Goal: Task Accomplishment & Management: Use online tool/utility

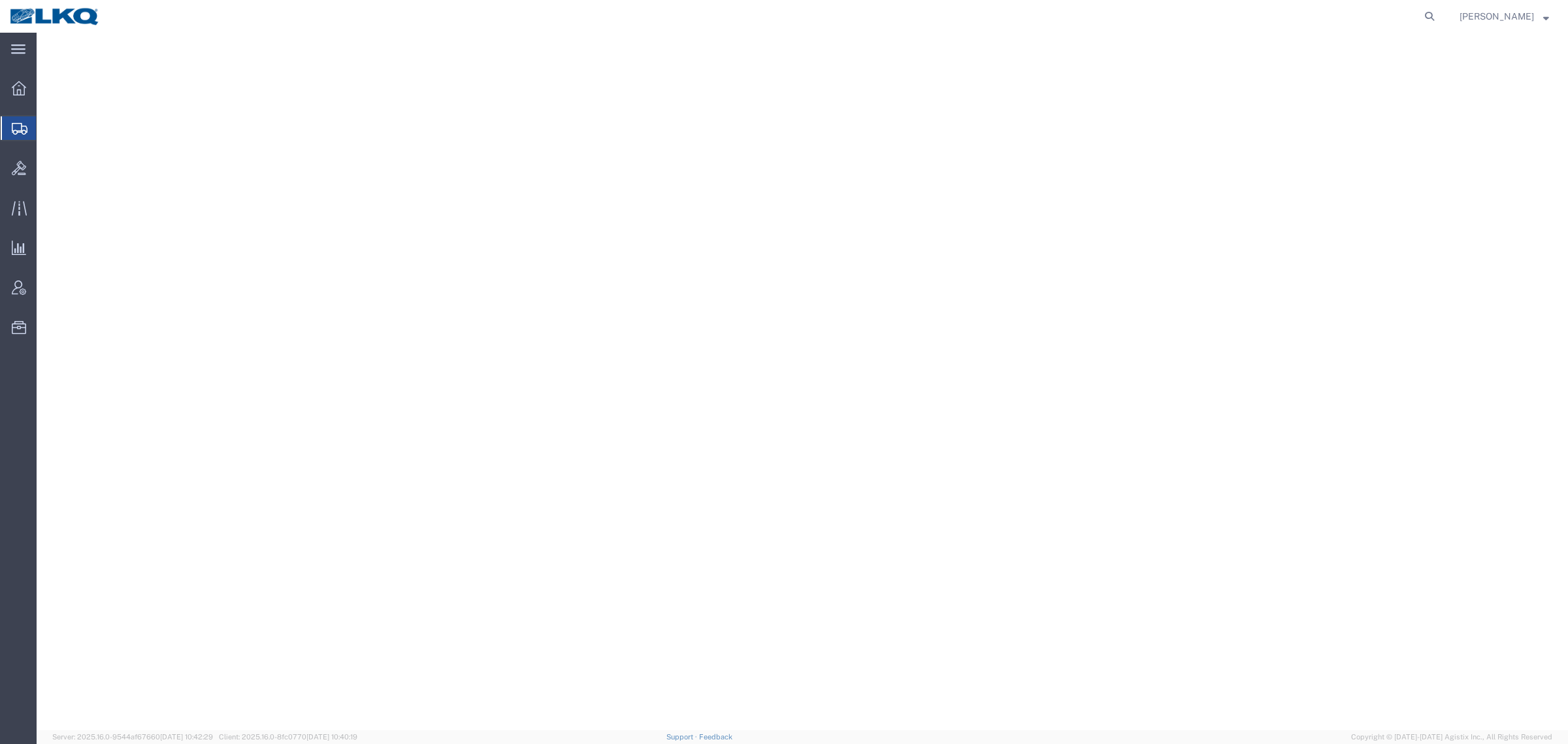
select select
select select "50211"
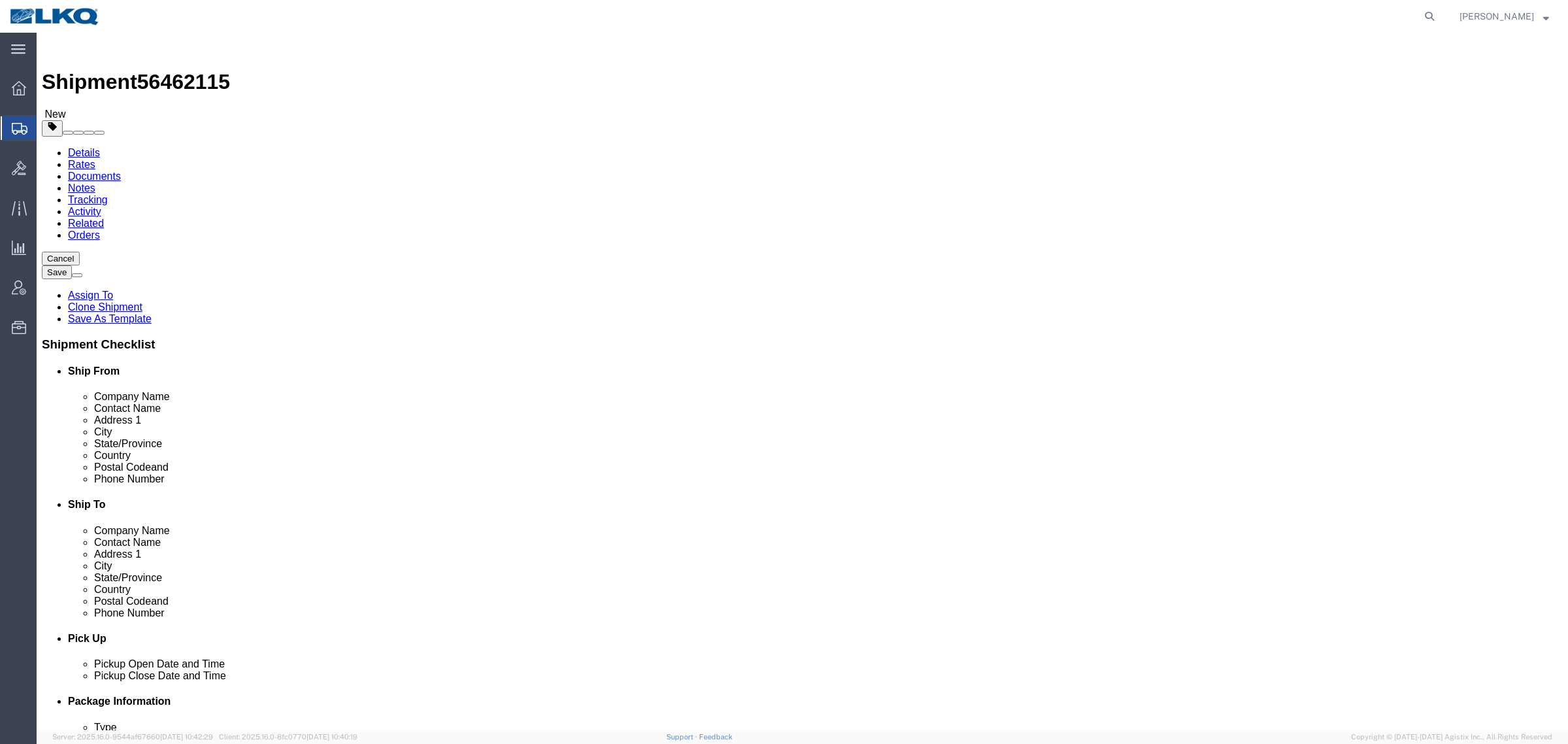
click input "[EMAIL_ADDRESS][DOMAIN_NAME]"
click span "56462115"
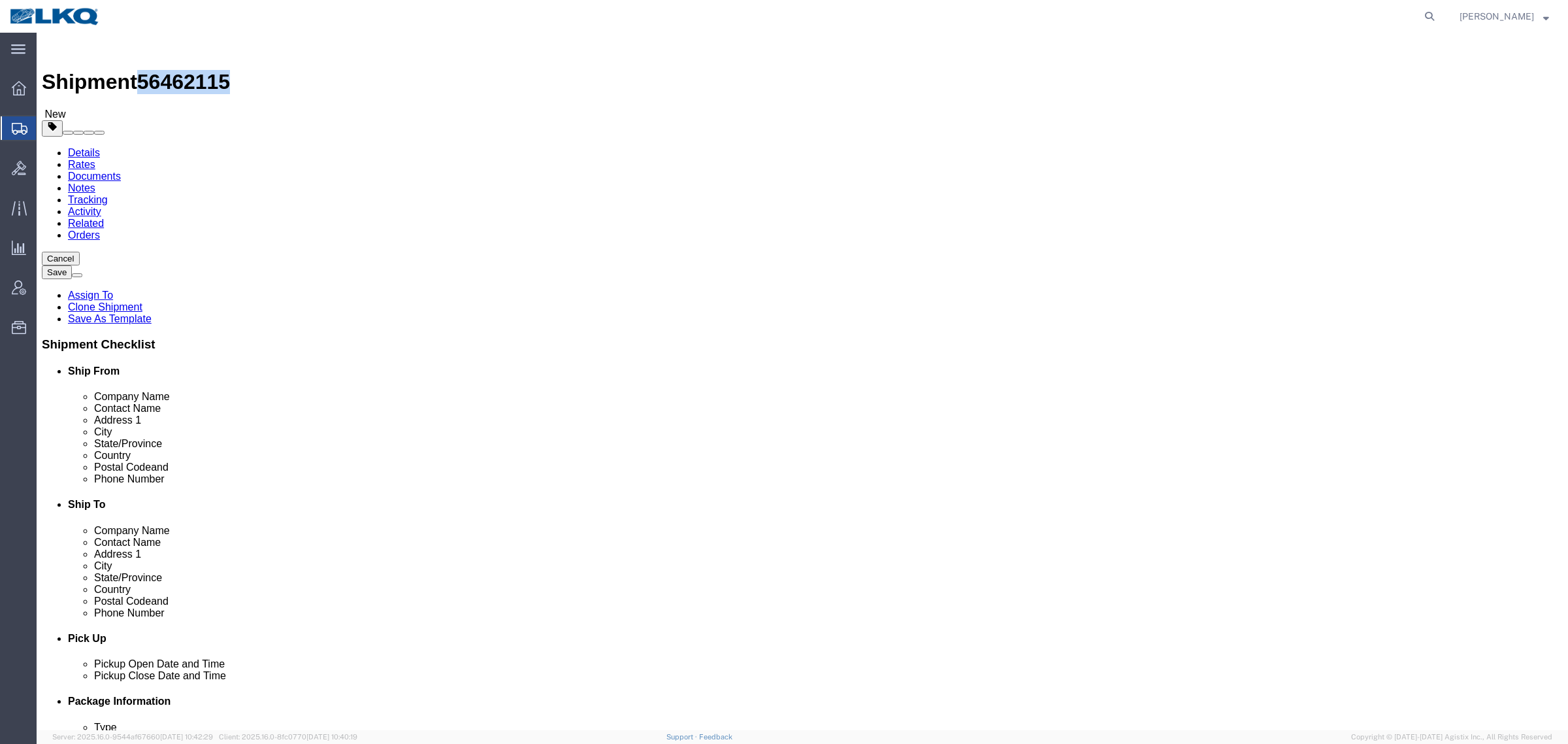
copy span "56462115"
drag, startPoint x: 254, startPoint y: 230, endPoint x: 259, endPoint y: 237, distance: 8.6
click input "text"
click input "DECKED"
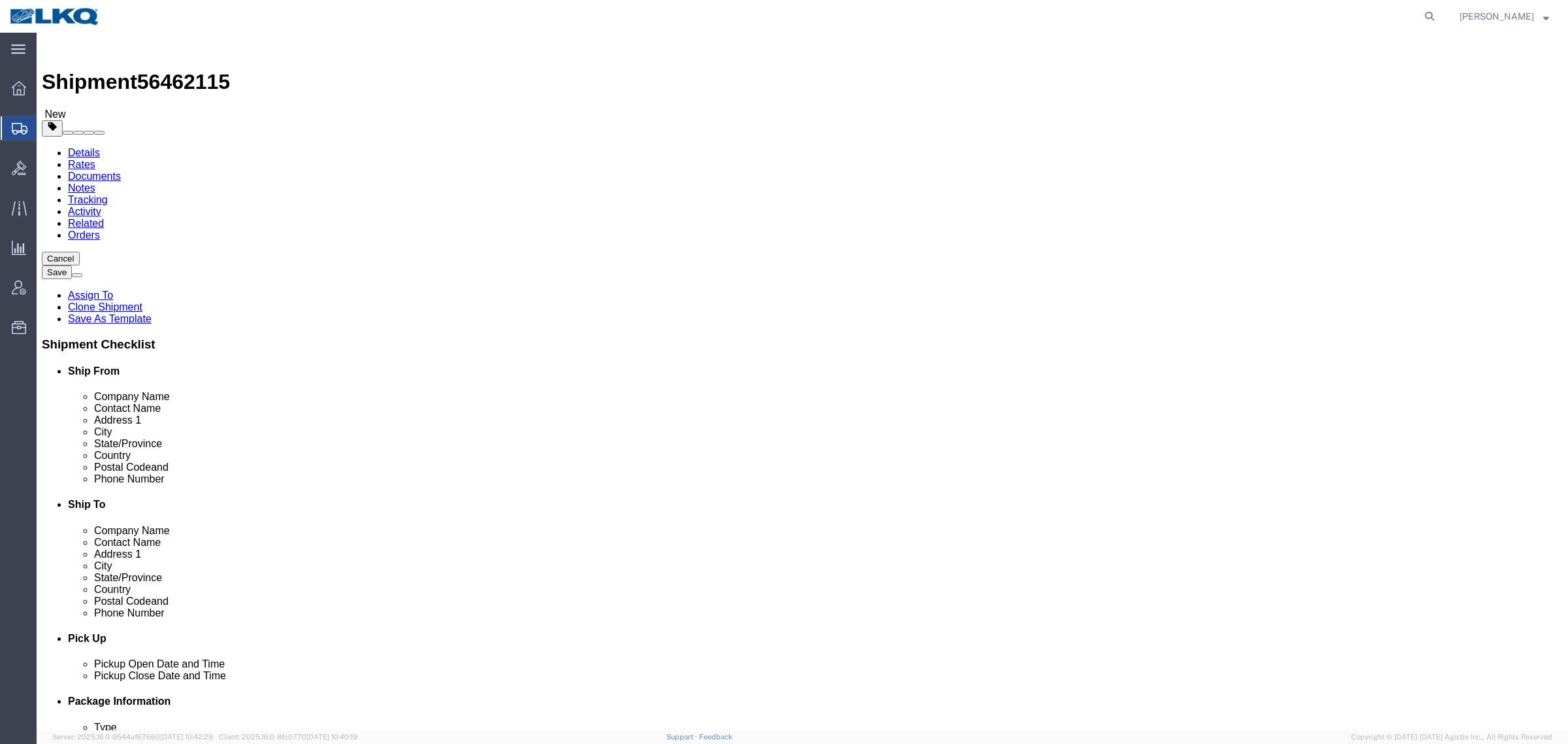
click link "Package Information"
click link "Shipment Information"
click icon
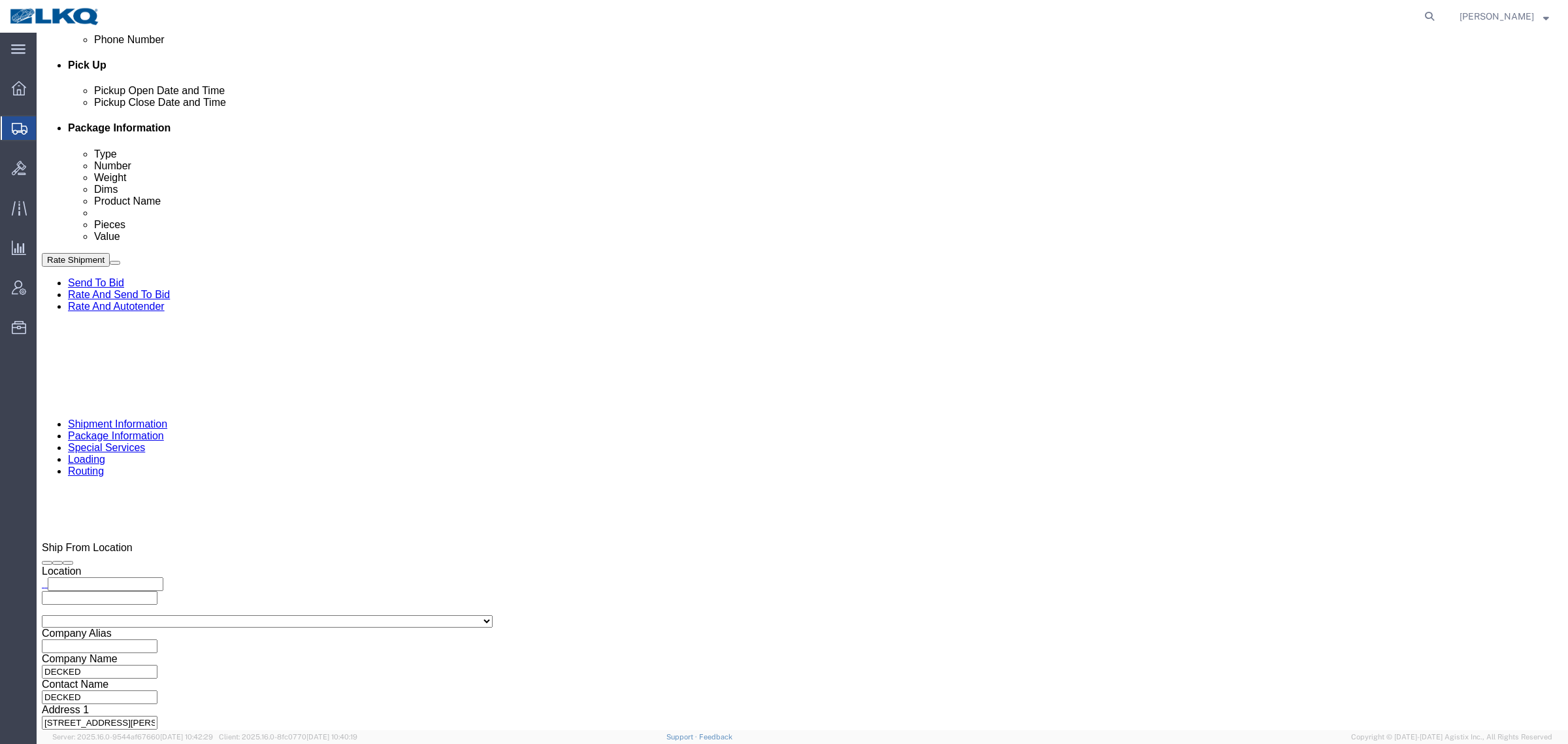
scroll to position [638, 0]
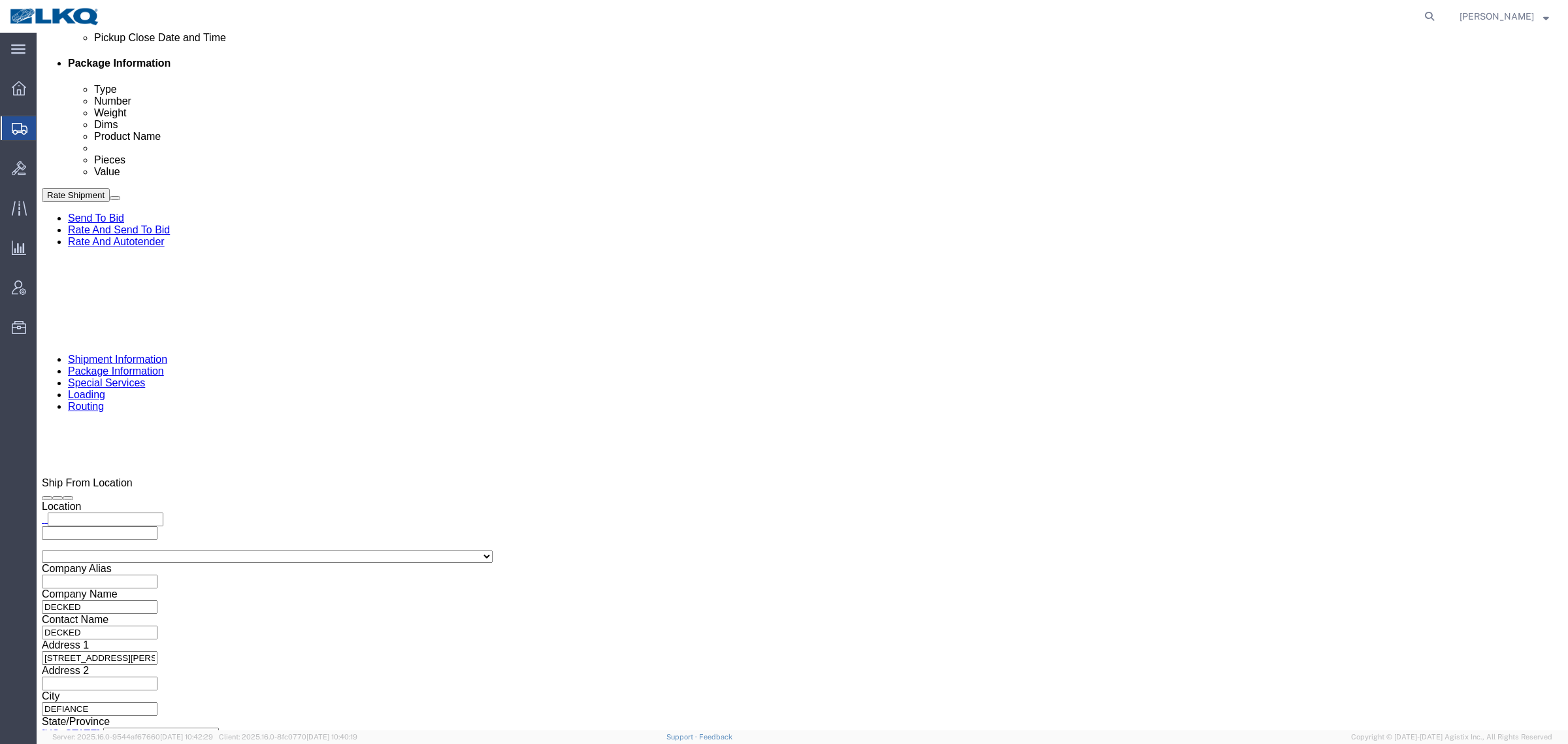
click input "2820465"
drag, startPoint x: 1468, startPoint y: 50, endPoint x: 1262, endPoint y: 43, distance: 206.1
click button "Save"
drag, startPoint x: 1471, startPoint y: 576, endPoint x: 1487, endPoint y: 567, distance: 18.4
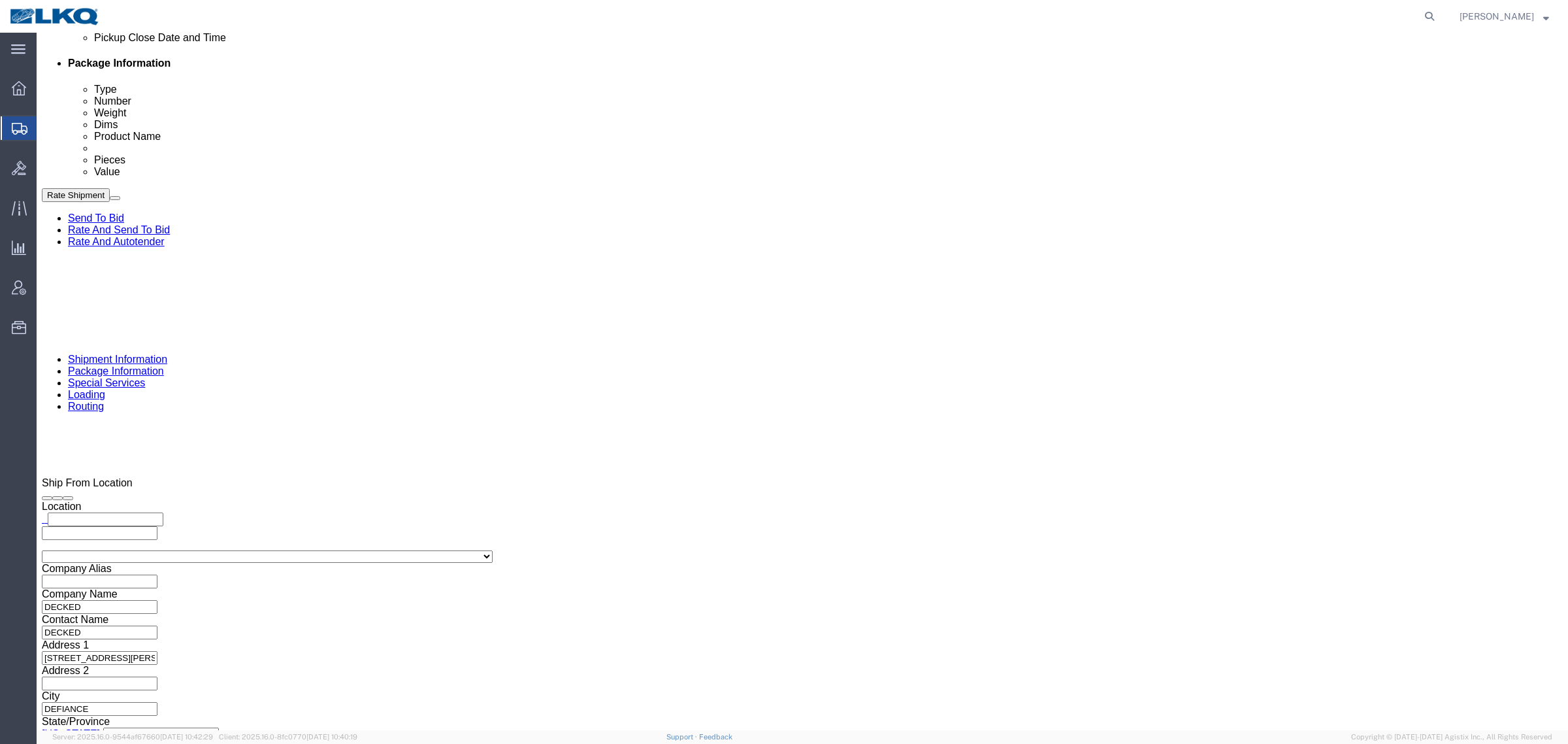
click div "Cancel Save Assign To Clone Shipment Save As Template Shipment Checklist Ship F…"
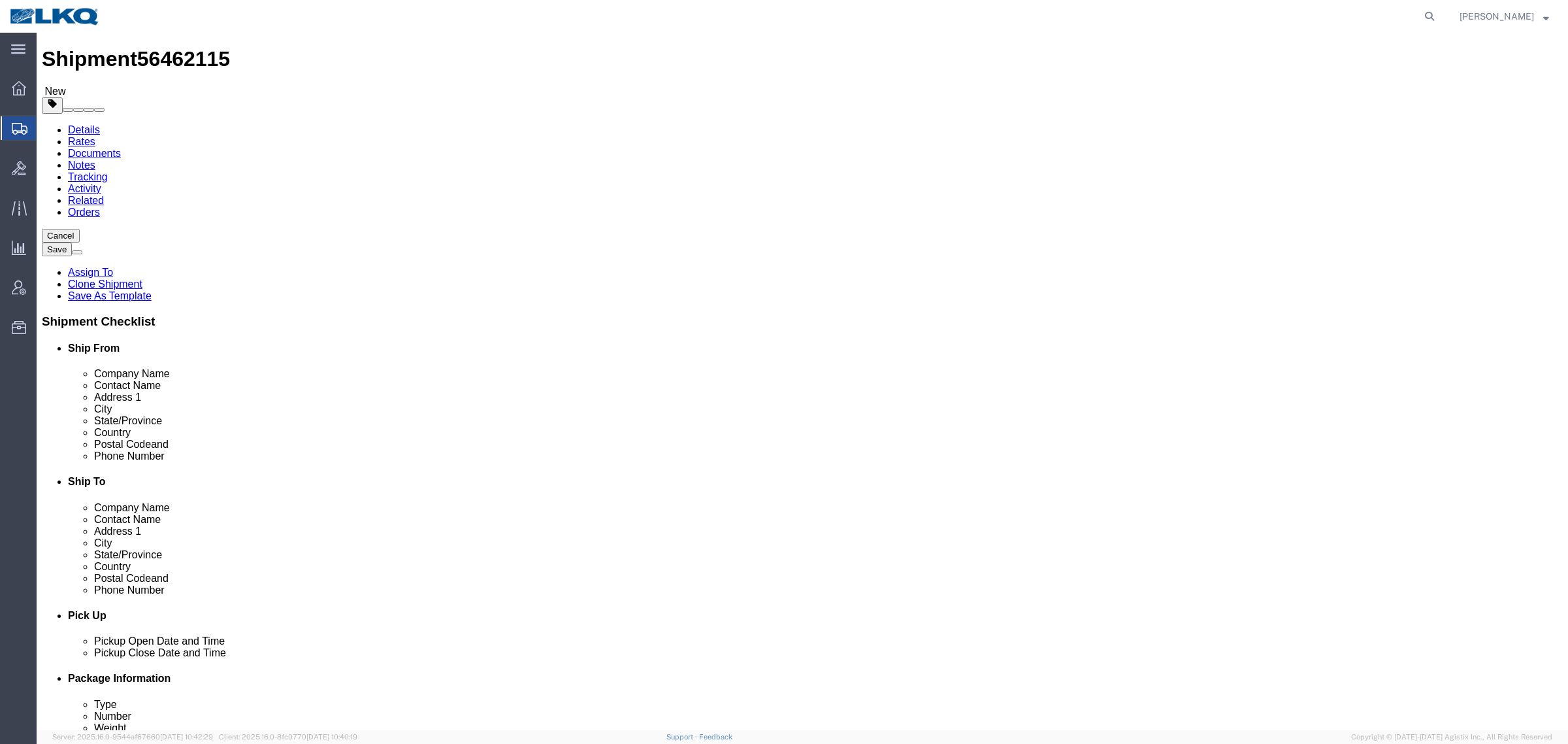
scroll to position [0, 0]
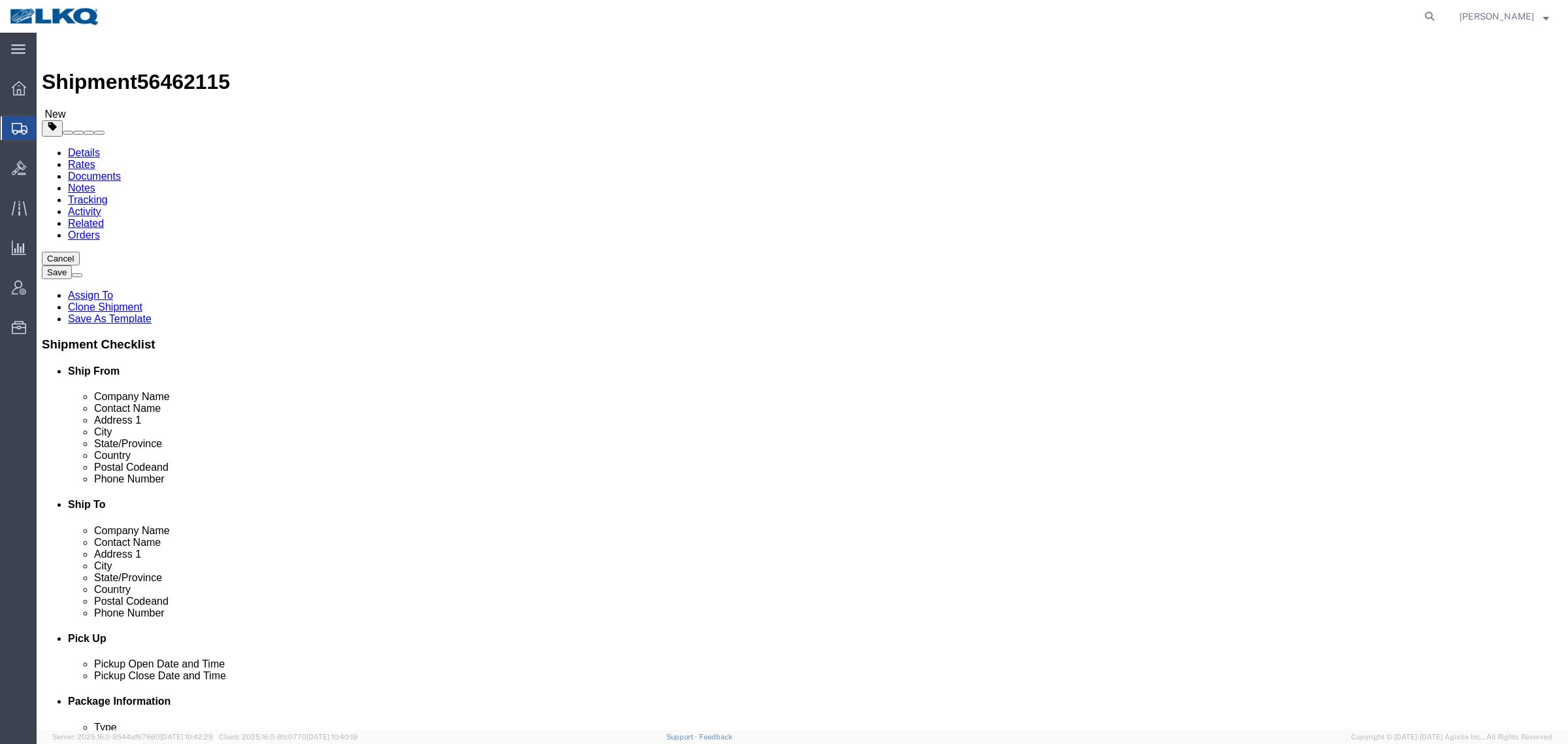
click div "Shipment Information Package Information Special Services Loading Routing"
click div "Location 8686 - Ocoee My Profile Location 1100 - LKQ Crystal River 1103 - LKQ F…"
click div "Shipment Information Package Information Special Services Loading Routing"
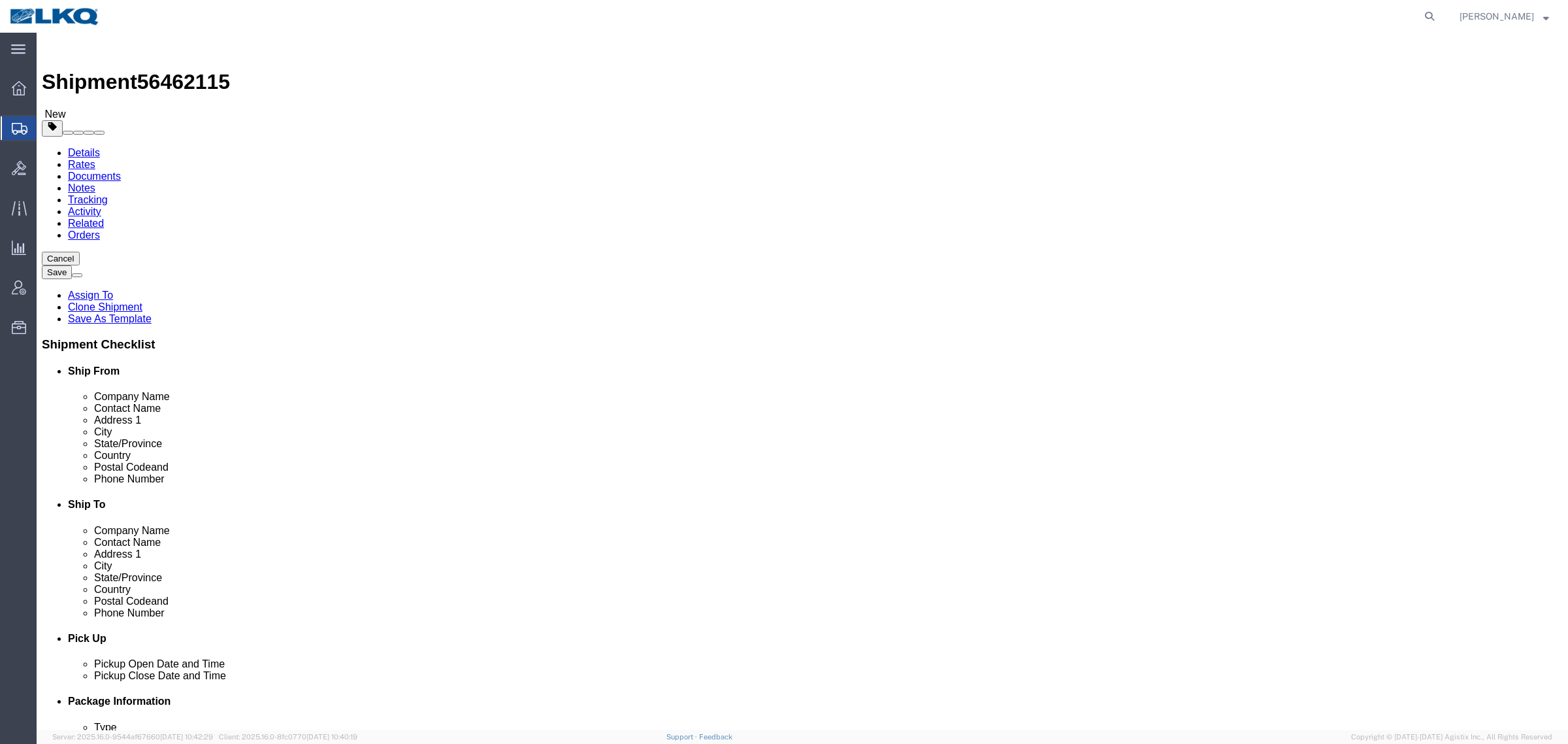
click div "Shipment Information Package Information Special Services Loading Routing"
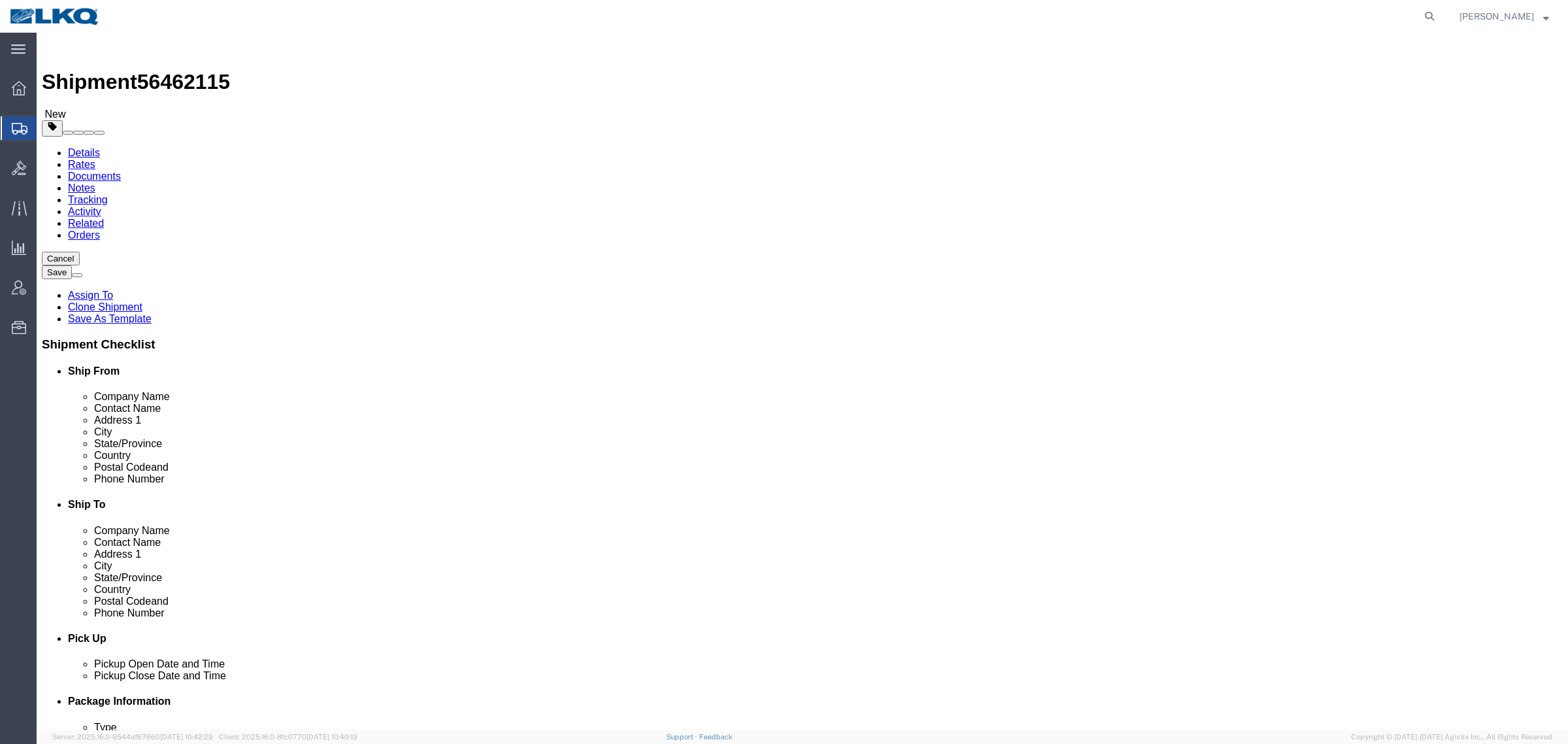
click ul "Details Rates Documents Notes Tracking Activity Related Orders"
click div "Shipment 56462115 New"
click ul "Details Rates Documents Notes Tracking Activity Related Orders"
click div "Shipment Information Package Information Special Services Loading Routing"
click ul "Details Rates Documents Notes Tracking Activity Related Orders"
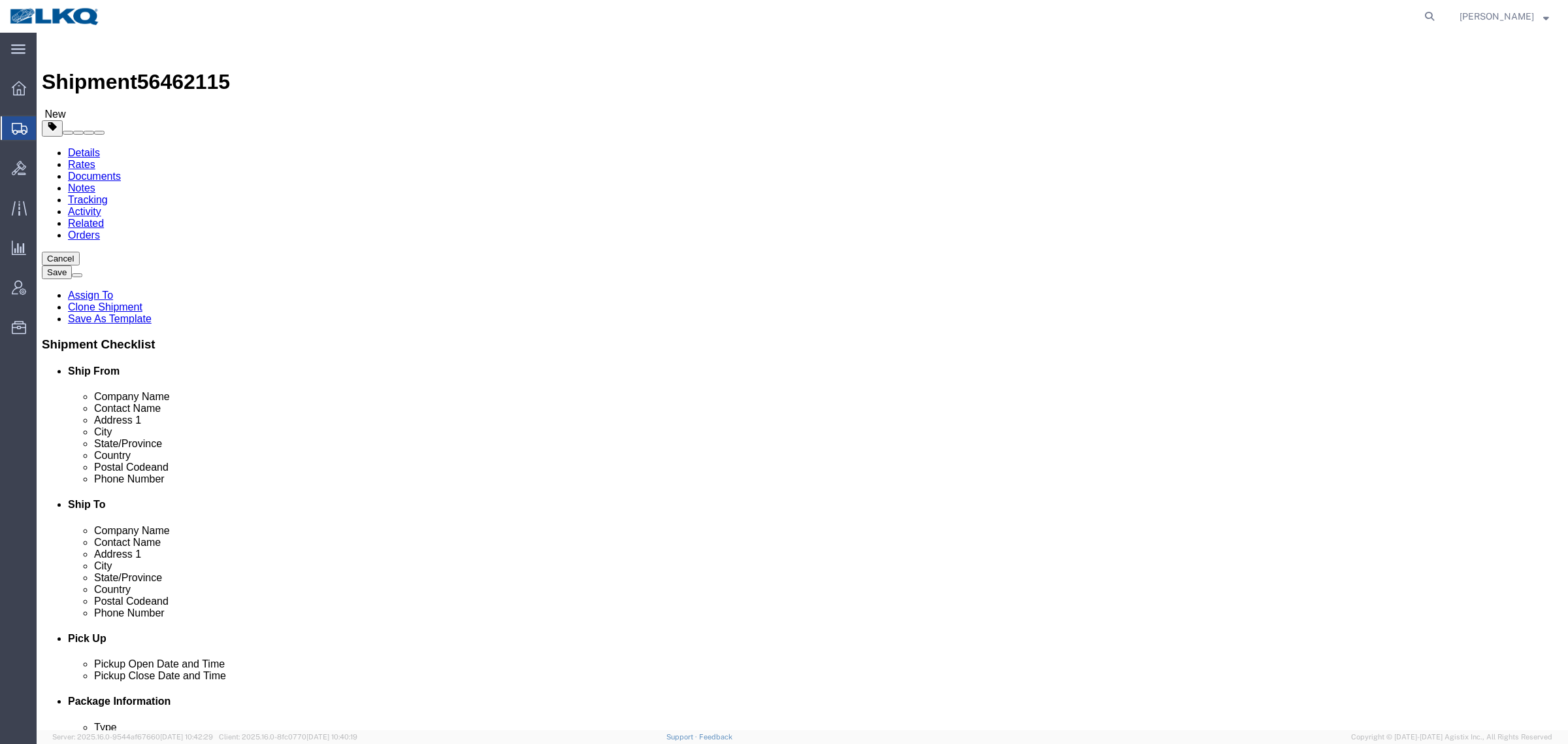
click div "Shipment 56462115 New"
click ul "Details Rates Documents Notes Tracking Activity Related Orders"
click div "Shipment Information Package Information Special Services Loading Routing"
click div "Details Rates Documents Notes Tracking Activity Related Orders Cancel Save Assi…"
click ul "Details Rates Documents Notes Tracking Activity Related Orders"
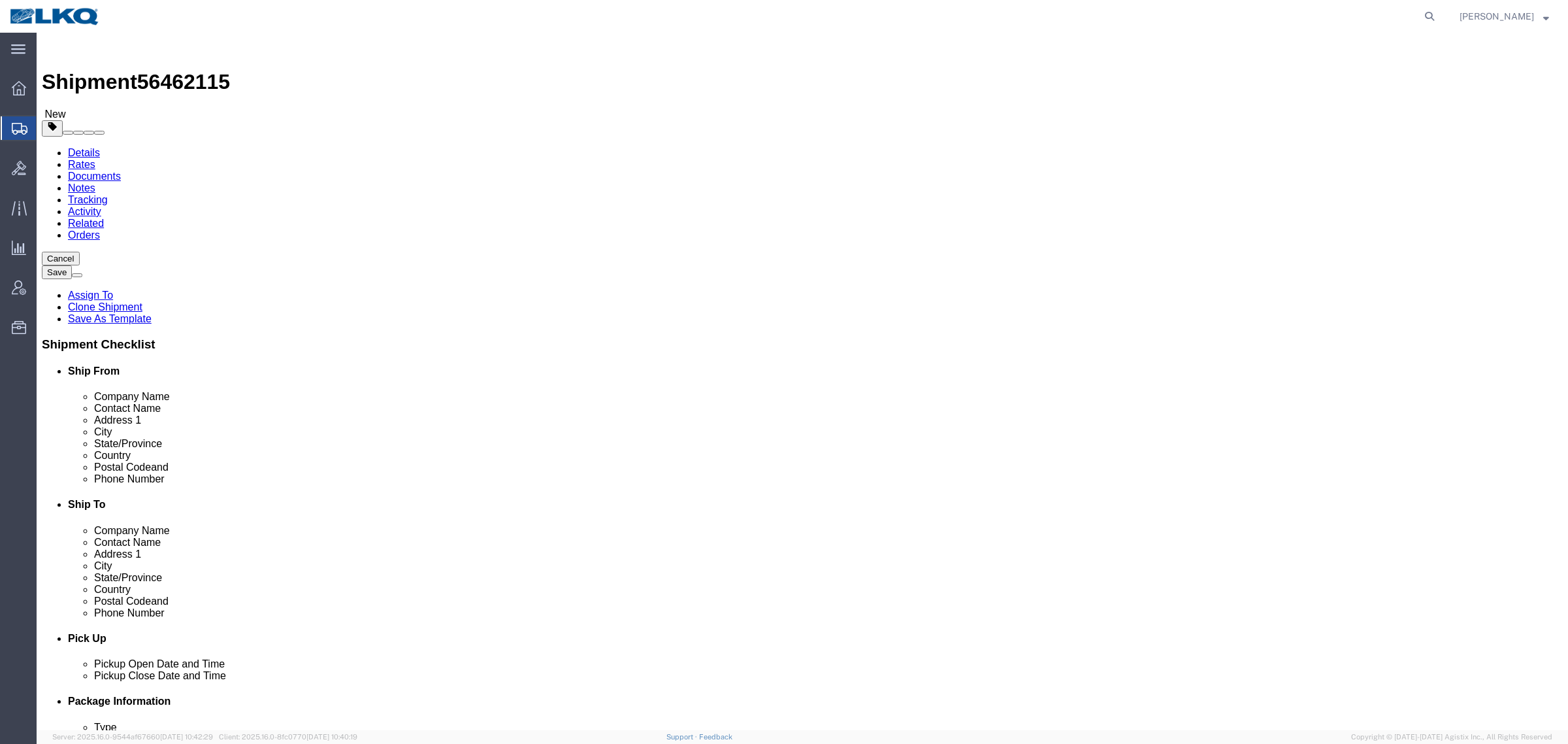
click div "Shipment 56462115 New"
click ul "Details Rates Documents Notes Tracking Activity Related Orders"
click div "Shipment Information Package Information Special Services Loading Routing"
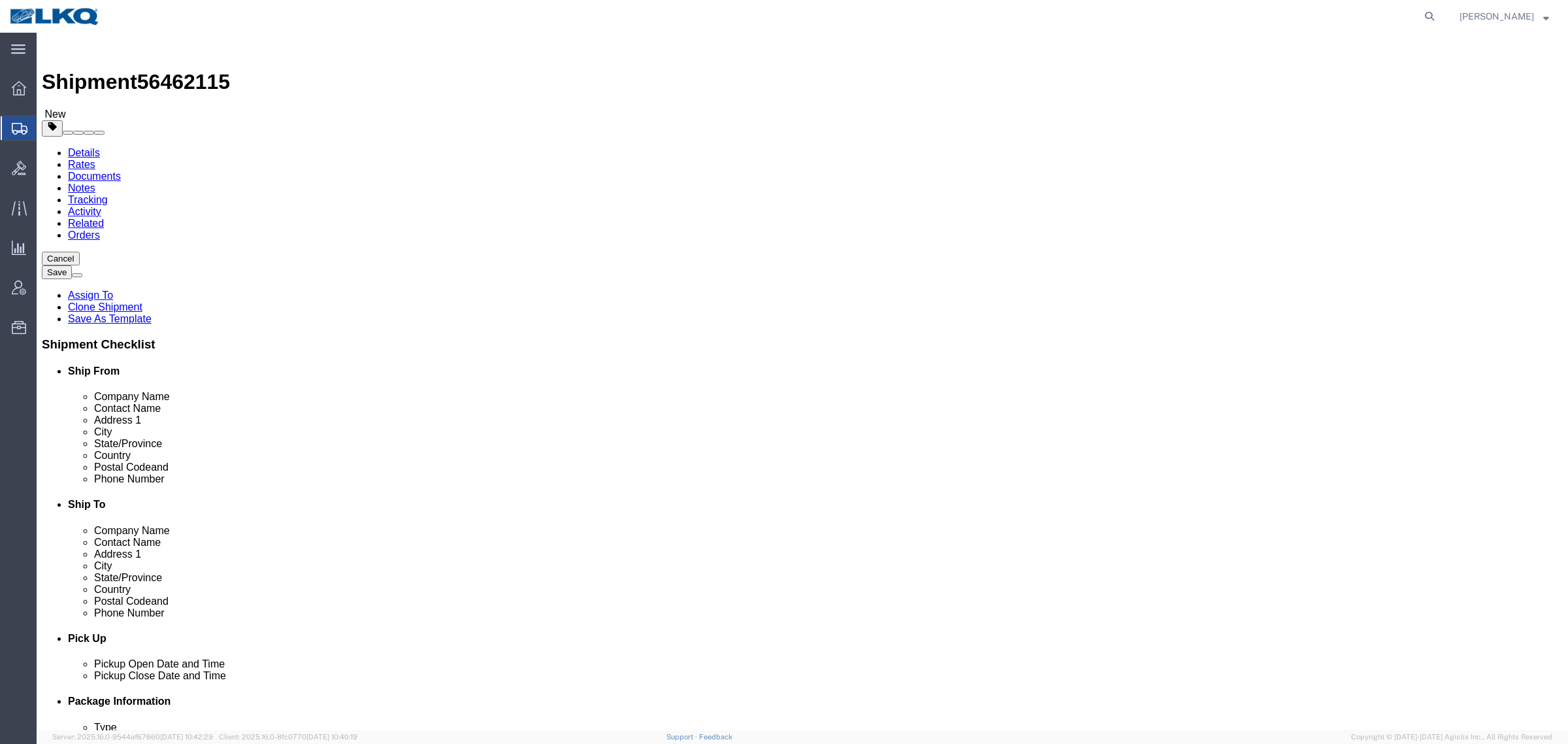
click ul "Details Rates Documents Notes Tracking Activity Related Orders"
click div "Shipment Information Package Information Special Services Loading Routing"
click ul "Details Rates Documents Notes Tracking Activity Related Orders"
click div "Shipment Information Package Information Special Services Loading Routing"
click ul "Details Rates Documents Notes Tracking Activity Related Orders"
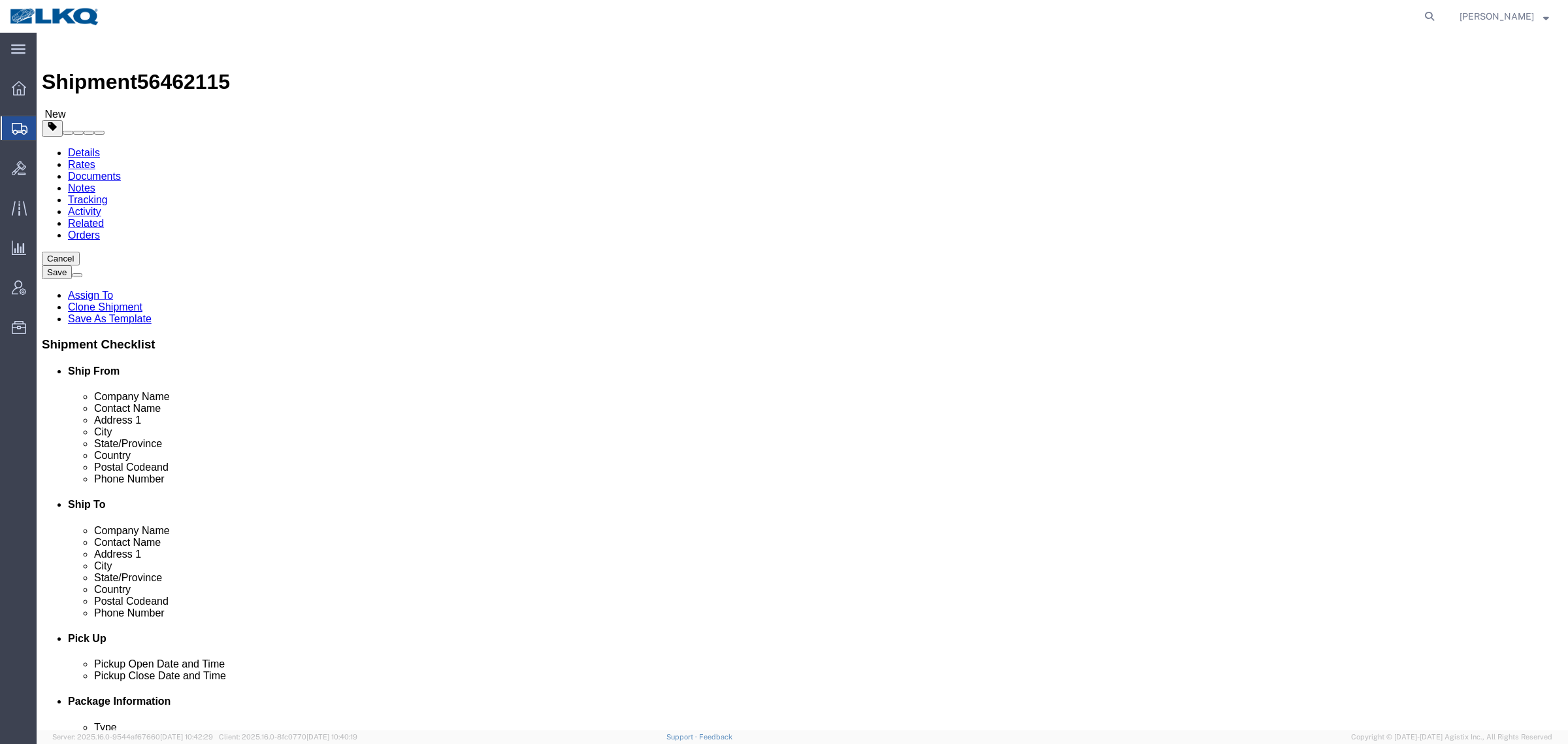
click div "Shipment Information Package Information Special Services Loading Routing"
click ul "Details Rates Documents Notes Tracking Activity Related Orders"
click div "Shipment Information Package Information Special Services Loading Routing"
click ul "Details Rates Documents Notes Tracking Activity Related Orders"
drag, startPoint x: 411, startPoint y: 8, endPoint x: 409, endPoint y: 0, distance: 8.2
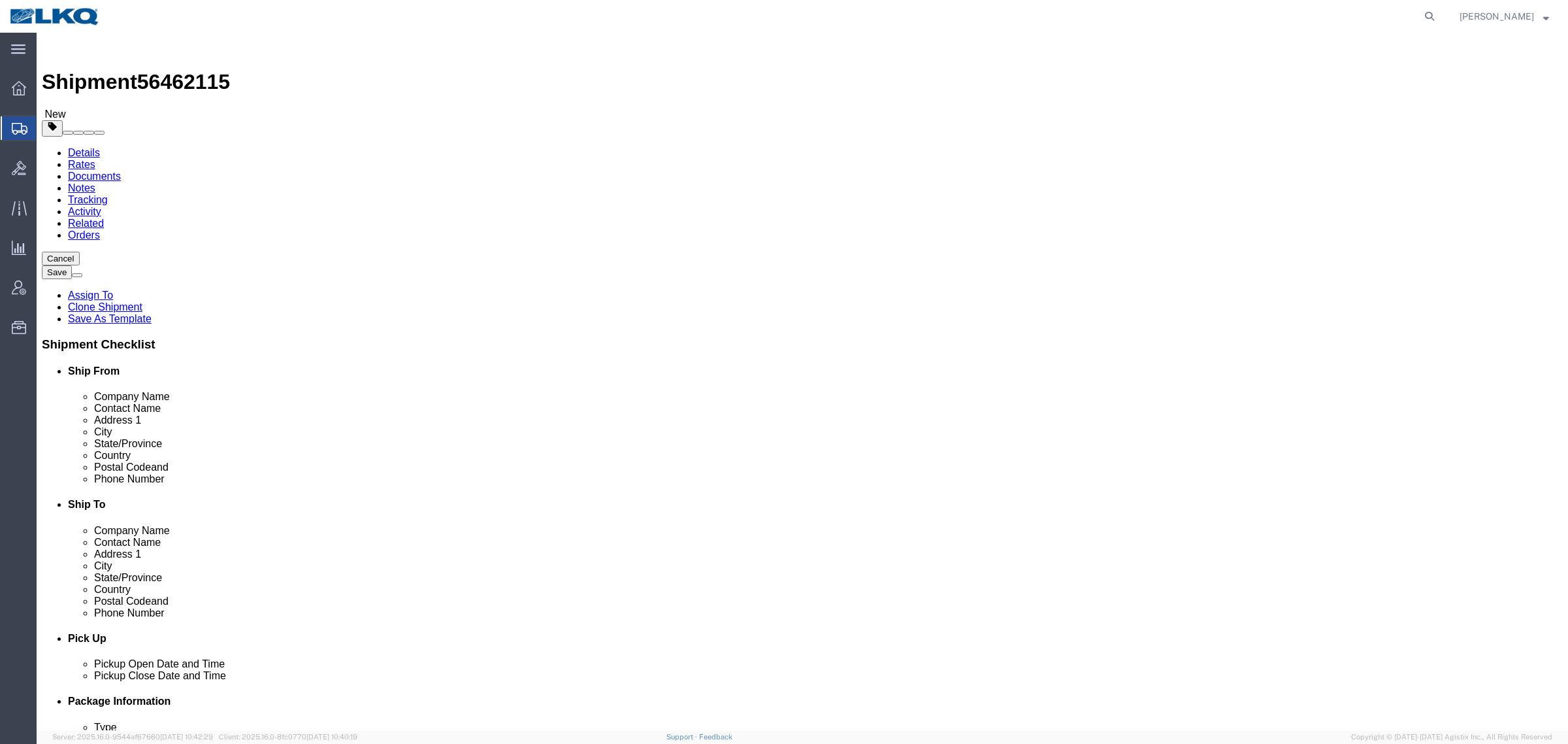
click div "Shipment 56462115 New"
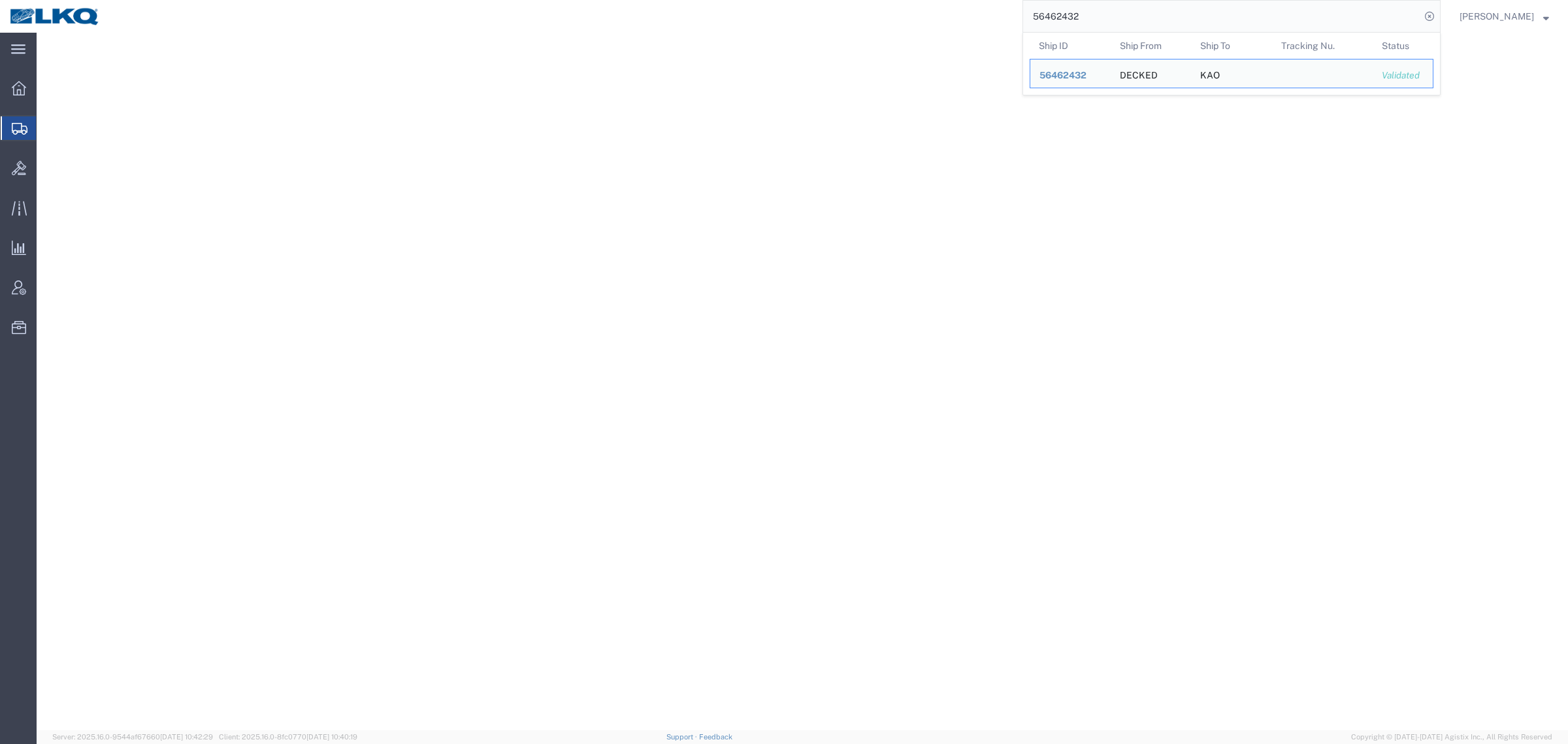
select select "30553"
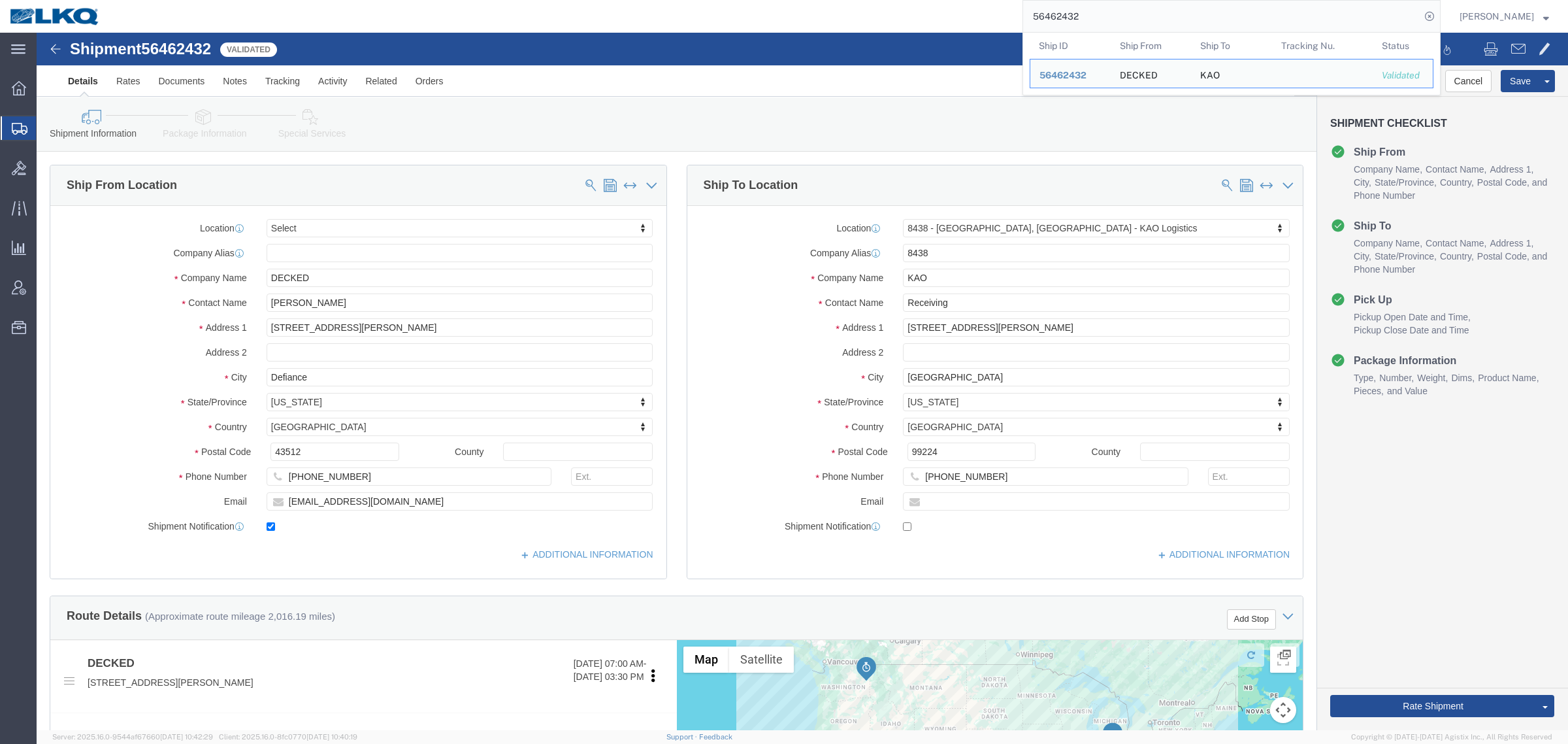
click at [906, 8] on div "56462432 Ship ID Ship From Ship To Tracking Nu. Status Ship ID 56462432 Ship Fr…" at bounding box center [775, 16] width 1331 height 33
type input "56468921"
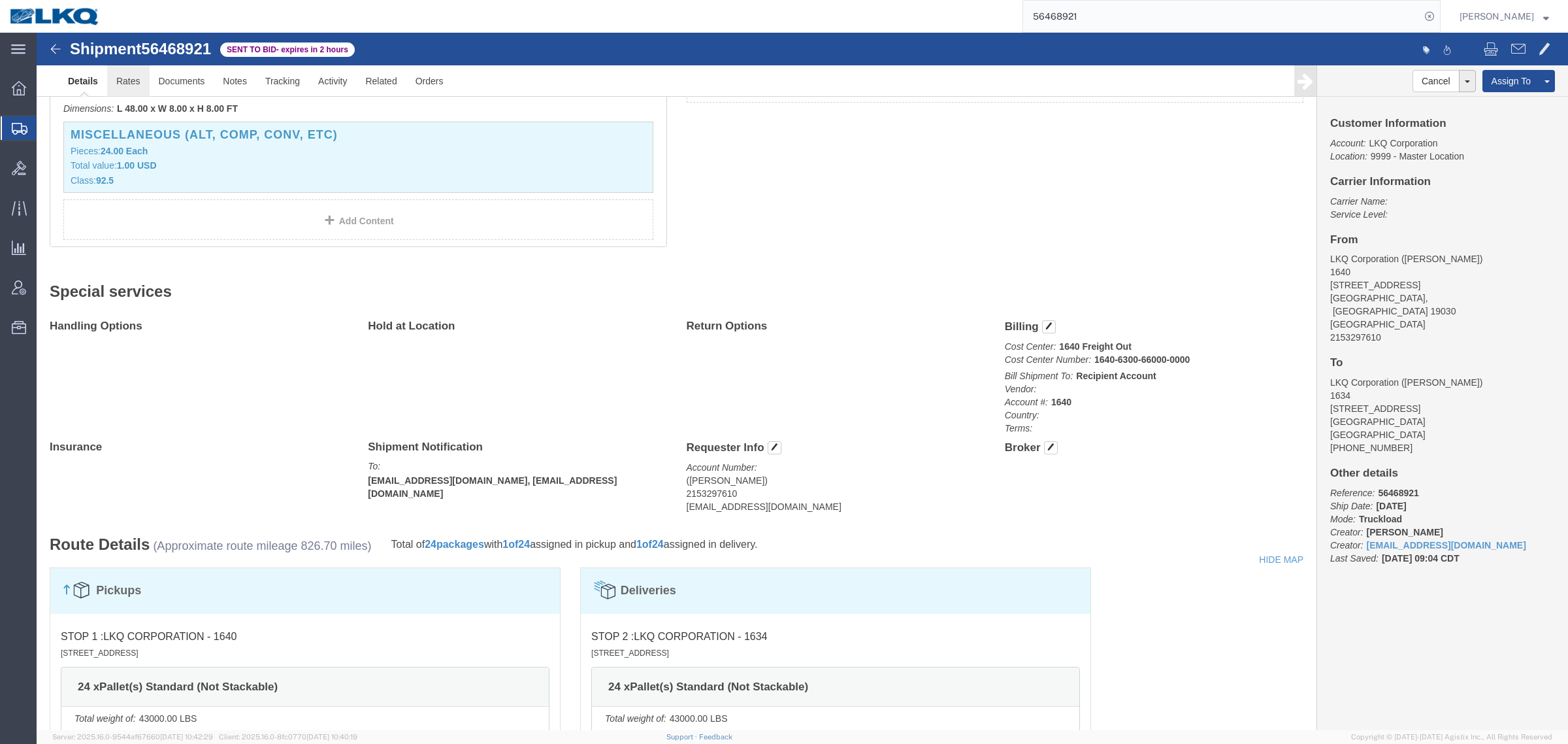
click link "Rates"
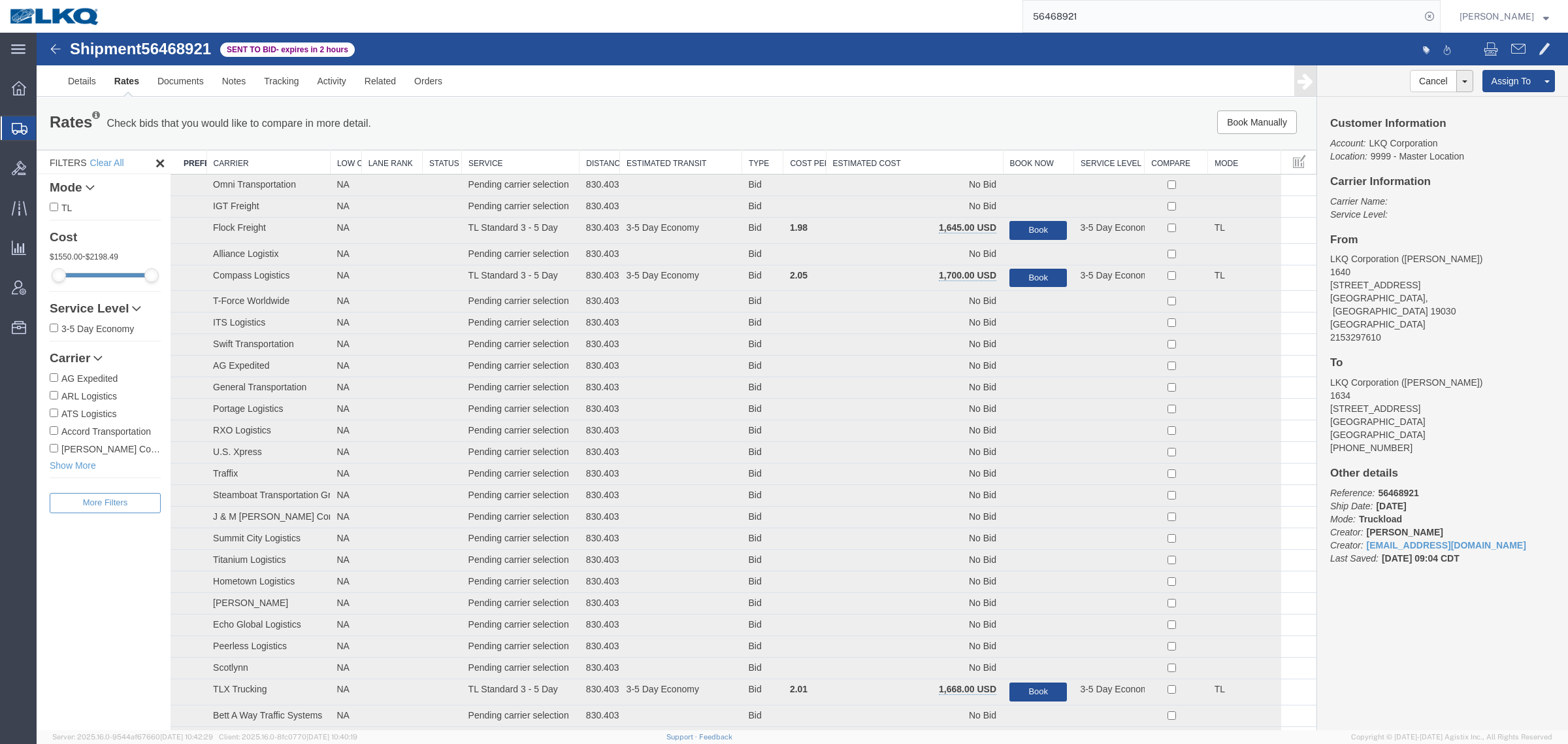
click at [912, 158] on th "Estimated Cost" at bounding box center [914, 162] width 177 height 24
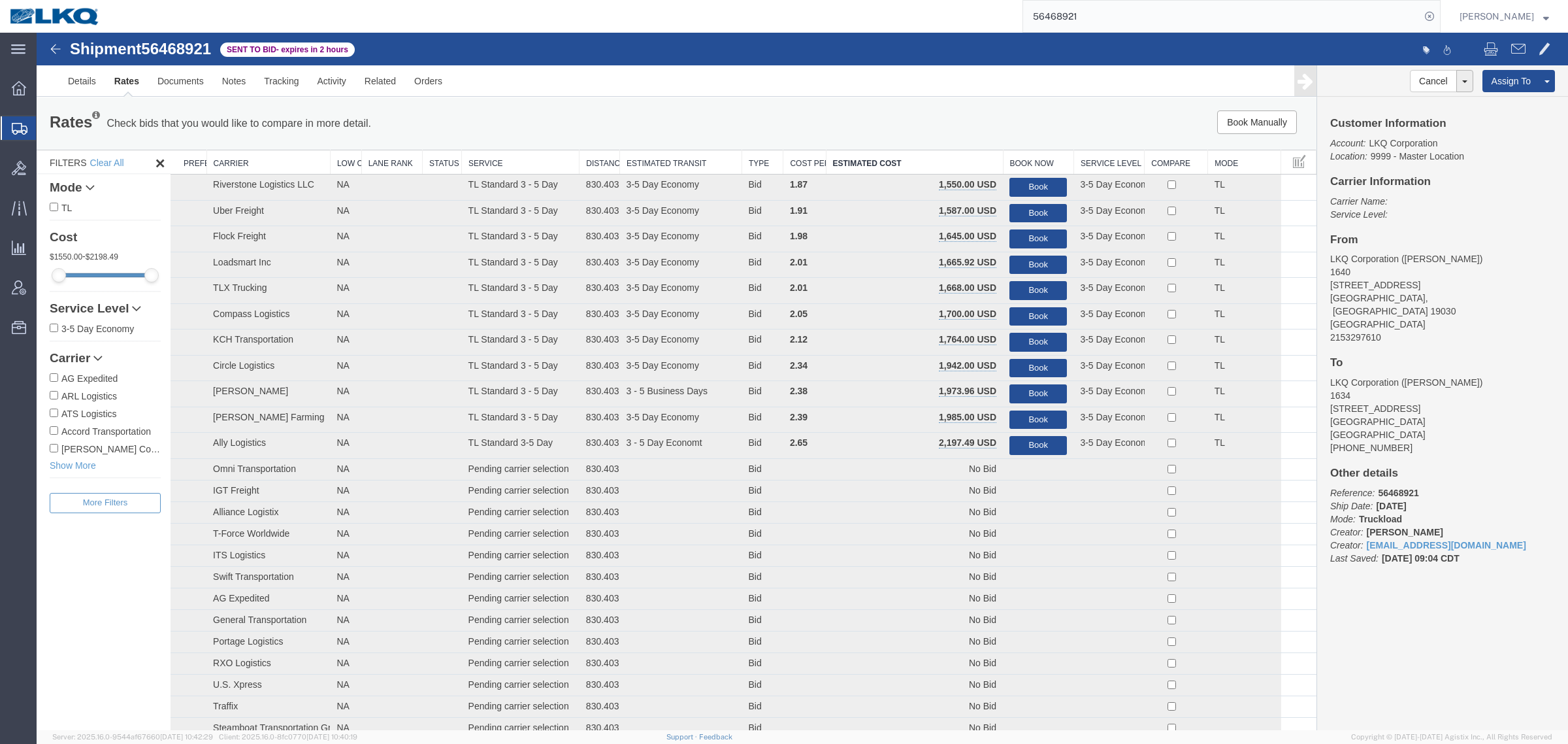
click at [1092, 18] on input "56468921" at bounding box center [1222, 16] width 398 height 31
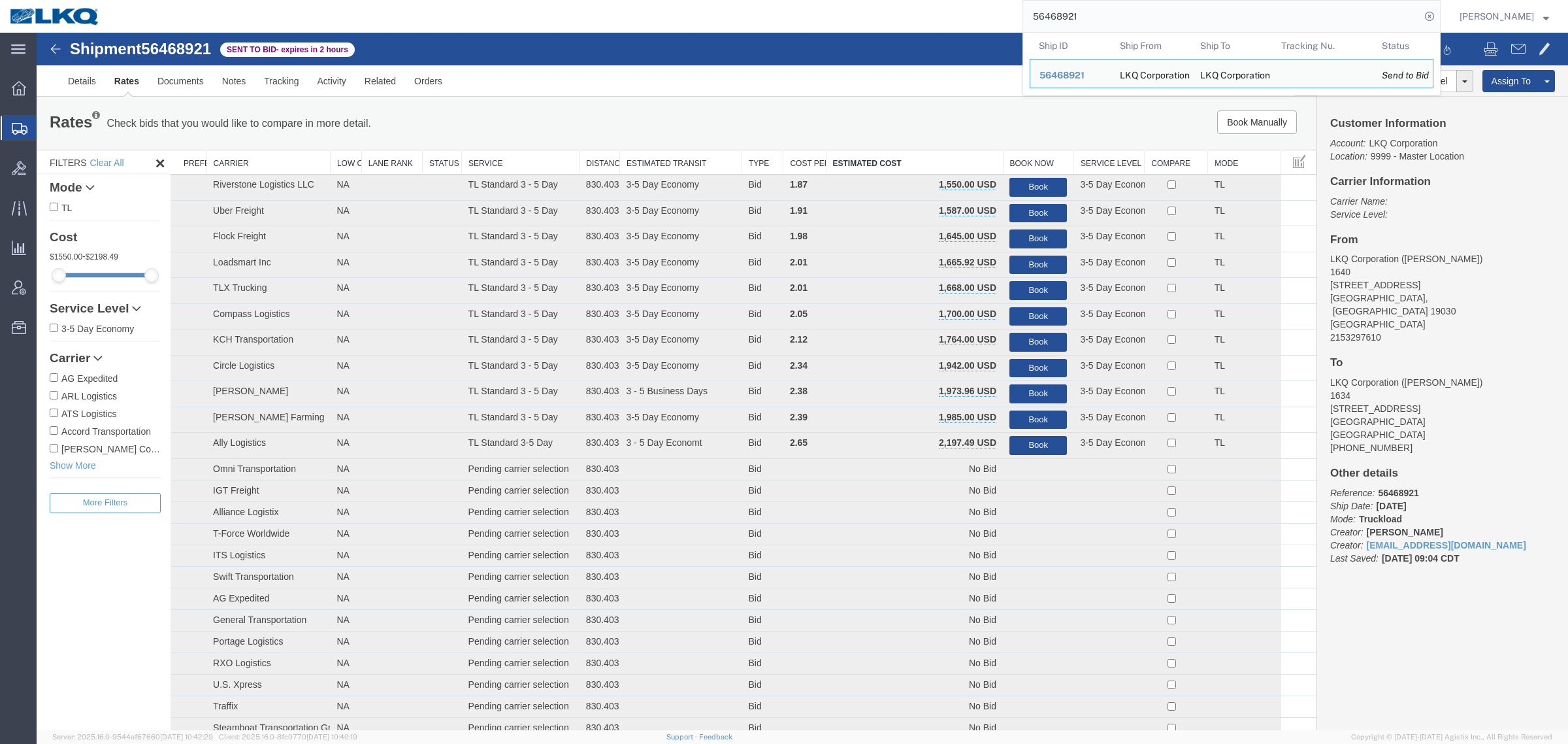
drag, startPoint x: 1115, startPoint y: 12, endPoint x: 781, endPoint y: 20, distance: 334.1
click at [781, 20] on div "56468921 Ship ID Ship From Ship To Tracking Nu. Status Ship ID 56468921 Ship Fr…" at bounding box center [775, 16] width 1331 height 33
paste input "2878"
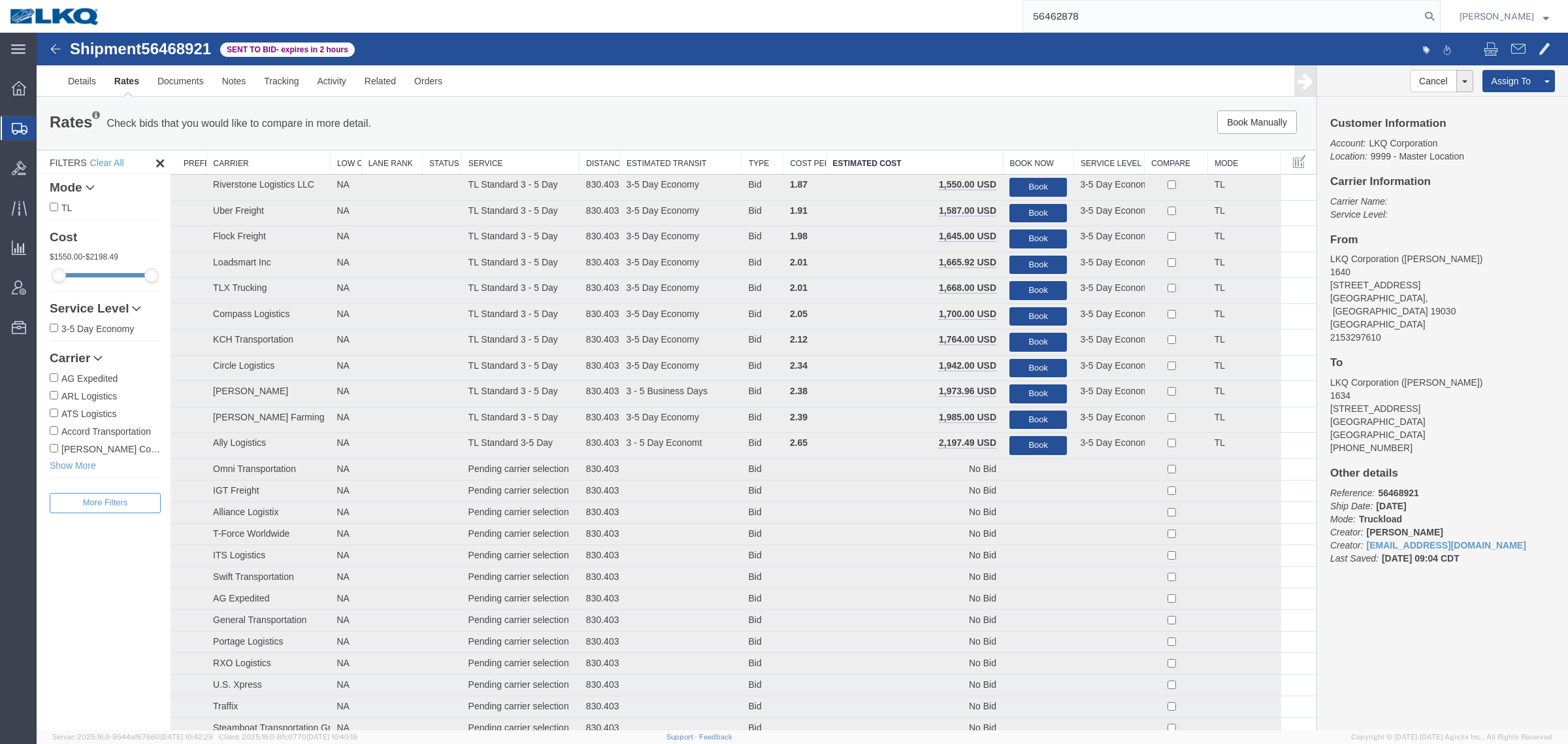
type input "56462878"
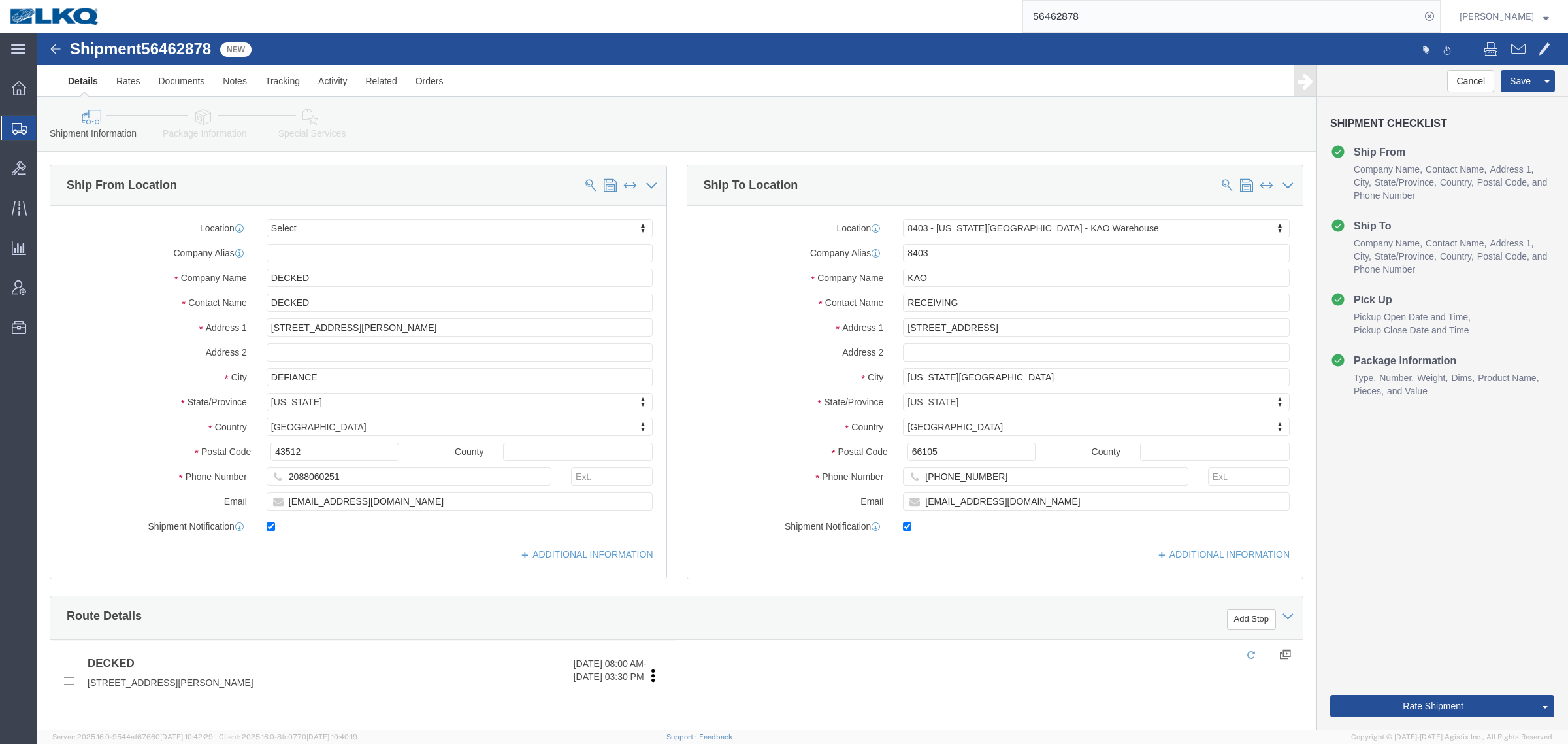
select select "30524"
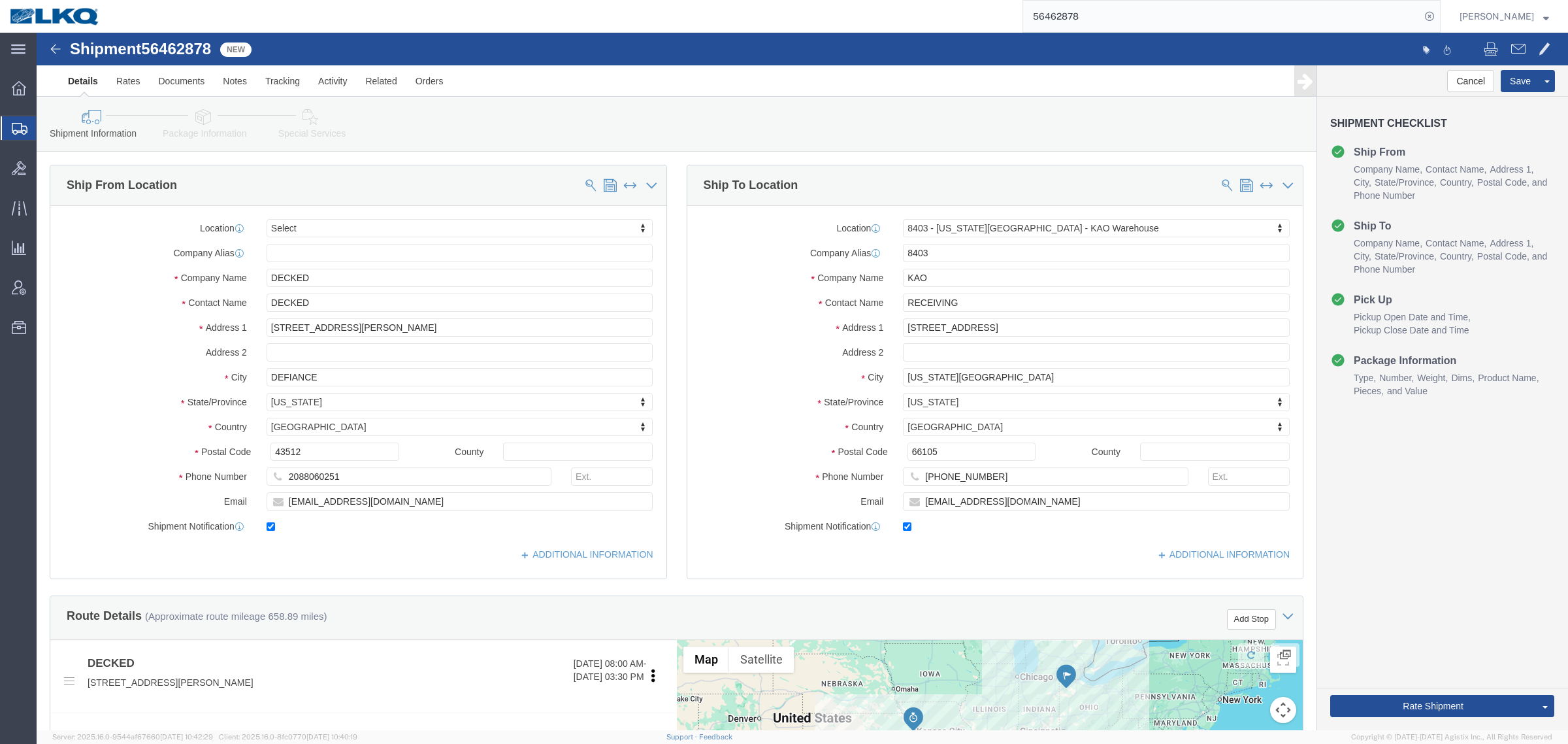
click icon
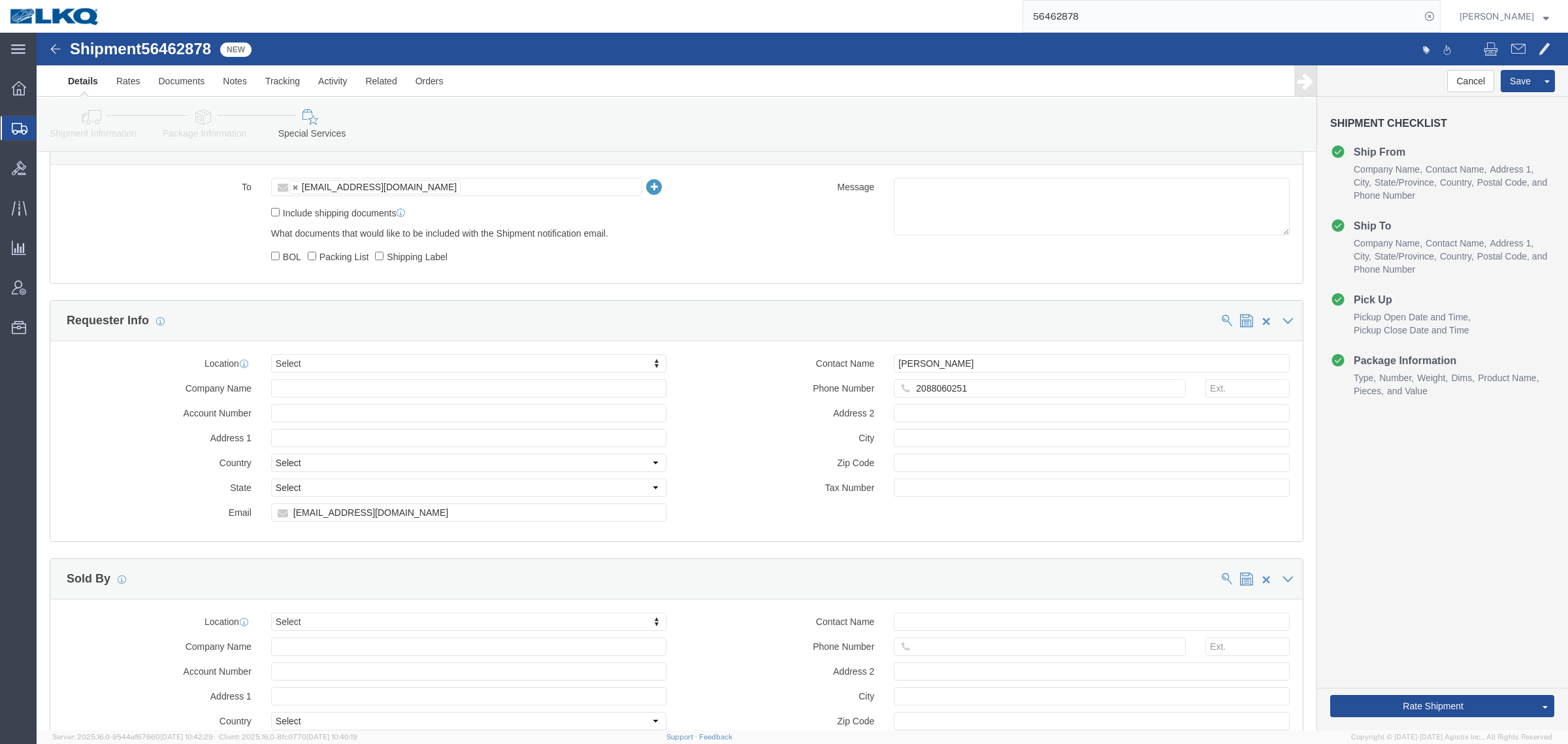
scroll to position [1062, 0]
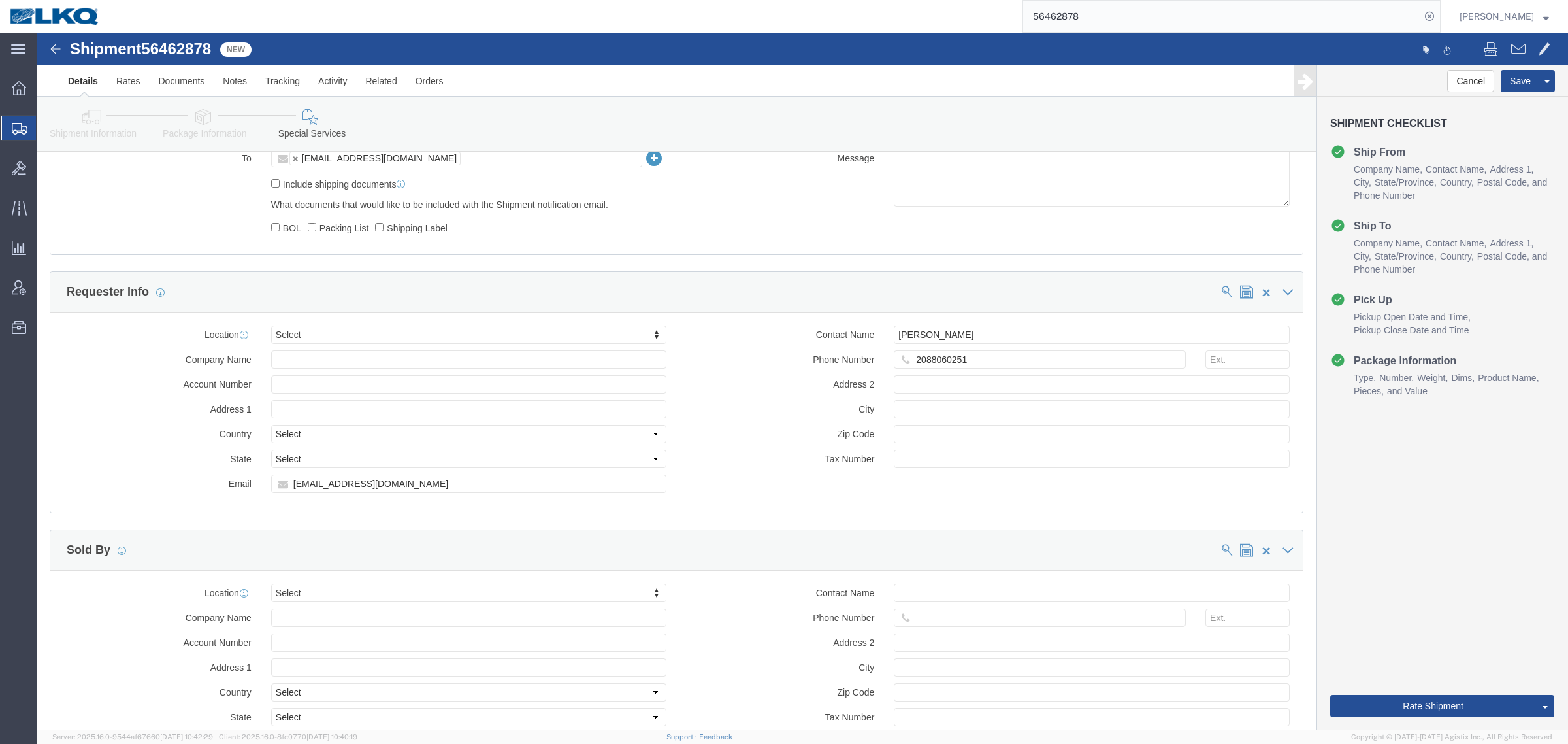
click div "Location Select Select My Profile Location 1100 - LKQ Crystal River 1103 - LKQ …"
click input "[EMAIL_ADDRESS][DOMAIN_NAME]"
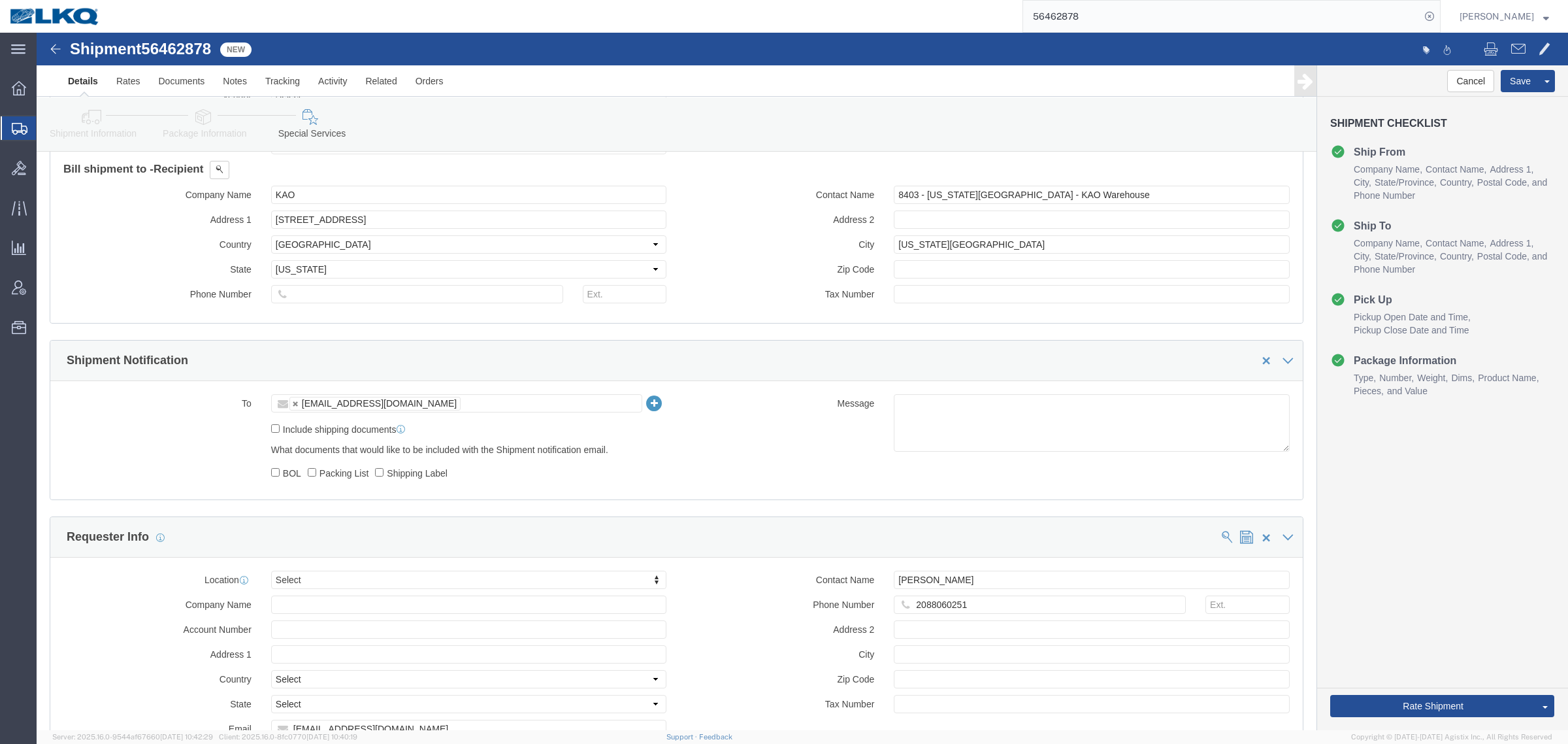
click icon
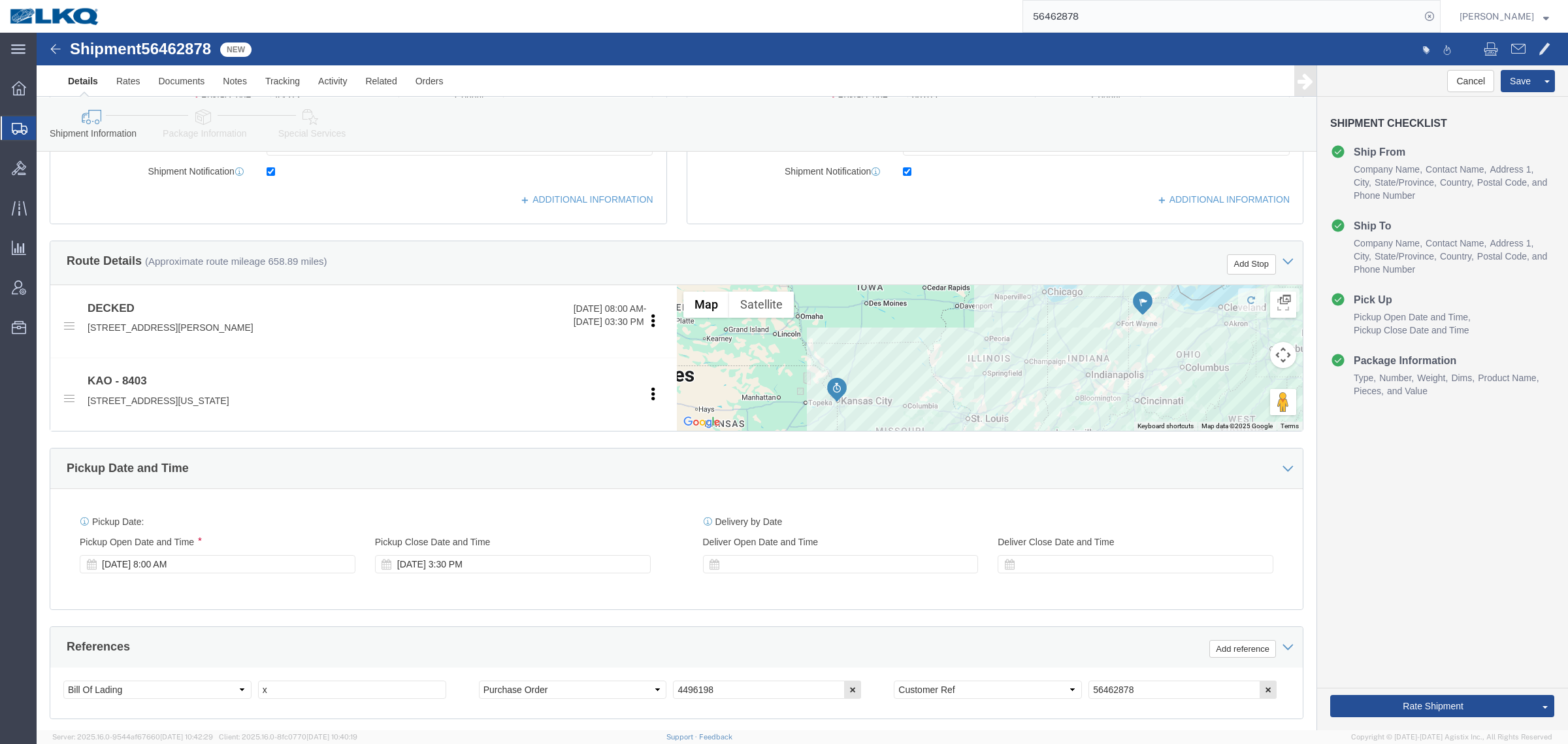
scroll to position [556, 0]
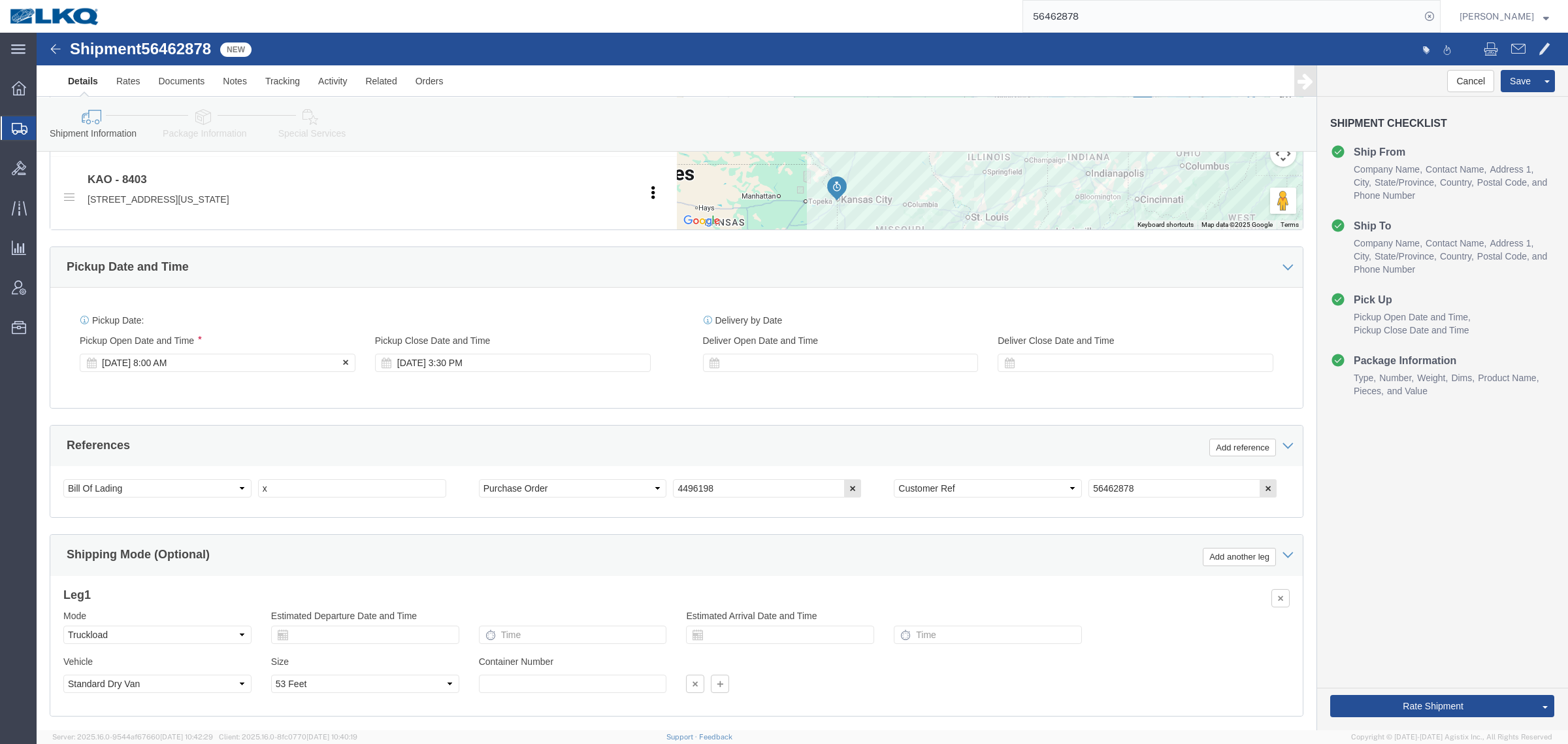
click div "[DATE] 8:00 AM"
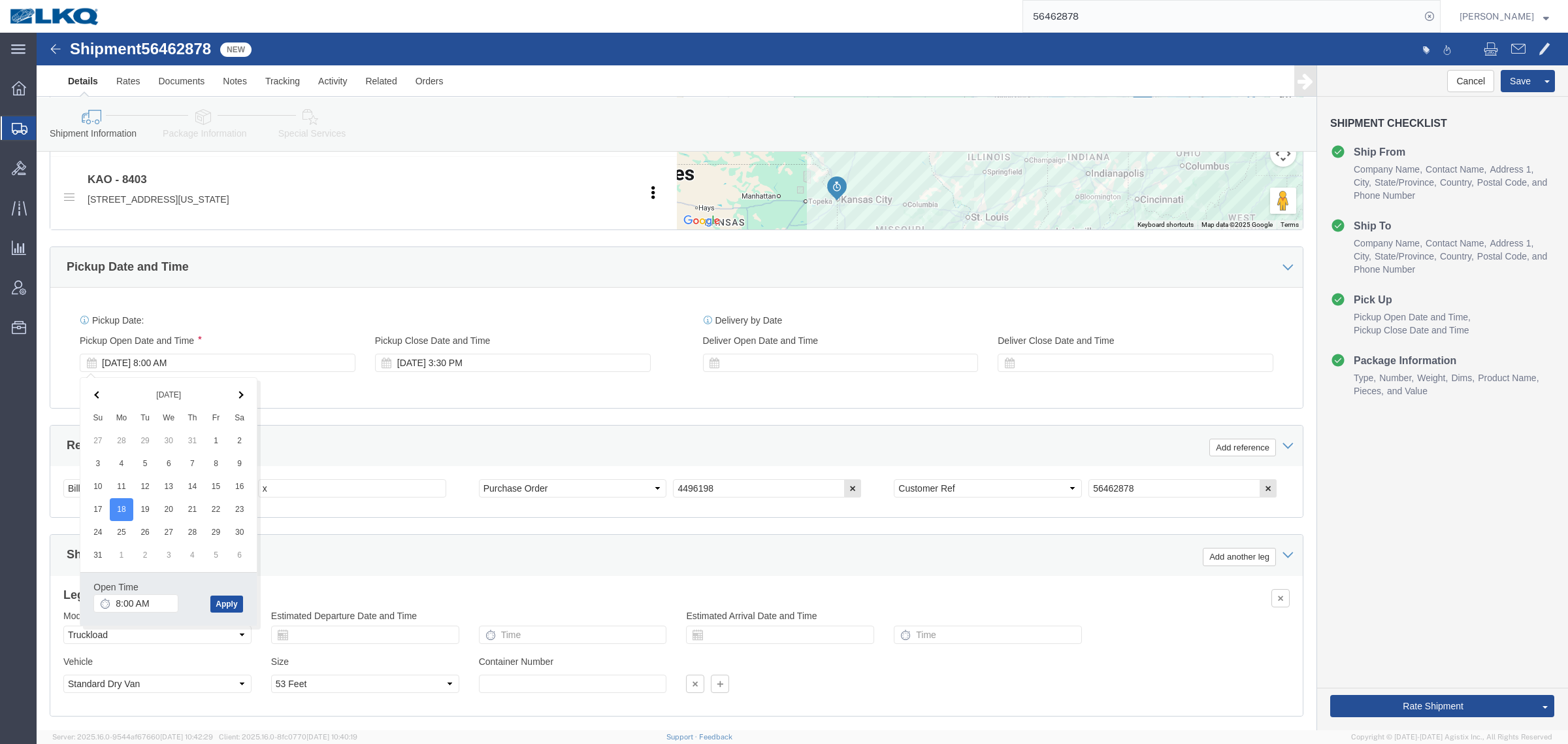
drag, startPoint x: 192, startPoint y: 573, endPoint x: 326, endPoint y: 498, distance: 153.6
click button "Apply"
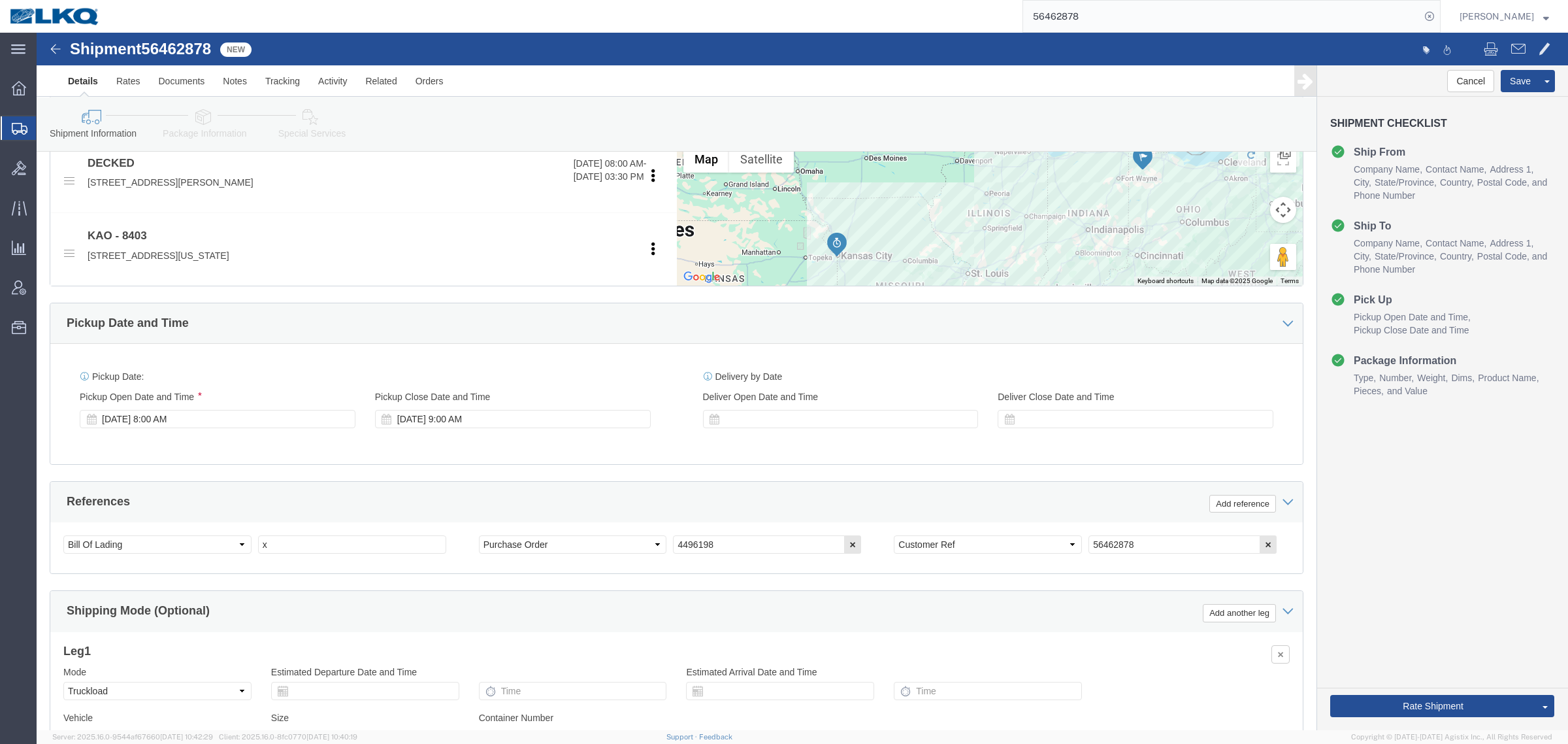
scroll to position [638, 0]
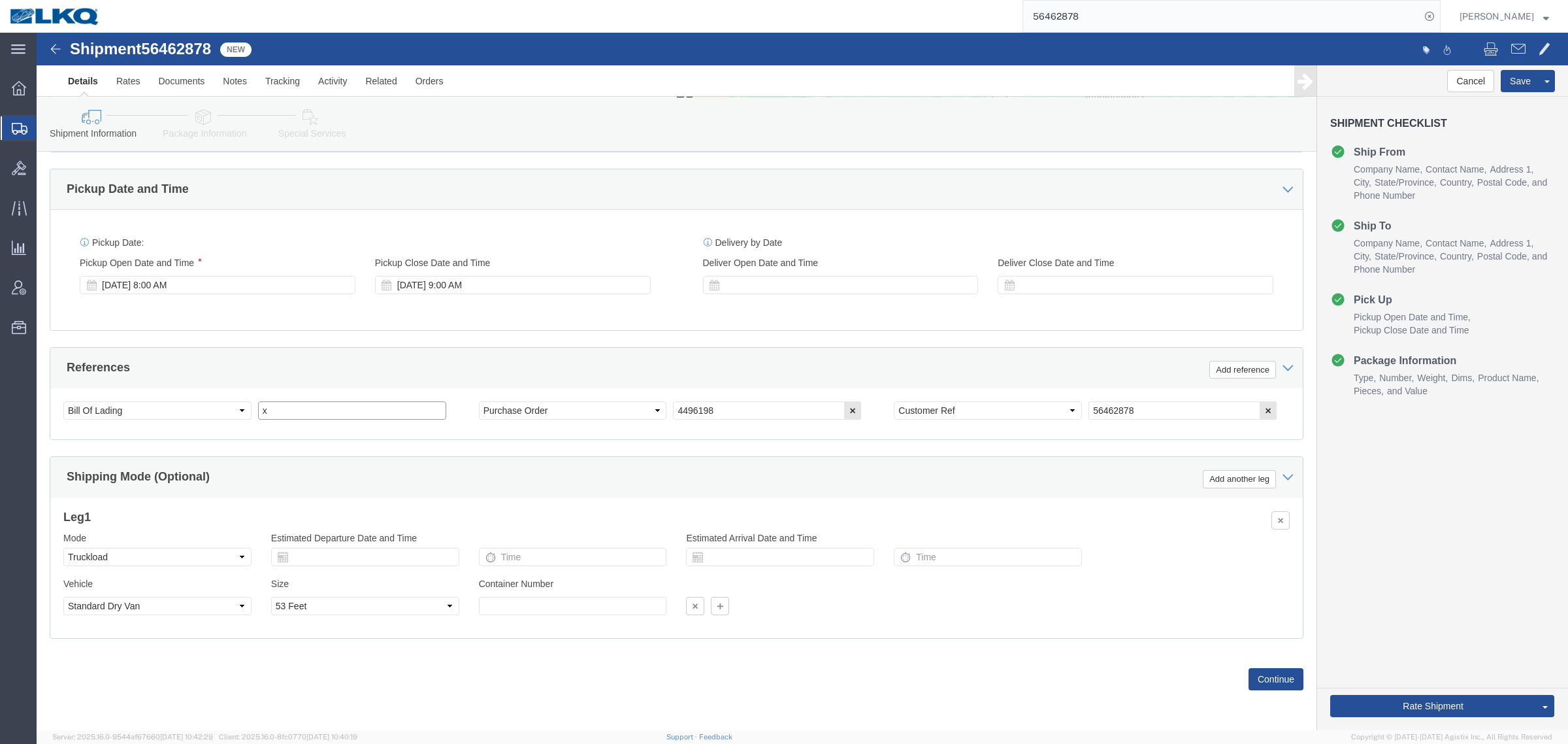
drag, startPoint x: 253, startPoint y: 385, endPoint x: 146, endPoint y: 380, distance: 107.1
click div "Select Account Type Activity ID Airline Appointment Number ASN Batch Request # …"
paste input "485207"
type input "485207"
click div
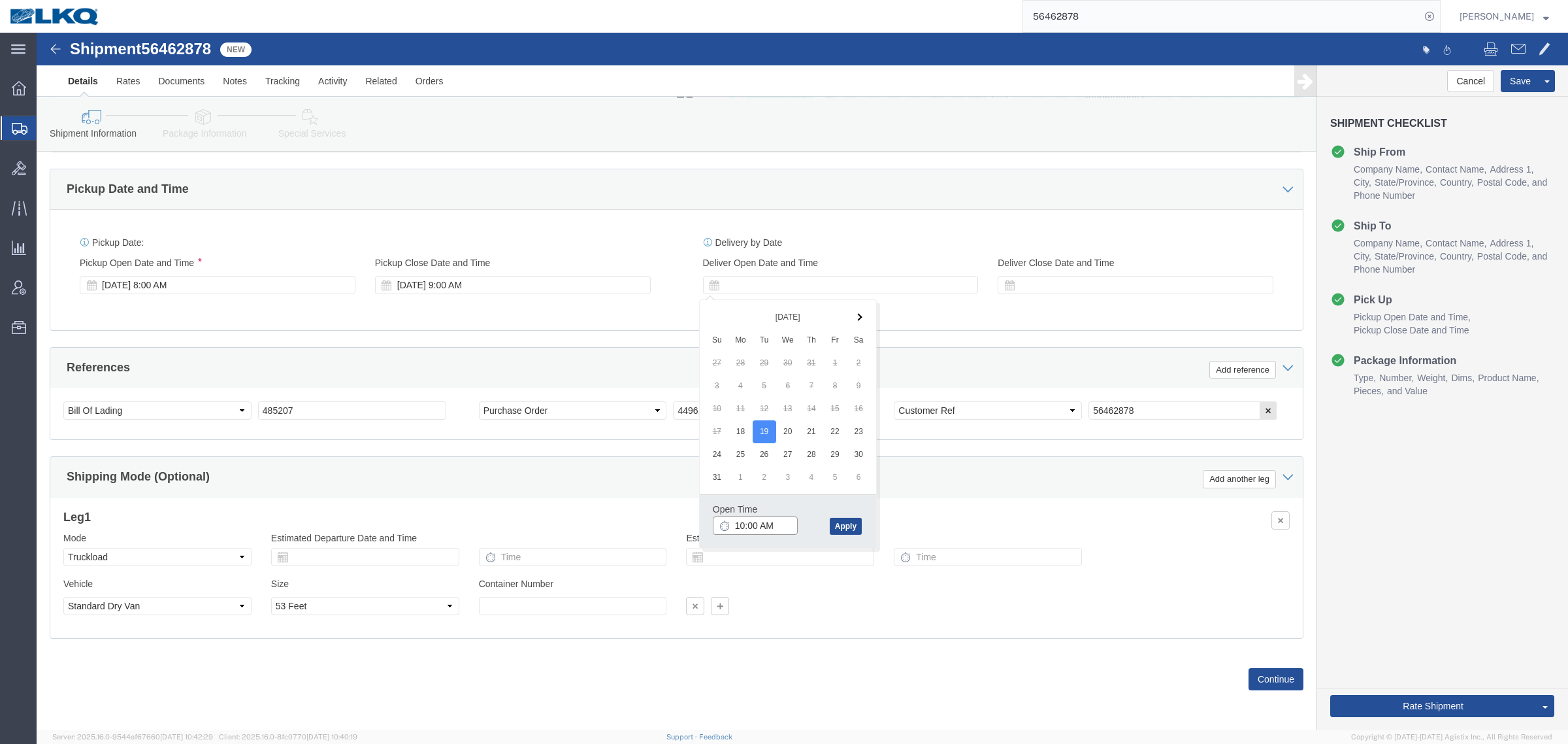
click input "10:00 AM"
type input "6:00 AM"
click button "Apply"
click button "Rate Shipment"
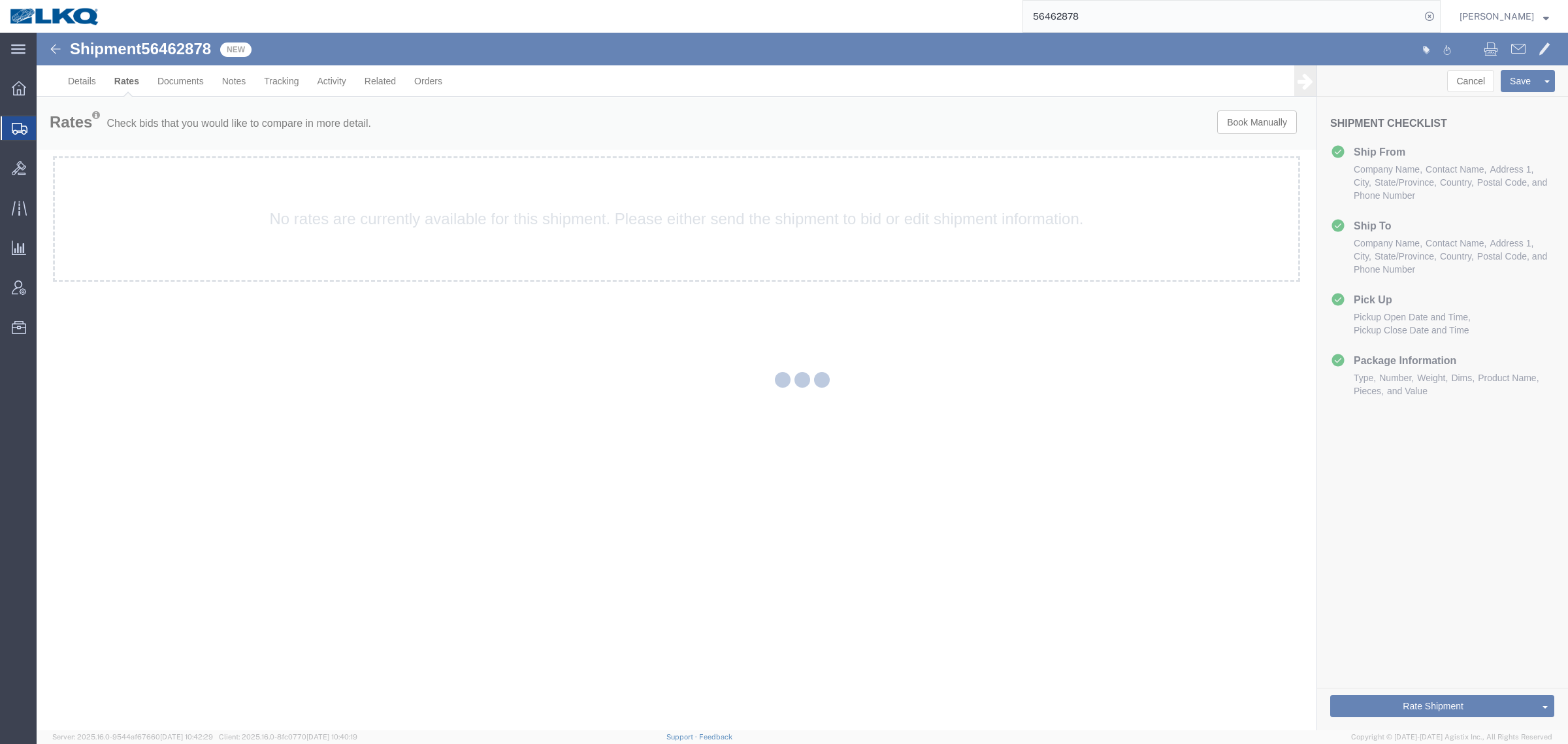
scroll to position [0, 0]
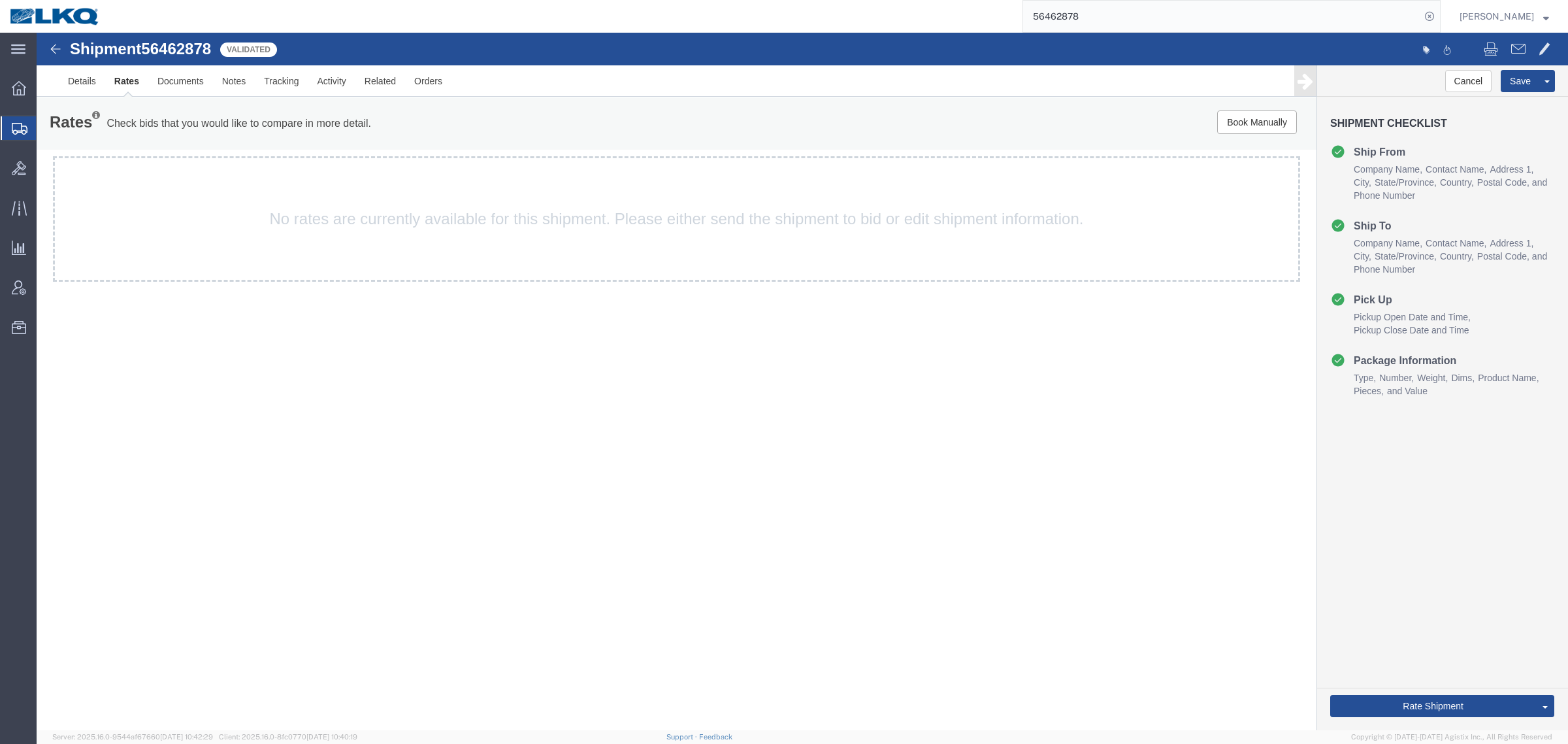
click at [180, 537] on div "Shipment 56462878 Validated Details Rates Documents Notes Tracking Activity Rel…" at bounding box center [802, 382] width 1532 height 698
click at [91, 83] on link "Details" at bounding box center [82, 81] width 47 height 31
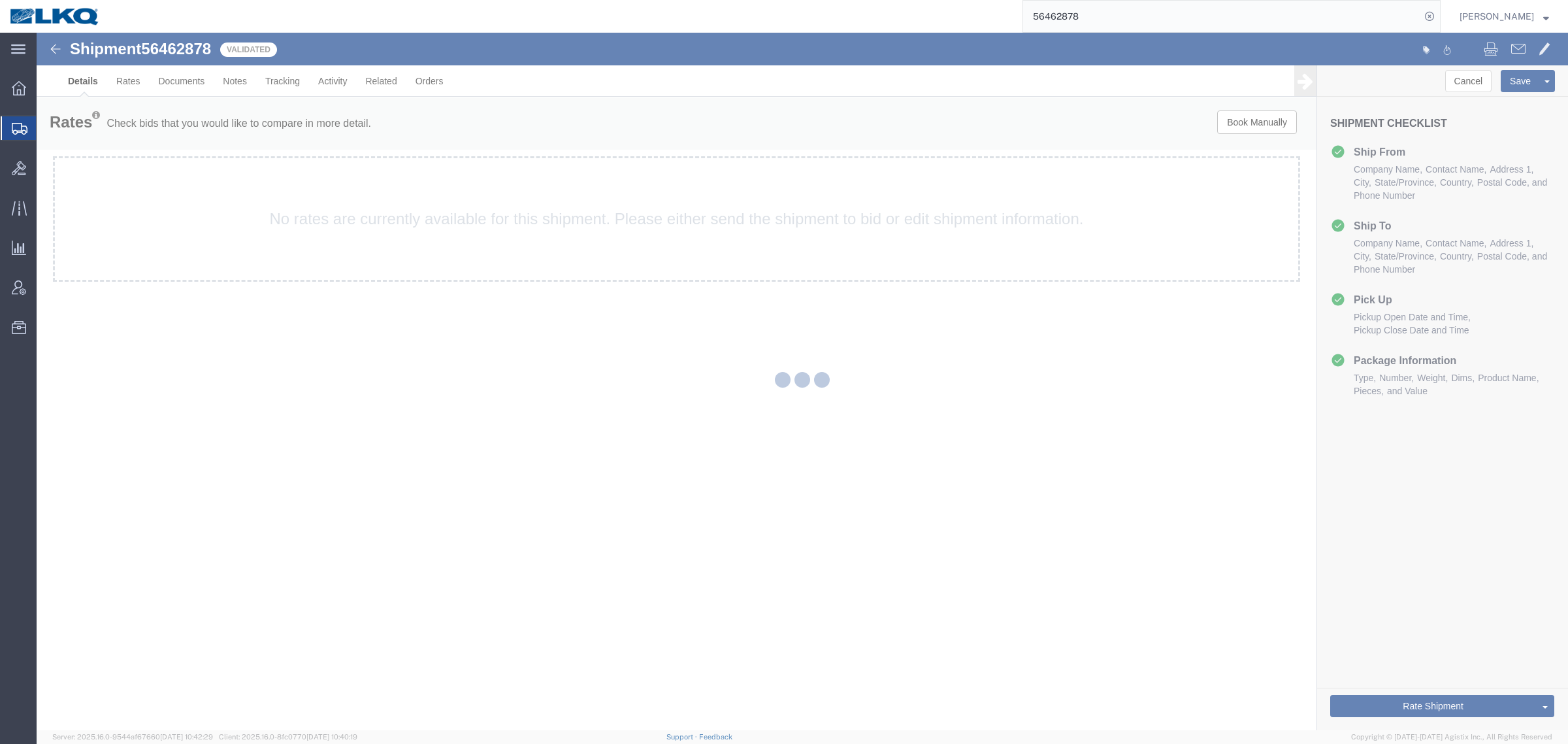
select select "30524"
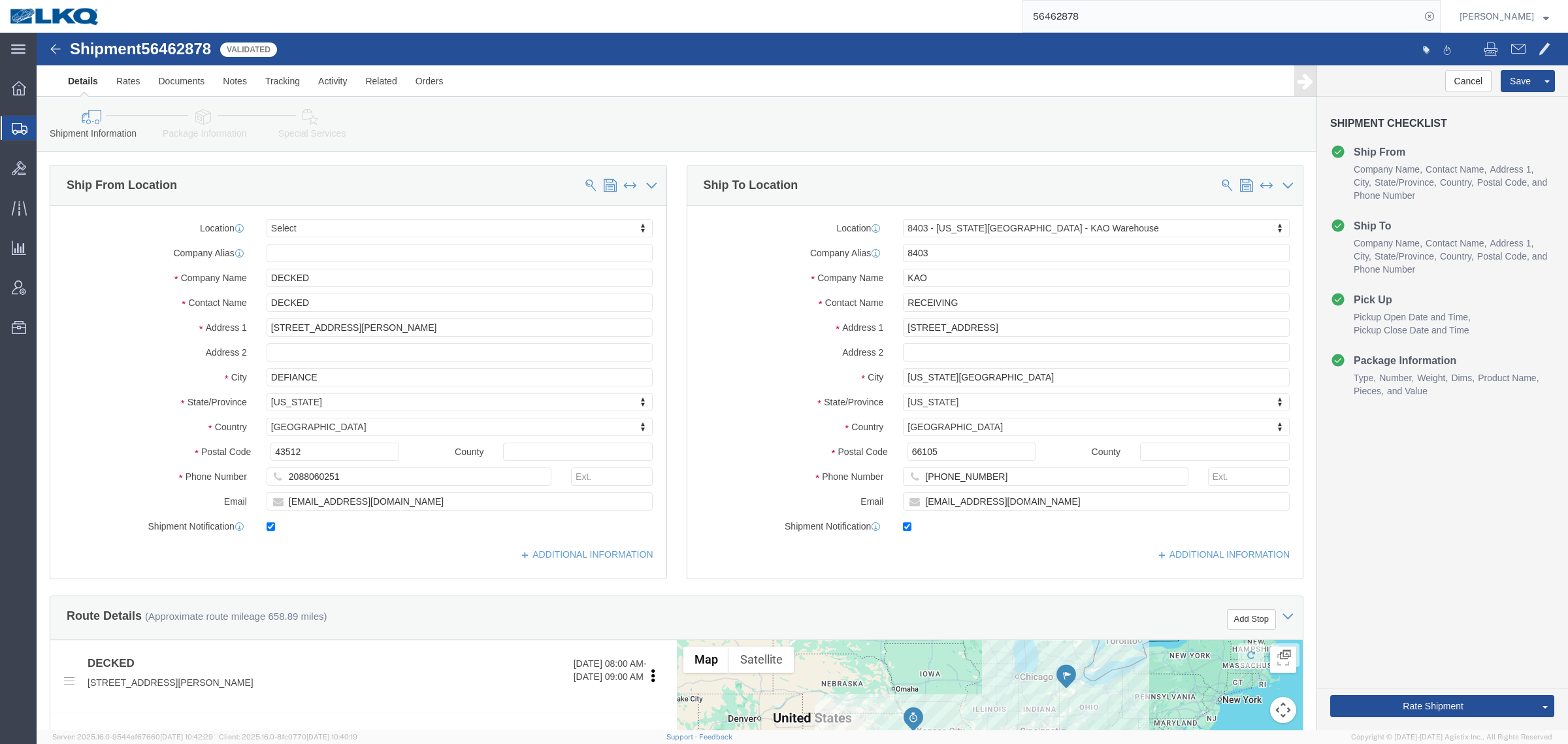
click div "Shipment Information Package Information Special Services Loading Routing"
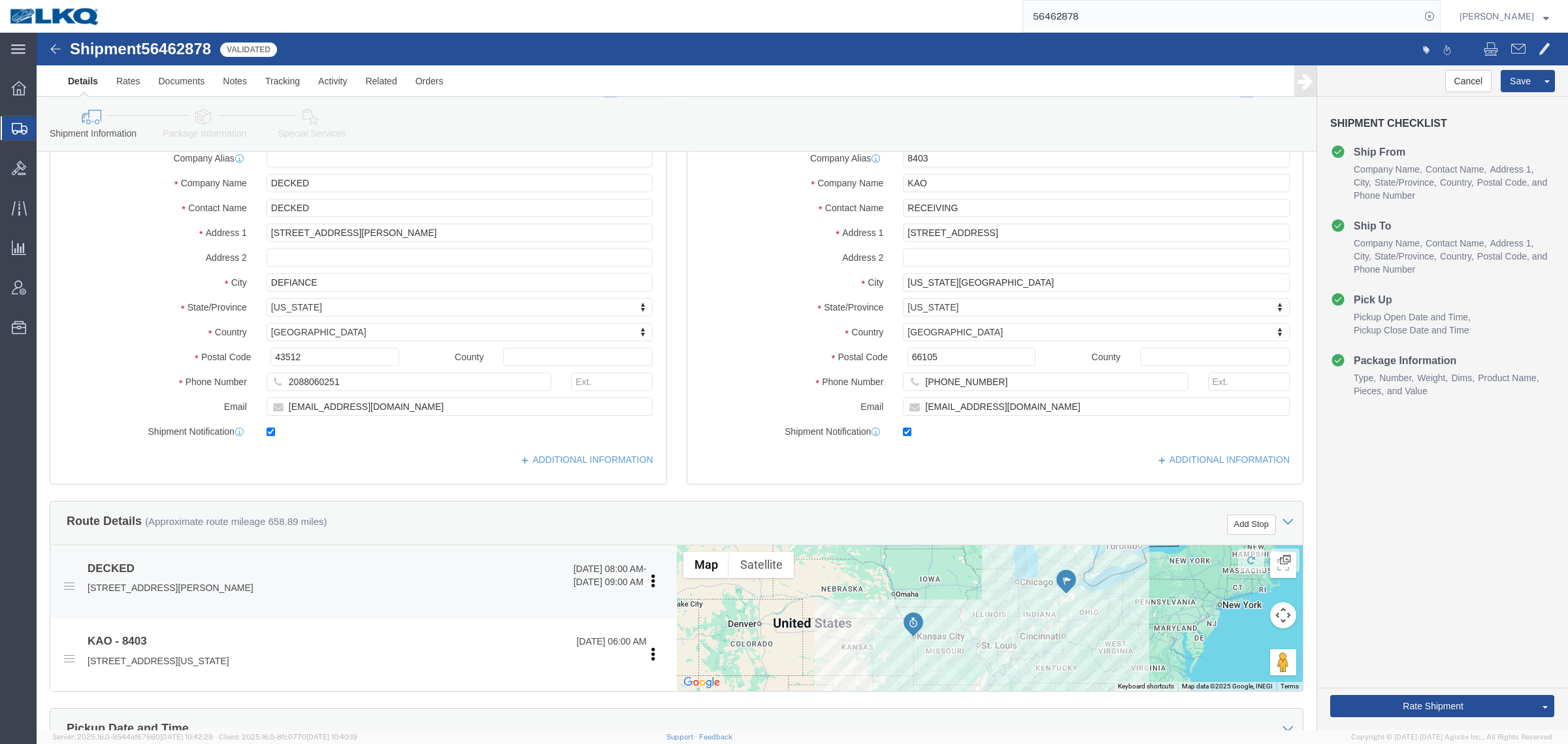
scroll to position [82, 0]
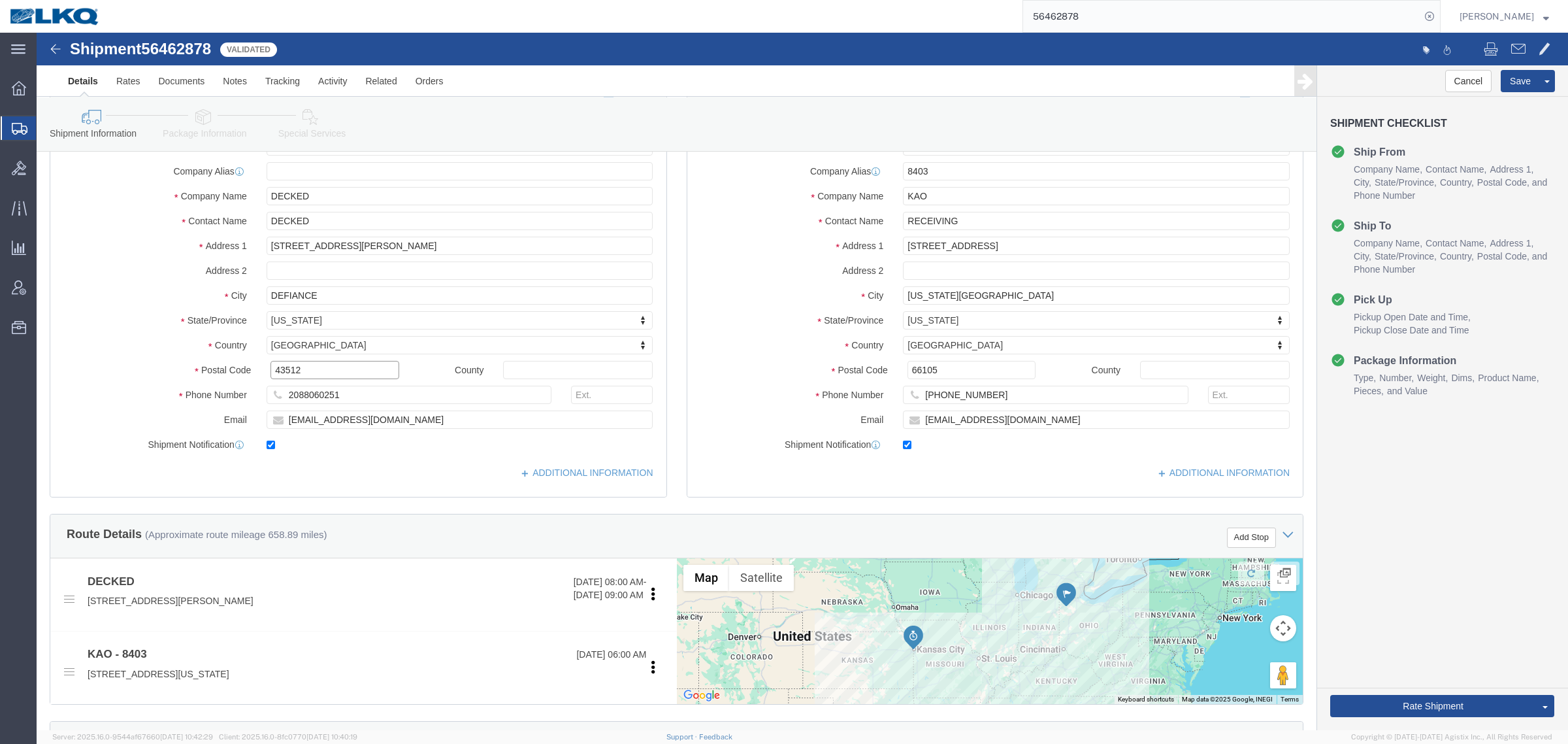
click input "43512"
click input "66105"
click link "Notes"
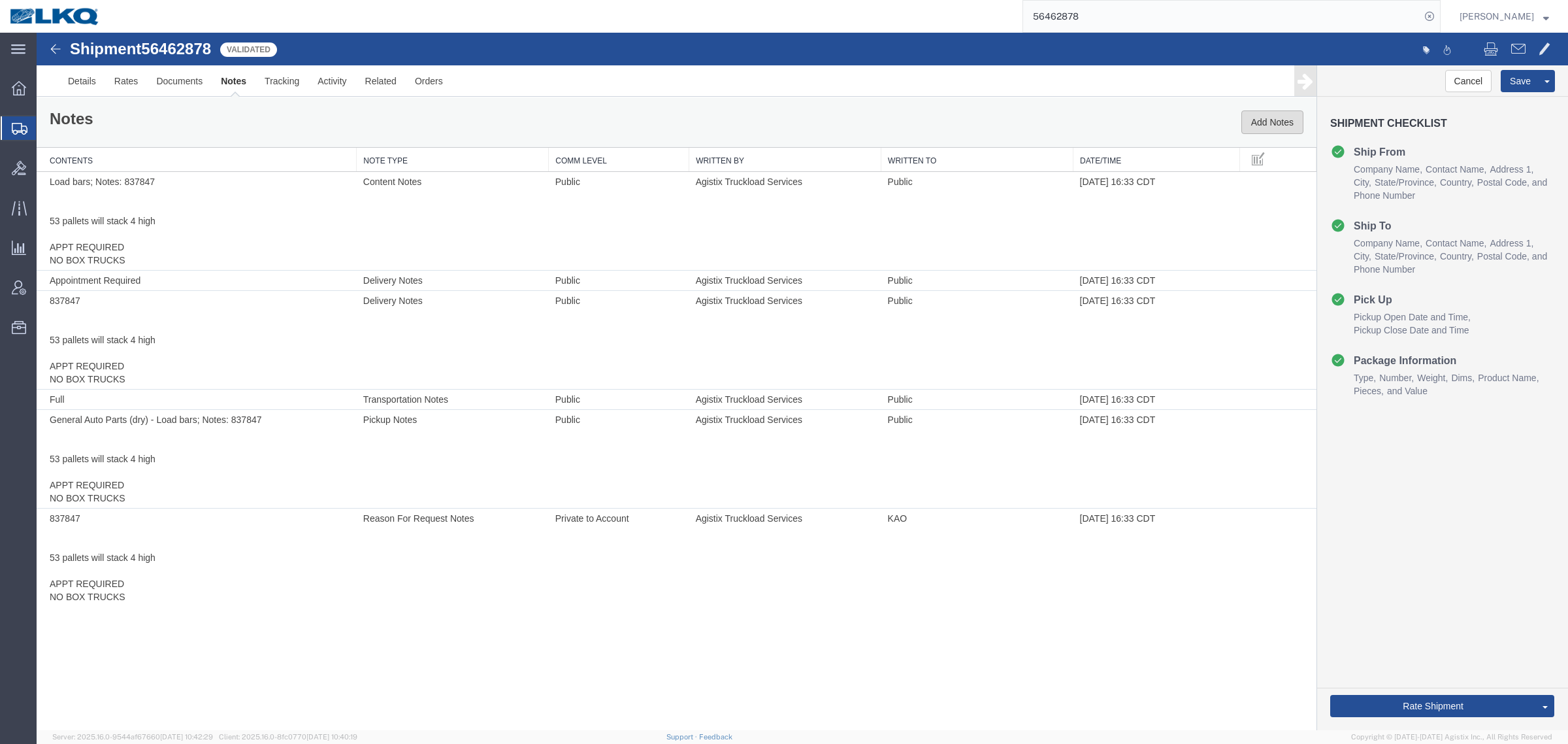
click at [1260, 125] on button "Add Notes" at bounding box center [1272, 122] width 62 height 24
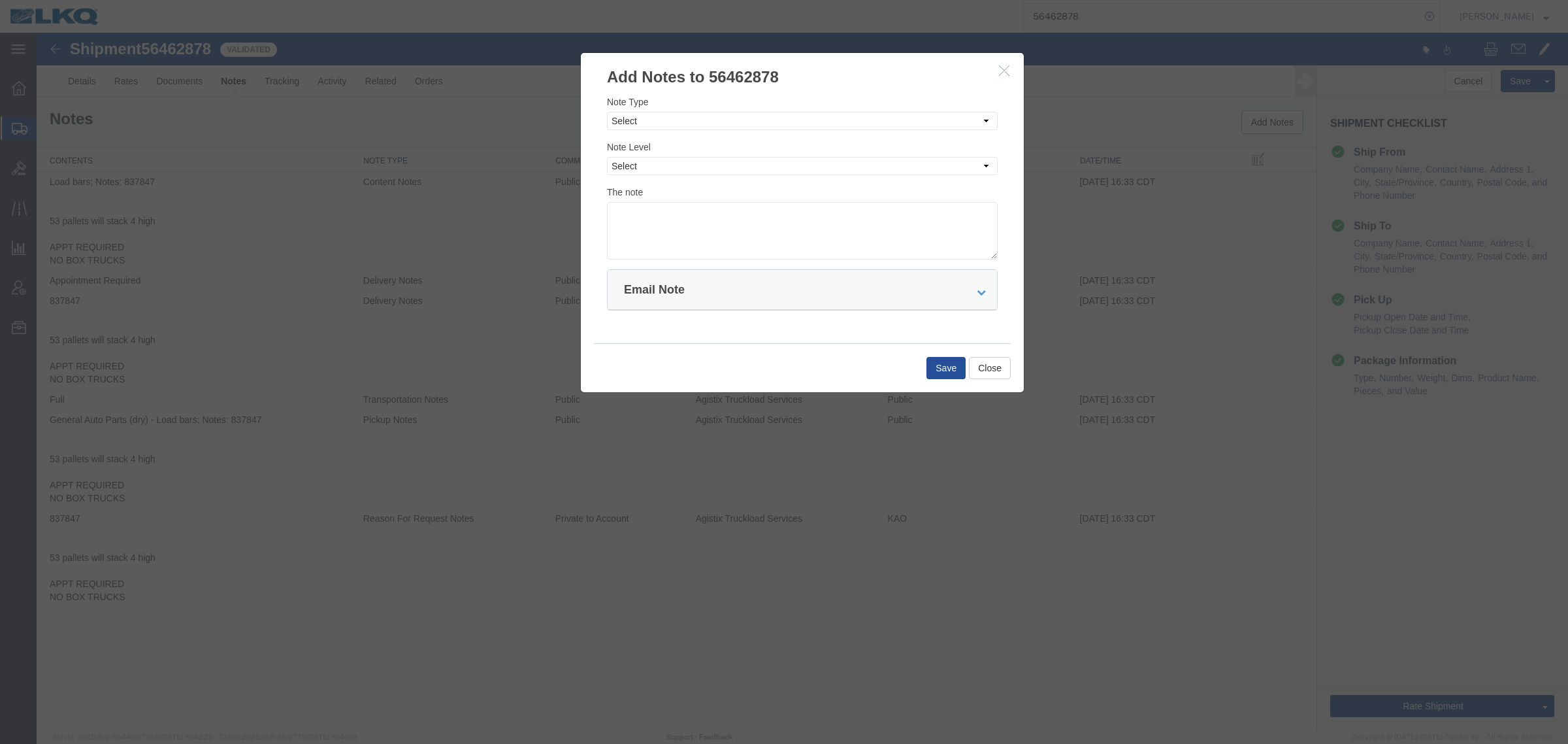
click at [729, 131] on div "Note Type Select Approval Bid Notes Carrier Change Notes Claim Notes Content Ha…" at bounding box center [802, 177] width 391 height 165
click at [723, 124] on select "Select Approval Bid Notes Carrier Change Notes Claim Notes Content Hazmat Notes…" at bounding box center [802, 121] width 391 height 18
select select "BID_NOTES"
click at [607, 112] on select "Select Approval Bid Notes Carrier Change Notes Claim Notes Content Hazmat Notes…" at bounding box center [802, 121] width 391 height 18
click at [689, 175] on div "Note Type Select Approval Bid Notes Carrier Change Notes Claim Notes Content Ha…" at bounding box center [802, 177] width 391 height 165
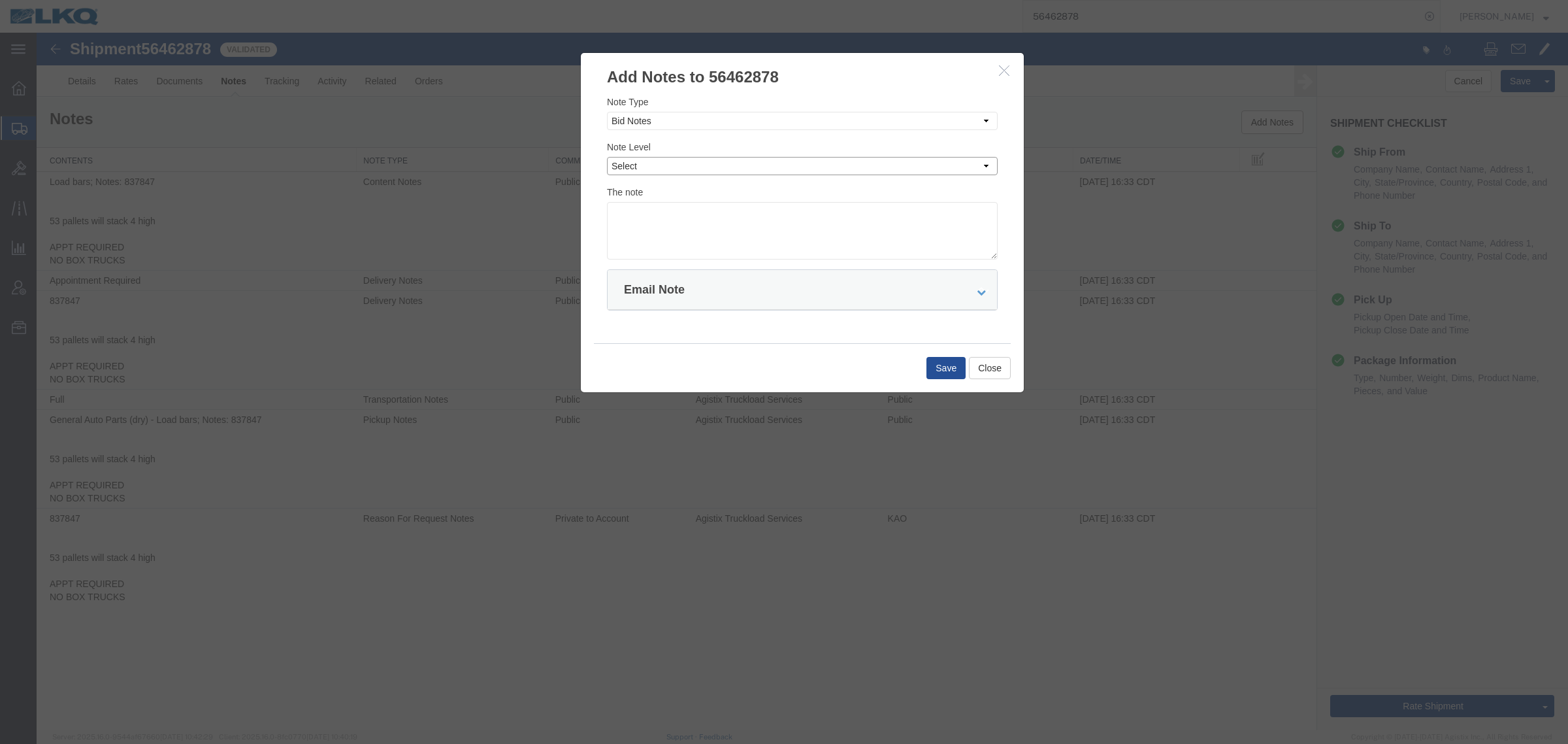
click at [677, 161] on select "Select Private to Account Private to Vendor Public" at bounding box center [802, 166] width 391 height 18
select select "PRIVATE_TO_ACCOUNT"
click at [607, 157] on select "Select Private to Account Private to Vendor Public" at bounding box center [802, 166] width 391 height 18
click at [684, 220] on textarea at bounding box center [802, 230] width 391 height 57
type textarea "DAT: $1368"
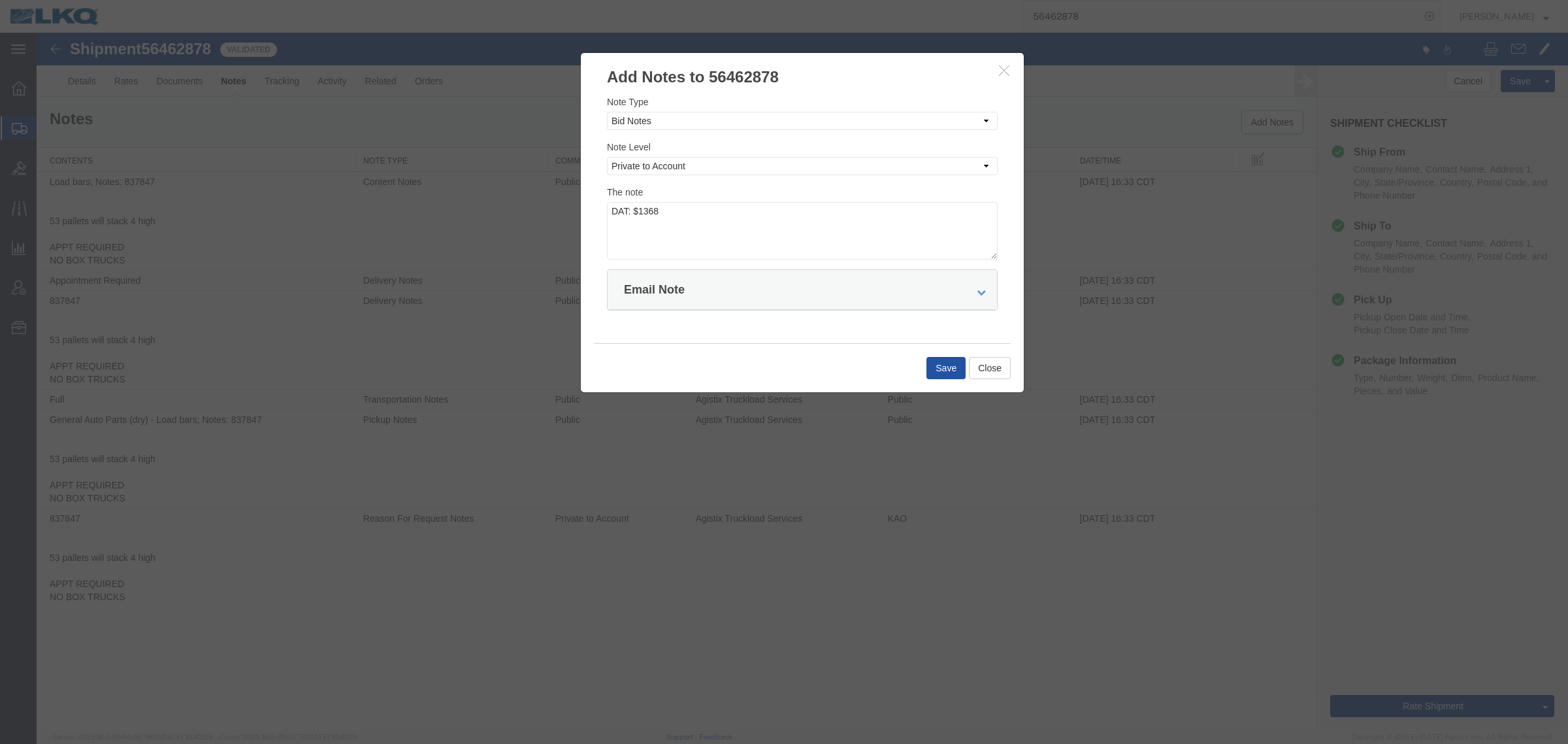
click at [943, 371] on button "Save" at bounding box center [946, 369] width 39 height 22
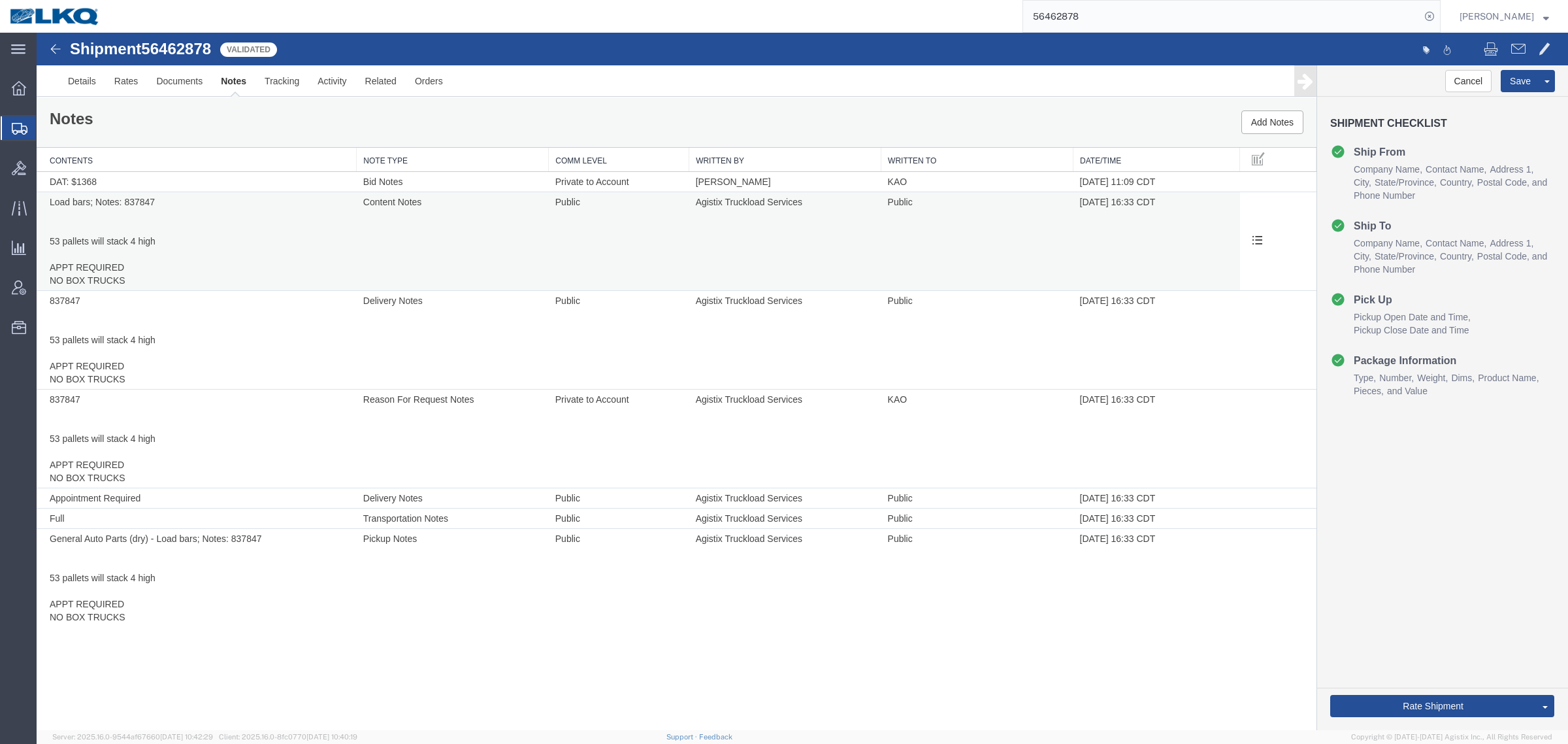
click at [278, 243] on td "Load bars; Notes: 837847 53 pallets will stack 4 high APPT REQUIRED NO BOX TRUC…" at bounding box center [196, 241] width 320 height 98
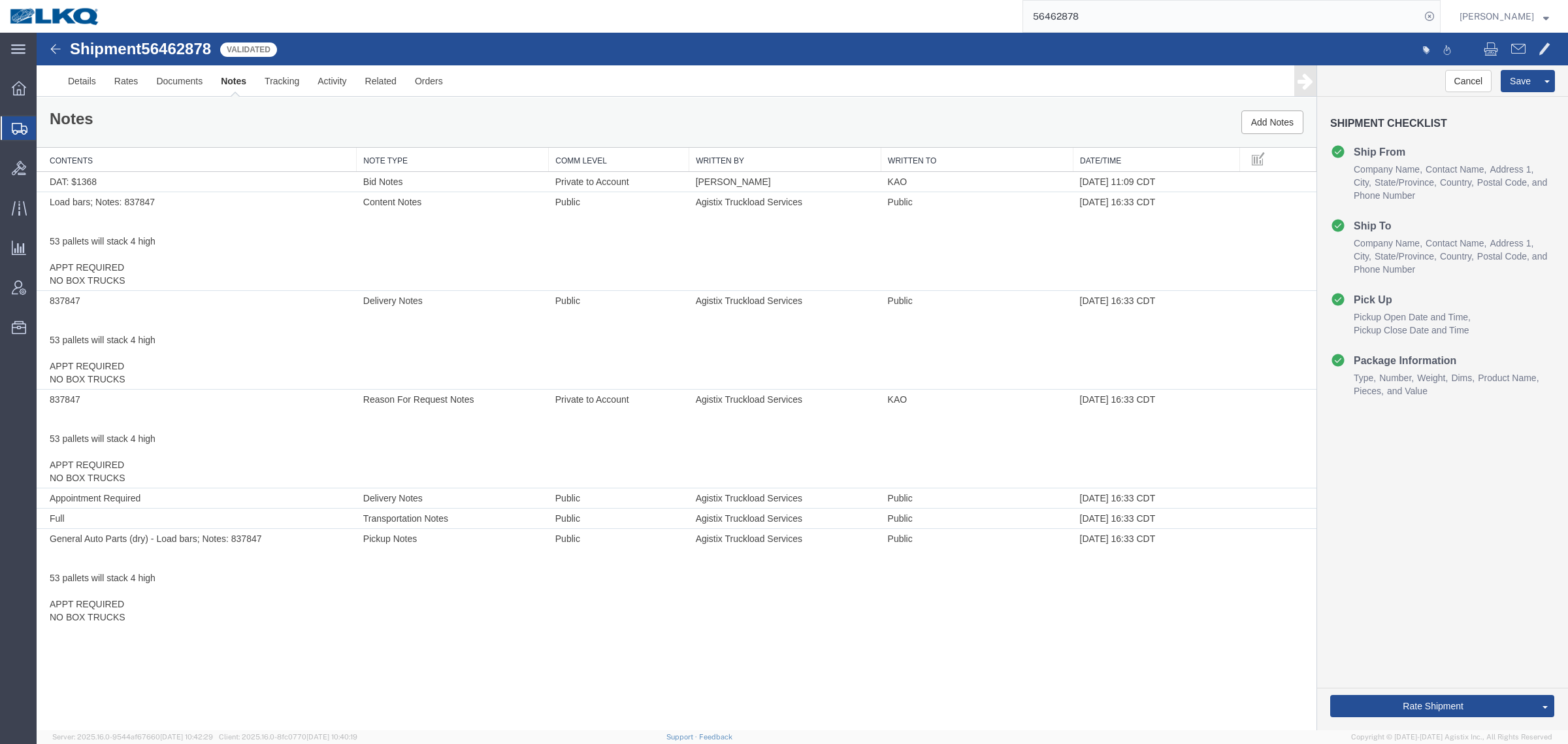
click at [276, 114] on div "Notes Add Notes" at bounding box center [676, 122] width 1280 height 50
click at [1484, 641] on link "Send To Bid" at bounding box center [1498, 646] width 113 height 20
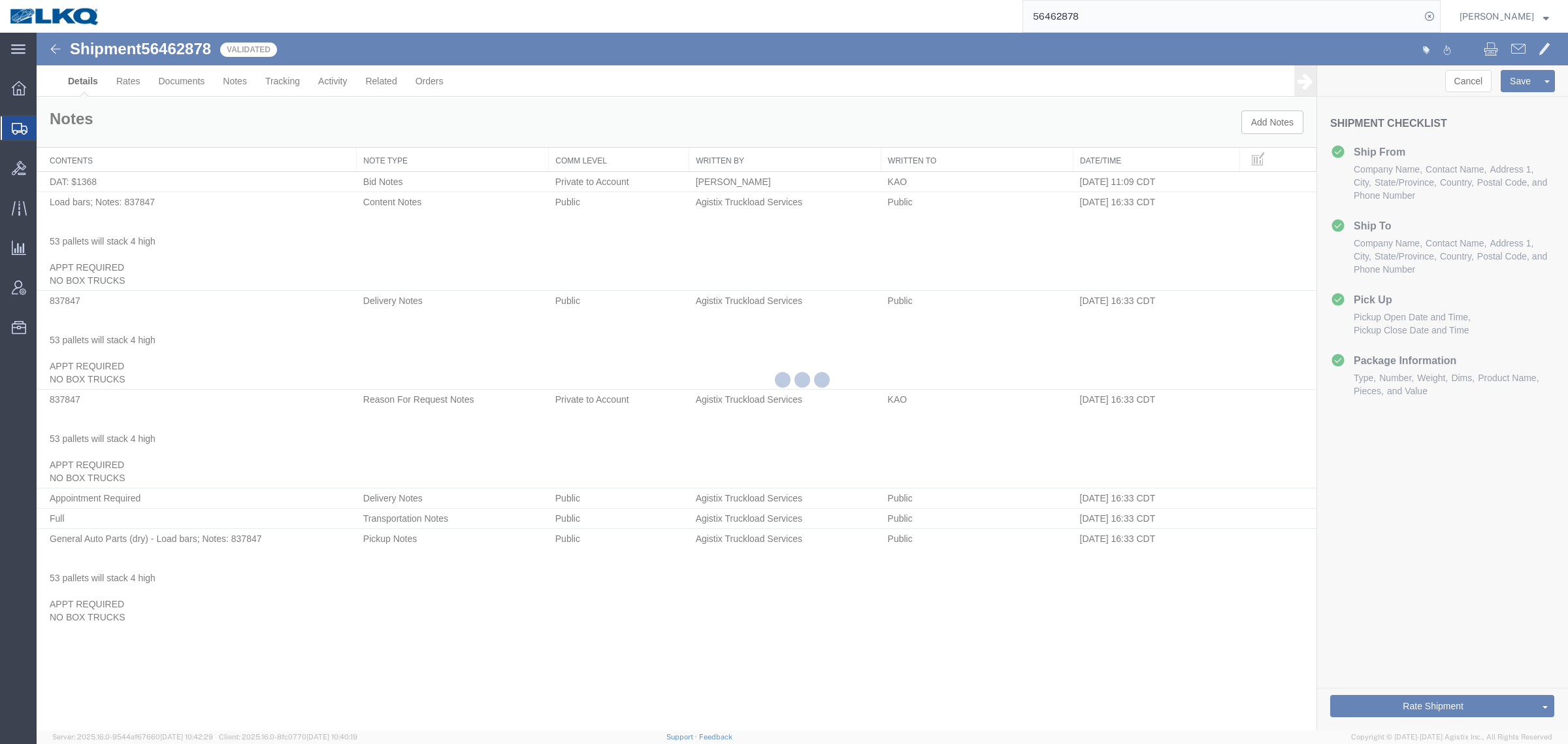
select select "30524"
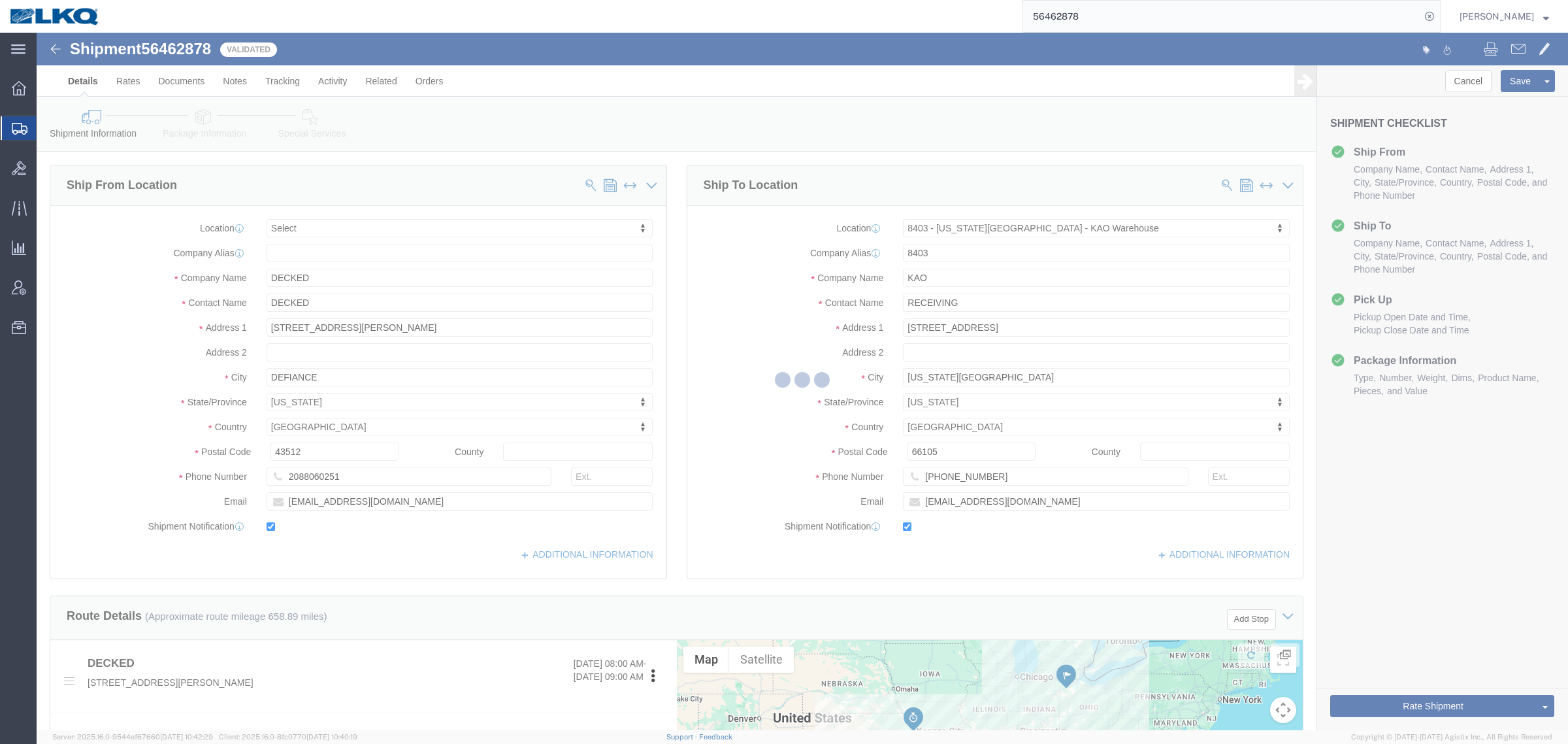
select select "TL"
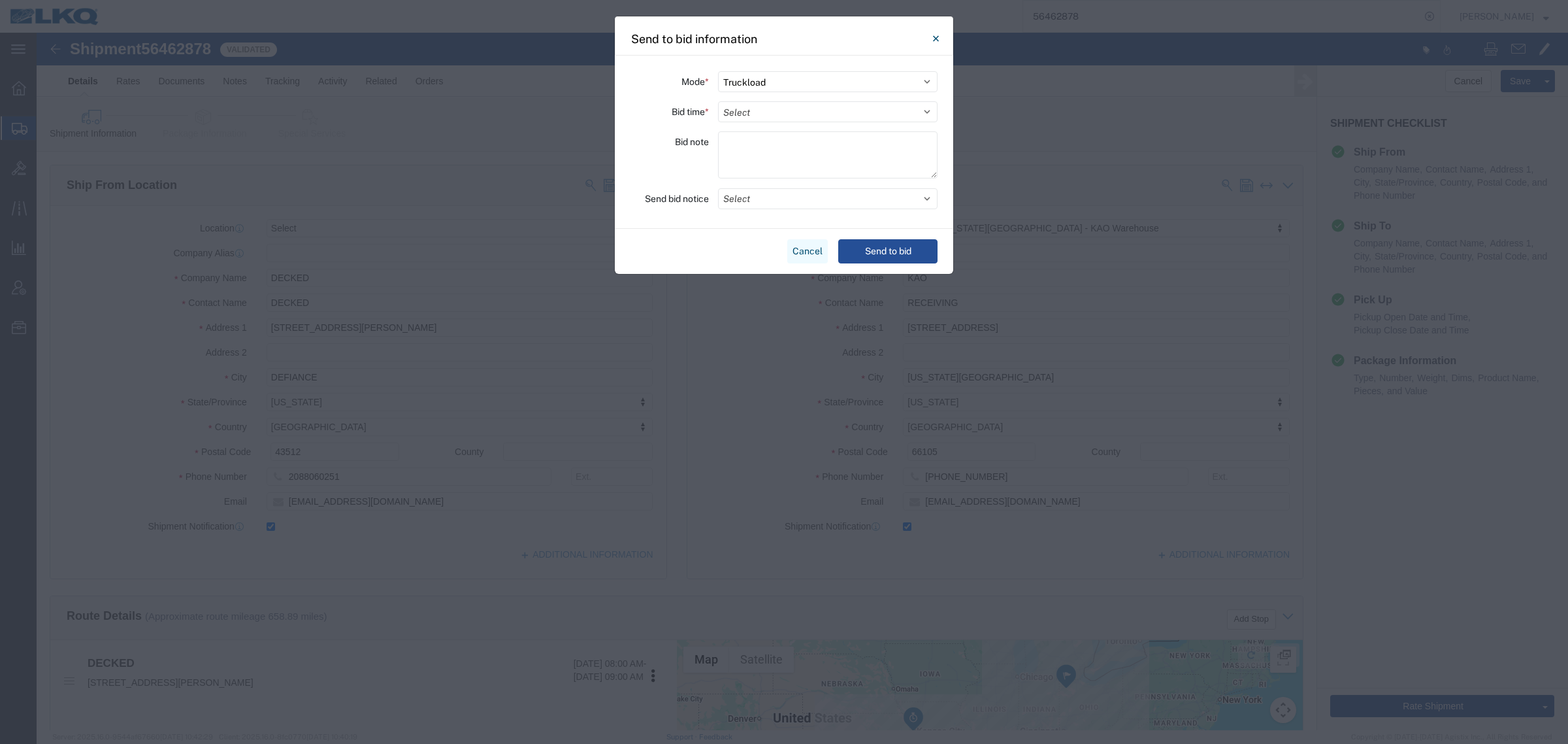
click at [813, 252] on button "Cancel" at bounding box center [808, 251] width 40 height 24
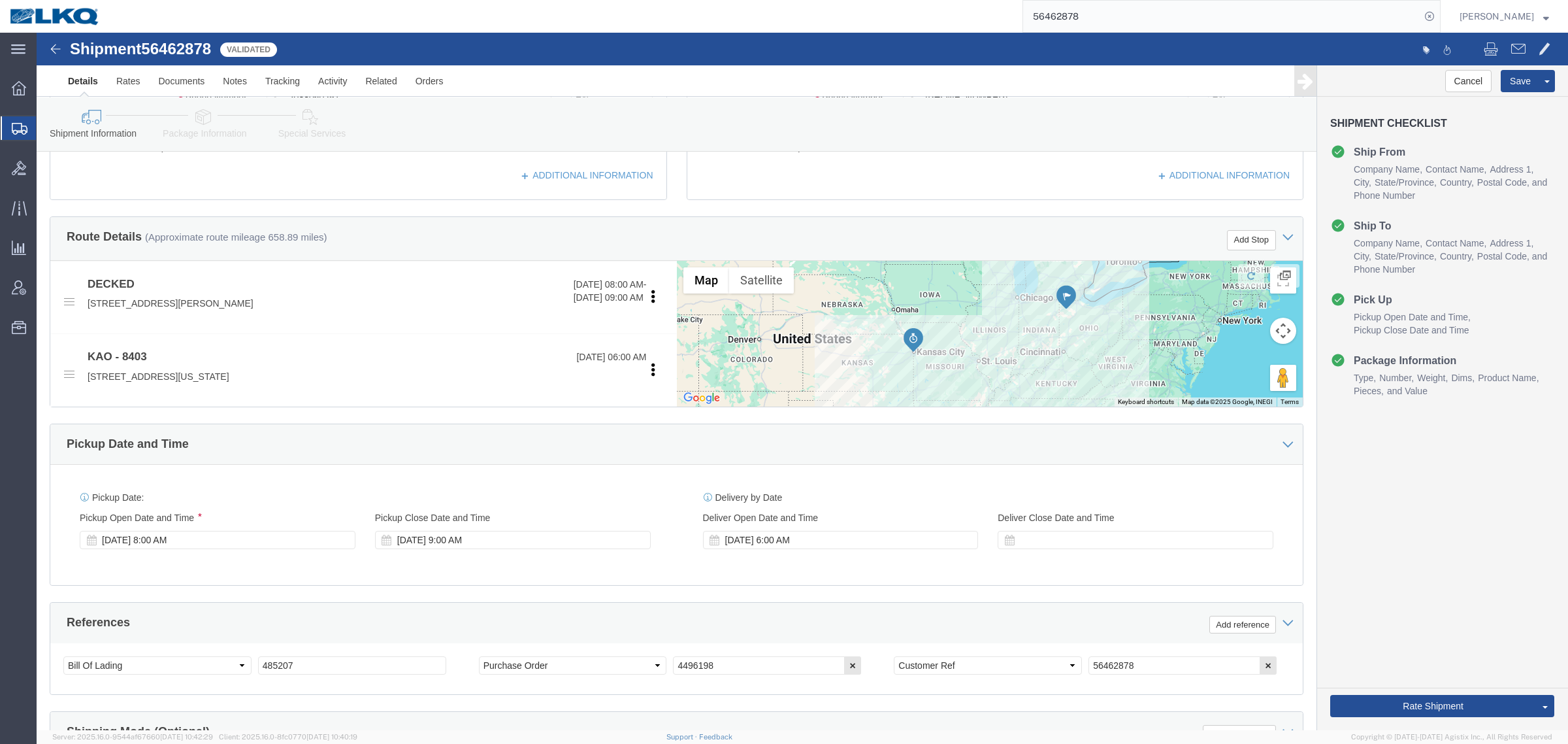
scroll to position [409, 0]
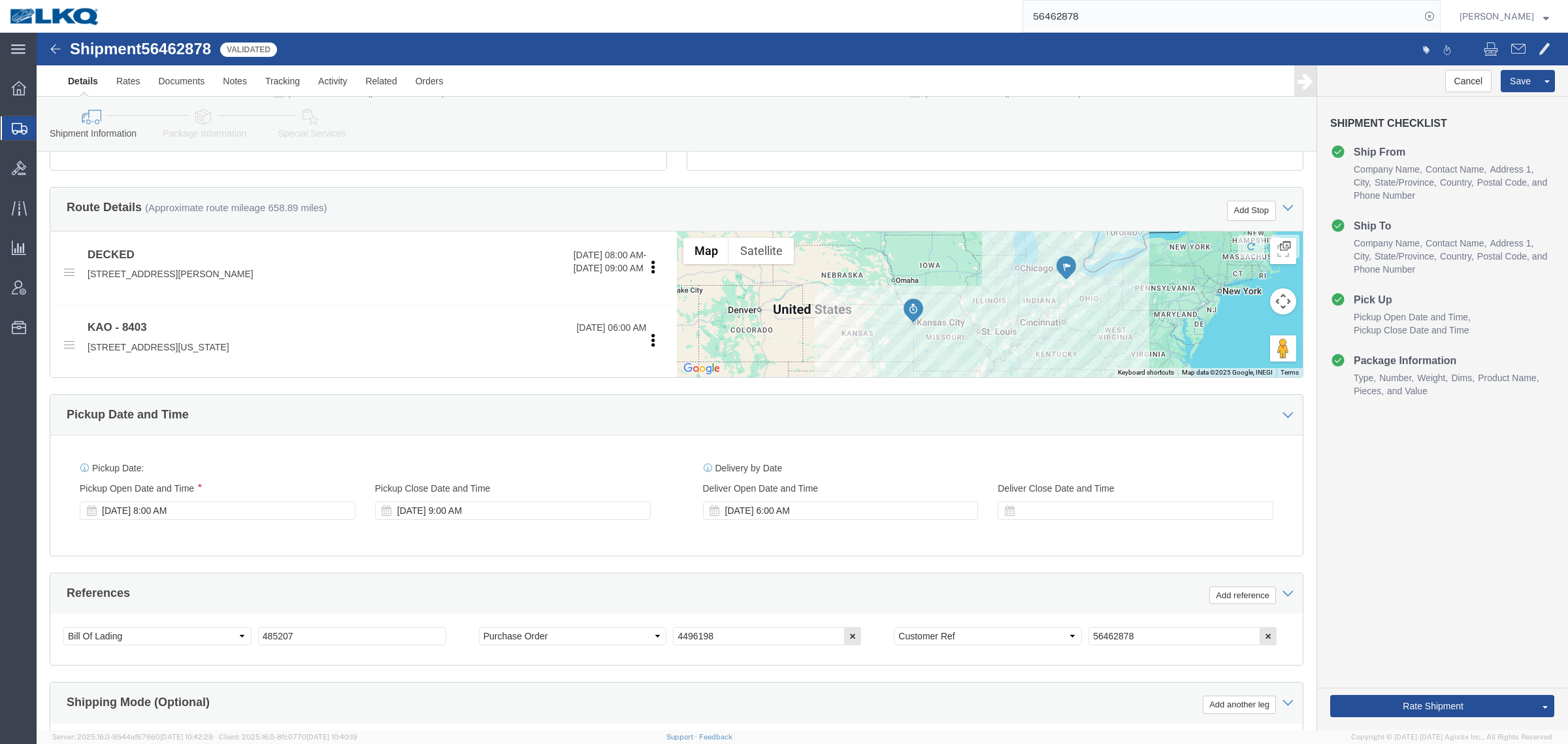
click link "Send To Bid"
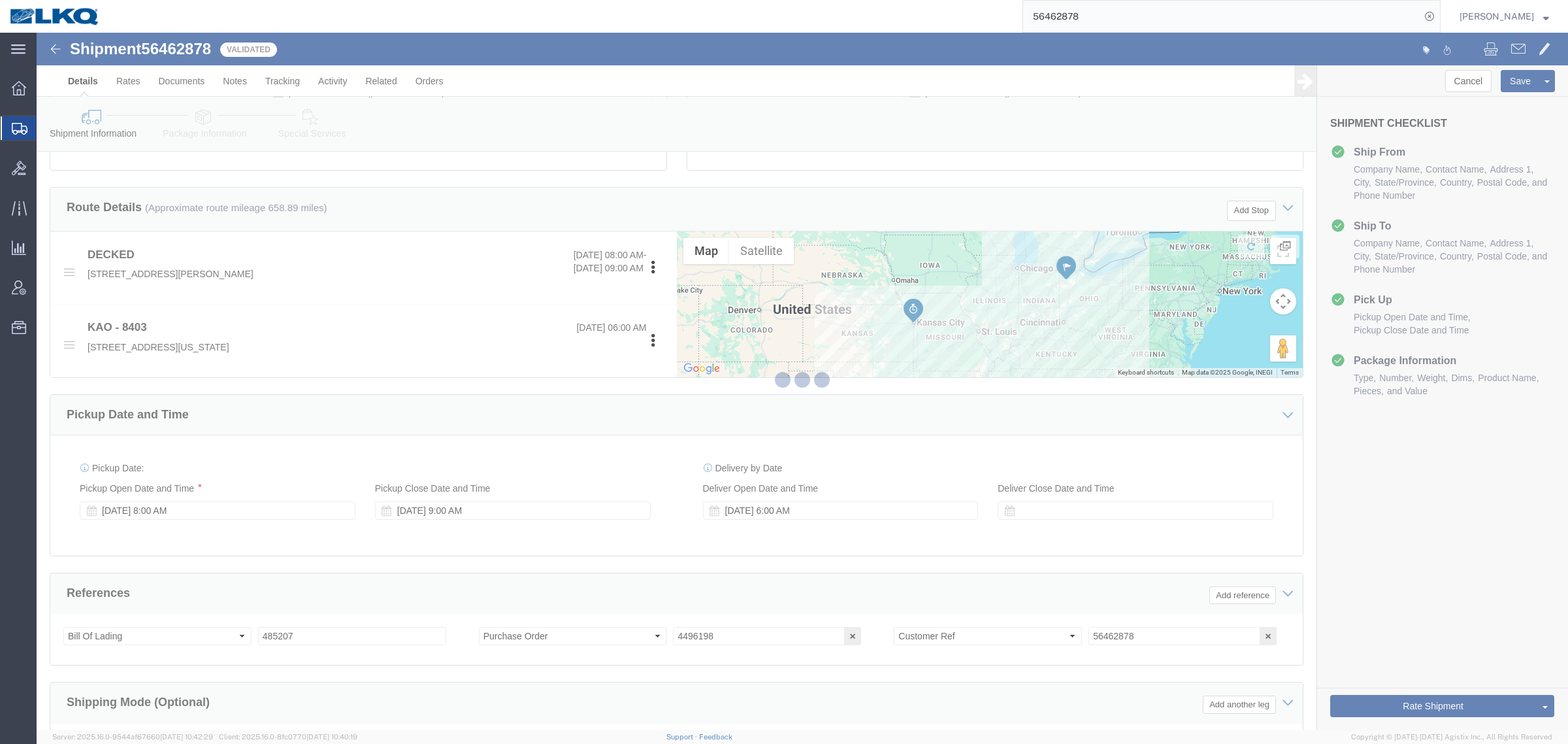
select select "TL"
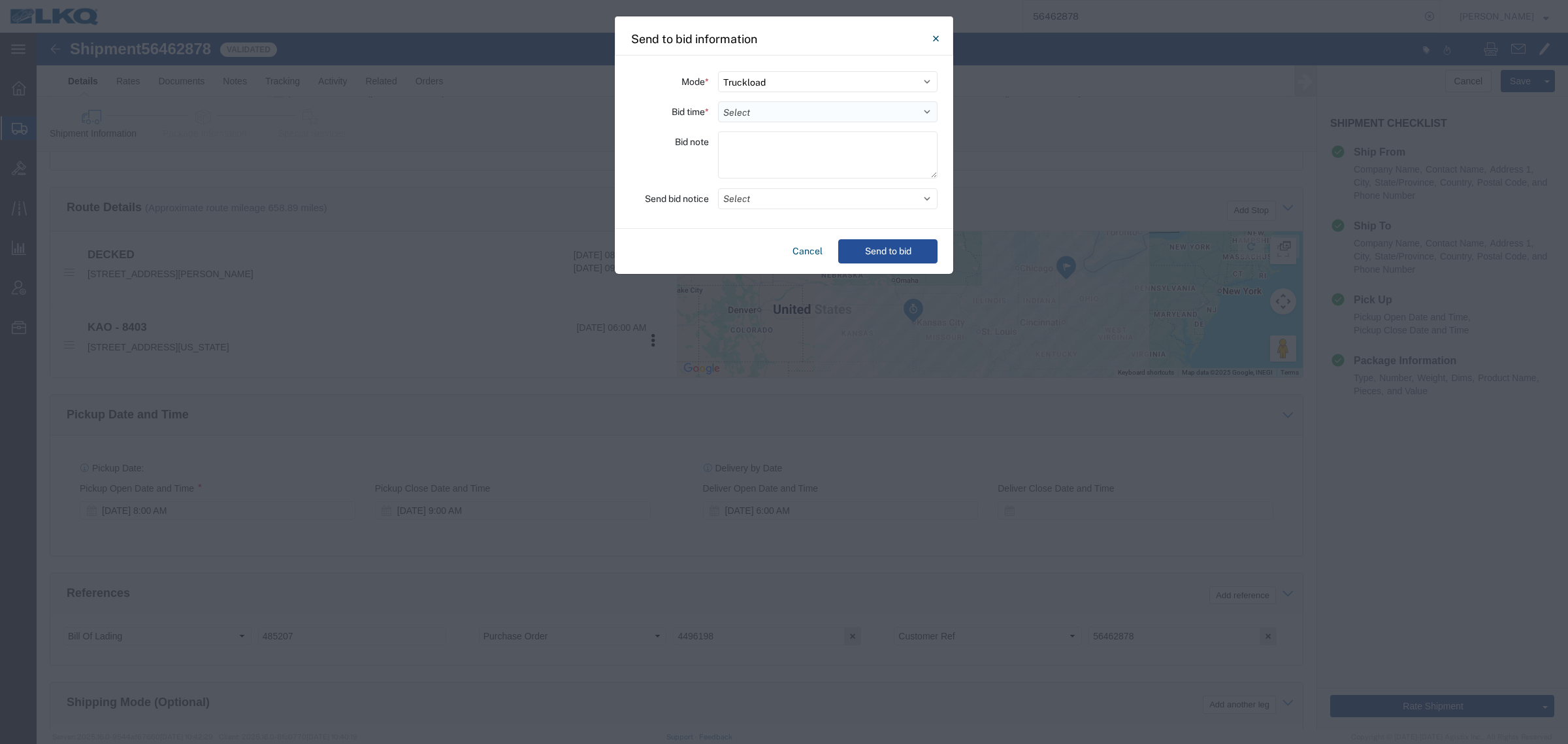
click at [796, 121] on select "Select 30 Min (Rush) 1 Hour (Rush) 2 Hours (Rush) 4 Hours (Rush) 8 Hours (Rush)…" at bounding box center [828, 112] width 220 height 21
select select "24"
click at [718, 101] on select "Select 30 Min (Rush) 1 Hour (Rush) 2 Hours (Rush) 4 Hours (Rush) 8 Hours (Rush)…" at bounding box center [828, 112] width 220 height 21
click at [871, 249] on button "Send to bid" at bounding box center [888, 251] width 99 height 24
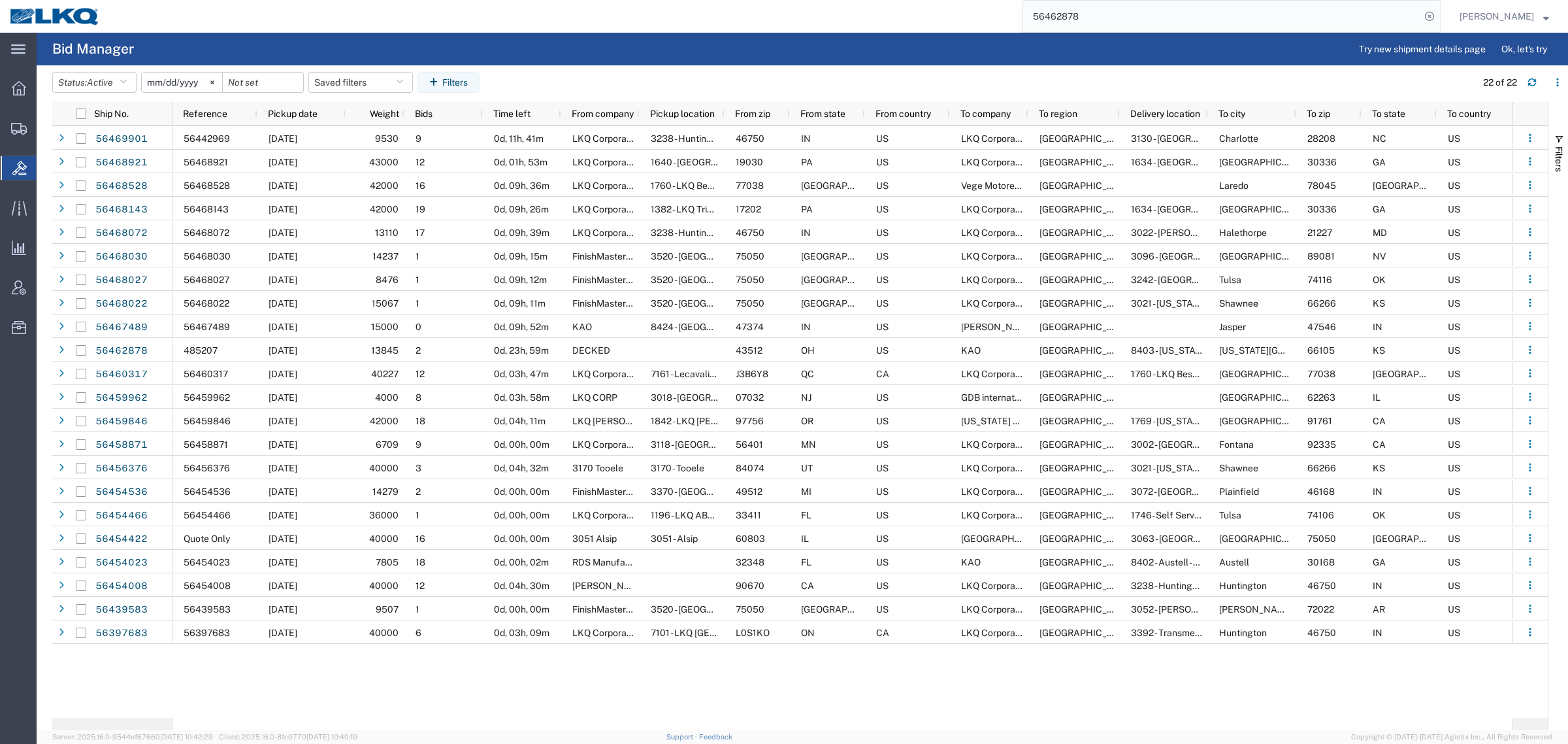
click at [779, 671] on div "56442969 08/13/2025 9530 9 0d, 11h, 41m LKQ Corporation 3238 - Huntington IDC 4…" at bounding box center [842, 422] width 1340 height 592
click at [345, 85] on button "Saved filters" at bounding box center [361, 82] width 105 height 21
click at [375, 142] on span "Bid Board" at bounding box center [395, 140] width 171 height 24
type input "[DATE]"
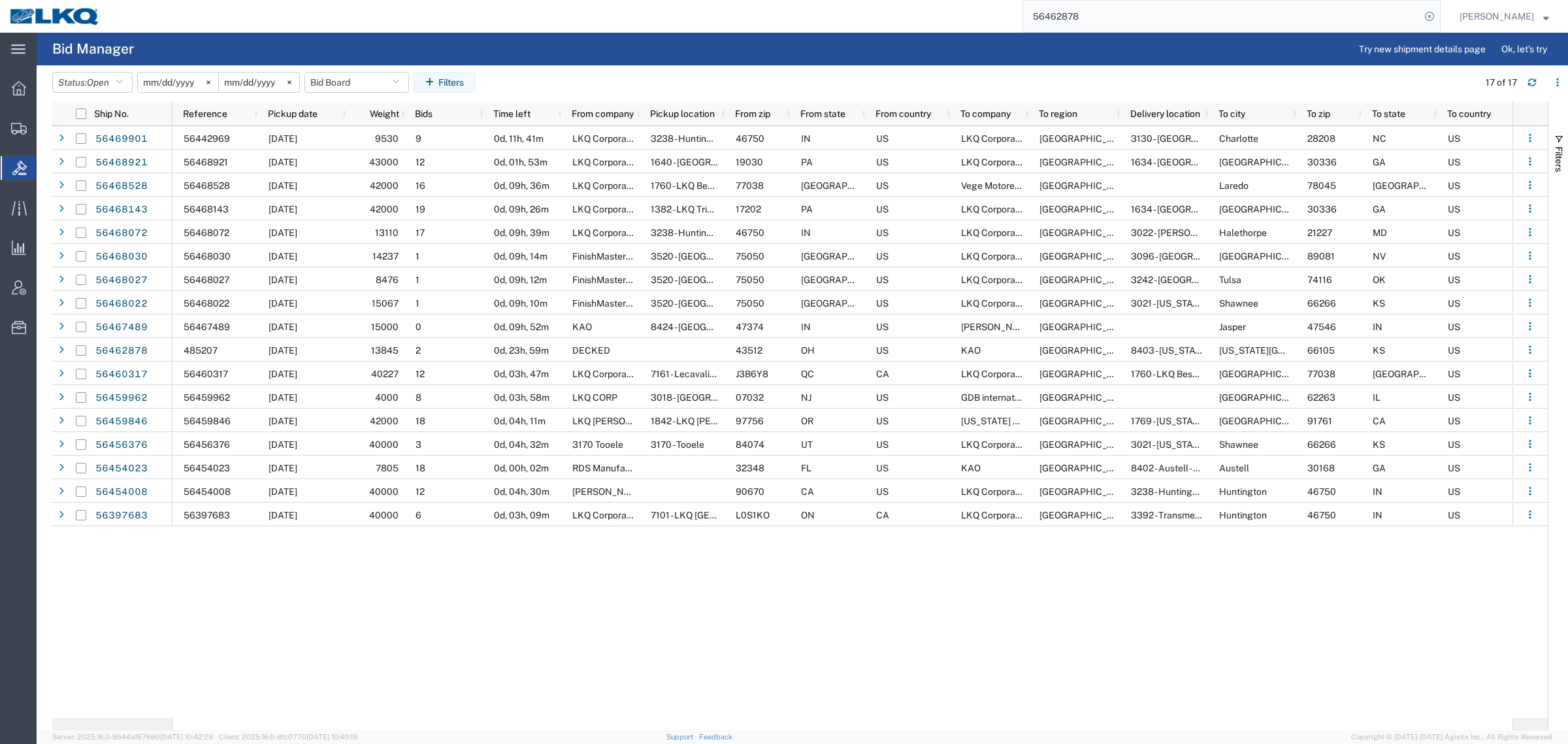
paste input "432"
drag, startPoint x: 1122, startPoint y: 23, endPoint x: 812, endPoint y: 39, distance: 310.4
click at [814, 37] on div "main_menu Created with Sketch. Collapse Menu Overview Shipments Shipment Manage…" at bounding box center [784, 388] width 1568 height 711
type input "56462432"
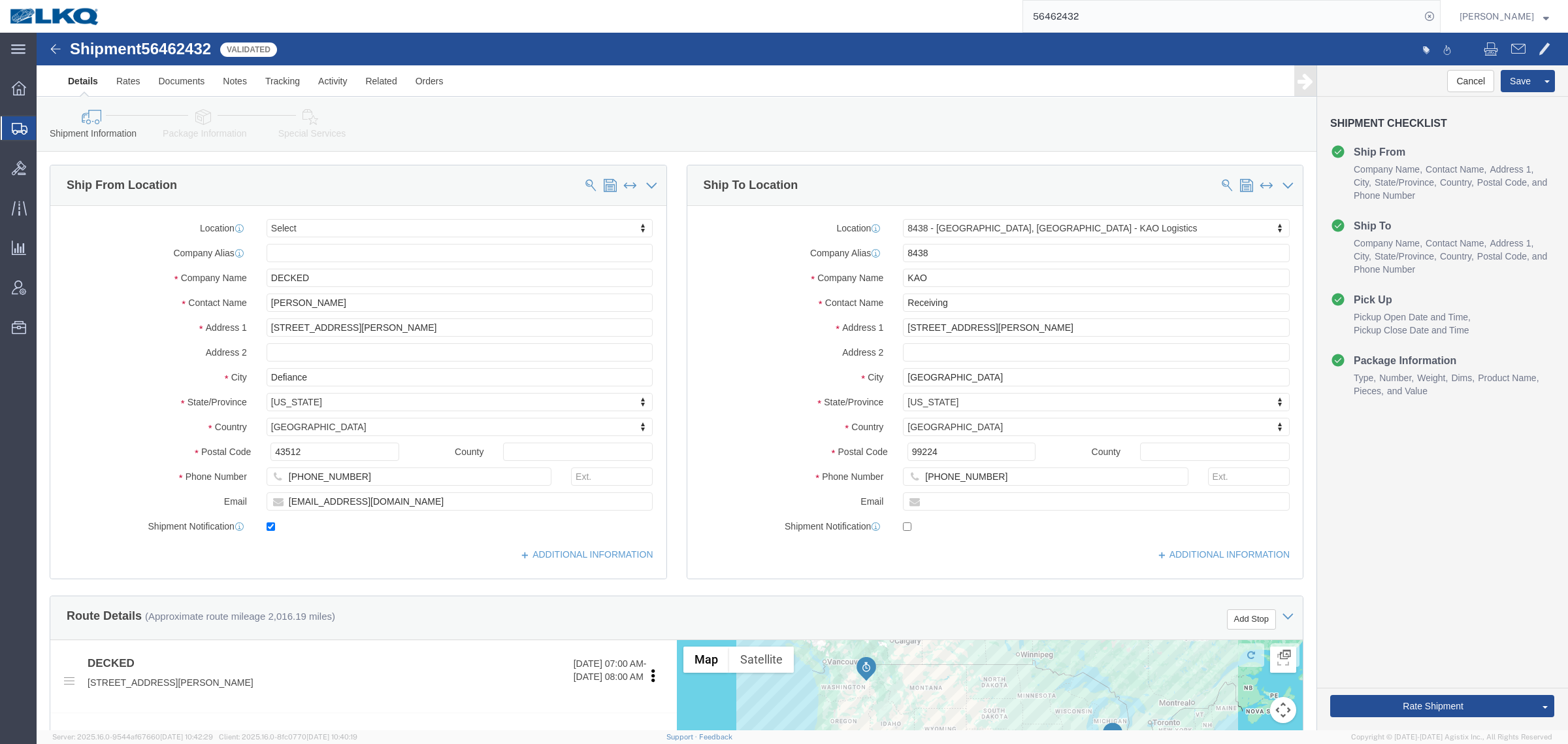
select select
select select "30553"
click div "Shipment Information Package Information Special Services Loading Routing"
click span "56462432"
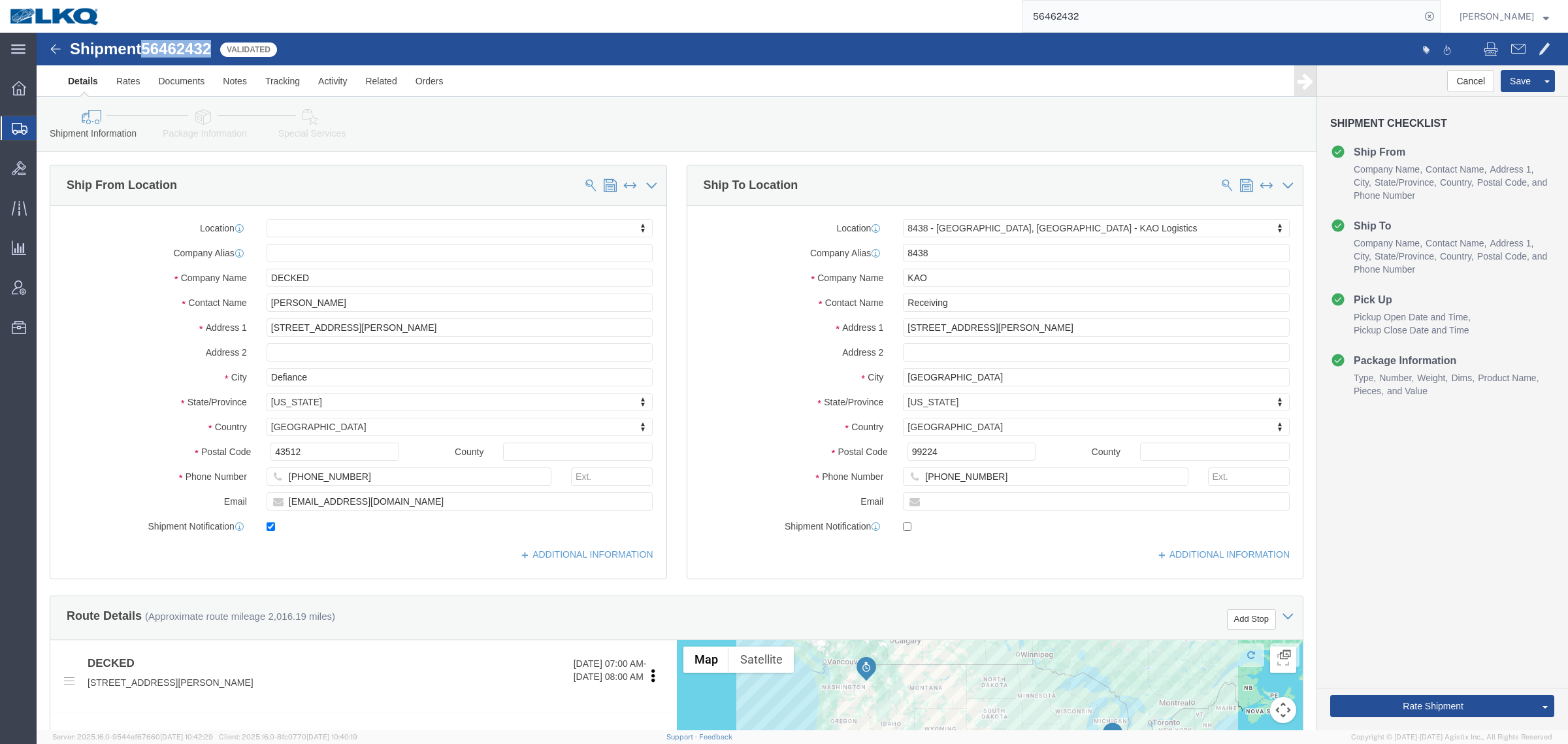
copy span "56462432"
click ul "Details Rates Documents Notes Tracking Activity Related Orders"
click span "56462432"
copy span "56462432"
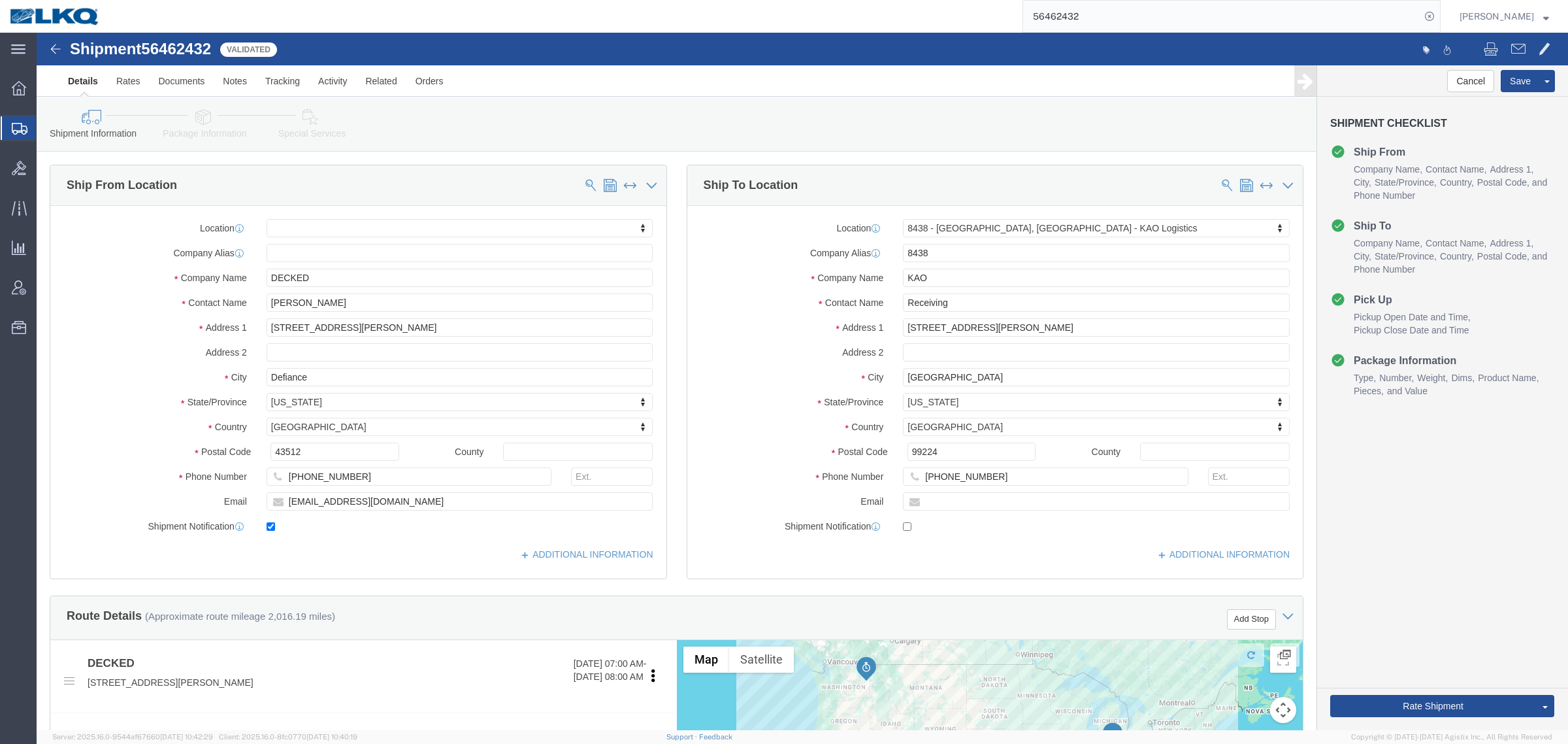
click div "Shipment Information Package Information Special Services Loading Routing"
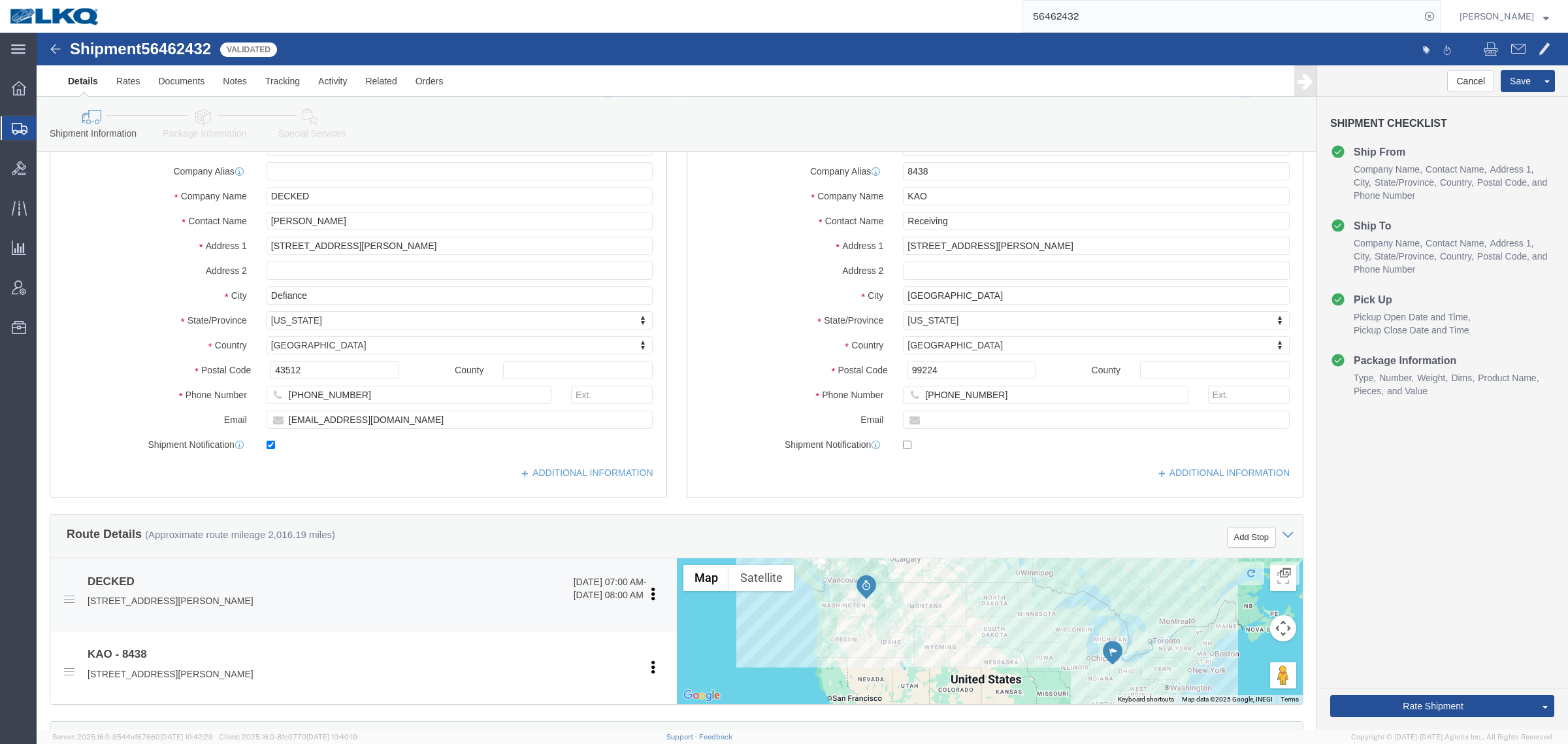
scroll to position [163, 0]
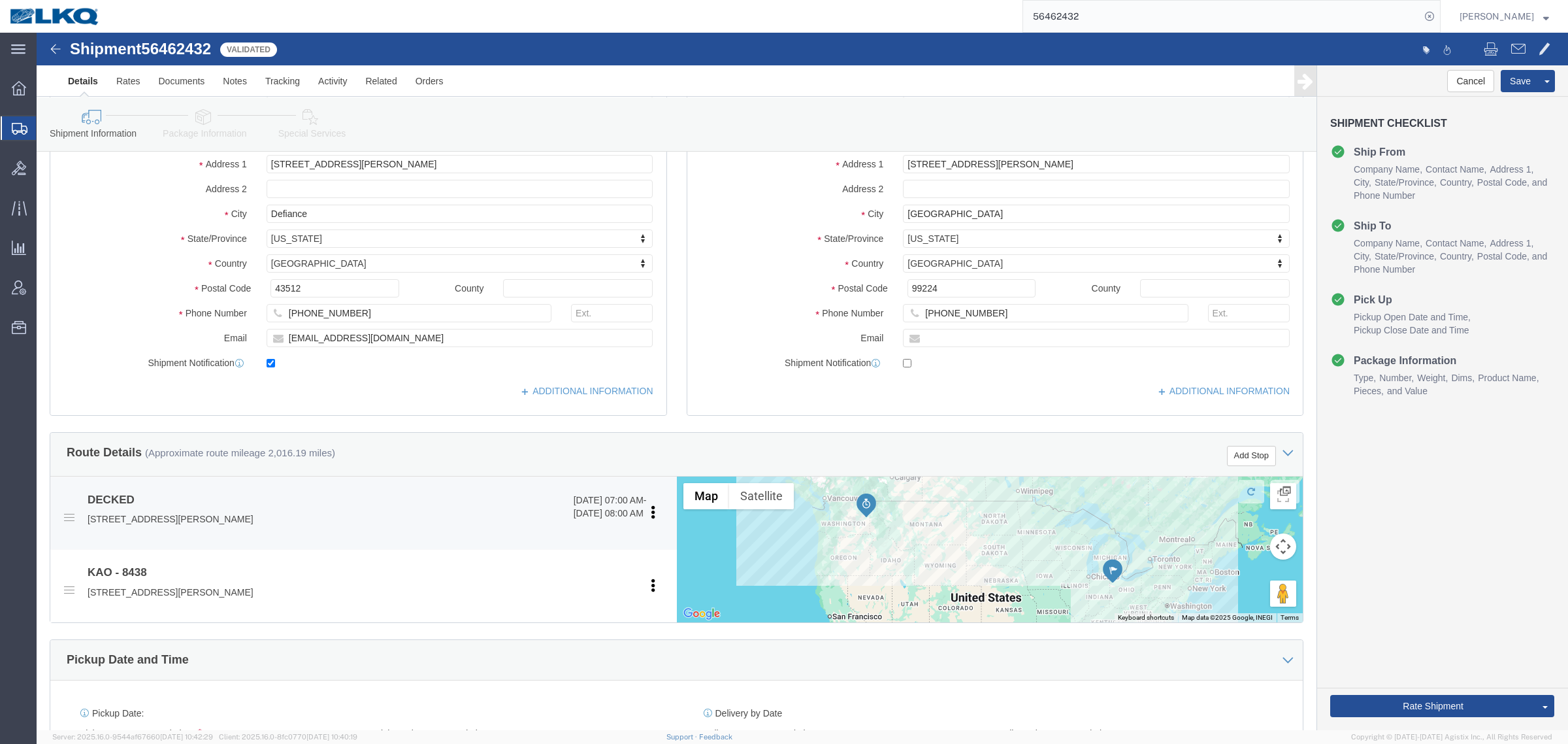
click p "[STREET_ADDRESS][PERSON_NAME]"
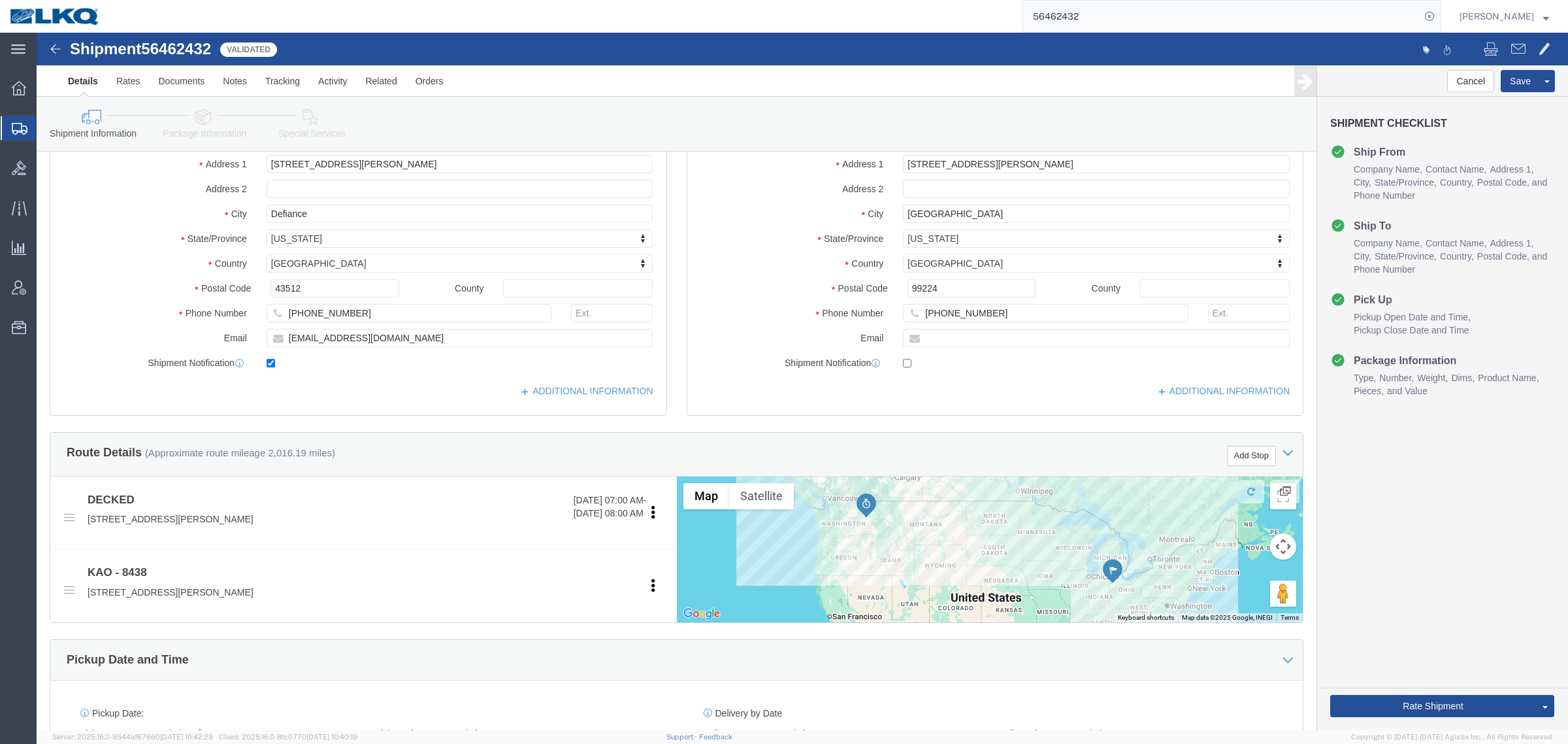
copy p "43512"
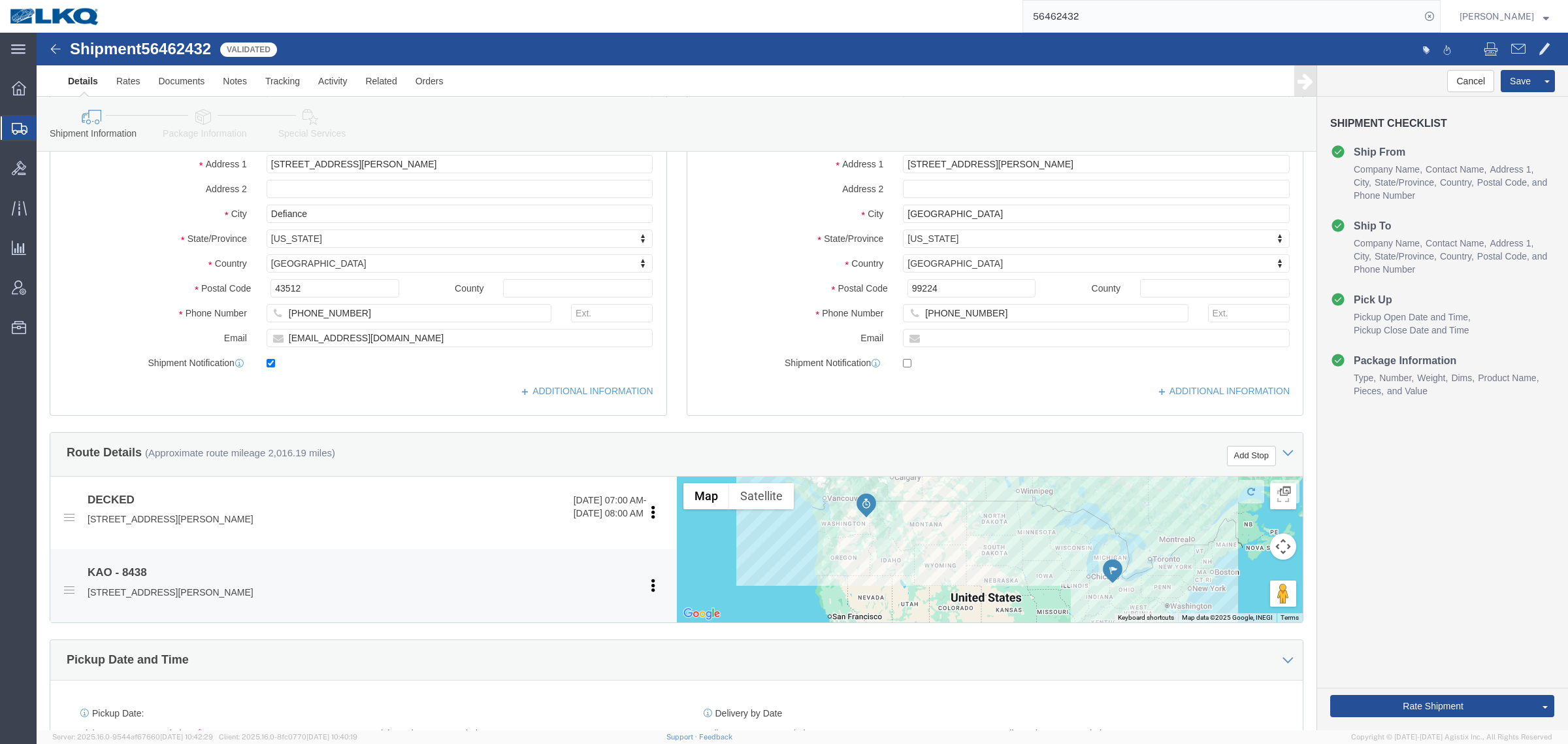
click p "[STREET_ADDRESS][PERSON_NAME]"
copy p "99224"
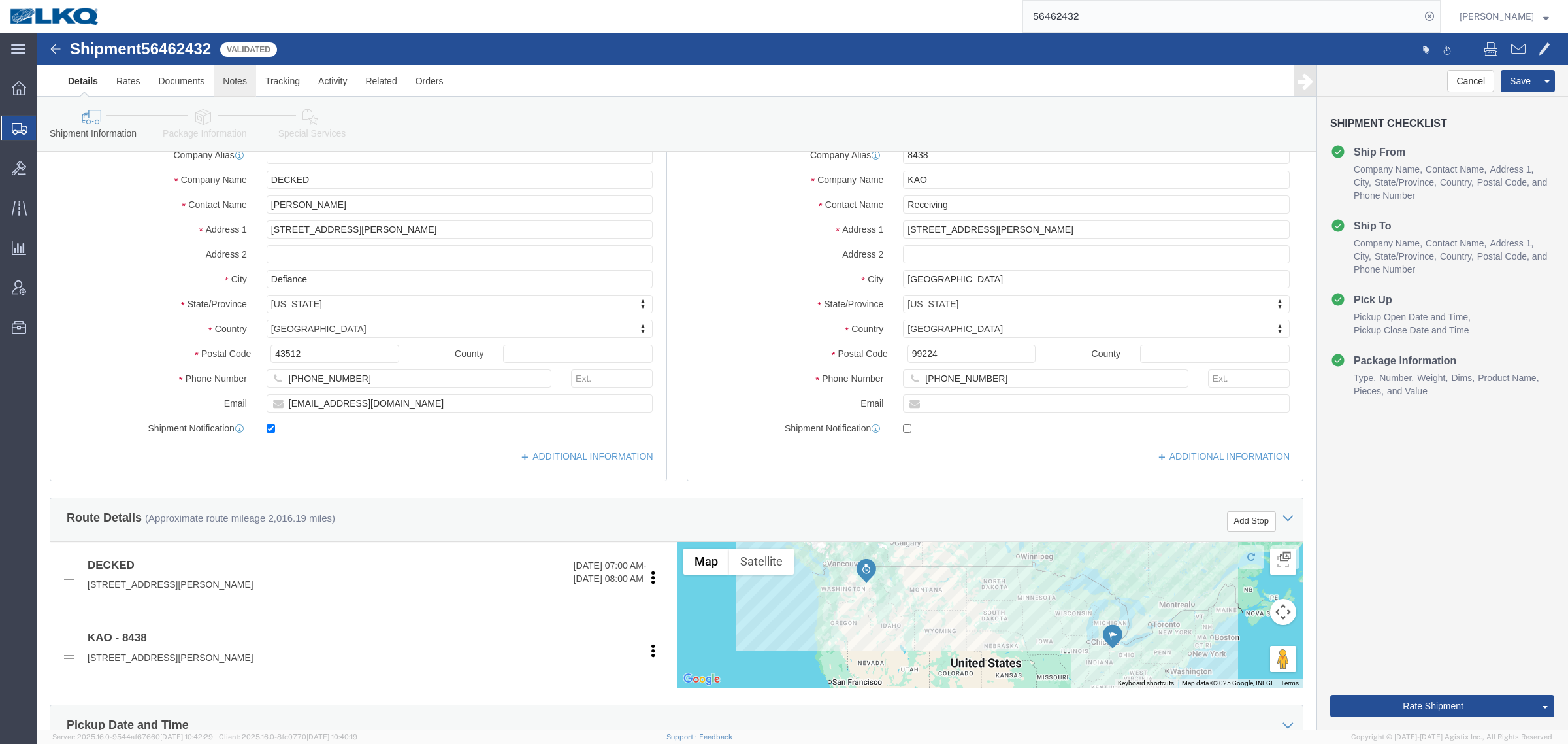
scroll to position [0, 0]
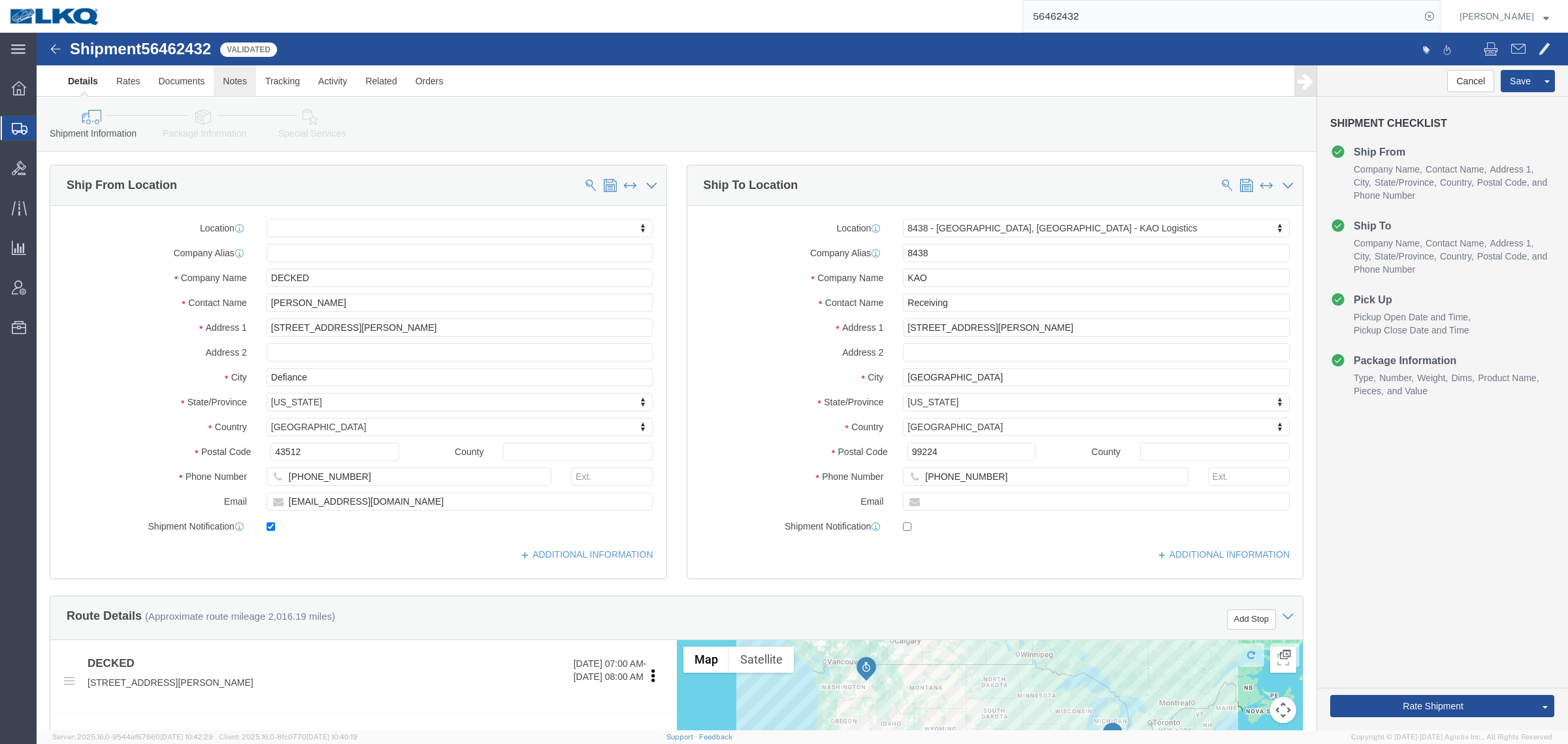
click link "Notes"
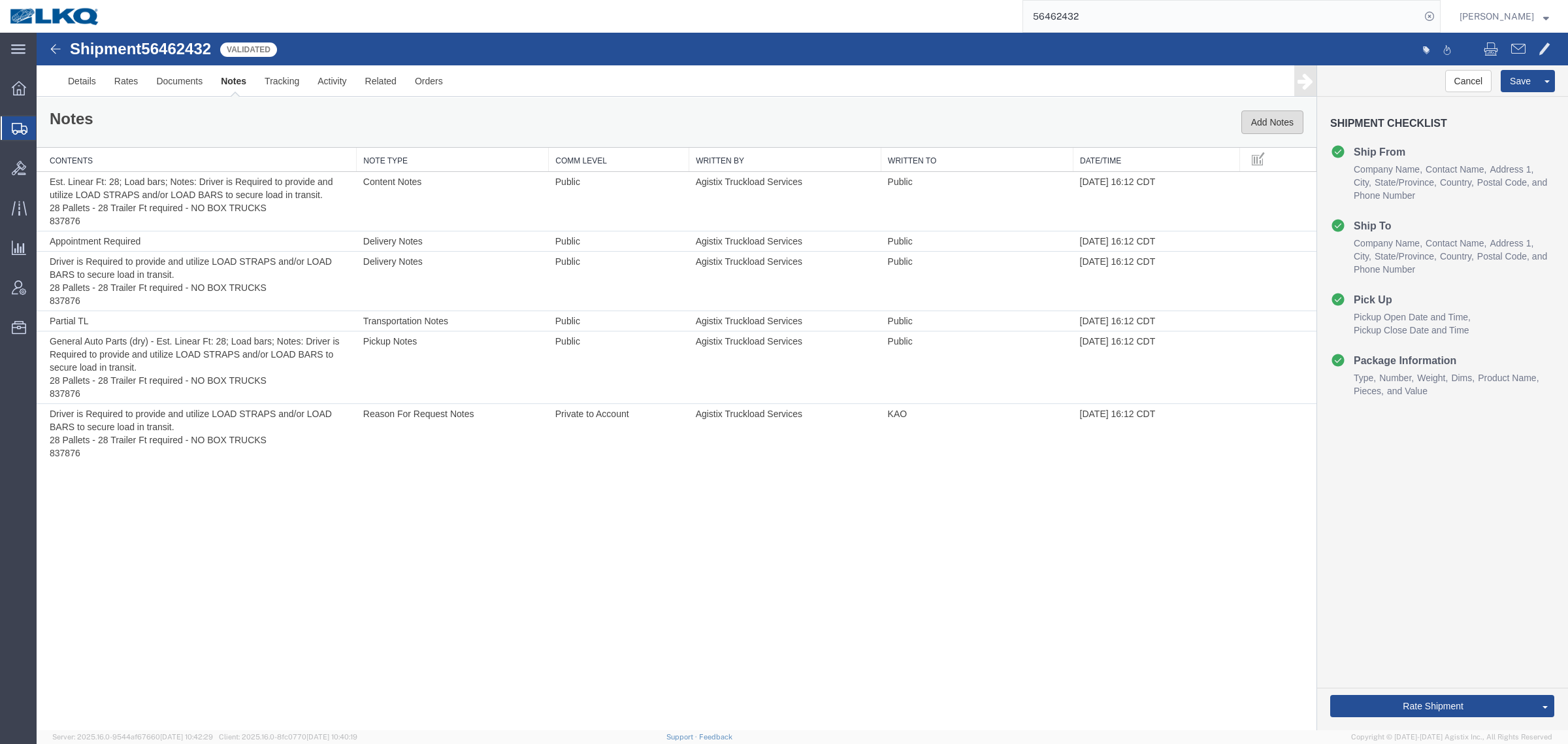
click at [1274, 113] on button "Add Notes" at bounding box center [1272, 122] width 62 height 24
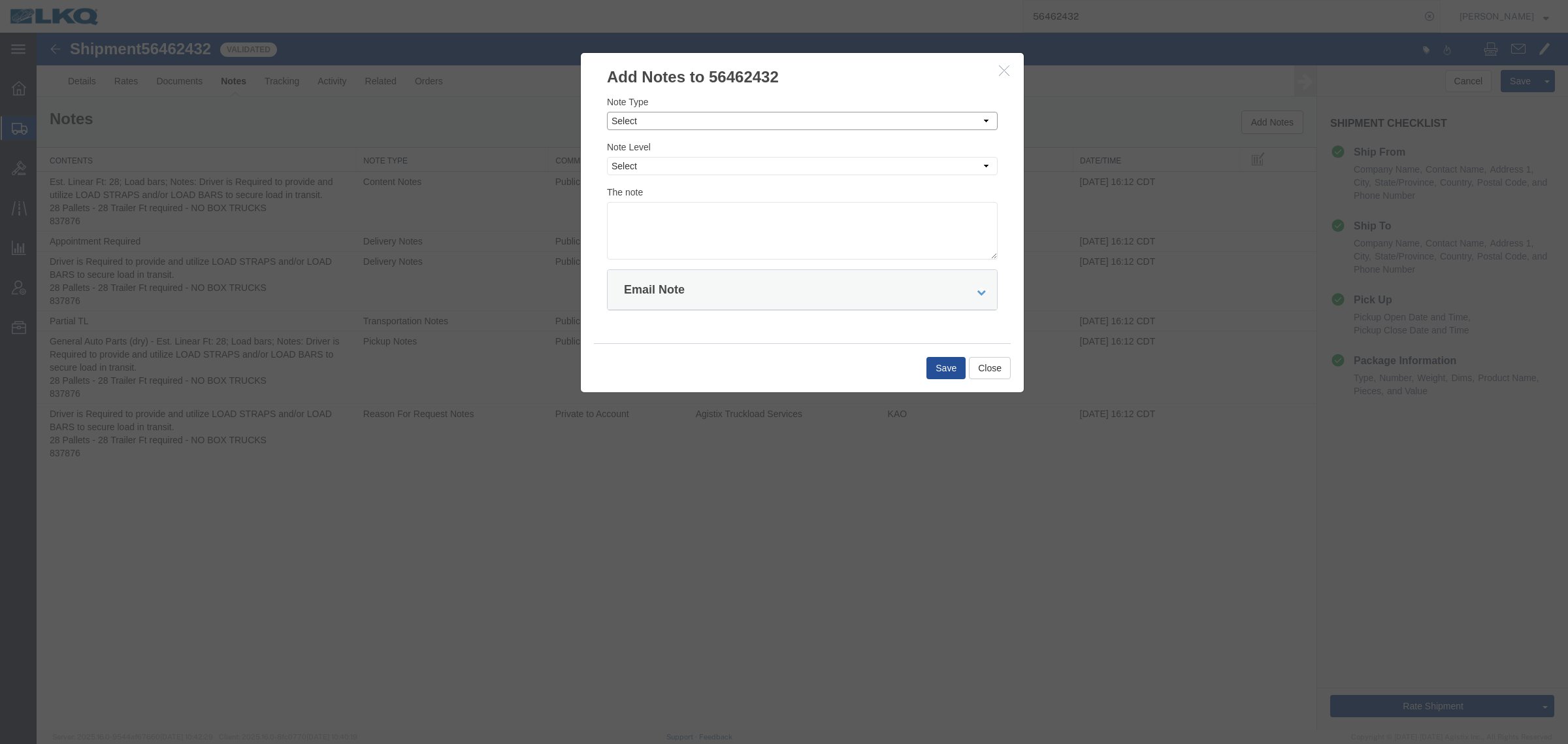
click at [778, 129] on select "Select Approval Bid Notes Carrier Change Notes Claim Notes Content Hazmat Notes…" at bounding box center [802, 121] width 391 height 18
select select "BID_NOTES"
click at [607, 112] on select "Select Approval Bid Notes Carrier Change Notes Claim Notes Content Hazmat Notes…" at bounding box center [802, 121] width 391 height 18
click at [745, 170] on select "Select Private to Account Private to Vendor Public" at bounding box center [802, 166] width 391 height 18
select select "PRIVATE_TO_ACCOUNT"
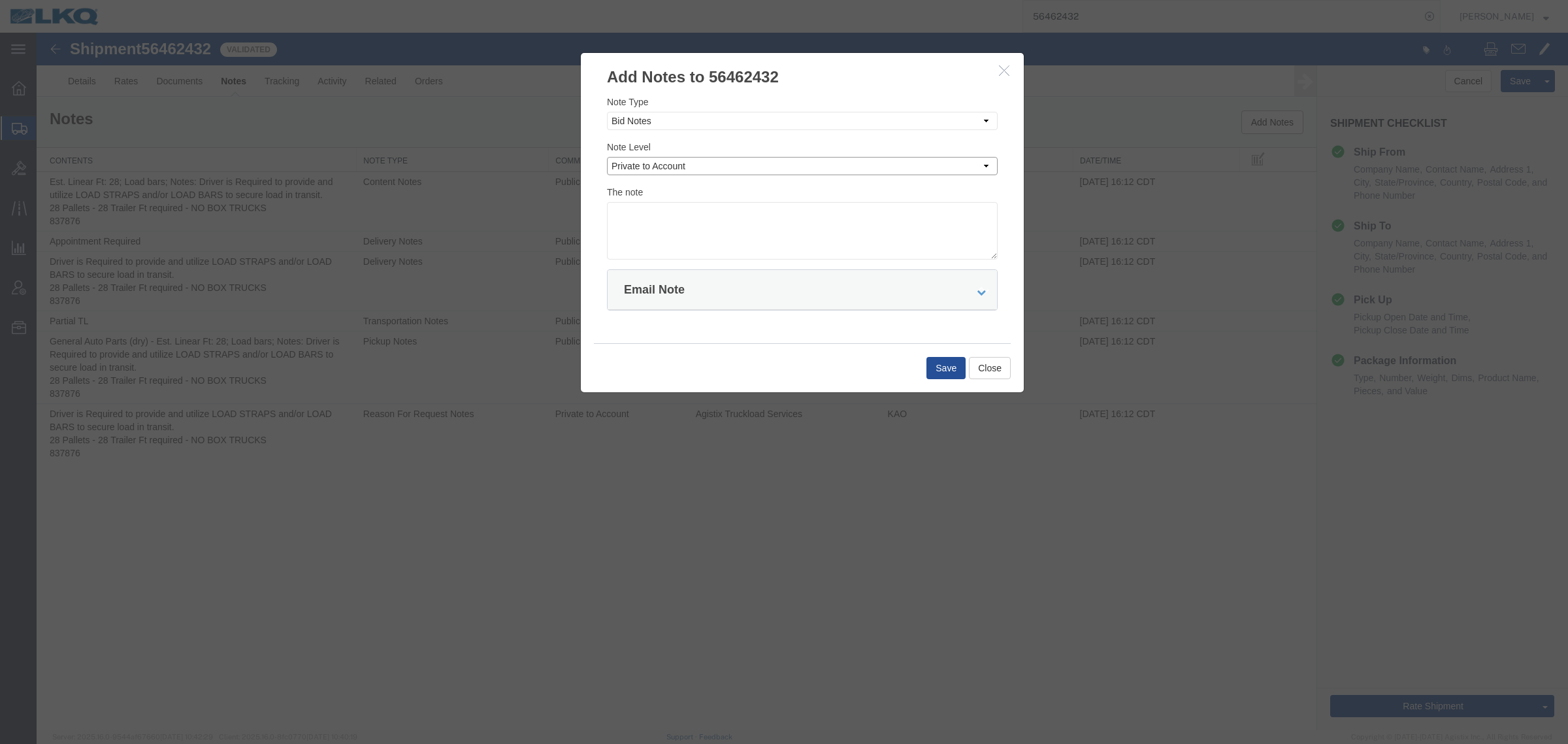
click at [607, 157] on select "Select Private to Account Private to Vendor Public" at bounding box center [802, 166] width 391 height 18
click at [742, 219] on textarea at bounding box center [802, 230] width 391 height 57
type textarea "DAT: $4164"
click at [941, 377] on button "Save" at bounding box center [946, 369] width 39 height 22
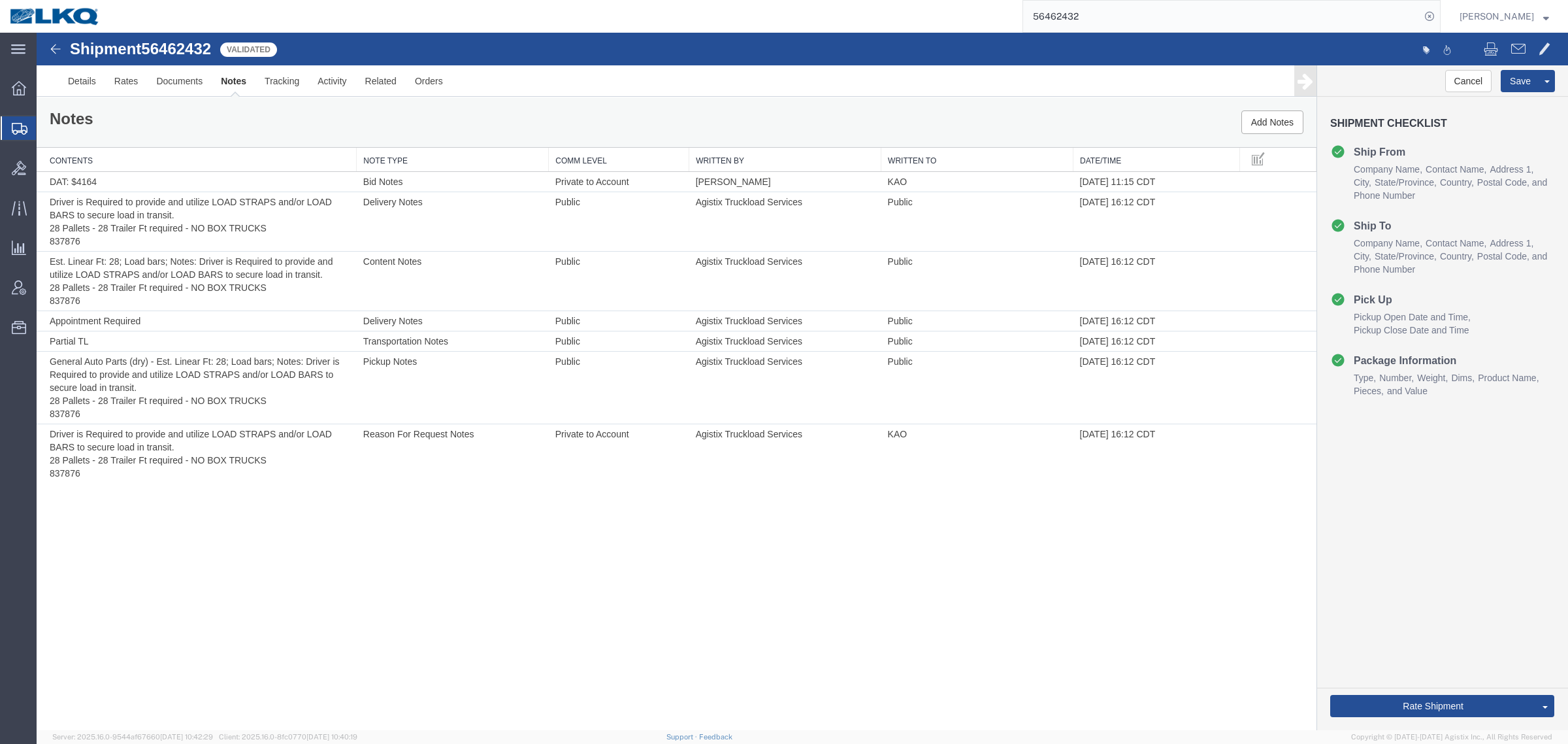
click at [719, 523] on div "Shipment 56462432 7 of 7 Validated Details Rates Documents Notes Tracking Activ…" at bounding box center [802, 382] width 1532 height 698
click at [1124, 553] on div "Shipment 56462432 7 of 7 Validated Details Rates Documents Notes Tracking Activ…" at bounding box center [802, 382] width 1532 height 698
click at [1223, 655] on div "Shipment 56462432 7 of 7 Validated Details Rates Documents Notes Tracking Activ…" at bounding box center [802, 382] width 1532 height 698
click at [1492, 639] on link "Send To Bid" at bounding box center [1498, 646] width 113 height 20
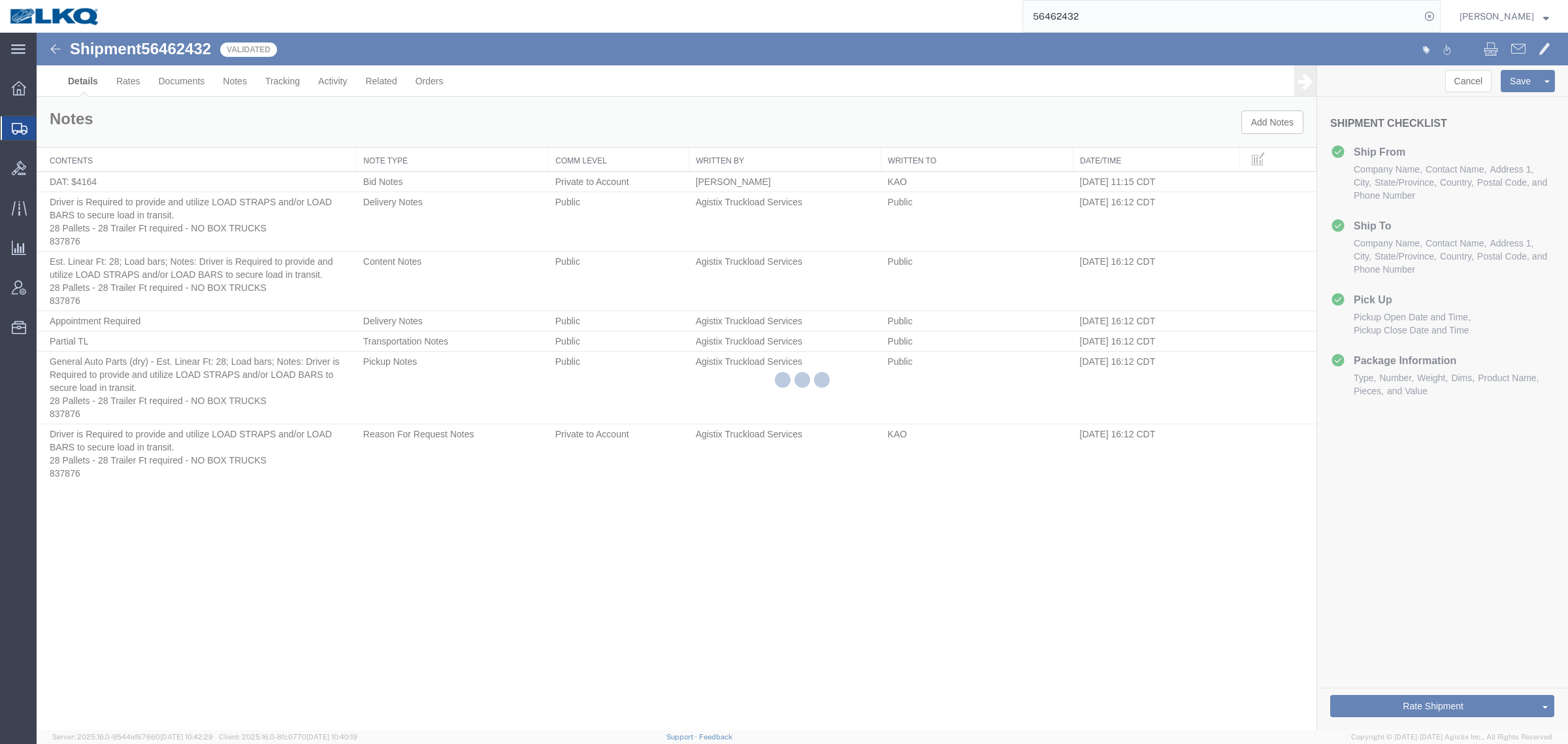
select select "30553"
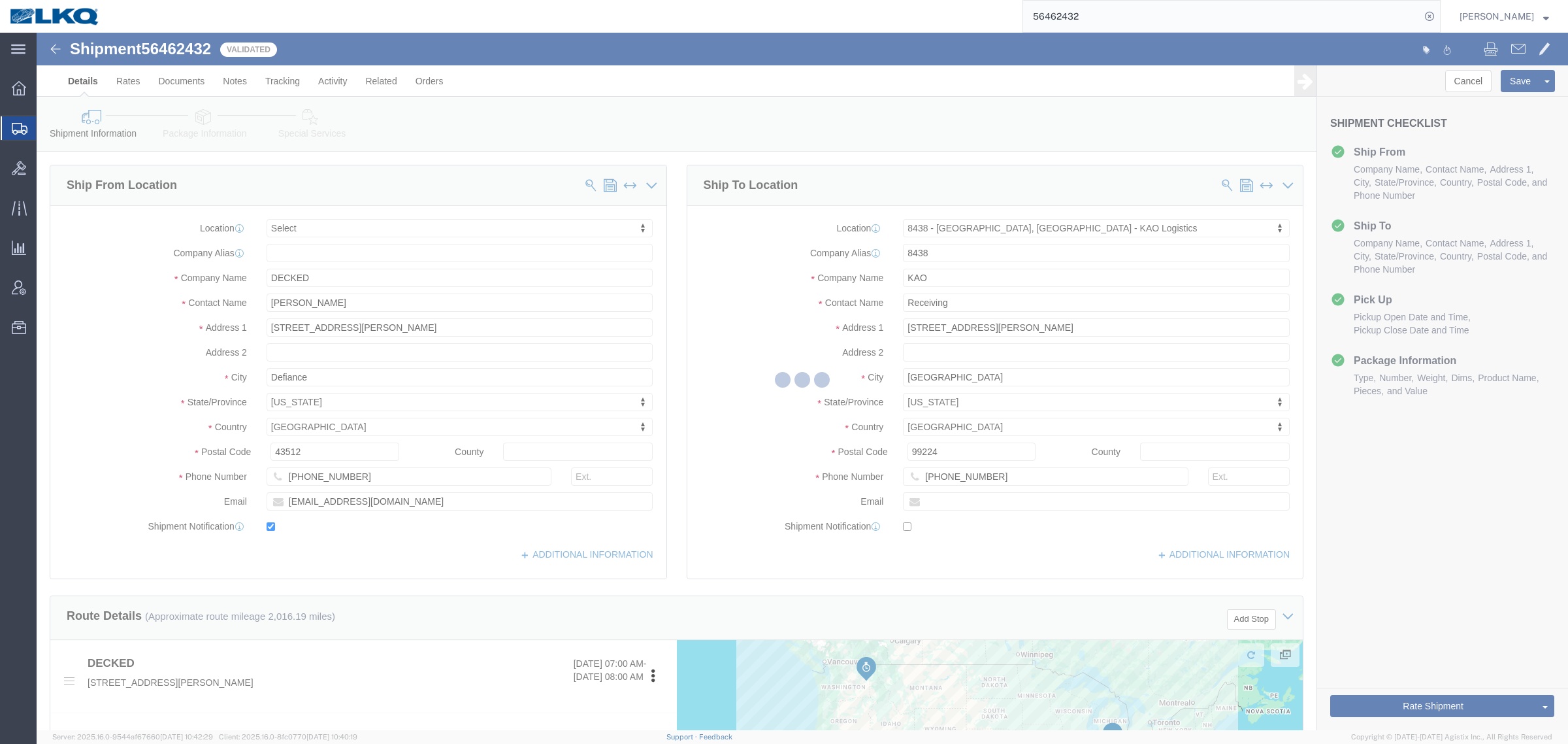
click at [183, 50] on div at bounding box center [802, 382] width 1532 height 698
select select "TL"
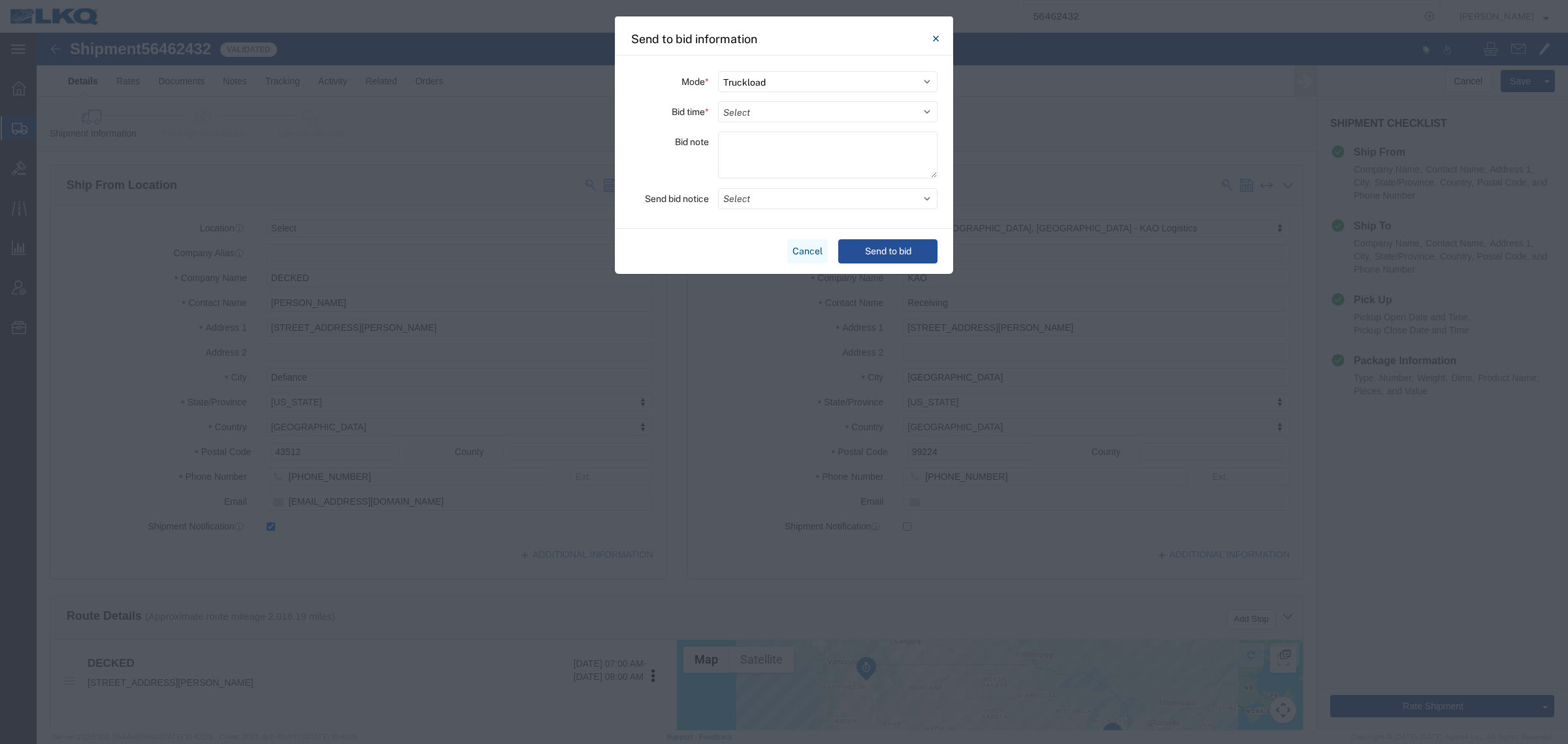
click at [801, 248] on button "Cancel" at bounding box center [808, 251] width 40 height 24
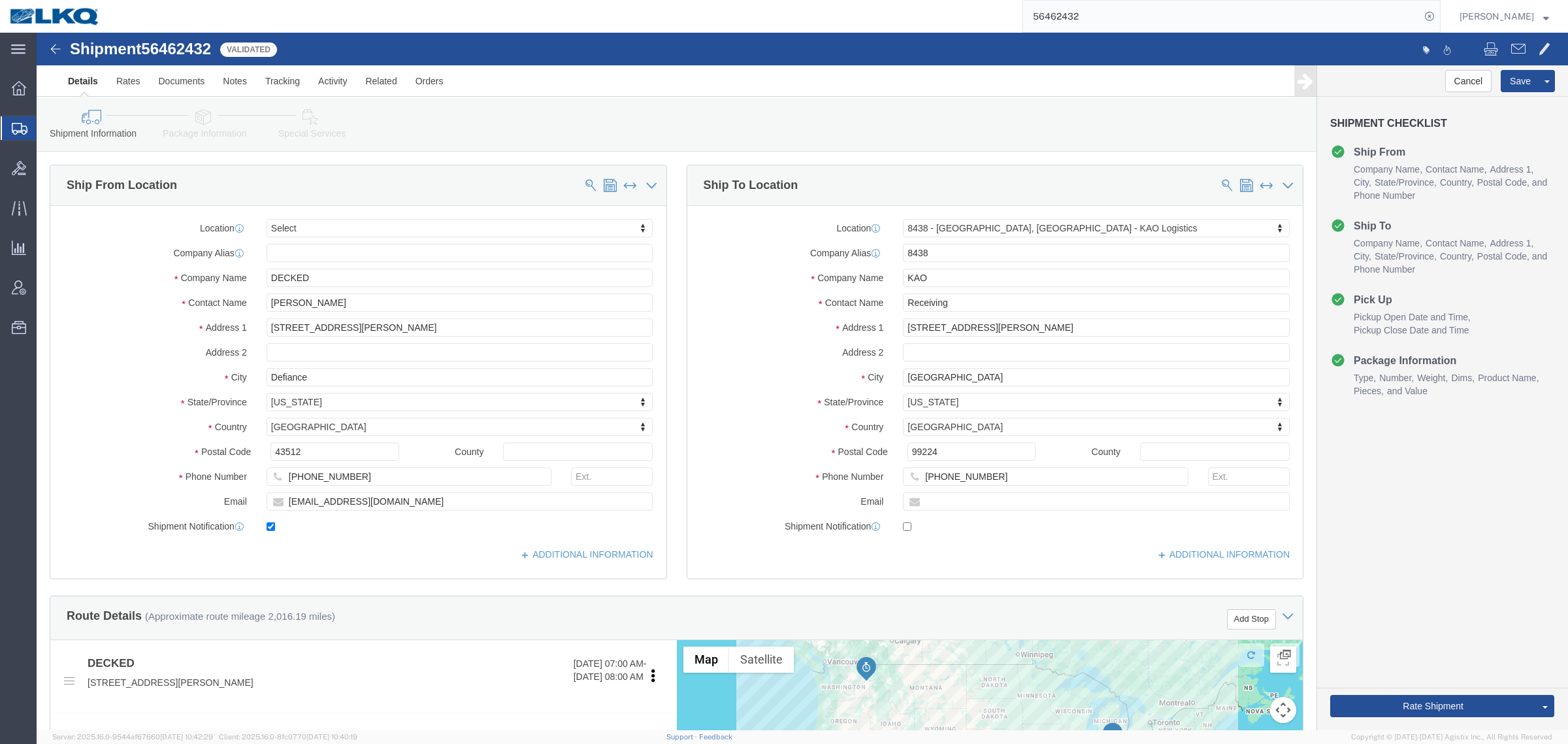
click span "56462432"
copy span "56462432"
click link "Special Services"
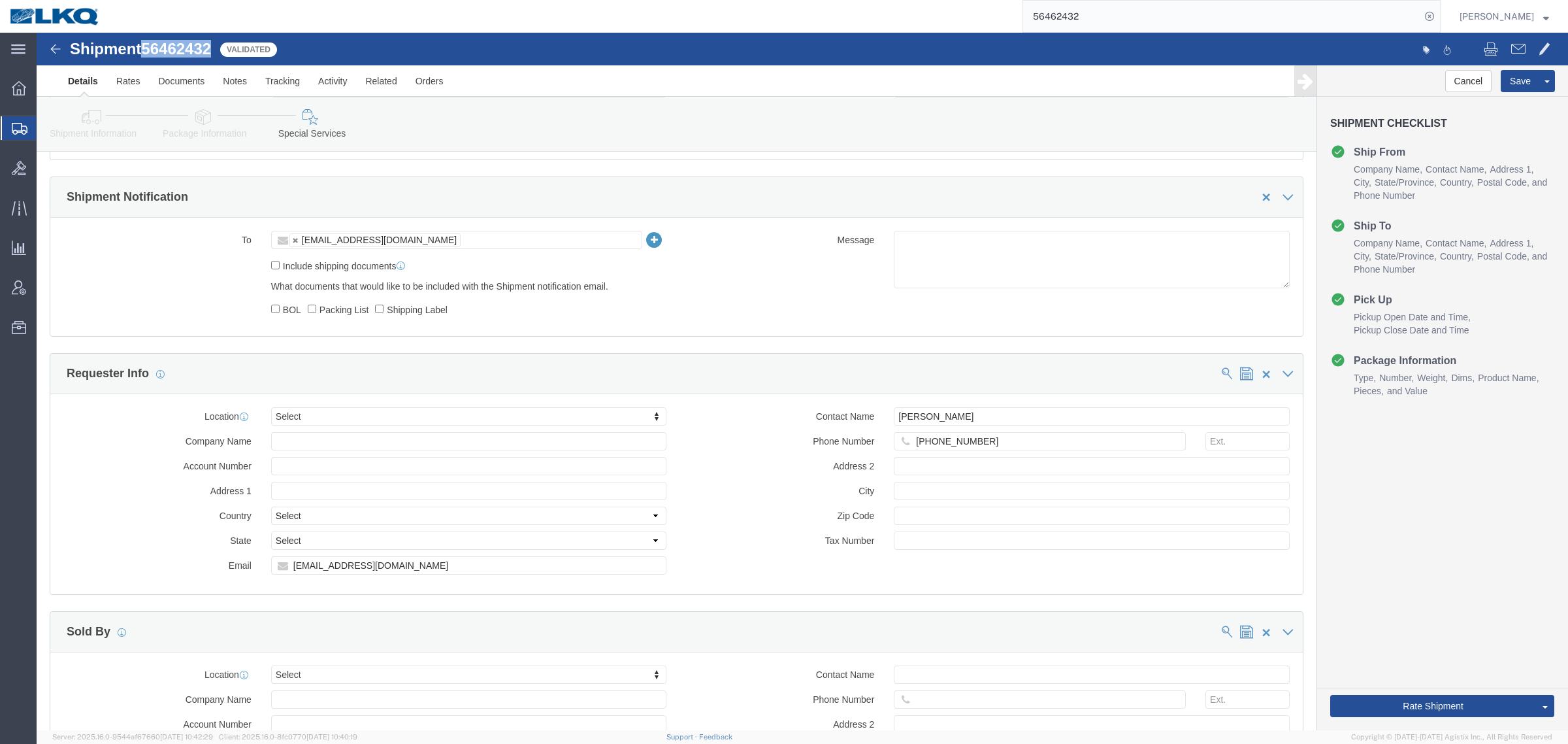
scroll to position [1062, 0]
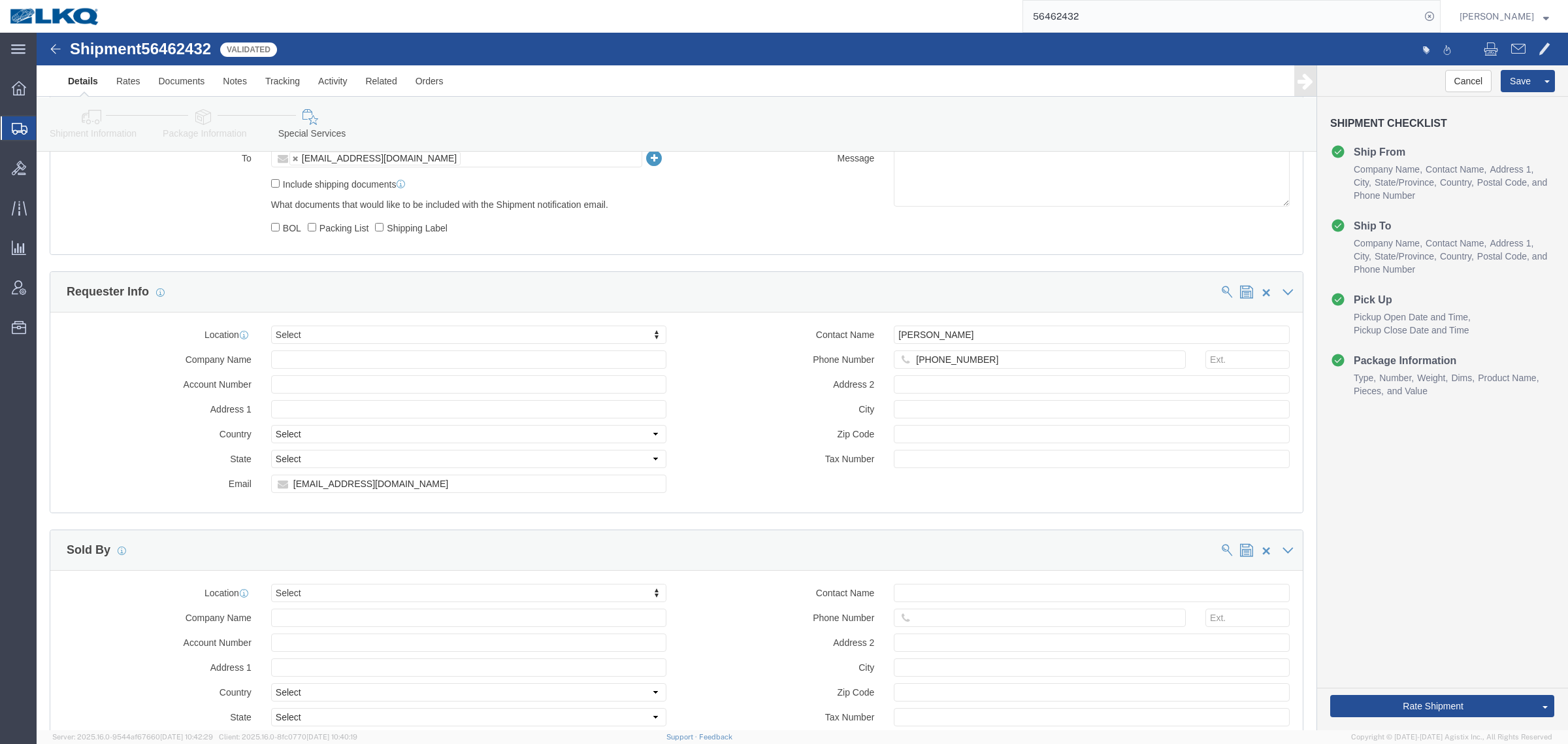
click div "Location Select Select My Profile Location 1100 - LKQ Crystal River 1103 - LKQ …"
click input "[EMAIL_ADDRESS][DOMAIN_NAME]"
click div "Requester Info"
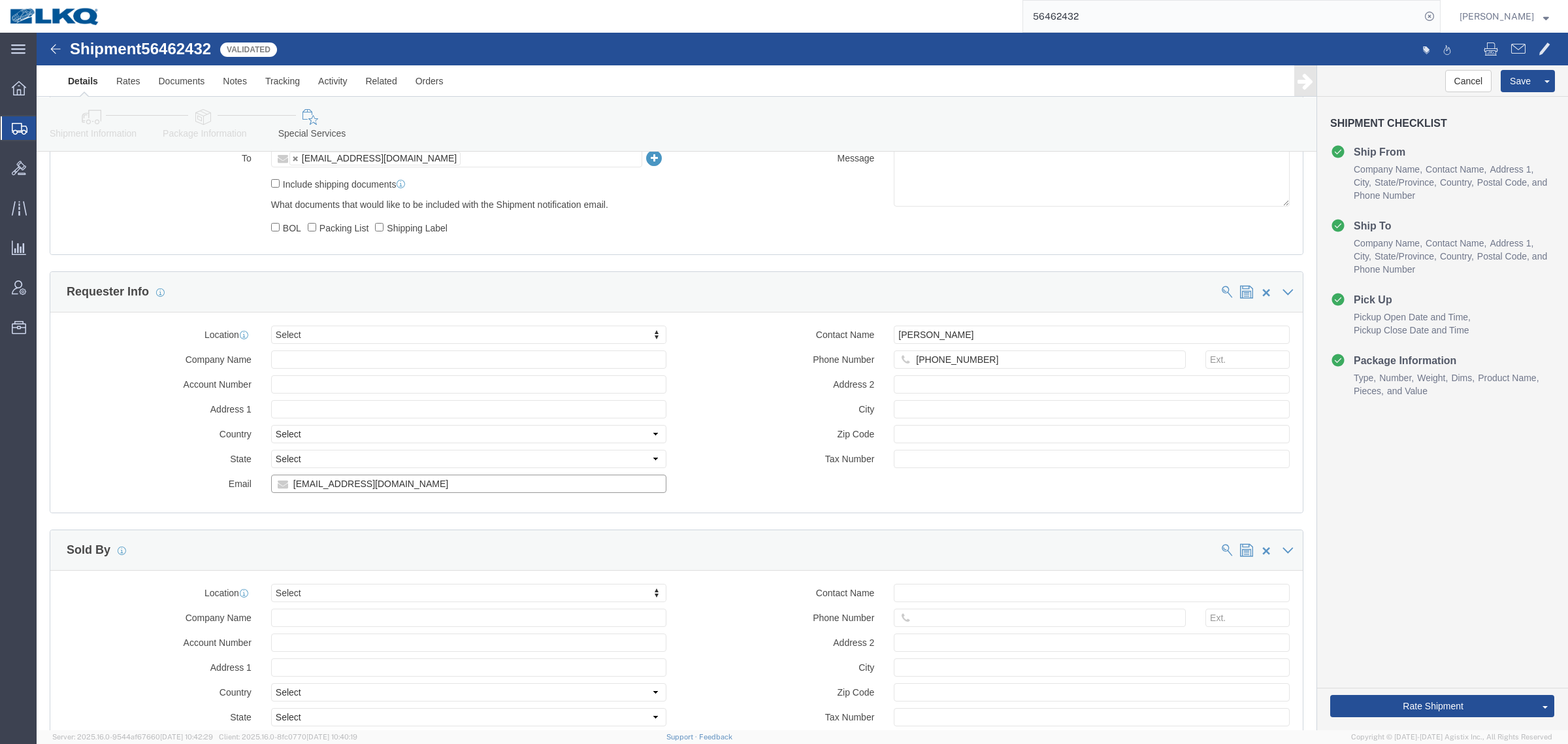
click input "[EMAIL_ADDRESS][DOMAIN_NAME]"
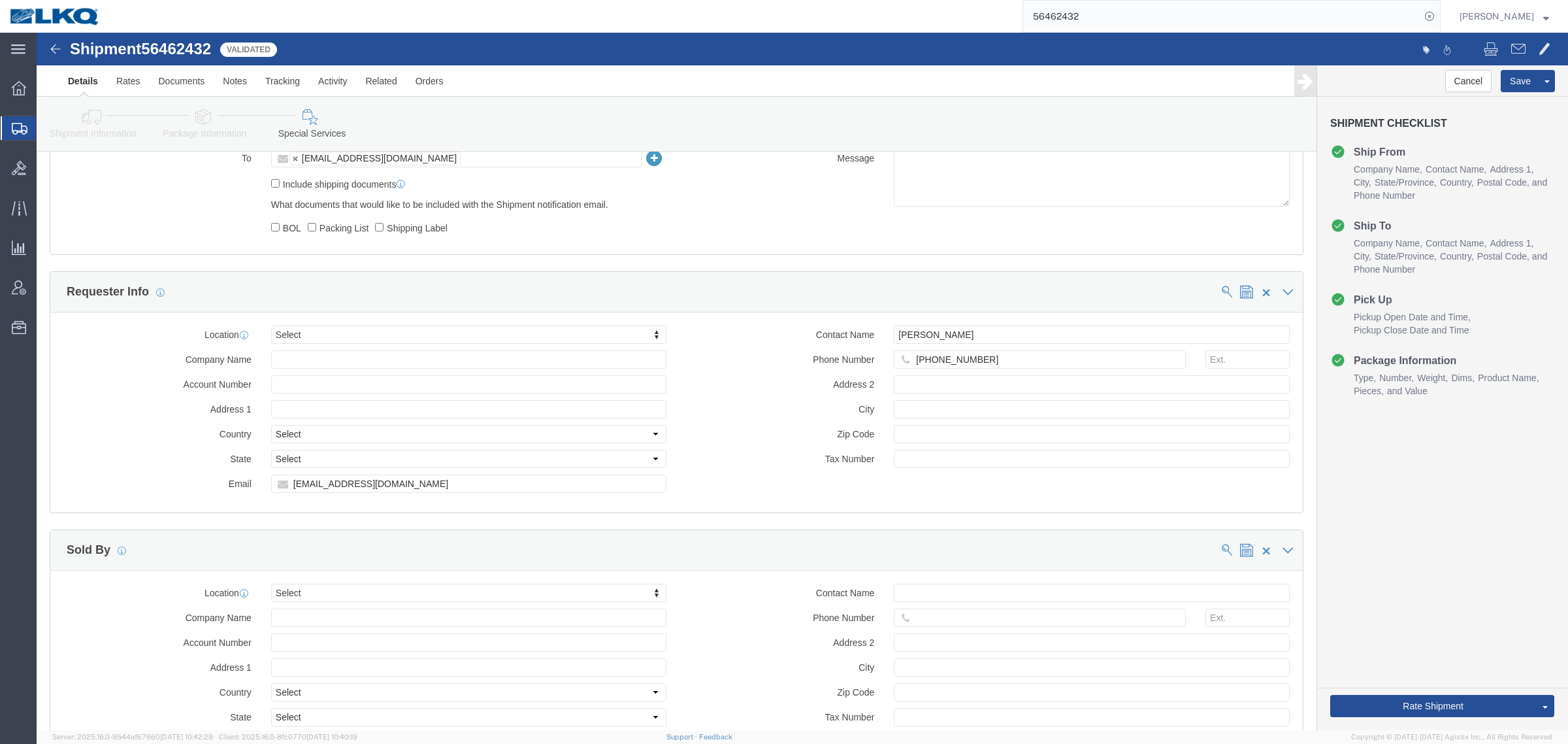
click icon
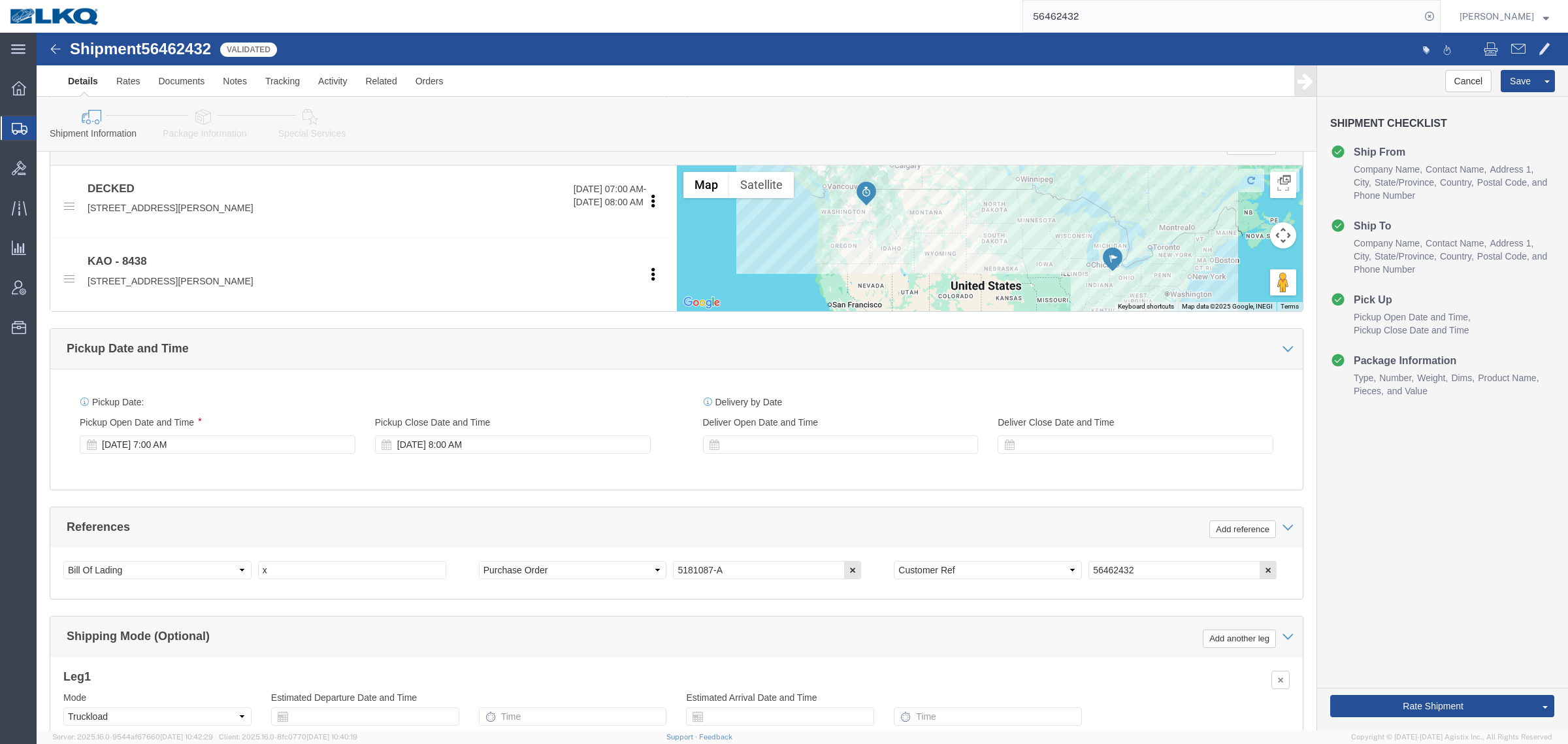
scroll to position [311, 0]
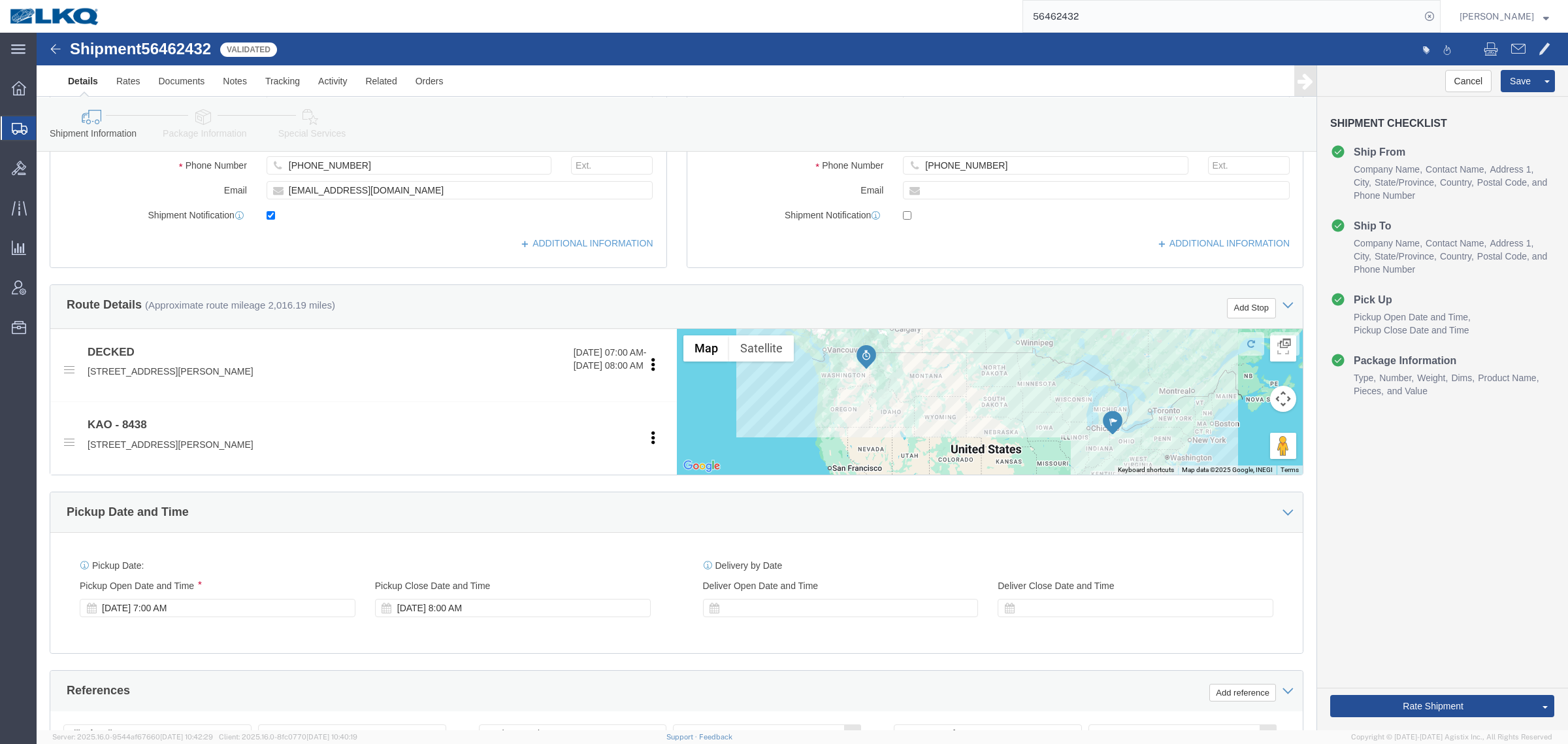
drag, startPoint x: 1444, startPoint y: 615, endPoint x: 1311, endPoint y: 602, distance: 133.6
click link "Send To Bid"
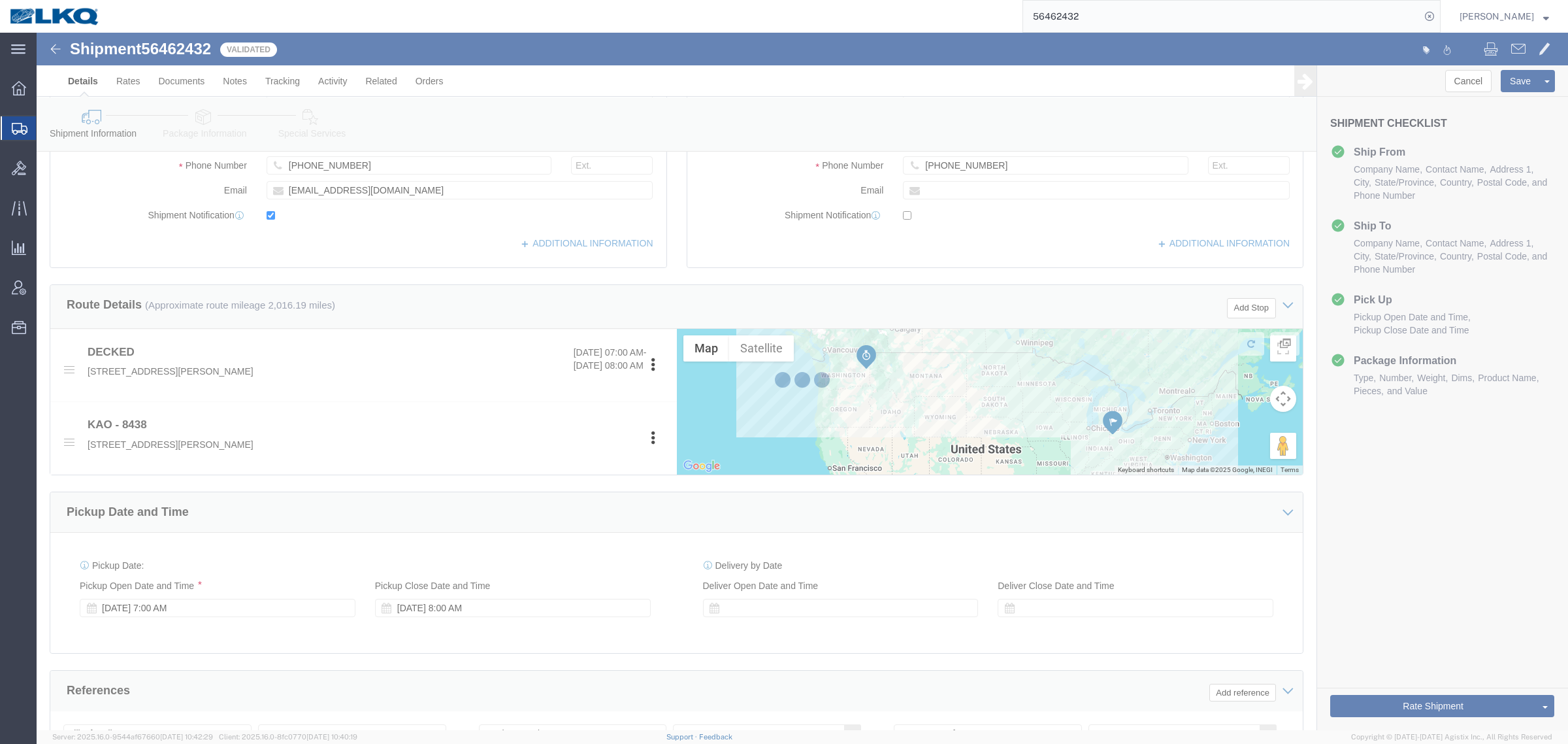
select select "TL"
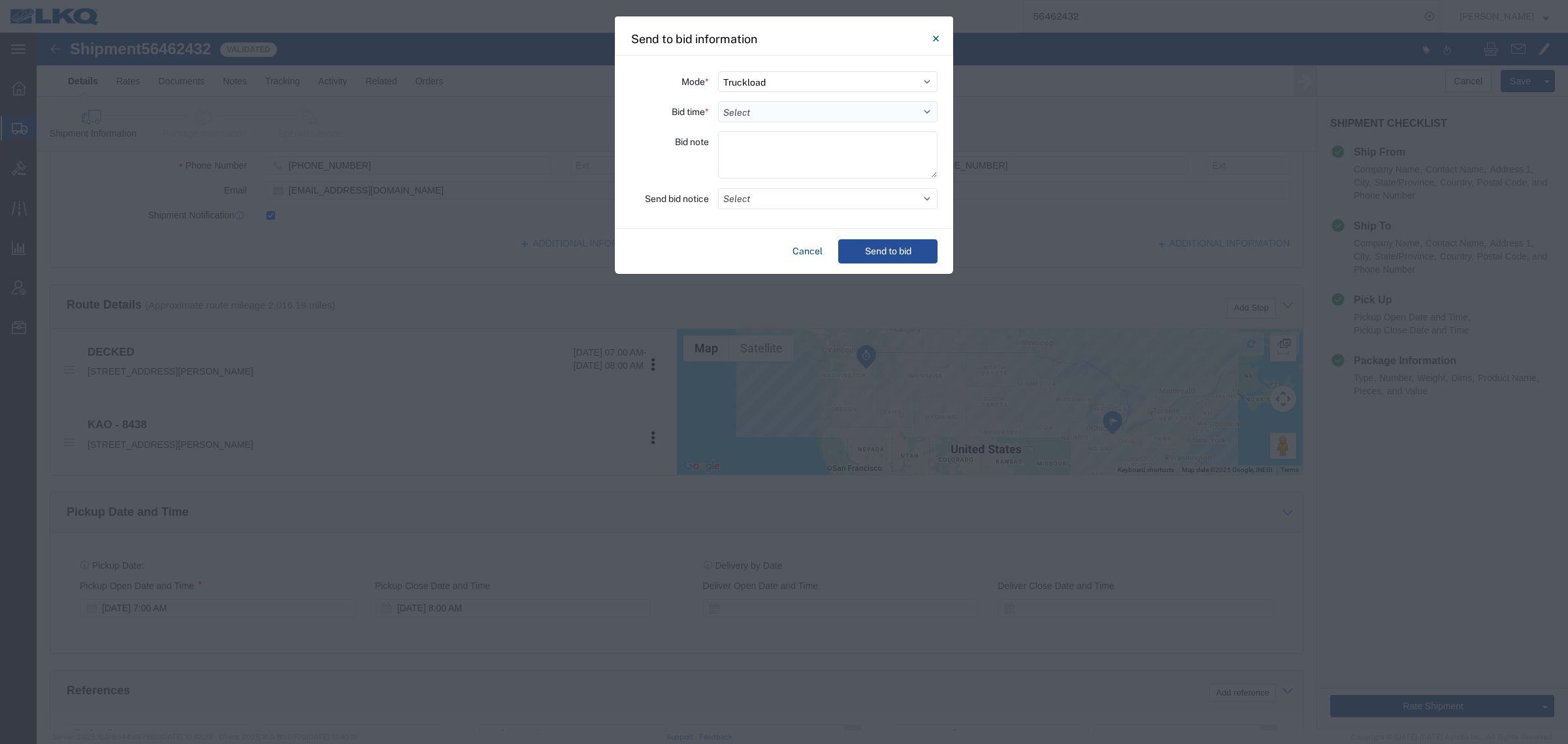
click at [799, 119] on select "Select 30 Min (Rush) 1 Hour (Rush) 2 Hours (Rush) 4 Hours (Rush) 8 Hours (Rush)…" at bounding box center [828, 112] width 220 height 21
select select "24"
click at [718, 101] on select "Select 30 Min (Rush) 1 Hour (Rush) 2 Hours (Rush) 4 Hours (Rush) 8 Hours (Rush)…" at bounding box center [828, 112] width 220 height 21
click at [884, 239] on button "Send to bid" at bounding box center [888, 251] width 99 height 24
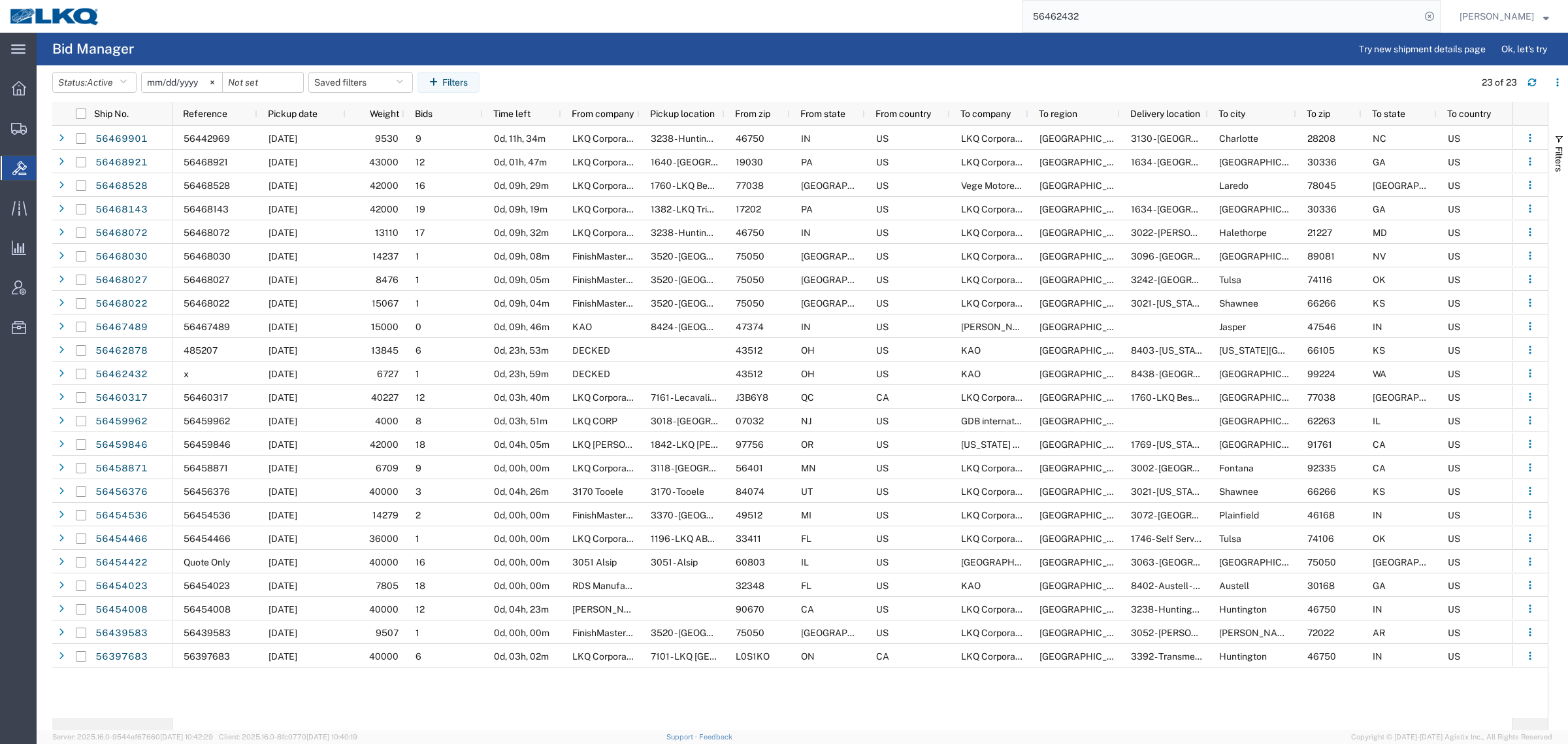
paste input "393"
drag, startPoint x: 1021, startPoint y: 21, endPoint x: 988, endPoint y: 27, distance: 33.5
click at [988, 27] on div "56462393" at bounding box center [775, 16] width 1331 height 33
type input "56462393"
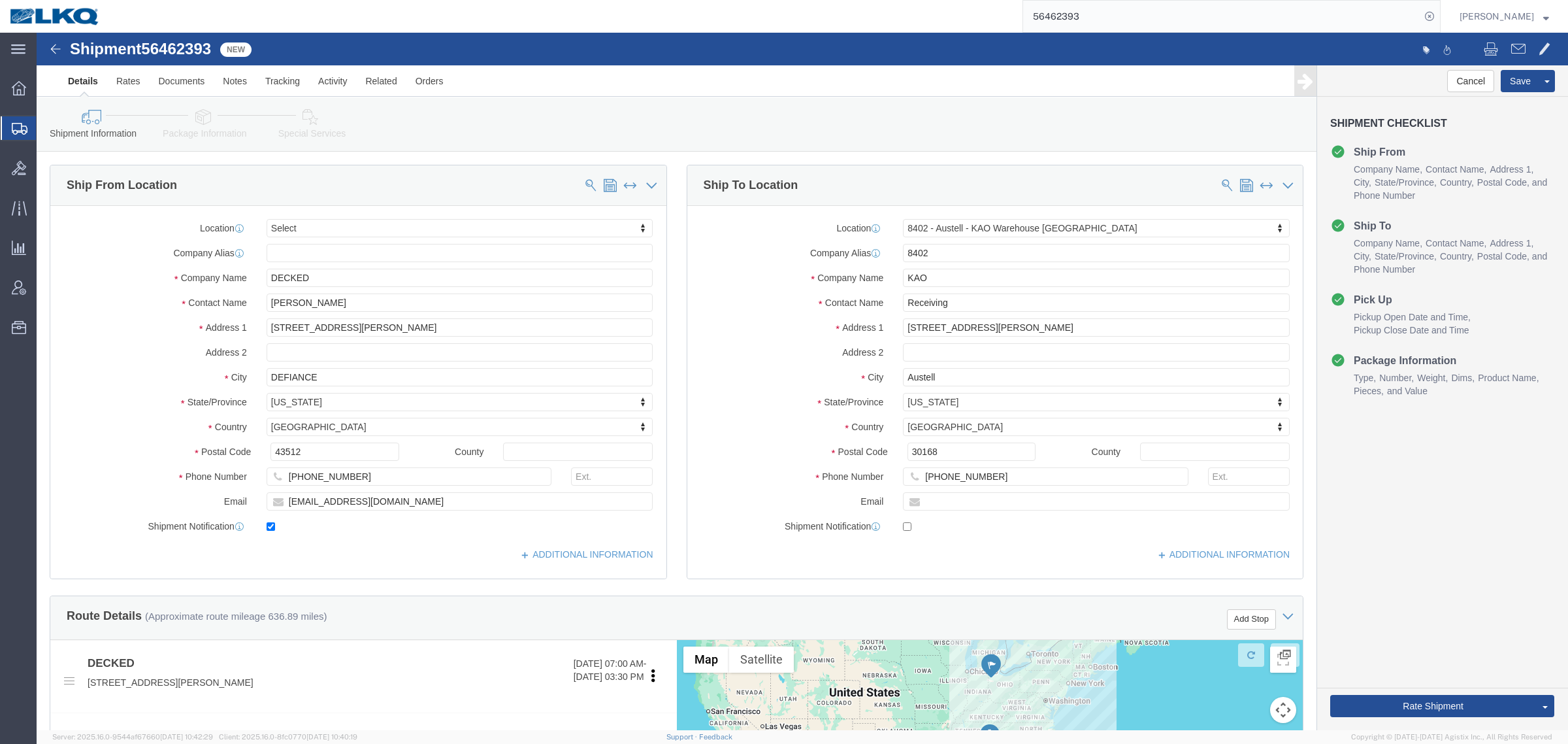
select select
select select "30523"
click icon
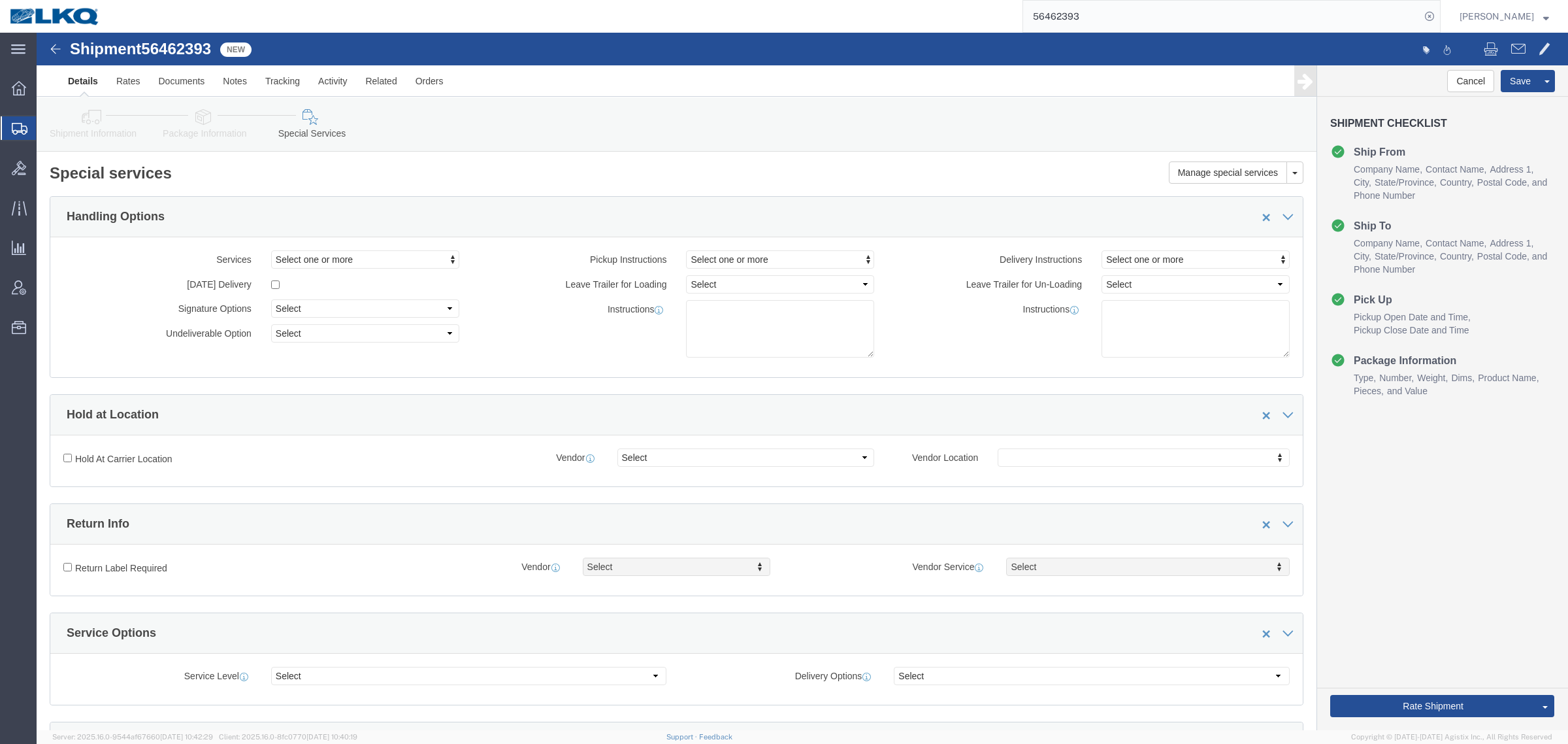
click link "Shipment Information"
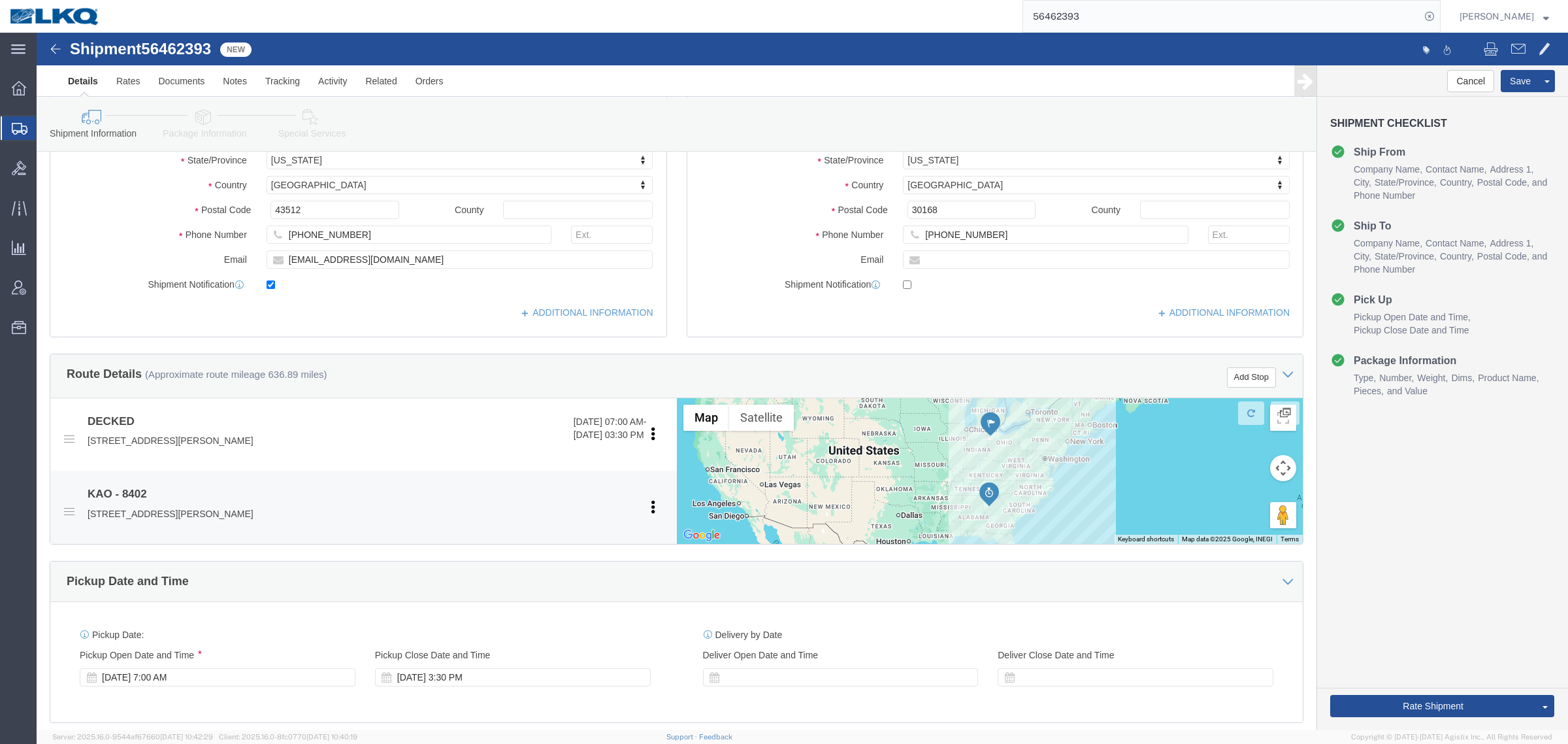
scroll to position [245, 0]
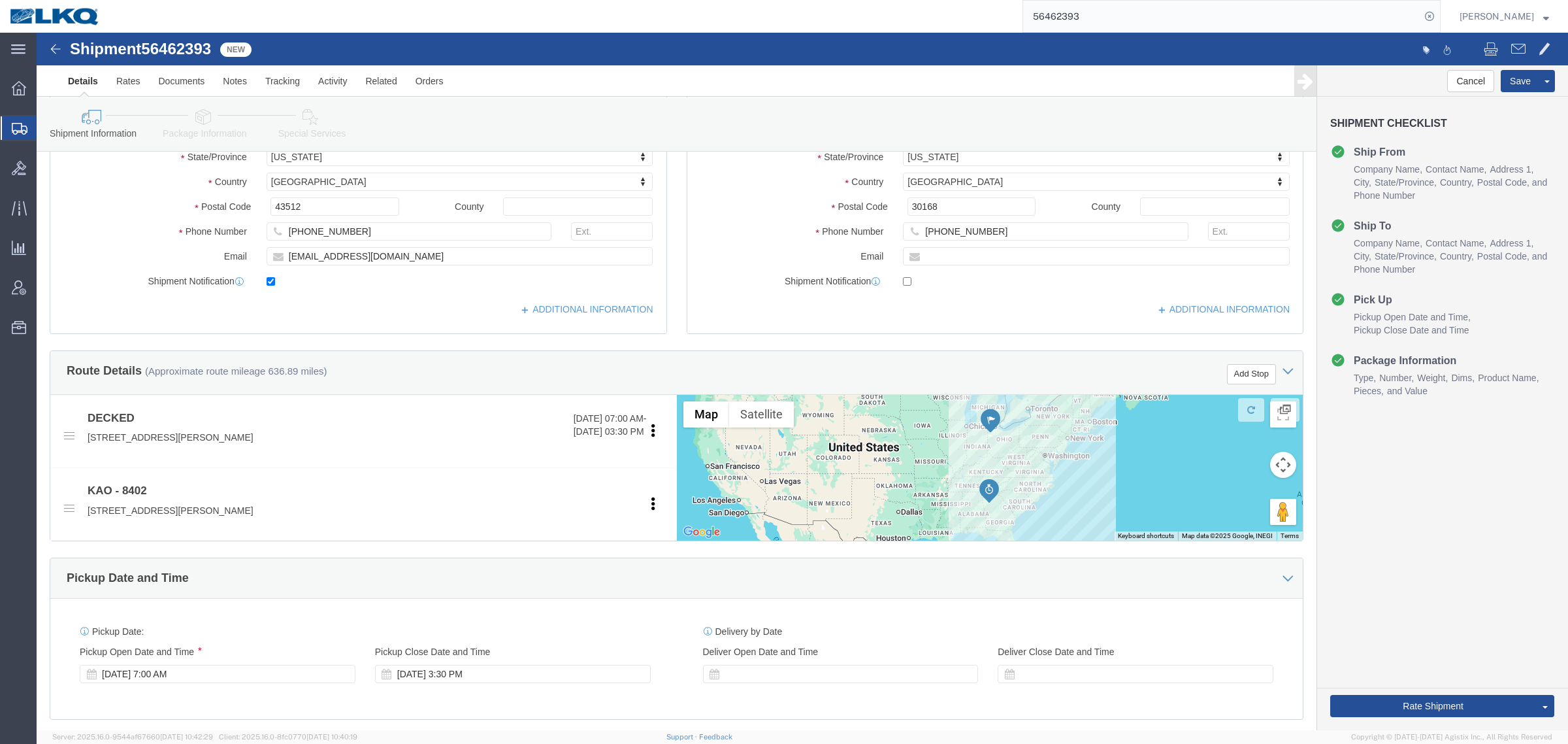
click icon
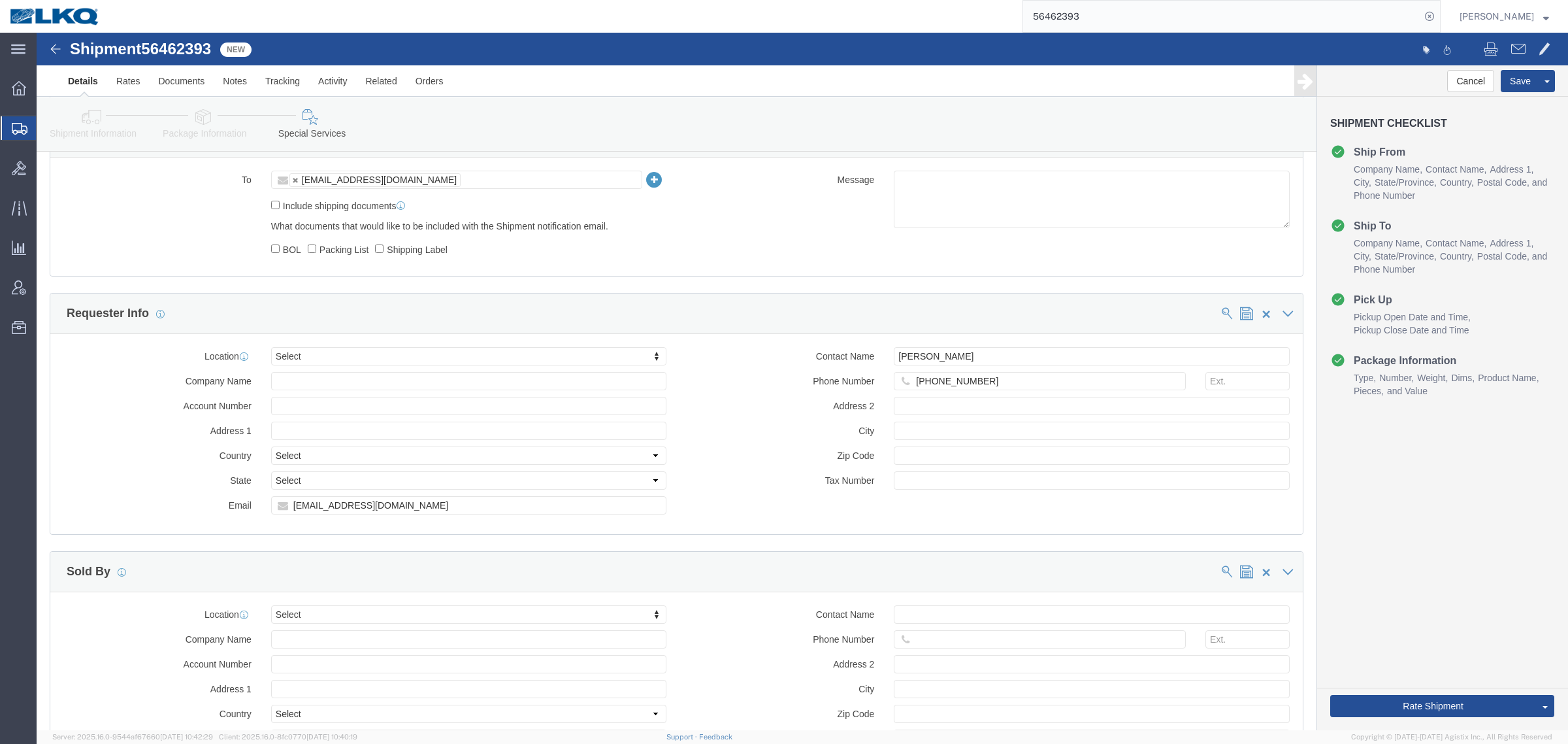
scroll to position [1144, 0]
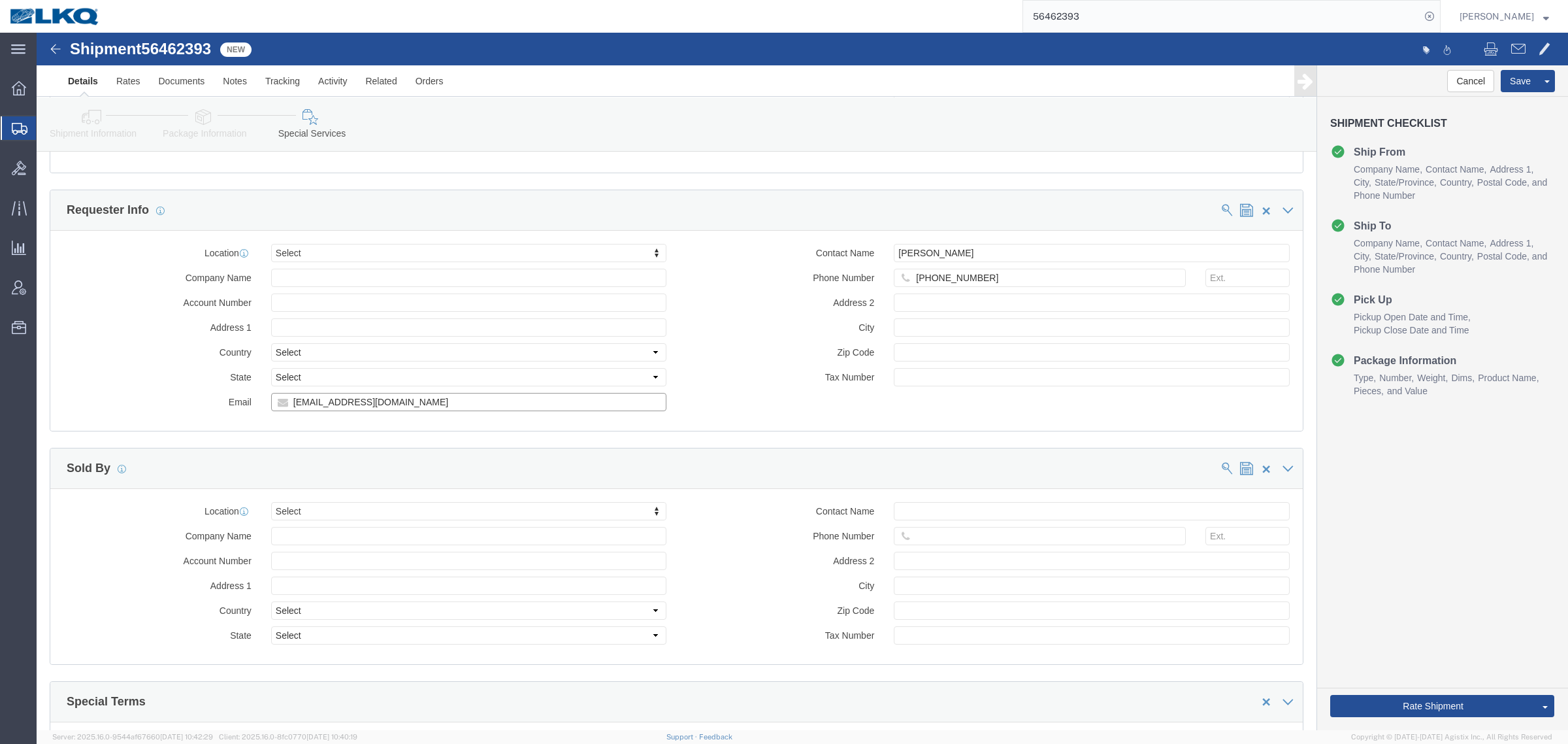
click input "[EMAIL_ADDRESS][DOMAIN_NAME]"
drag, startPoint x: 50, startPoint y: 90, endPoint x: 88, endPoint y: 135, distance: 58.9
click icon
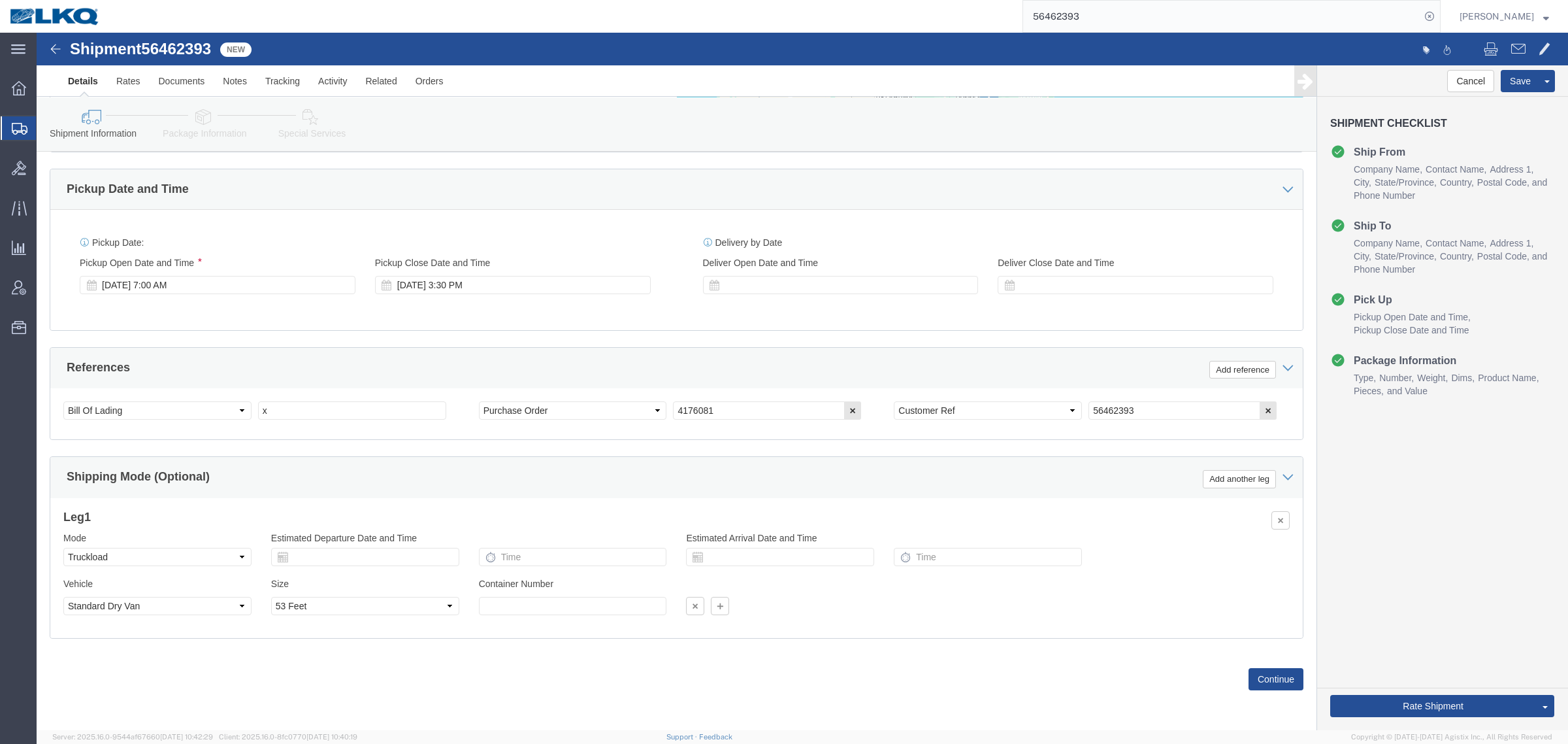
scroll to position [638, 0]
click button "Rate Shipment"
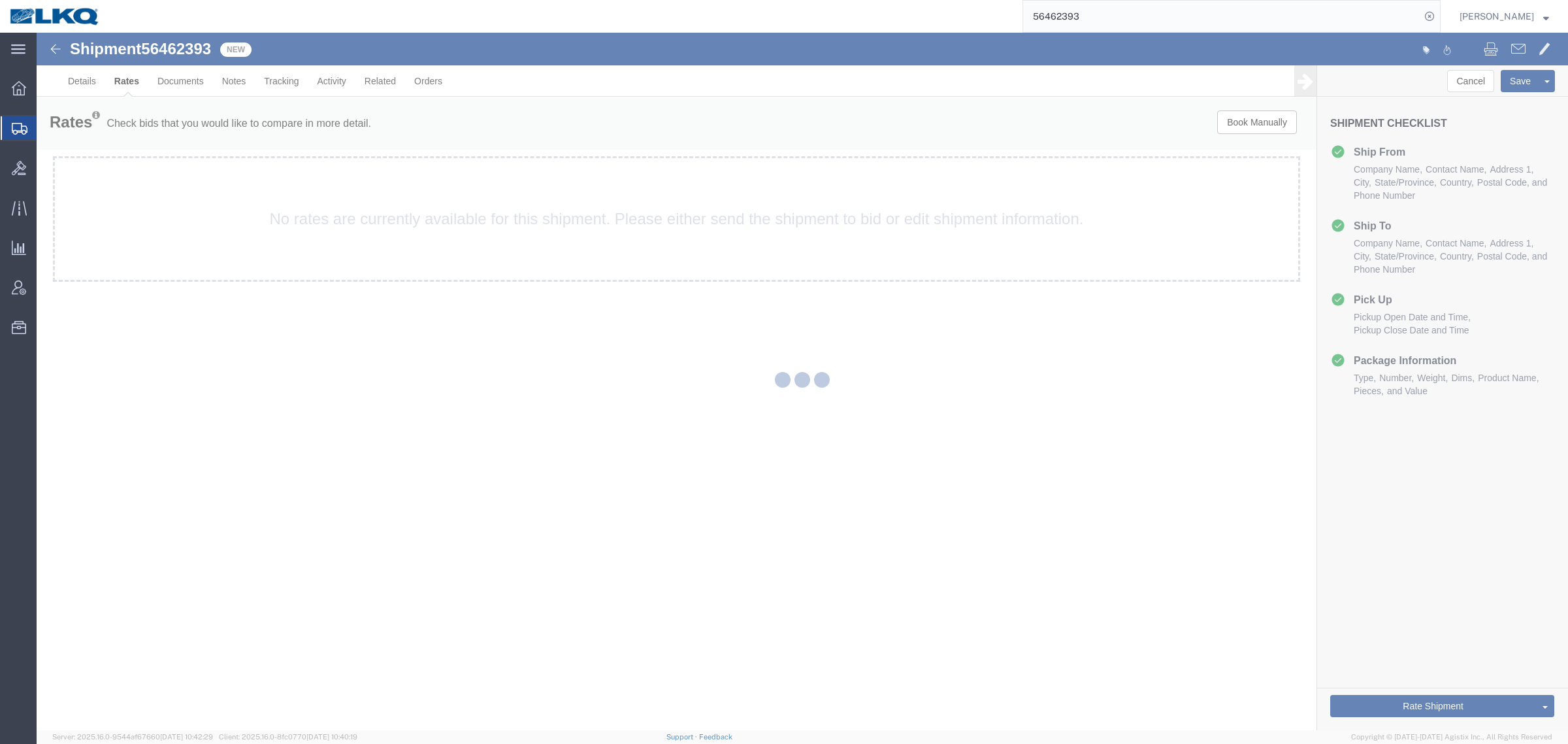
scroll to position [0, 0]
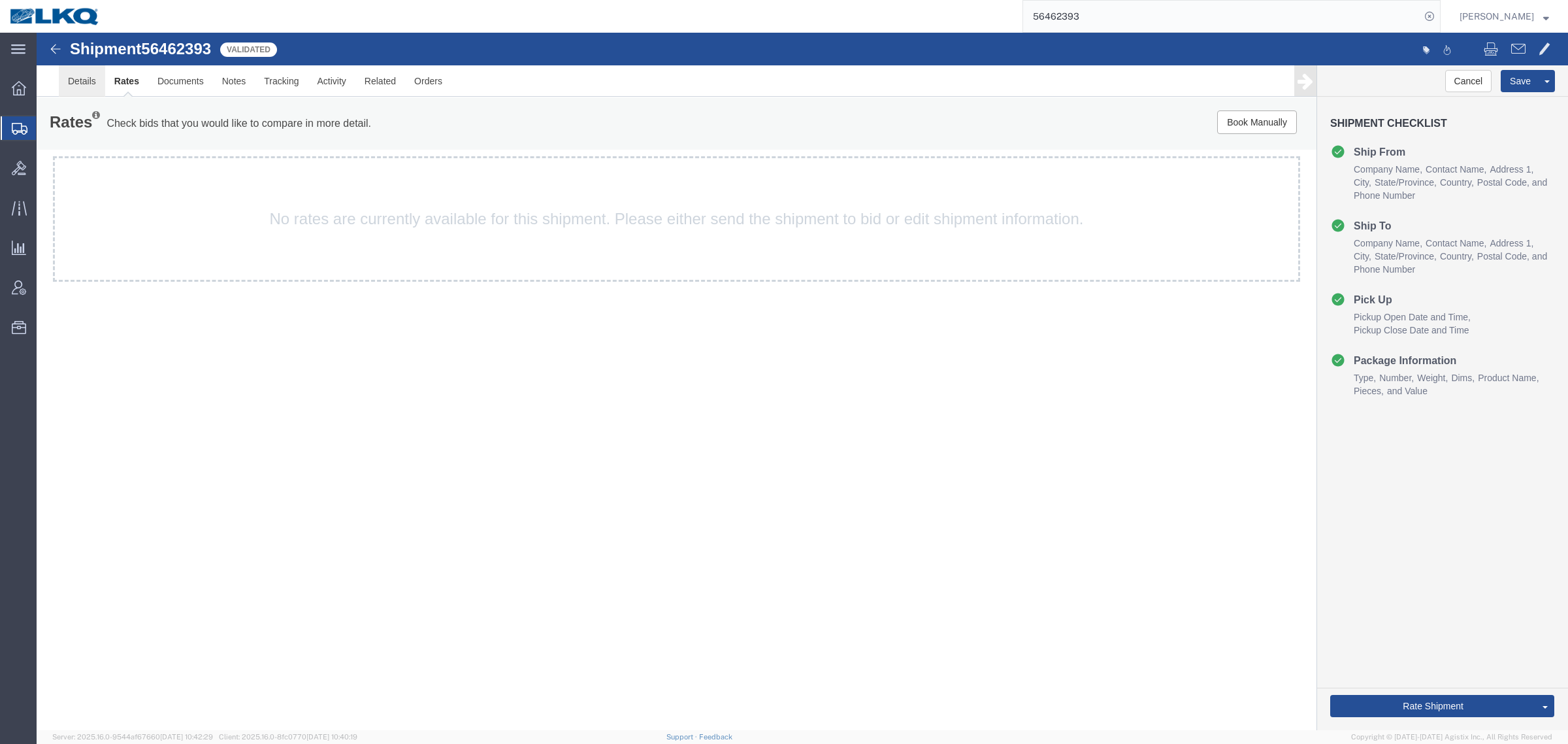
click at [62, 80] on link "Details" at bounding box center [82, 81] width 47 height 31
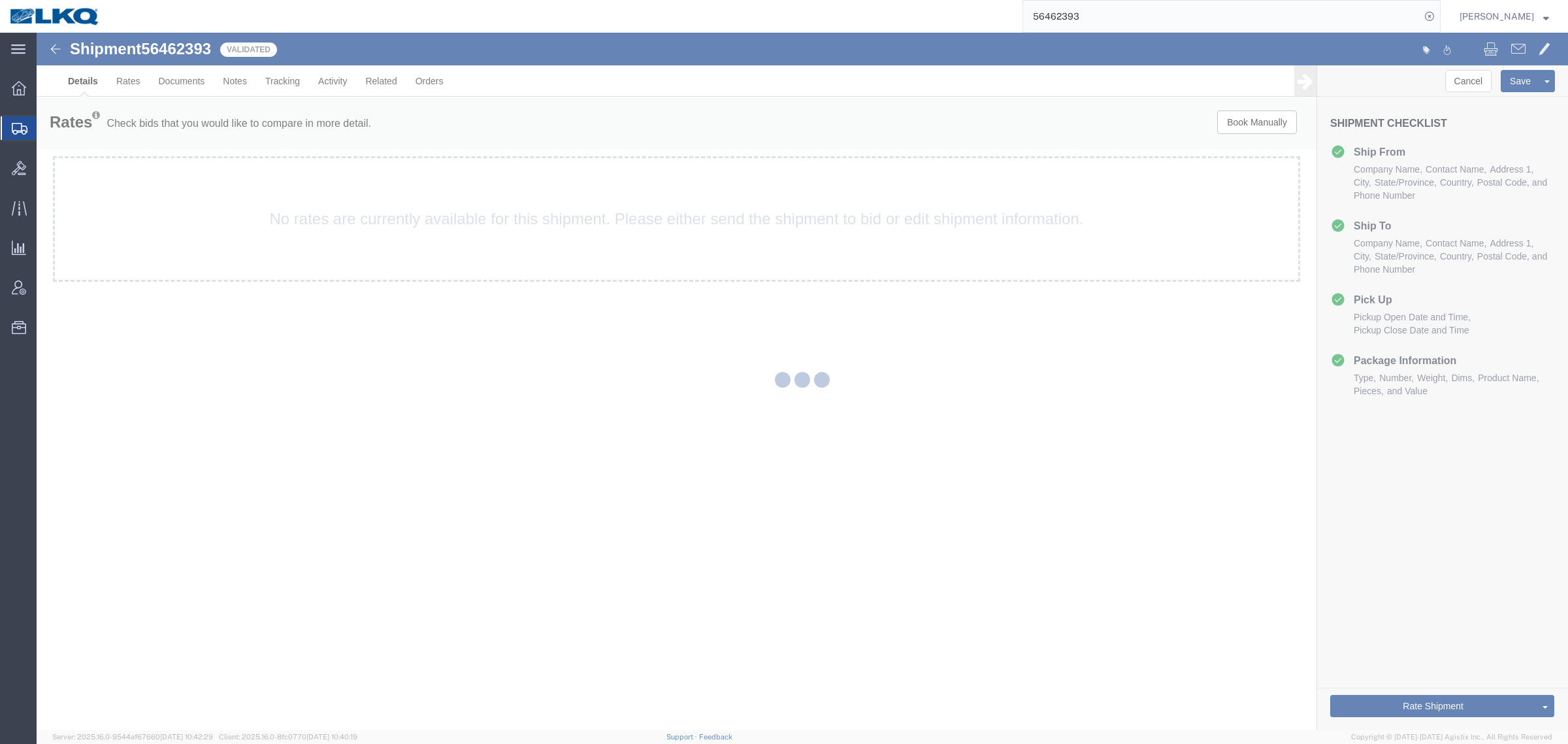
select select "30523"
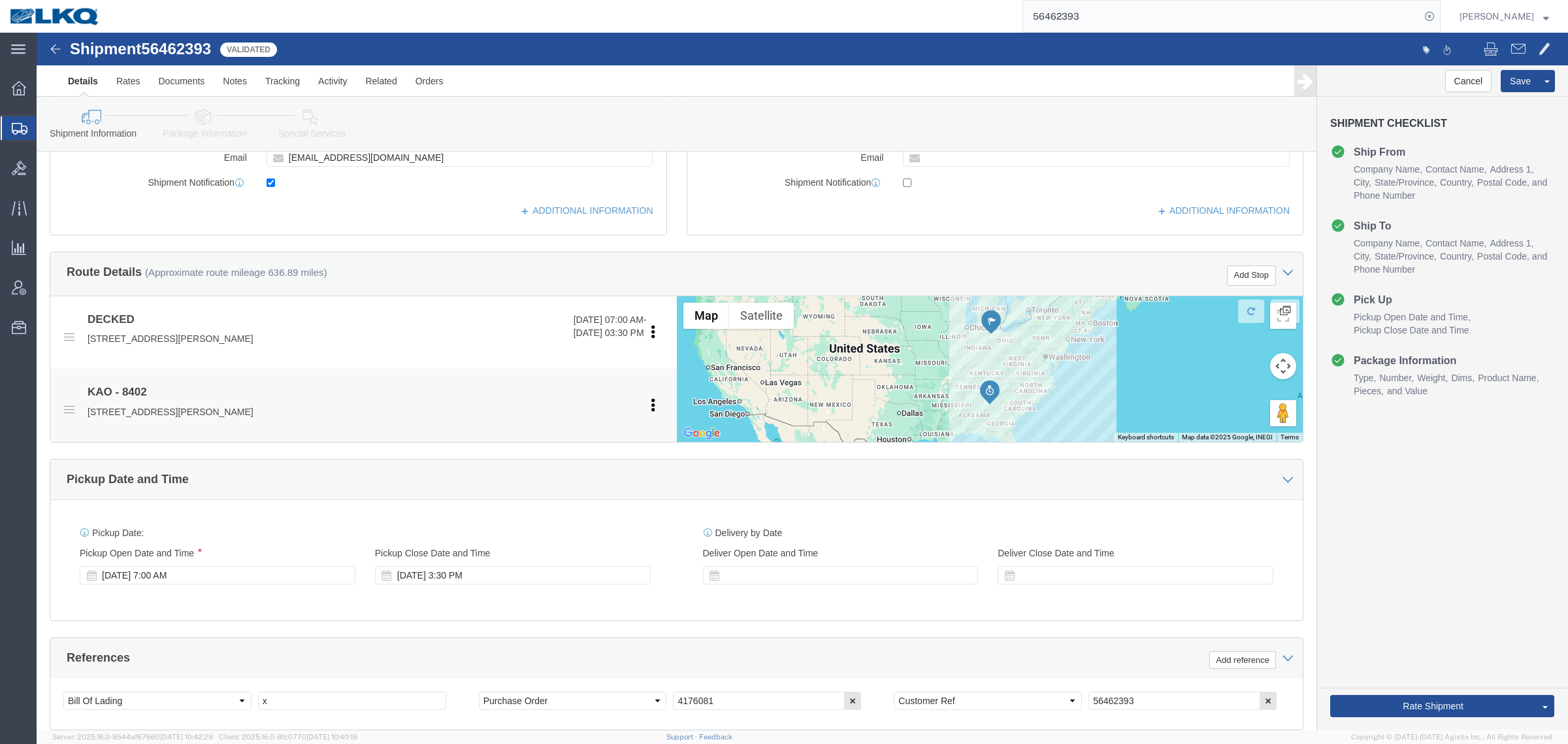
scroll to position [572, 0]
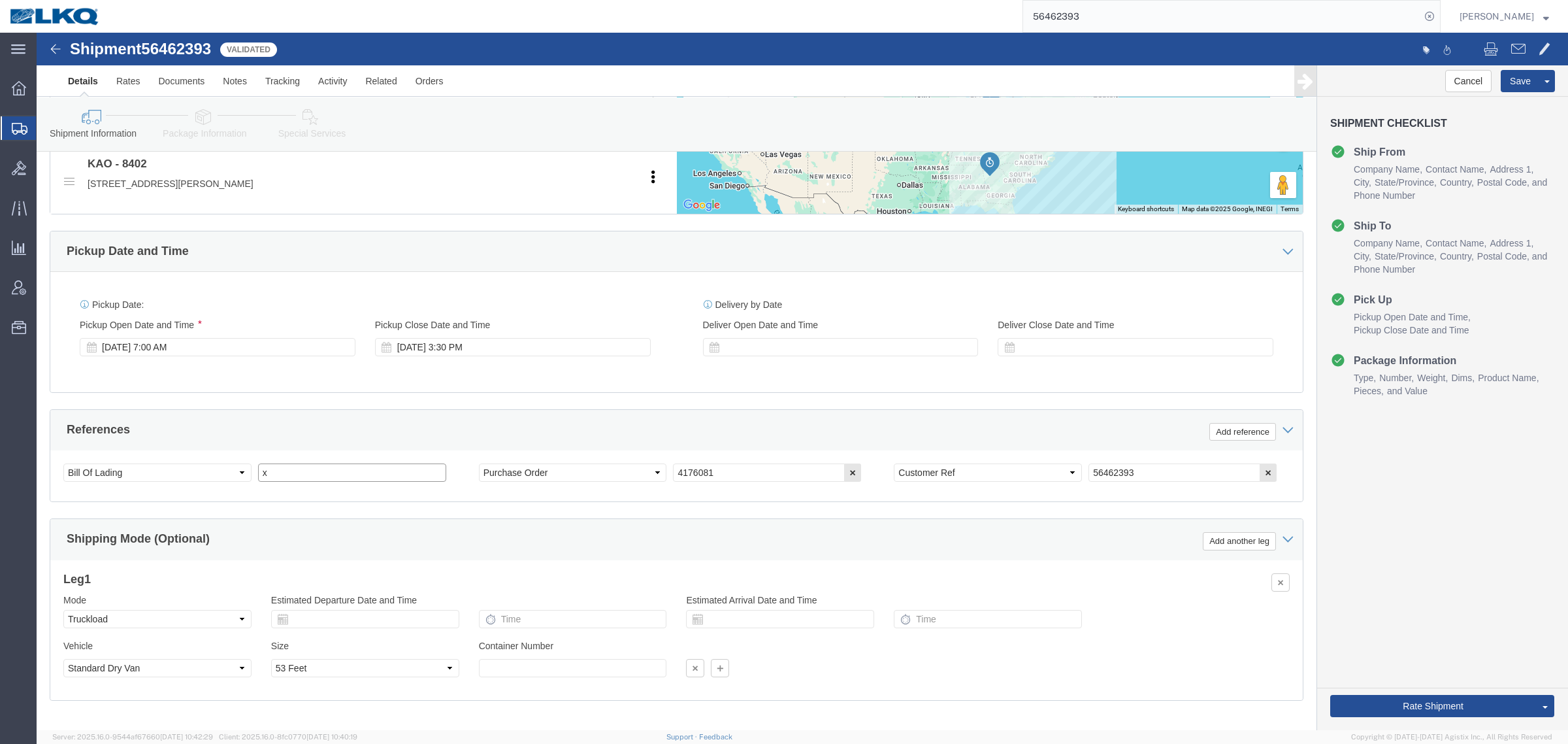
drag, startPoint x: 254, startPoint y: 446, endPoint x: 147, endPoint y: 430, distance: 108.2
click div "Select Account Type Activity ID Airline Appointment Number ASN Batch Request # …"
paste input "485226"
type input "485226"
click div "Pickup Date: Pickup Start Date Pickup Start Time Pickup Open Date and Time Aug …"
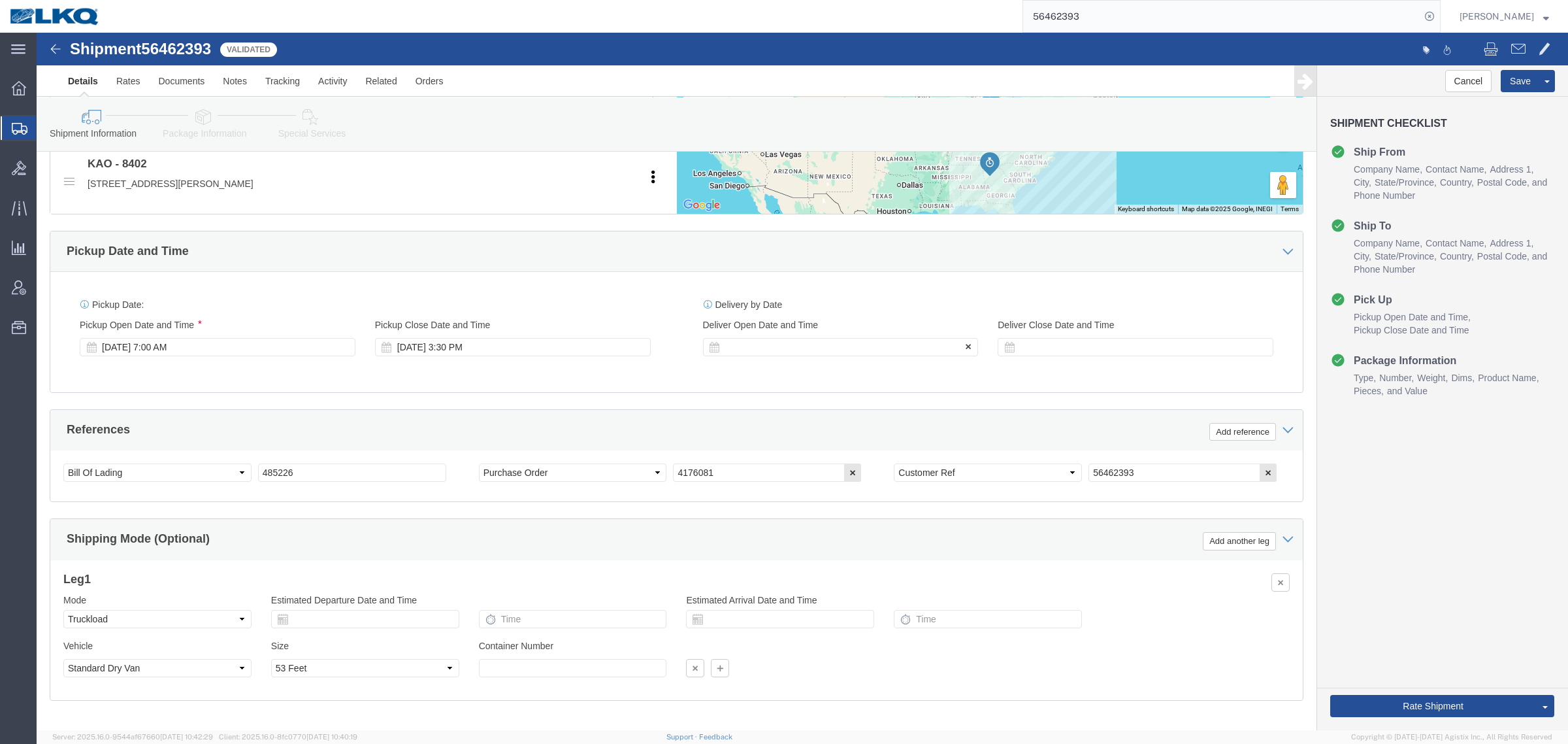
click div
click div "Open Time 4:30 PM Aug 14 2025 4:30 PM - Aug 14 2025 4:30 PM Cancel Apply"
click input "4:30 PM"
type input "6:00 AM"
click button "Apply"
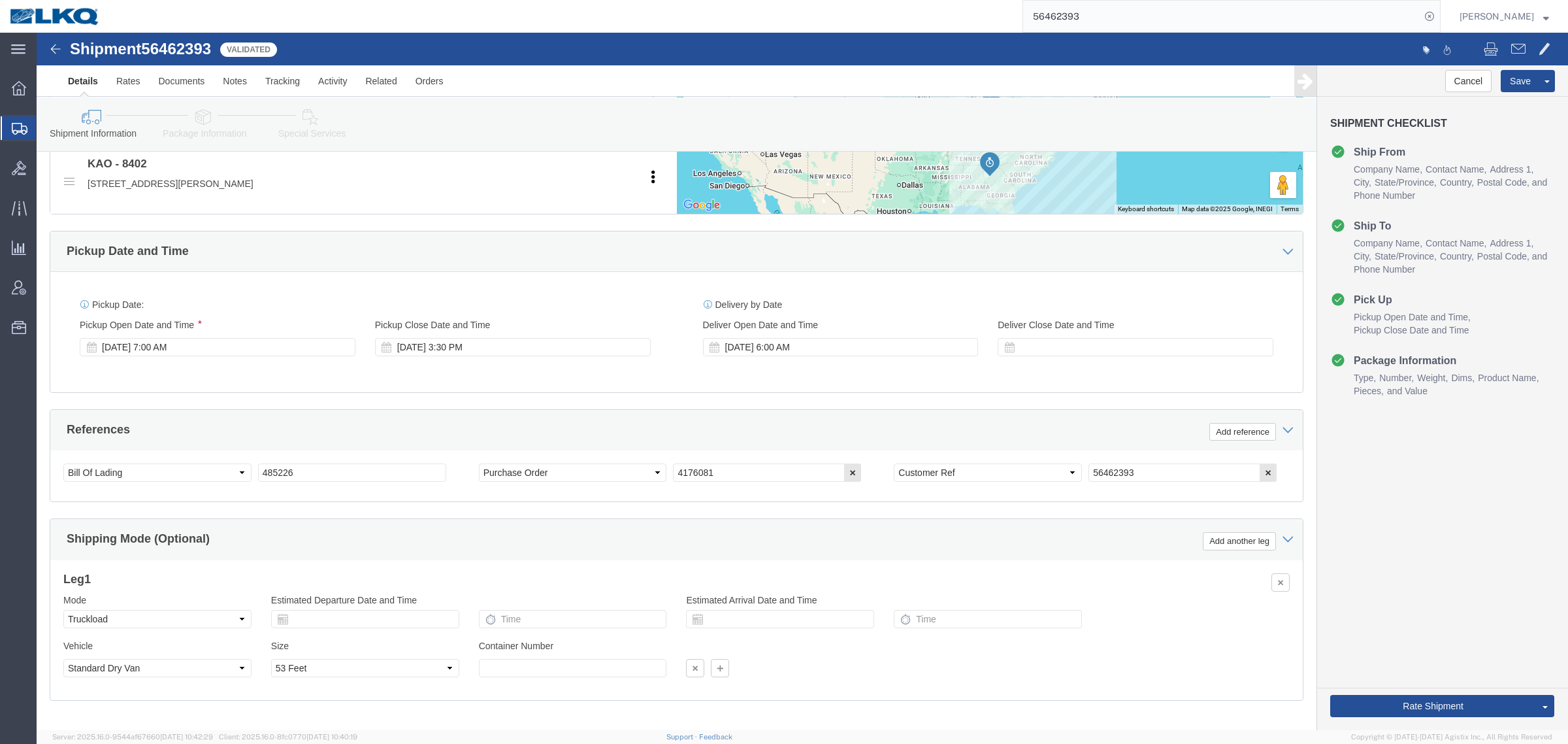
click div "References Add reference"
click link "Send To Bid"
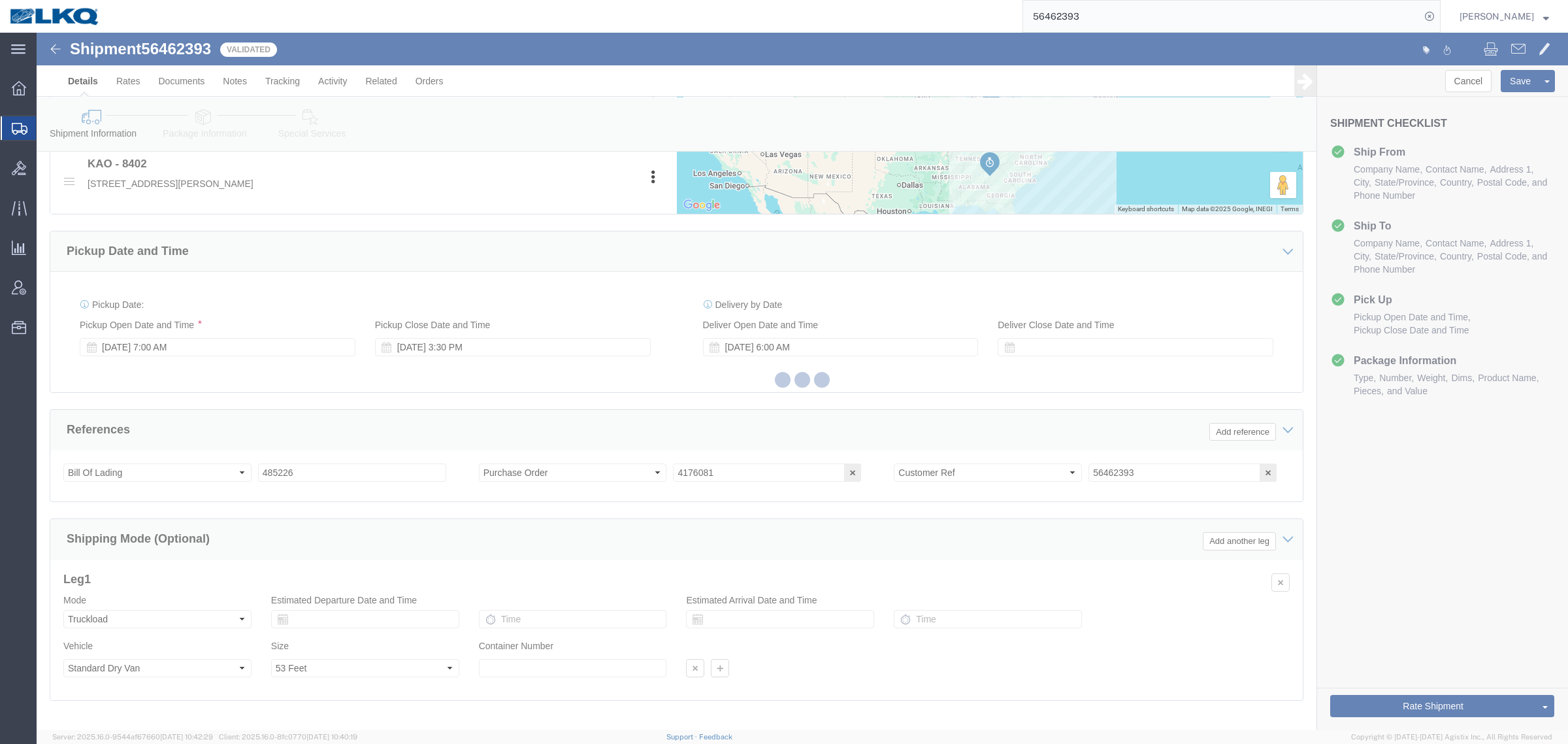
select select "TL"
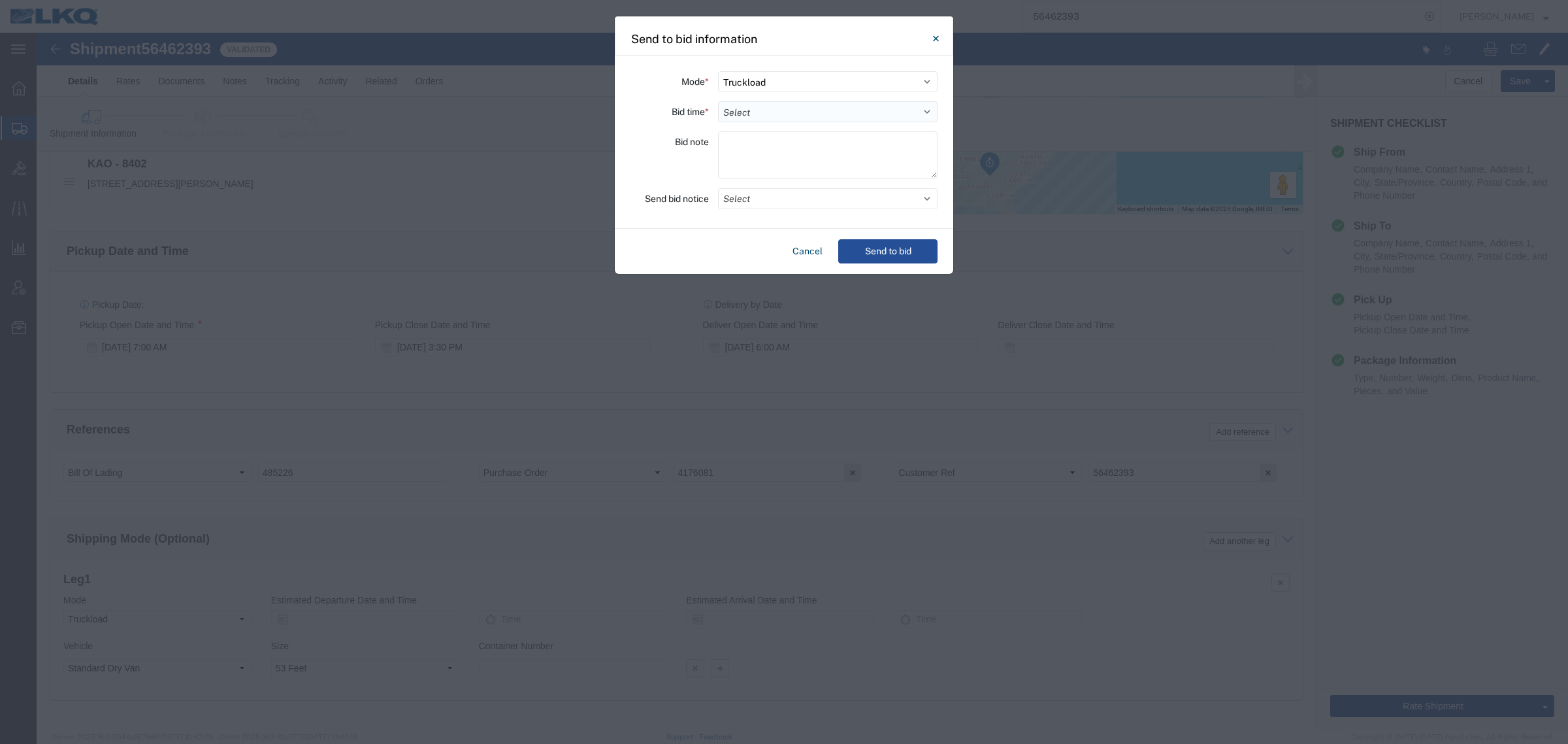
click at [824, 113] on select "Select 30 Min (Rush) 1 Hour (Rush) 2 Hours (Rush) 4 Hours (Rush) 8 Hours (Rush)…" at bounding box center [828, 112] width 220 height 21
select select "12"
click at [718, 101] on select "Select 30 Min (Rush) 1 Hour (Rush) 2 Hours (Rush) 4 Hours (Rush) 8 Hours (Rush)…" at bounding box center [828, 112] width 220 height 21
click at [866, 248] on button "Send to bid" at bounding box center [888, 251] width 99 height 24
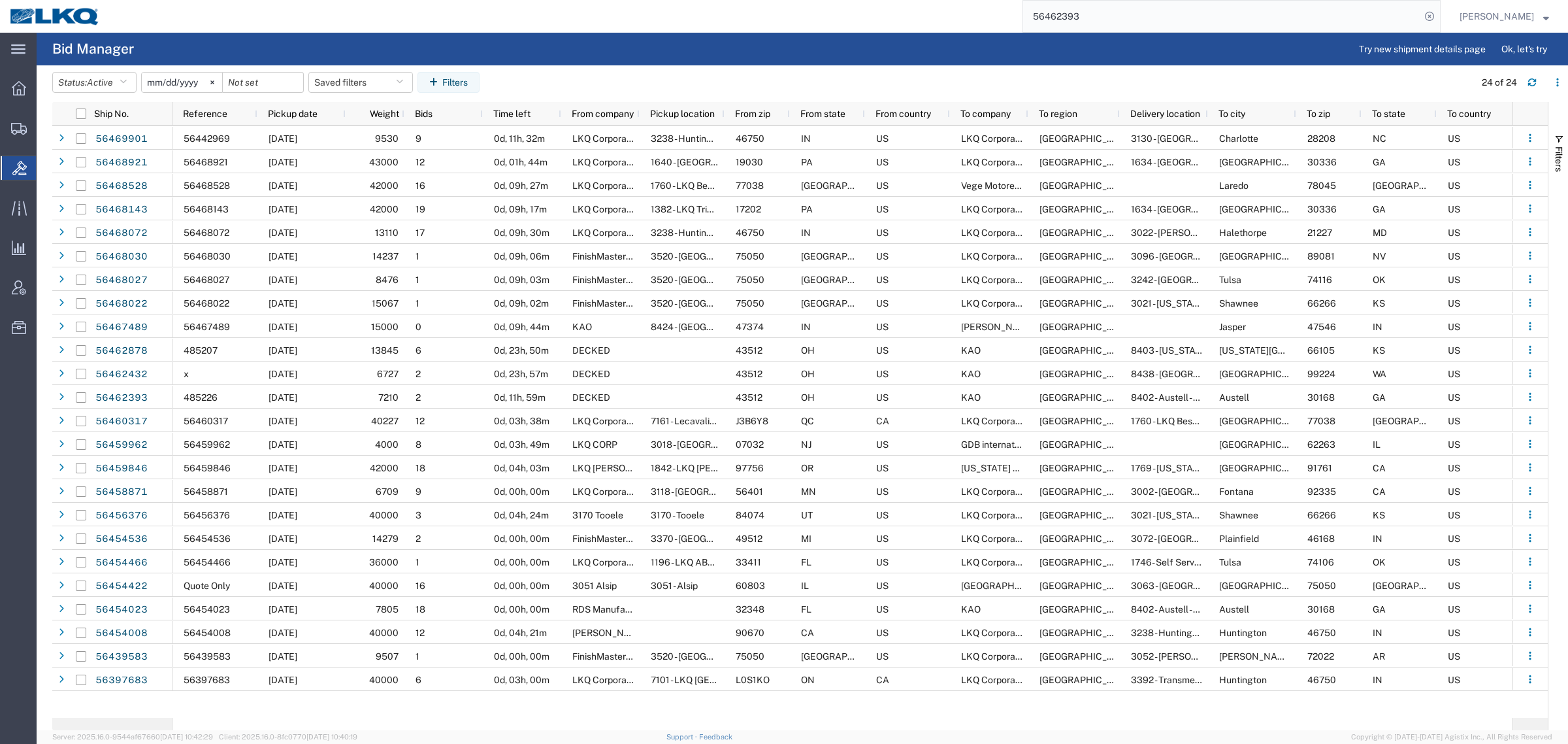
click at [1156, 7] on input "56462393" at bounding box center [1222, 16] width 398 height 31
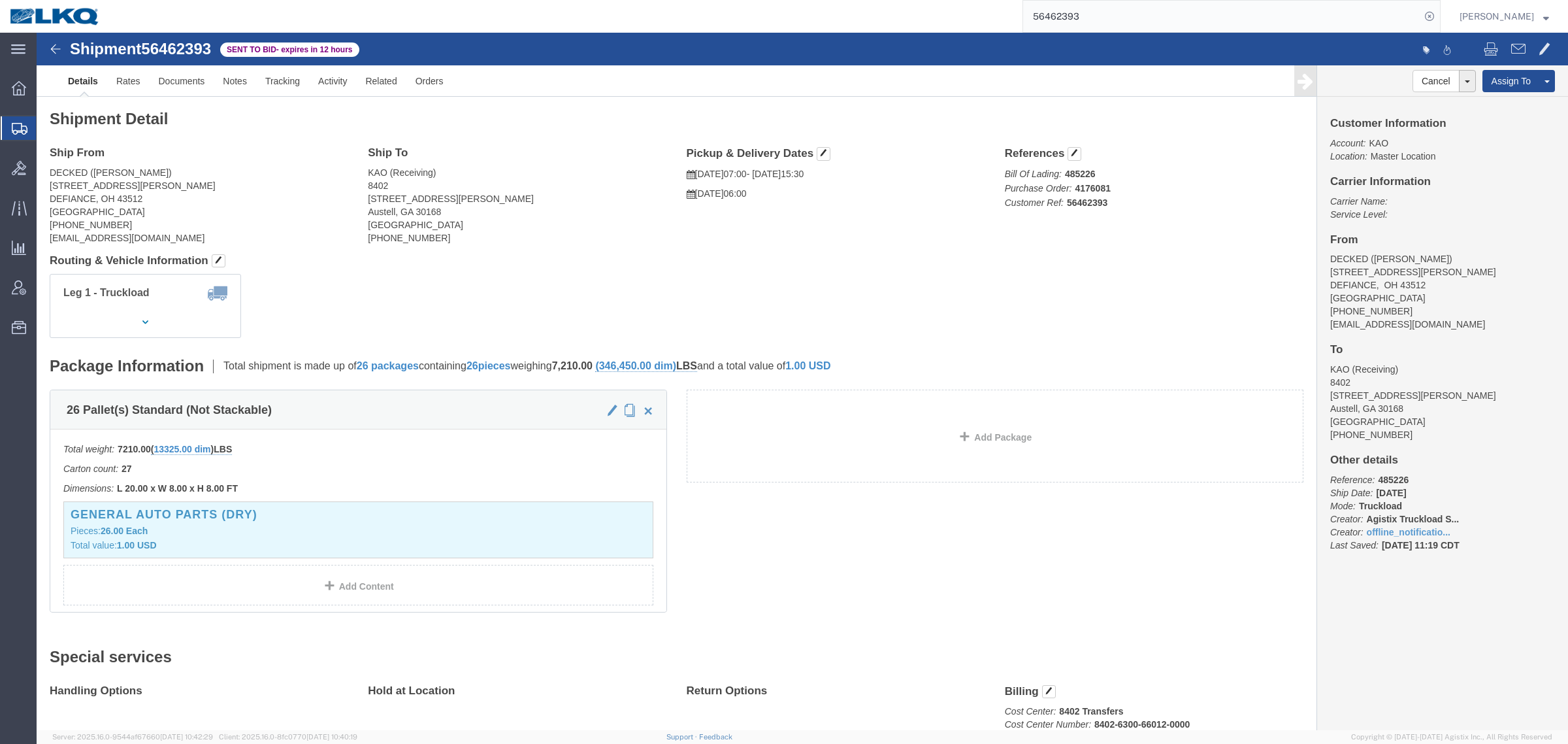
click at [1142, 24] on input "56462393" at bounding box center [1222, 16] width 398 height 31
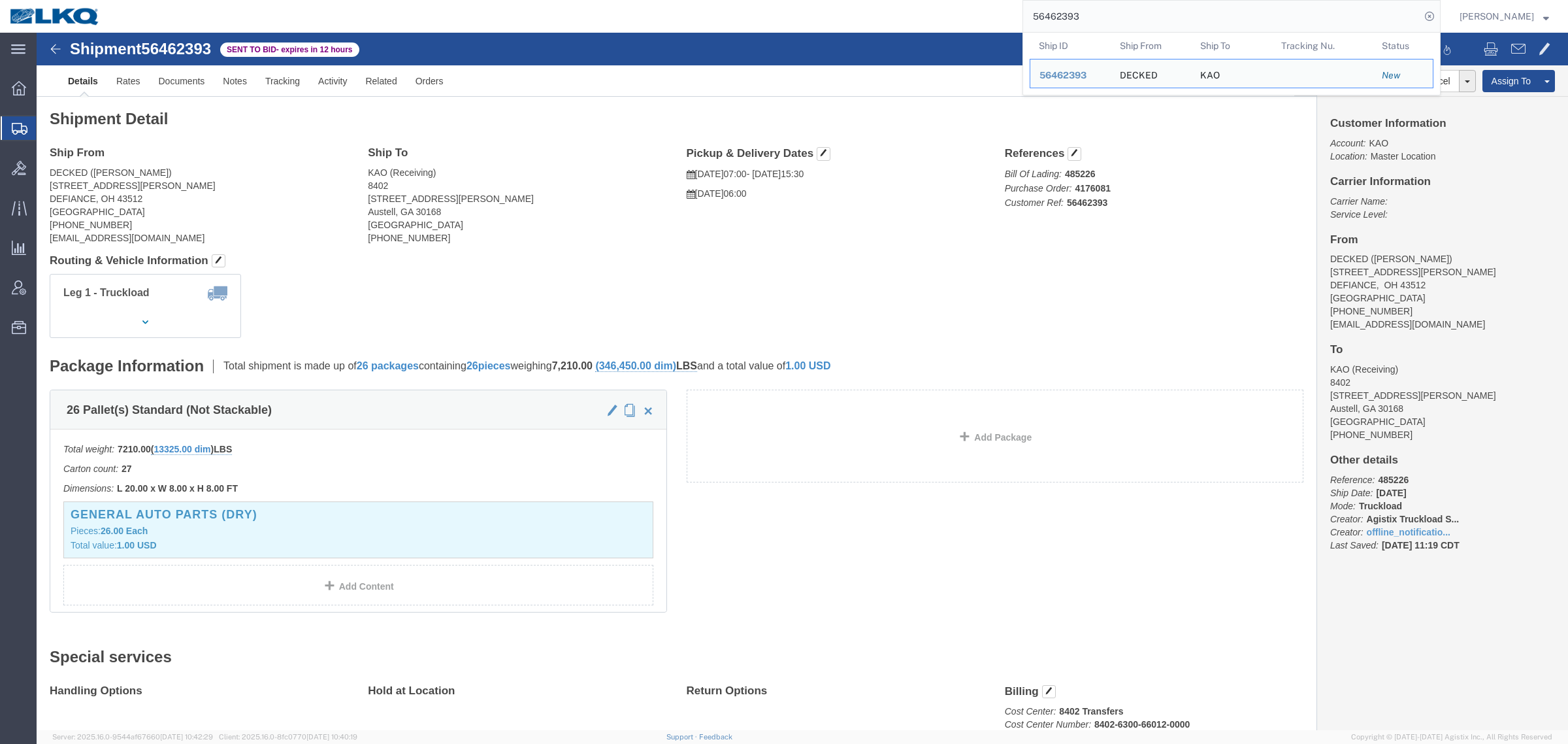
click at [1142, 22] on input "56462393" at bounding box center [1222, 16] width 398 height 31
paste input "48"
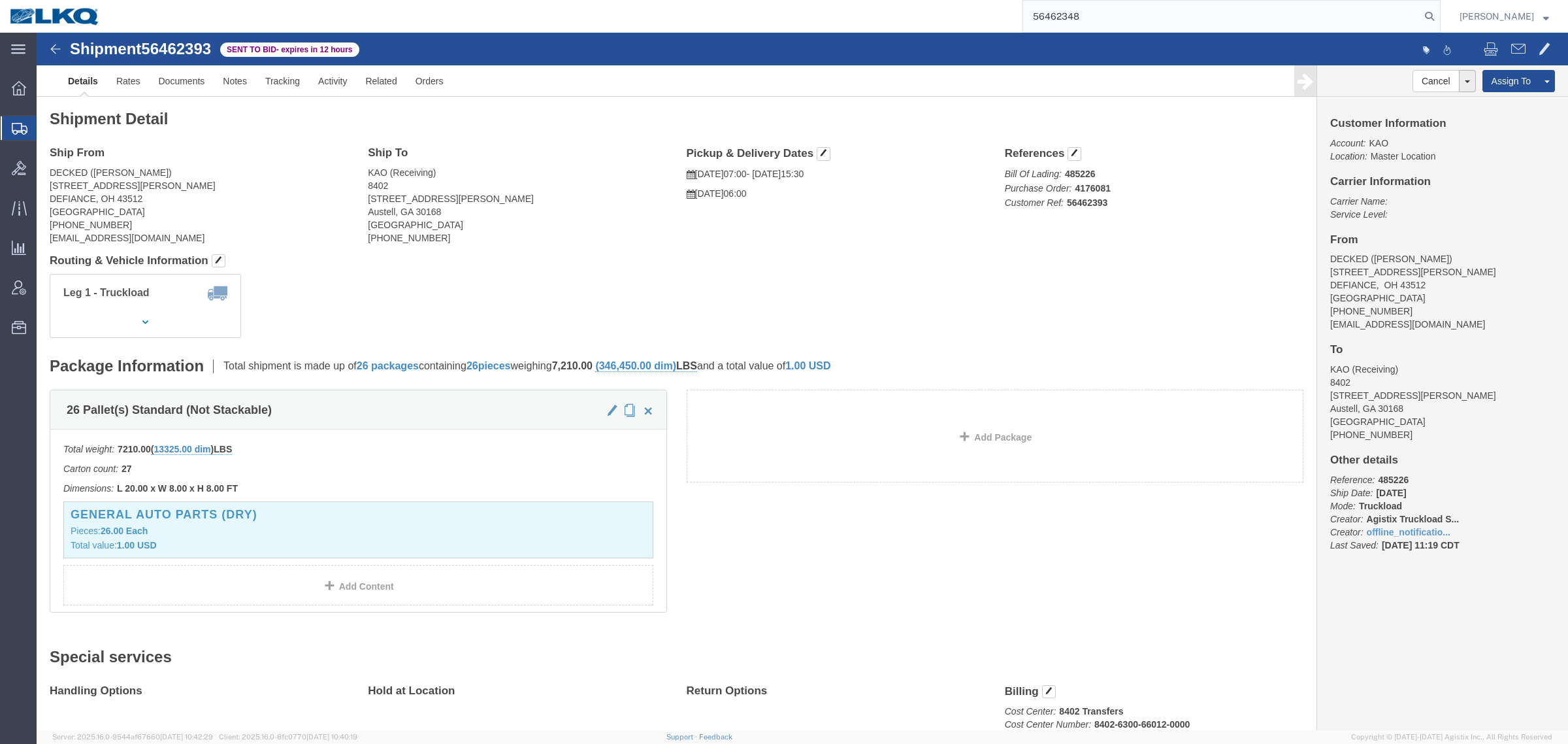
type input "56462348"
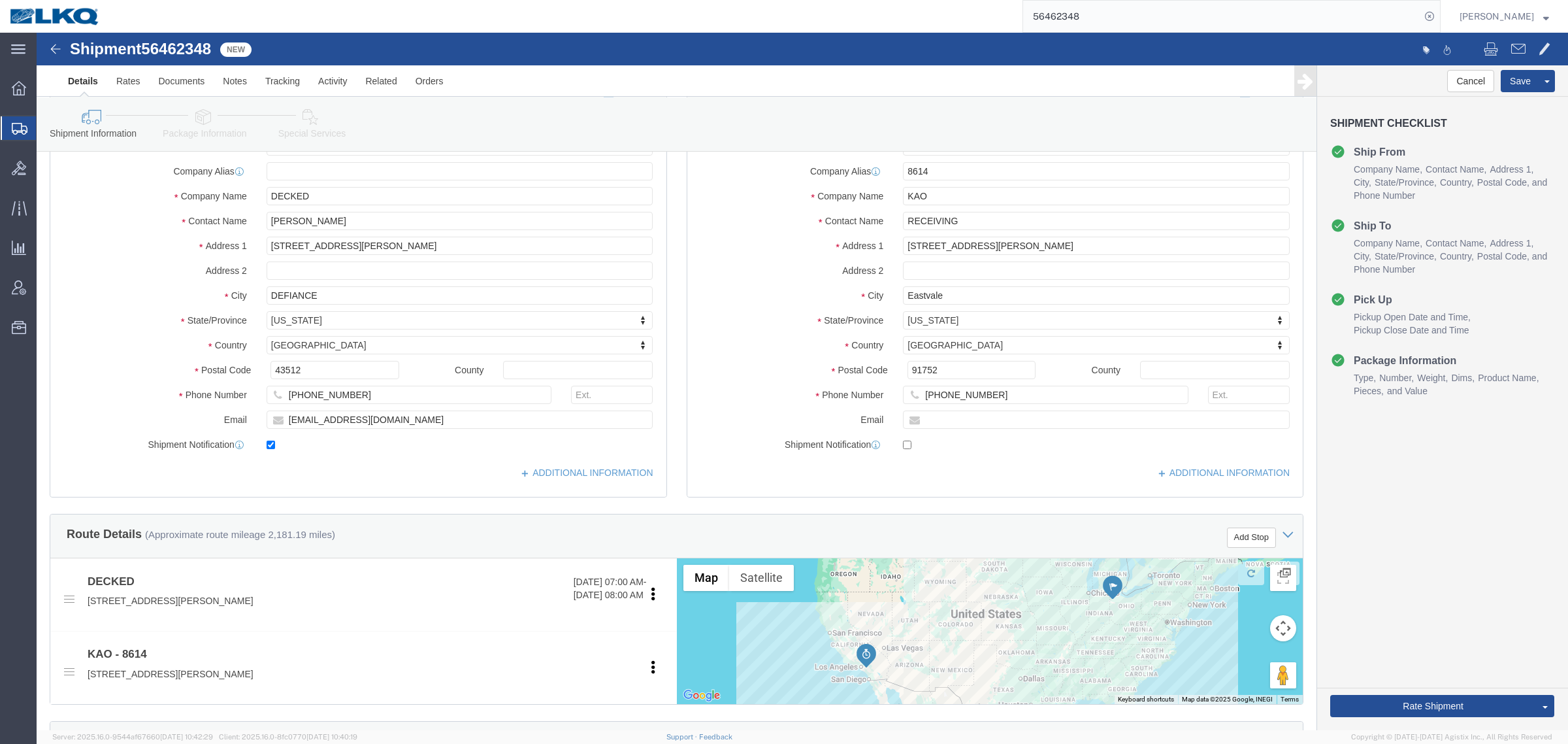
select select
select select "30605"
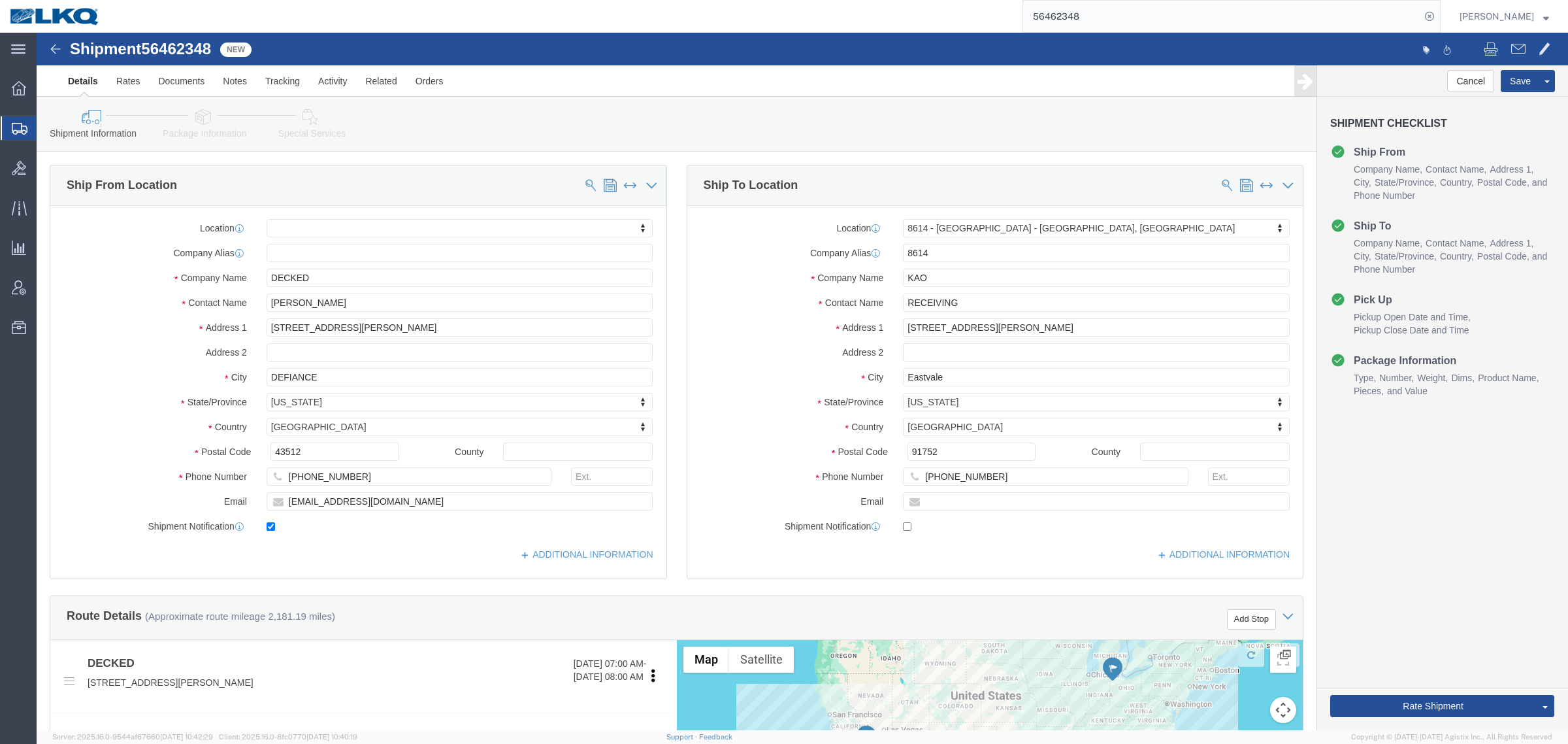
click link "Special Services"
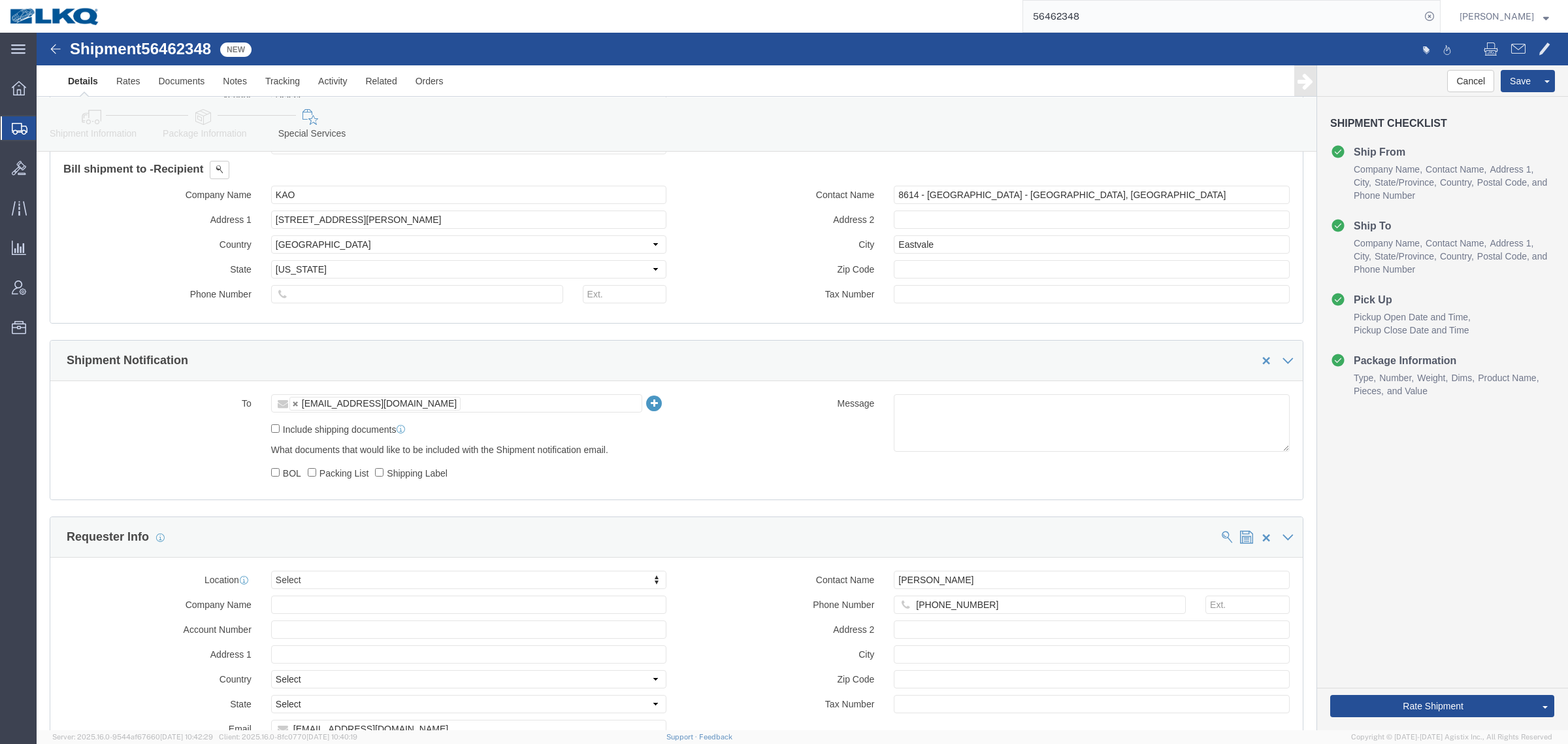
scroll to position [981, 0]
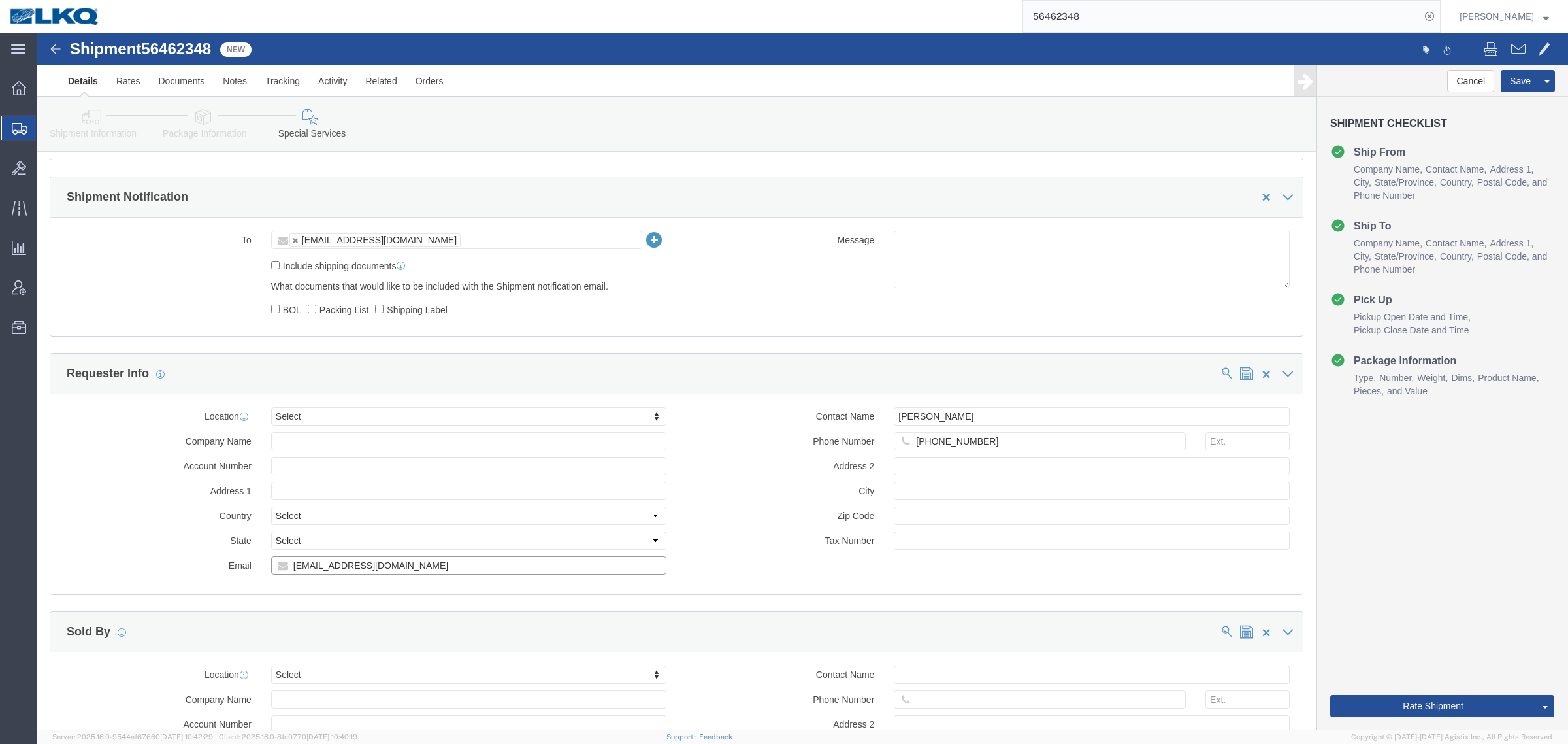
click input "[EMAIL_ADDRESS][DOMAIN_NAME]"
click link "Shipment Information"
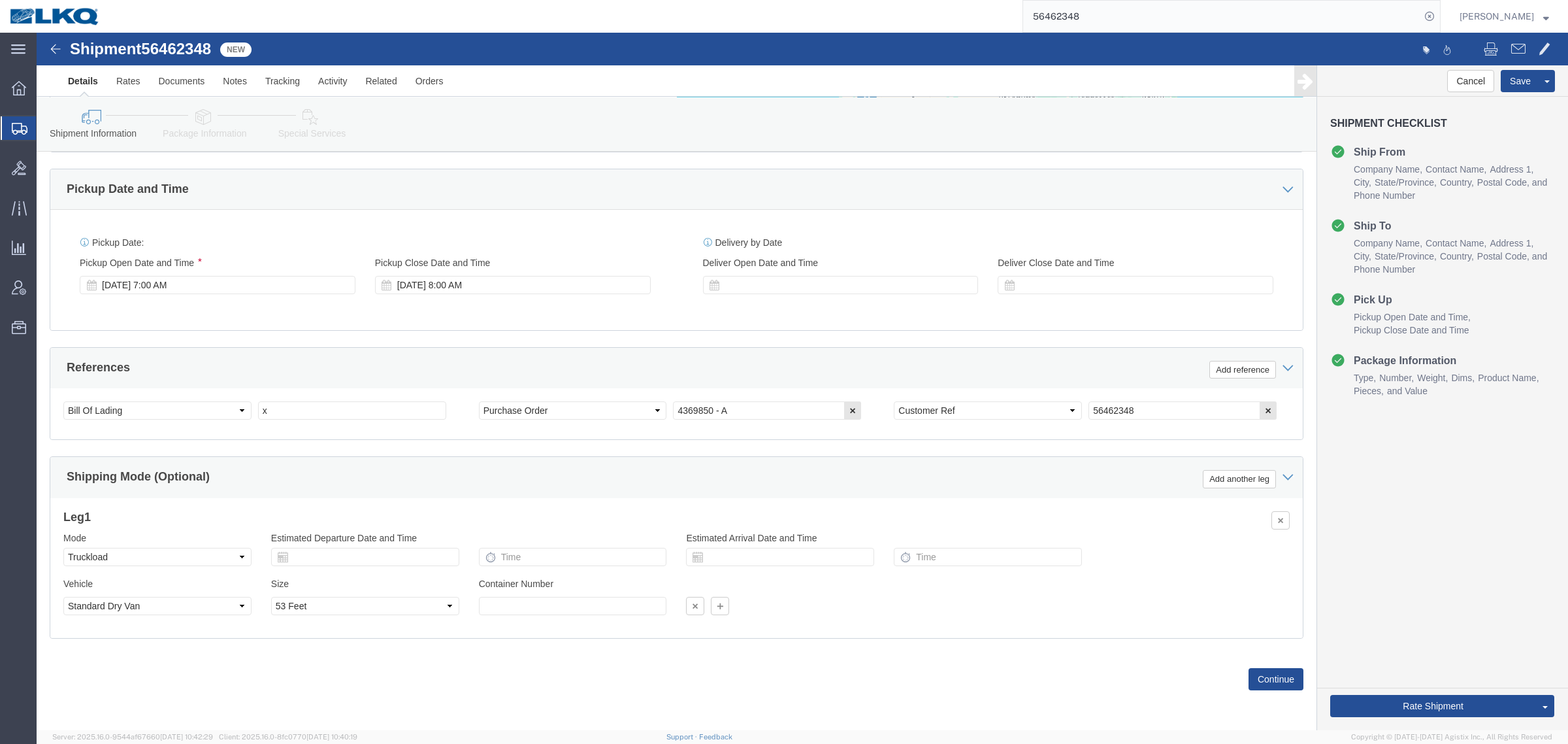
scroll to position [638, 0]
click button "Rate Shipment"
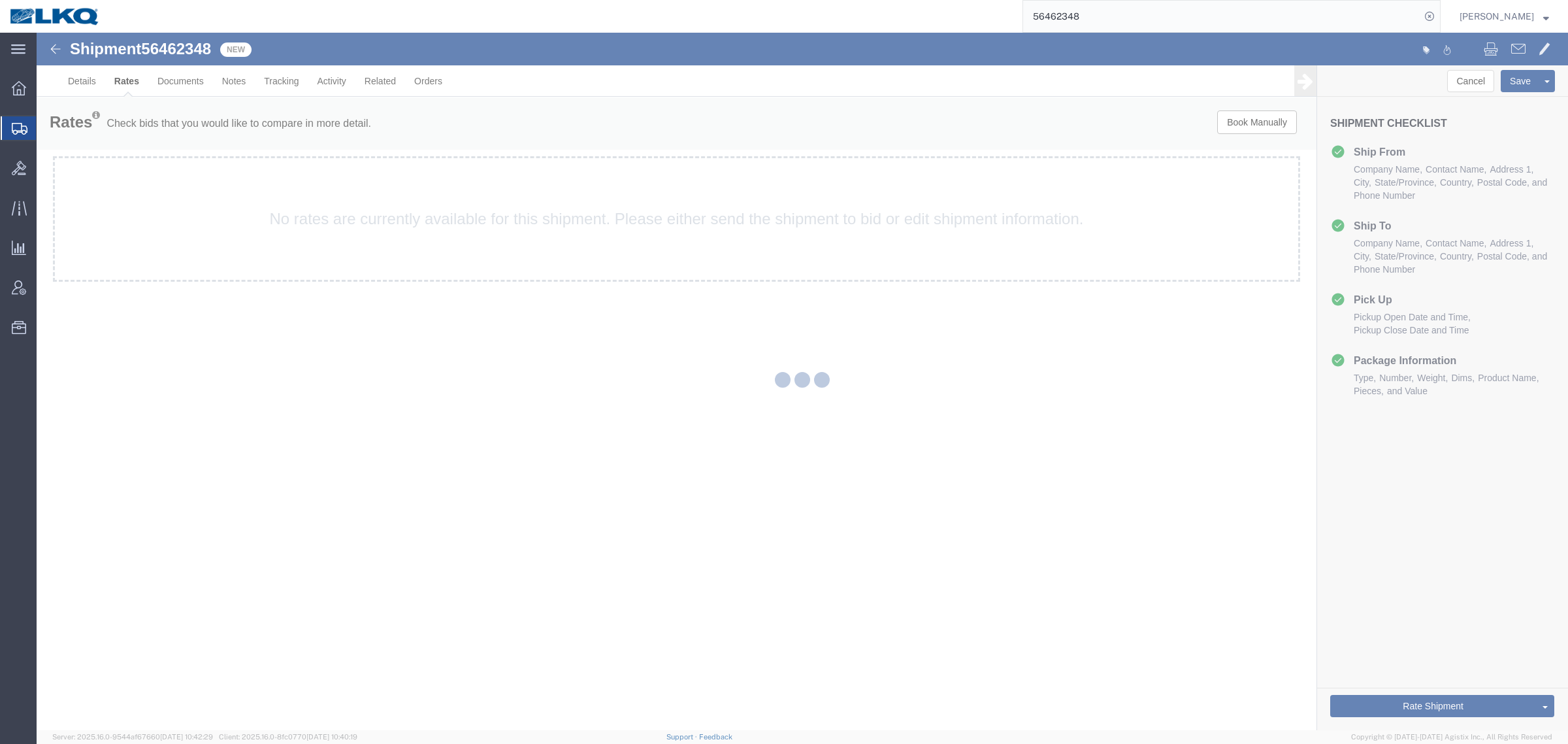
scroll to position [0, 0]
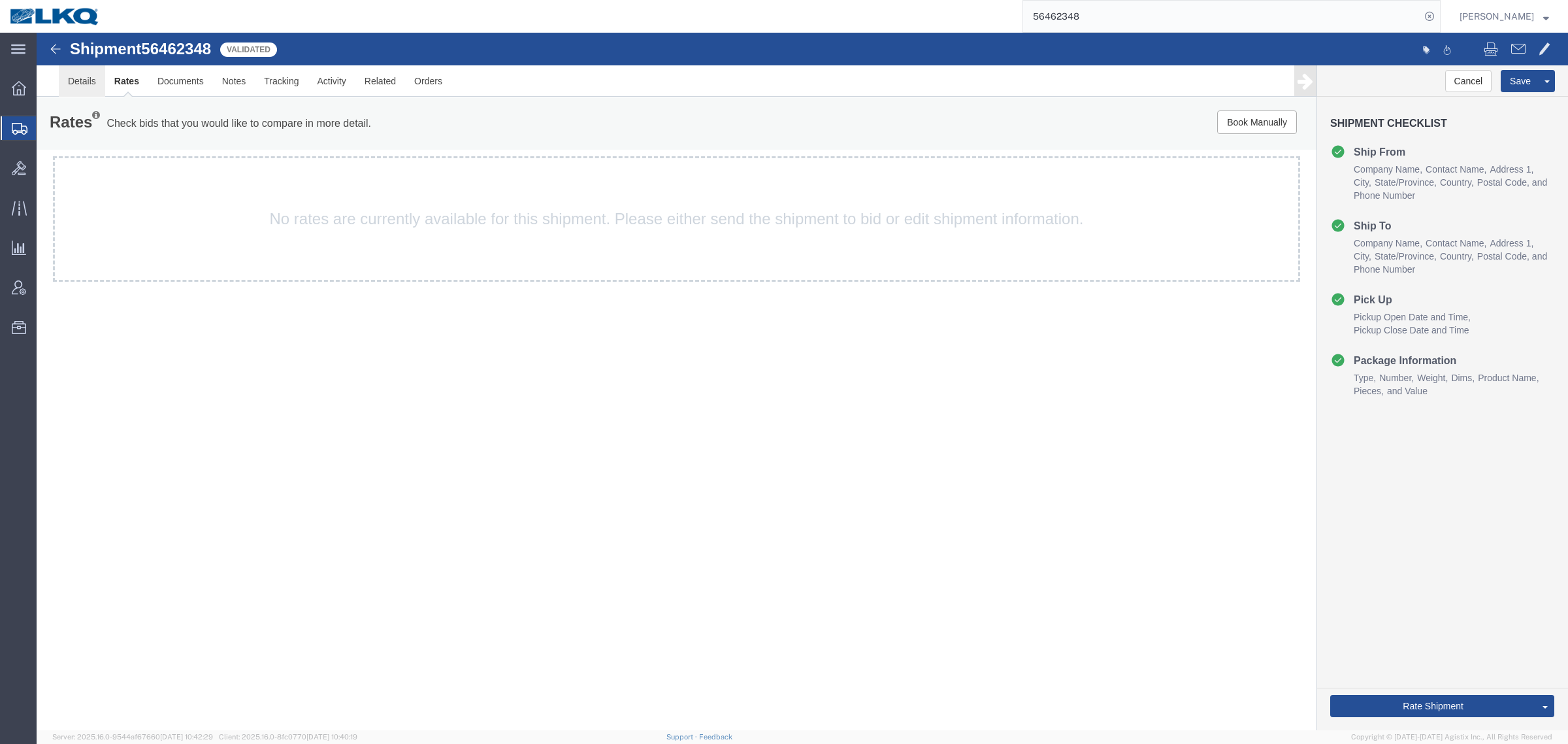
drag, startPoint x: 97, startPoint y: 87, endPoint x: 115, endPoint y: 89, distance: 18.1
click at [97, 87] on link "Details" at bounding box center [82, 81] width 47 height 31
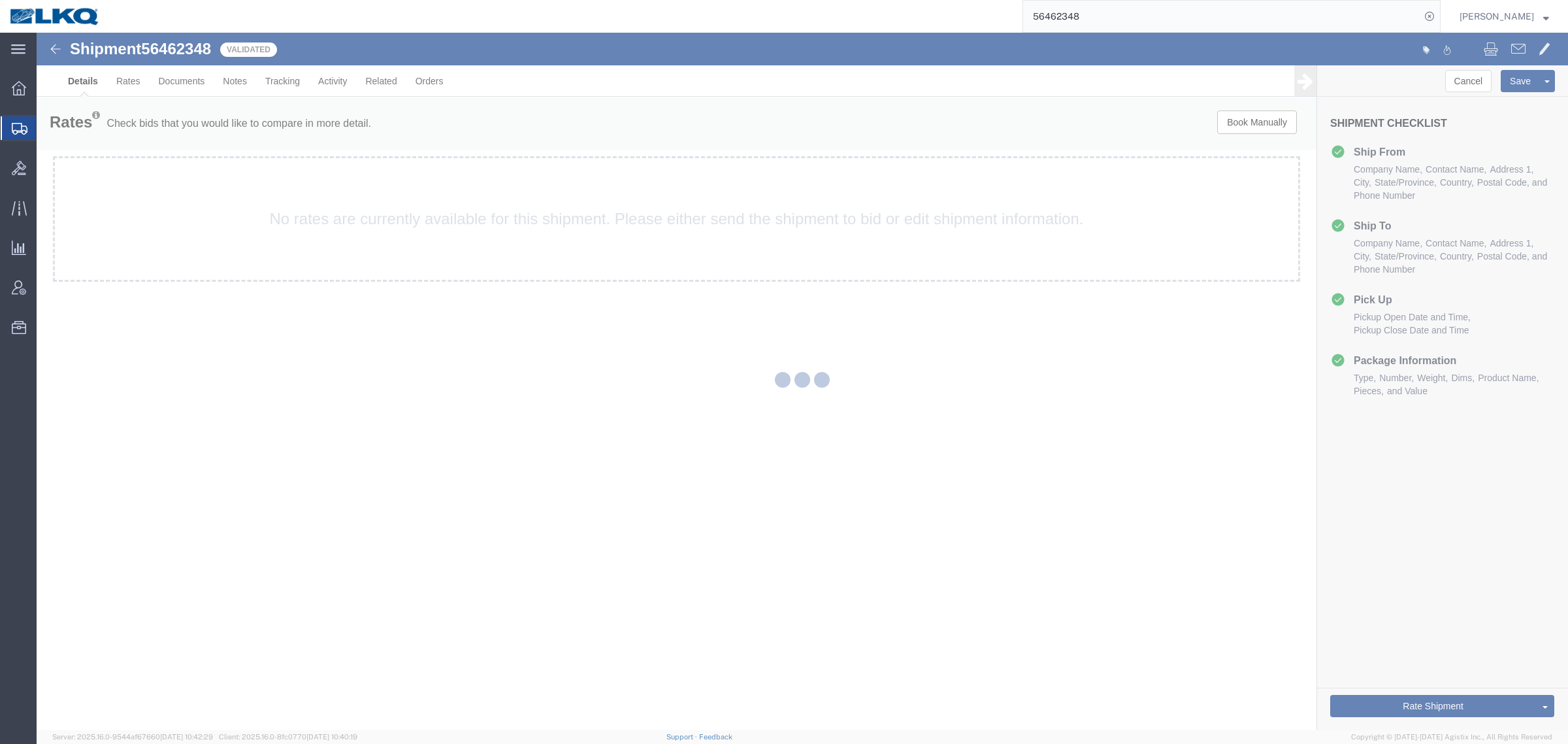
select select "30605"
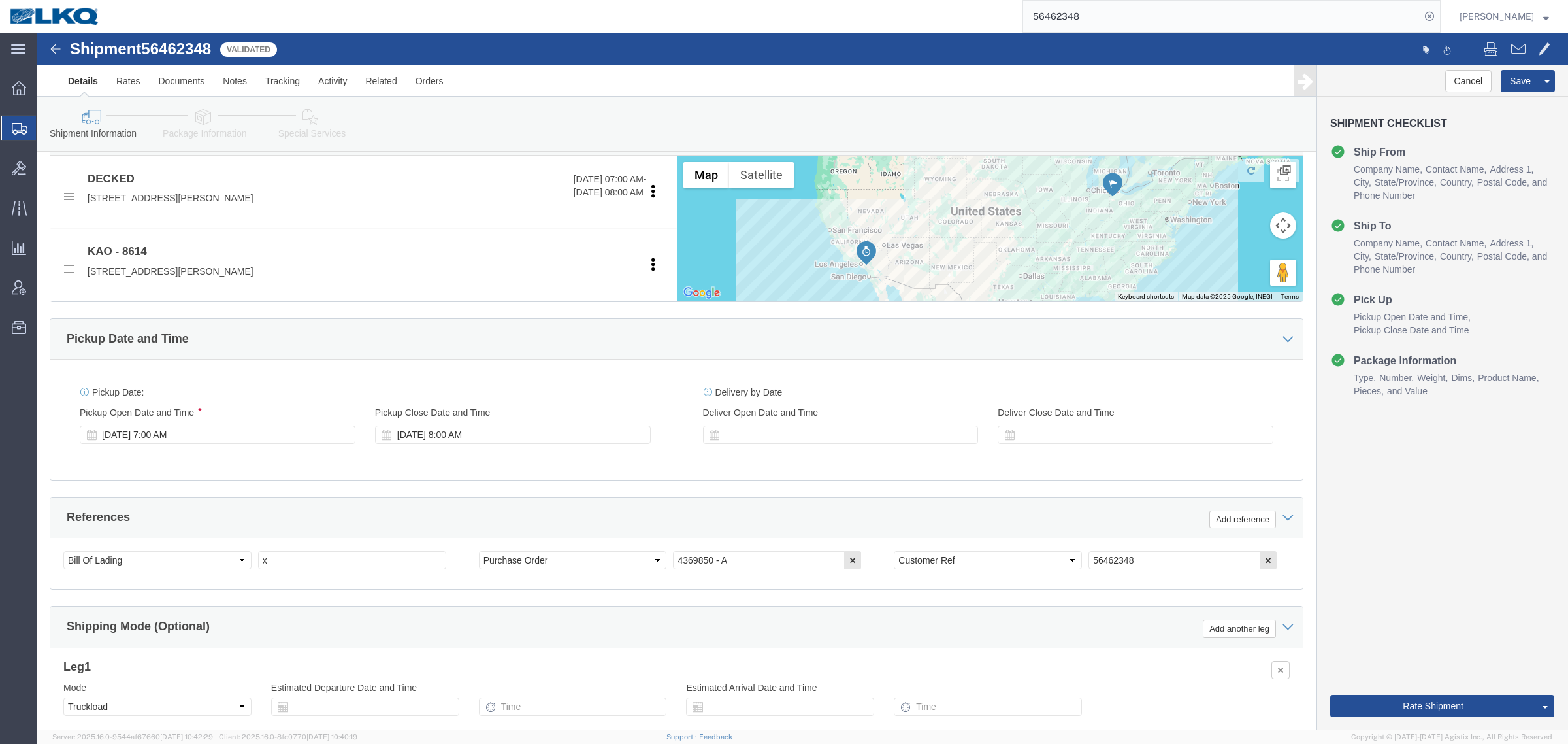
scroll to position [572, 0]
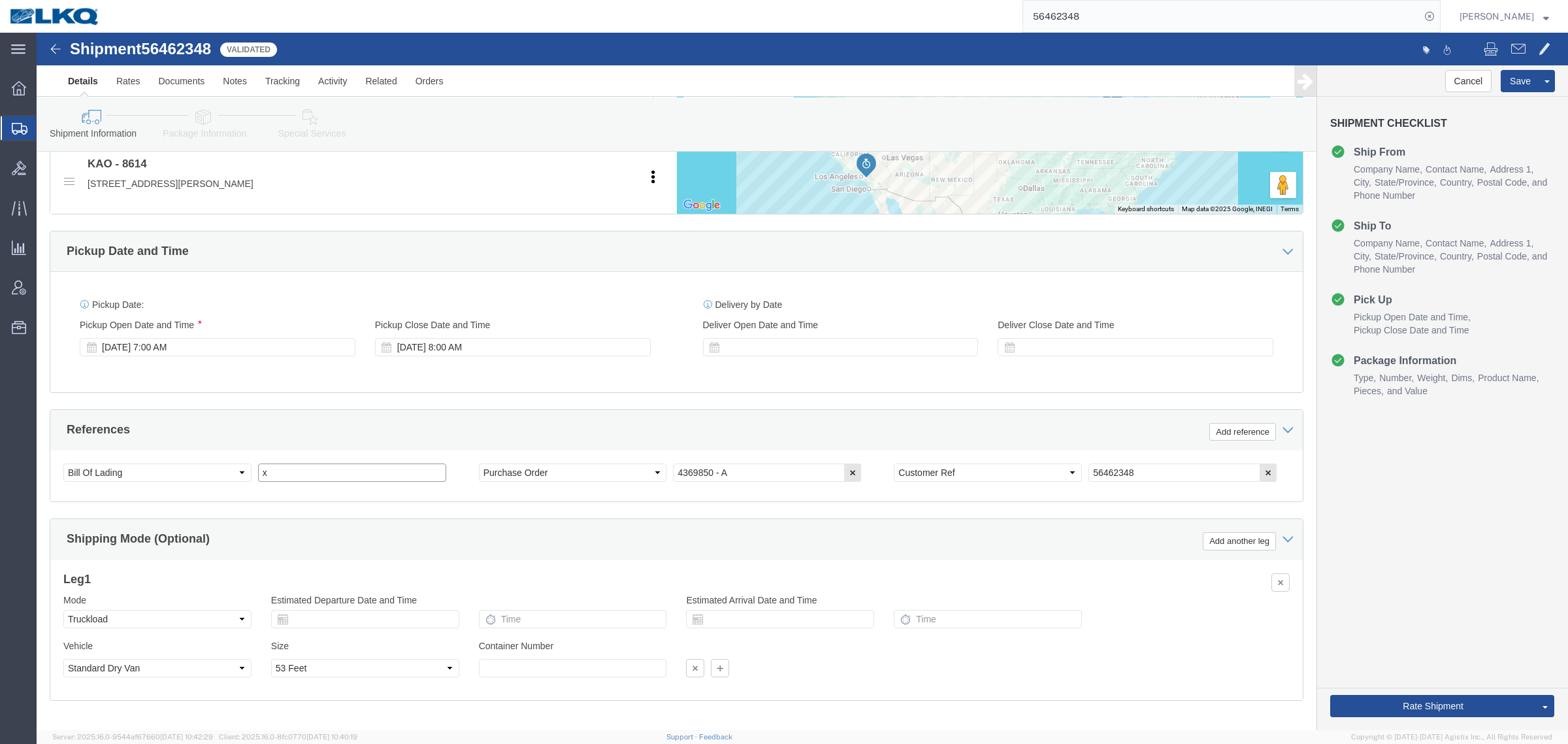
drag, startPoint x: 252, startPoint y: 448, endPoint x: 166, endPoint y: 440, distance: 86.4
click div "Select Account Type Activity ID Airline Appointment Number ASN Batch Request # …"
paste input "485229"
drag, startPoint x: 382, startPoint y: 393, endPoint x: 444, endPoint y: 403, distance: 62.8
click div "References Add reference"
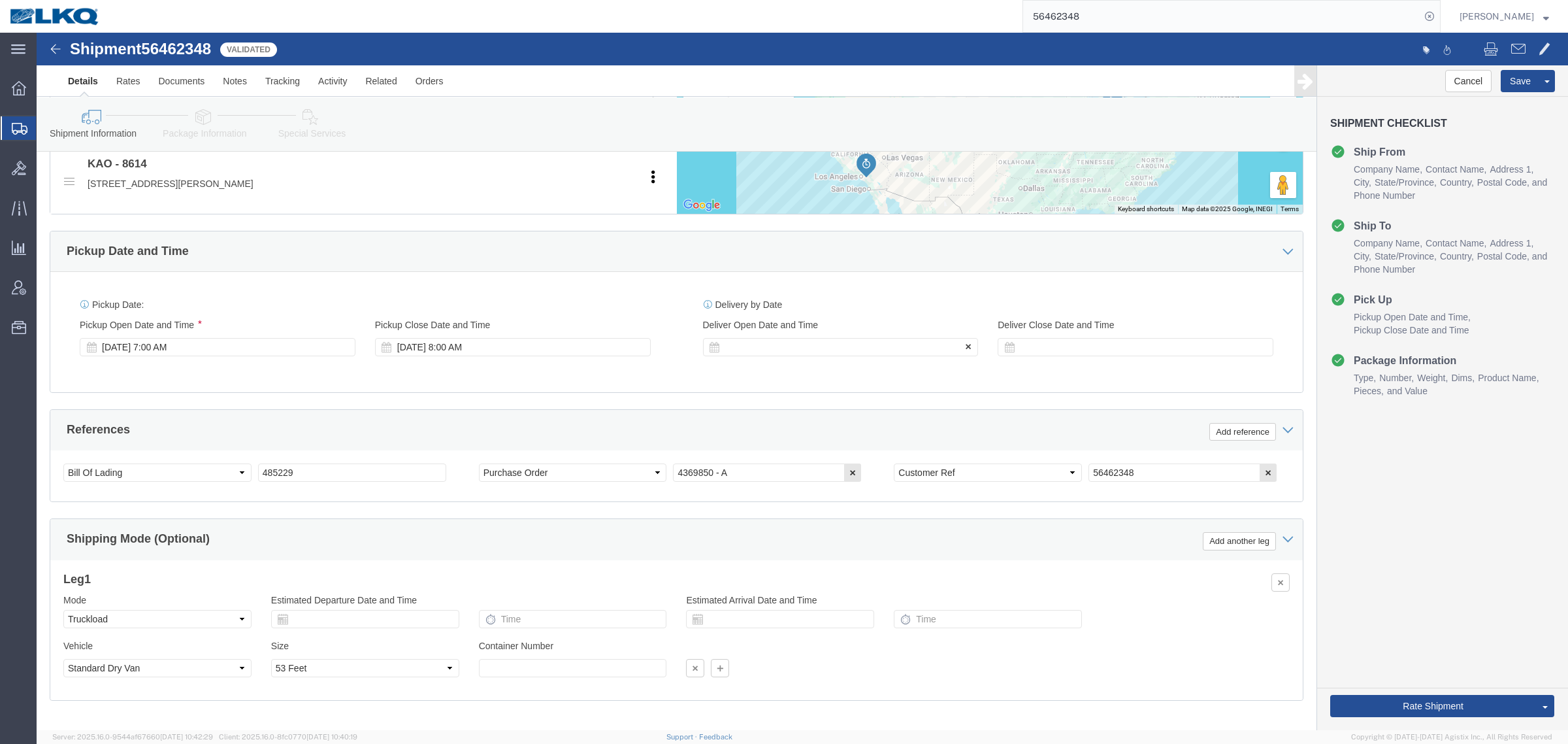
click div
click button "Apply"
click div "Aug 19 2025 9:00 AM"
click div "Pickup Date and Time"
click div "Aug 19 2025 9:00 AM"
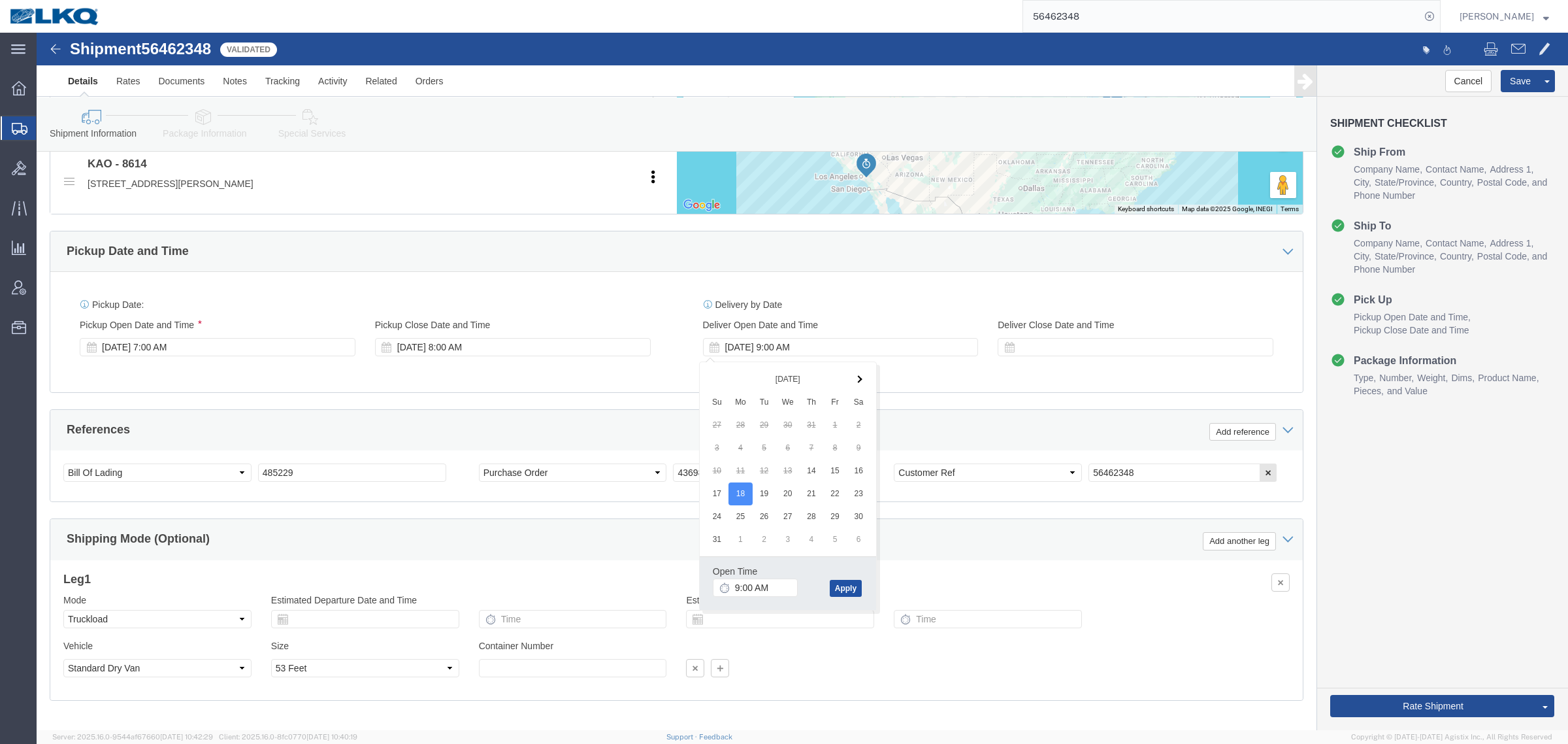
click button "Apply"
drag, startPoint x: 192, startPoint y: 433, endPoint x: 168, endPoint y: 433, distance: 24.0
click div "Select Account Type Activity ID Airline Appointment Number ASN Batch Request # …"
paste input "7"
type input "485227"
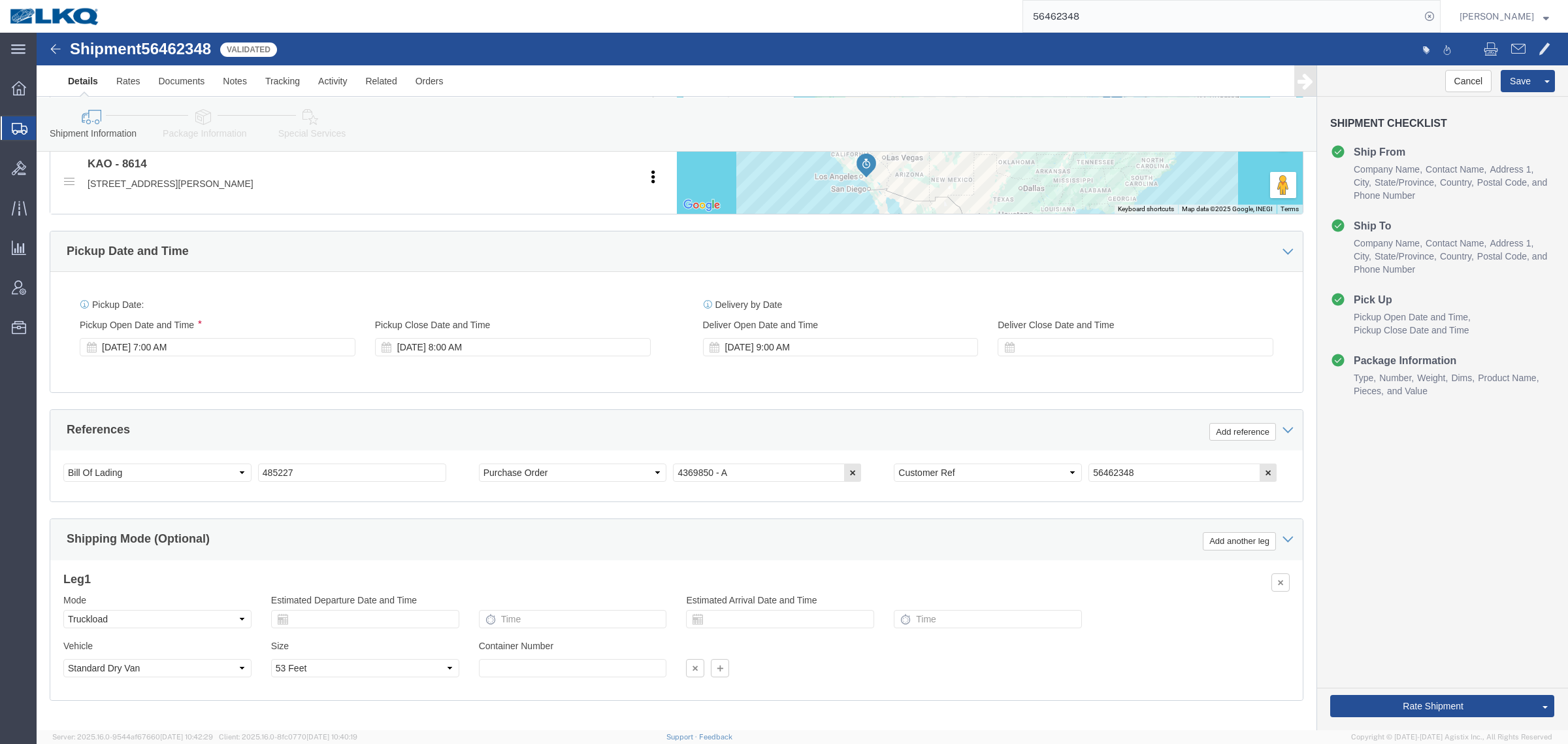
click div "References Add reference"
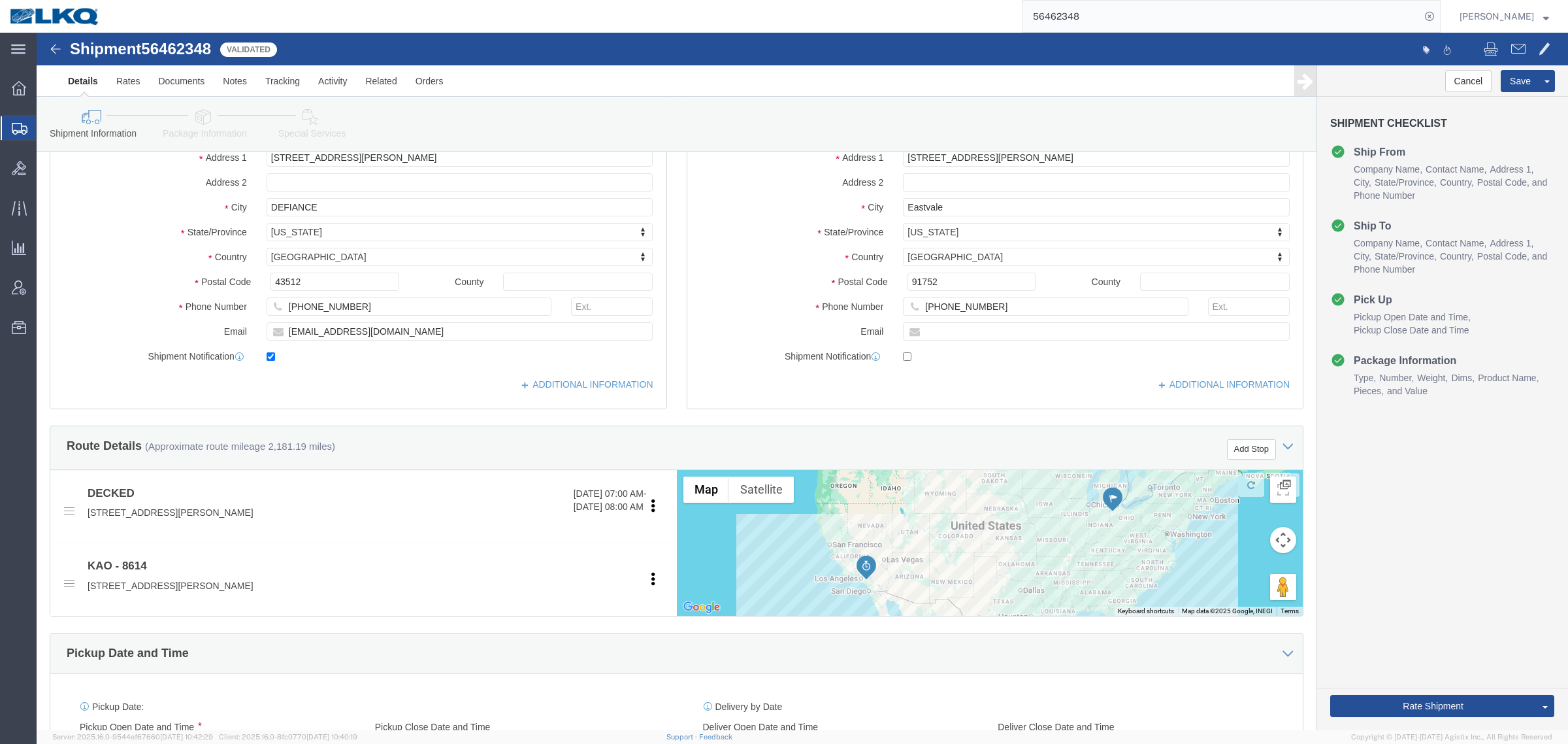
scroll to position [82, 0]
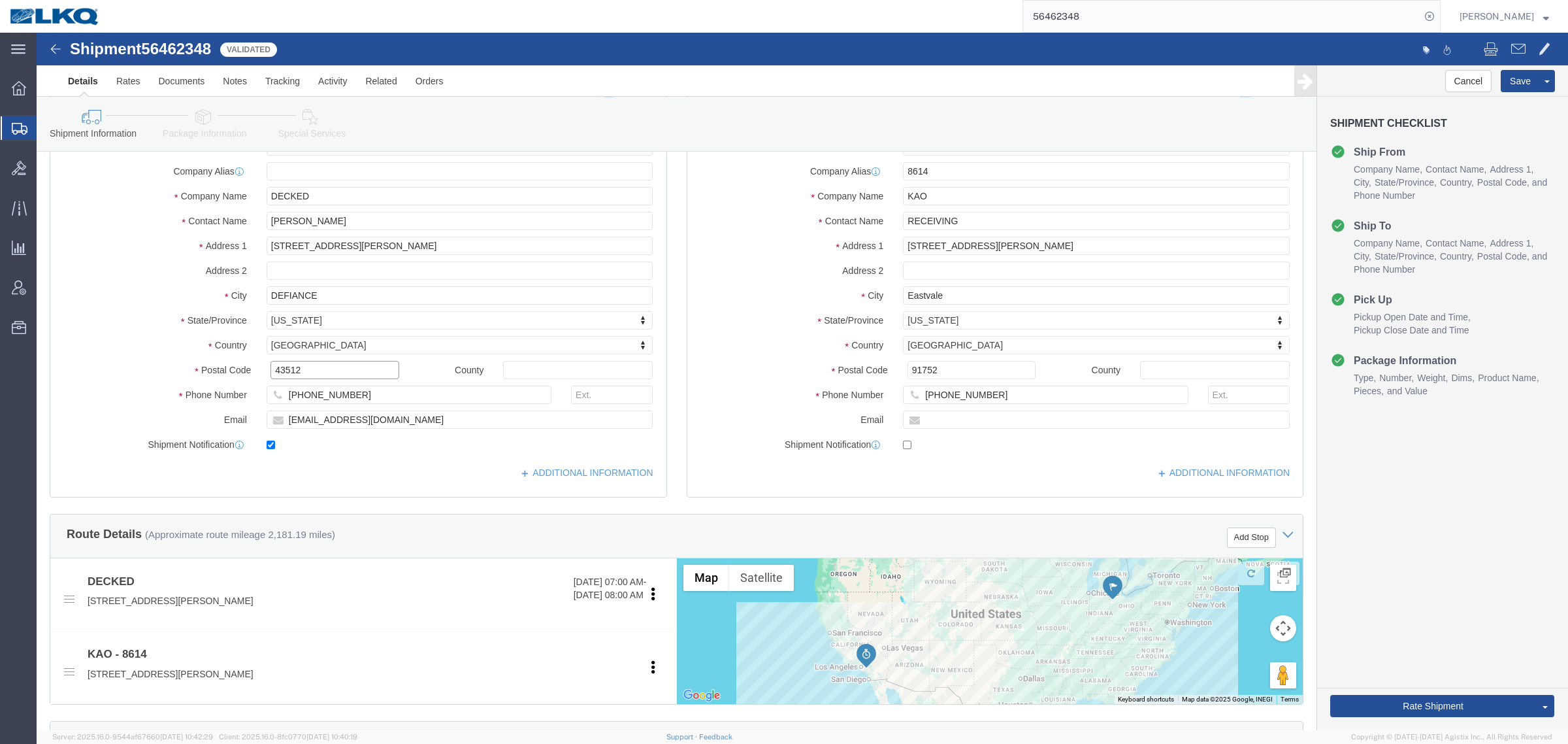
click input "43512"
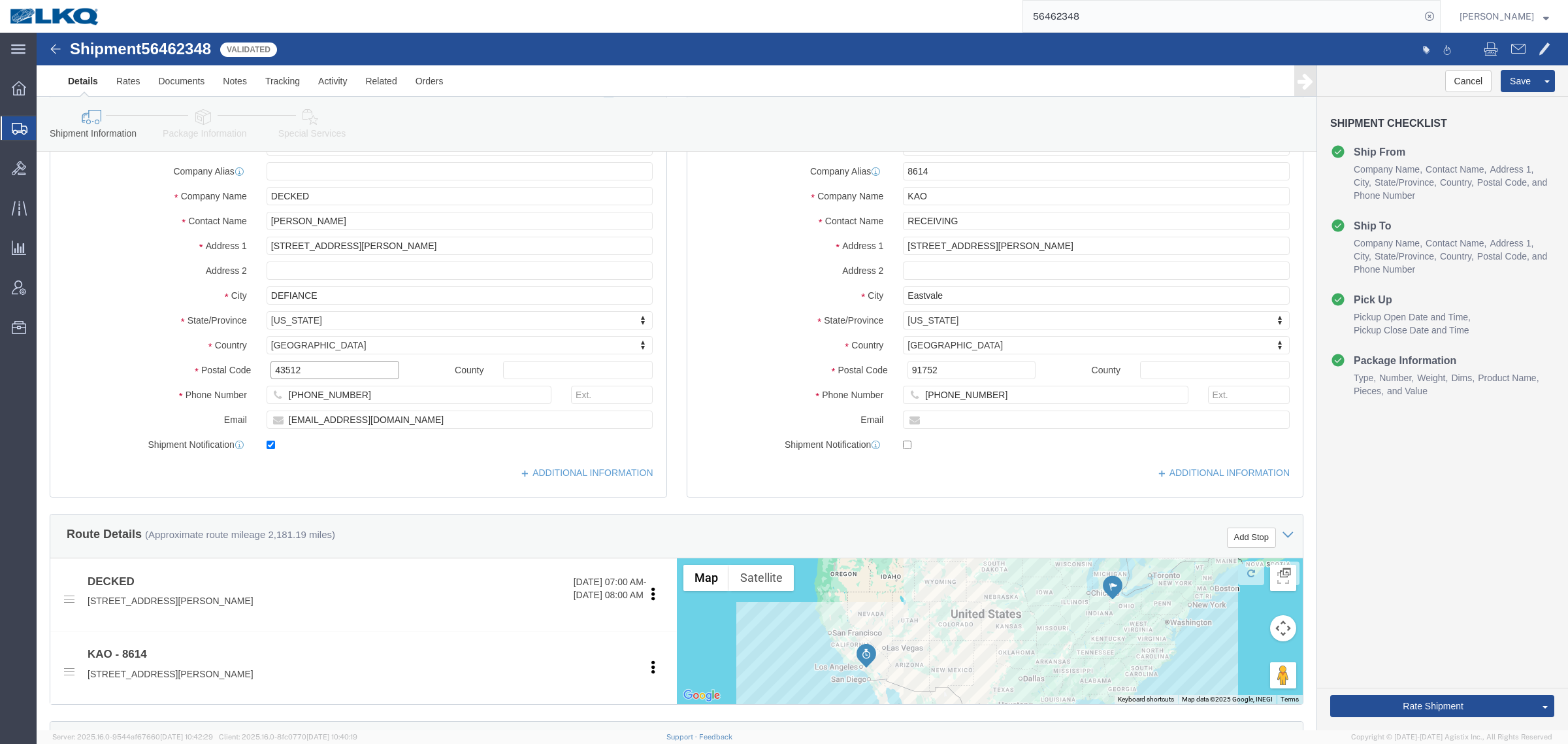
click input "43512"
click input "91752"
click link "Notes"
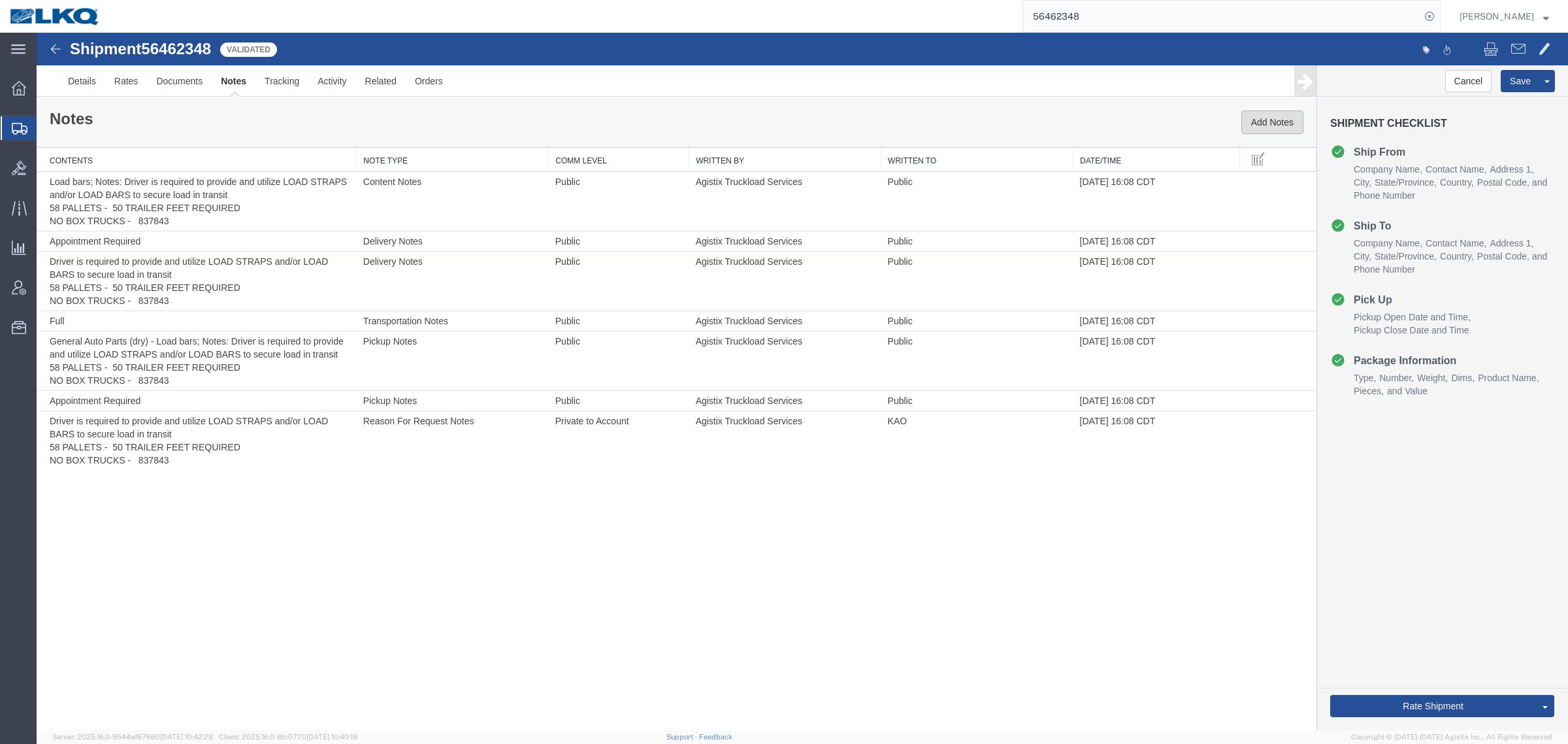
click at [1274, 121] on button "Add Notes" at bounding box center [1272, 122] width 62 height 24
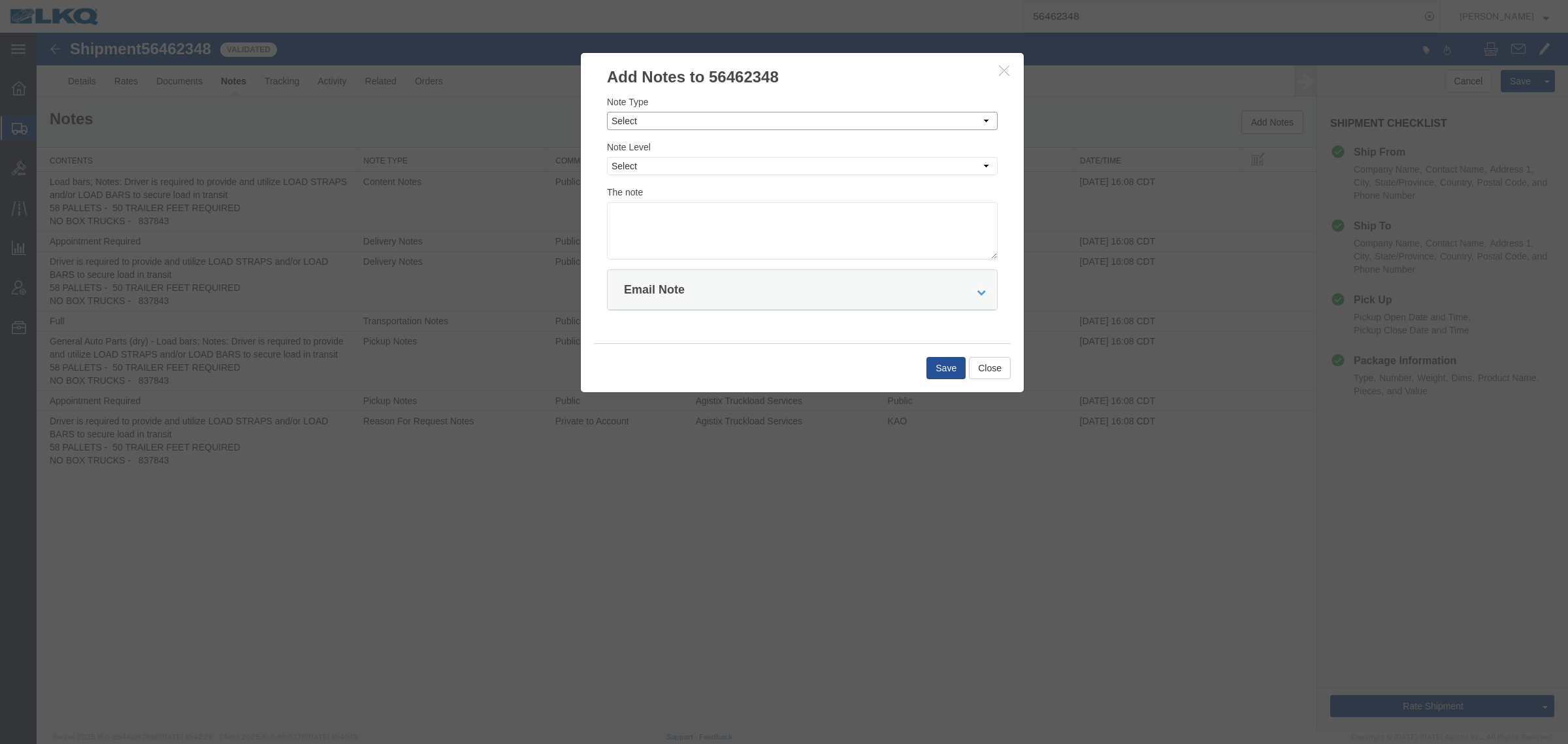
click at [846, 129] on select "Select Approval Bid Notes Carrier Change Notes Claim Notes Content Hazmat Notes…" at bounding box center [802, 121] width 391 height 18
select select "BID_NOTES"
click at [607, 112] on select "Select Approval Bid Notes Carrier Change Notes Claim Notes Content Hazmat Notes…" at bounding box center [802, 121] width 391 height 18
click at [802, 161] on select "Select Private to Account Private to Vendor Public" at bounding box center [802, 166] width 391 height 18
select select "PRIVATE_TO_ACCOUNT"
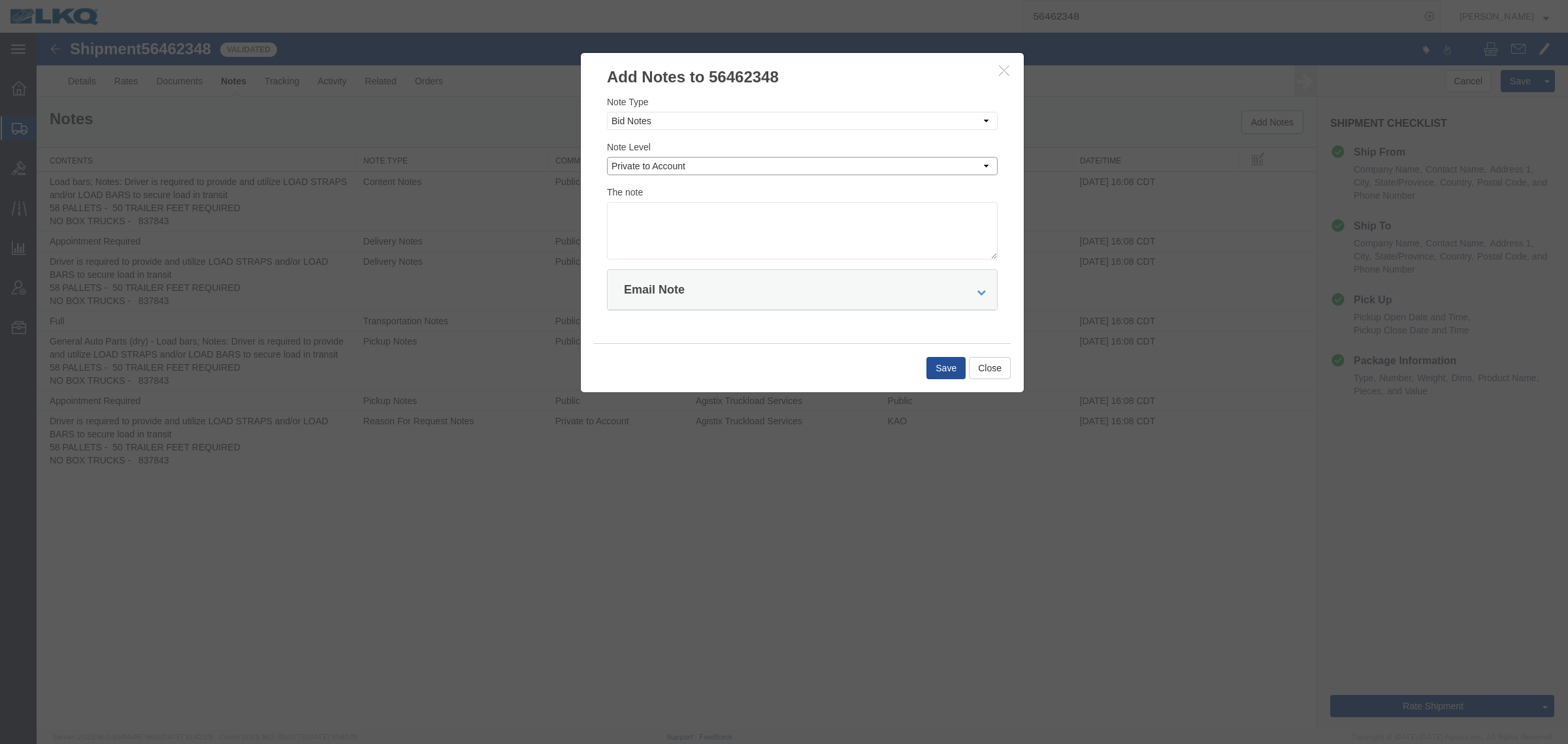
click at [607, 157] on select "Select Private to Account Private to Vendor Public" at bounding box center [802, 166] width 391 height 18
click at [815, 240] on textarea at bounding box center [802, 230] width 391 height 57
type textarea "DAT: $2797"
click at [956, 373] on button "Save" at bounding box center [946, 369] width 39 height 22
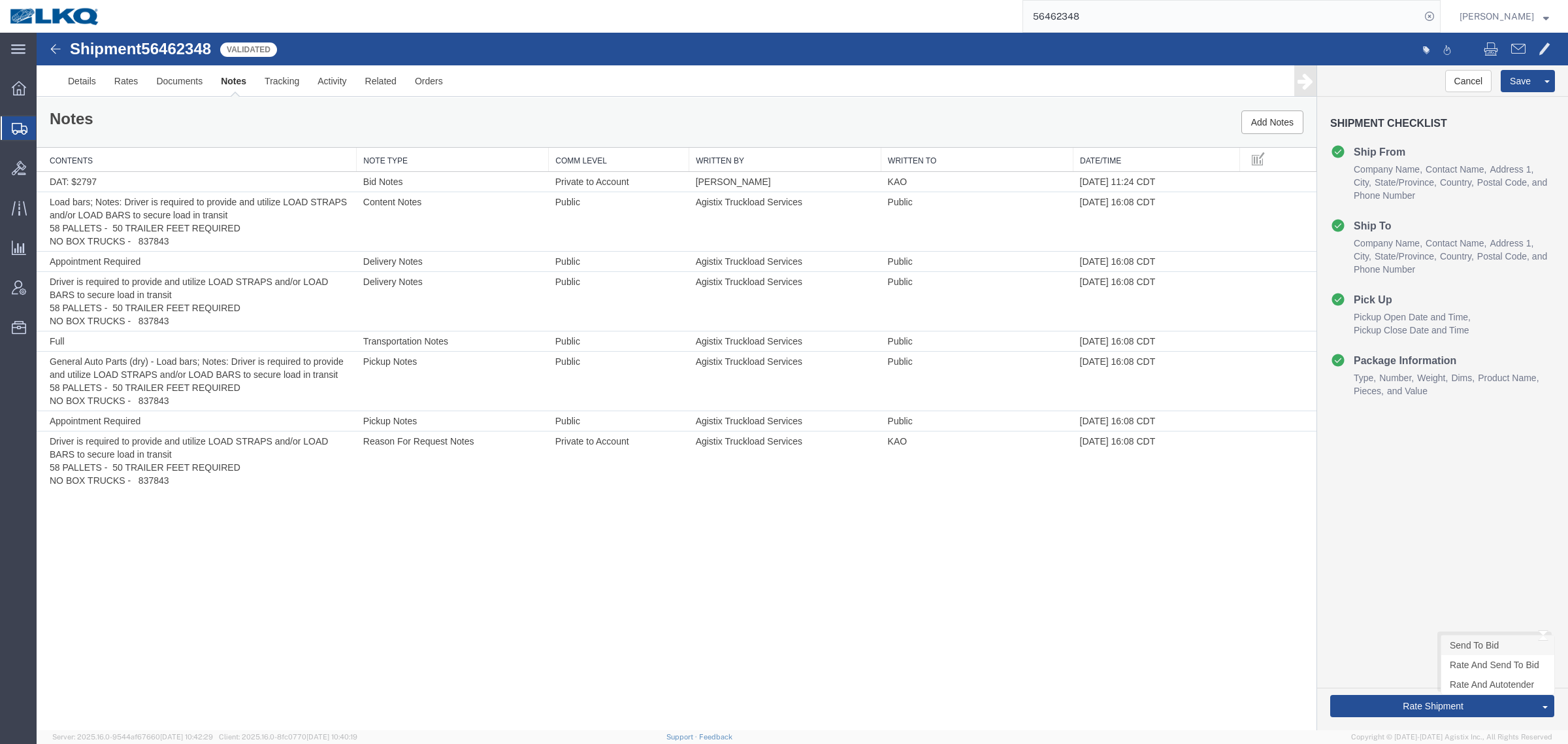
click at [1475, 644] on link "Send To Bid" at bounding box center [1498, 646] width 113 height 20
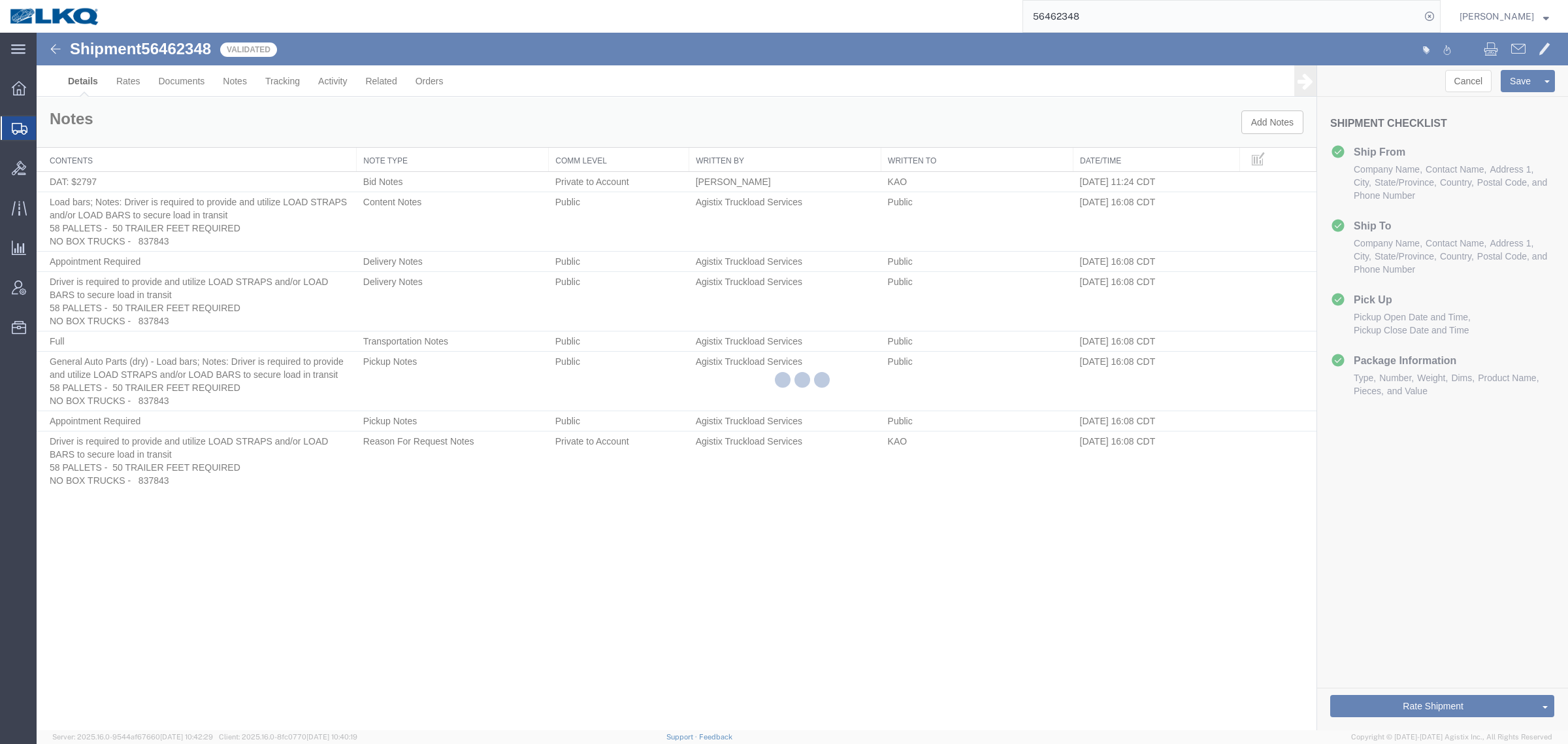
select select "30605"
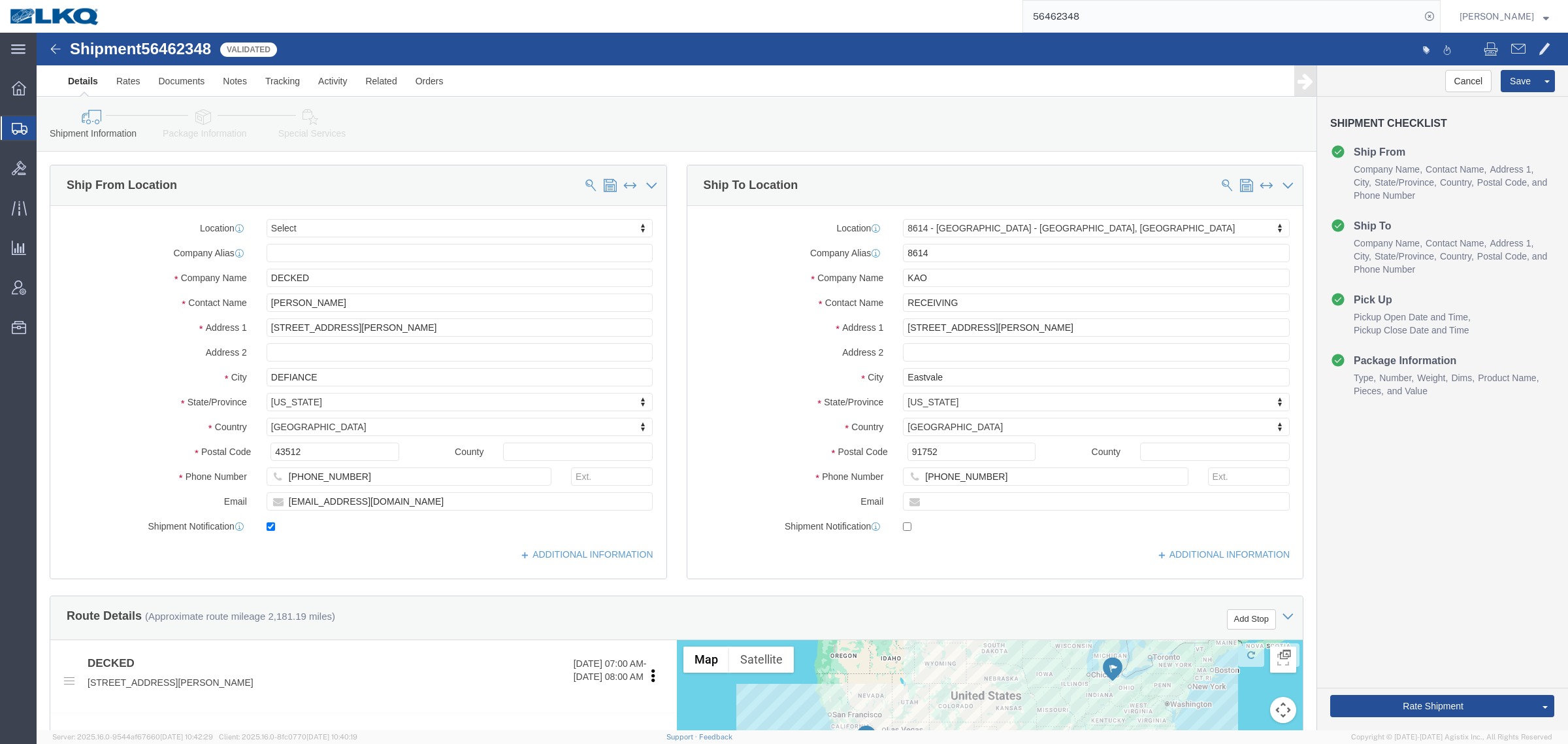
select select "TL"
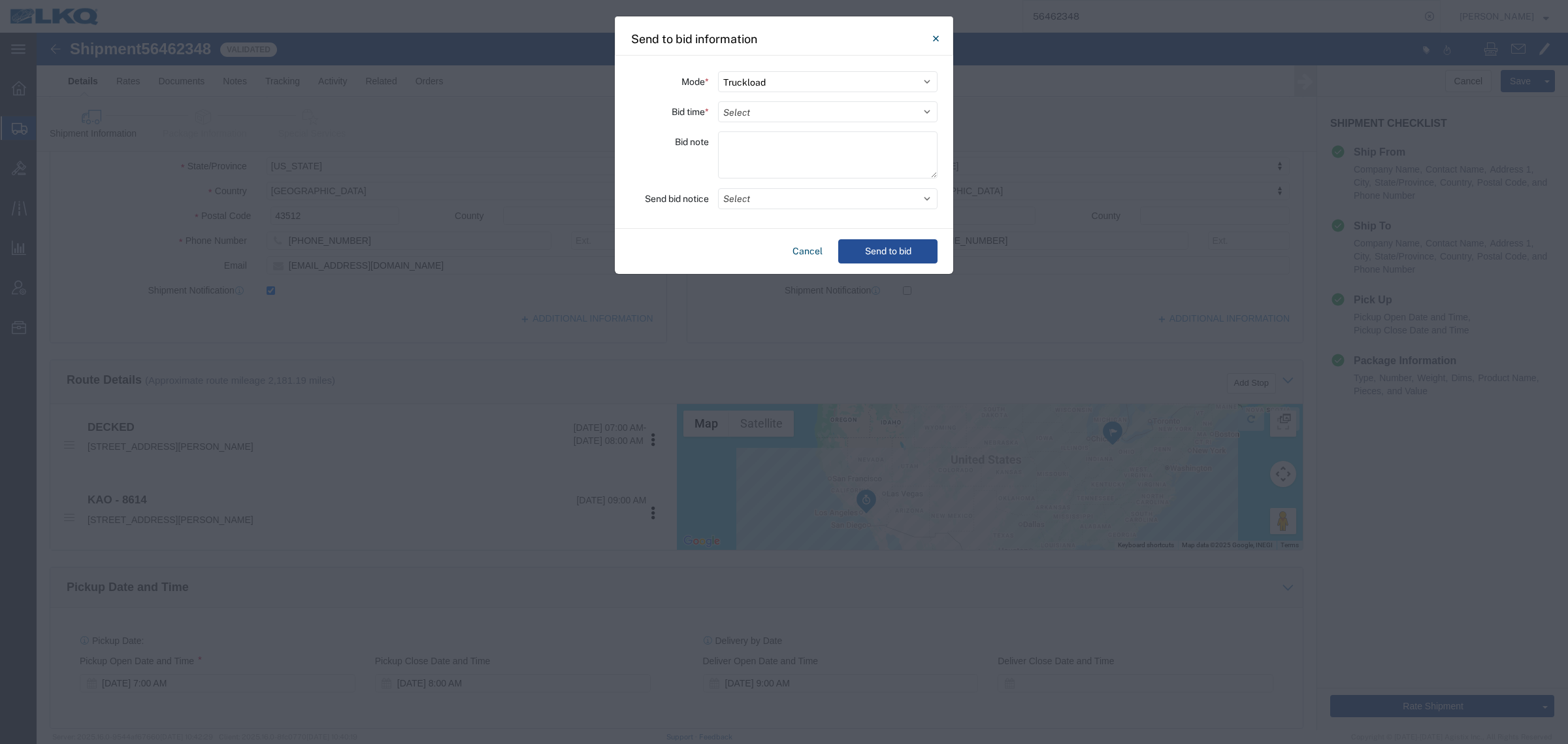
scroll to position [245, 0]
click at [785, 114] on select "Select 30 Min (Rush) 1 Hour (Rush) 2 Hours (Rush) 4 Hours (Rush) 8 Hours (Rush)…" at bounding box center [828, 112] width 220 height 21
select select "24"
click at [718, 101] on select "Select 30 Min (Rush) 1 Hour (Rush) 2 Hours (Rush) 4 Hours (Rush) 8 Hours (Rush)…" at bounding box center [828, 112] width 220 height 21
click at [881, 248] on button "Send to bid" at bounding box center [888, 251] width 99 height 24
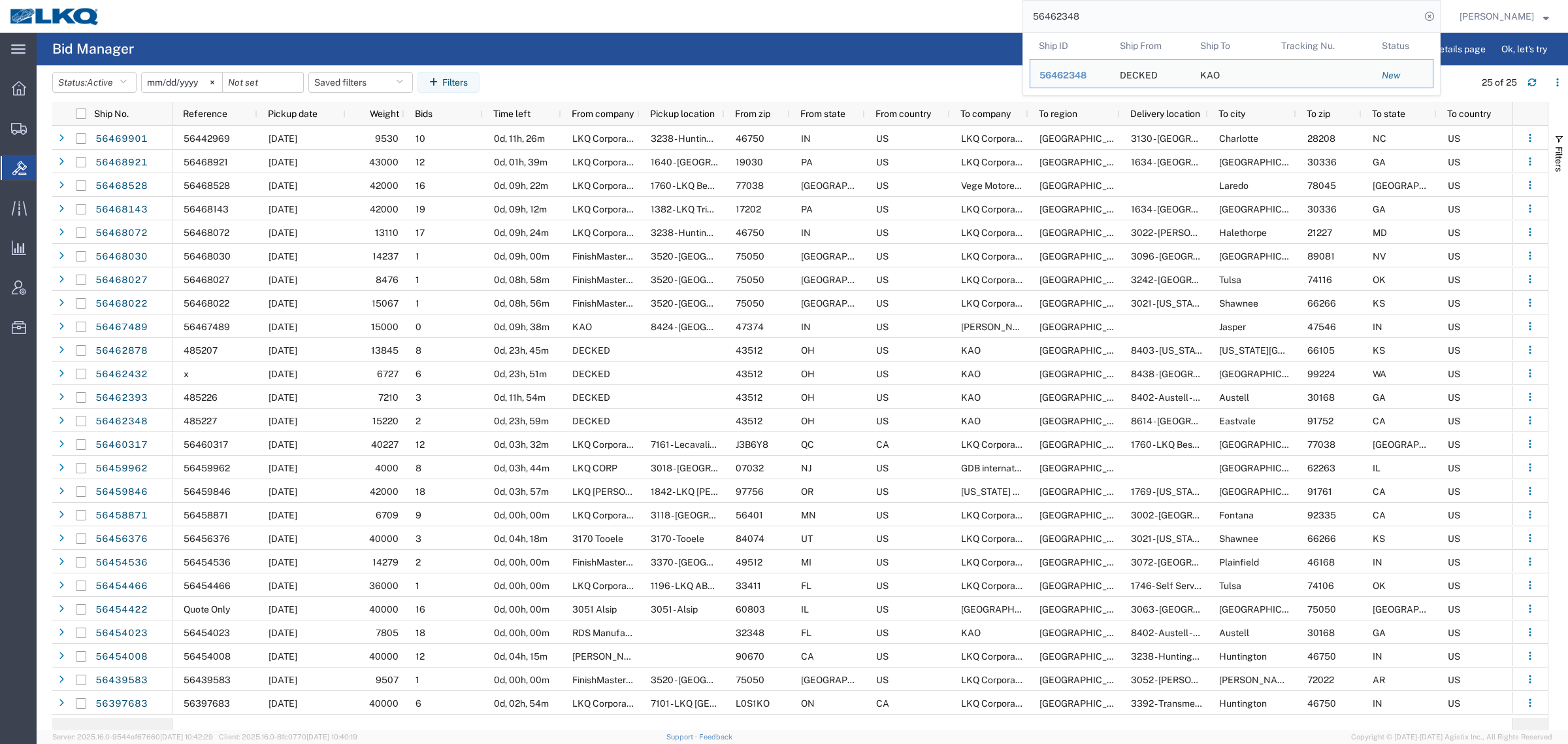
drag, startPoint x: 1122, startPoint y: 14, endPoint x: 847, endPoint y: 23, distance: 275.1
click at [850, 22] on div "56462348 Ship ID Ship From Ship To Tracking Nu. Status Ship ID 56462348 Ship Fr…" at bounding box center [775, 16] width 1331 height 33
paste input "264"
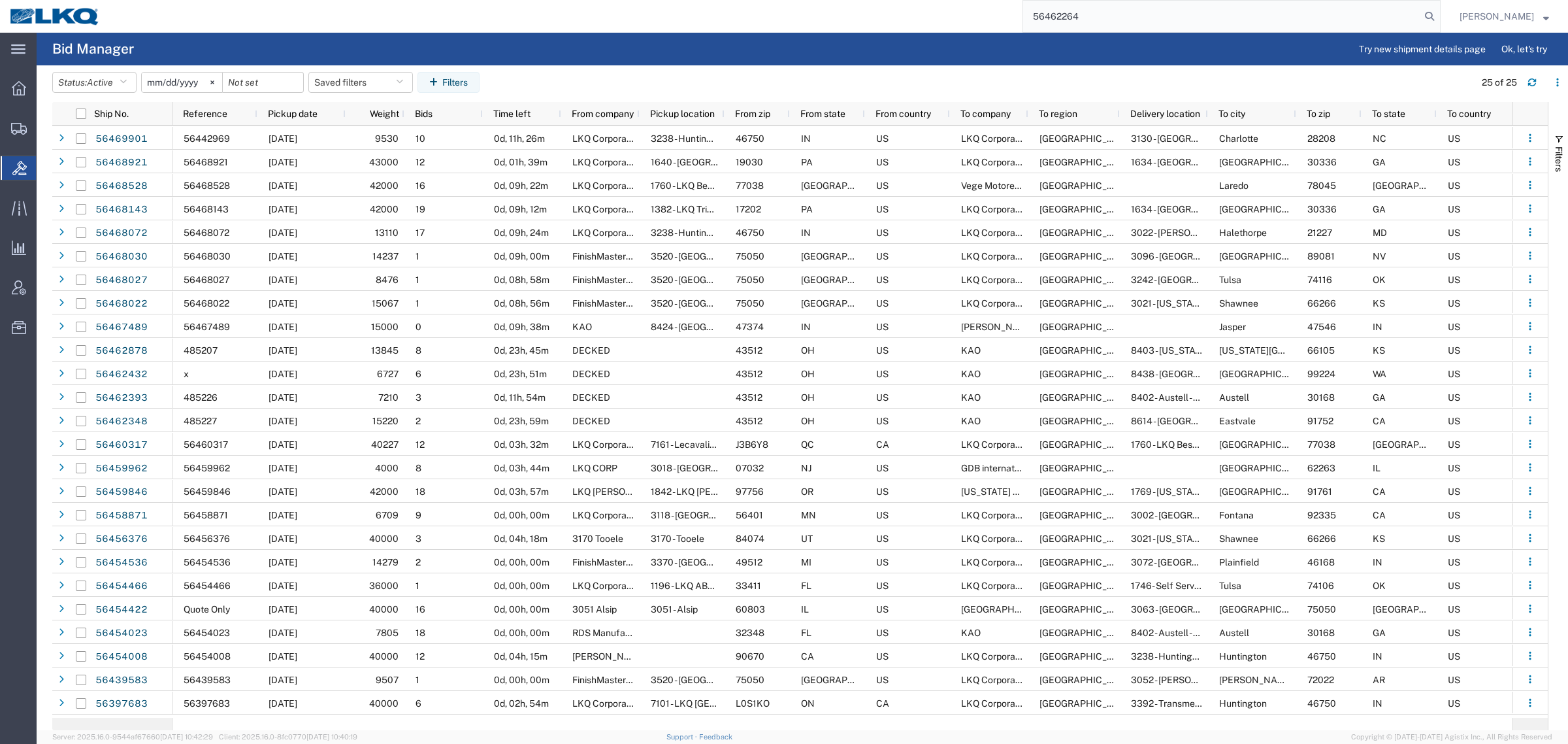
type input "56462264"
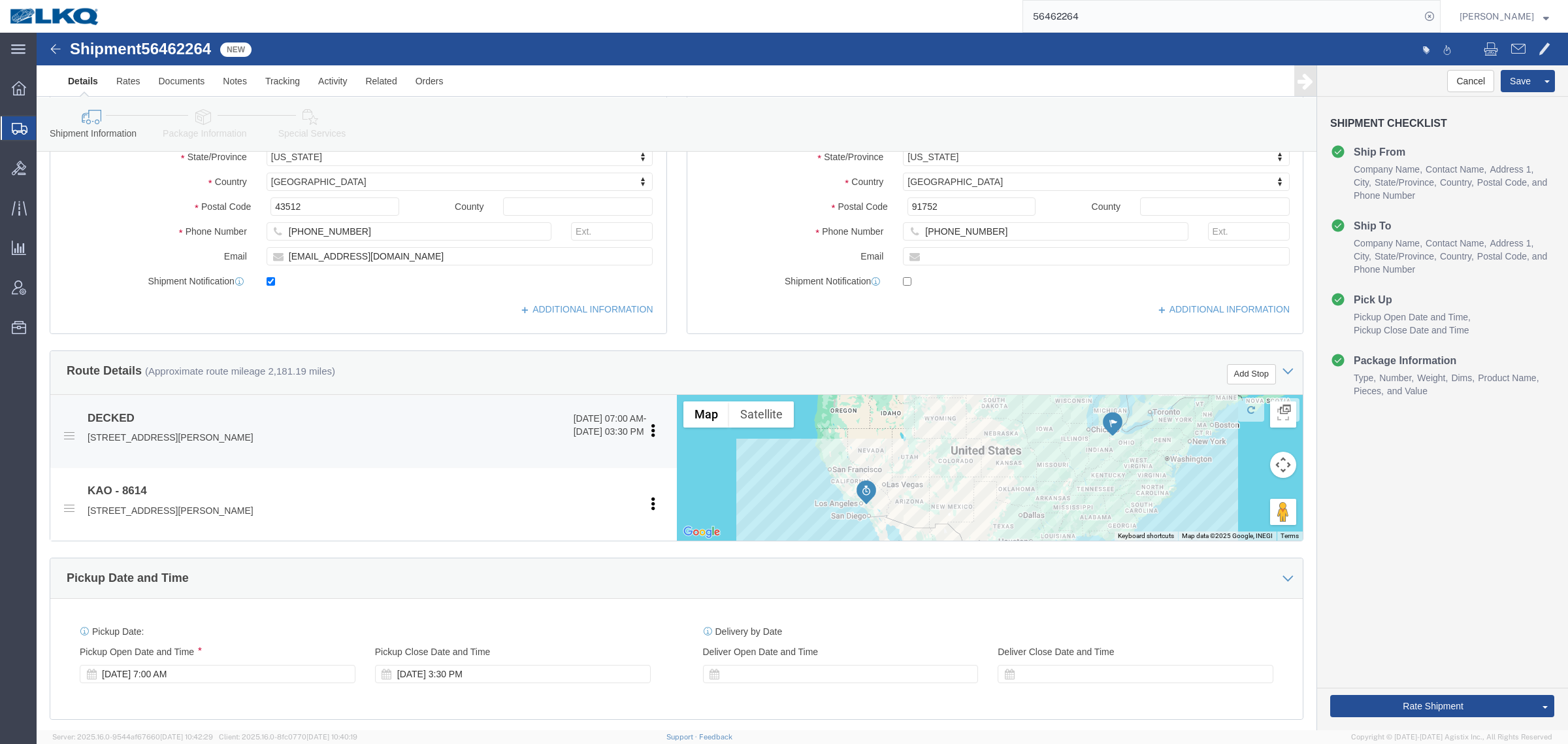
select select
select select "30605"
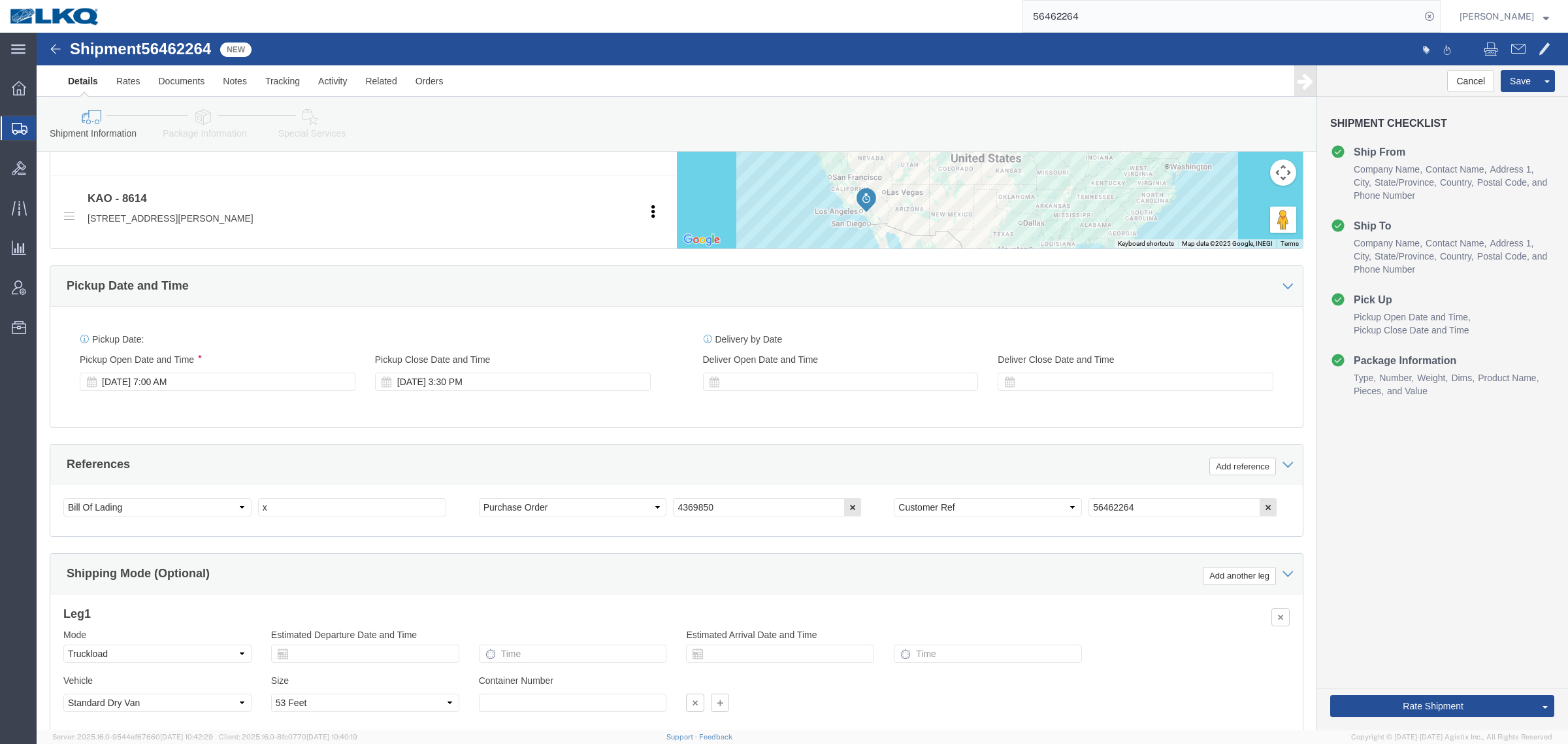
scroll to position [638, 0]
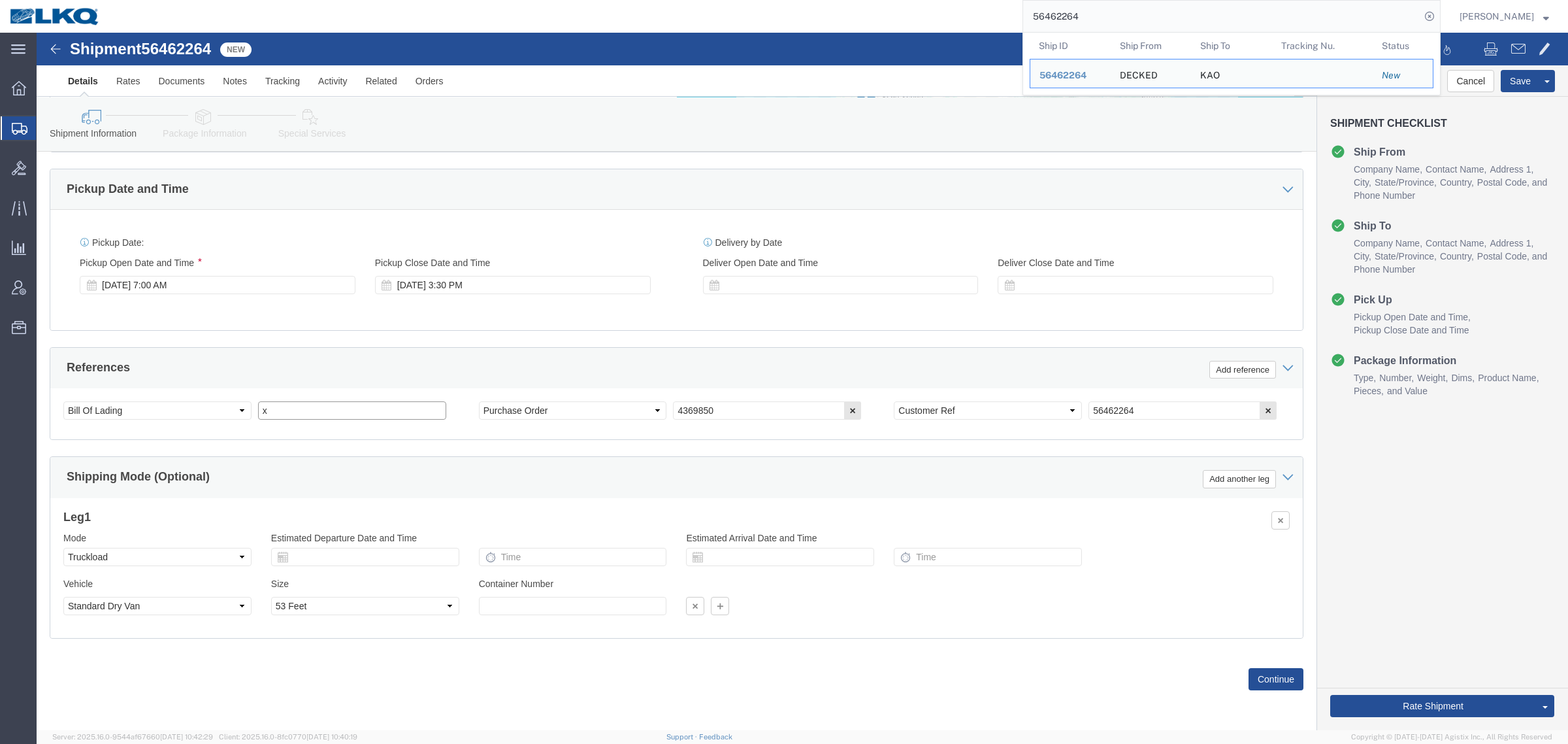
click input "x"
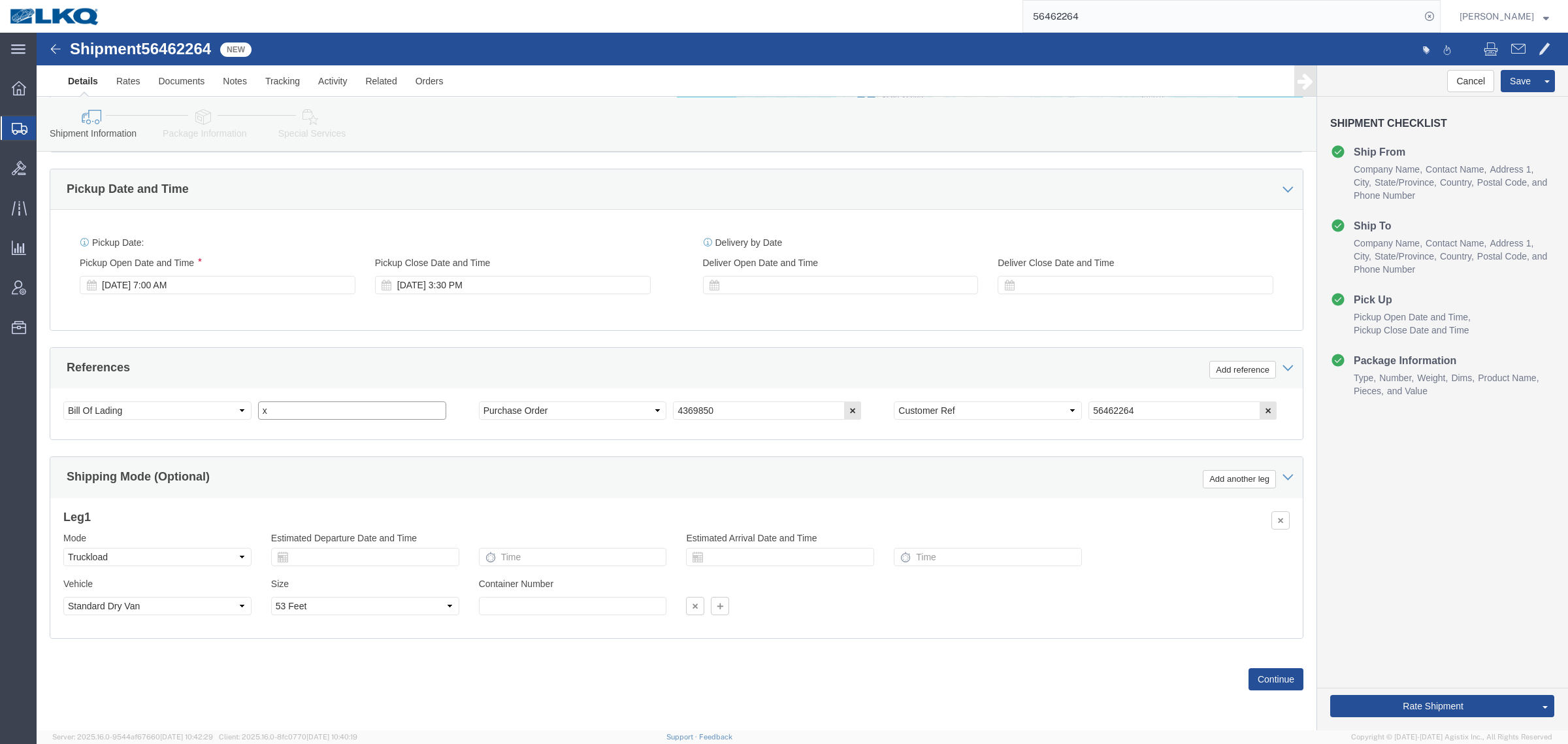
click input "x"
type input "485229"
click div "References Add reference Select Account Type Activity ID Airline Appointment Nu…"
click div "References Add reference"
click div
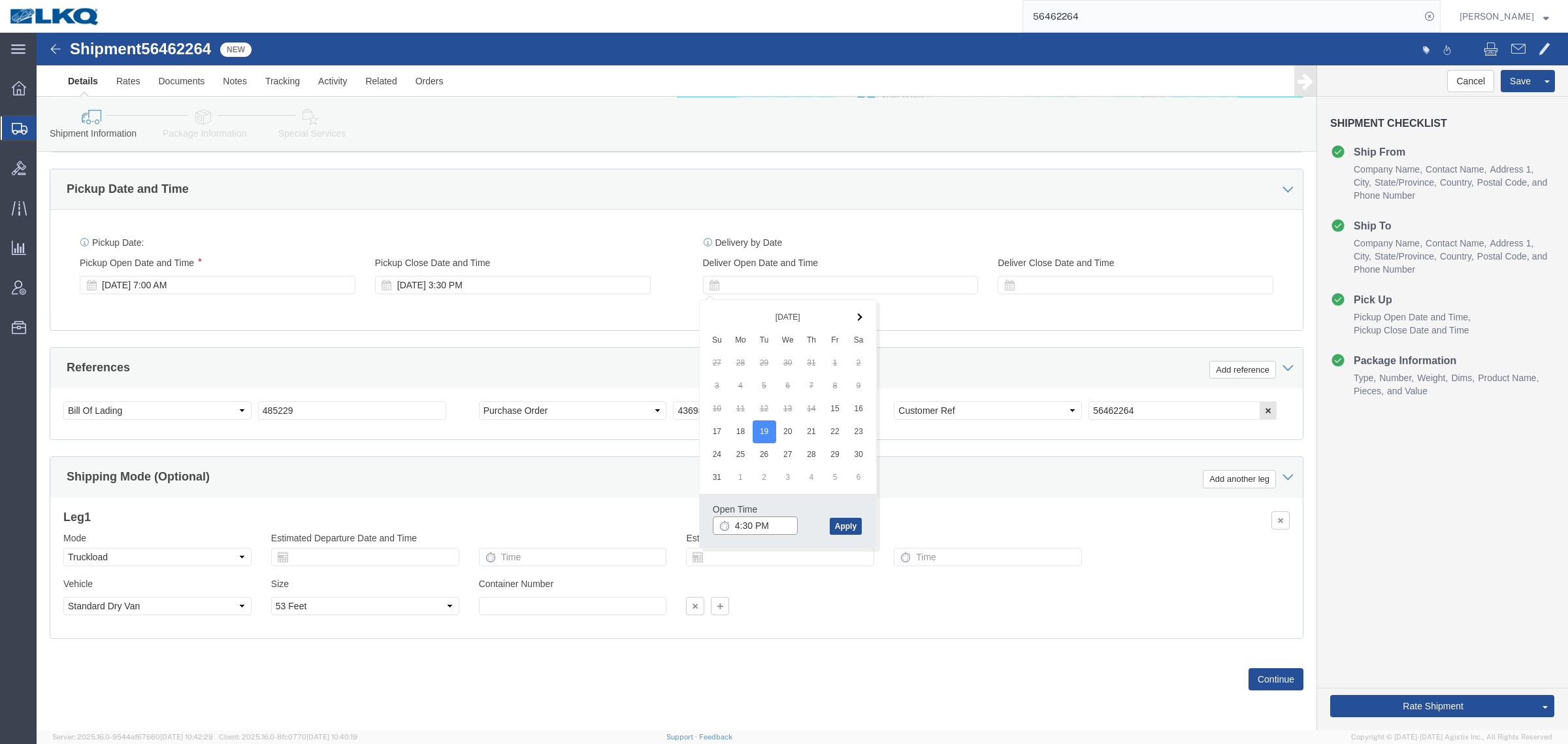
click input "4:30 PM"
type input "9:00 AM"
click button "Apply"
click div "Leg 1 Mode Select Air Less than Truckload Multi-Leg Ocean Freight Rail Small Pa…"
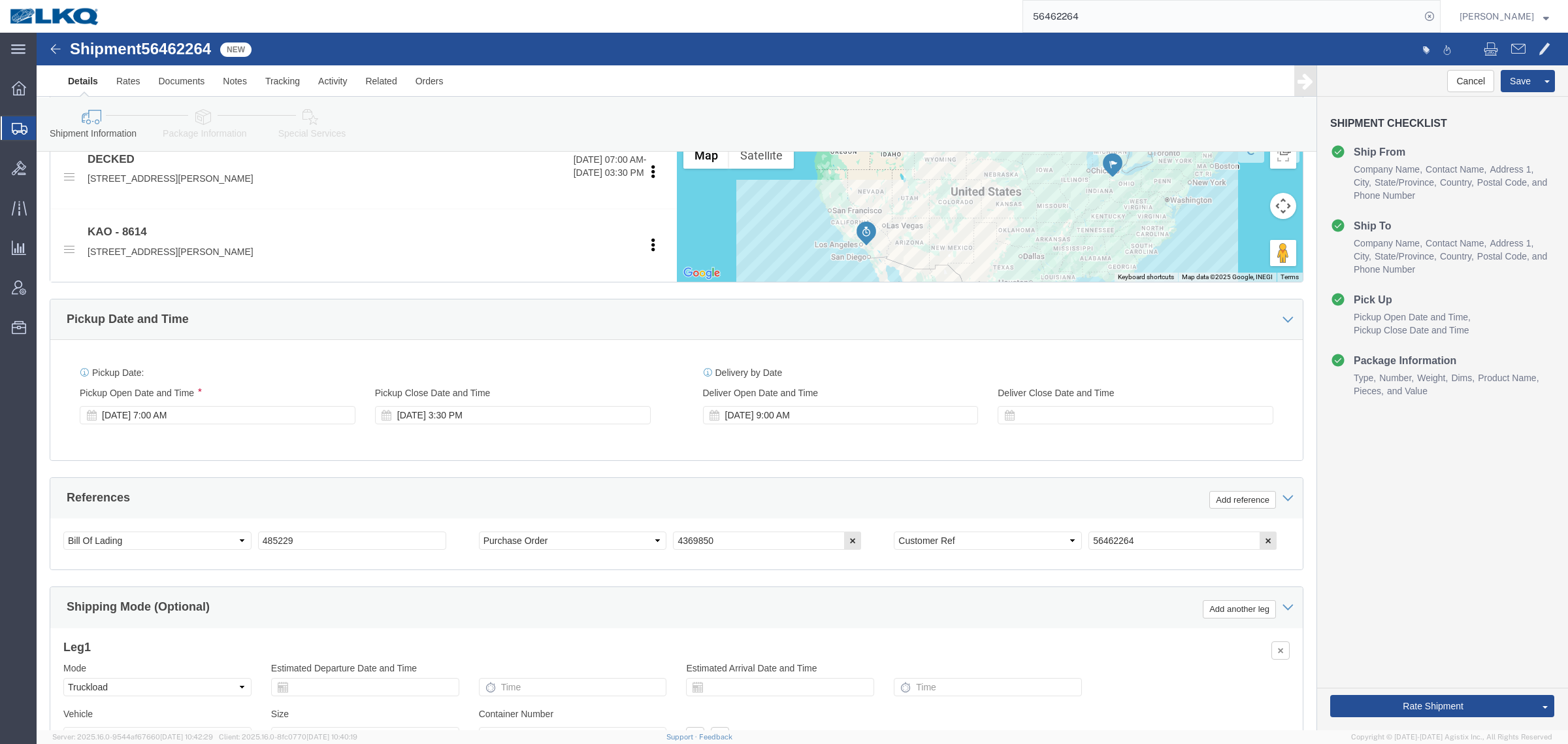
scroll to position [475, 0]
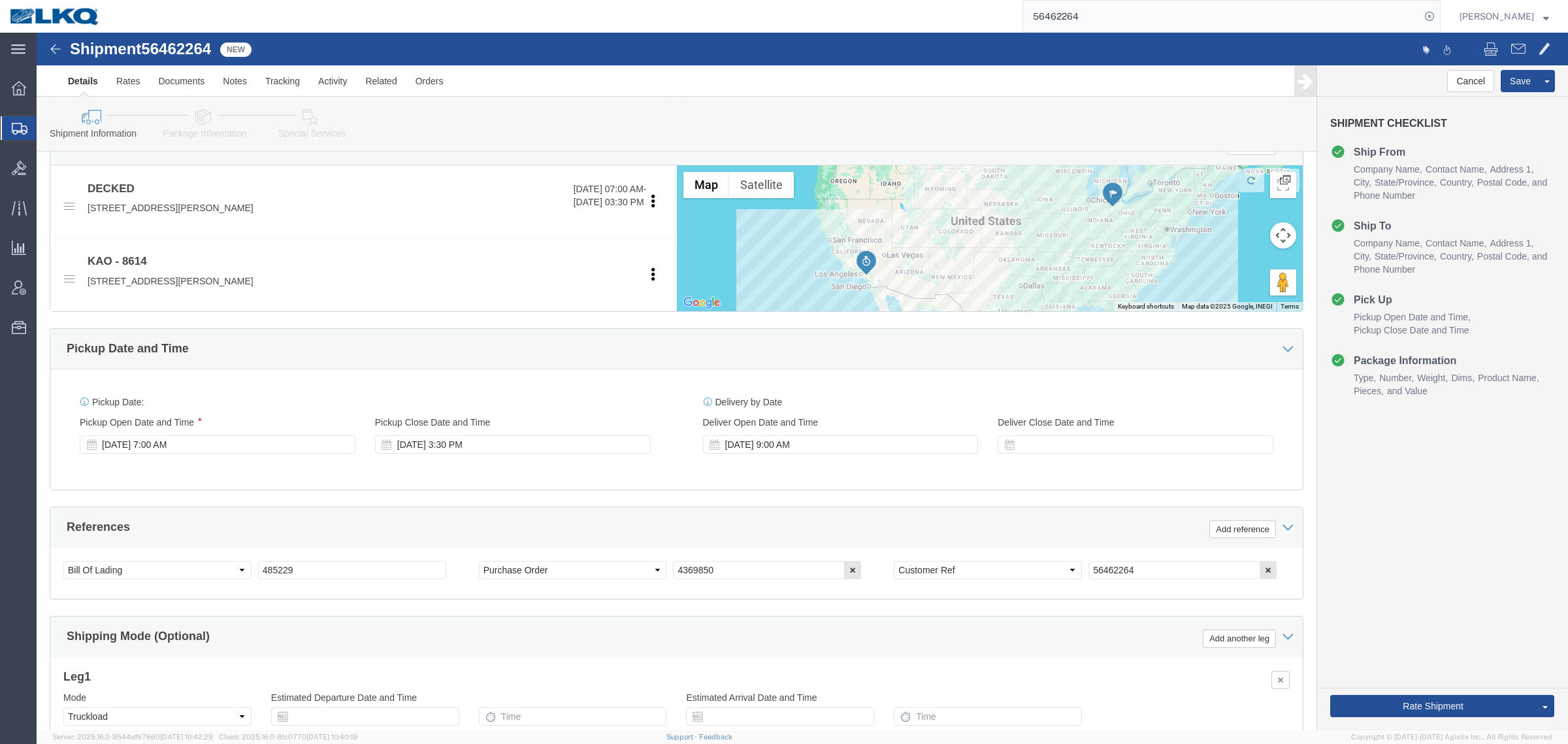
click span "56462264"
copy span "56462264"
click link "Special Services"
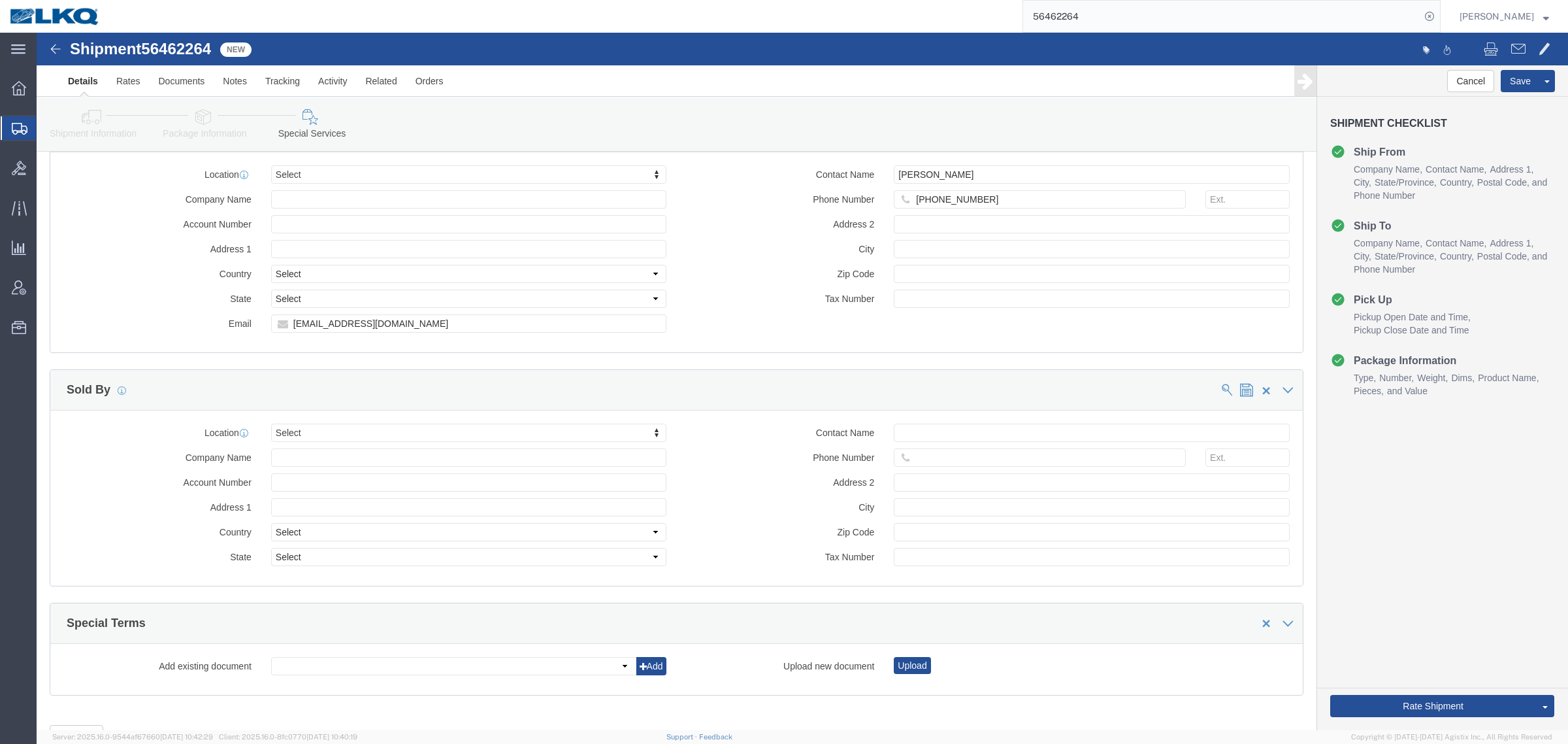
scroll to position [1286, 0]
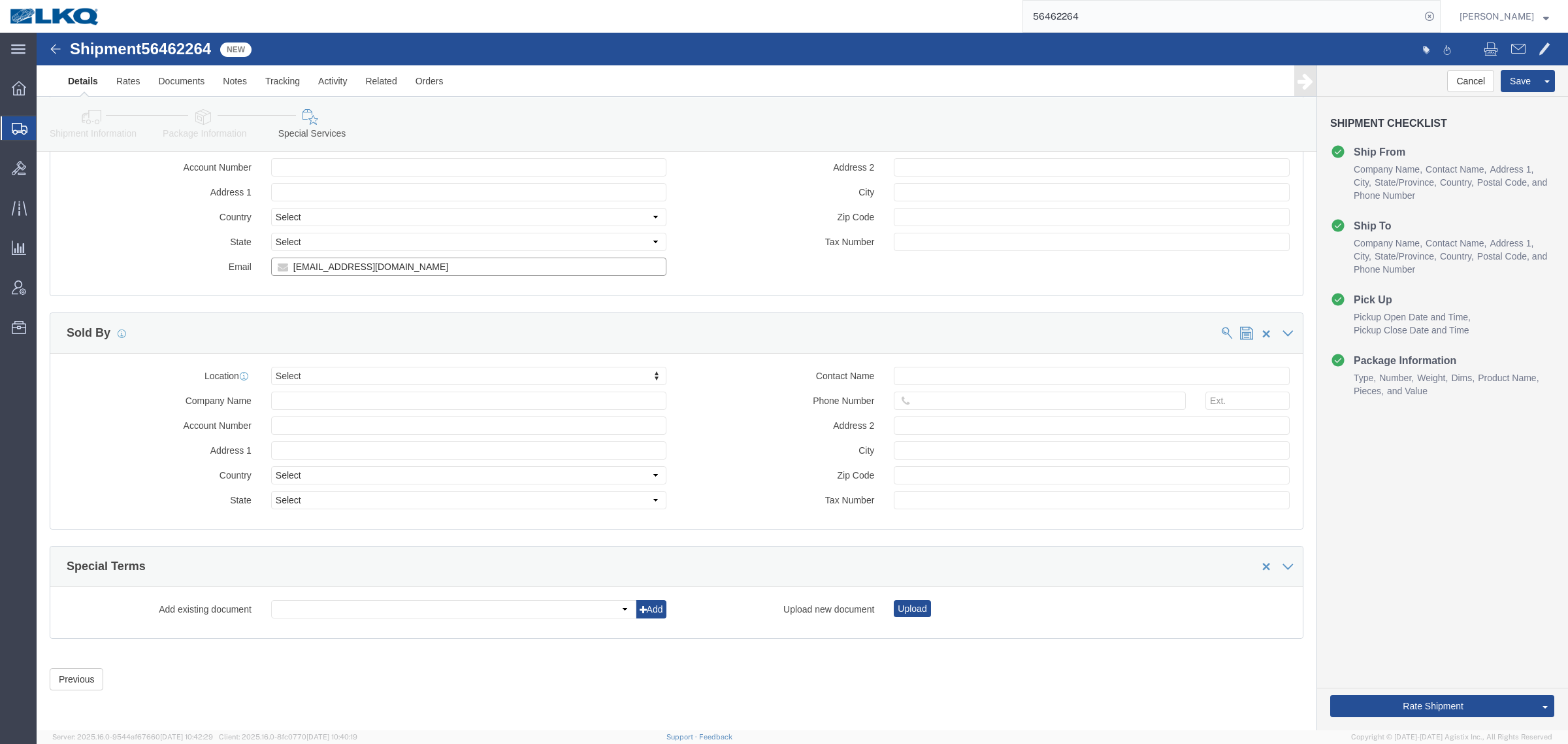
click input "[EMAIL_ADDRESS][DOMAIN_NAME]"
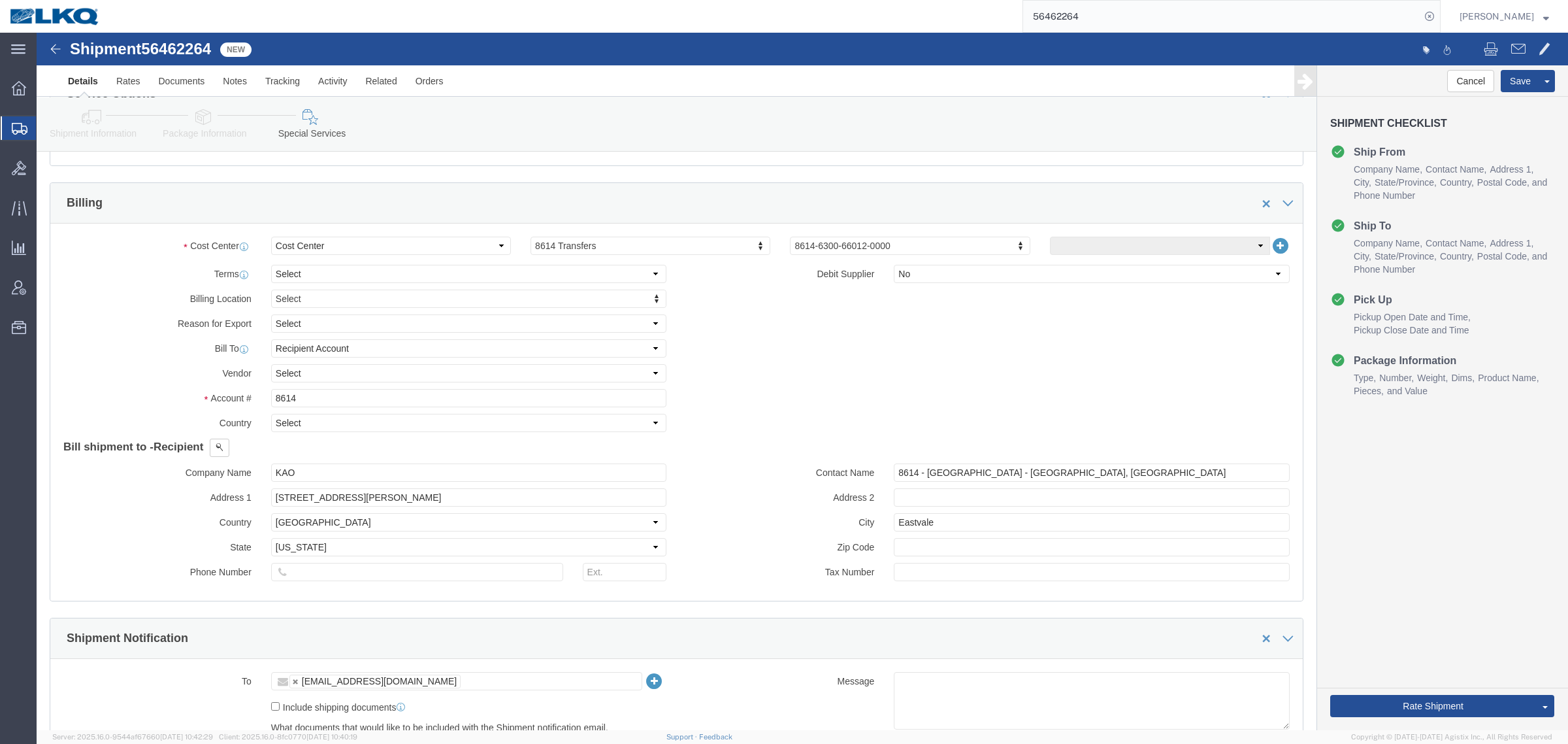
scroll to position [387, 0]
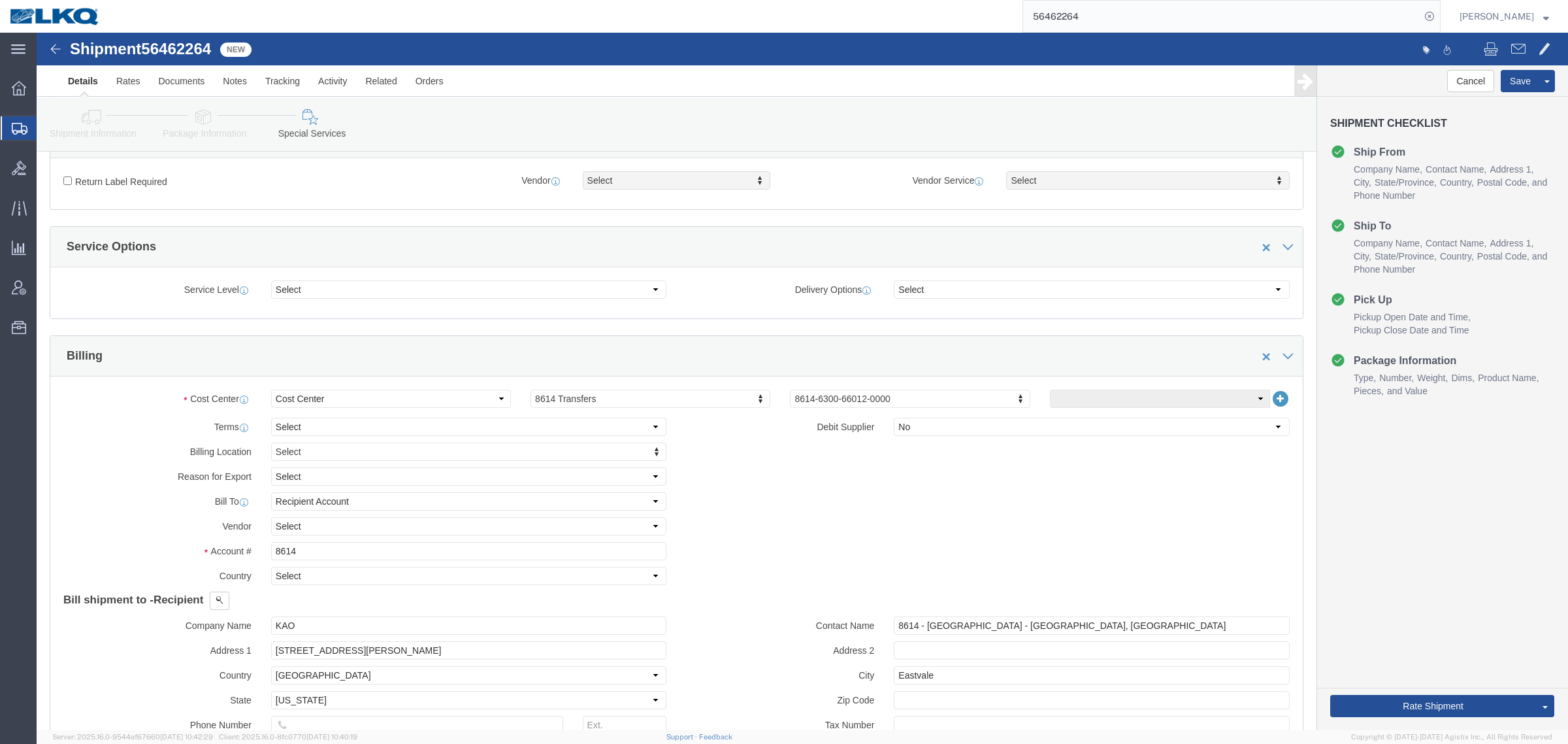
click icon
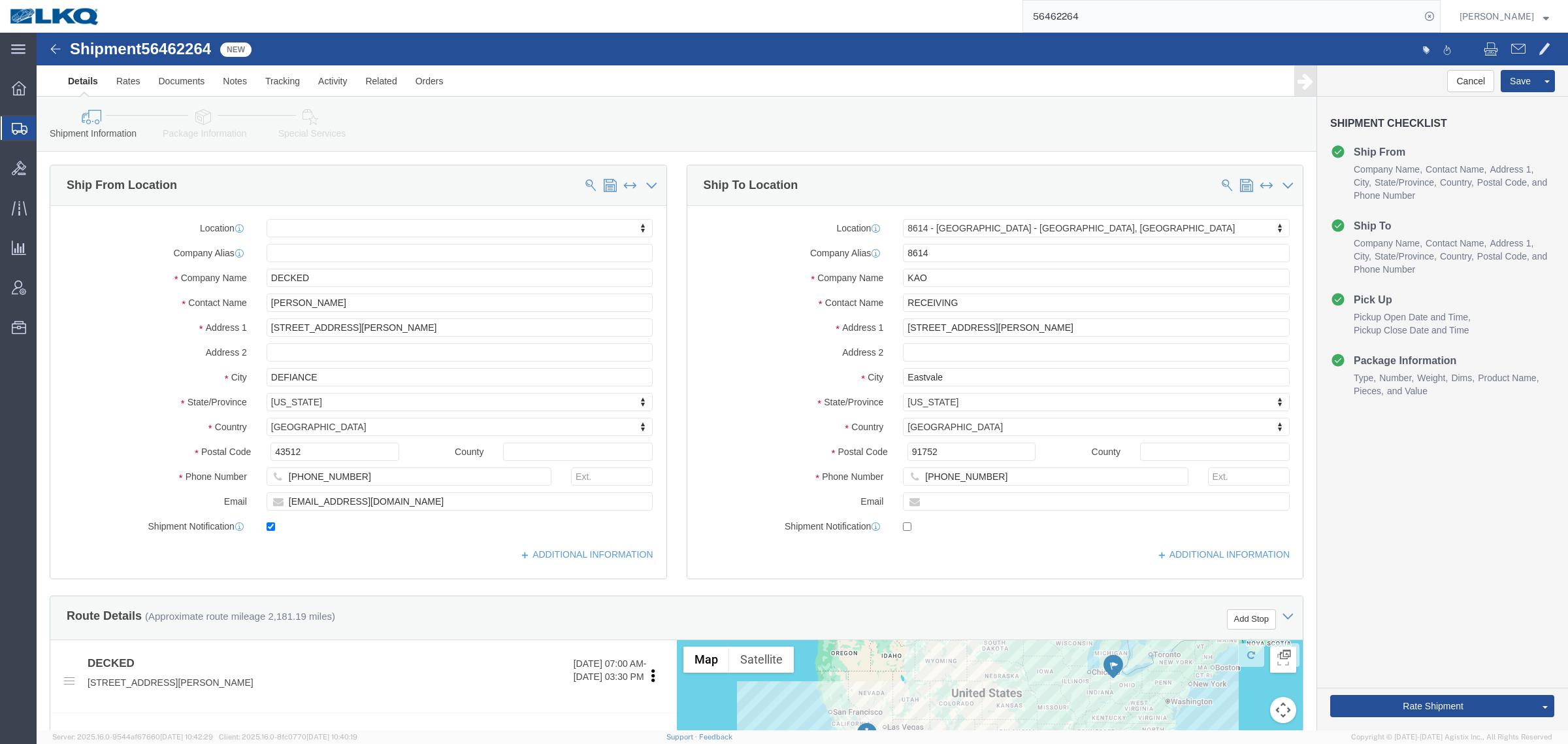
click div "Cancel Save Assign To Clone Shipment Save As Template Shipment Checklist Ship F…"
click button "Rate Shipment"
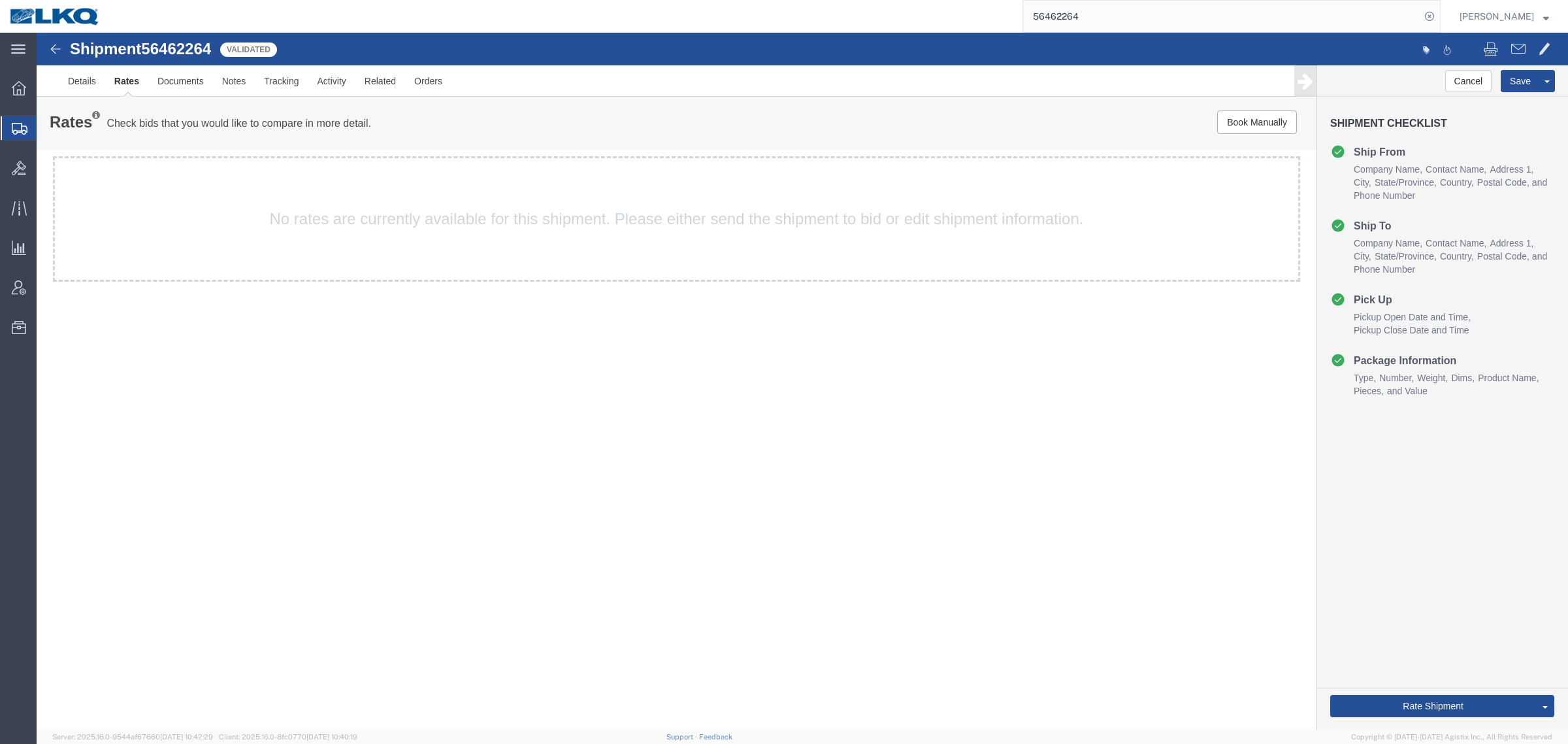
click at [538, 431] on div "Shipment 56462264 Validated Details Rates Documents Notes Tracking Activity Rel…" at bounding box center [802, 382] width 1532 height 698
click at [69, 84] on link "Details" at bounding box center [82, 81] width 47 height 31
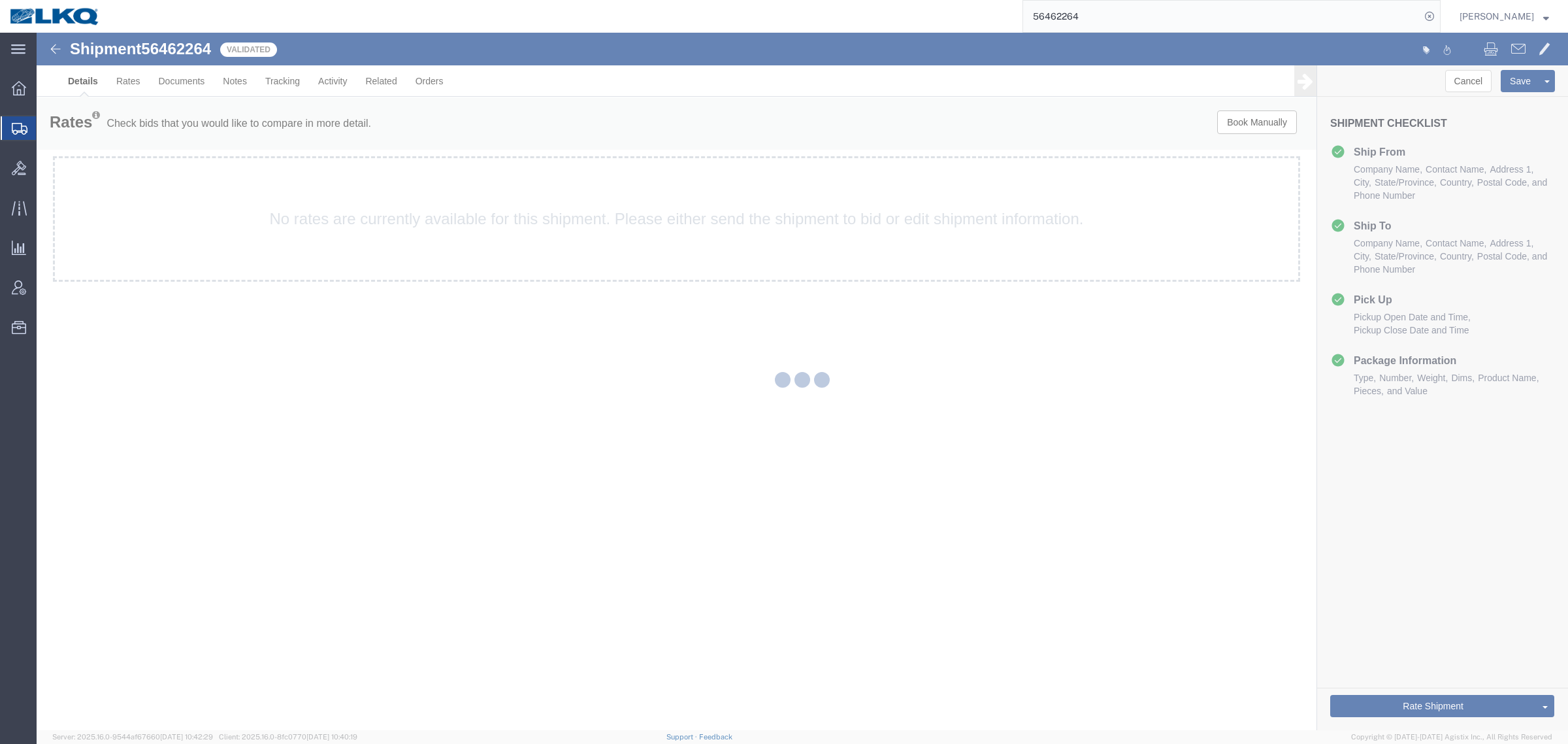
select select "30605"
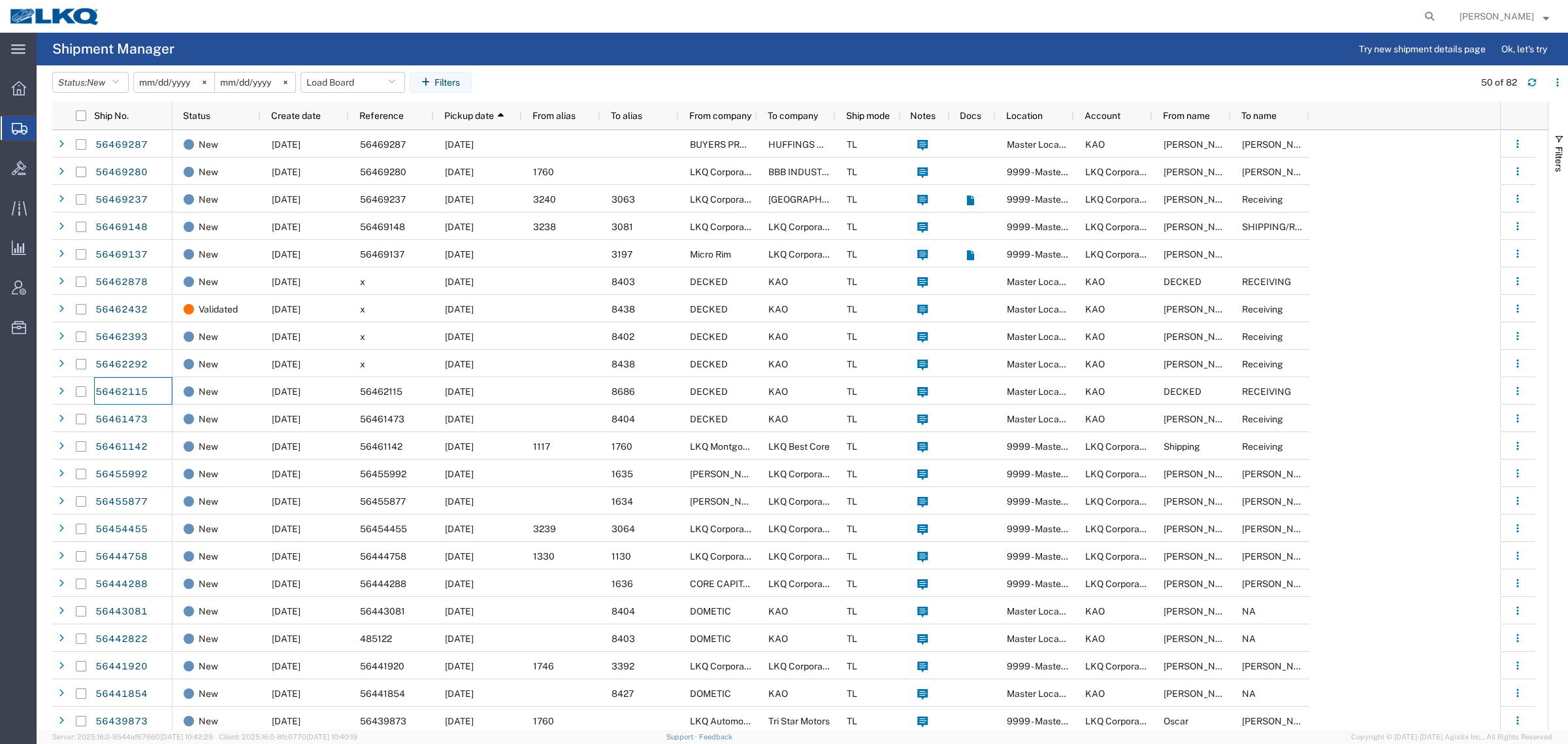
scroll to position [163, 0]
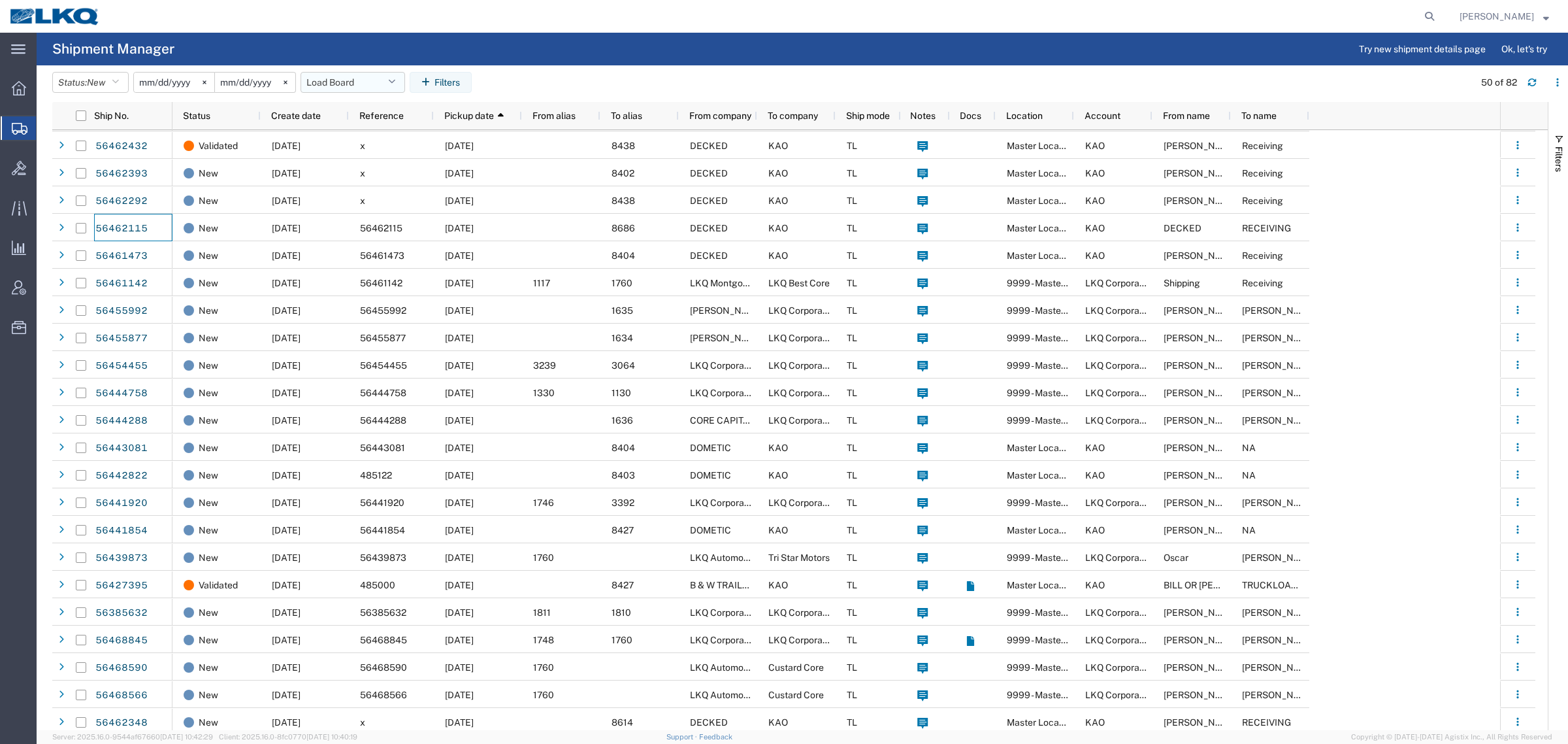
click at [338, 74] on button "Load Board" at bounding box center [353, 82] width 105 height 21
click at [366, 260] on span "Load Board" at bounding box center [388, 260] width 171 height 24
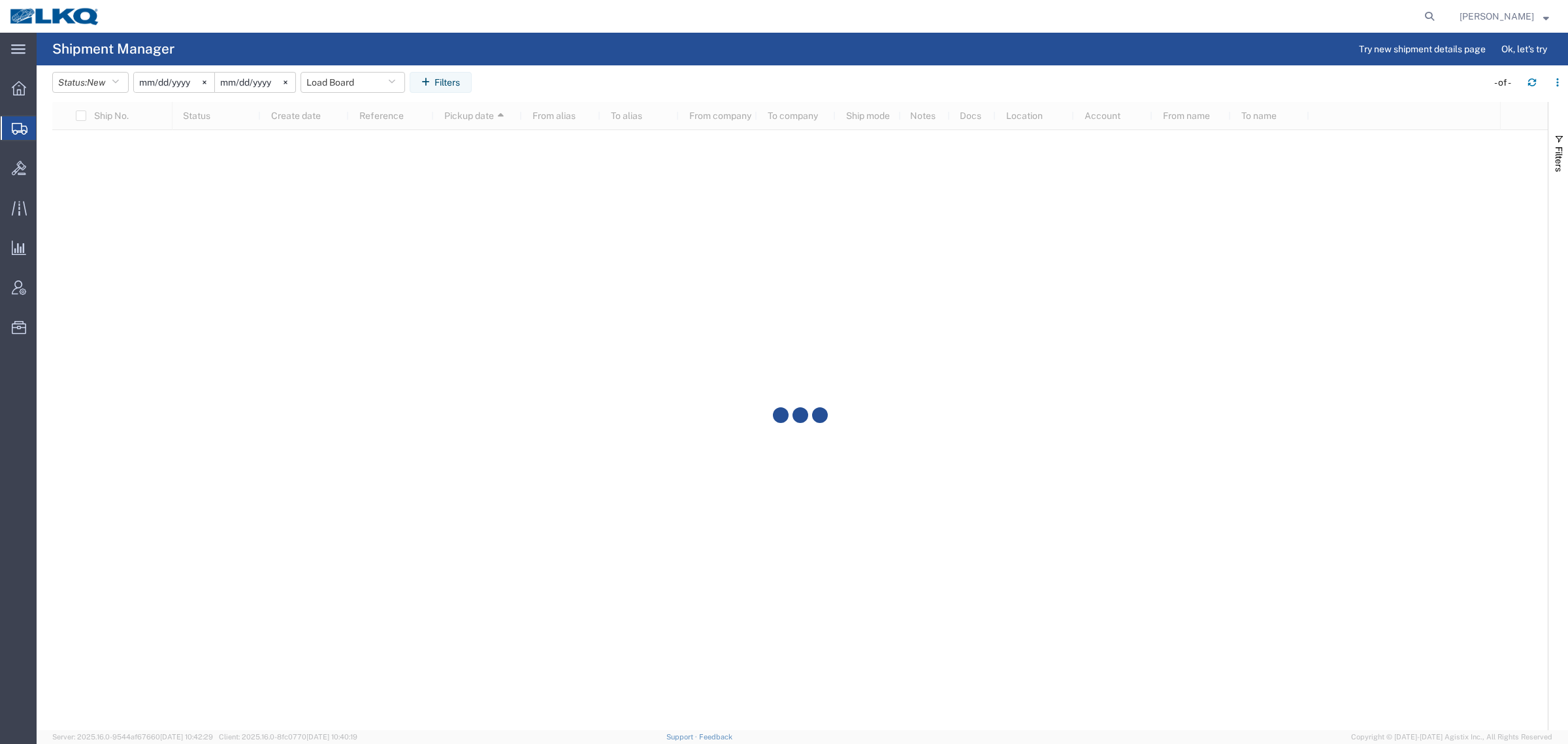
scroll to position [0, 0]
click at [621, 56] on agx-page-header "Shipment Manager Try new shipment details page Ok, let's try" at bounding box center [802, 49] width 1532 height 33
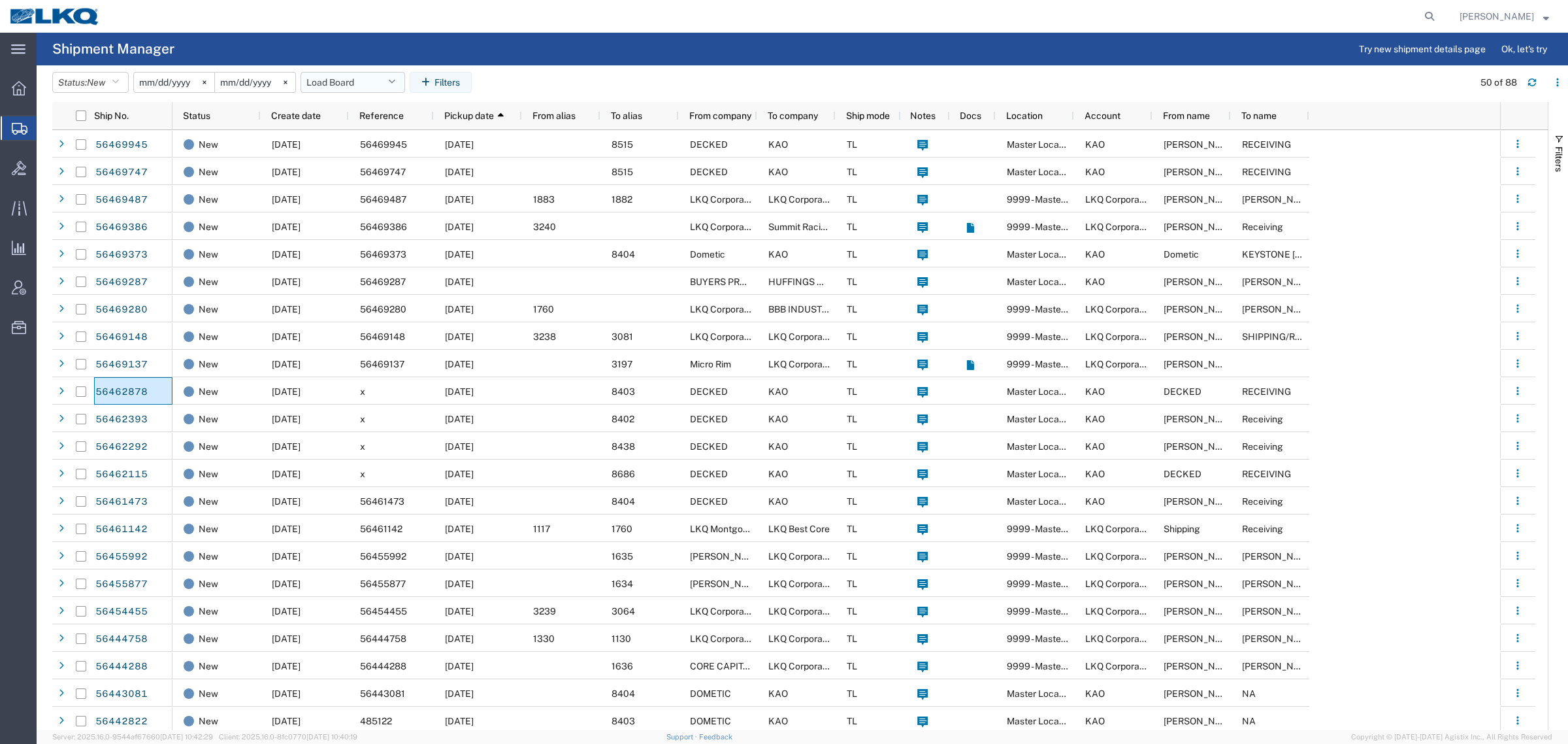
click at [330, 82] on button "Load Board" at bounding box center [353, 82] width 105 height 21
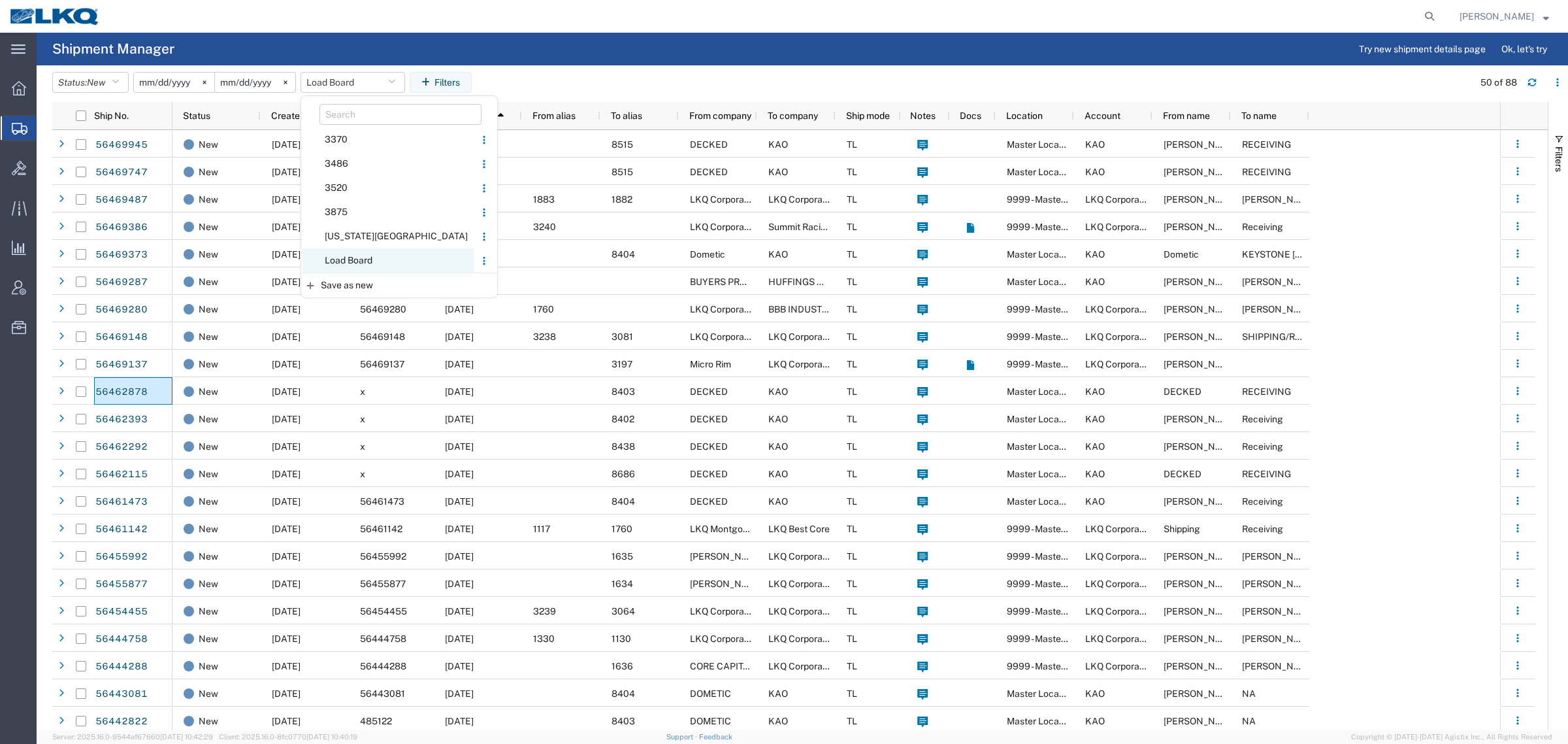
click at [343, 258] on span "Load Board" at bounding box center [388, 260] width 171 height 24
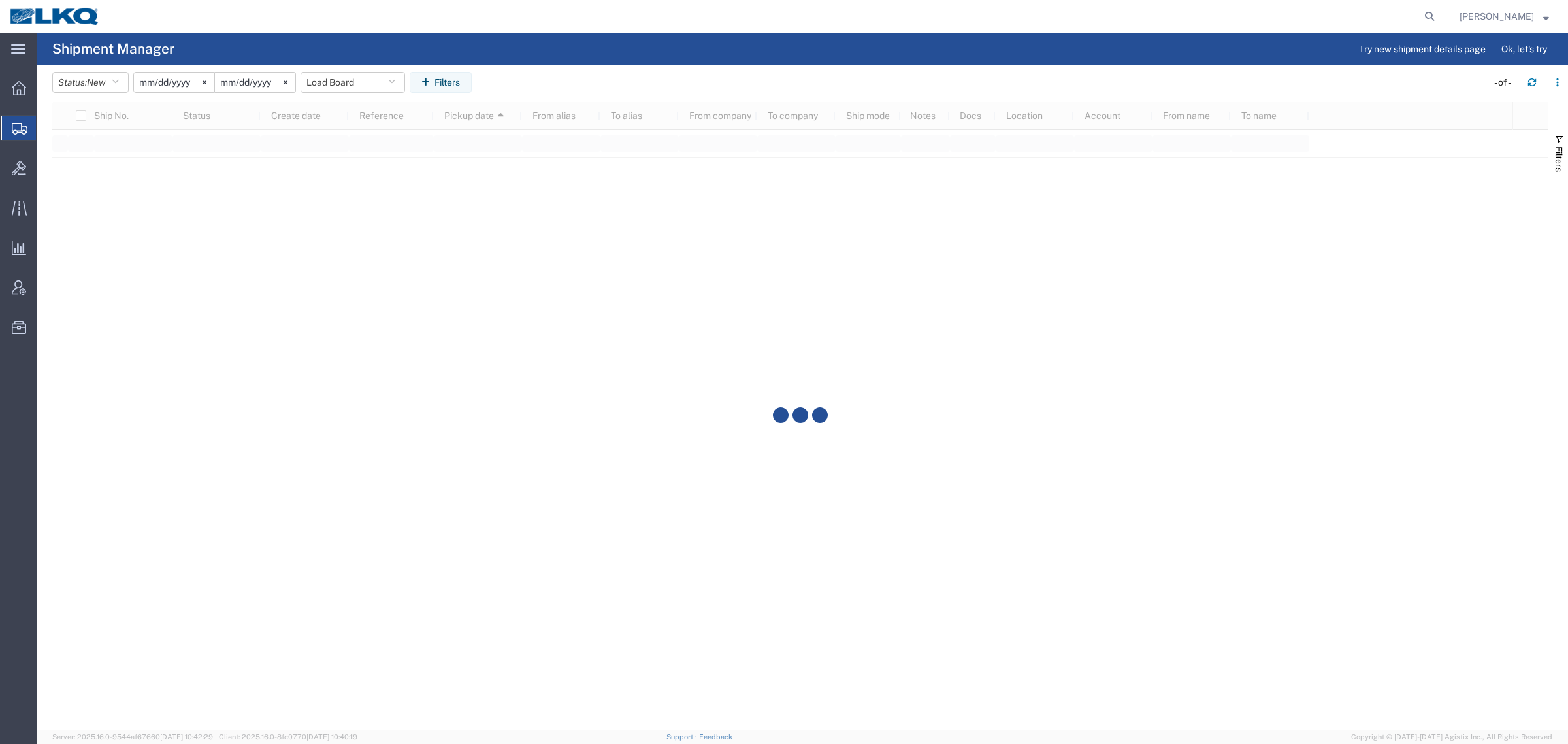
click at [750, 89] on agx-table-filter-chips "Status: New Active All Approved Booked Canceled Delivered Denied New On Hold Pe…" at bounding box center [767, 87] width 1428 height 30
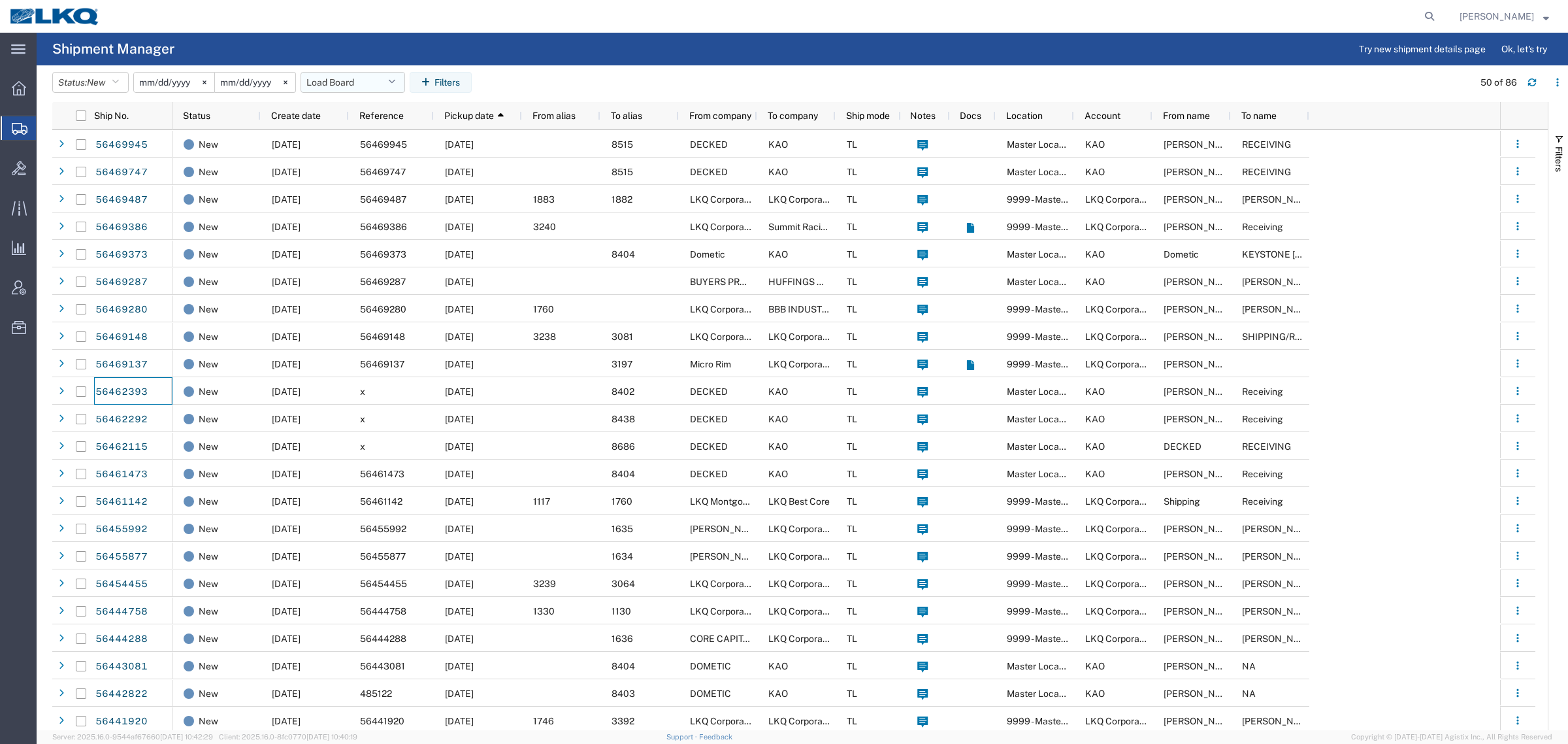
click at [337, 82] on button "Load Board" at bounding box center [353, 82] width 105 height 21
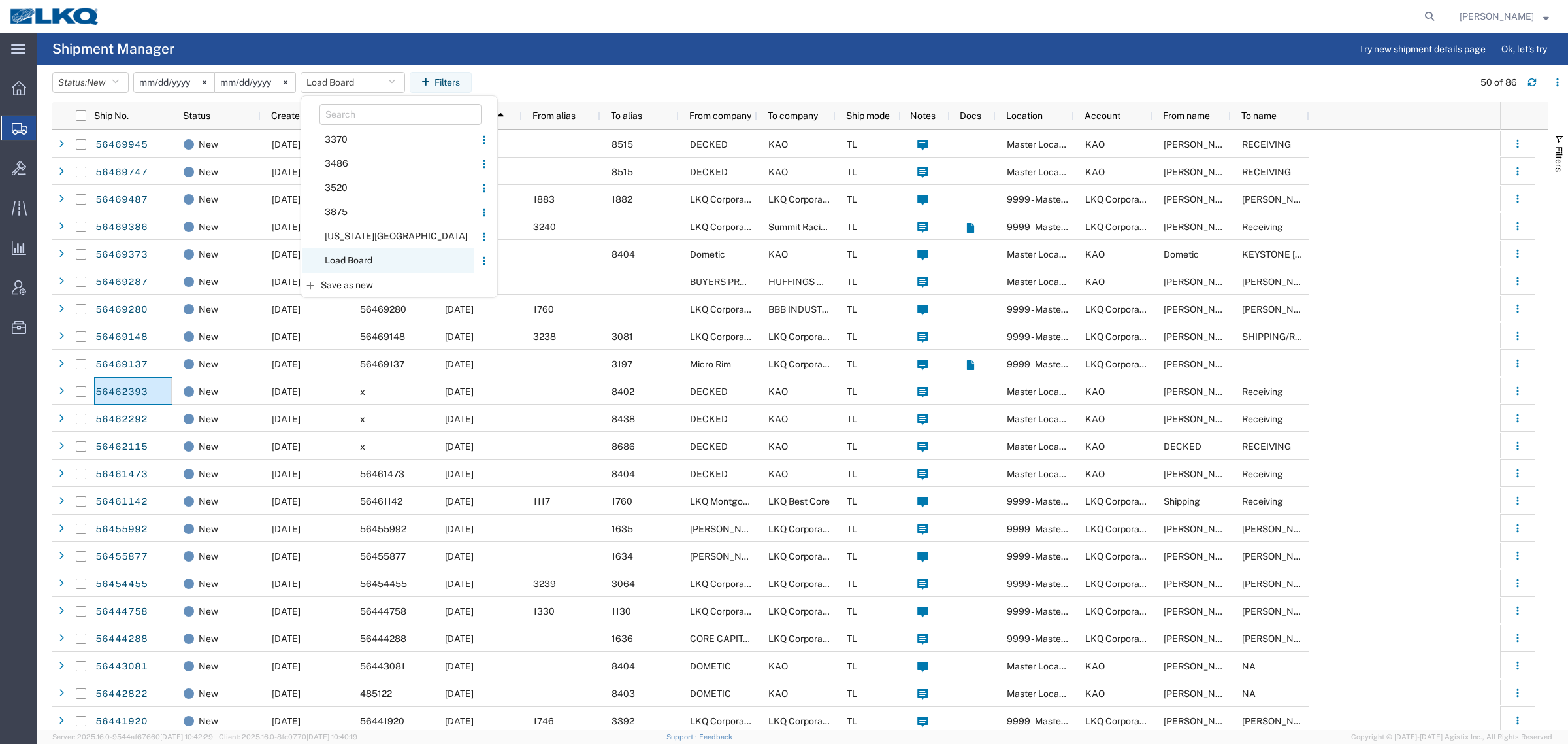
click at [377, 264] on span "Load Board" at bounding box center [388, 260] width 171 height 24
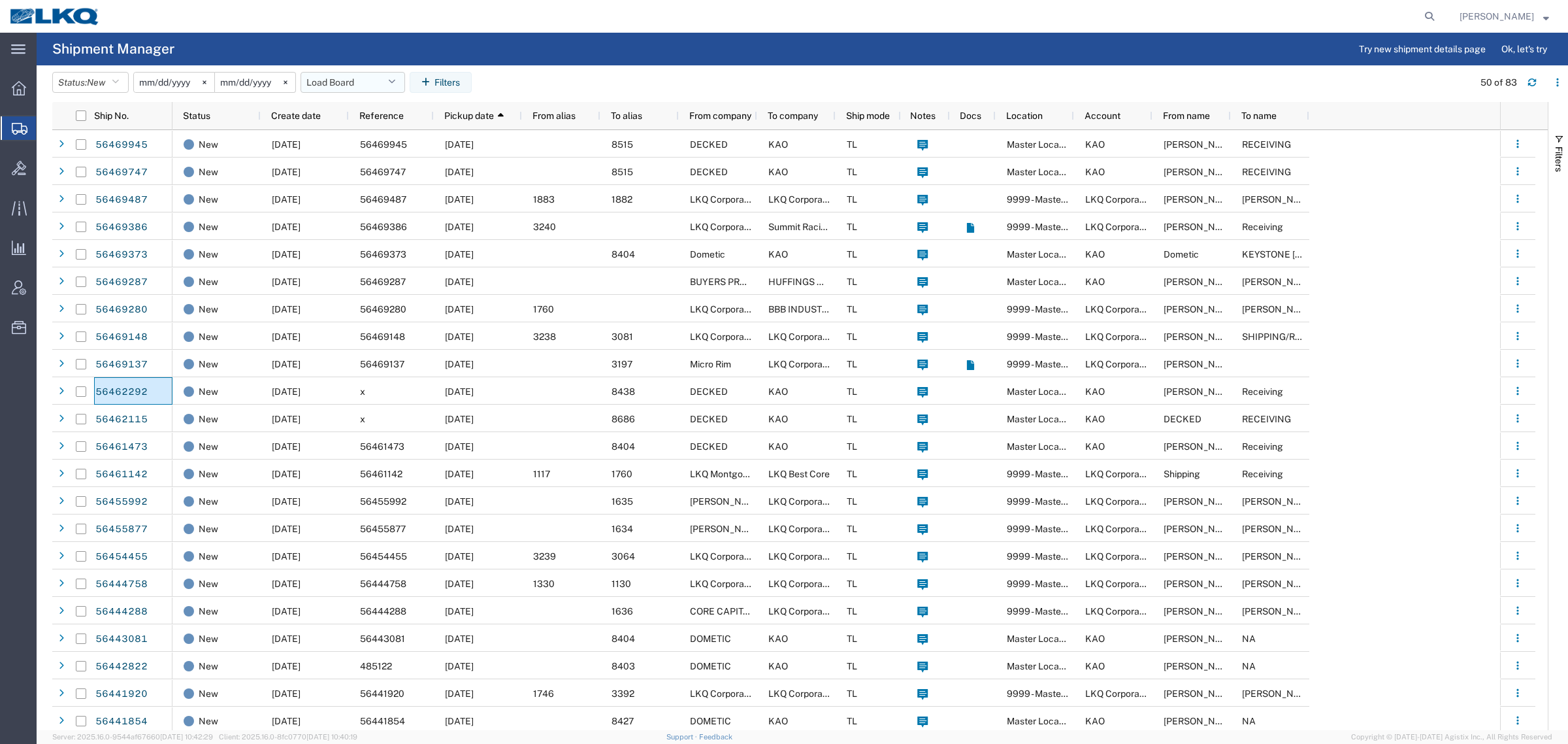
click at [333, 77] on button "Load Board" at bounding box center [353, 82] width 105 height 21
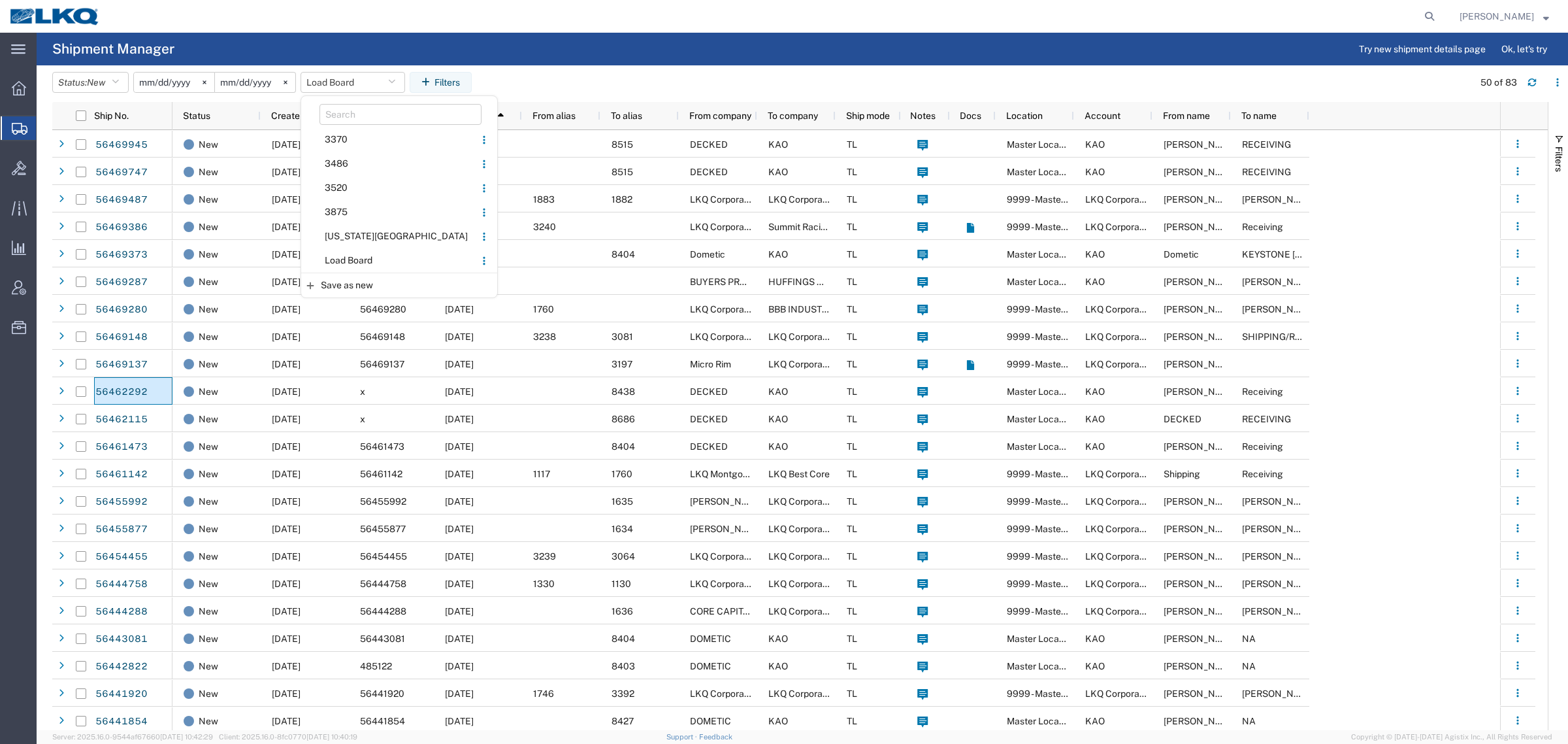
drag, startPoint x: 374, startPoint y: 255, endPoint x: 400, endPoint y: 251, distance: 26.3
click at [376, 255] on span "Load Board" at bounding box center [388, 260] width 171 height 24
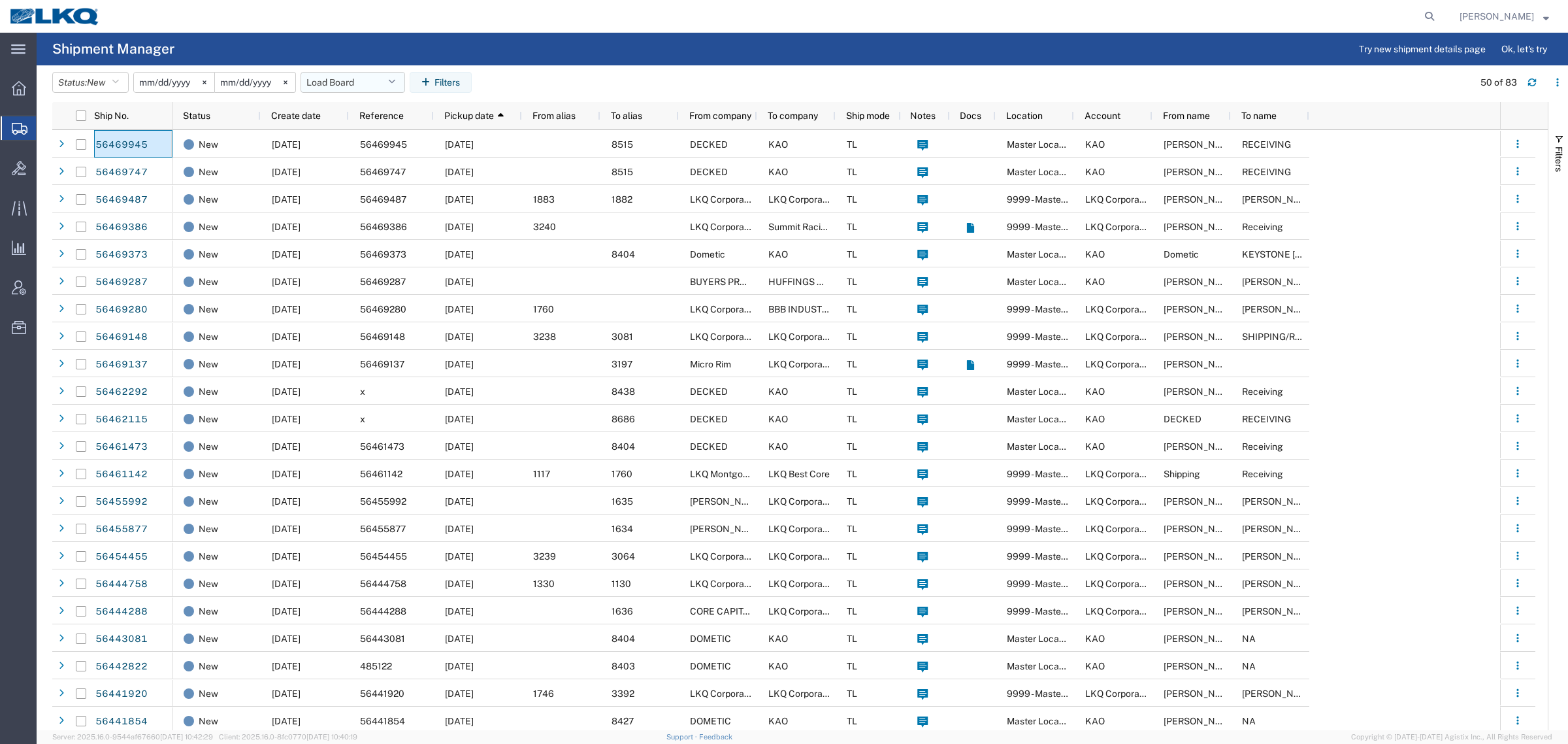
click at [358, 82] on button "Load Board" at bounding box center [353, 82] width 105 height 21
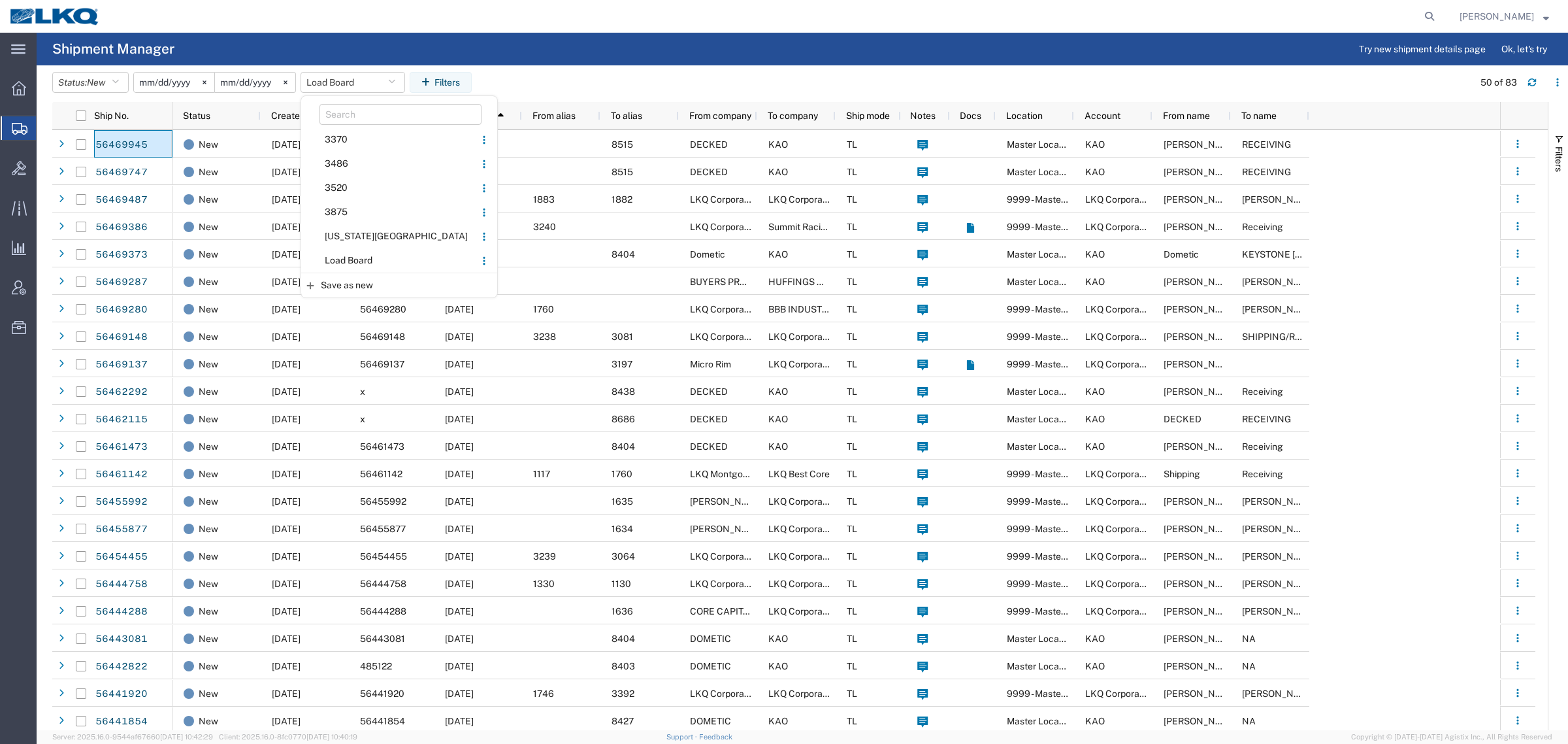
click at [368, 263] on span "Load Board" at bounding box center [388, 260] width 171 height 24
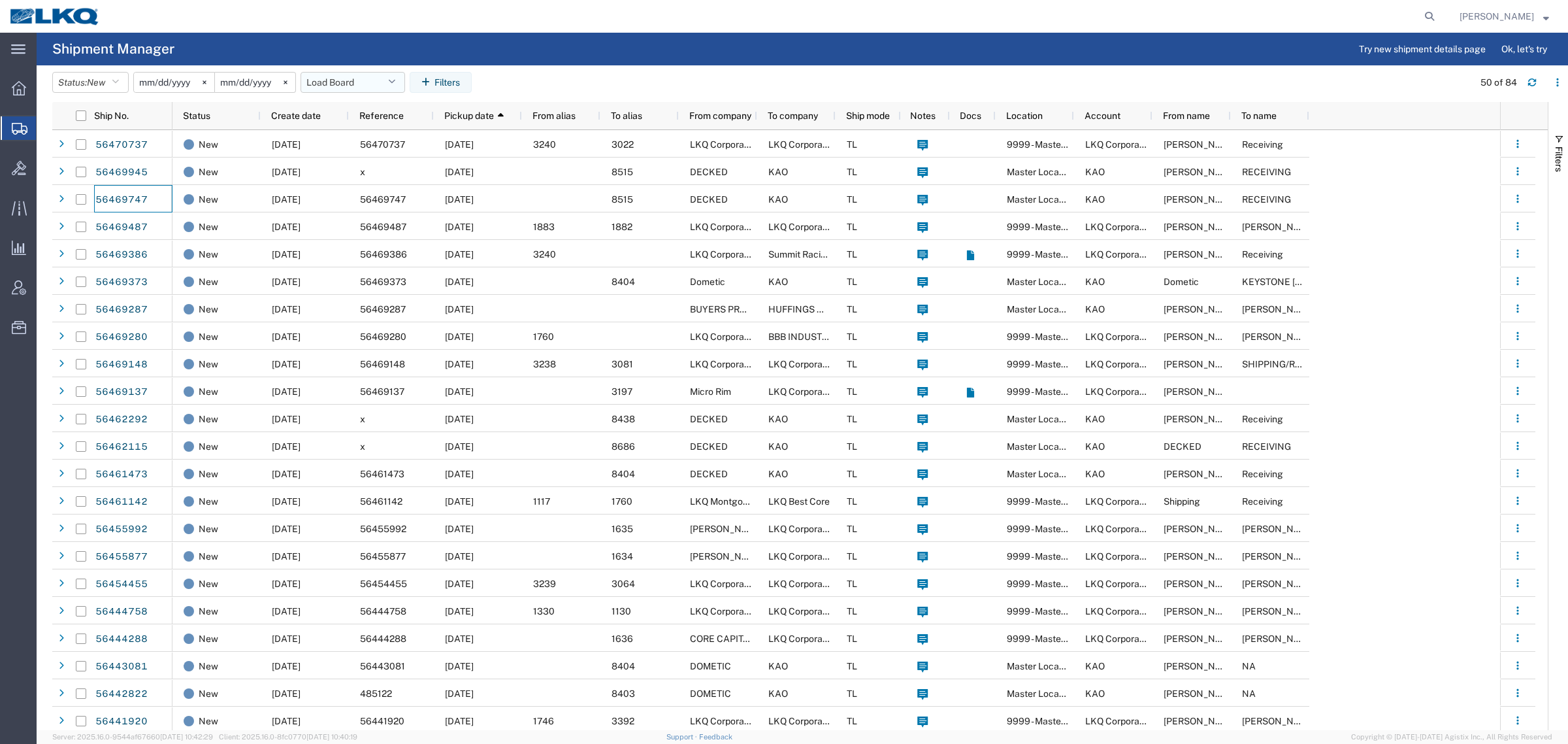
click at [340, 80] on button "Load Board" at bounding box center [353, 82] width 105 height 21
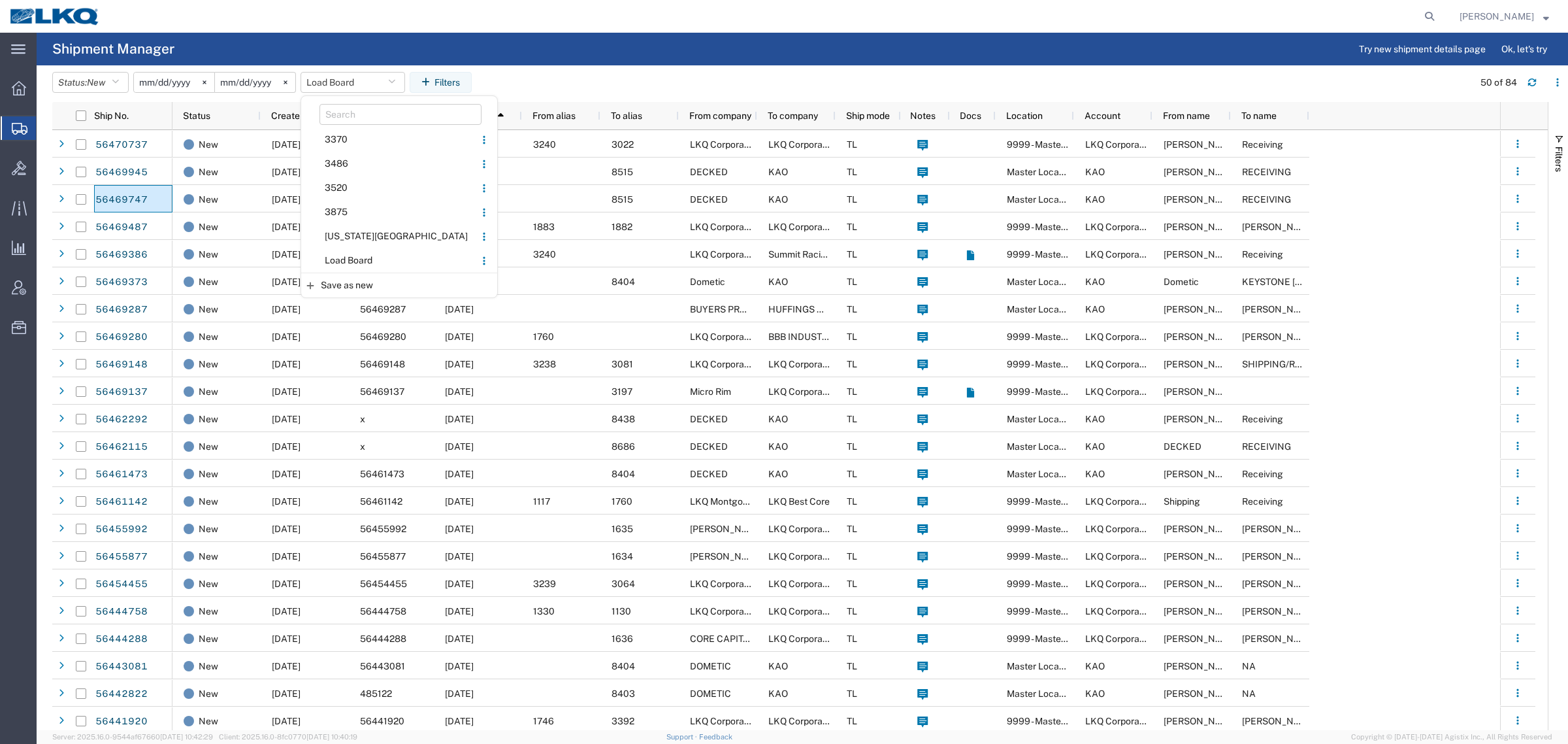
drag, startPoint x: 363, startPoint y: 257, endPoint x: 582, endPoint y: 221, distance: 221.9
click at [363, 257] on span "Load Board" at bounding box center [388, 260] width 171 height 24
click at [1109, 113] on span "Account" at bounding box center [1103, 115] width 36 height 10
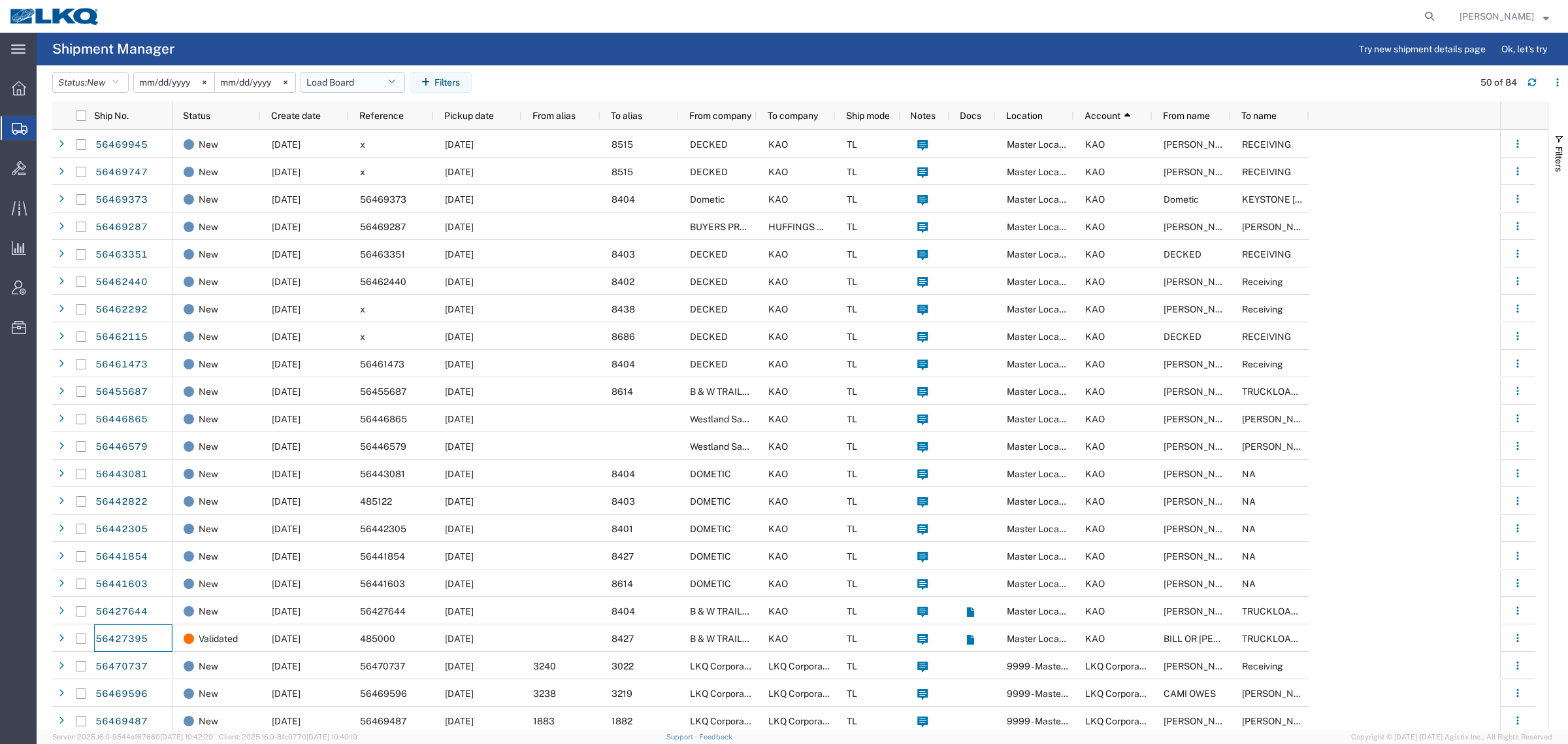
click at [337, 76] on button "Load Board" at bounding box center [353, 82] width 105 height 21
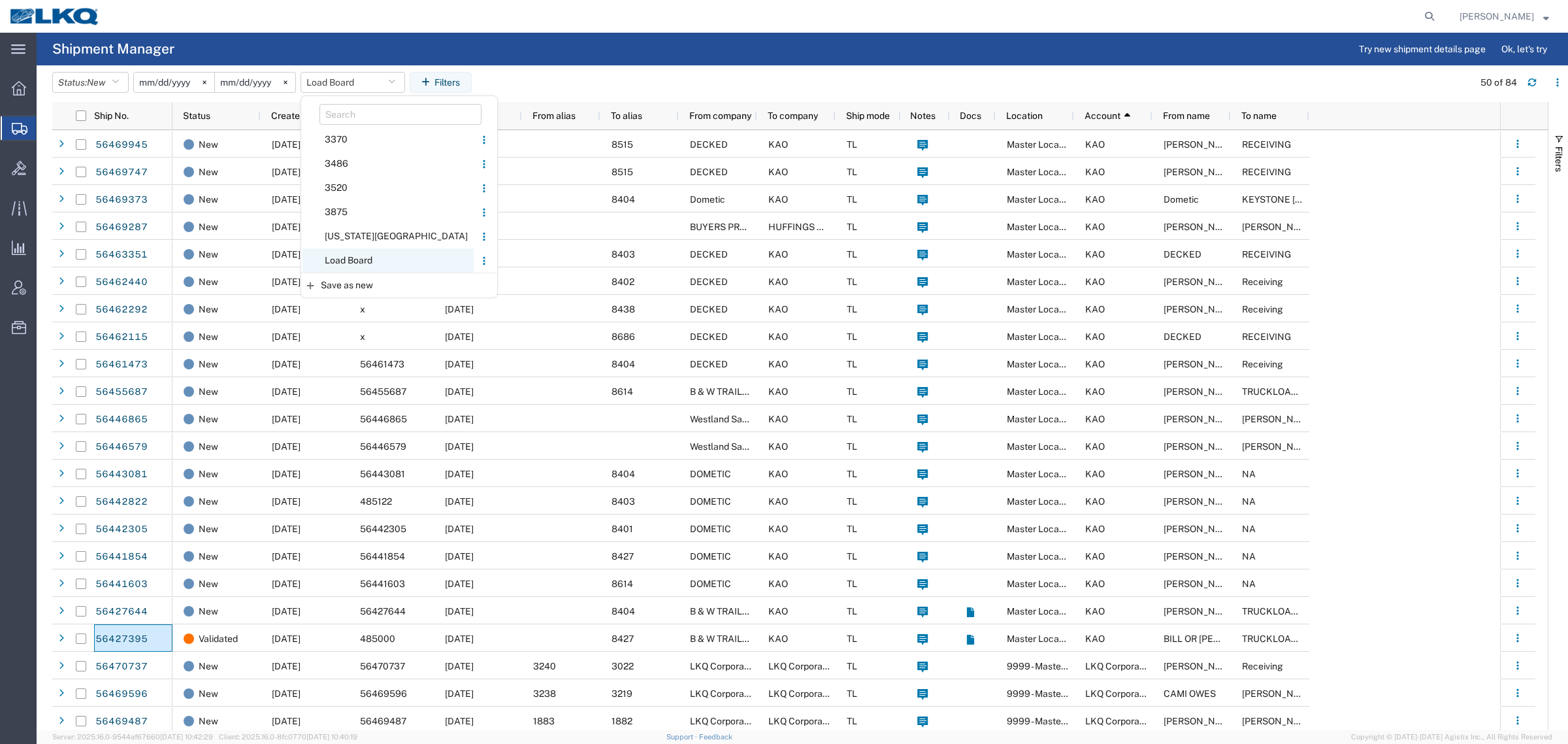
click at [382, 256] on span "Load Board" at bounding box center [388, 260] width 171 height 24
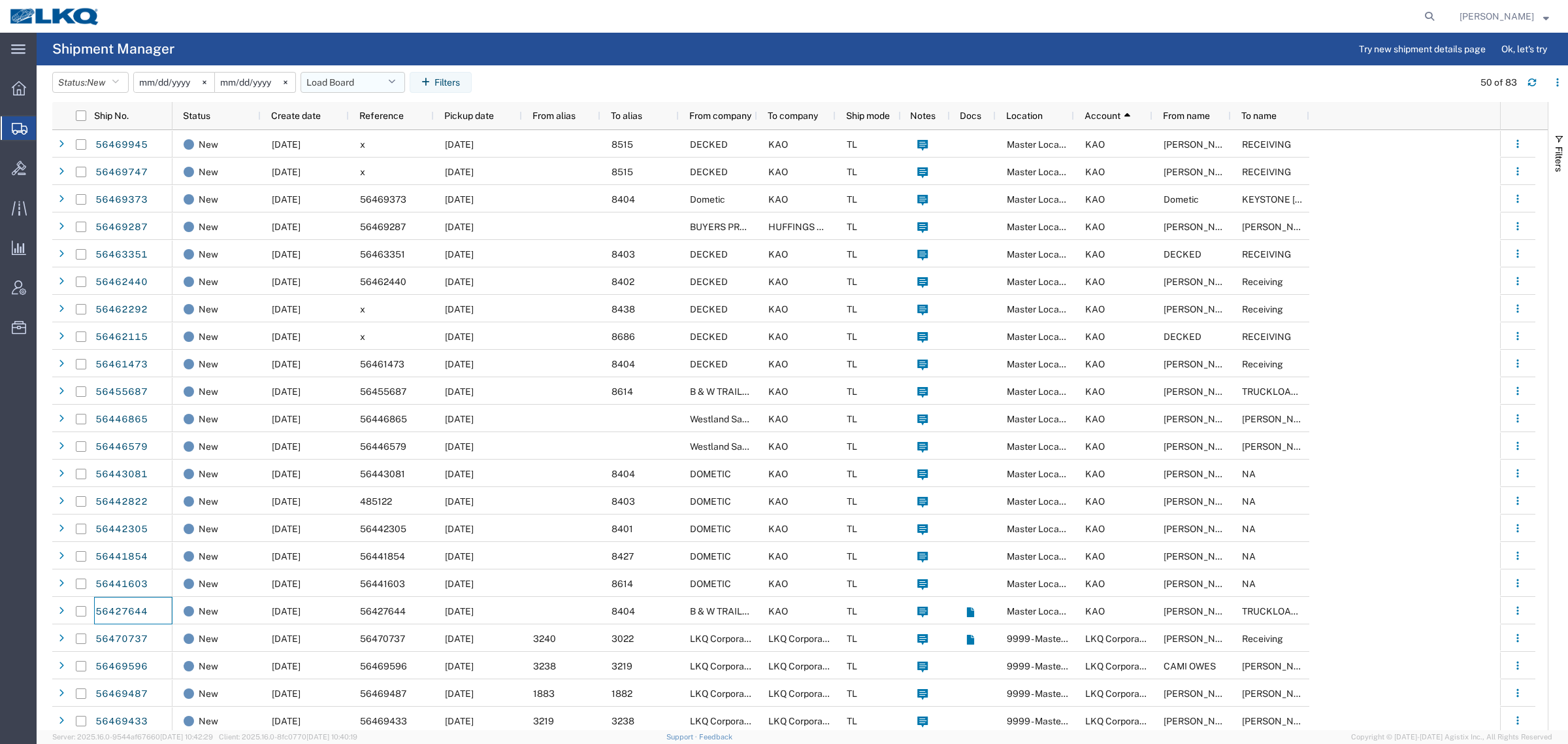
click at [333, 73] on button "Load Board" at bounding box center [353, 82] width 105 height 21
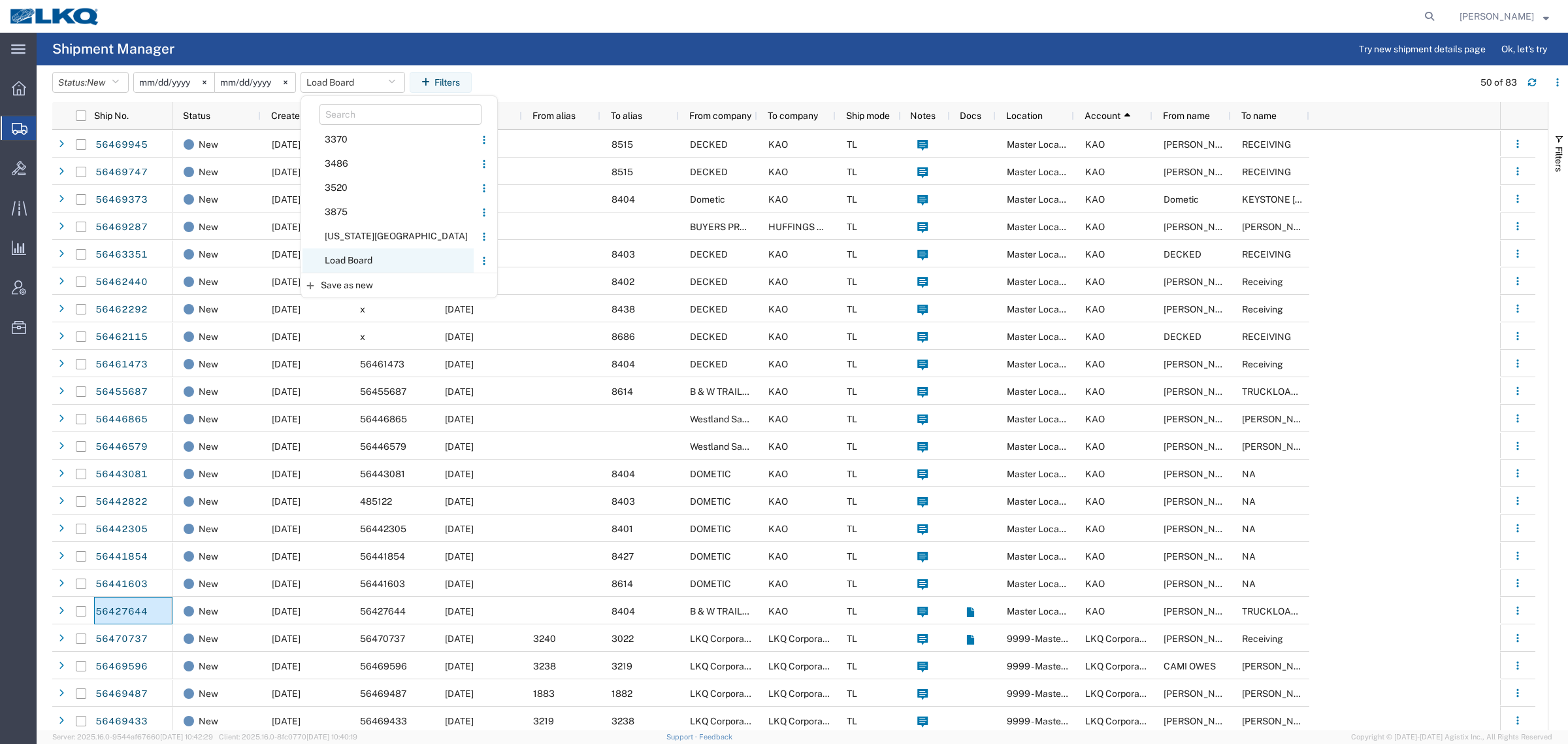
click at [363, 251] on span "Load Board" at bounding box center [388, 260] width 171 height 24
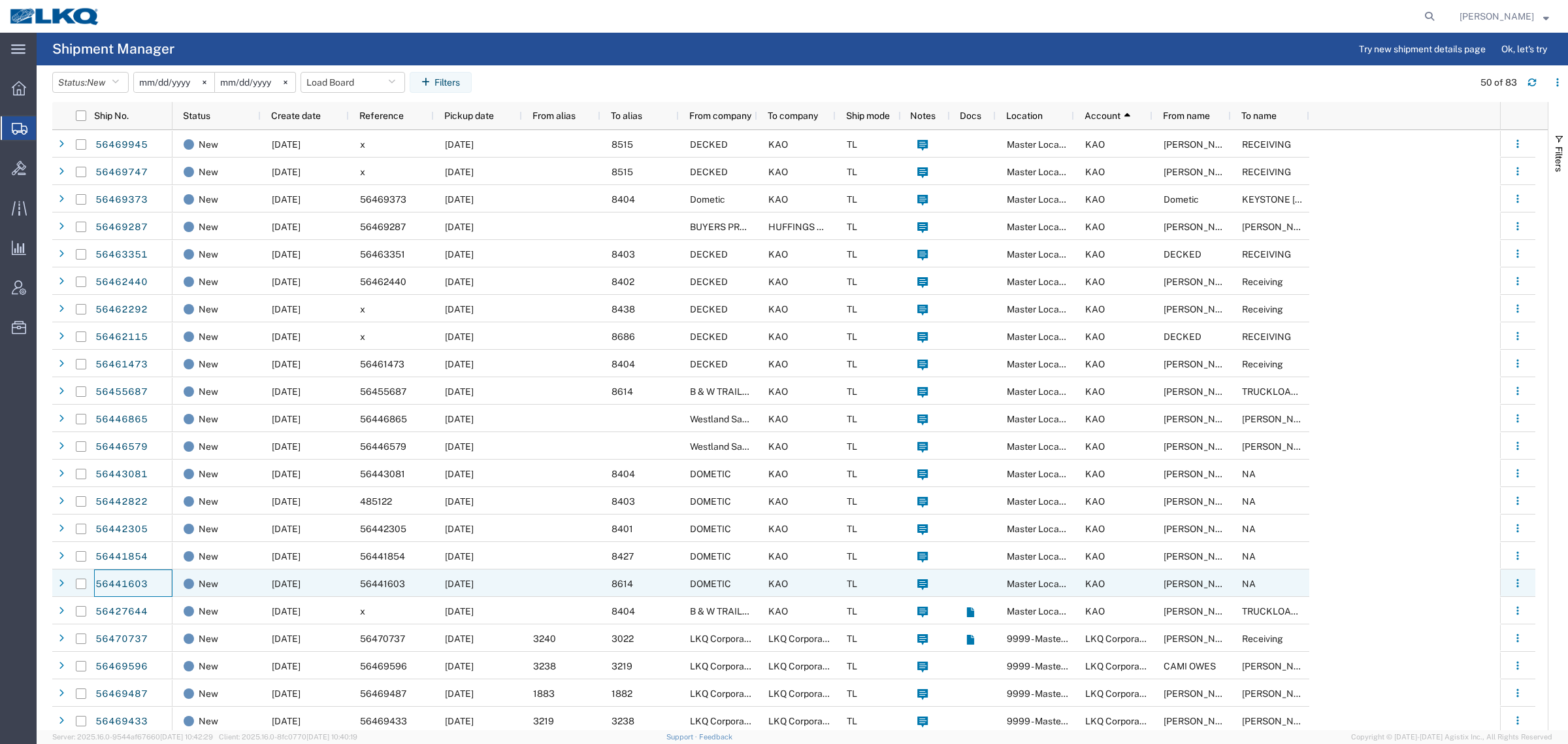
drag, startPoint x: 135, startPoint y: 580, endPoint x: 625, endPoint y: 56, distance: 717.4
click at [625, 56] on agx-page-header "Shipment Manager Try new shipment details page Ok, let's try" at bounding box center [802, 49] width 1532 height 33
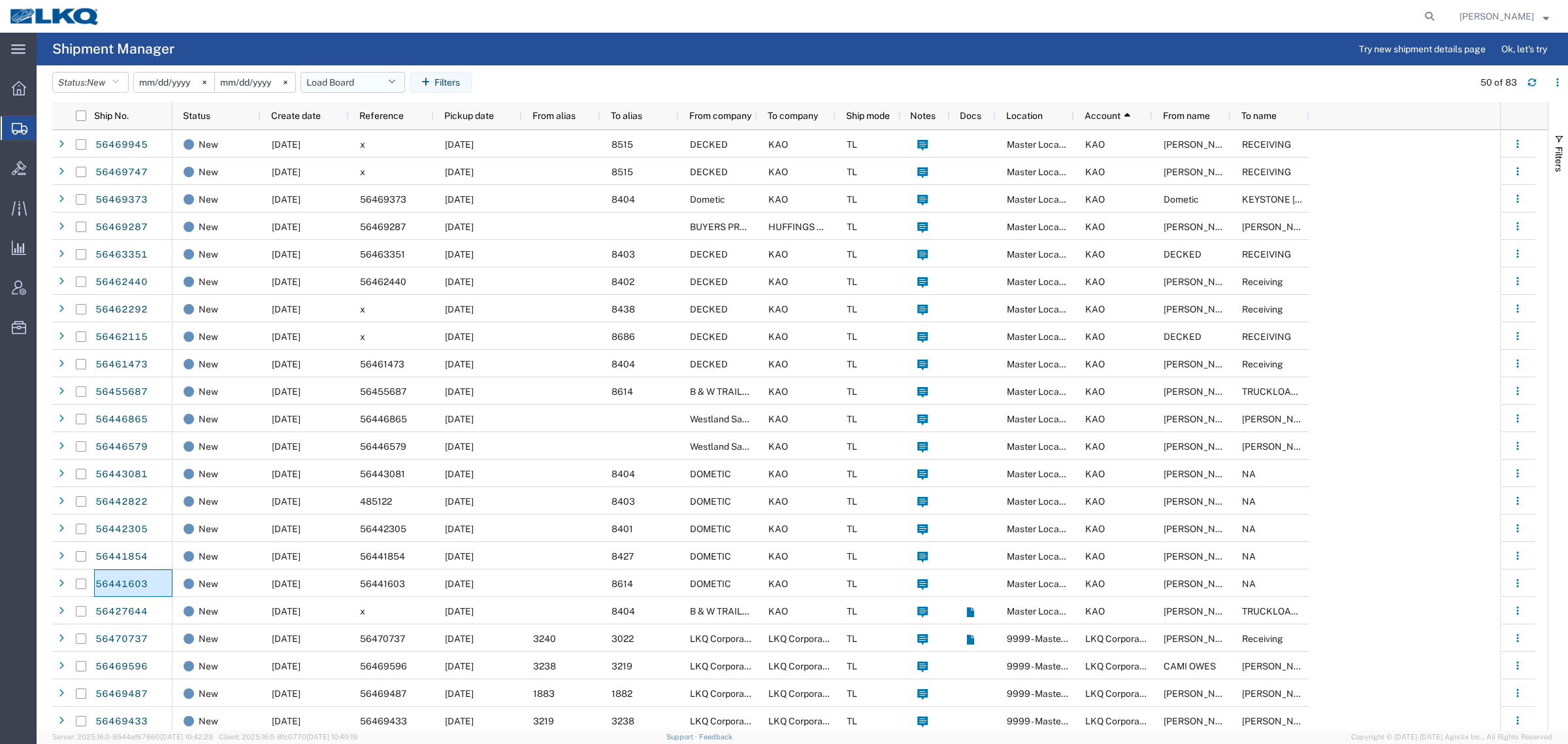
click at [335, 85] on button "Load Board" at bounding box center [353, 82] width 105 height 21
click at [390, 252] on span "Load Board" at bounding box center [388, 260] width 171 height 24
click at [357, 77] on button "Load Board" at bounding box center [353, 82] width 105 height 21
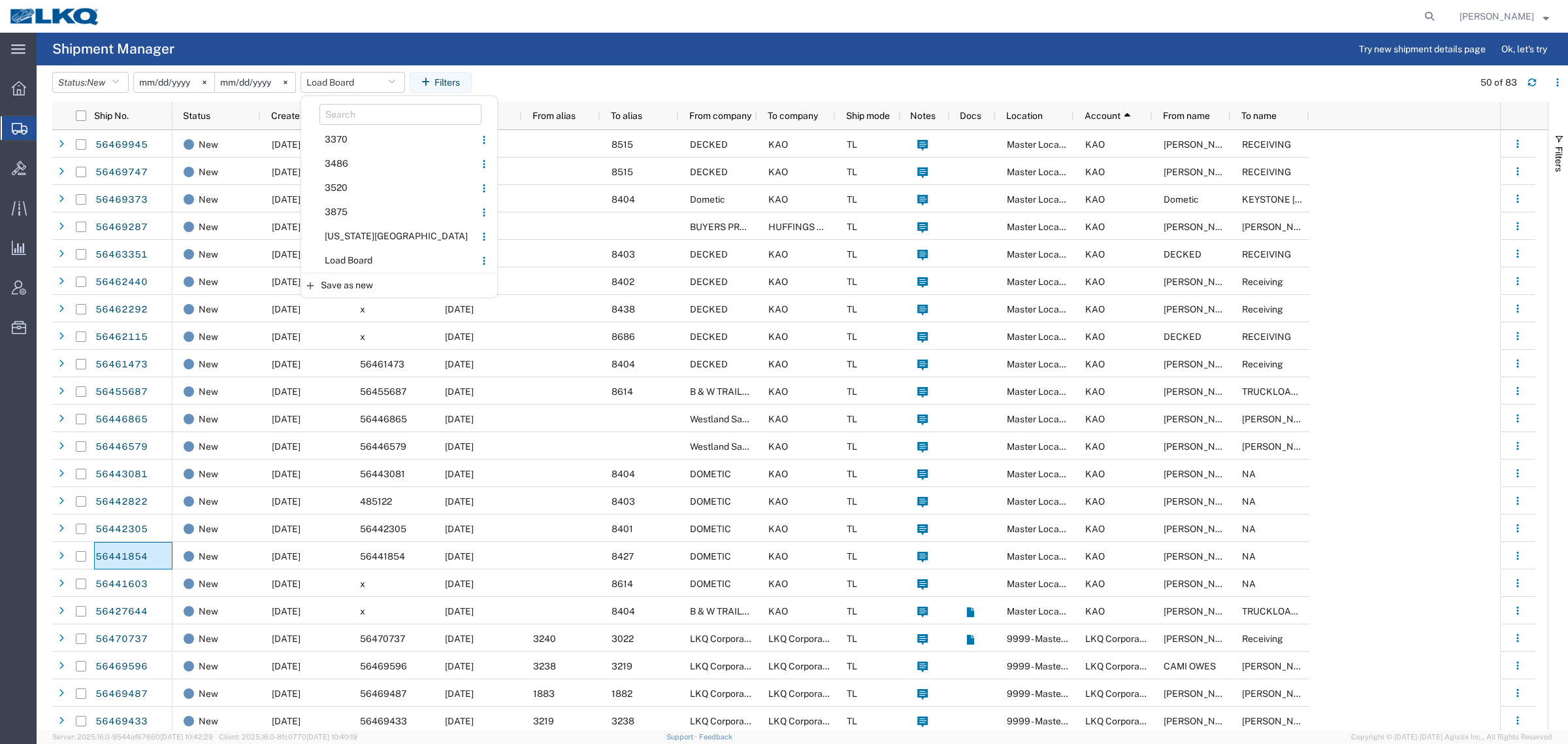
drag, startPoint x: 377, startPoint y: 255, endPoint x: 626, endPoint y: 114, distance: 286.2
click at [383, 255] on span "Load Board" at bounding box center [388, 260] width 171 height 24
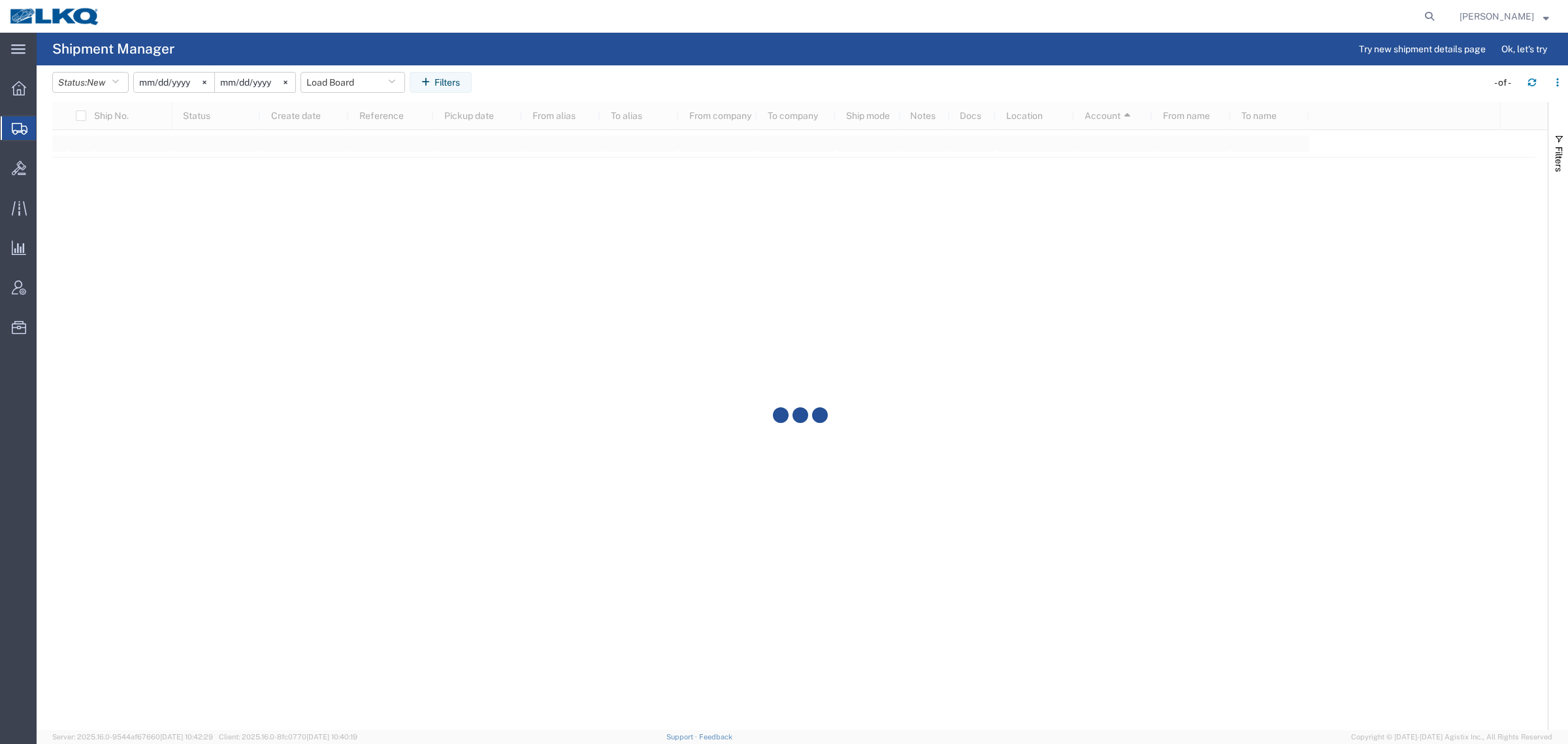
click at [711, 75] on agx-table-filter-chips "Status: New Active All Approved Booked Canceled Delivered Denied New On Hold Pe…" at bounding box center [767, 87] width 1428 height 30
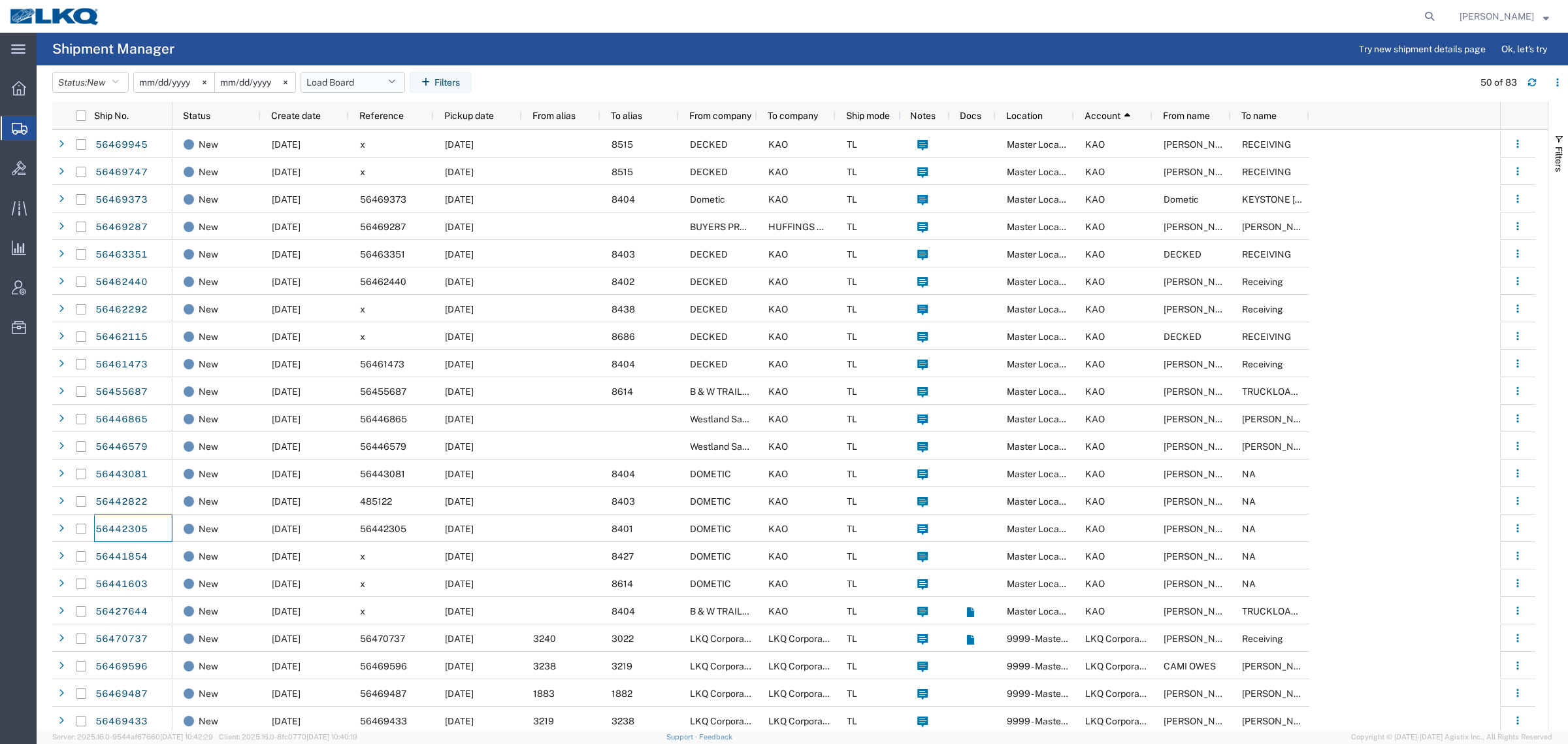
click at [338, 84] on button "Load Board" at bounding box center [353, 82] width 105 height 21
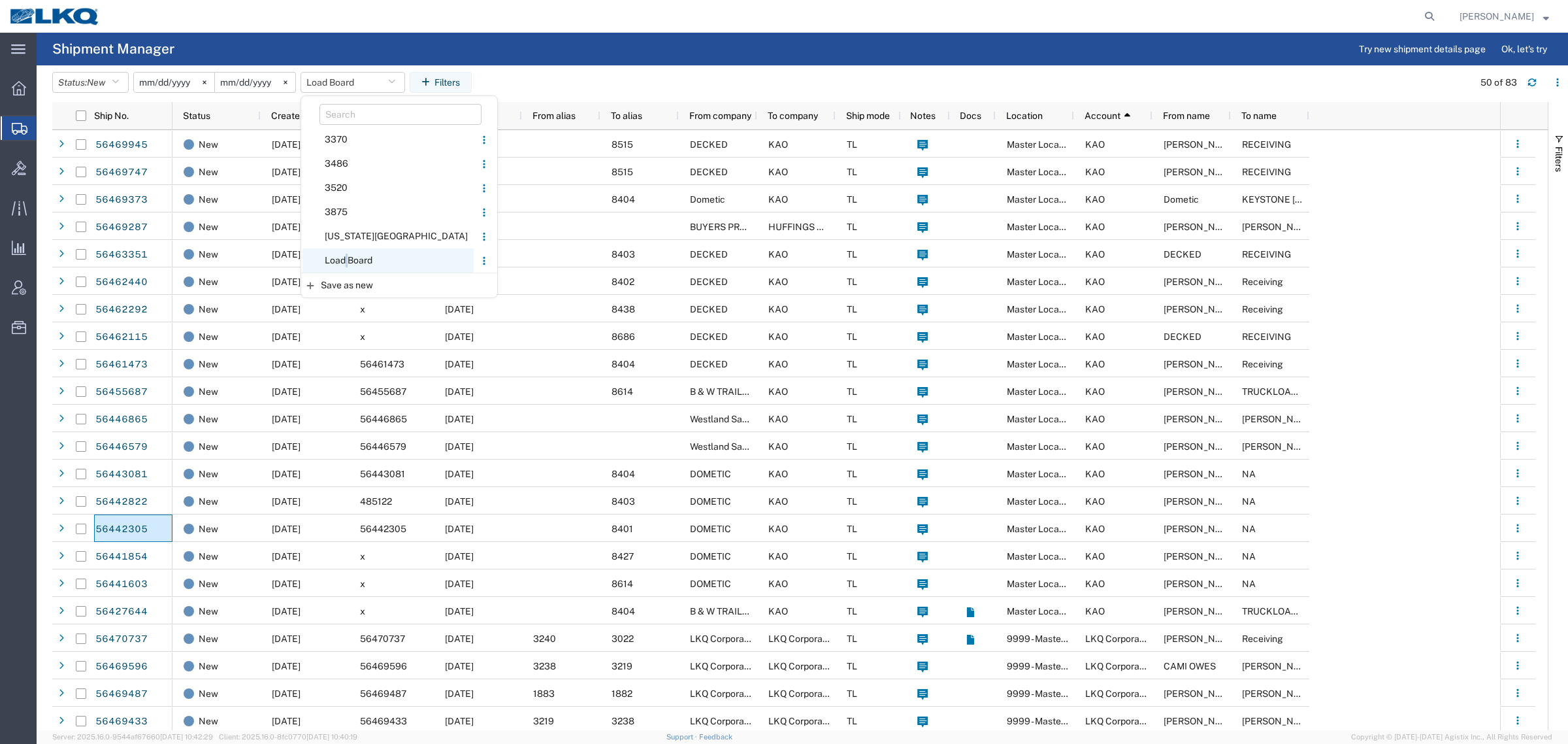
click at [354, 253] on span "Load Board" at bounding box center [388, 260] width 171 height 24
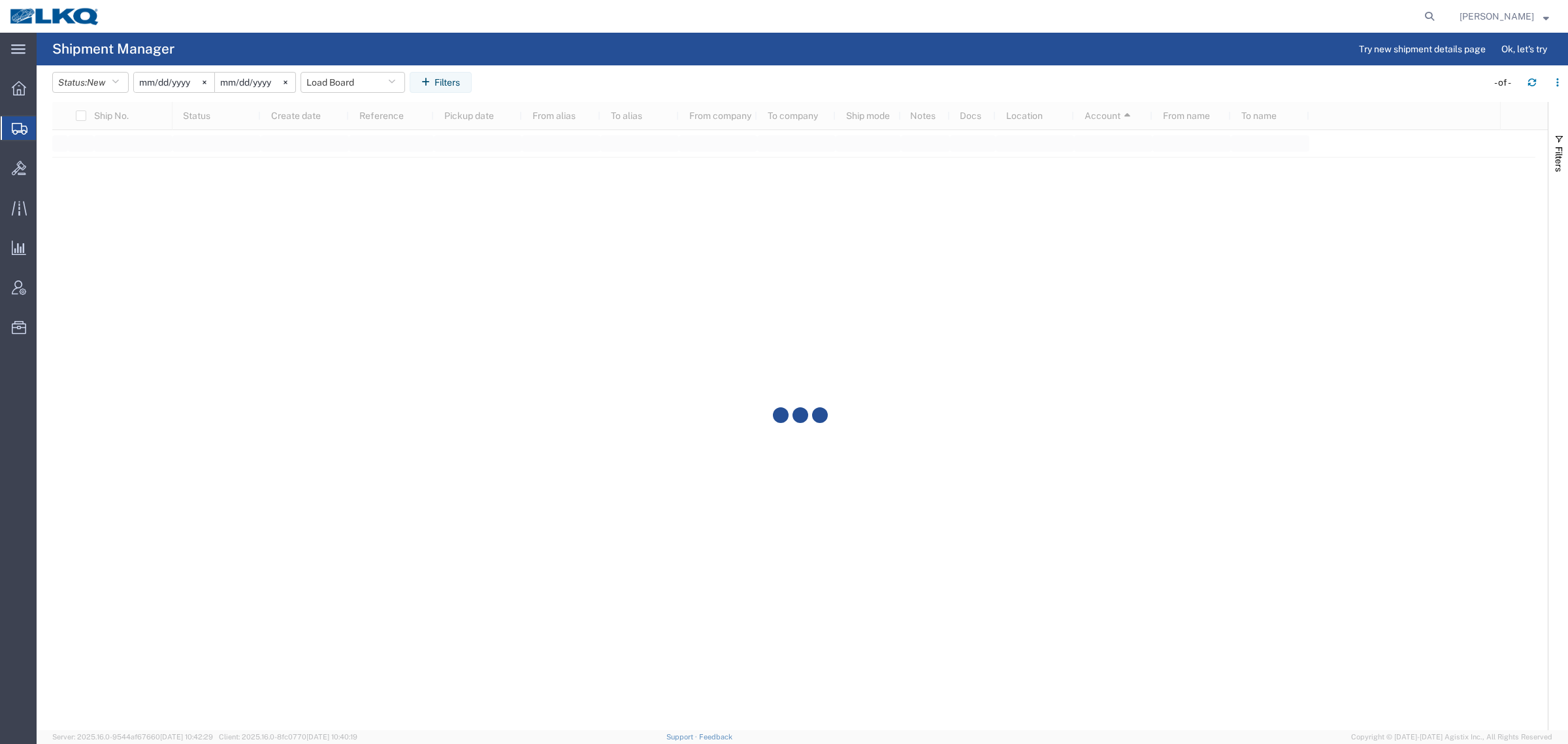
click at [885, 89] on agx-table-filter-chips "Status: New Active All Approved Booked Canceled Delivered Denied New On Hold Pe…" at bounding box center [767, 87] width 1428 height 30
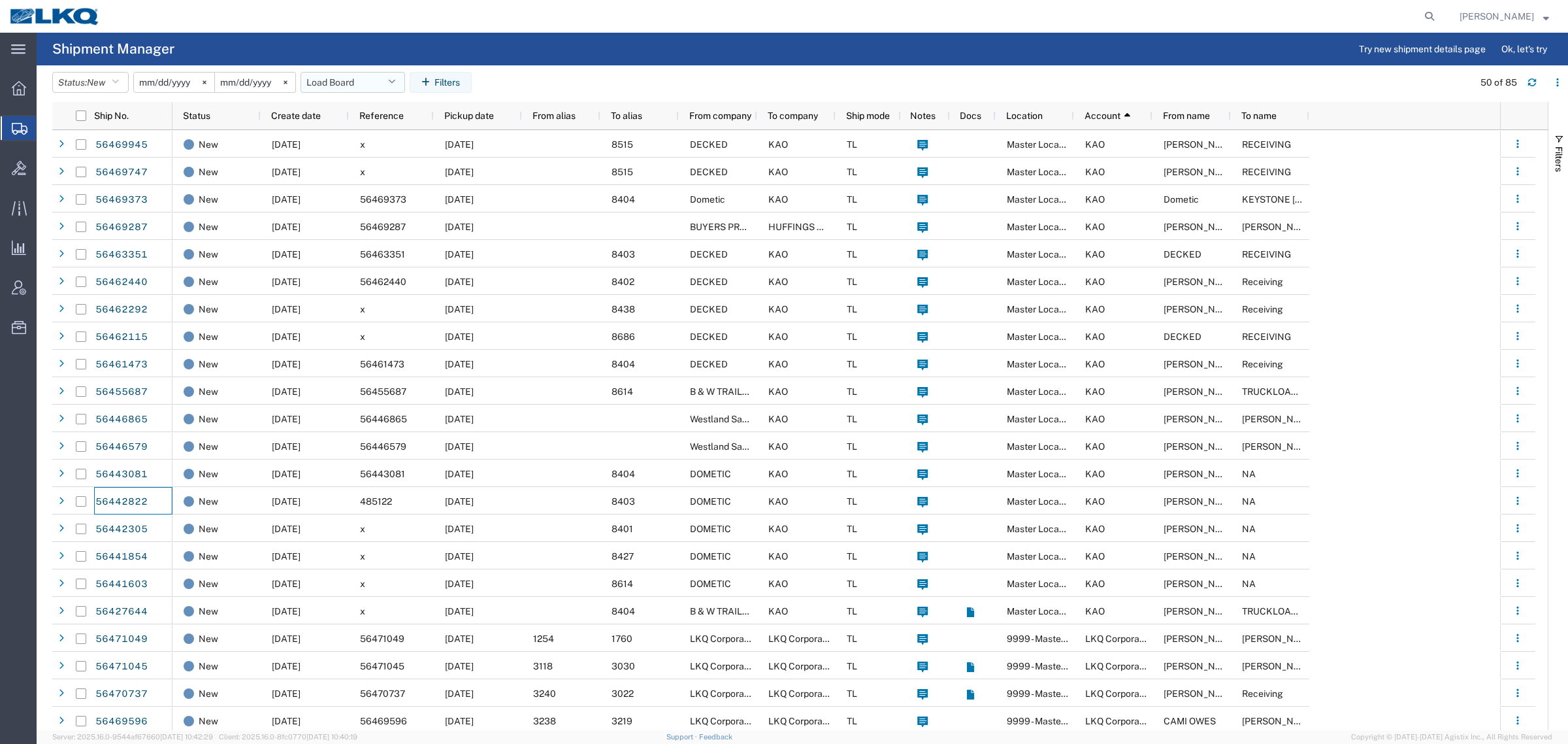
click at [349, 87] on button "Load Board" at bounding box center [353, 82] width 105 height 21
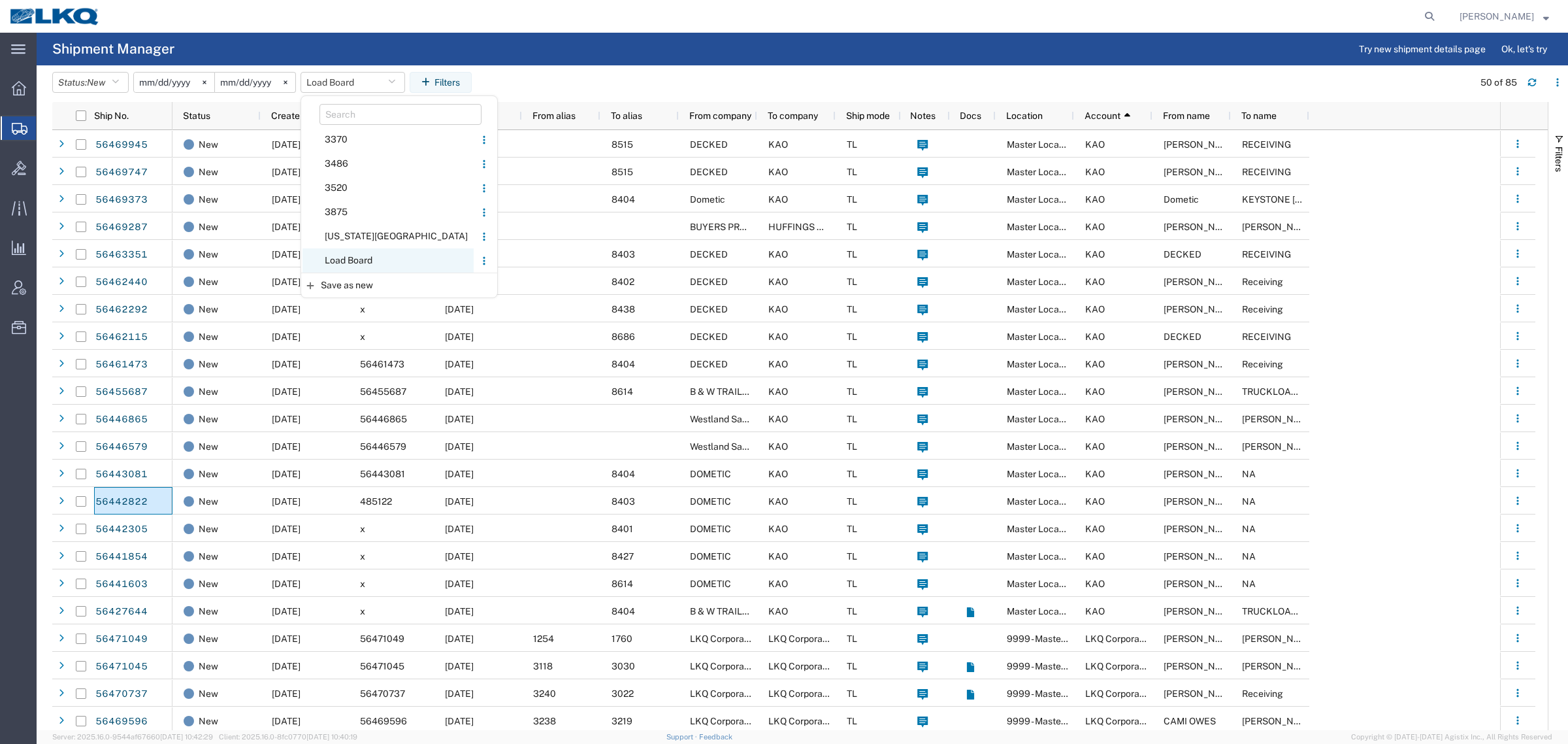
click at [379, 258] on span "Load Board" at bounding box center [388, 260] width 171 height 24
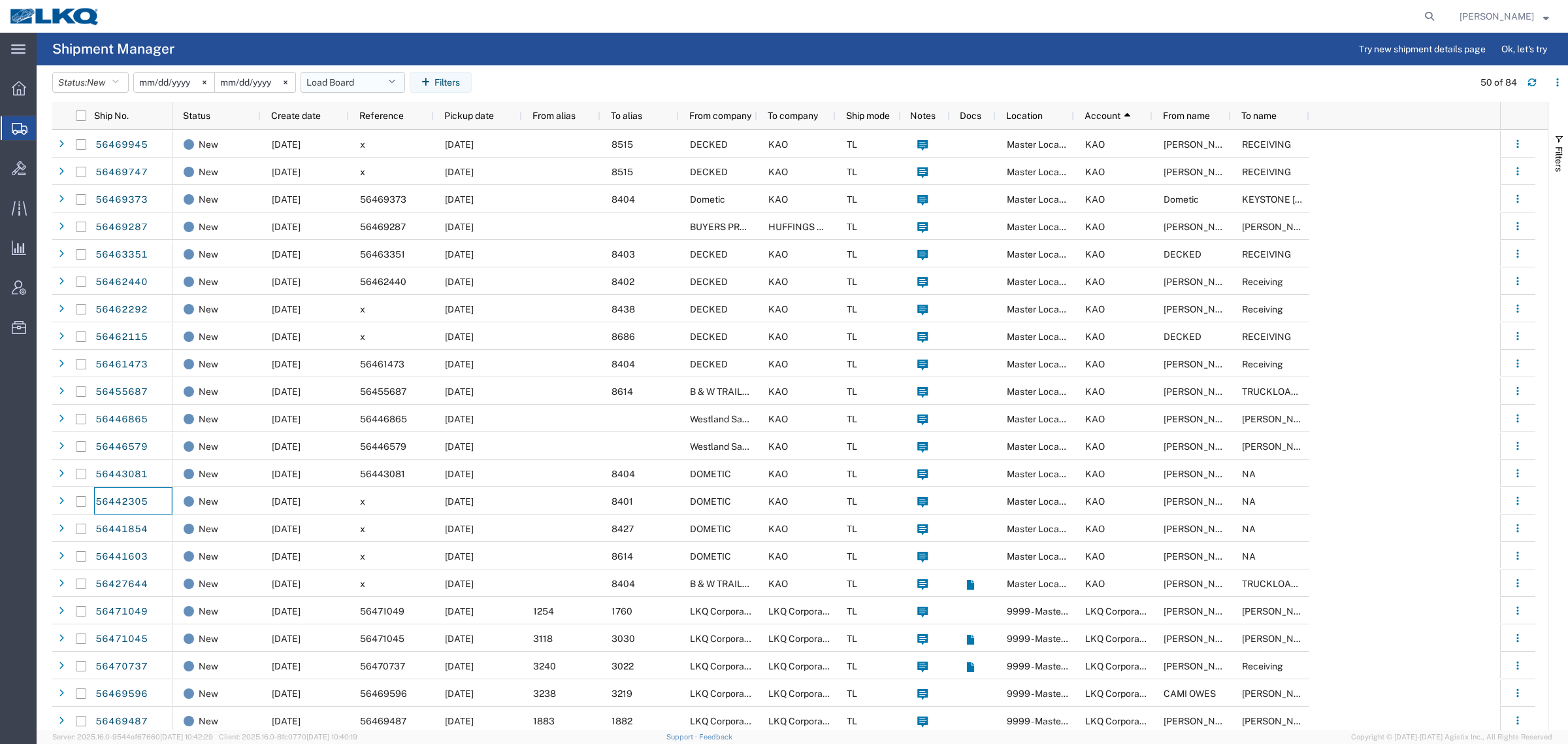
click at [320, 78] on button "Load Board" at bounding box center [353, 82] width 105 height 21
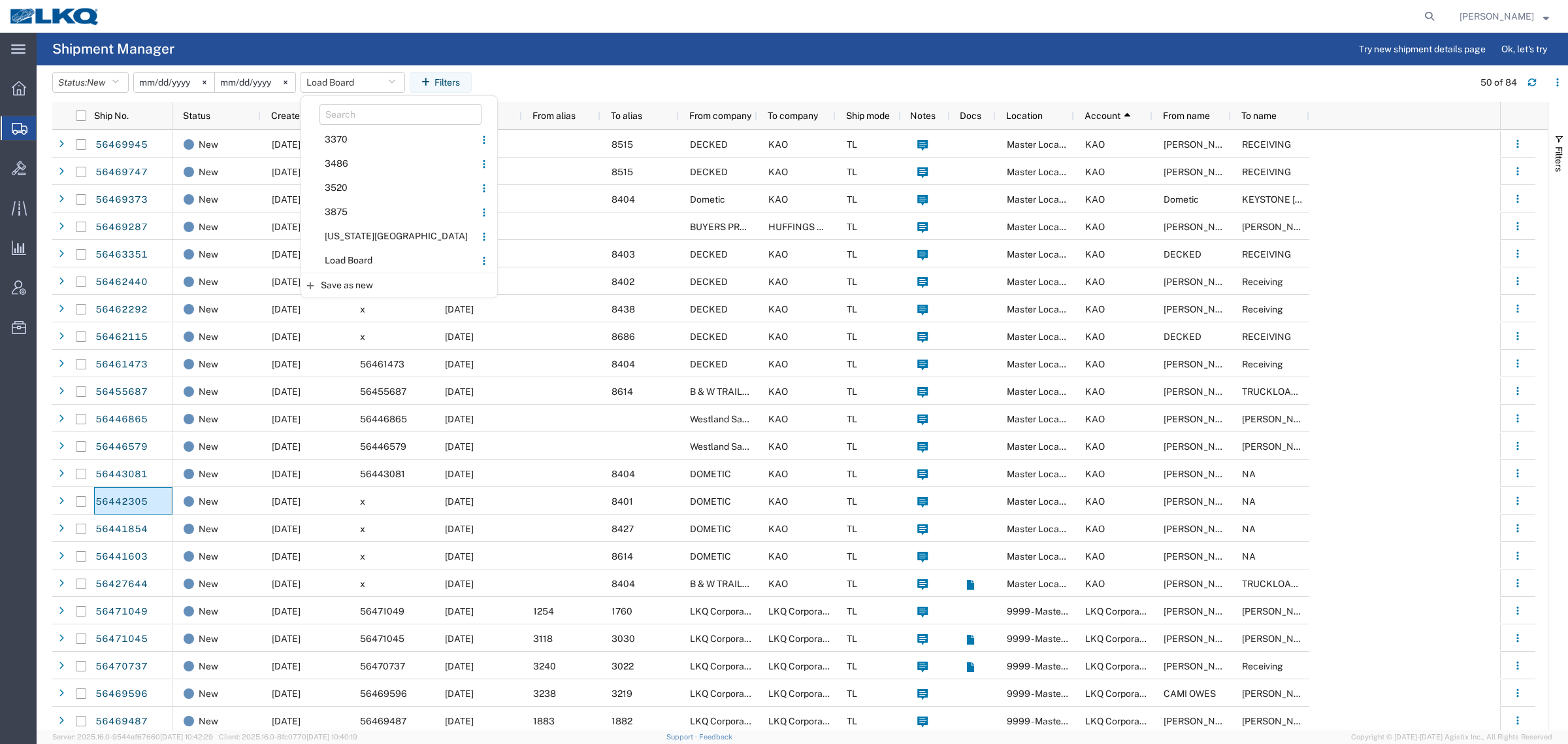
drag, startPoint x: 363, startPoint y: 255, endPoint x: 476, endPoint y: 188, distance: 131.4
click at [369, 252] on span "Load Board" at bounding box center [388, 260] width 171 height 24
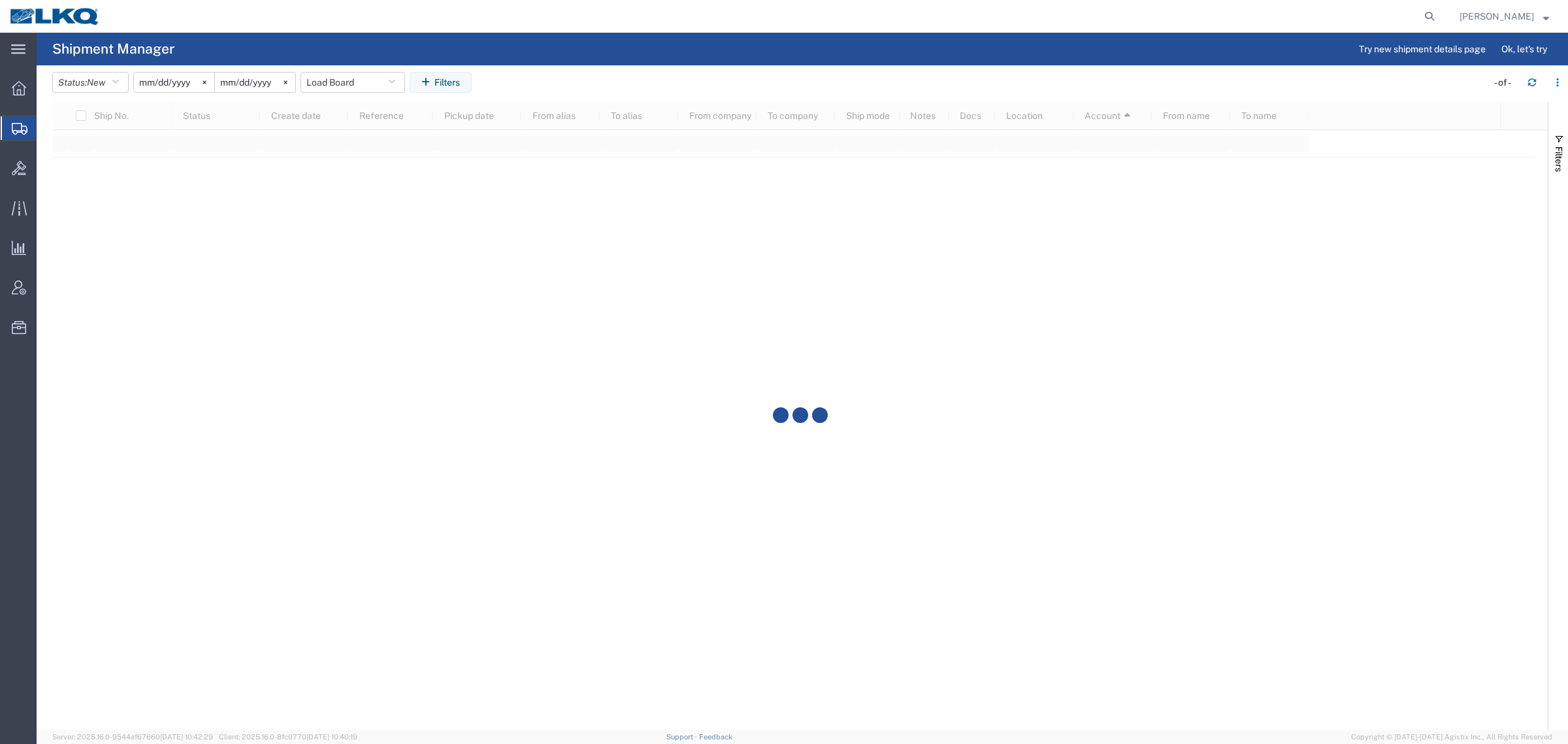
click at [739, 59] on agx-page-header "Shipment Manager Try new shipment details page Ok, let's try" at bounding box center [802, 49] width 1532 height 33
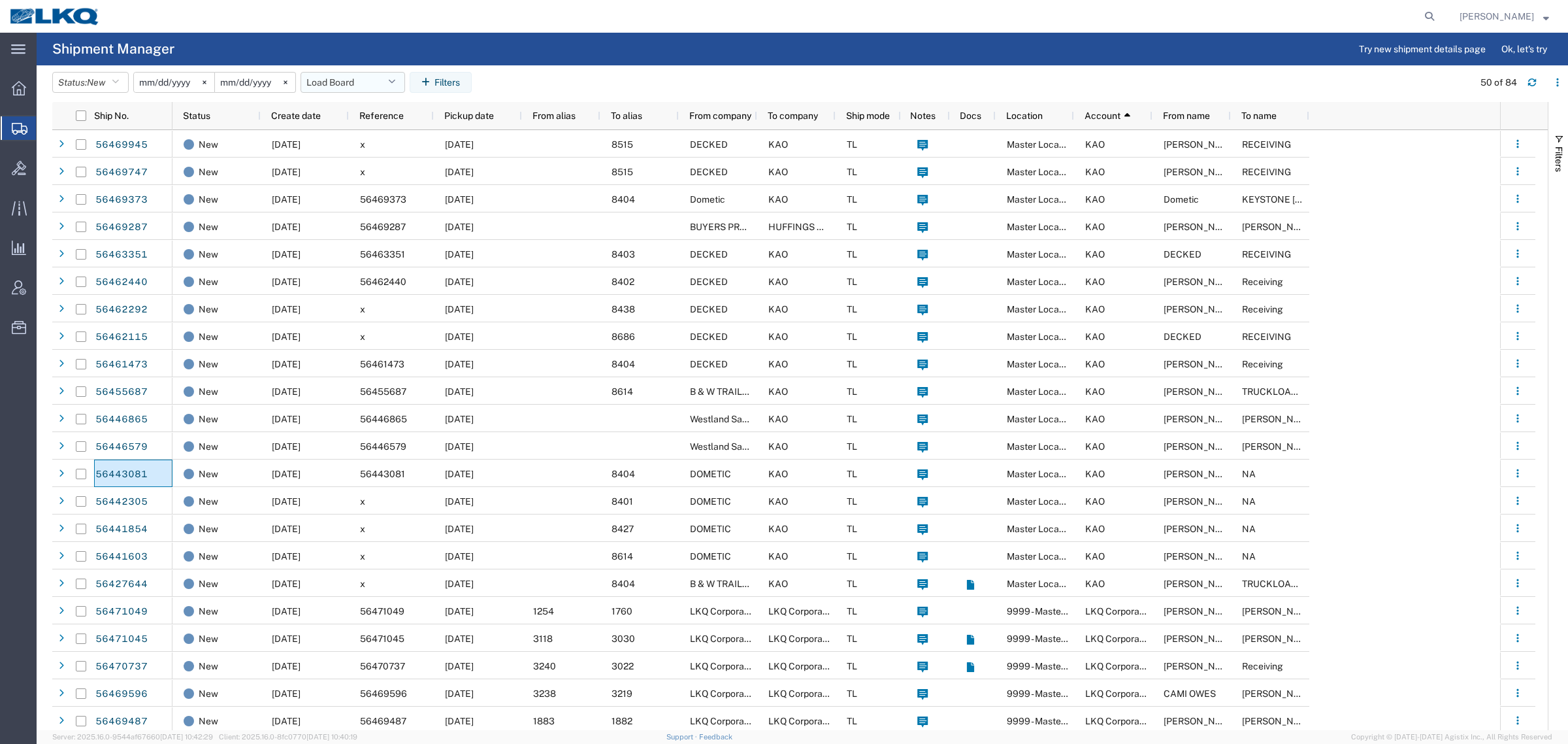
click at [349, 78] on button "Load Board" at bounding box center [353, 82] width 105 height 21
click at [386, 260] on span "Load Board" at bounding box center [388, 260] width 171 height 24
click at [857, 79] on agx-table-filter-chips "Status: New Active All Approved Booked Canceled Delivered Denied New On Hold Pe…" at bounding box center [760, 87] width 1415 height 30
click at [328, 87] on button "Load Board" at bounding box center [353, 82] width 105 height 21
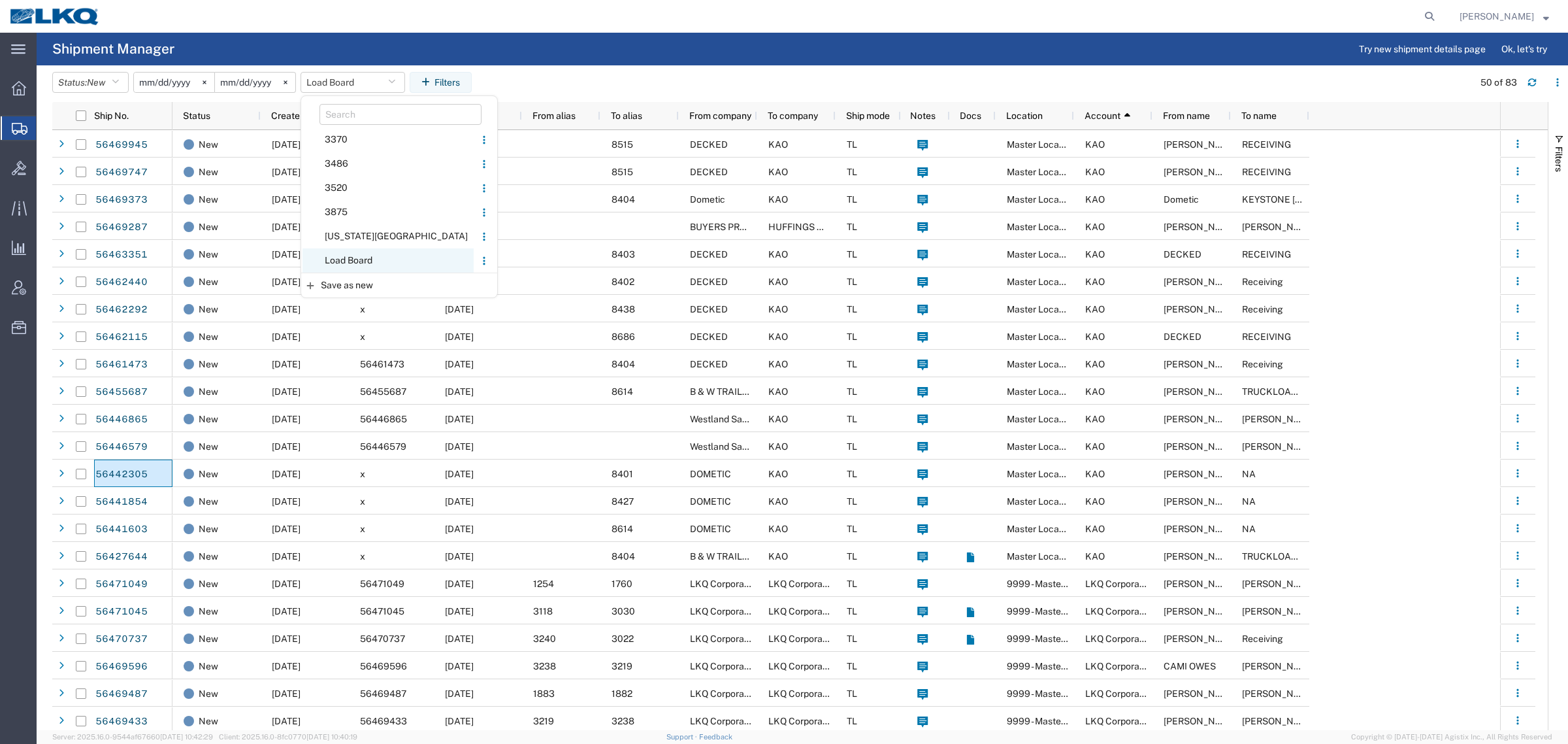
click at [366, 267] on span "Load Board" at bounding box center [388, 260] width 171 height 24
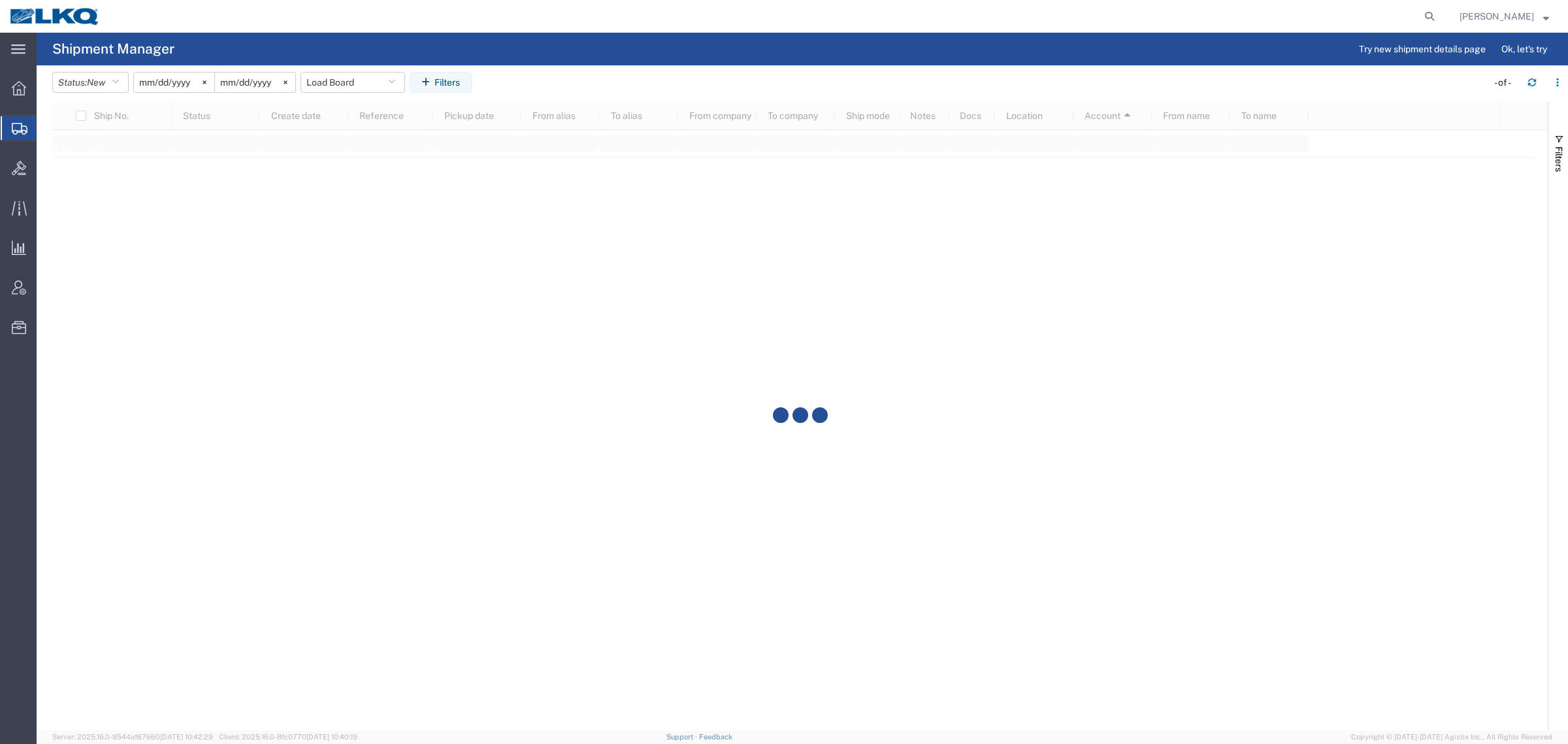
click at [807, 60] on agx-page-header "Shipment Manager Try new shipment details page Ok, let's try" at bounding box center [802, 49] width 1532 height 33
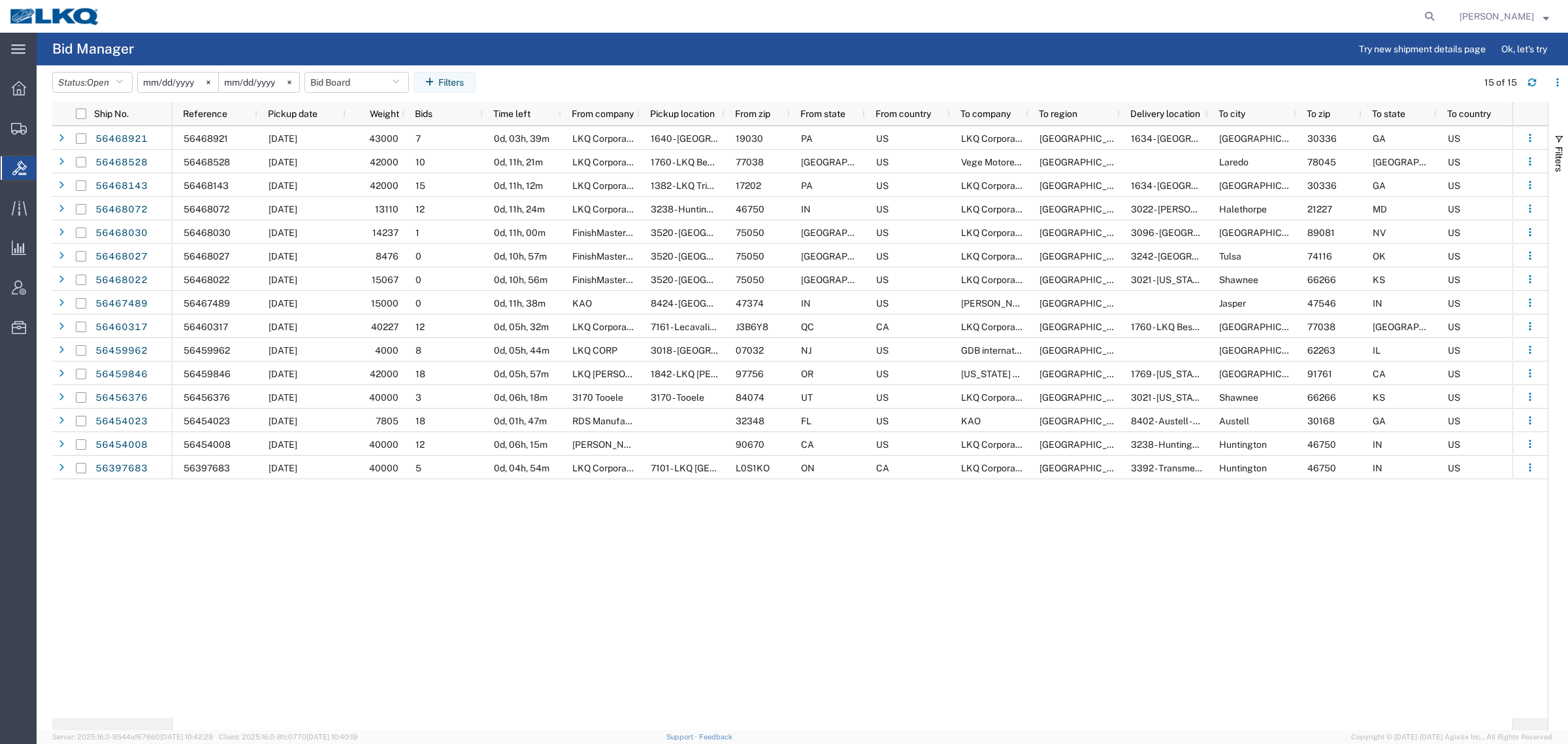
click at [321, 534] on div "56468921 08/12/2025 43000 7 0d, 03h, 39m LKQ Corporation 1640 - Philadelphia - …" at bounding box center [842, 422] width 1340 height 592
click at [640, 79] on agx-table-filter-chips "Status: Open Active All Awaiting Confirmation Awarded Closed Expired Open Withd…" at bounding box center [762, 87] width 1419 height 30
click at [778, 74] on agx-table-filter-chips "Status: Open Active All Awaiting Confirmation Awarded Closed Expired Open Withd…" at bounding box center [762, 87] width 1419 height 30
click at [707, 70] on header "Status: Open Active All Awaiting Confirmation Awarded Closed Expired Open Withd…" at bounding box center [810, 84] width 1516 height 36
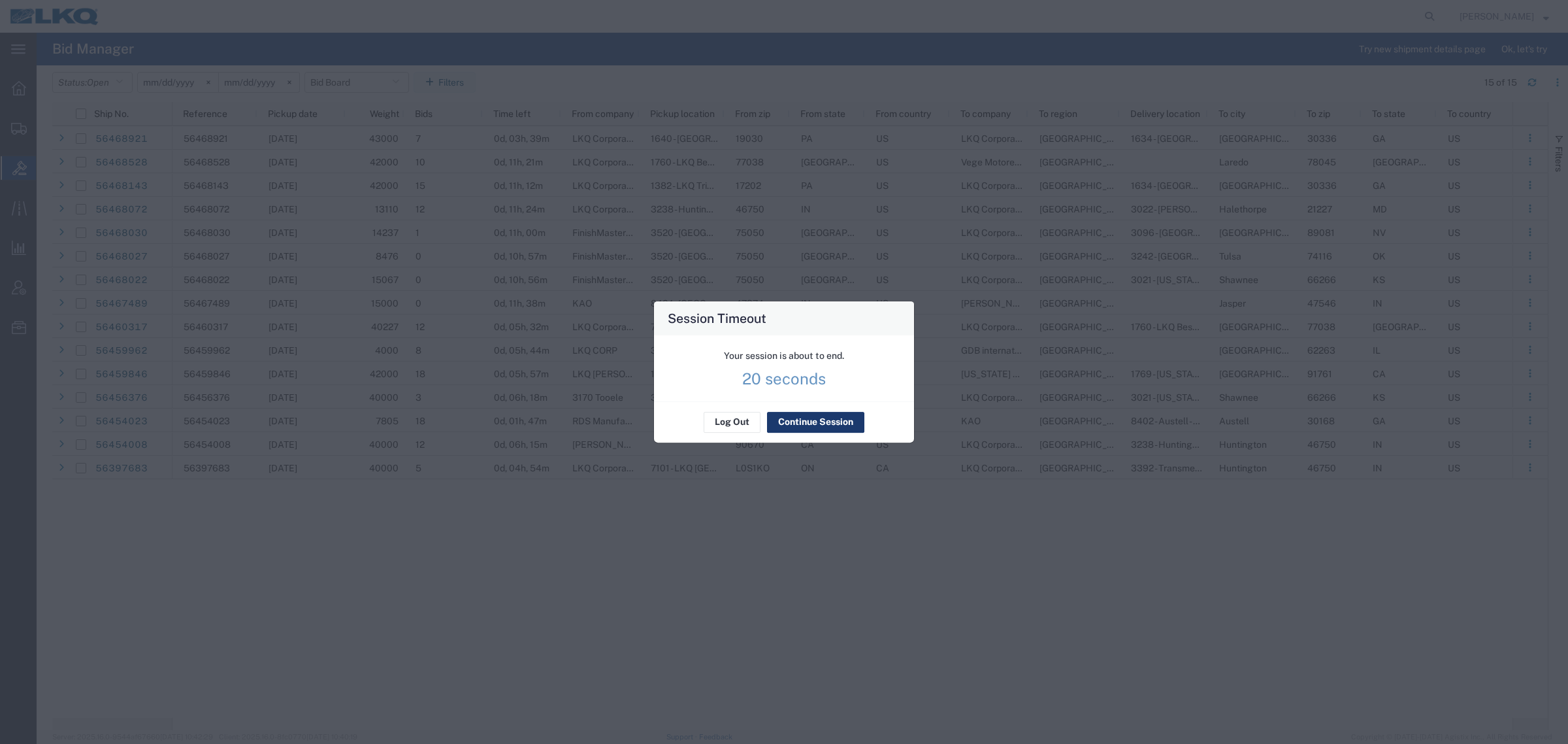
click at [822, 426] on button "Continue Session" at bounding box center [816, 422] width 98 height 21
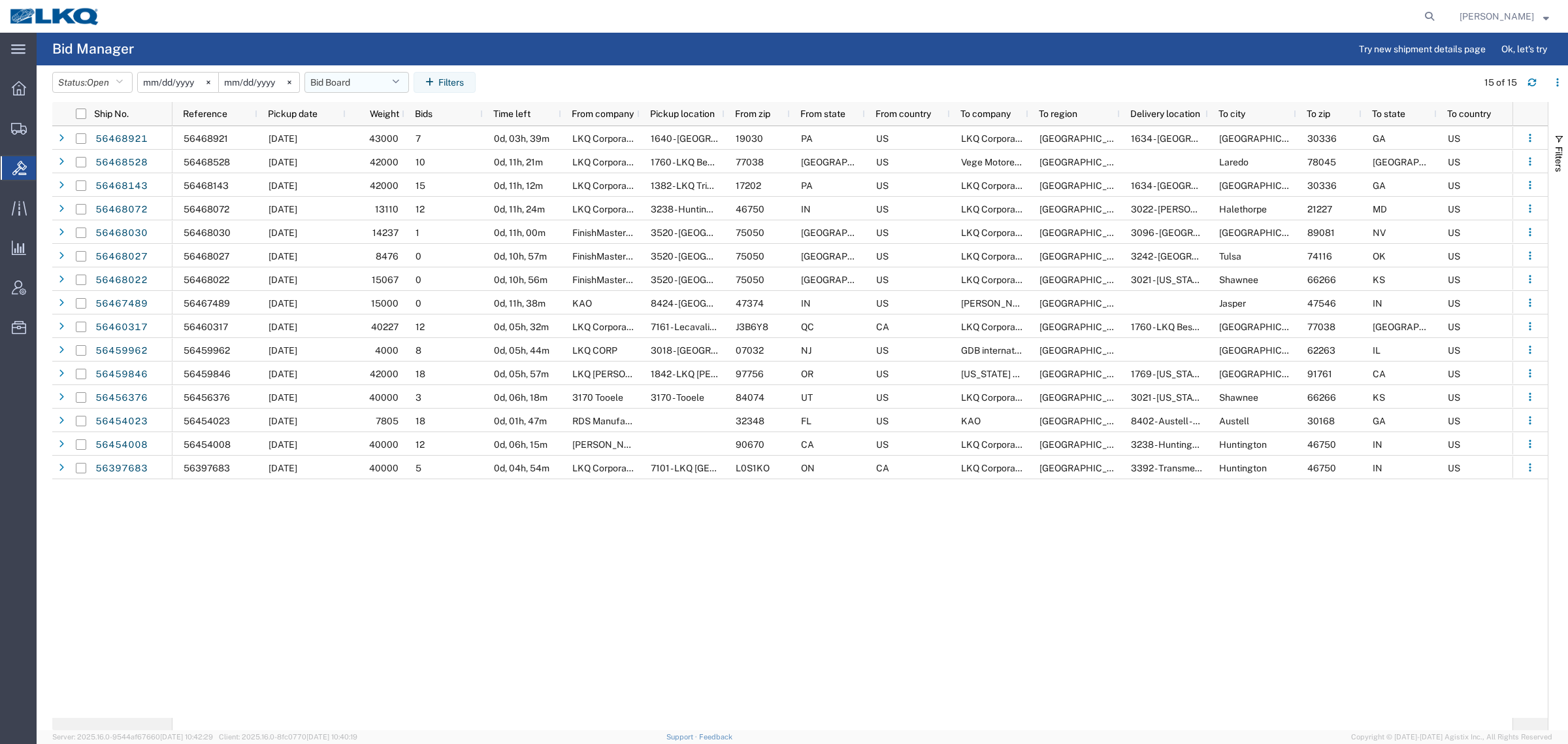
click at [347, 82] on button "Bid Board" at bounding box center [357, 82] width 105 height 21
click at [377, 134] on span "Bid Board" at bounding box center [391, 140] width 171 height 24
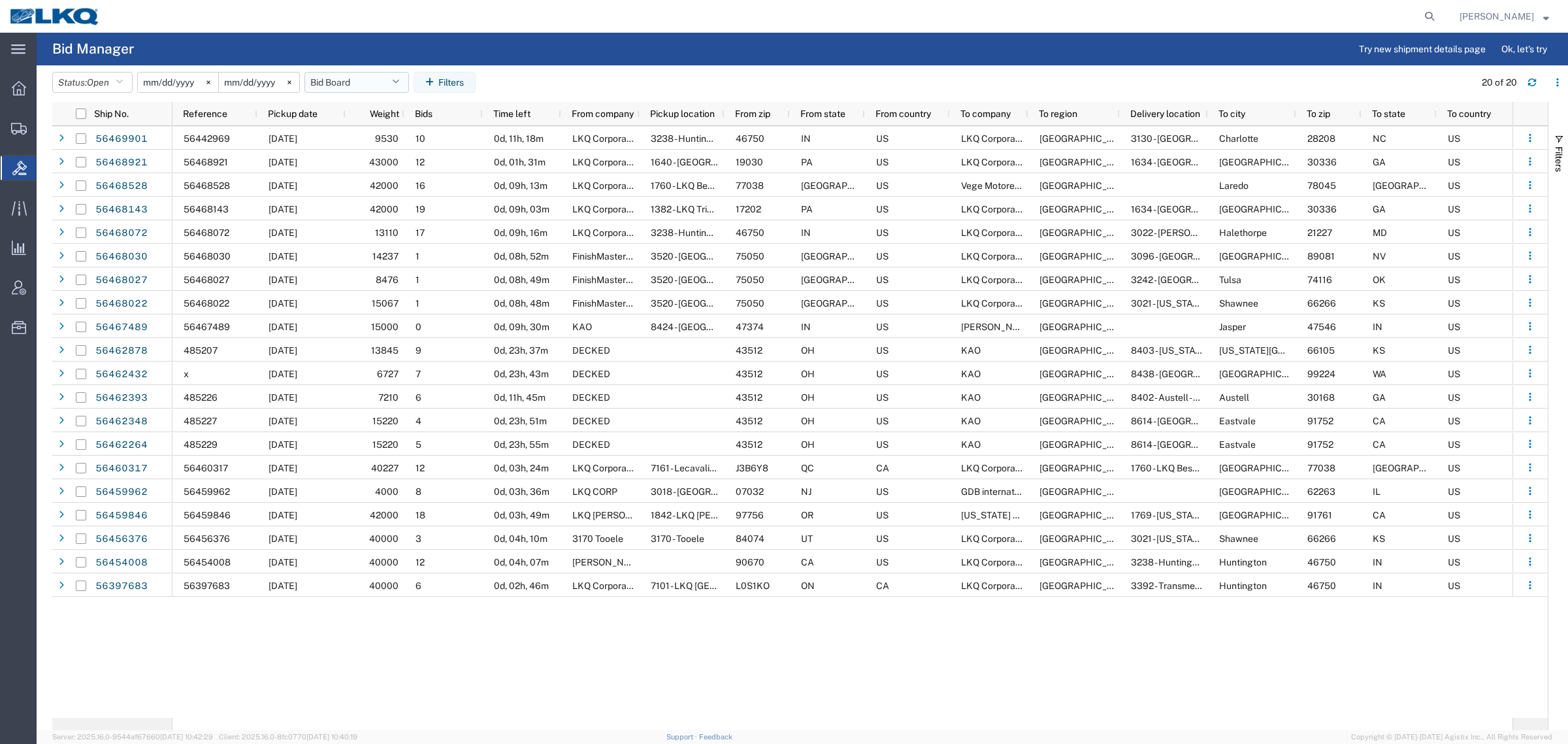
click at [347, 84] on button "Bid Board" at bounding box center [357, 82] width 105 height 21
click at [358, 137] on span "Bid Board" at bounding box center [391, 140] width 171 height 24
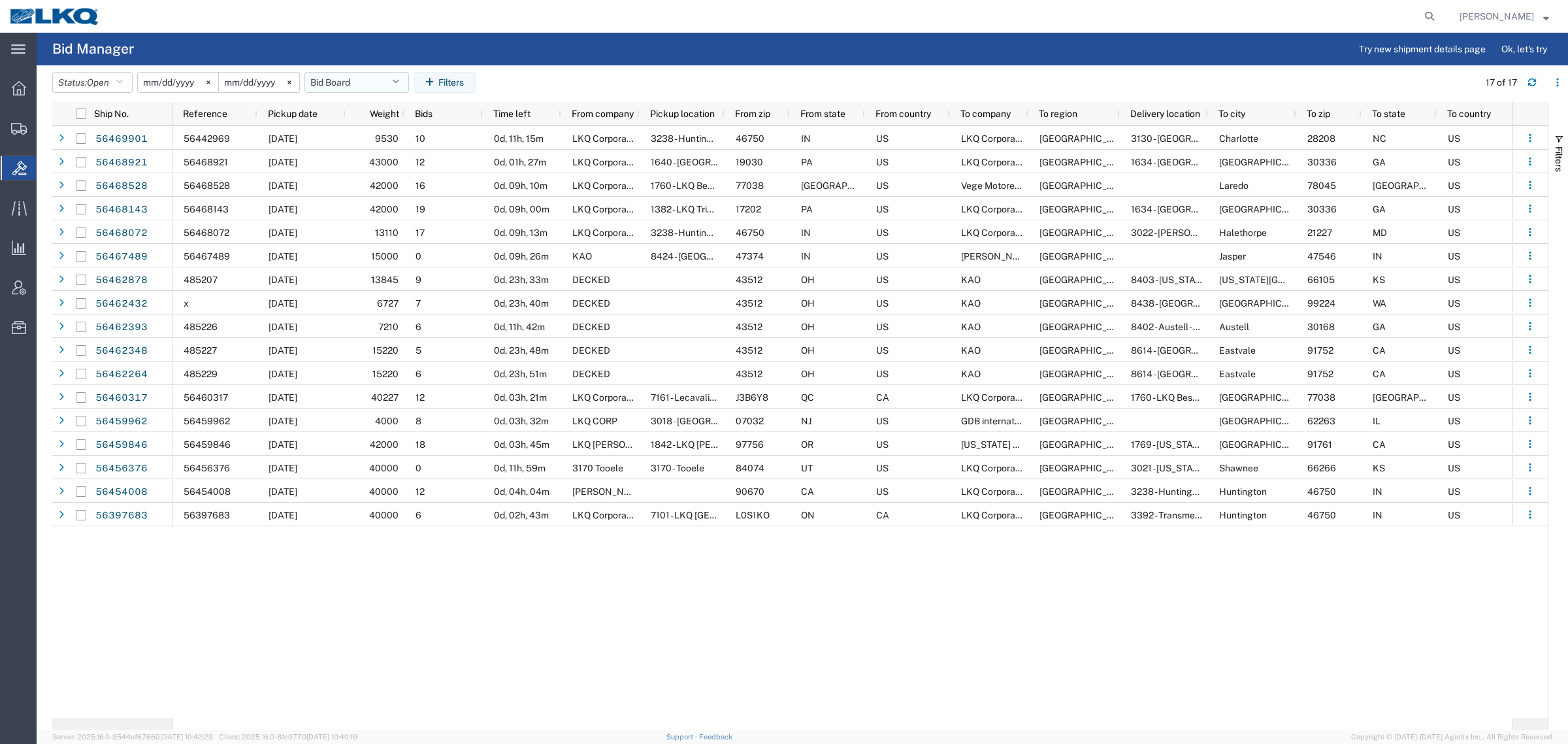
click at [345, 80] on button "Bid Board" at bounding box center [357, 82] width 105 height 21
click at [354, 139] on span "Bid Board" at bounding box center [391, 140] width 171 height 24
click at [331, 80] on button "Bid Board" at bounding box center [357, 82] width 105 height 21
click at [372, 135] on span "Bid Board" at bounding box center [391, 140] width 171 height 24
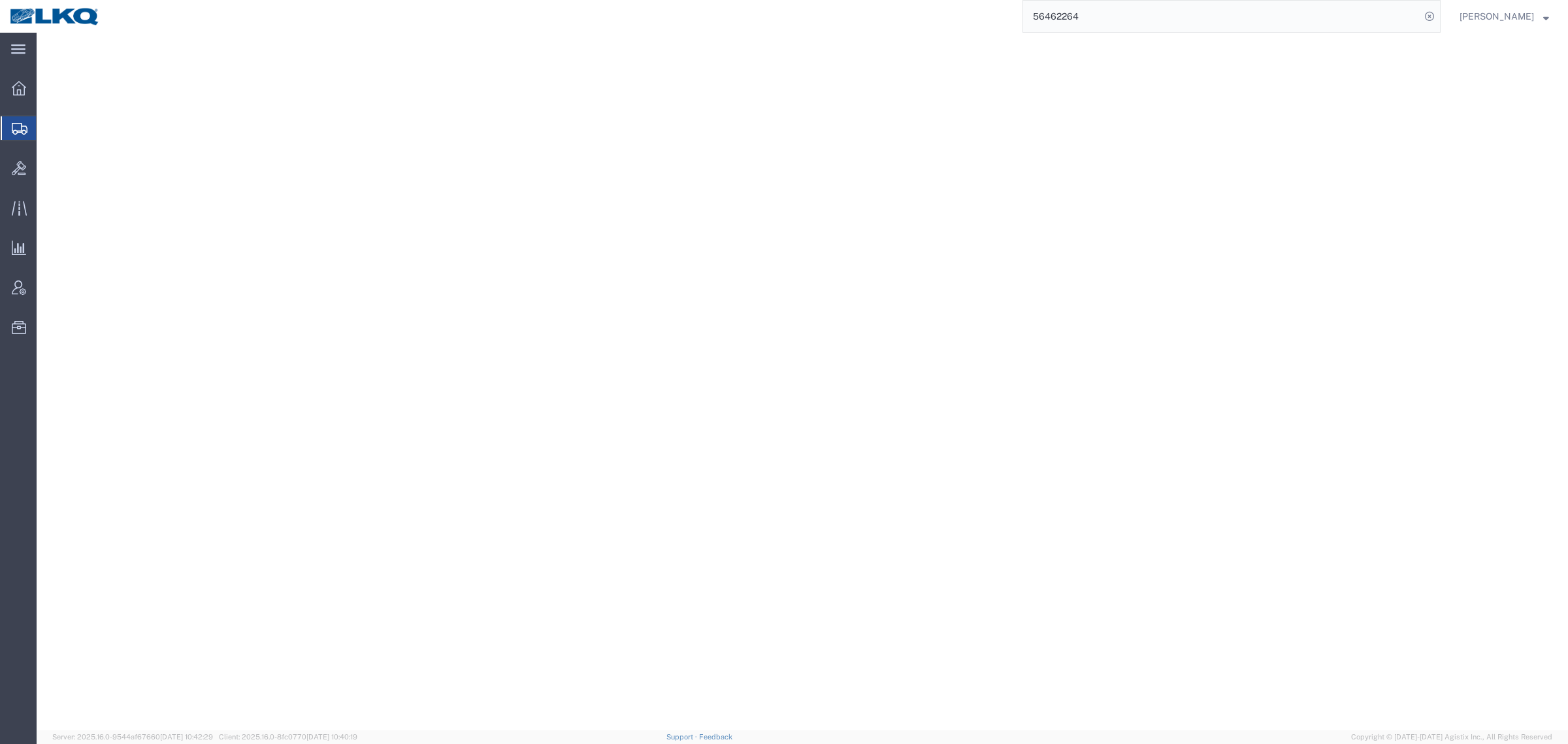
select select "30605"
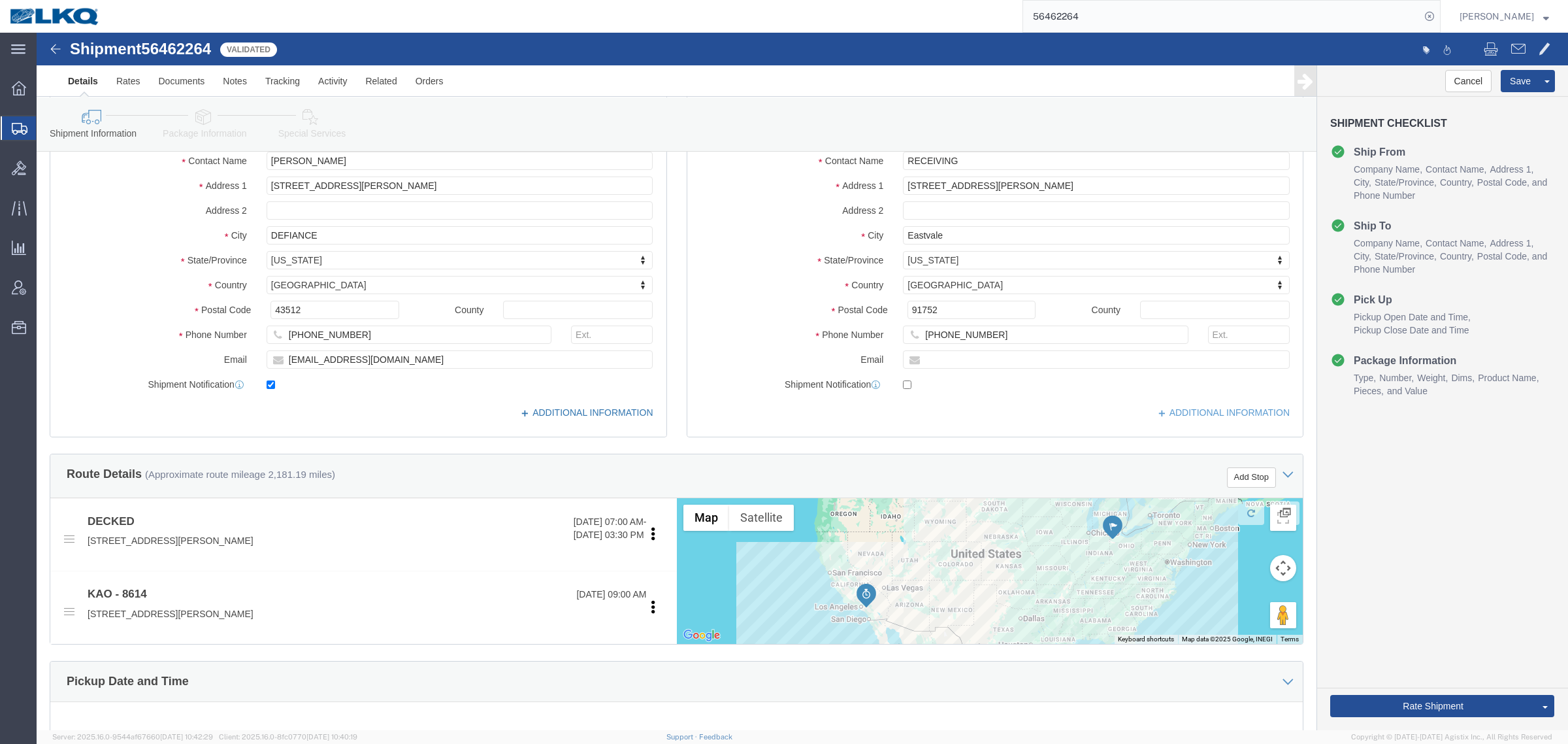
scroll to position [163, 0]
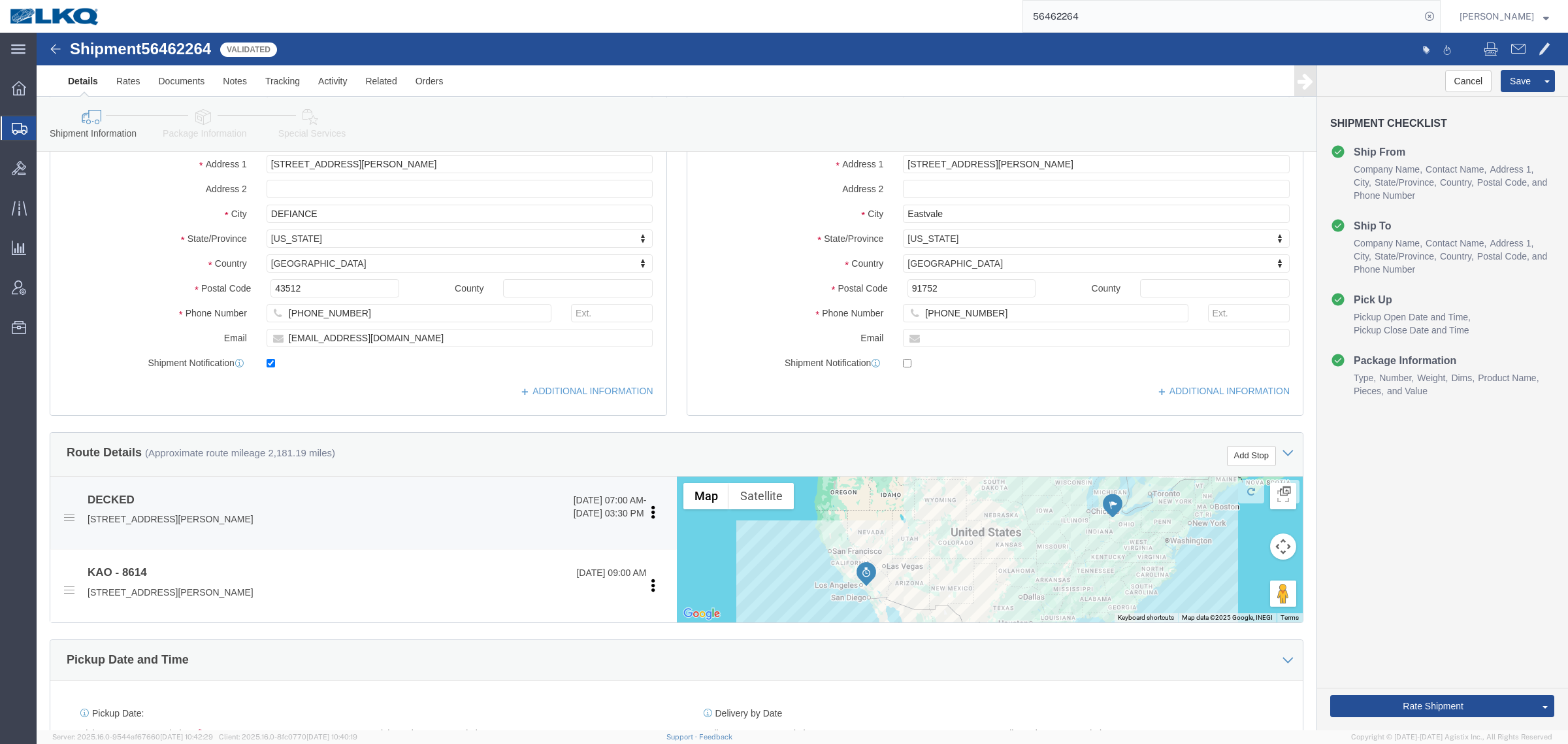
click p "[STREET_ADDRESS][PERSON_NAME]"
copy p "43512"
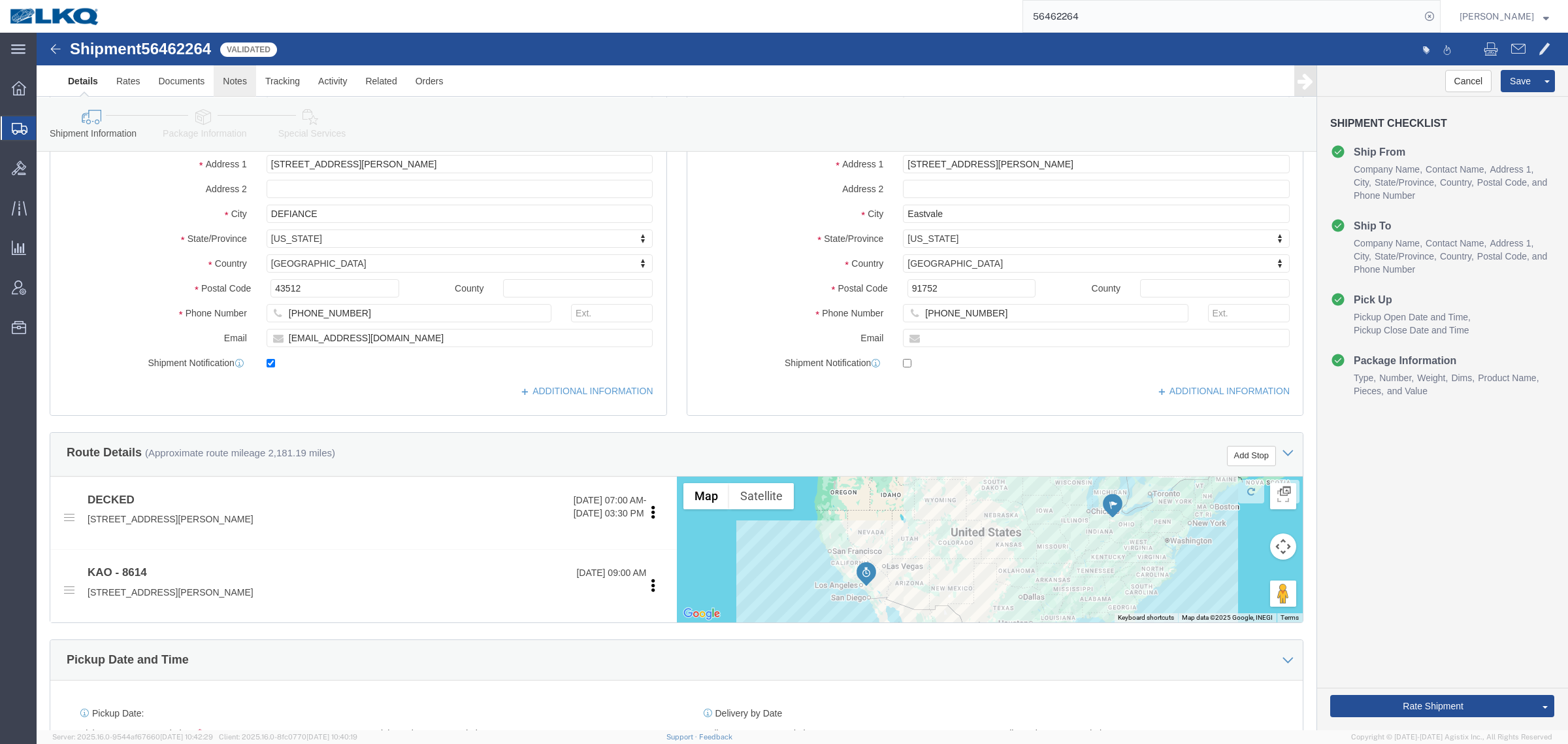
click link "Notes"
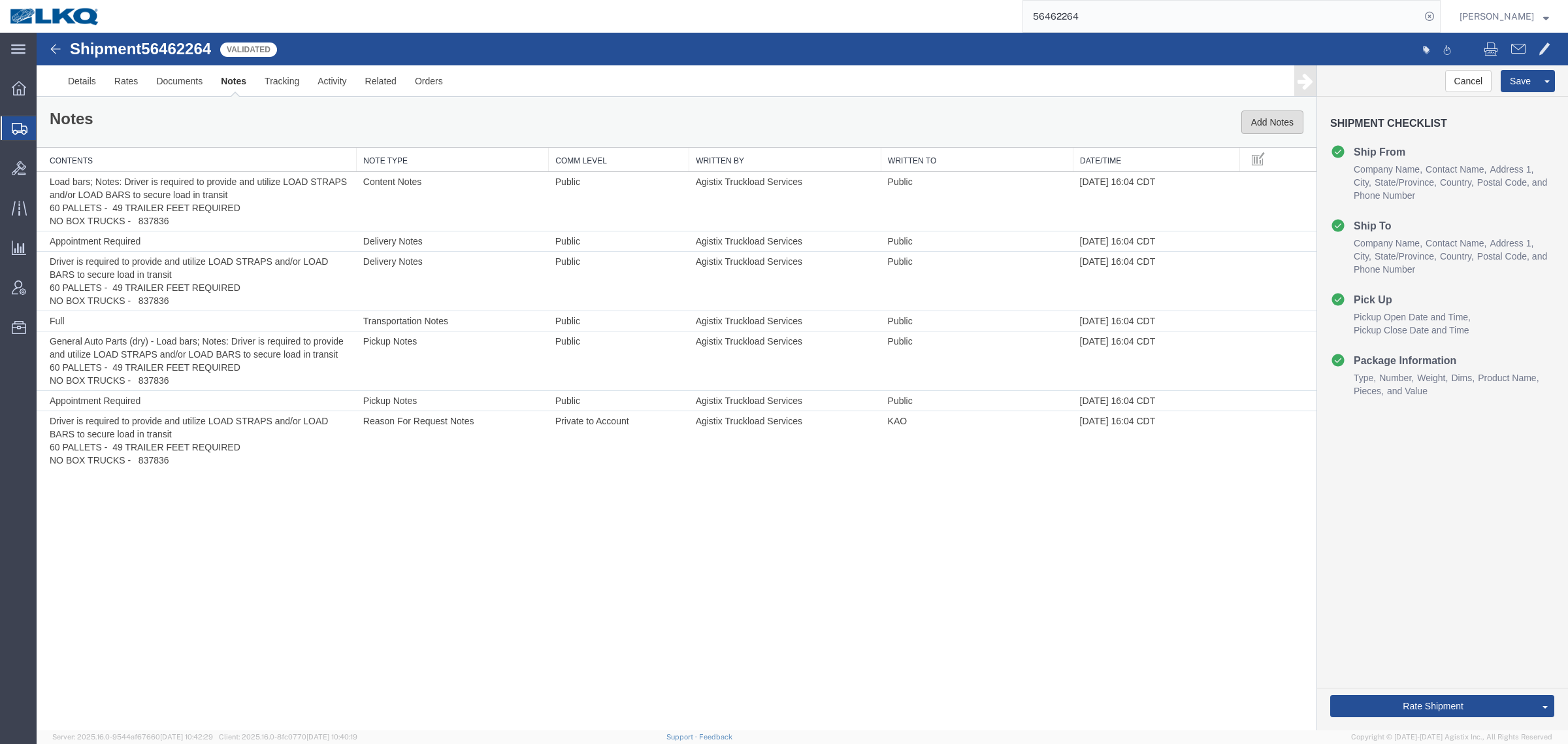
click at [1265, 122] on button "Add Notes" at bounding box center [1272, 122] width 62 height 24
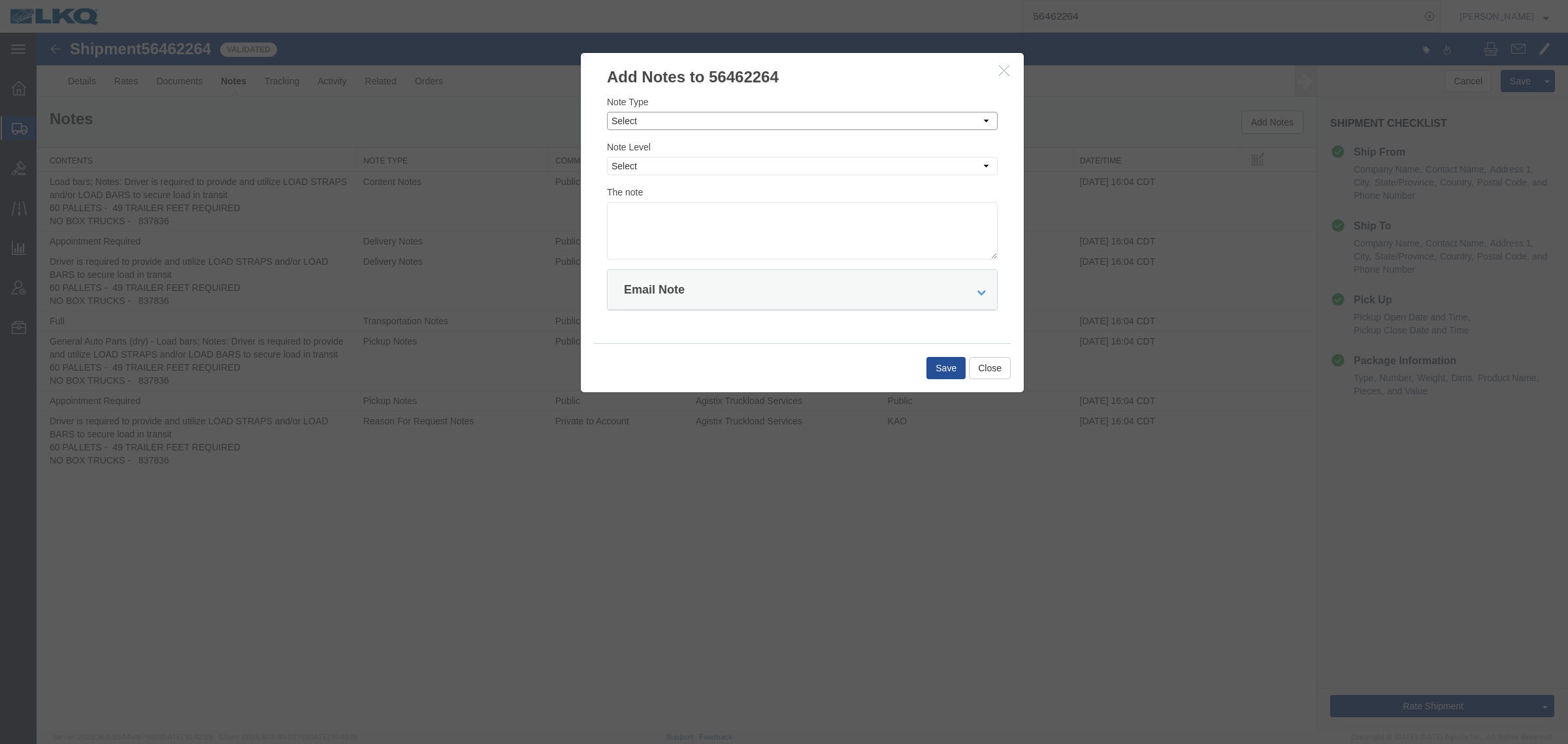
click at [650, 122] on select "Select Approval Bid Notes Carrier Change Notes Claim Notes Content Hazmat Notes…" at bounding box center [802, 121] width 391 height 18
select select "BID_NOTES"
click at [607, 112] on select "Select Approval Bid Notes Carrier Change Notes Claim Notes Content Hazmat Notes…" at bounding box center [802, 121] width 391 height 18
click at [683, 163] on select "Select Private to Account Private to Vendor Public" at bounding box center [802, 166] width 391 height 18
select select "PRIVATE_TO_ACCOUNT"
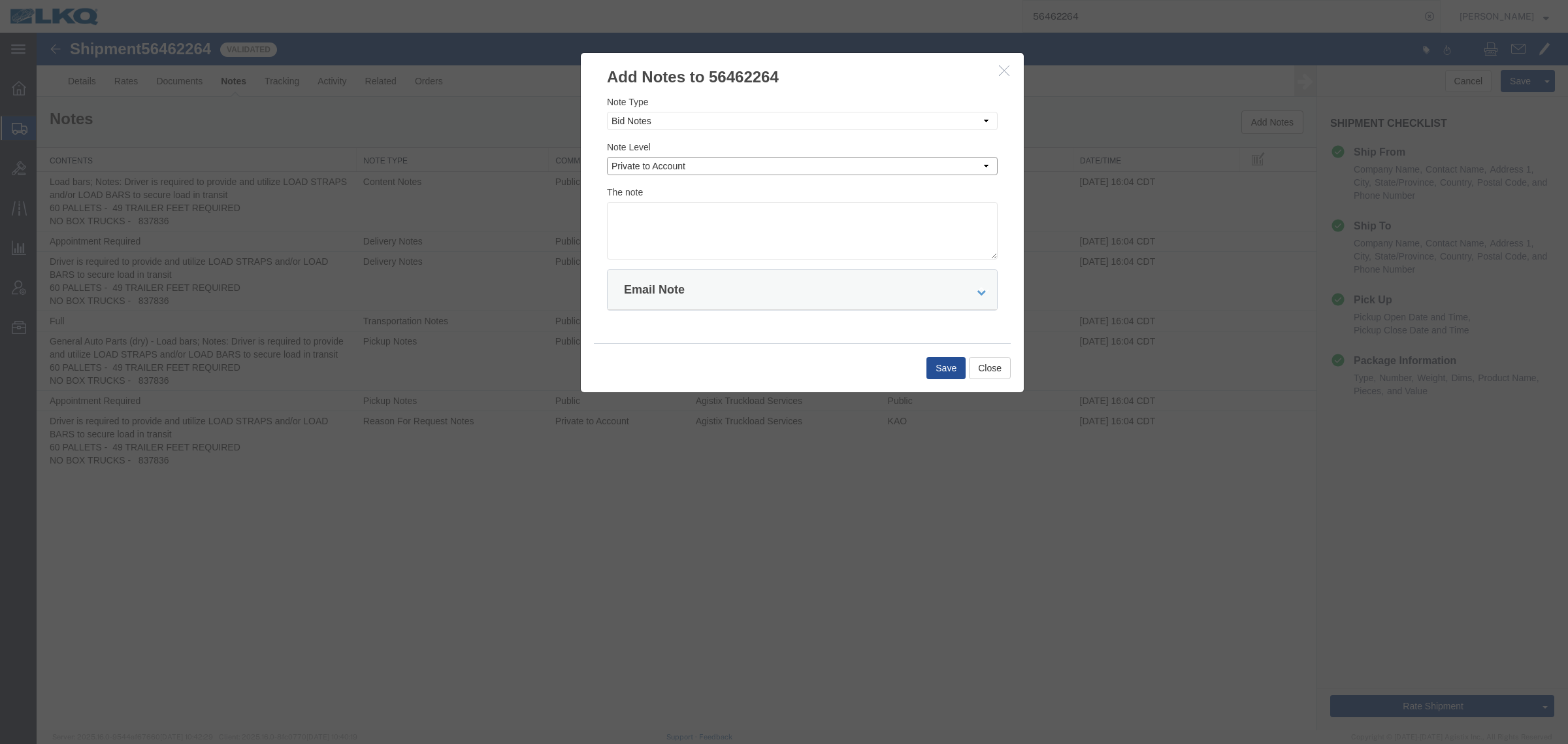
click at [607, 157] on select "Select Private to Account Private to Vendor Public" at bounding box center [802, 166] width 391 height 18
click at [718, 236] on textarea at bounding box center [802, 230] width 391 height 57
type textarea "D"
type textarea "d"
type textarea "DAT: $2797"
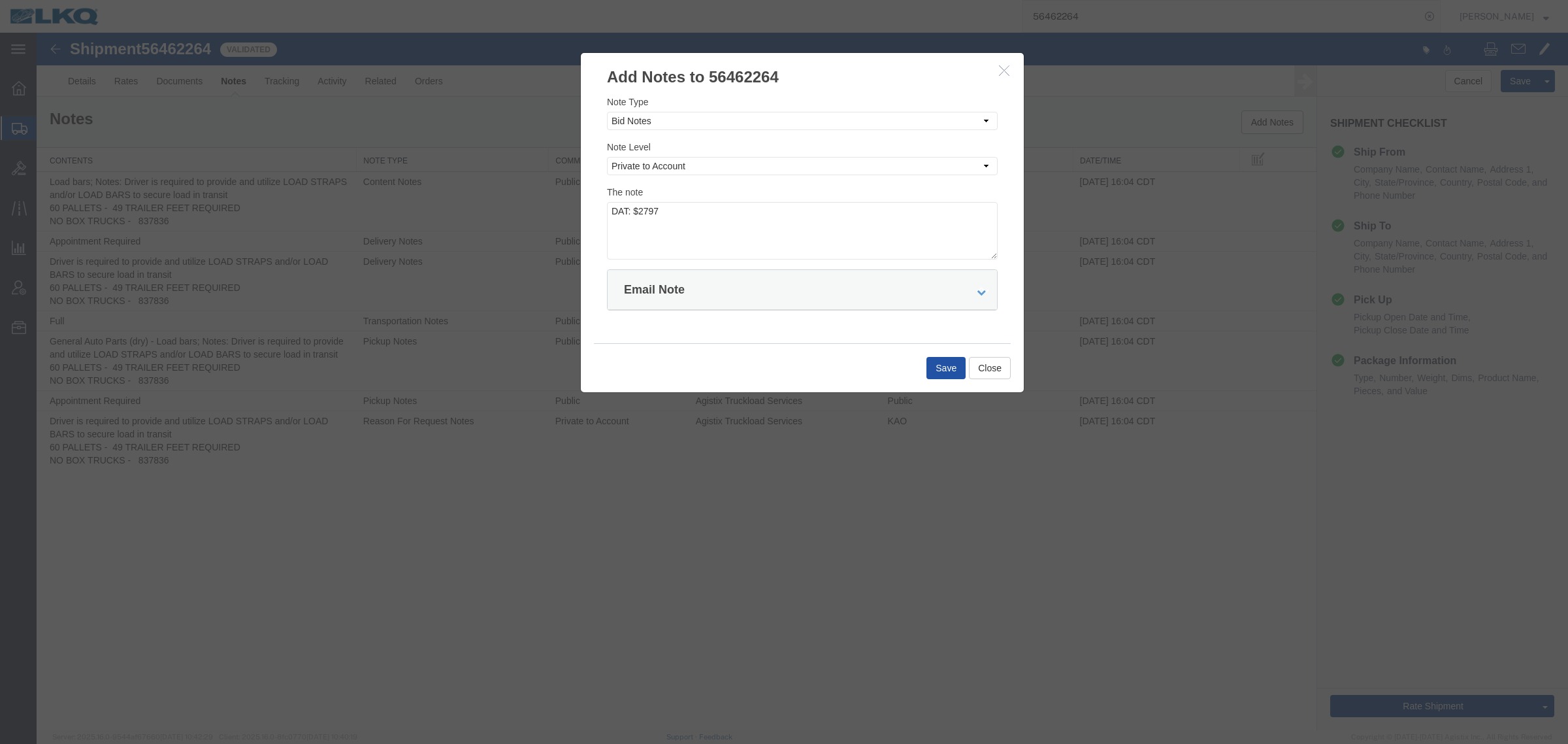
click at [946, 375] on button "Save" at bounding box center [946, 369] width 39 height 22
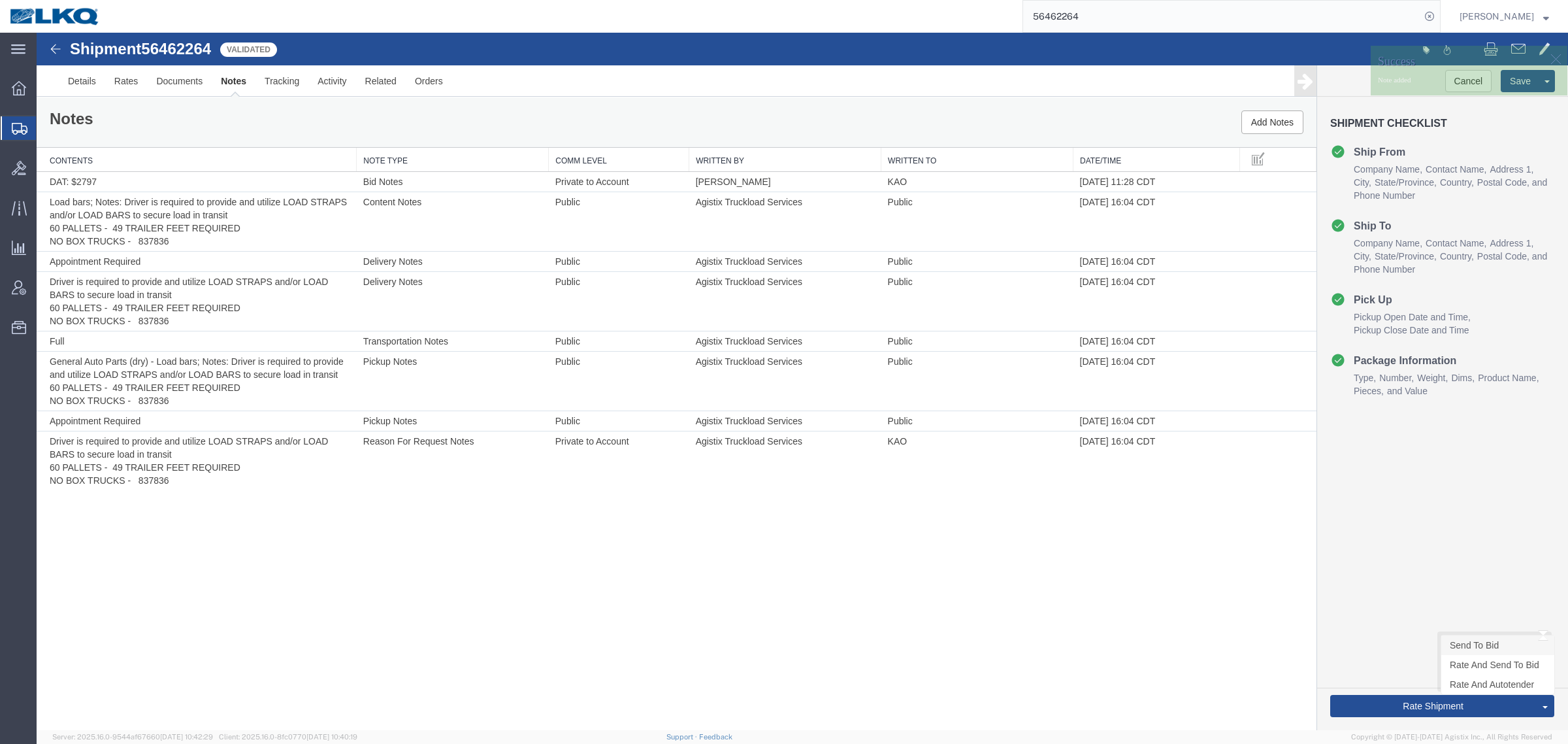
click at [1478, 646] on link "Send To Bid" at bounding box center [1498, 646] width 113 height 20
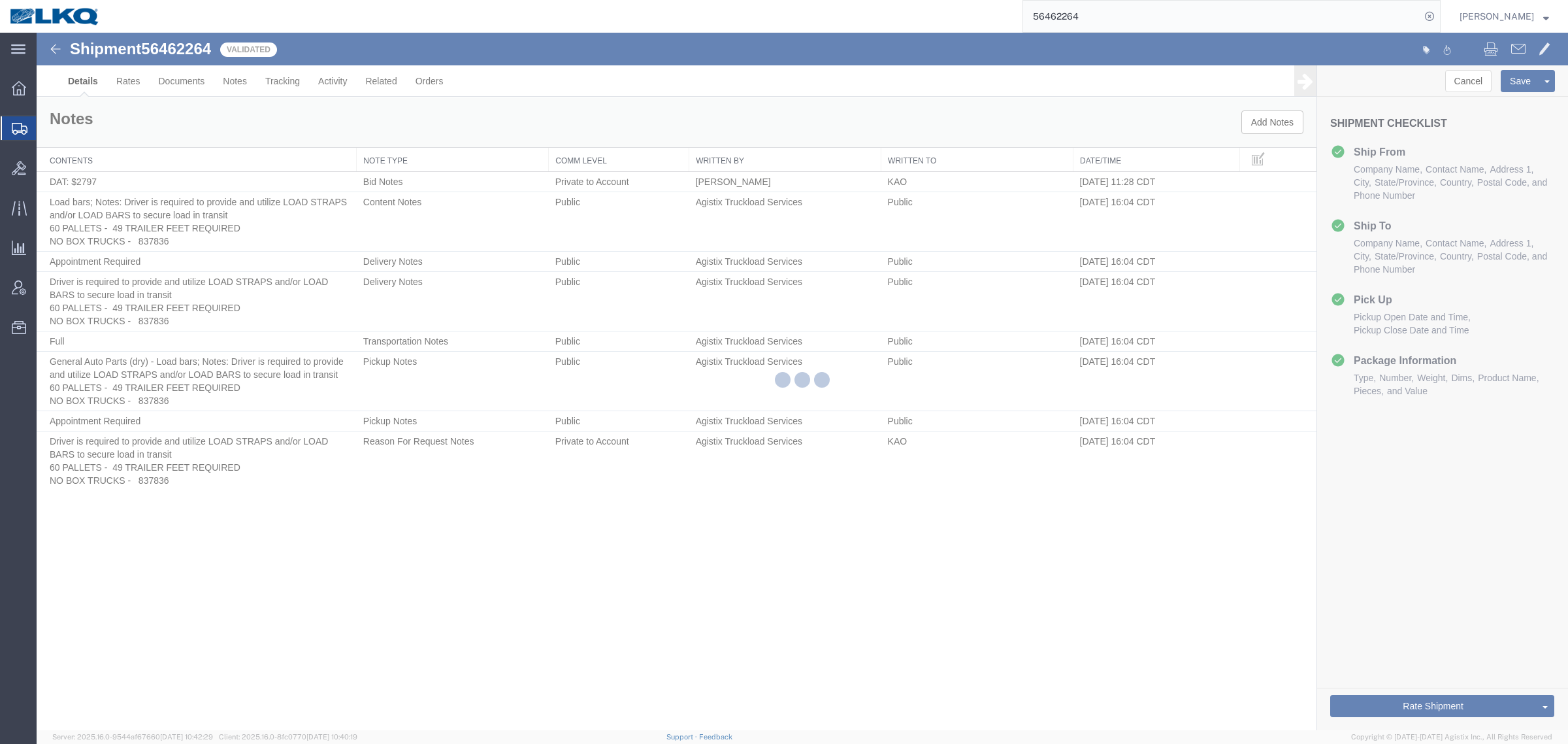
select select "30605"
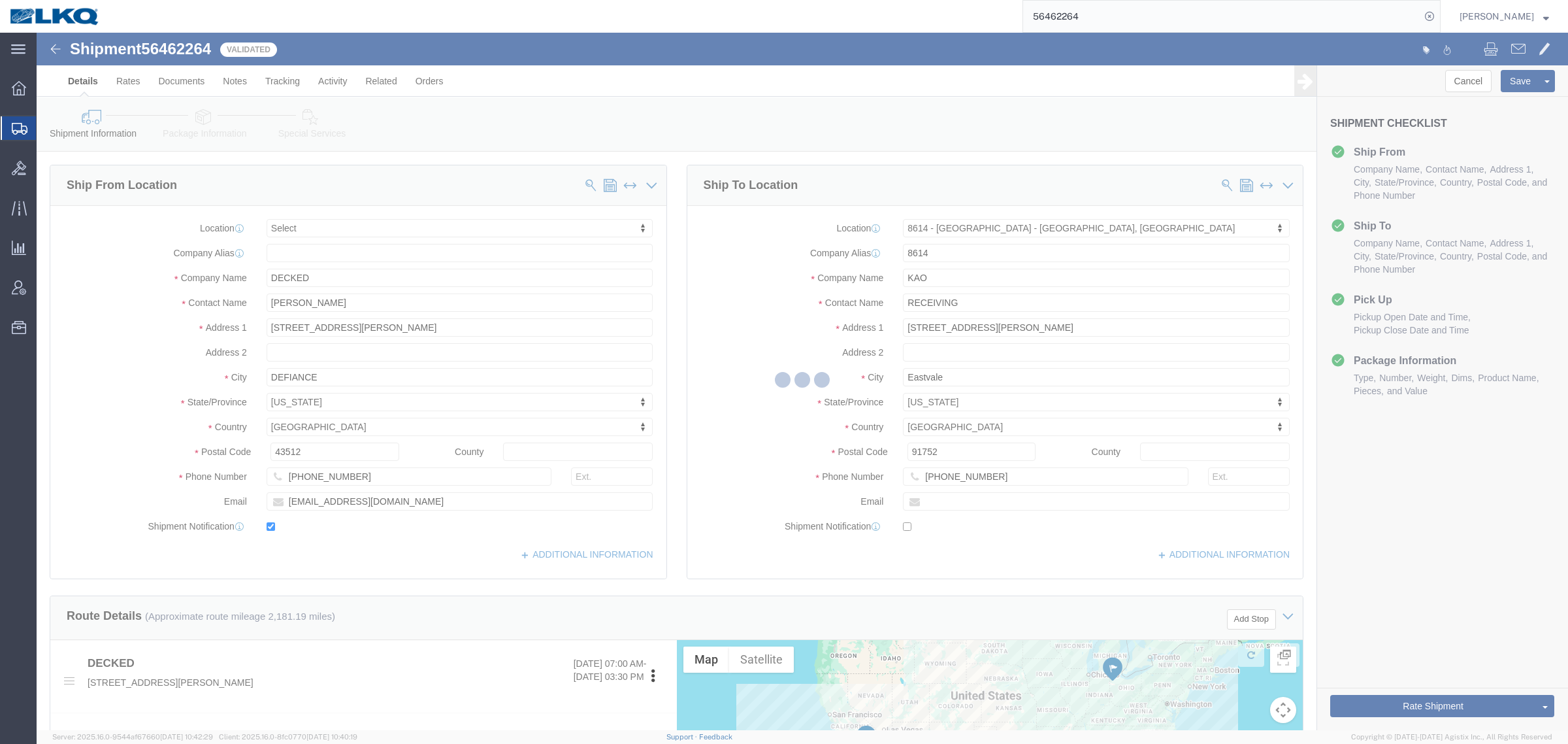
select select "TL"
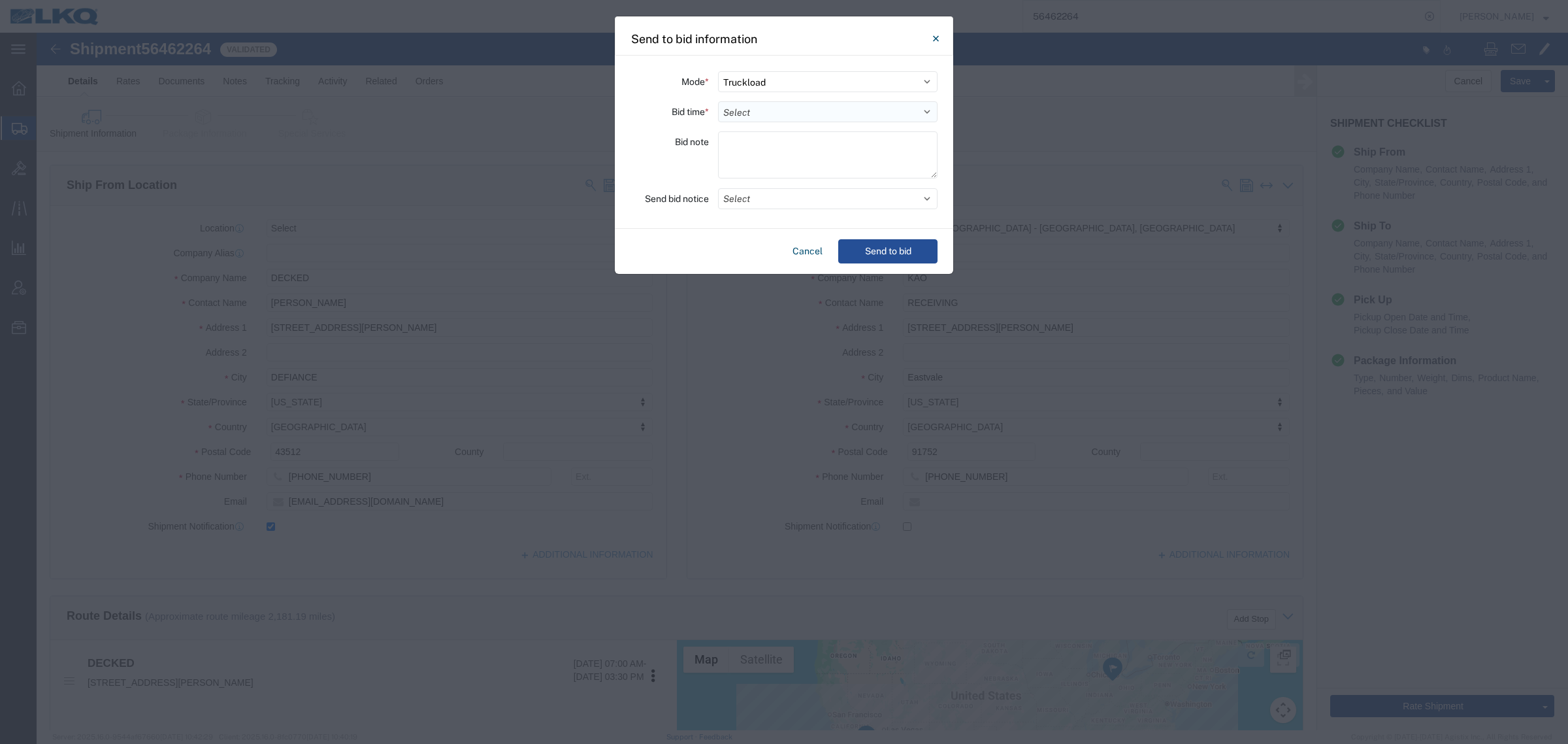
click at [758, 116] on select "Select 30 Min (Rush) 1 Hour (Rush) 2 Hours (Rush) 4 Hours (Rush) 8 Hours (Rush)…" at bounding box center [828, 112] width 220 height 21
click at [718, 101] on select "Select 30 Min (Rush) 1 Hour (Rush) 2 Hours (Rush) 4 Hours (Rush) 8 Hours (Rush)…" at bounding box center [828, 112] width 220 height 21
click at [782, 116] on select "Select 30 Min (Rush) 1 Hour (Rush) 2 Hours (Rush) 4 Hours (Rush) 8 Hours (Rush)…" at bounding box center [828, 112] width 220 height 21
select select "24"
click at [718, 101] on select "Select 30 Min (Rush) 1 Hour (Rush) 2 Hours (Rush) 4 Hours (Rush) 8 Hours (Rush)…" at bounding box center [828, 112] width 220 height 21
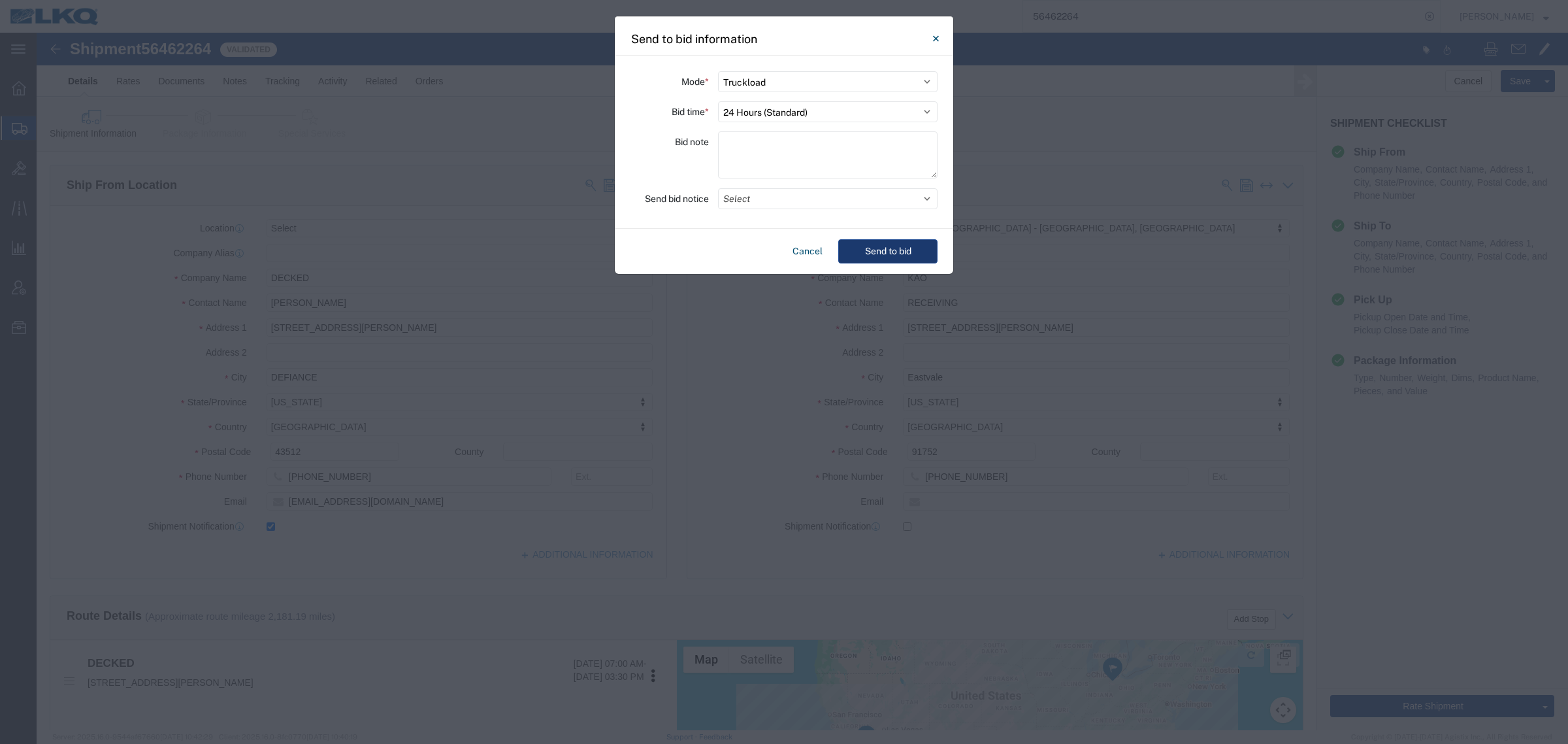
click at [912, 252] on button "Send to bid" at bounding box center [888, 251] width 99 height 24
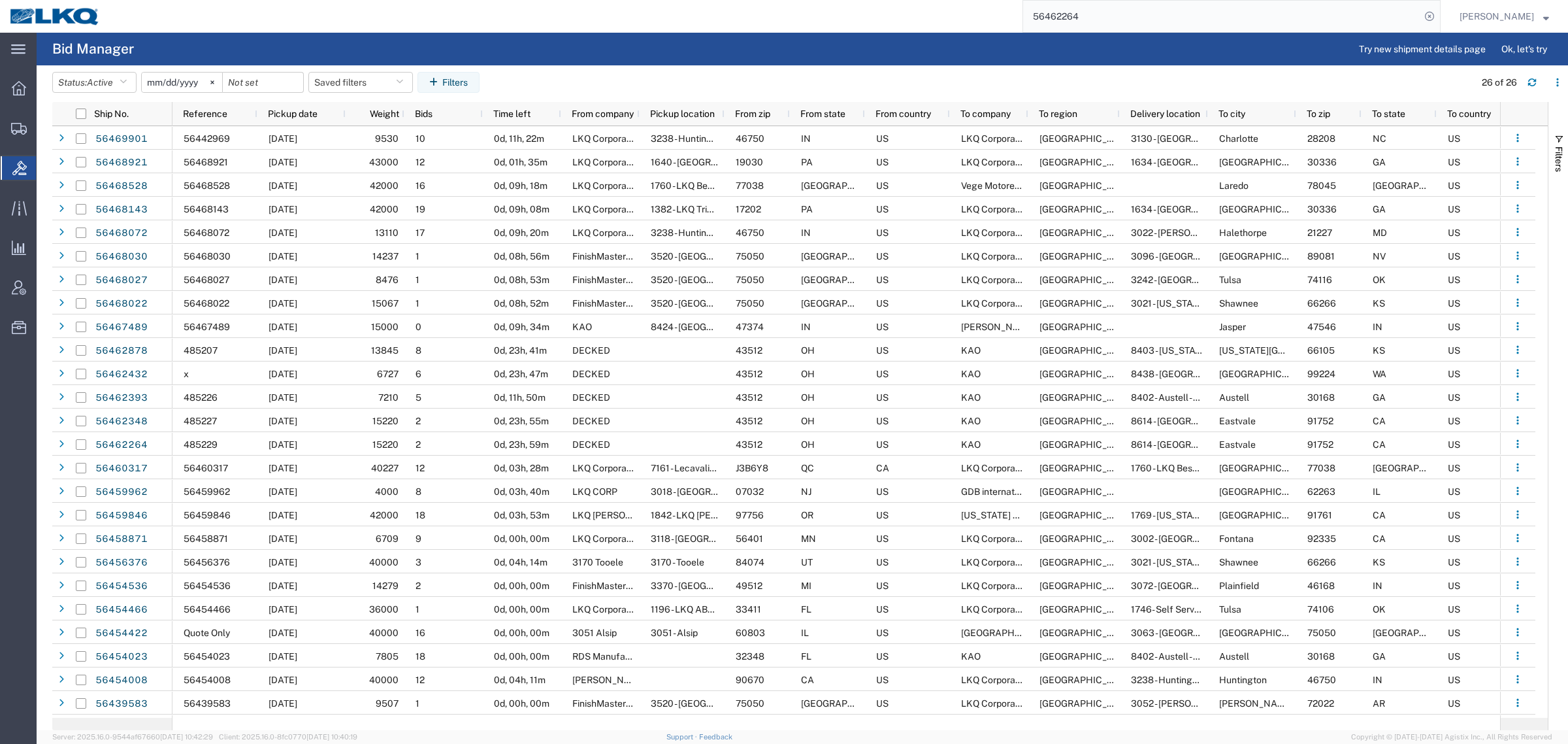
click at [646, 49] on agx-page-header "Bid Manager Try new shipment details page Ok, let's try" at bounding box center [802, 49] width 1532 height 33
drag, startPoint x: 348, startPoint y: 38, endPoint x: 462, endPoint y: 13, distance: 116.7
click at [350, 38] on agx-page-header "Bid Manager Try new shipment details page Ok, let's try" at bounding box center [802, 49] width 1532 height 33
drag, startPoint x: 720, startPoint y: 34, endPoint x: 893, endPoint y: 36, distance: 173.0
click at [732, 36] on agx-page-header "Bid Manager Try new shipment details page Ok, let's try" at bounding box center [802, 49] width 1532 height 33
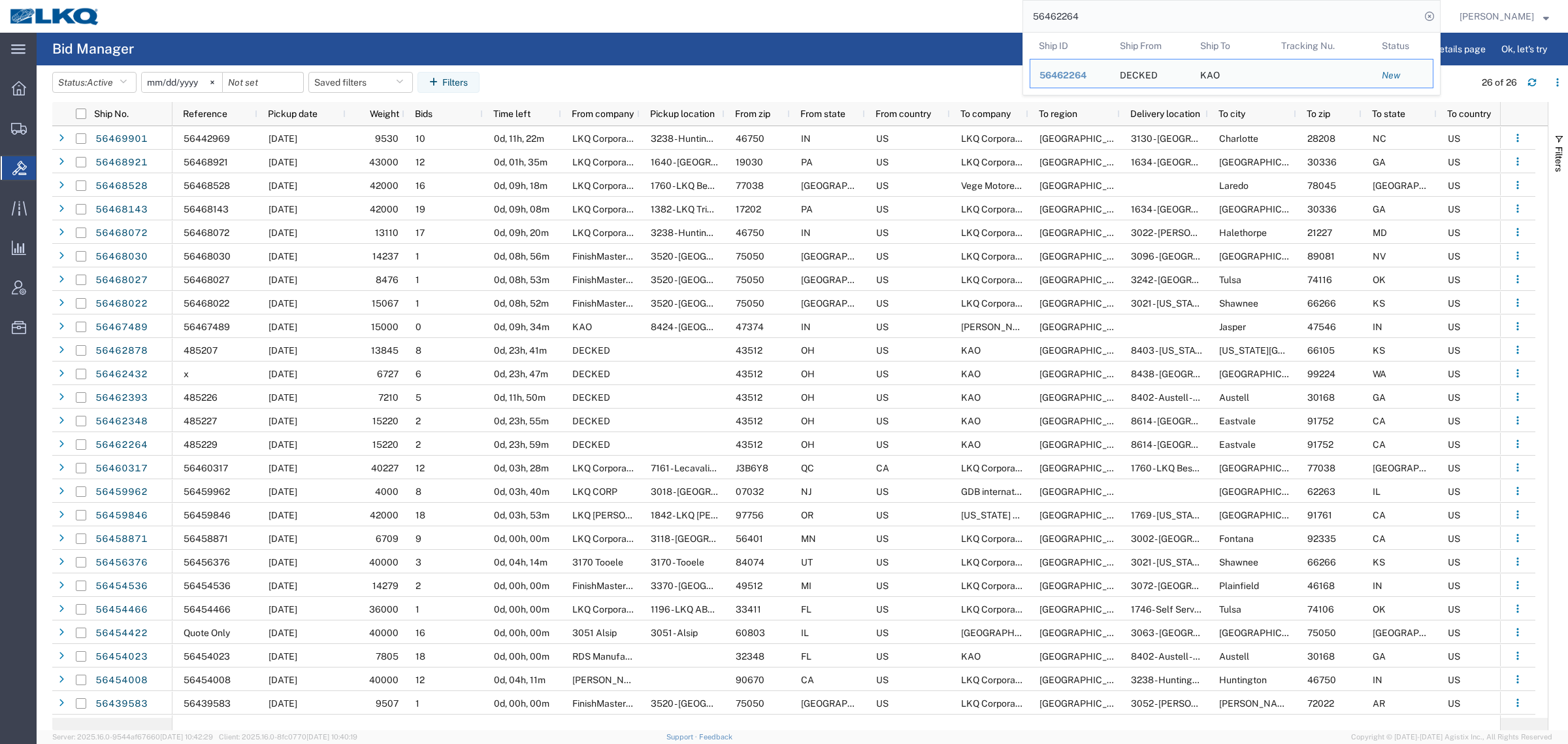
click at [1137, 15] on input "56462264" at bounding box center [1222, 16] width 398 height 31
paste input "115"
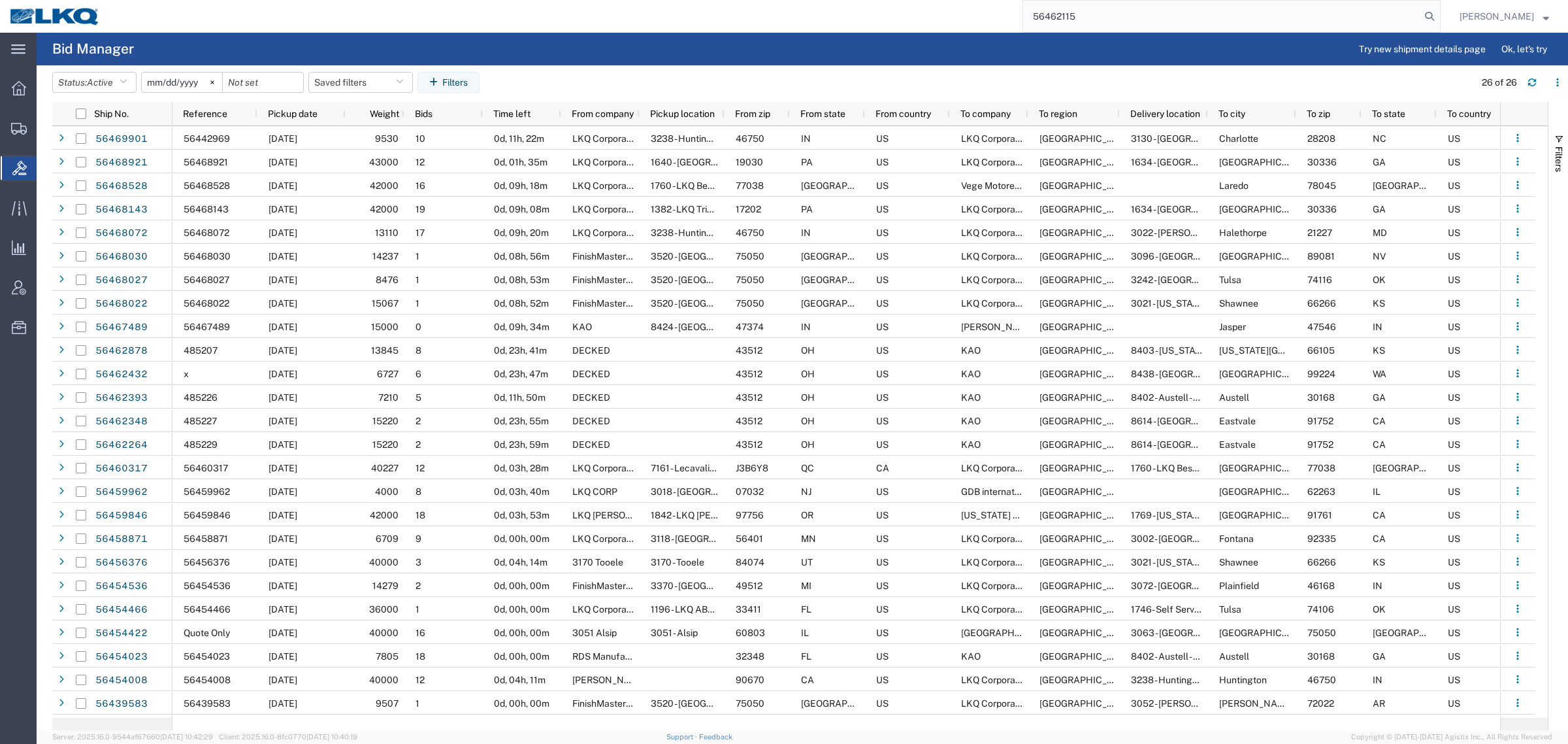
type input "56462115"
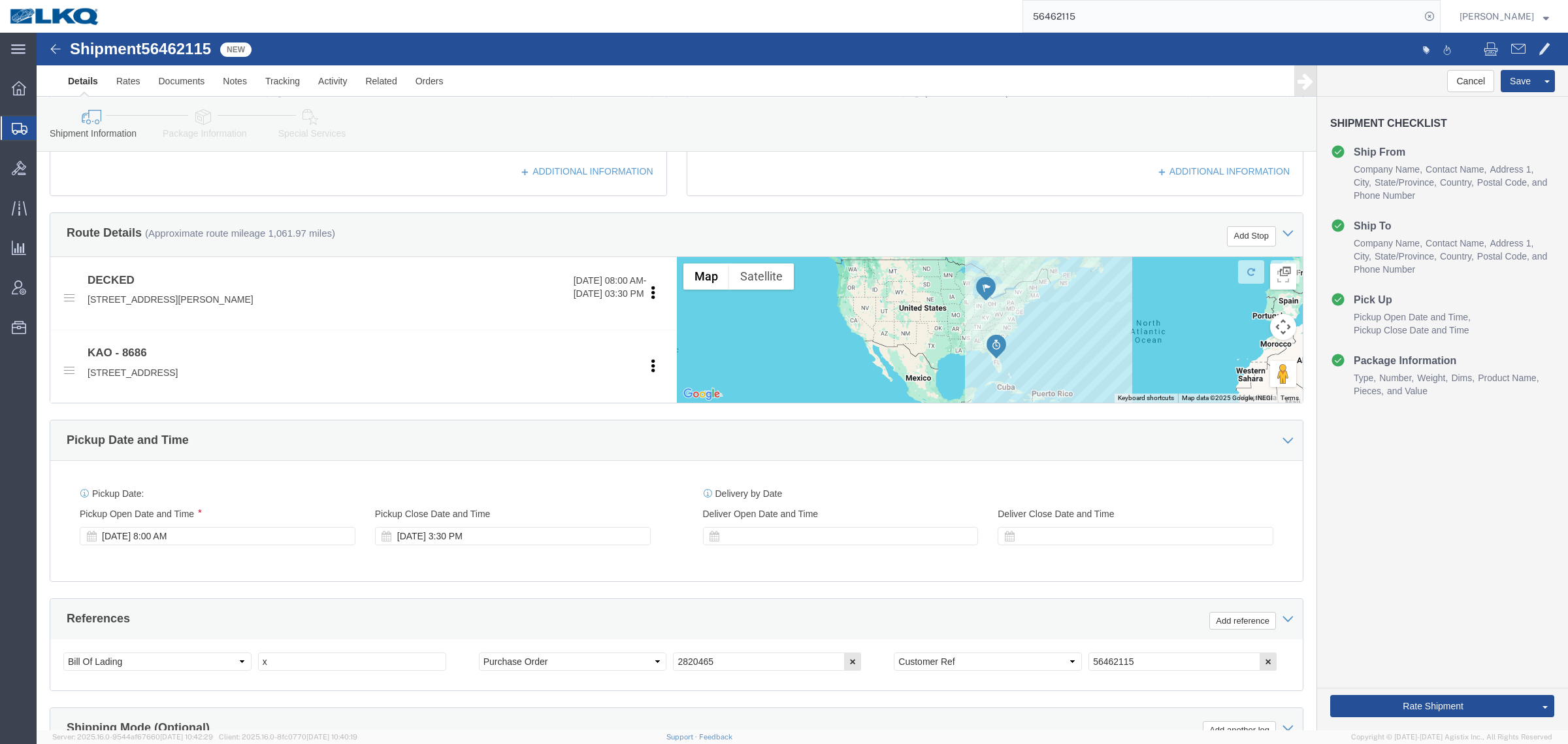
scroll to position [491, 0]
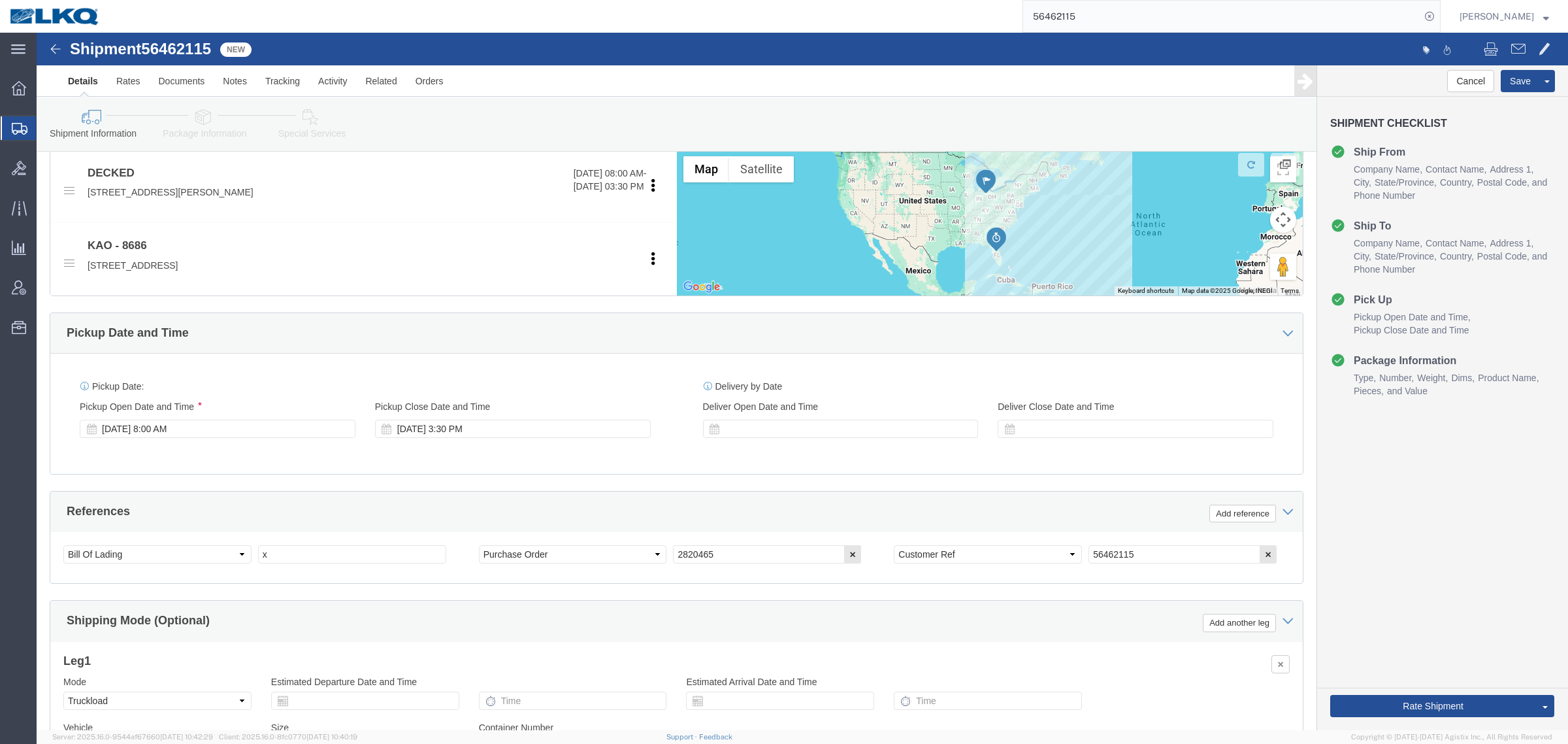
select select
select select "50211"
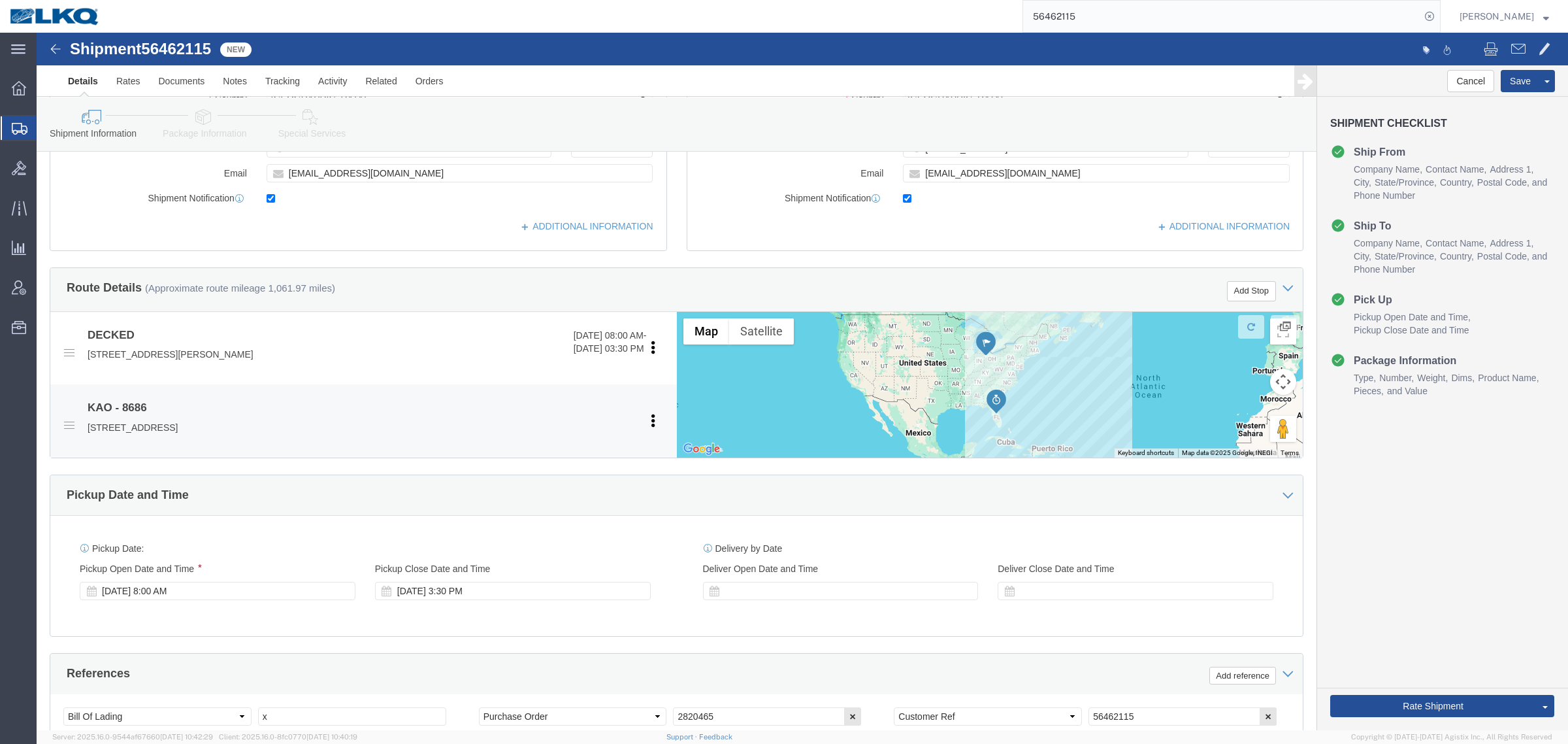
scroll to position [327, 0]
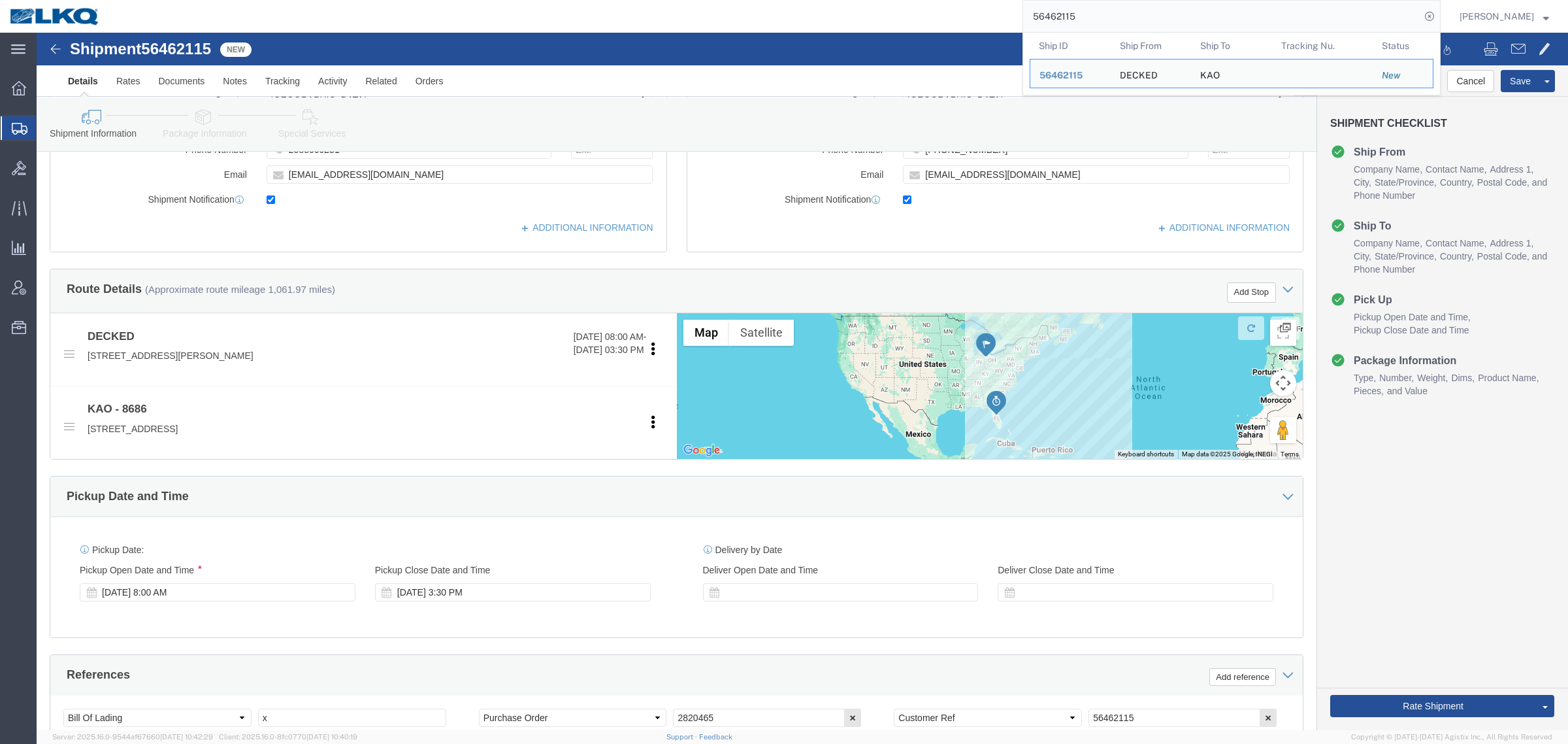
paste input "8030"
drag, startPoint x: 1115, startPoint y: 13, endPoint x: 723, endPoint y: 26, distance: 392.2
click at [723, 26] on div "56462115 Ship ID Ship From Ship To Tracking Nu. Status Ship ID 56462115 Ship Fr…" at bounding box center [775, 16] width 1331 height 33
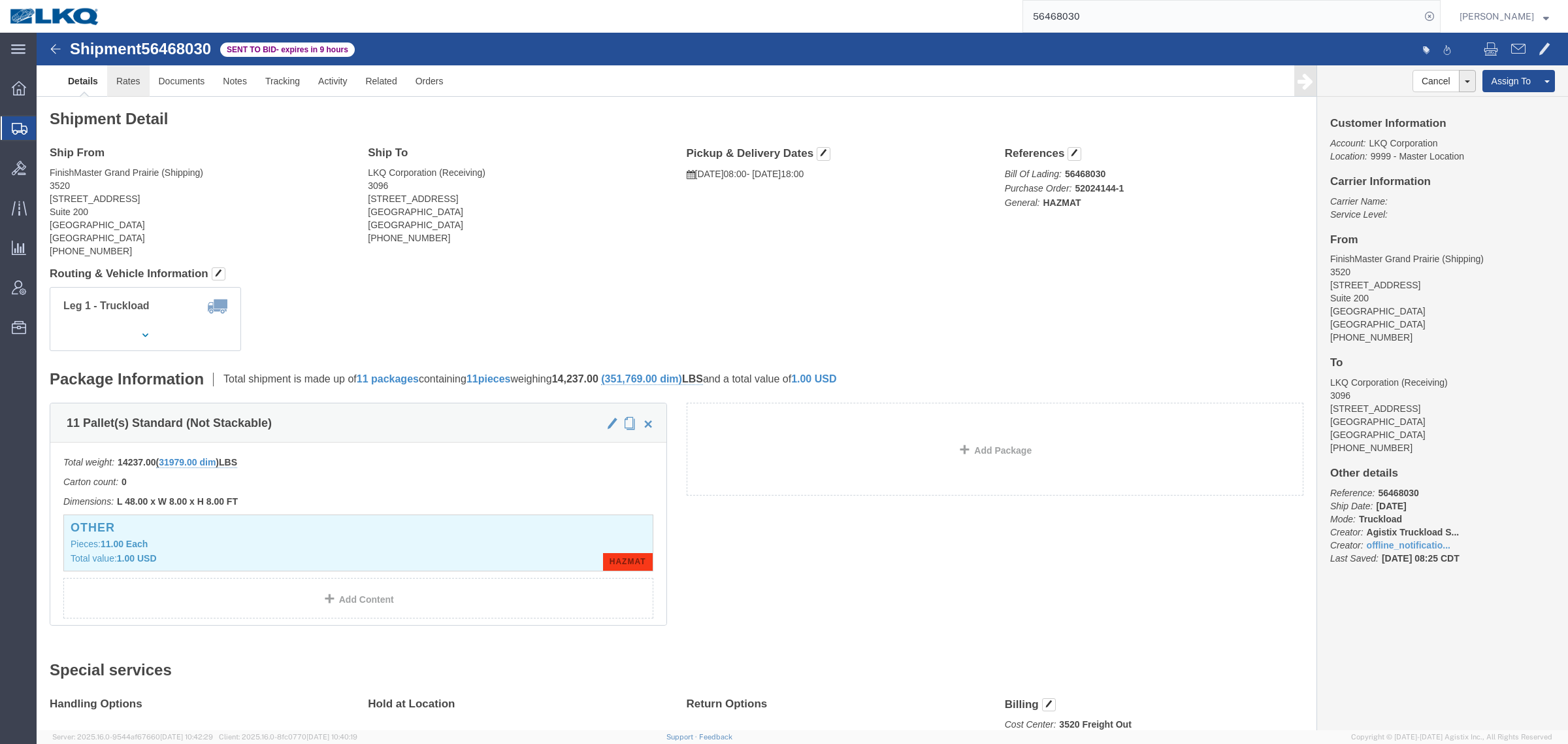
click link "Rates"
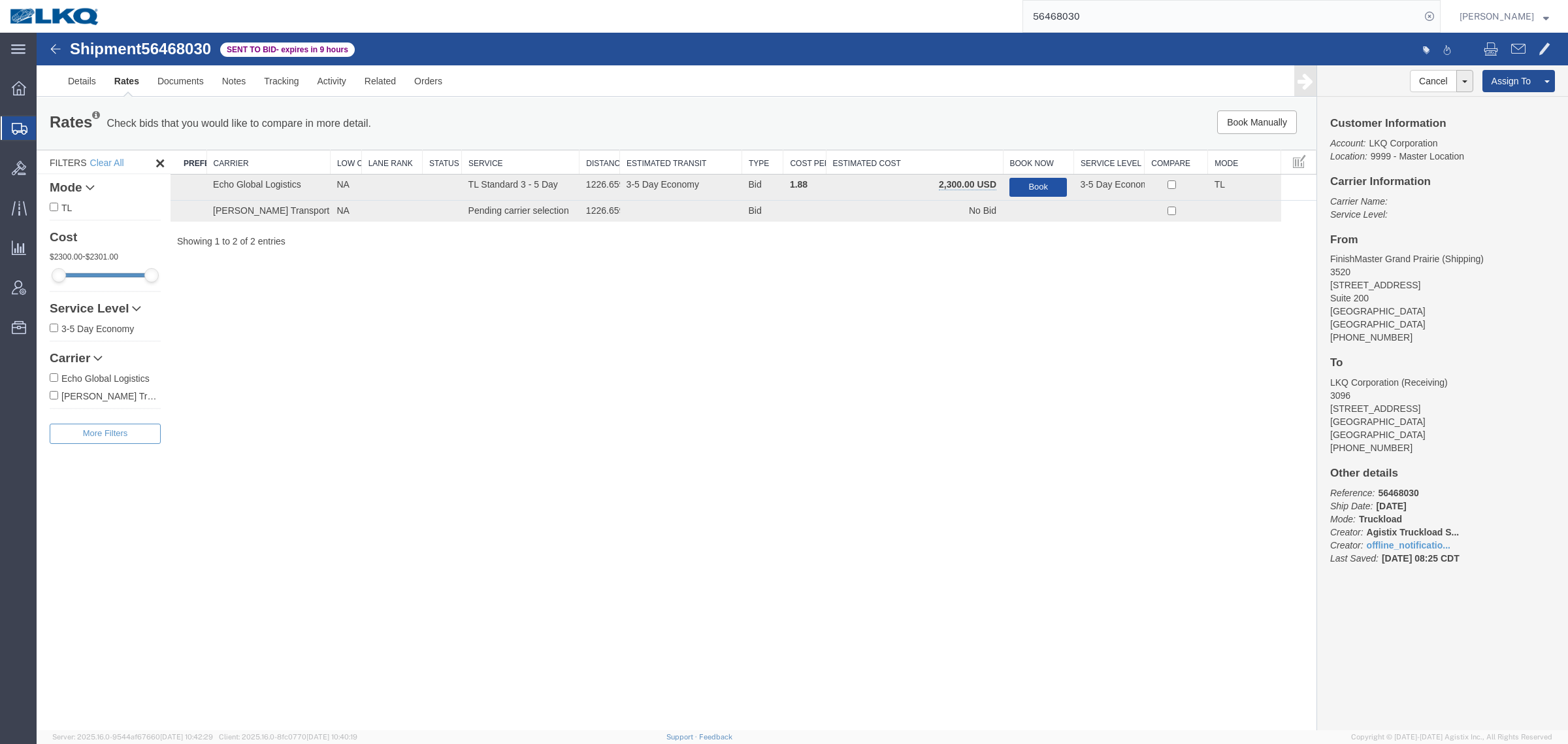
click at [1031, 181] on button "Book" at bounding box center [1038, 187] width 57 height 19
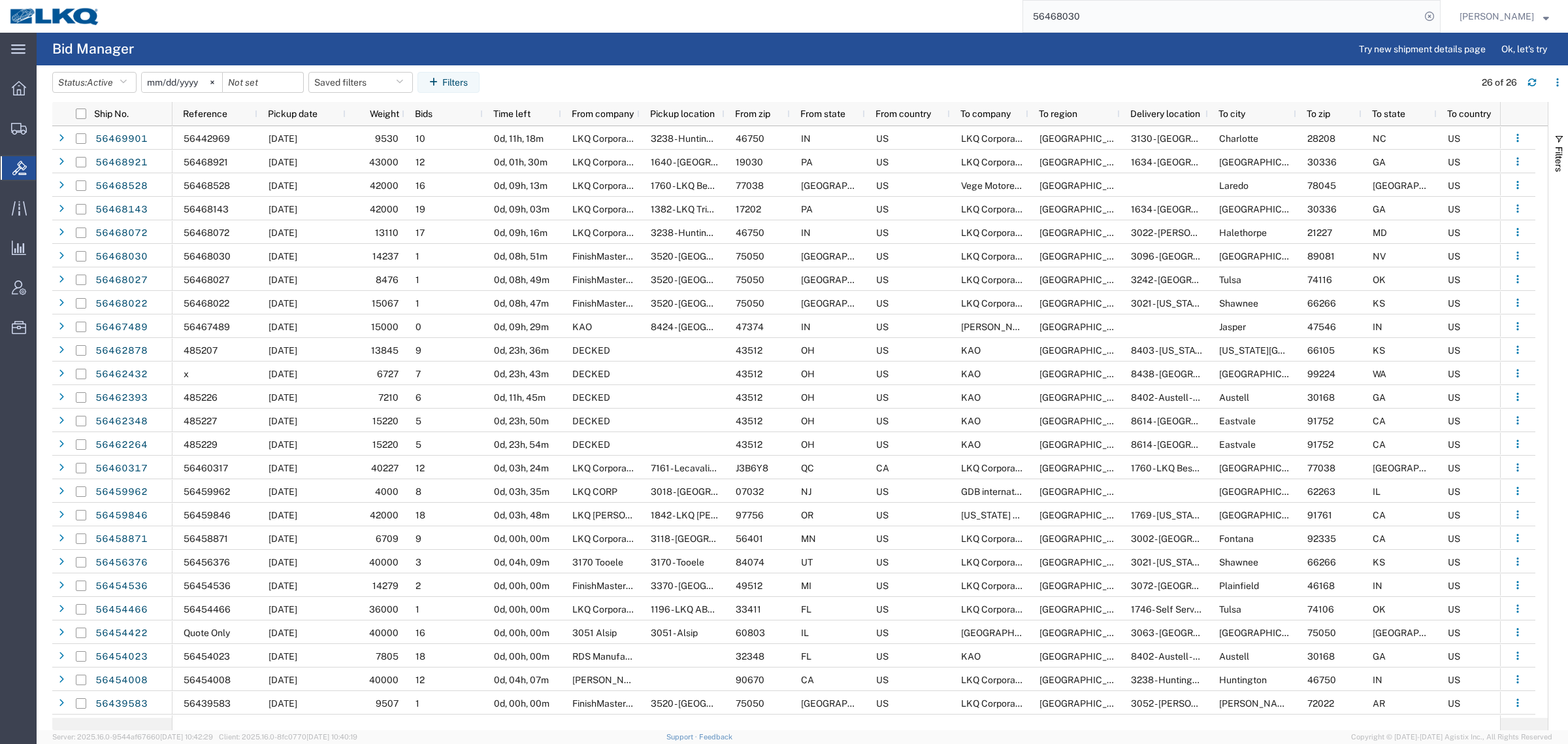
click at [1114, 10] on input "56468030" at bounding box center [1222, 16] width 398 height 31
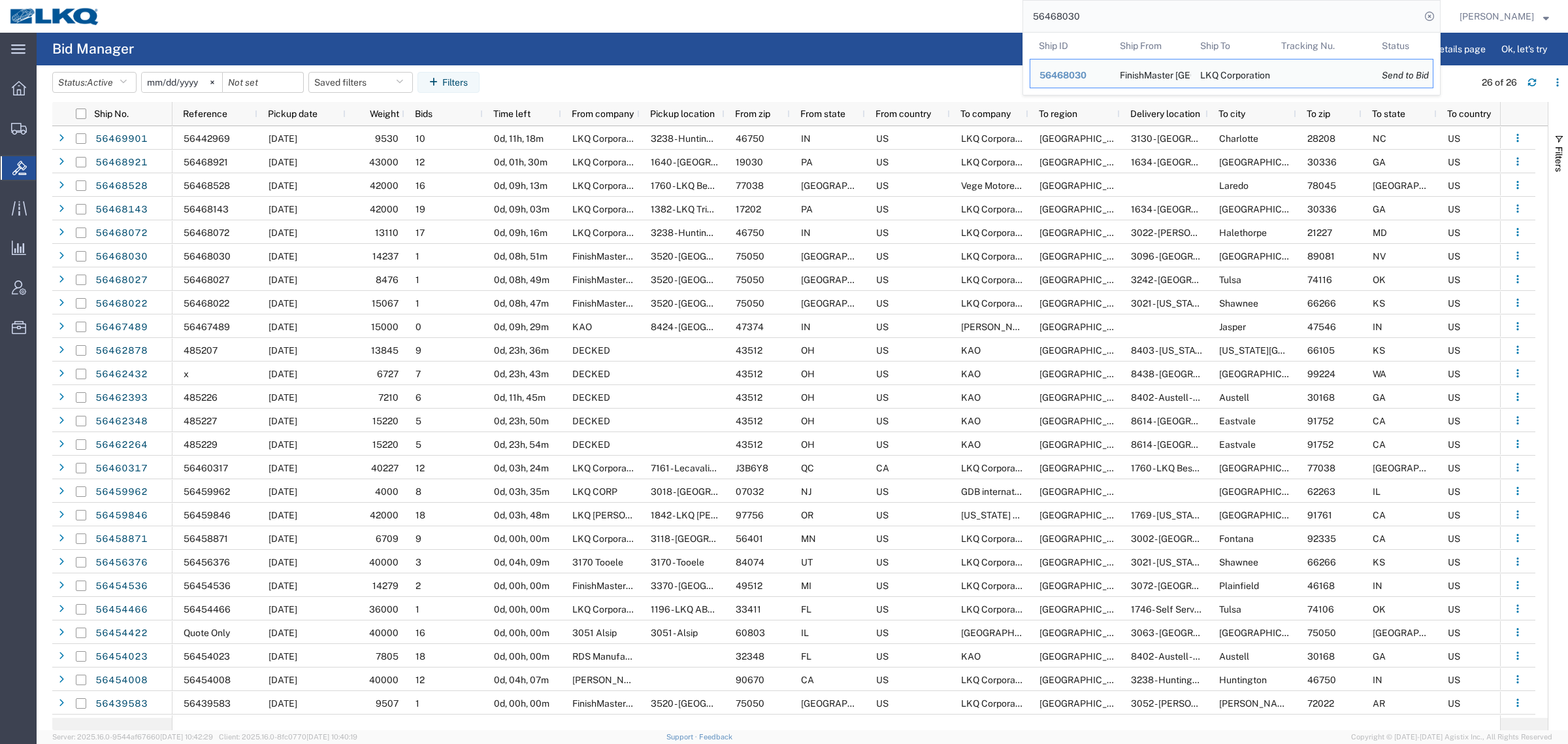
click at [1114, 10] on input "56468030" at bounding box center [1222, 16] width 398 height 31
paste input "27"
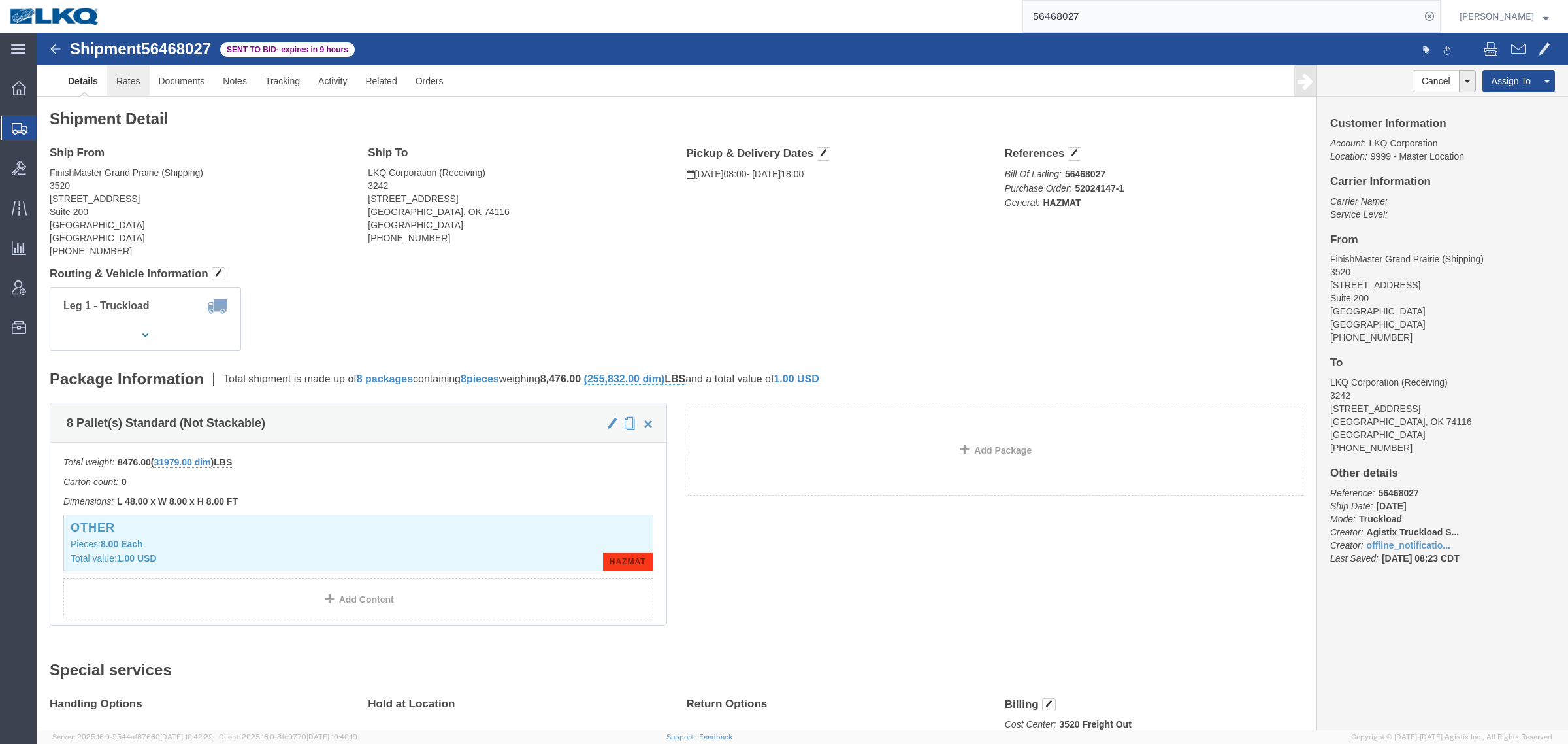
click link "Rates"
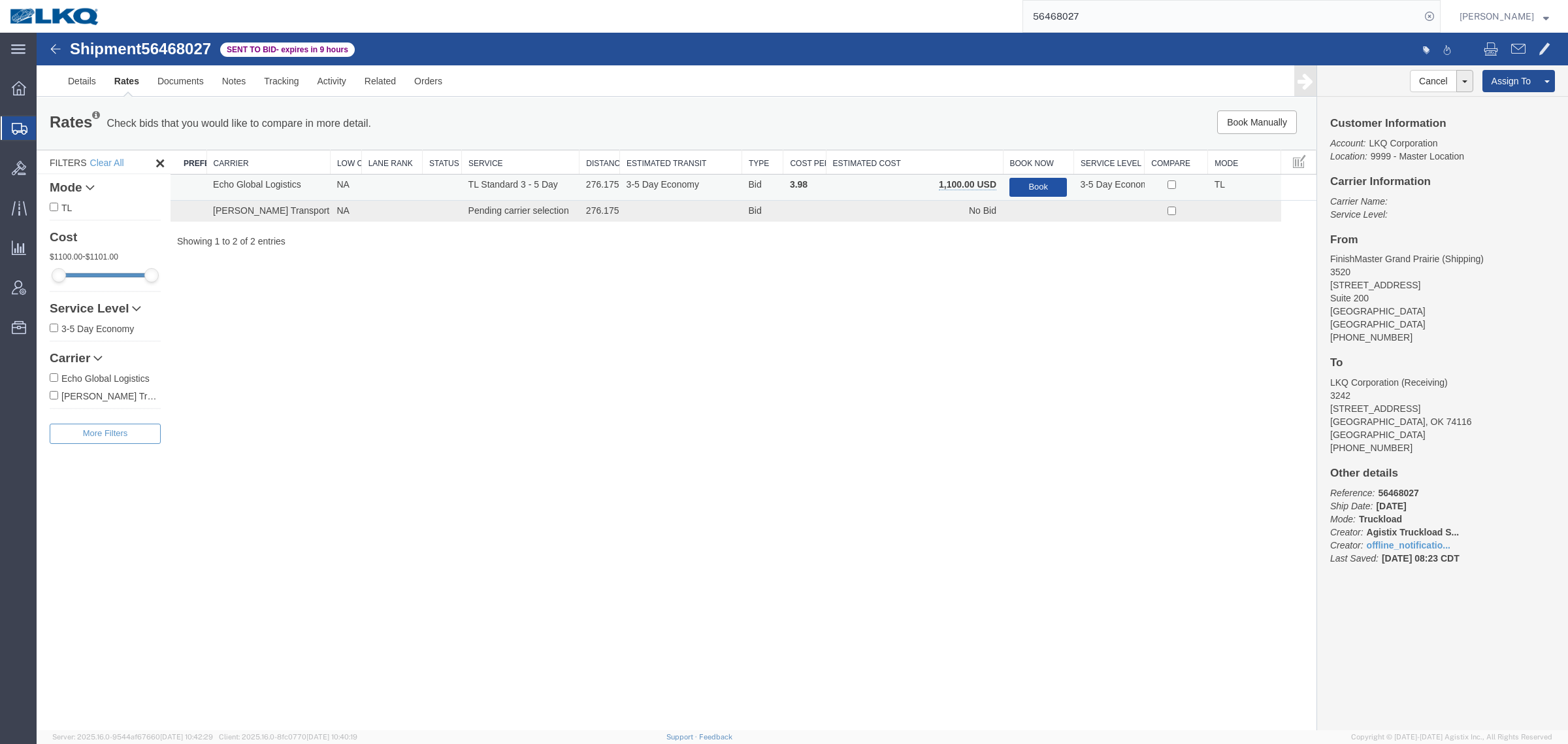
click at [1049, 188] on button "Book" at bounding box center [1038, 187] width 57 height 19
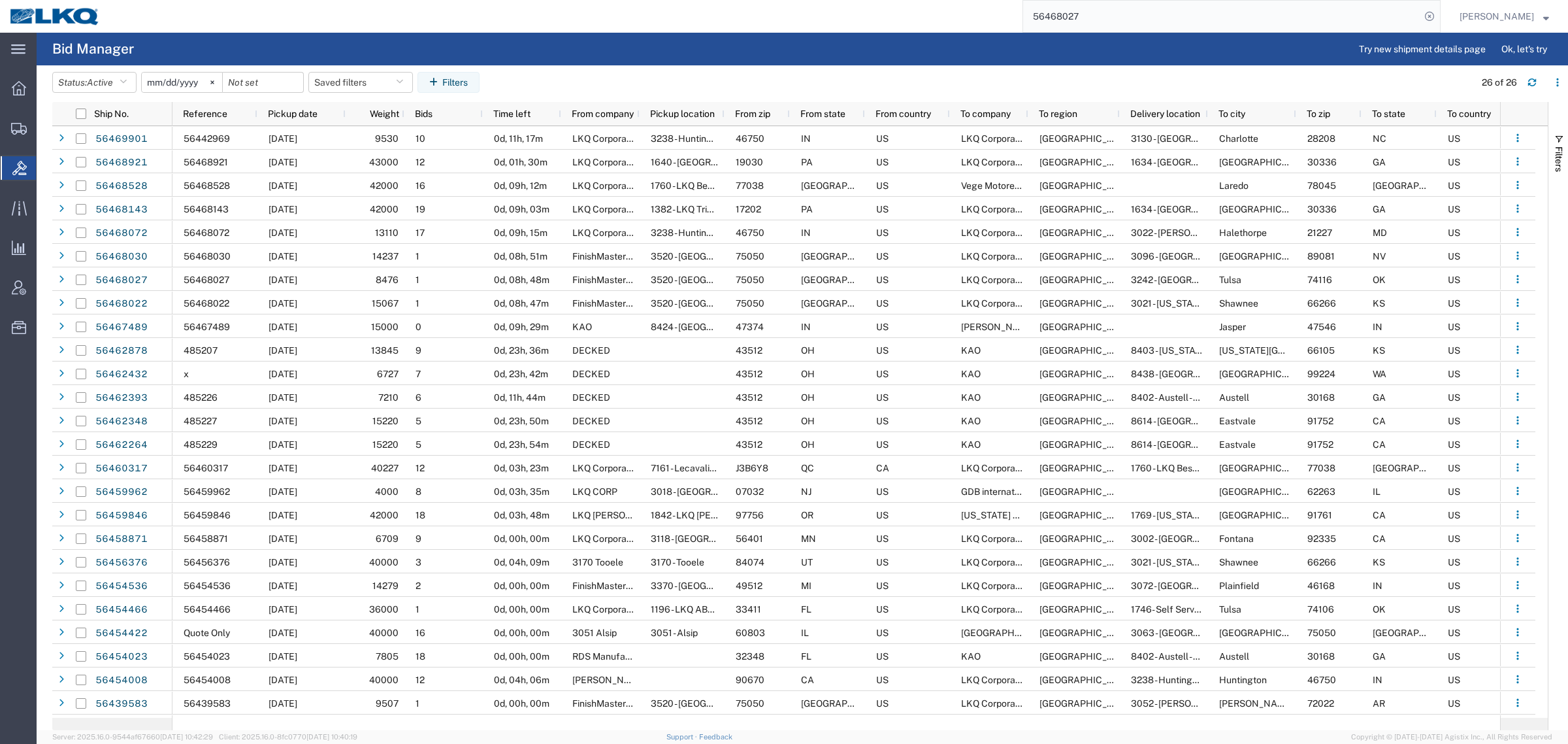
click at [1104, 2] on input "56468027" at bounding box center [1222, 16] width 398 height 31
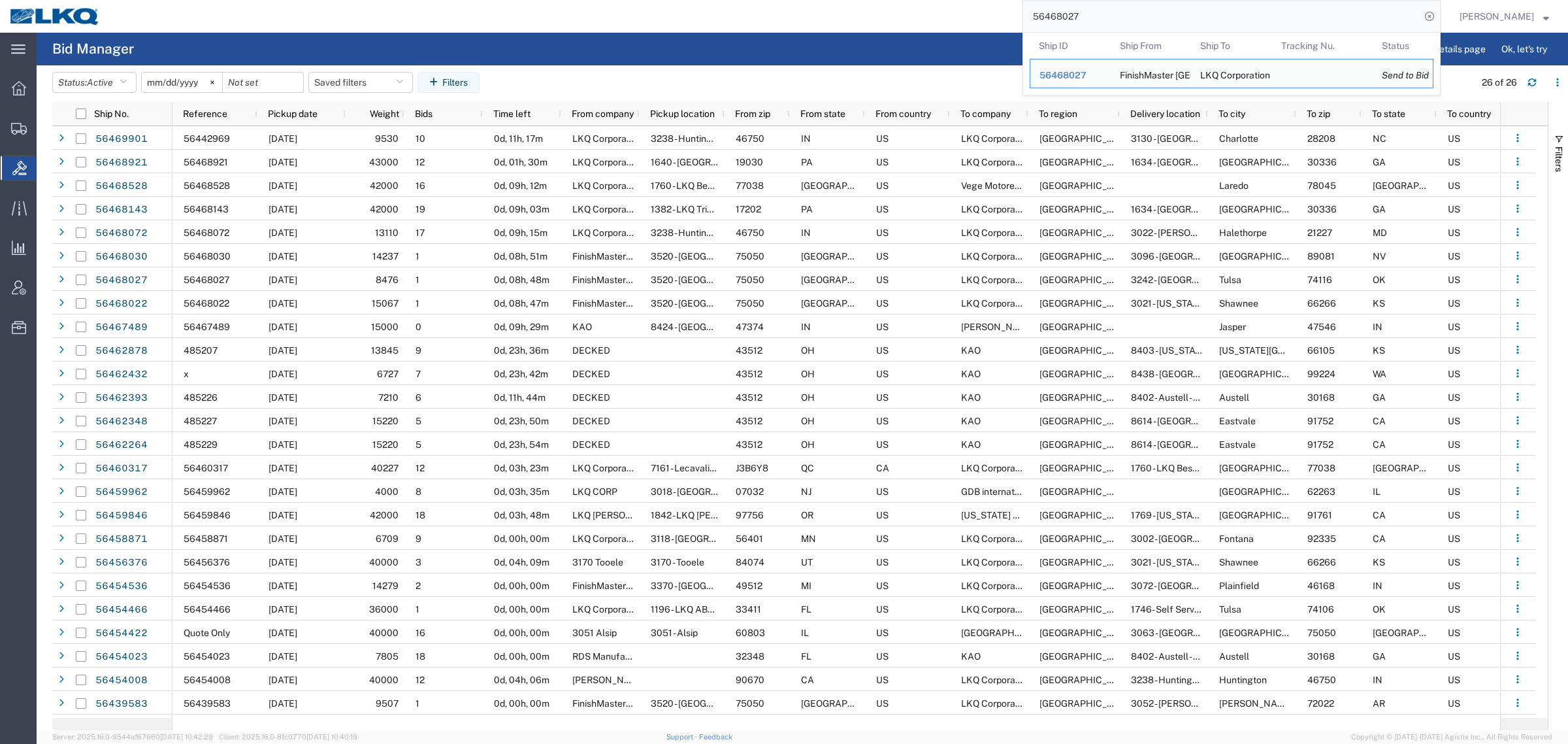
click at [1104, 3] on input "56468027" at bounding box center [1222, 16] width 398 height 31
paste input "2"
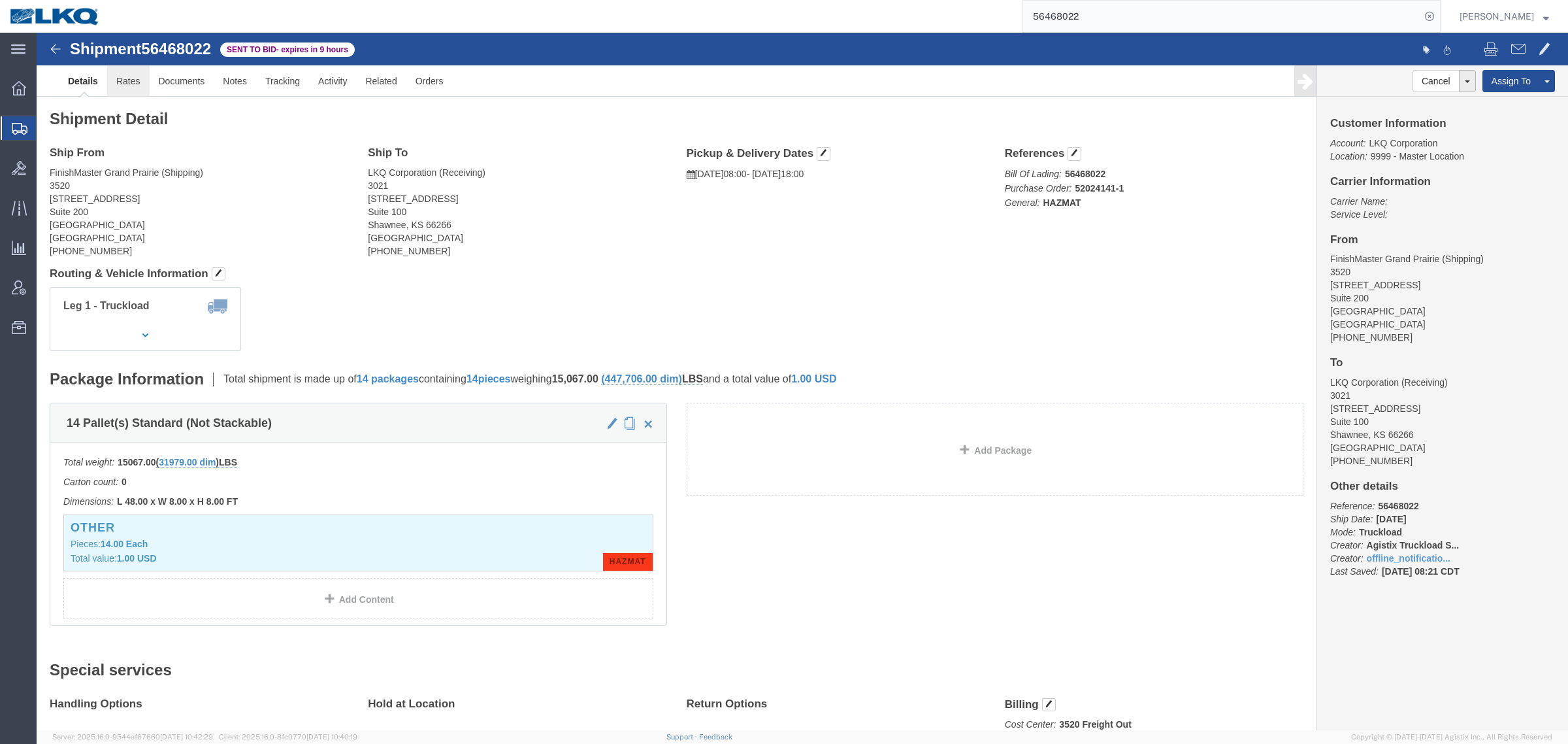
click link "Rates"
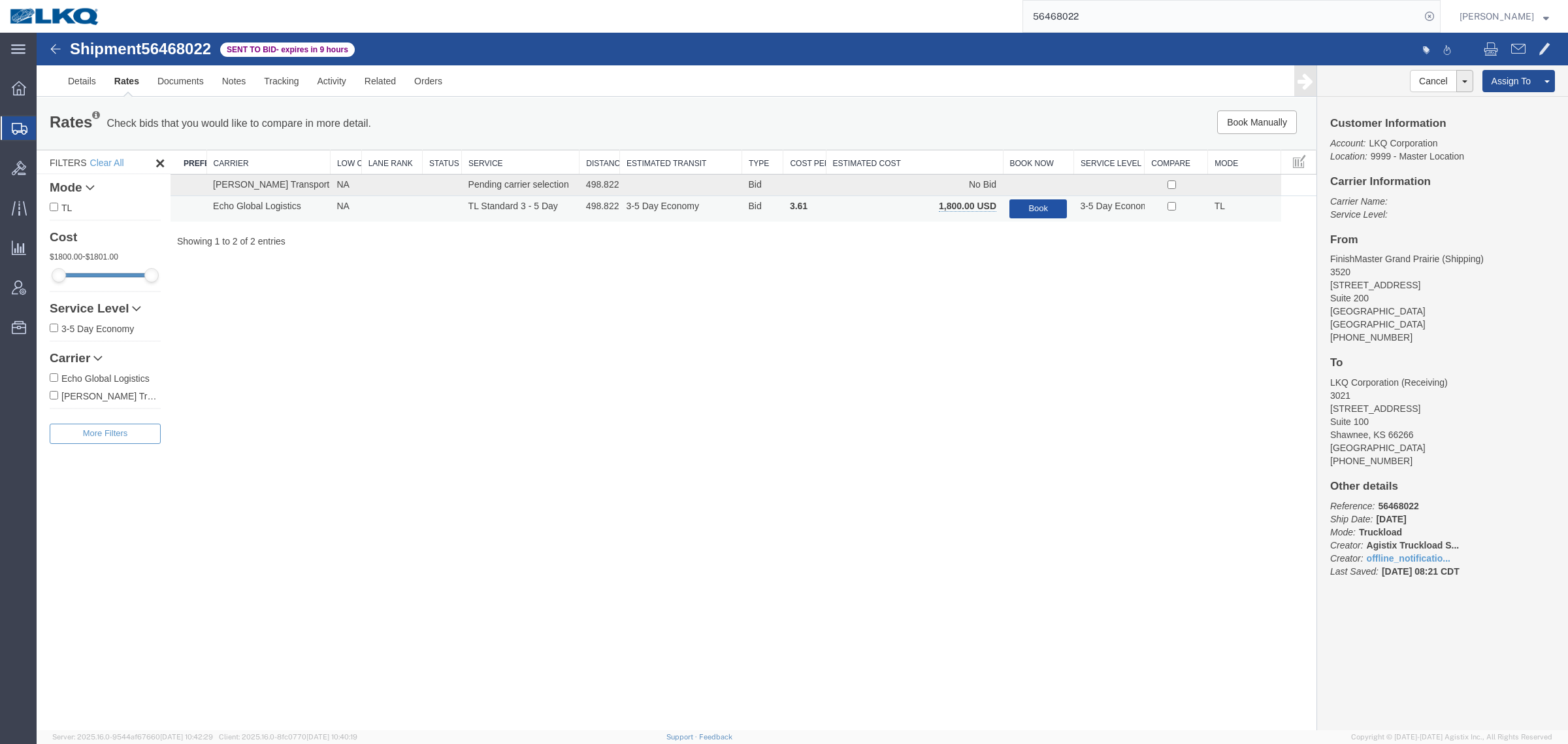
click at [1031, 207] on button "Book" at bounding box center [1038, 209] width 57 height 19
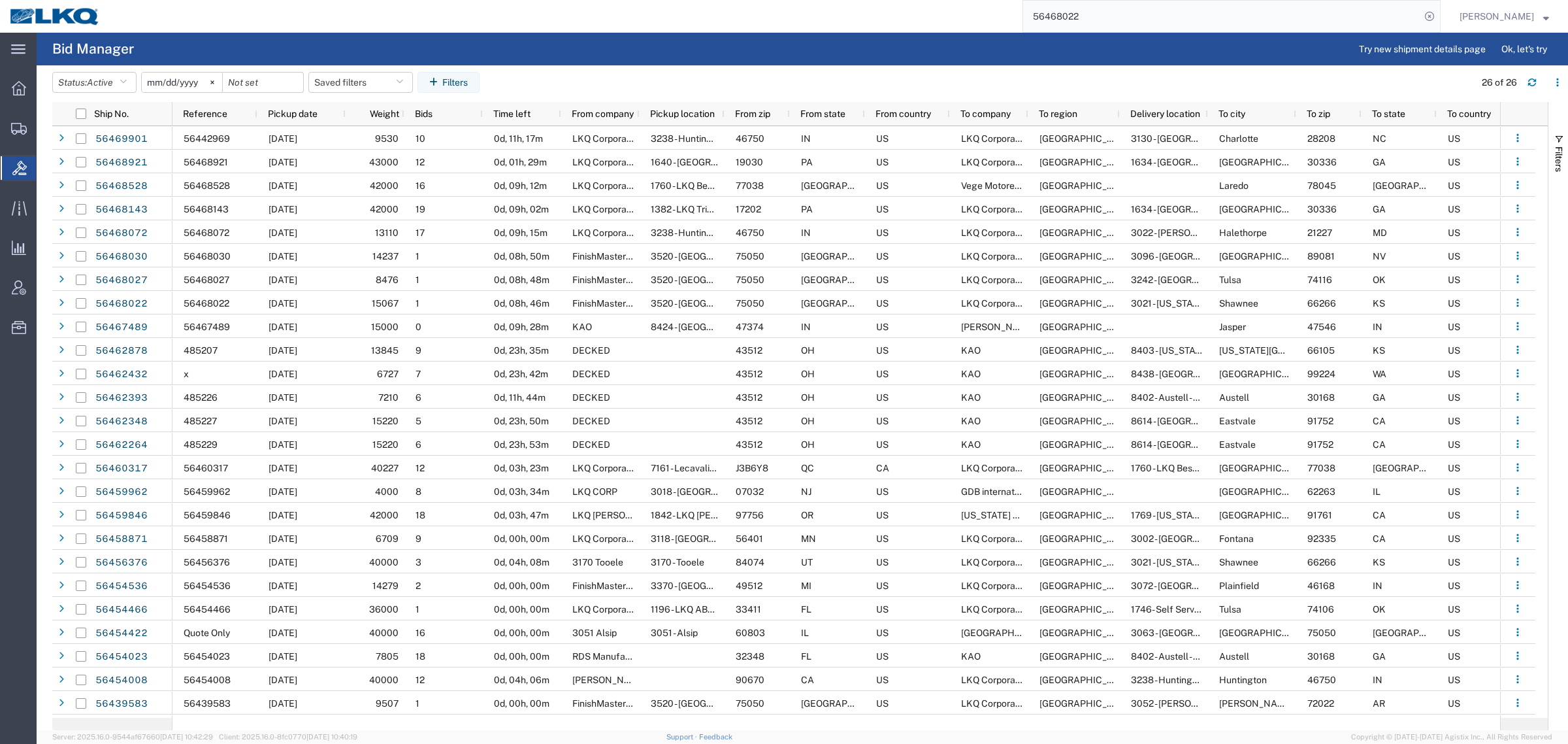
drag, startPoint x: 897, startPoint y: 15, endPoint x: 846, endPoint y: 17, distance: 51.0
click at [846, 17] on div "56468022" at bounding box center [775, 16] width 1331 height 33
paste input "56376"
type input "56456376"
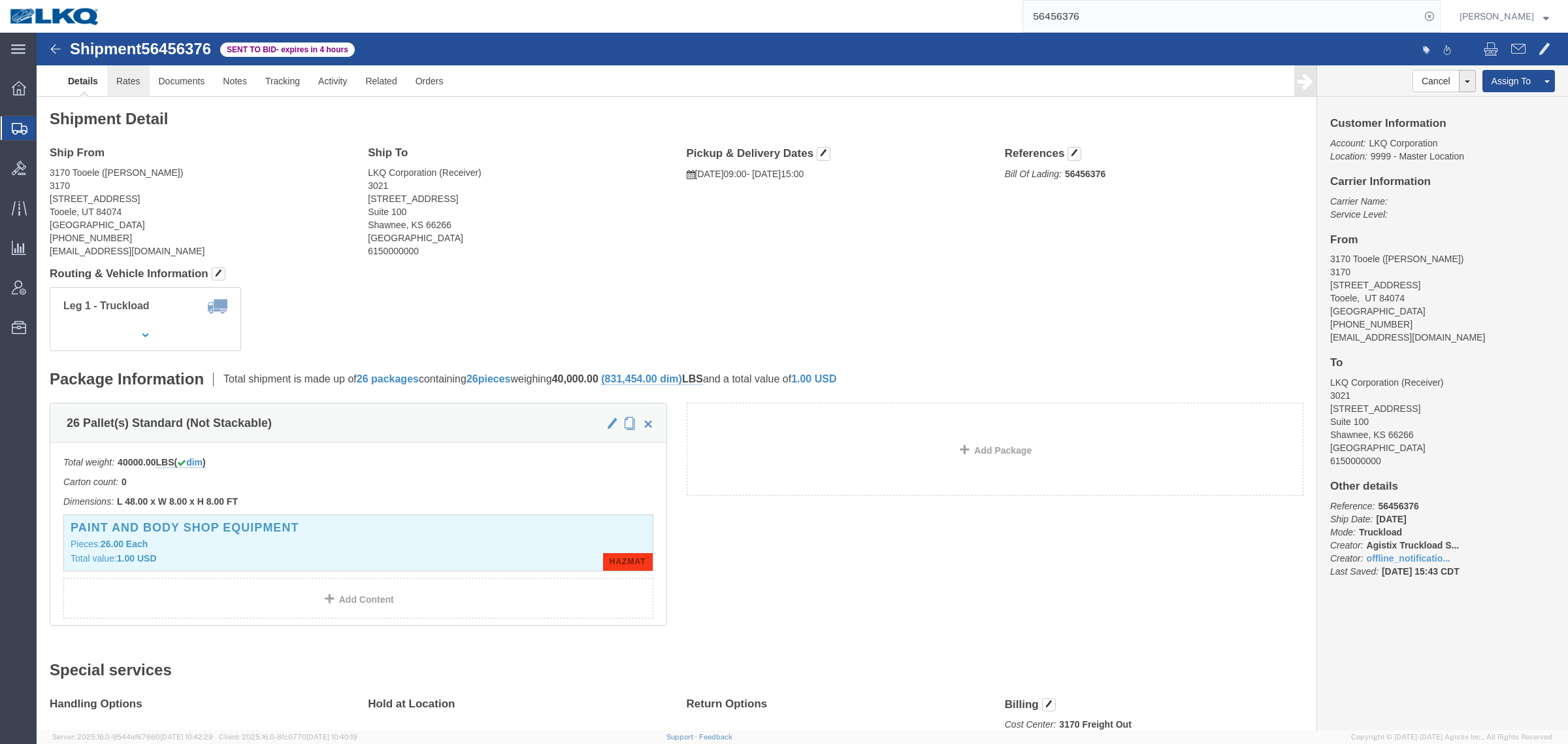
click link "Rates"
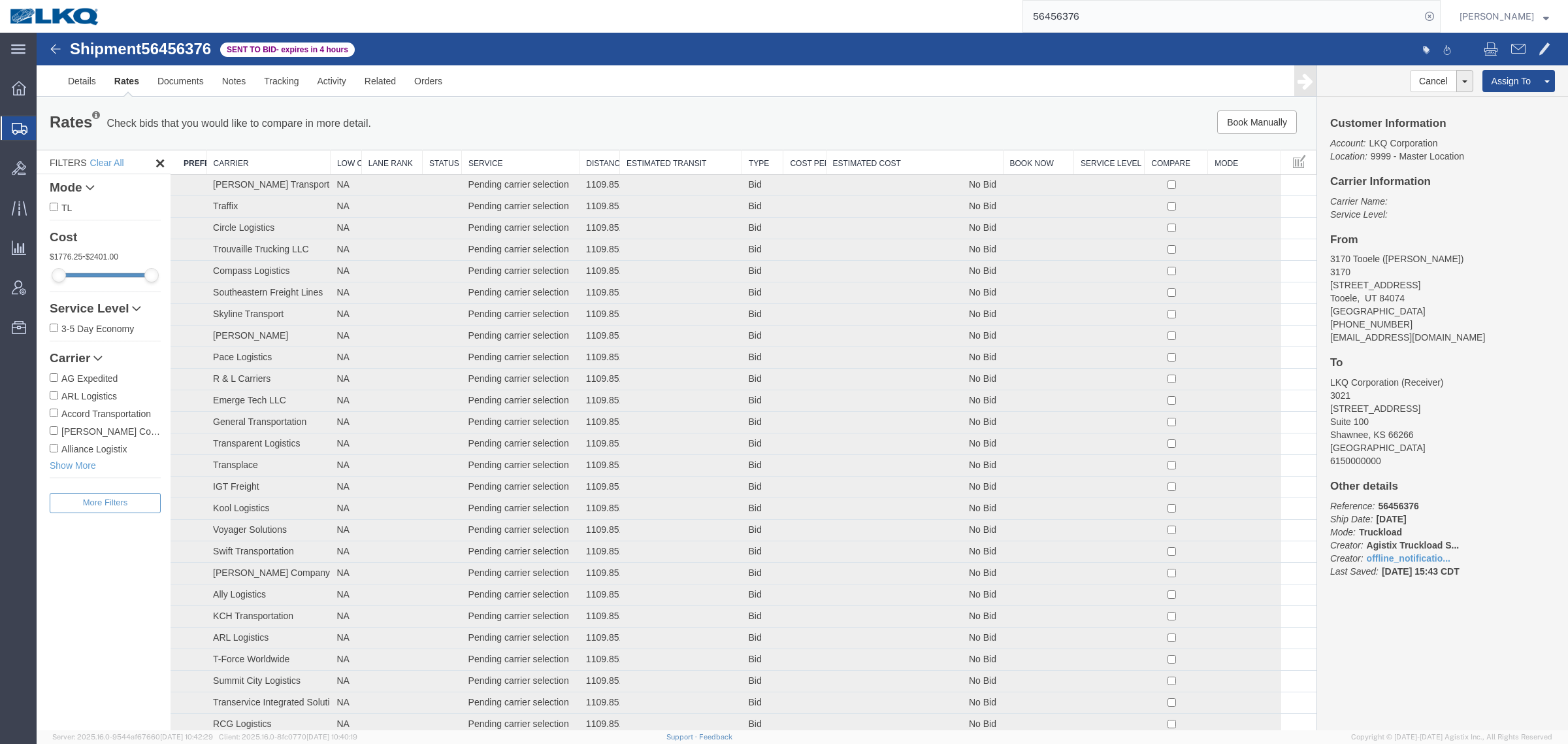
click at [857, 161] on th "Estimated Cost" at bounding box center [914, 162] width 177 height 24
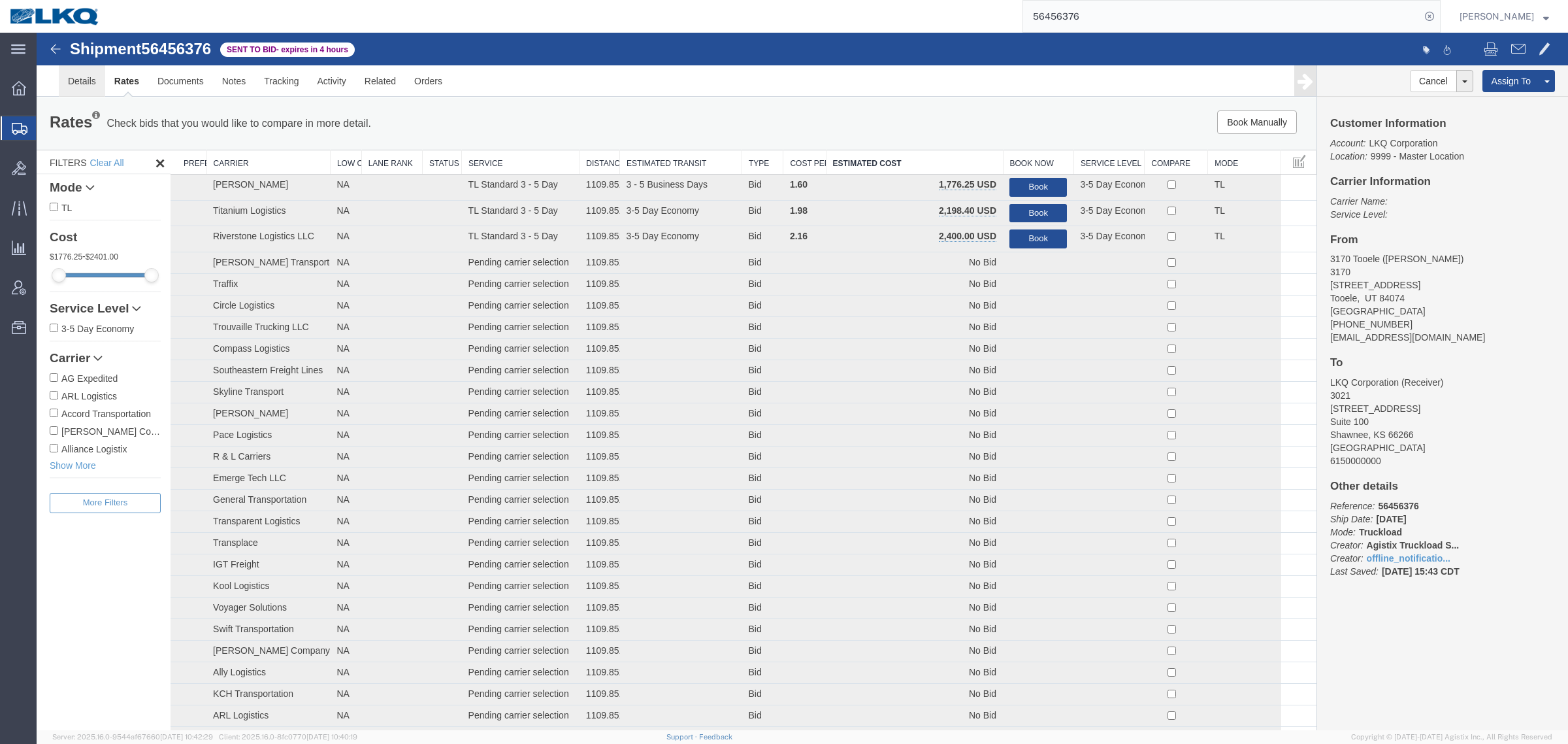
click at [77, 80] on link "Details" at bounding box center [82, 81] width 47 height 31
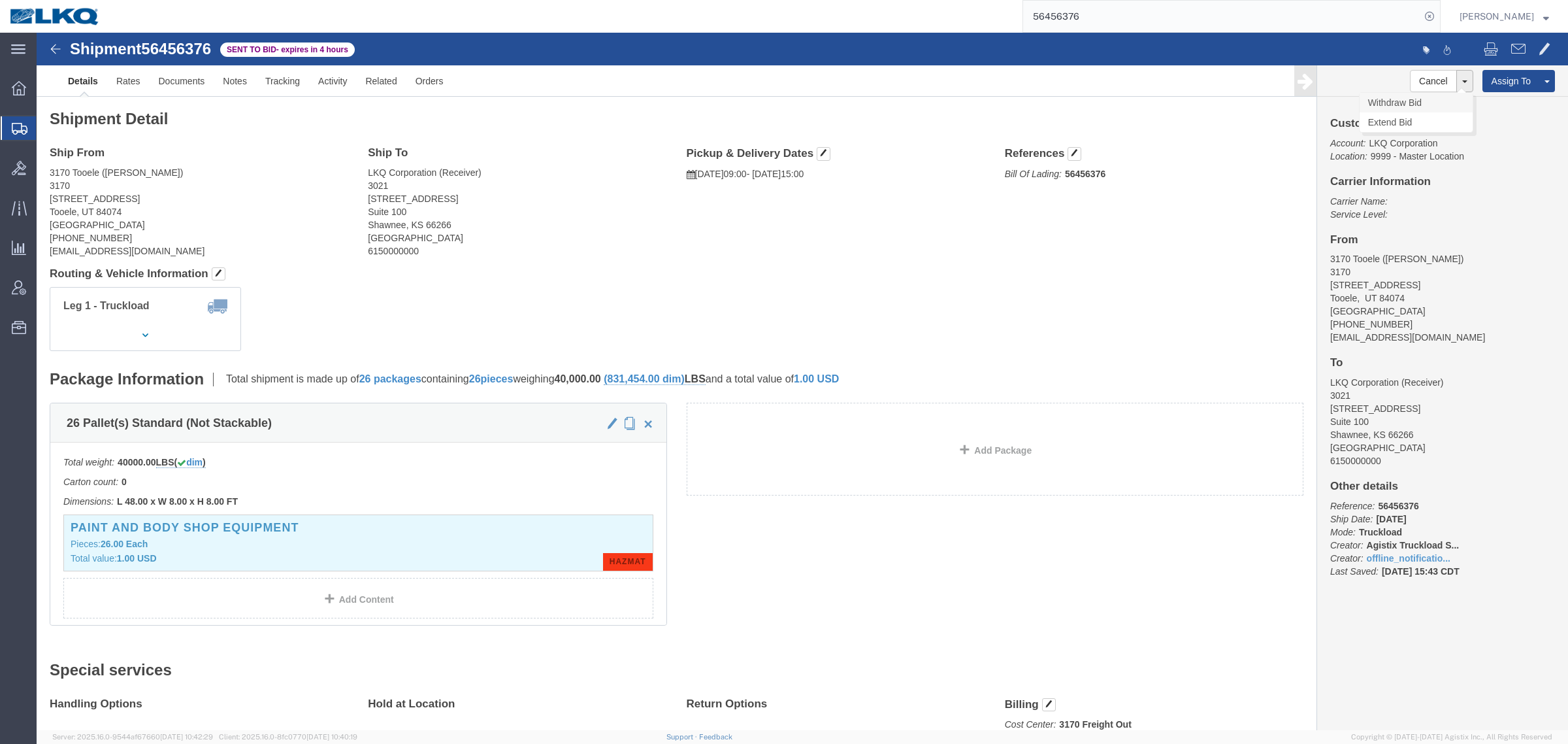
click link "Withdraw Bid"
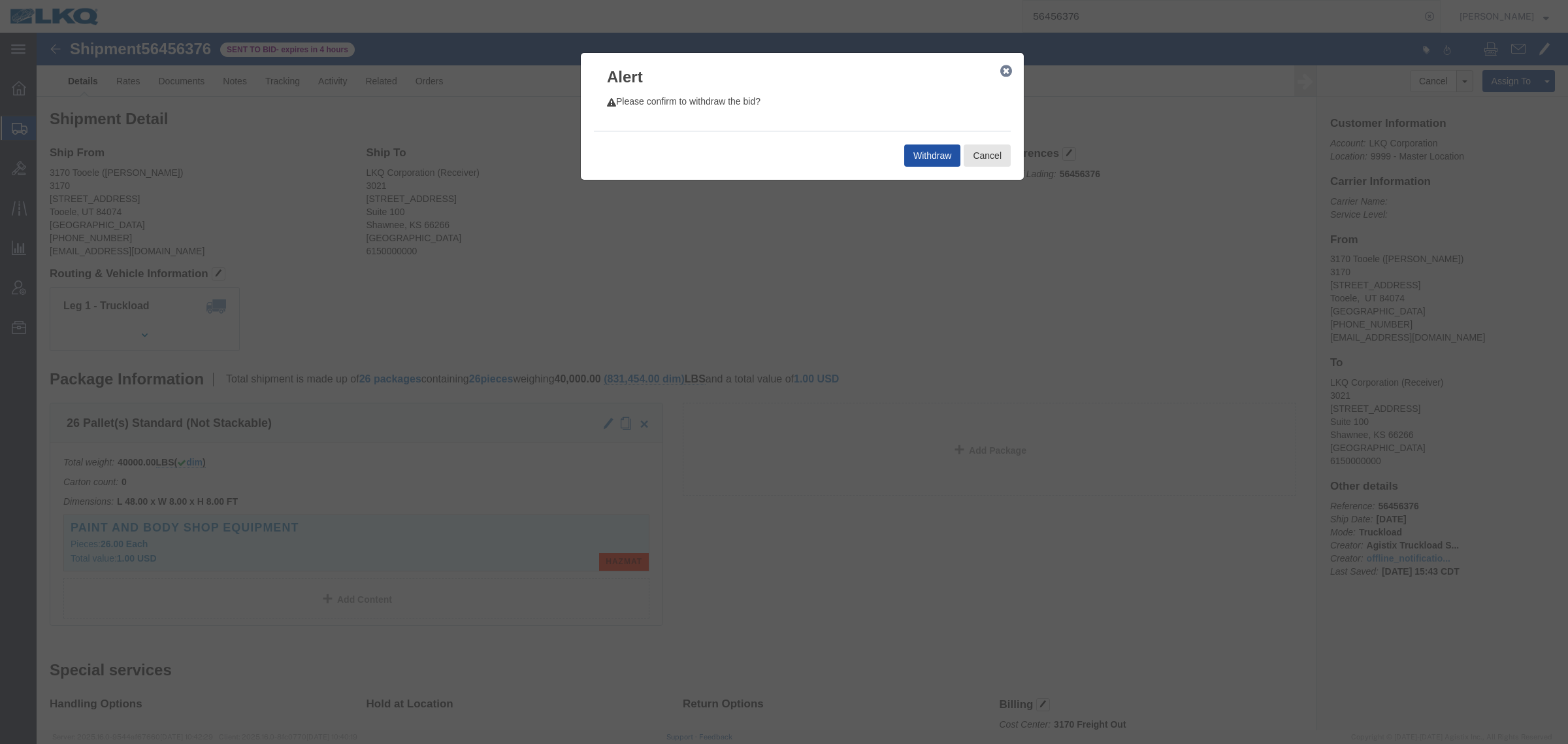
click button "Withdraw"
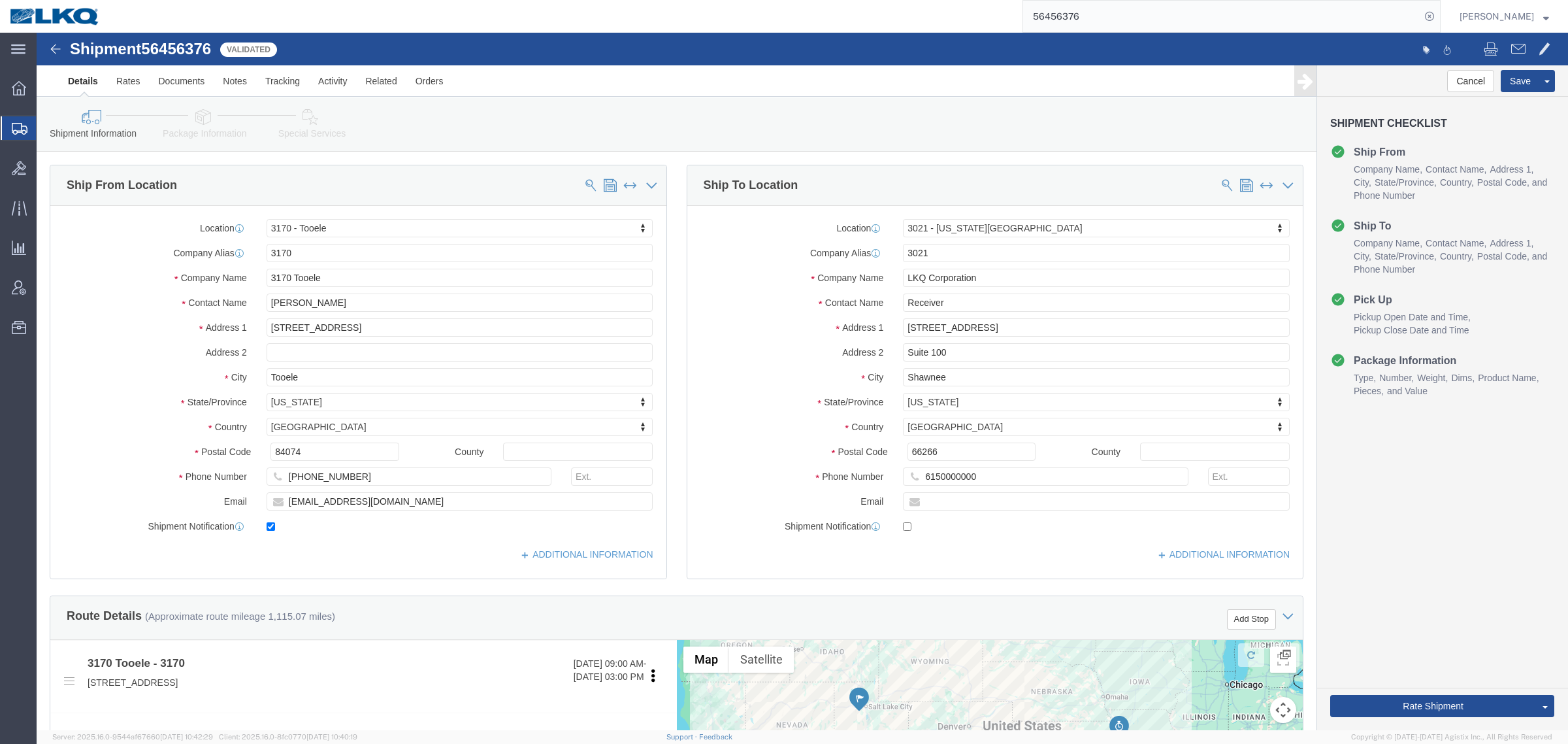
select select "67471"
select select "27738"
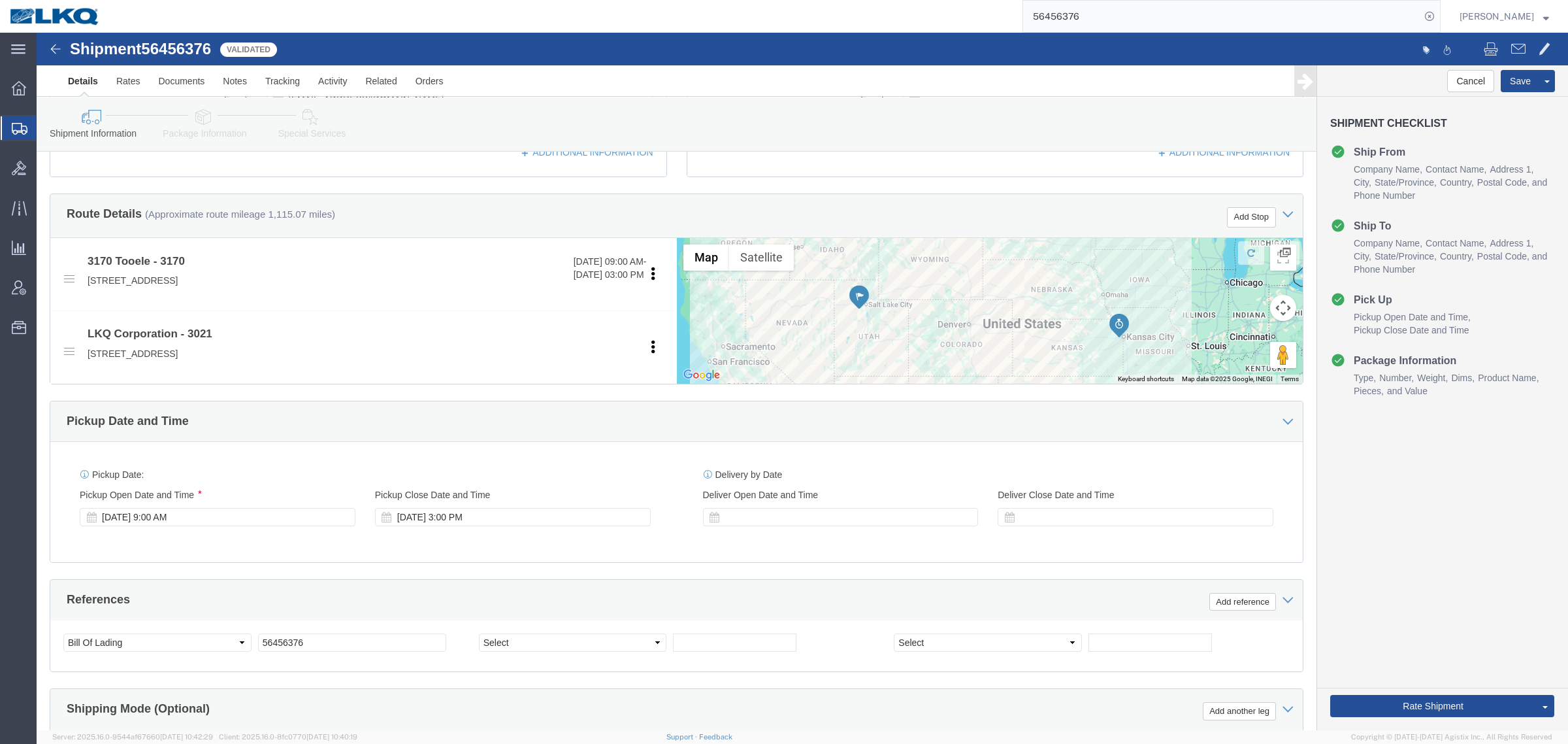
scroll to position [409, 0]
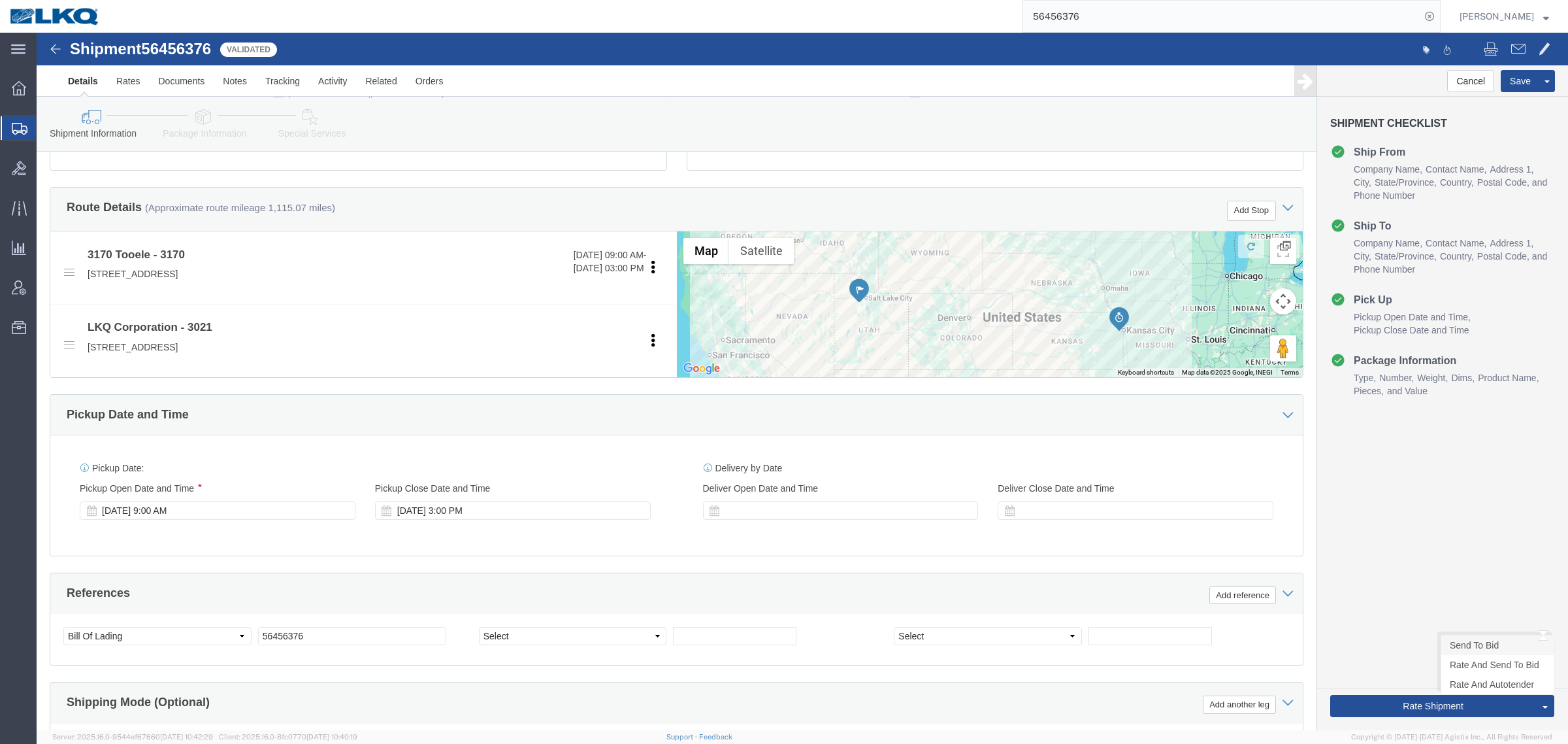
click link "Send To Bid"
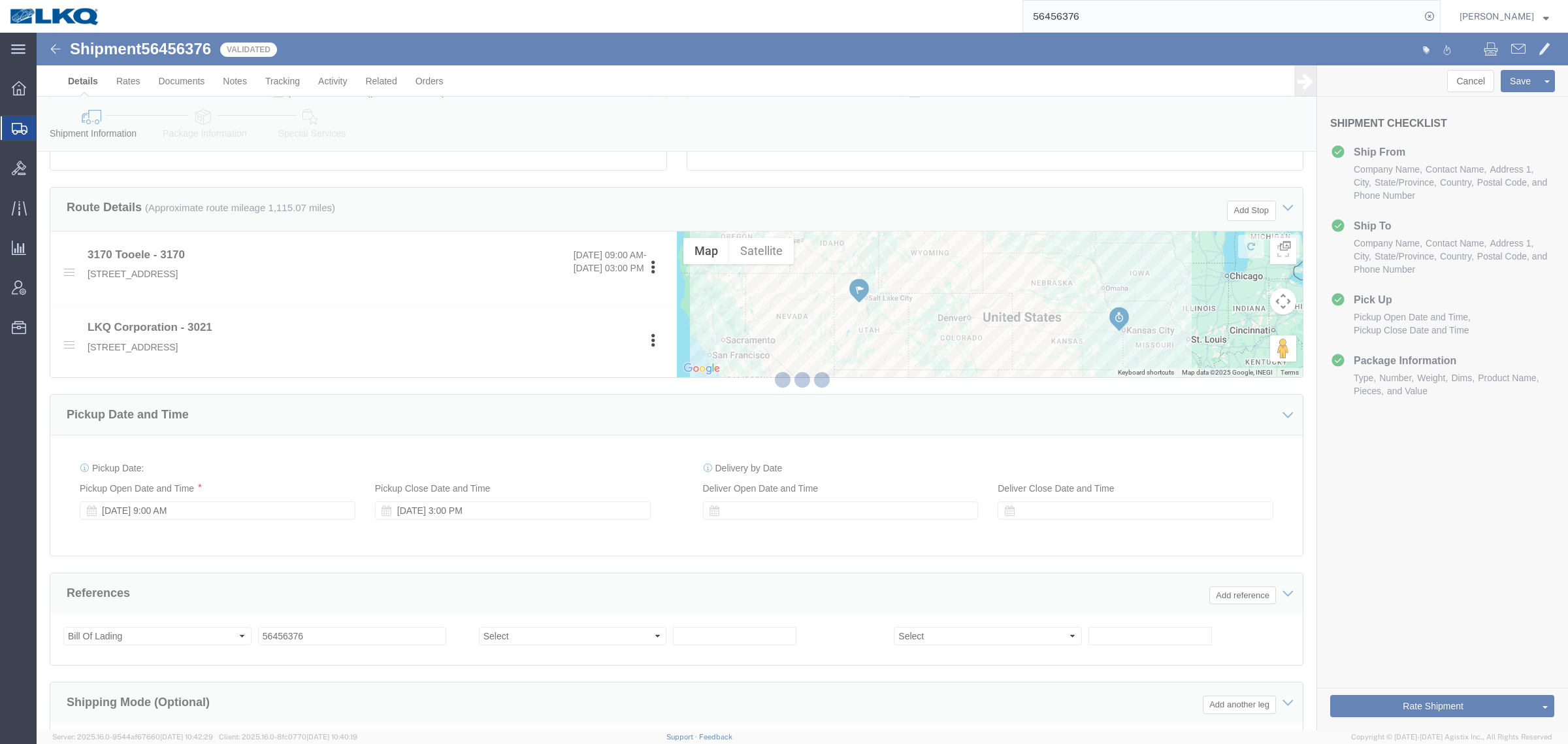
select select "TL"
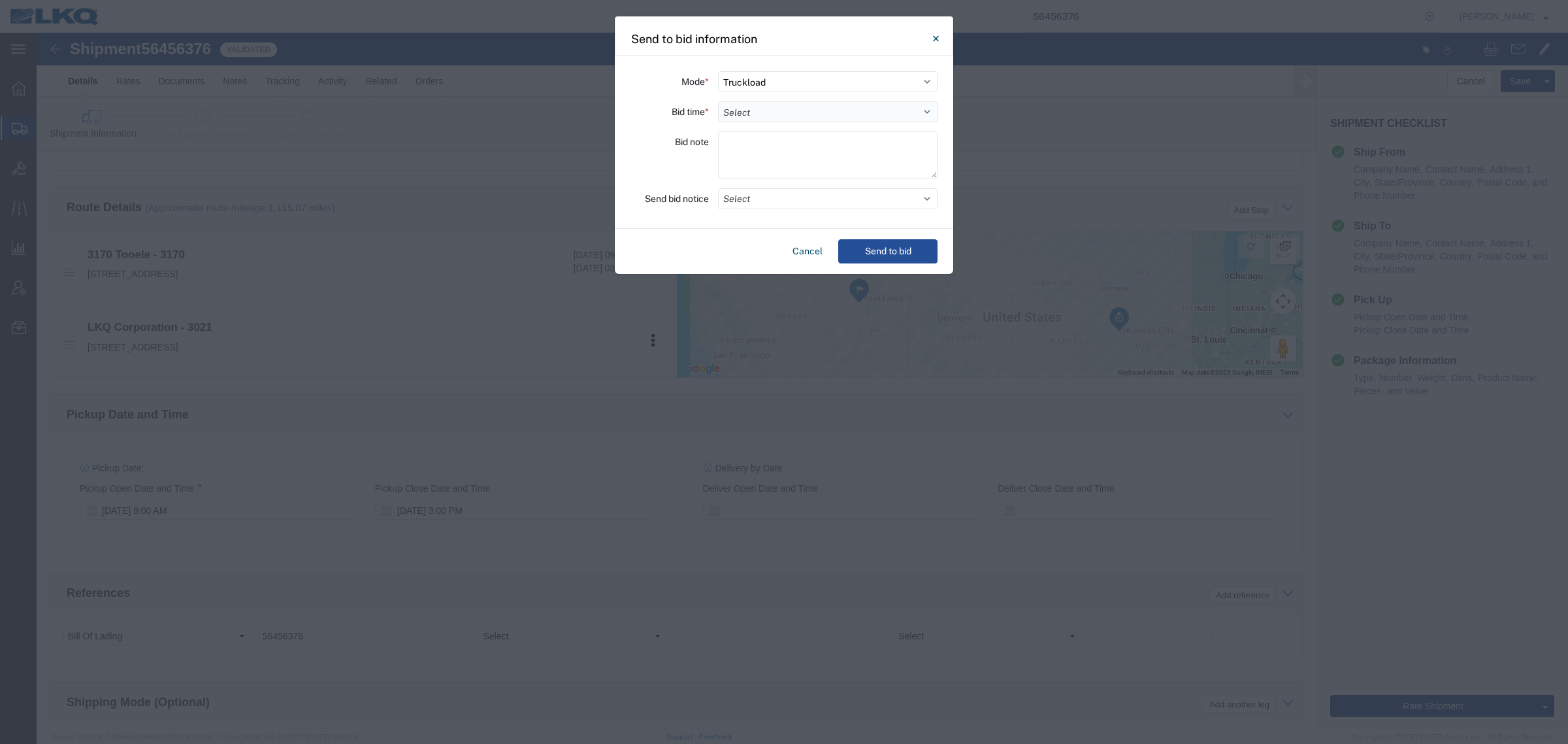
click at [756, 109] on select "Select 30 Min (Rush) 1 Hour (Rush) 2 Hours (Rush) 4 Hours (Rush) 8 Hours (Rush)…" at bounding box center [828, 112] width 220 height 21
select select "12"
click at [718, 101] on select "Select 30 Min (Rush) 1 Hour (Rush) 2 Hours (Rush) 4 Hours (Rush) 8 Hours (Rush)…" at bounding box center [828, 112] width 220 height 21
click at [775, 196] on button "Select" at bounding box center [828, 199] width 220 height 21
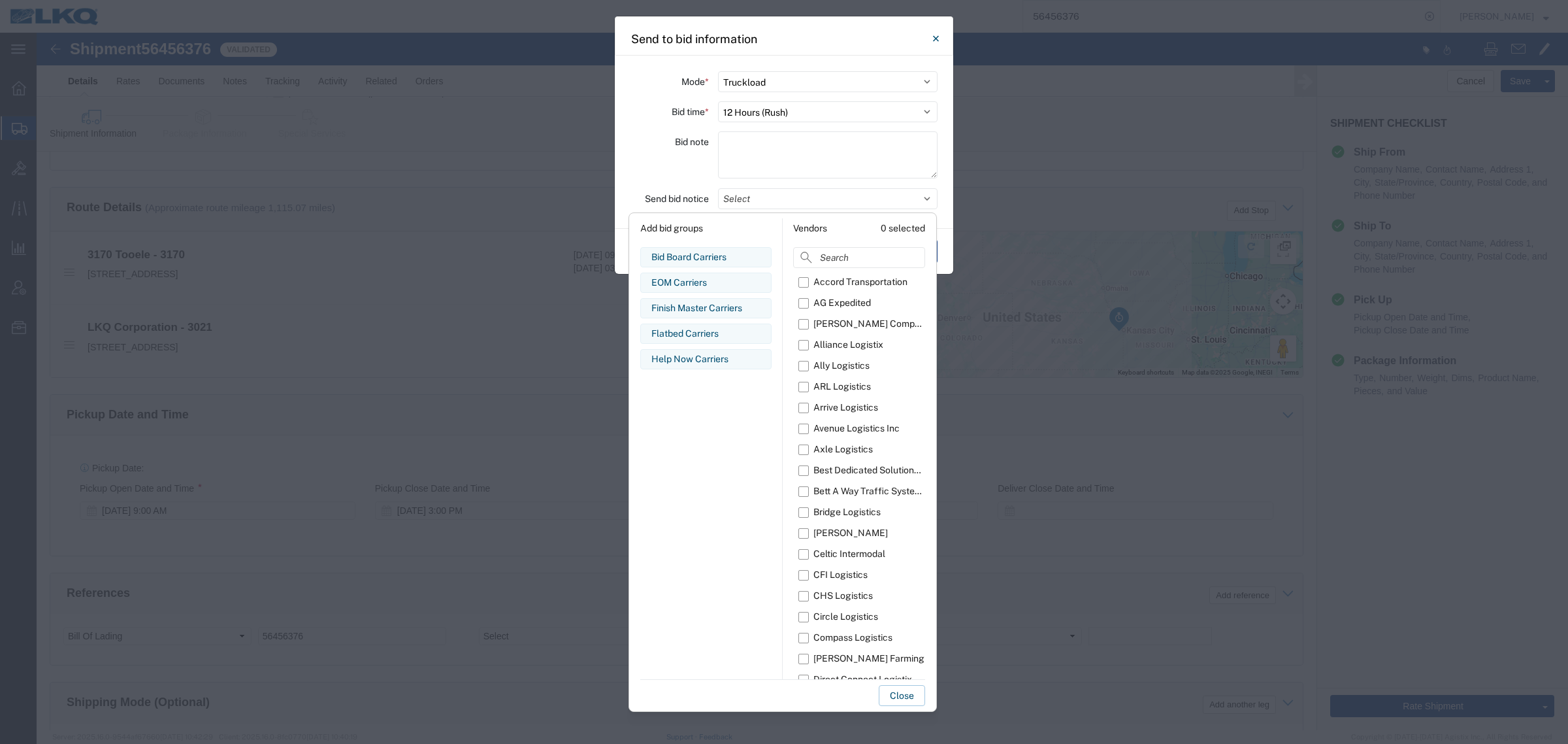
click at [725, 305] on div "Finish Master Carriers" at bounding box center [706, 308] width 109 height 14
click at [919, 699] on button "Close" at bounding box center [902, 696] width 47 height 21
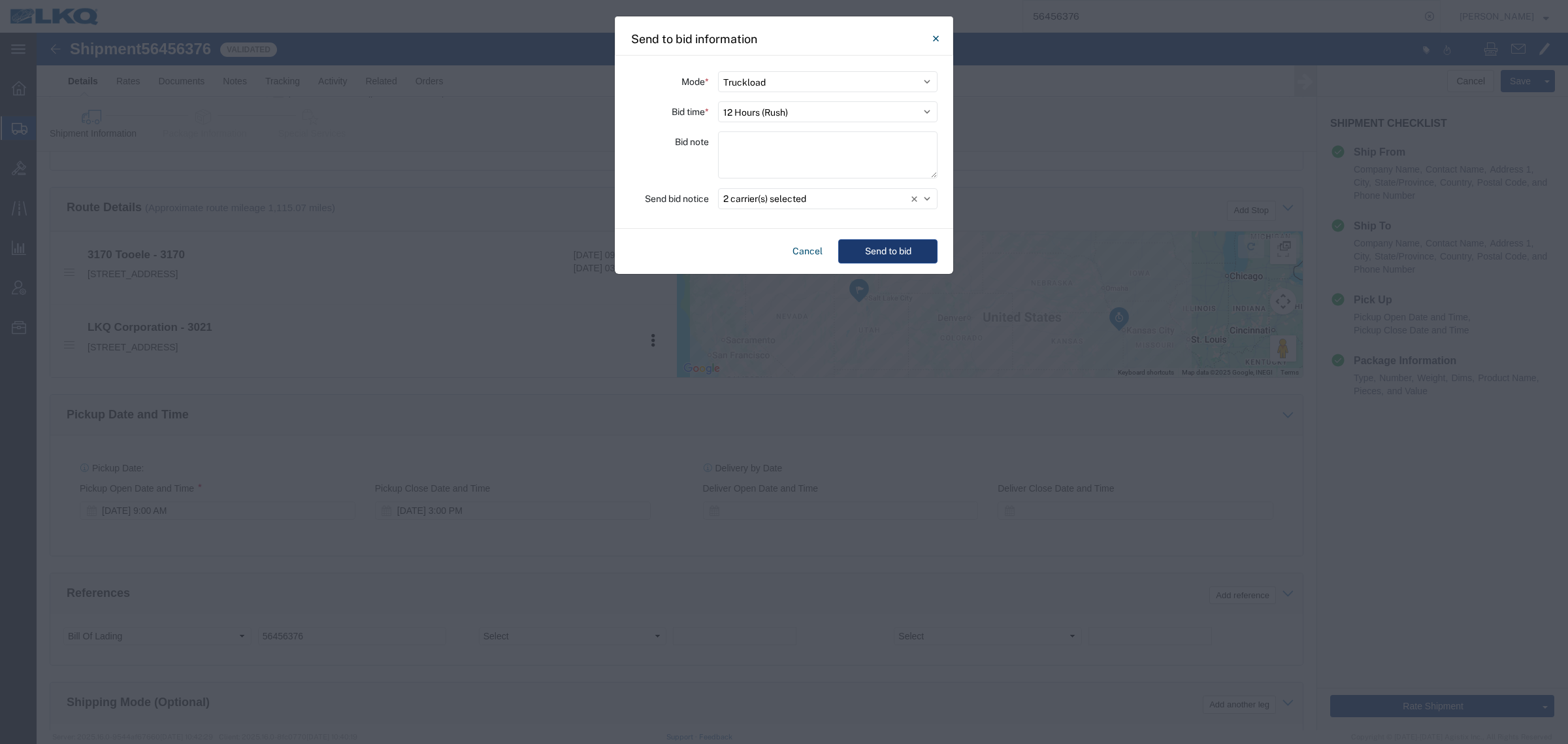
click at [889, 255] on button "Send to bid" at bounding box center [888, 251] width 99 height 24
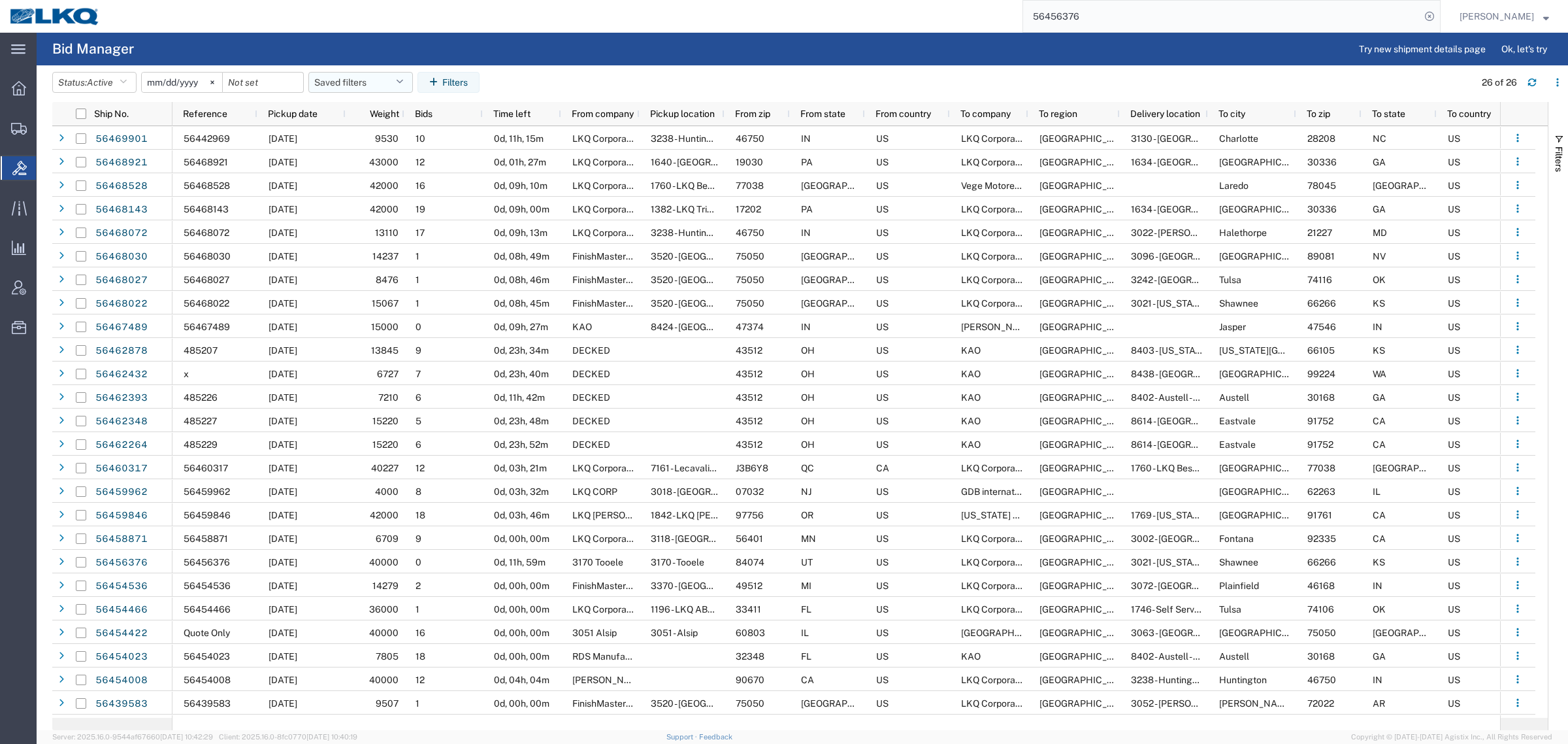
click at [348, 86] on button "Saved filters" at bounding box center [361, 82] width 105 height 21
click at [372, 144] on span "Bid Board" at bounding box center [395, 140] width 171 height 24
type input "2024-12-01"
type input "2025-12-31"
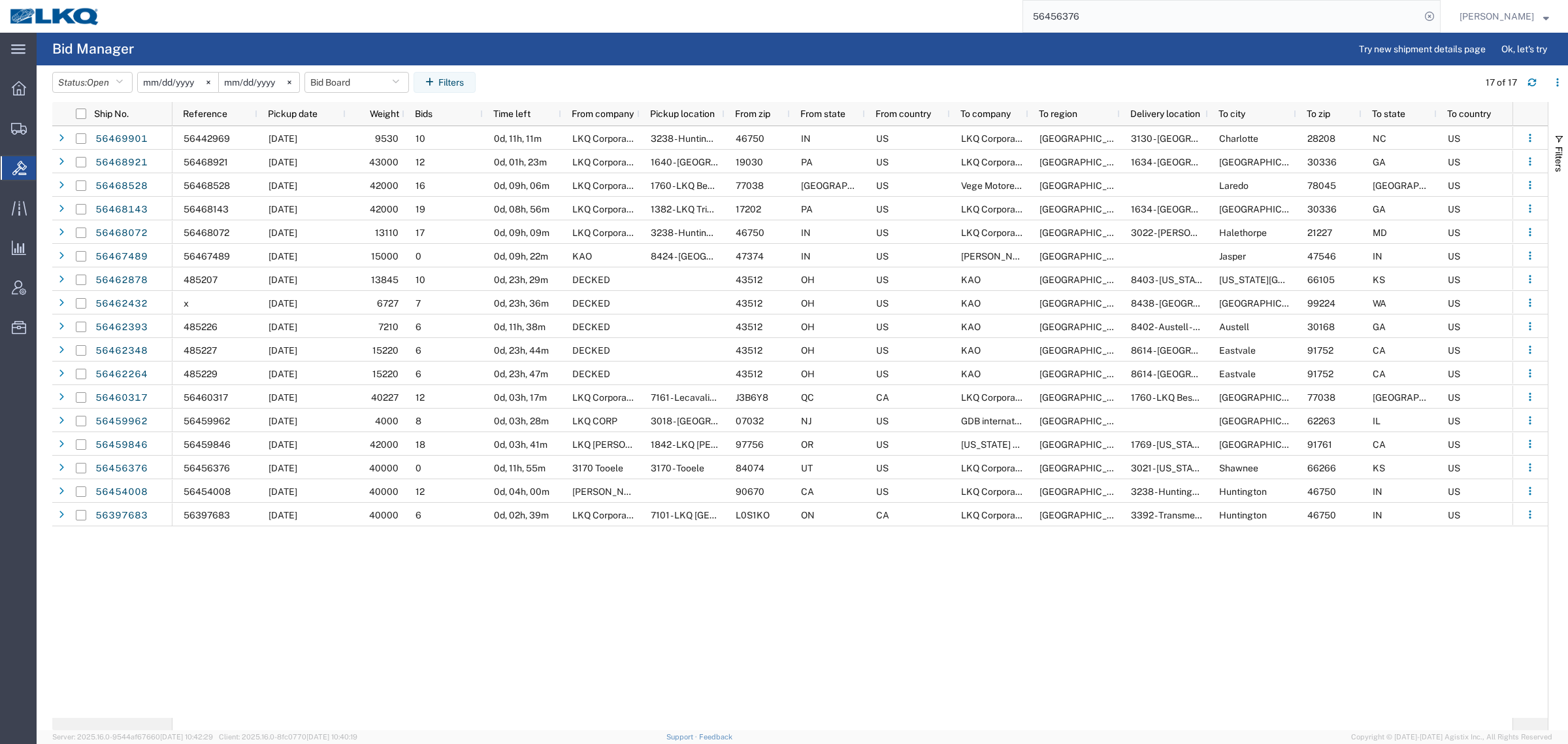
drag, startPoint x: 1118, startPoint y: 20, endPoint x: 772, endPoint y: 16, distance: 346.0
click at [773, 16] on div "56456376" at bounding box center [775, 16] width 1331 height 33
paste input "62432"
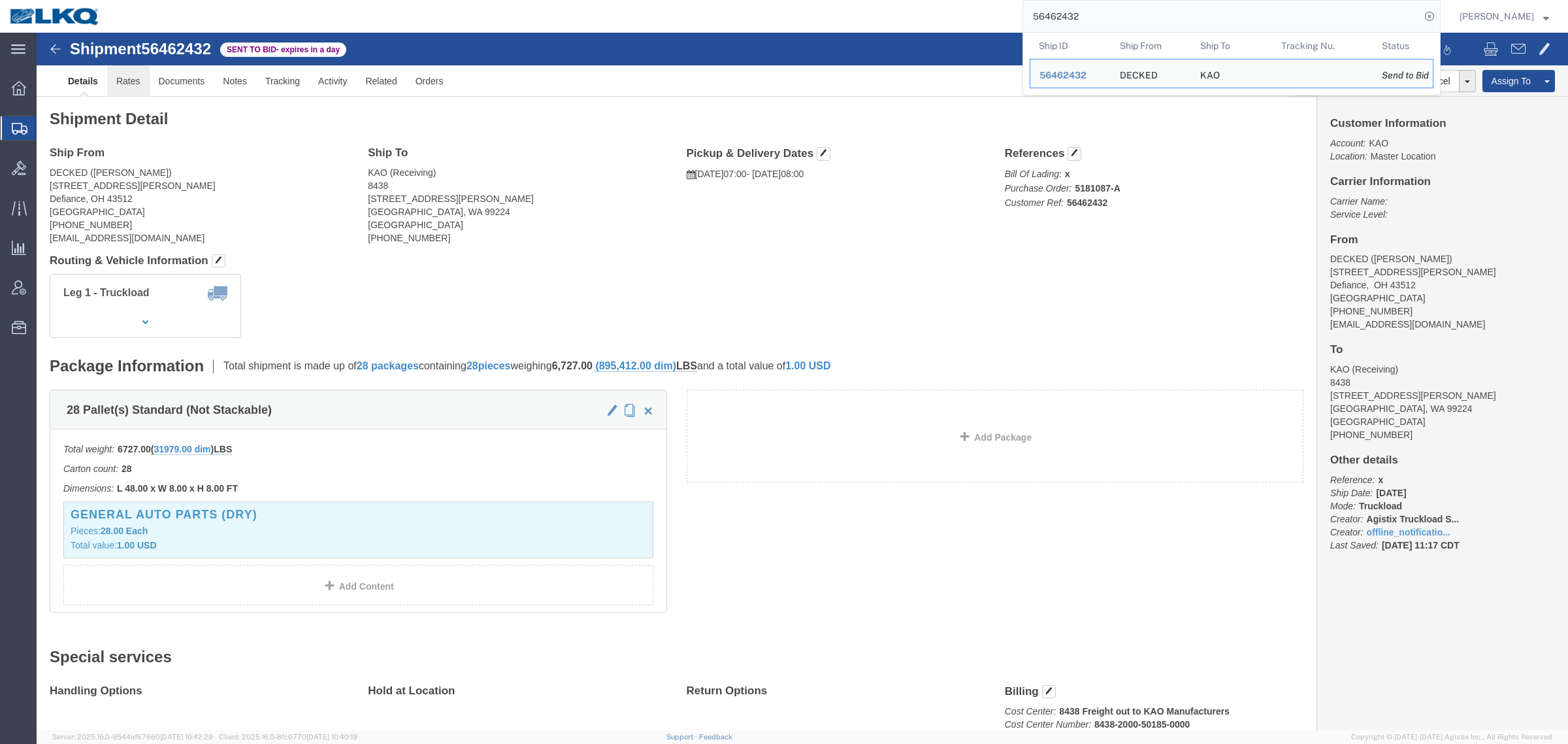
click link "Rates"
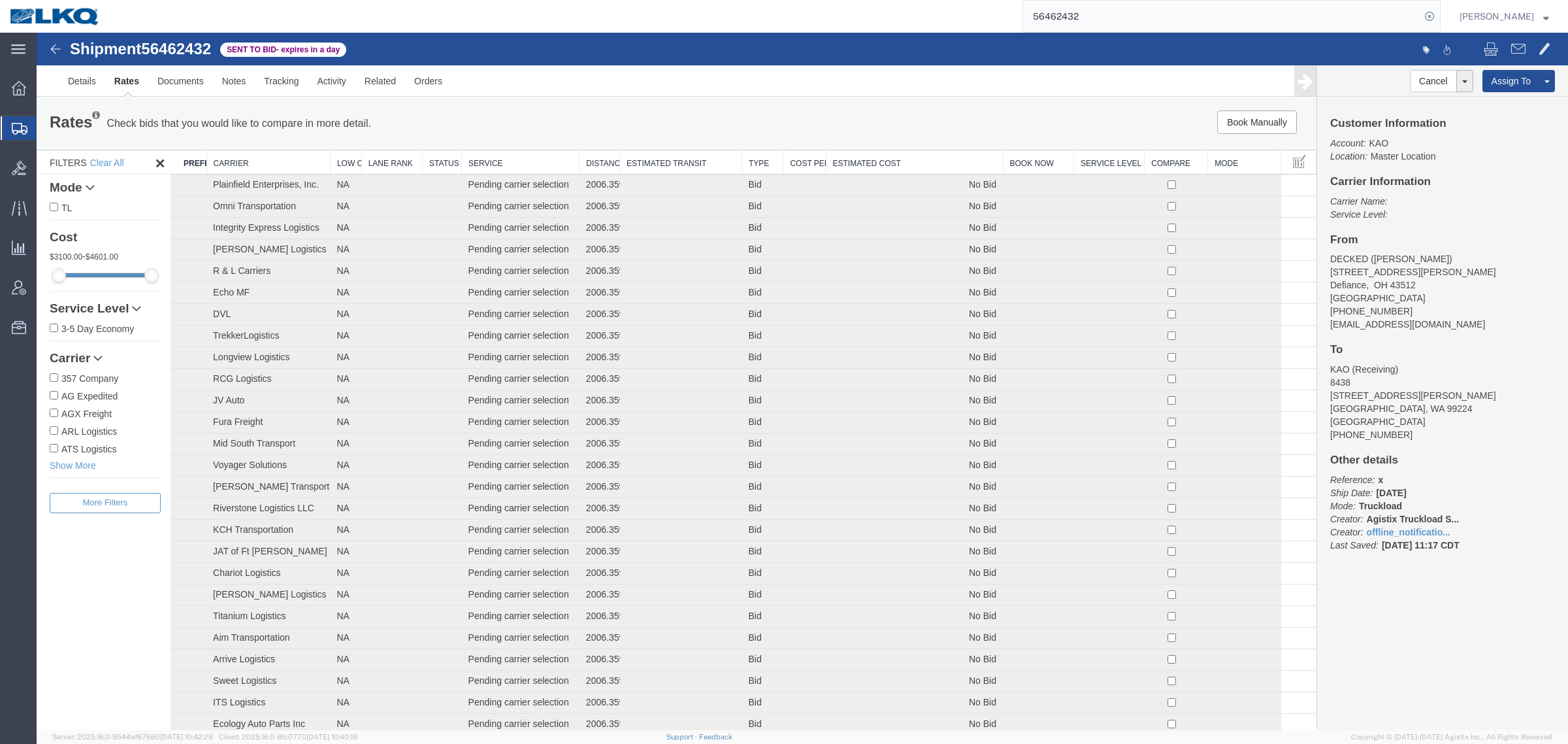
click at [845, 162] on th "Estimated Cost" at bounding box center [914, 162] width 177 height 24
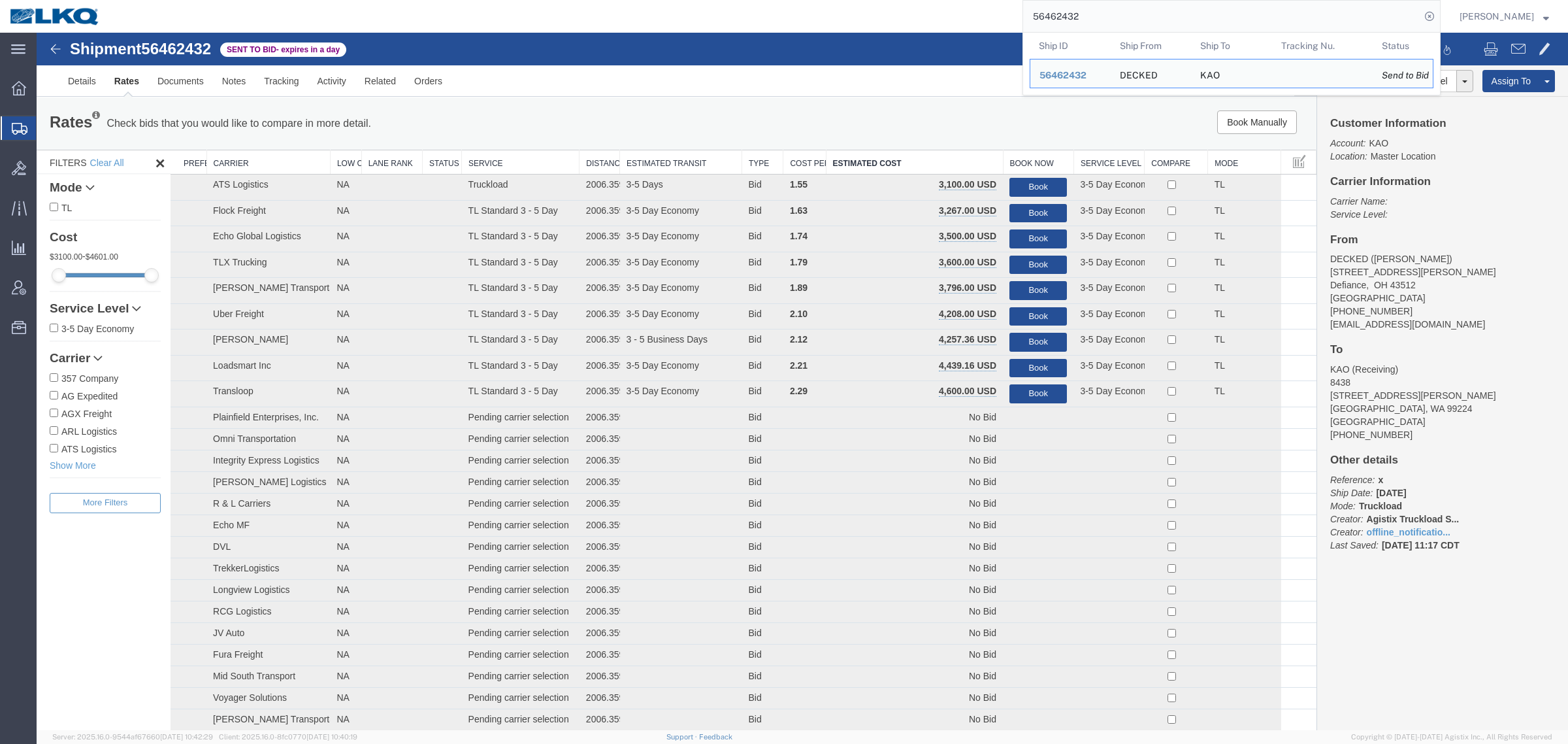
click at [1086, 3] on input "56462432" at bounding box center [1222, 16] width 398 height 31
paste input "9901"
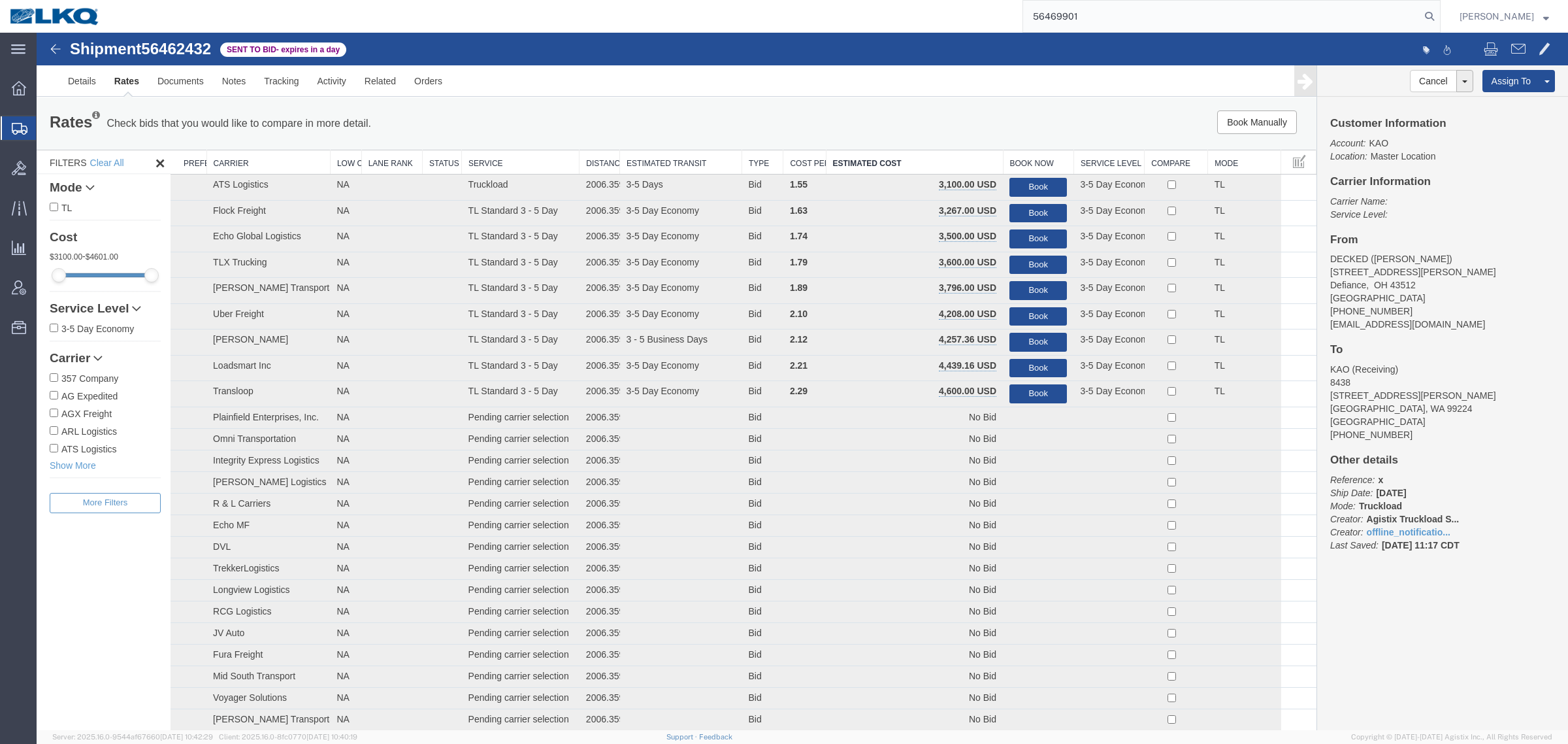
type input "56469901"
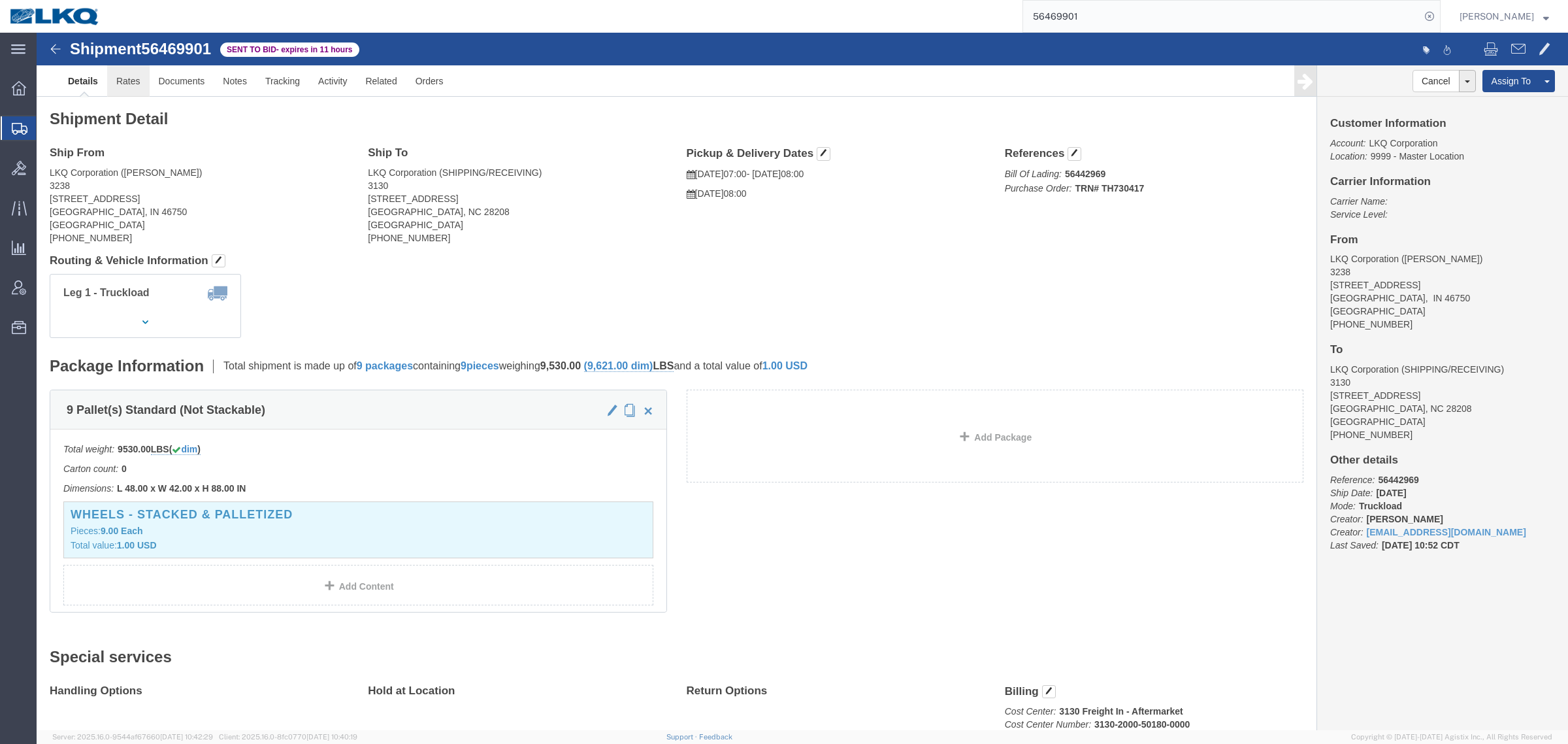
click link "Rates"
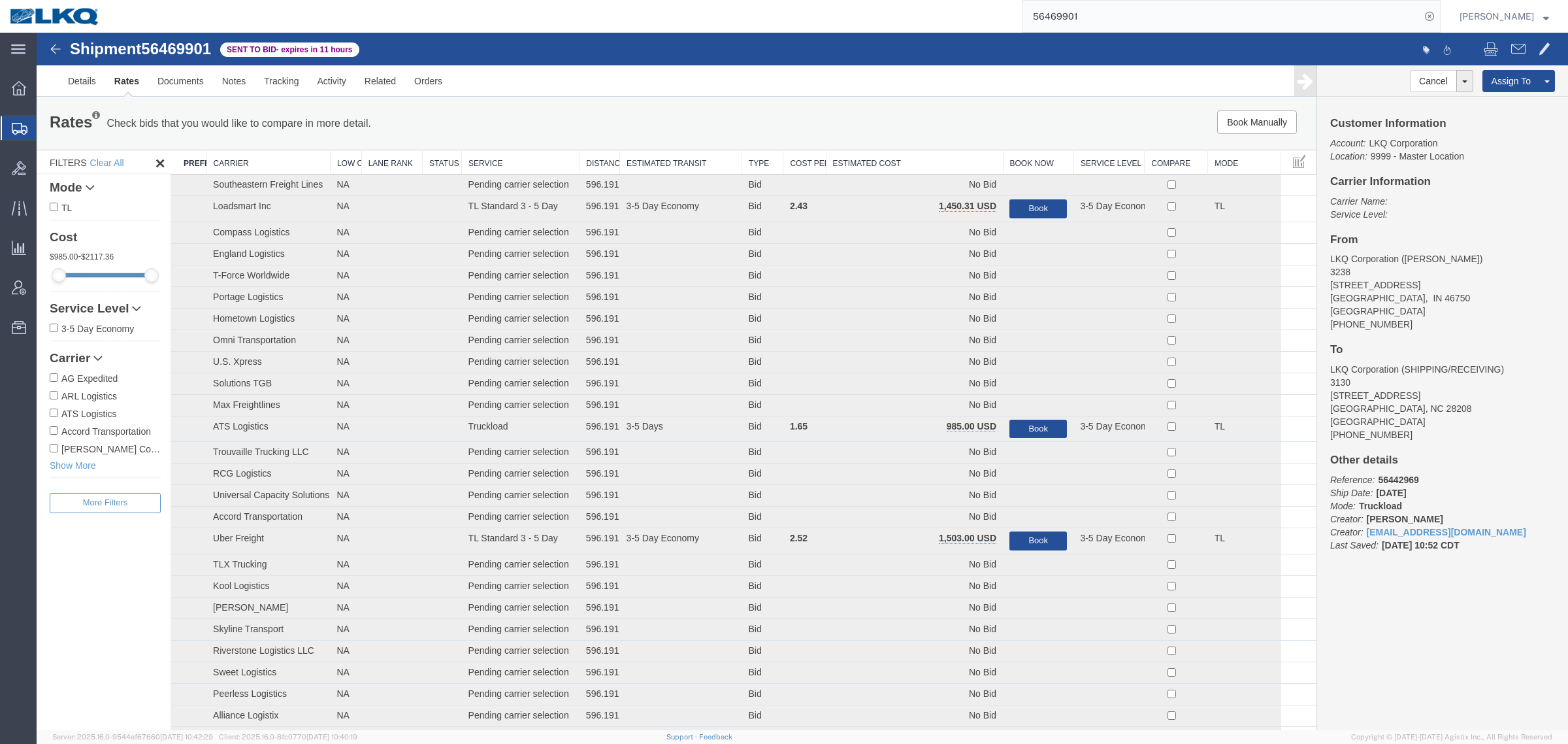
click at [882, 147] on div "Rates Check bids that you would like to compare in more detail. Compare Filter …" at bounding box center [676, 124] width 1280 height 52
click at [870, 156] on th "Estimated Cost" at bounding box center [914, 162] width 177 height 24
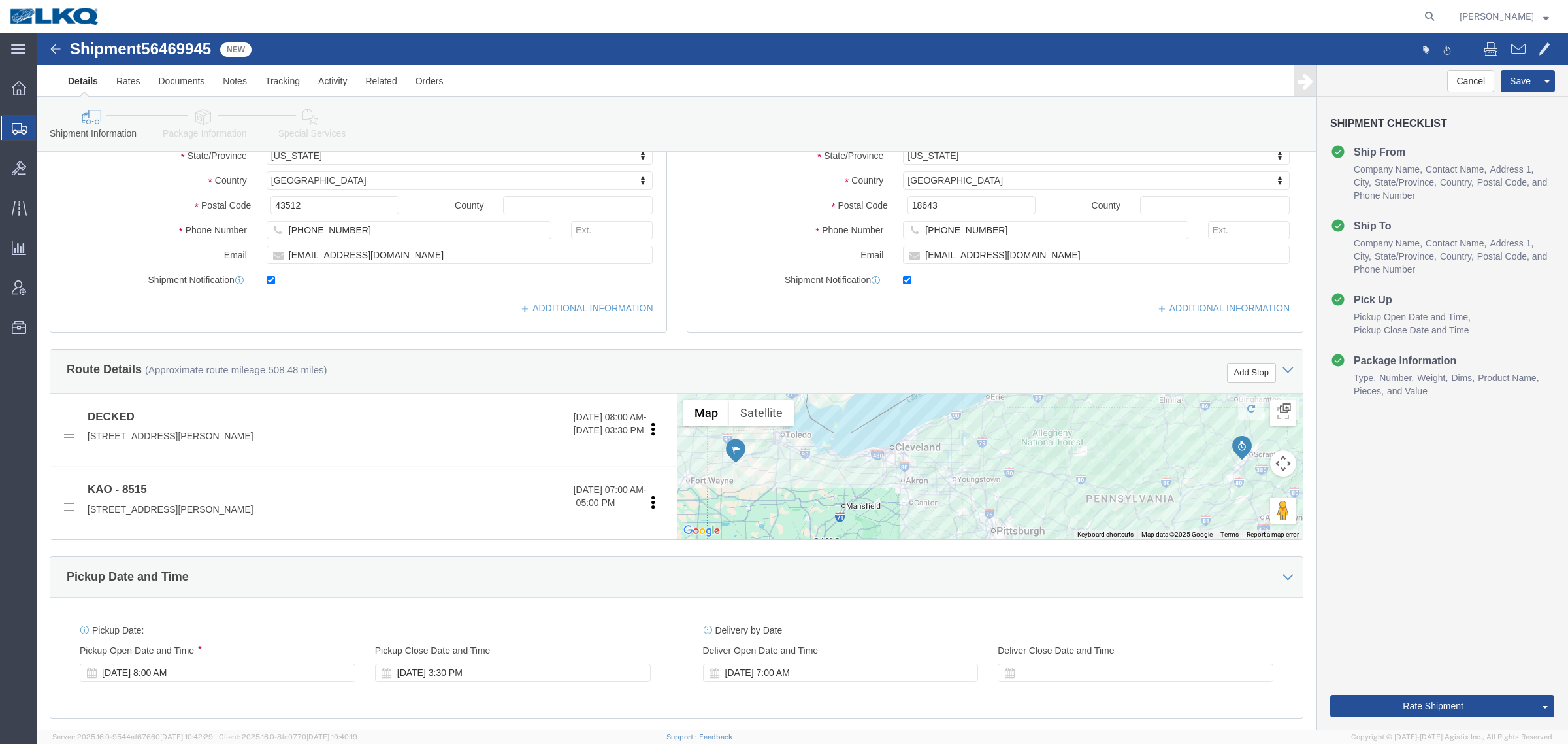
scroll to position [409, 0]
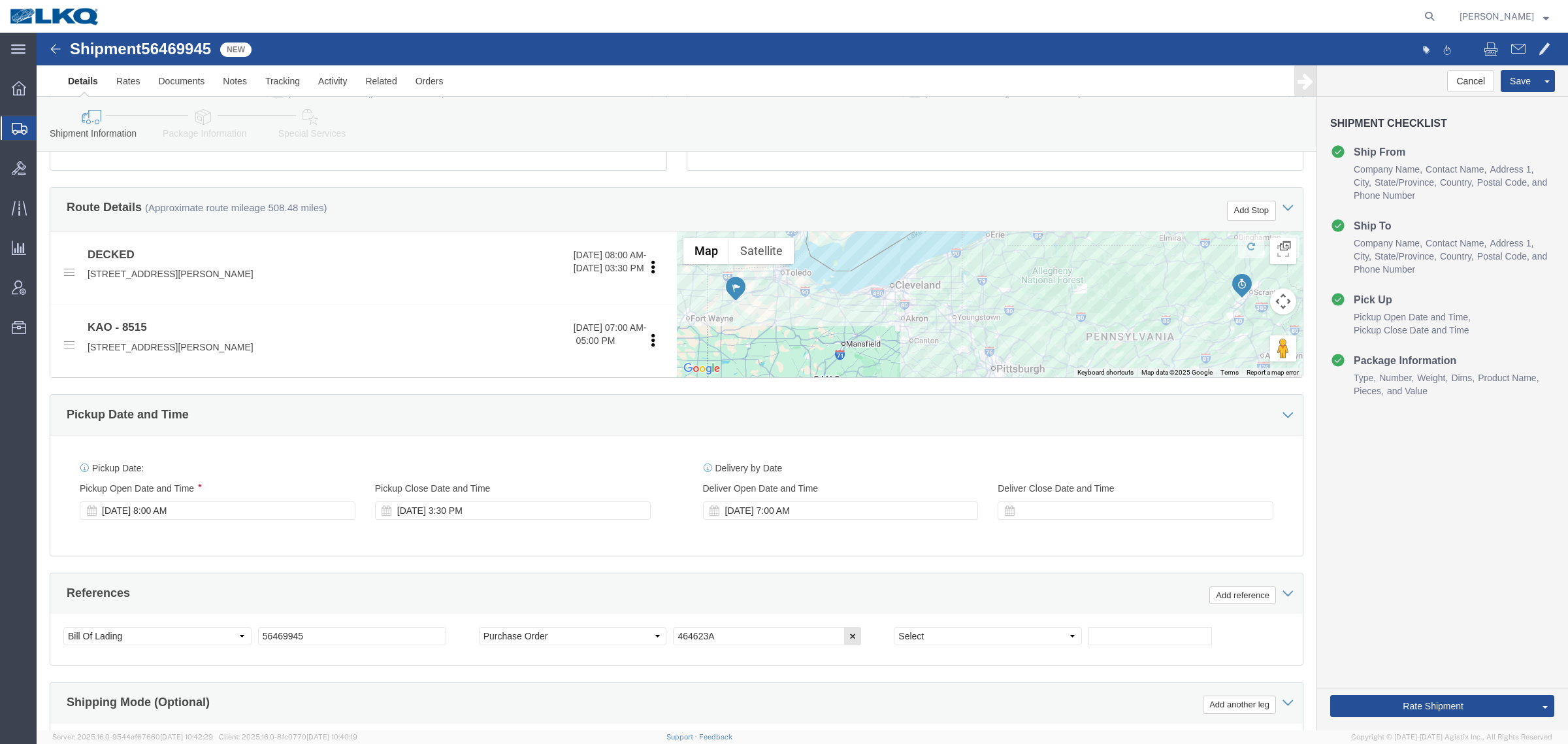
select select
select select "30588"
click span "56469945"
copy span "56469945"
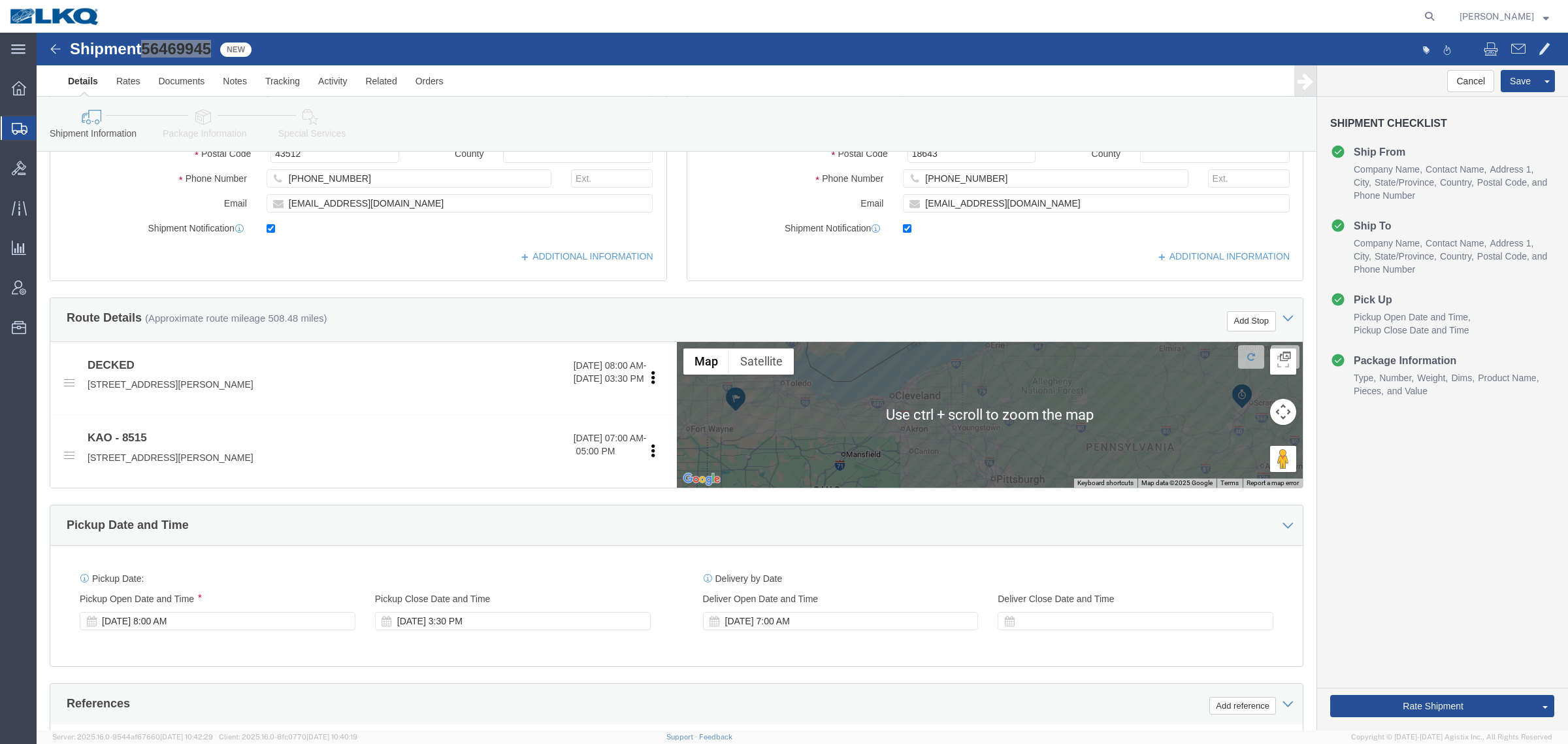
scroll to position [245, 0]
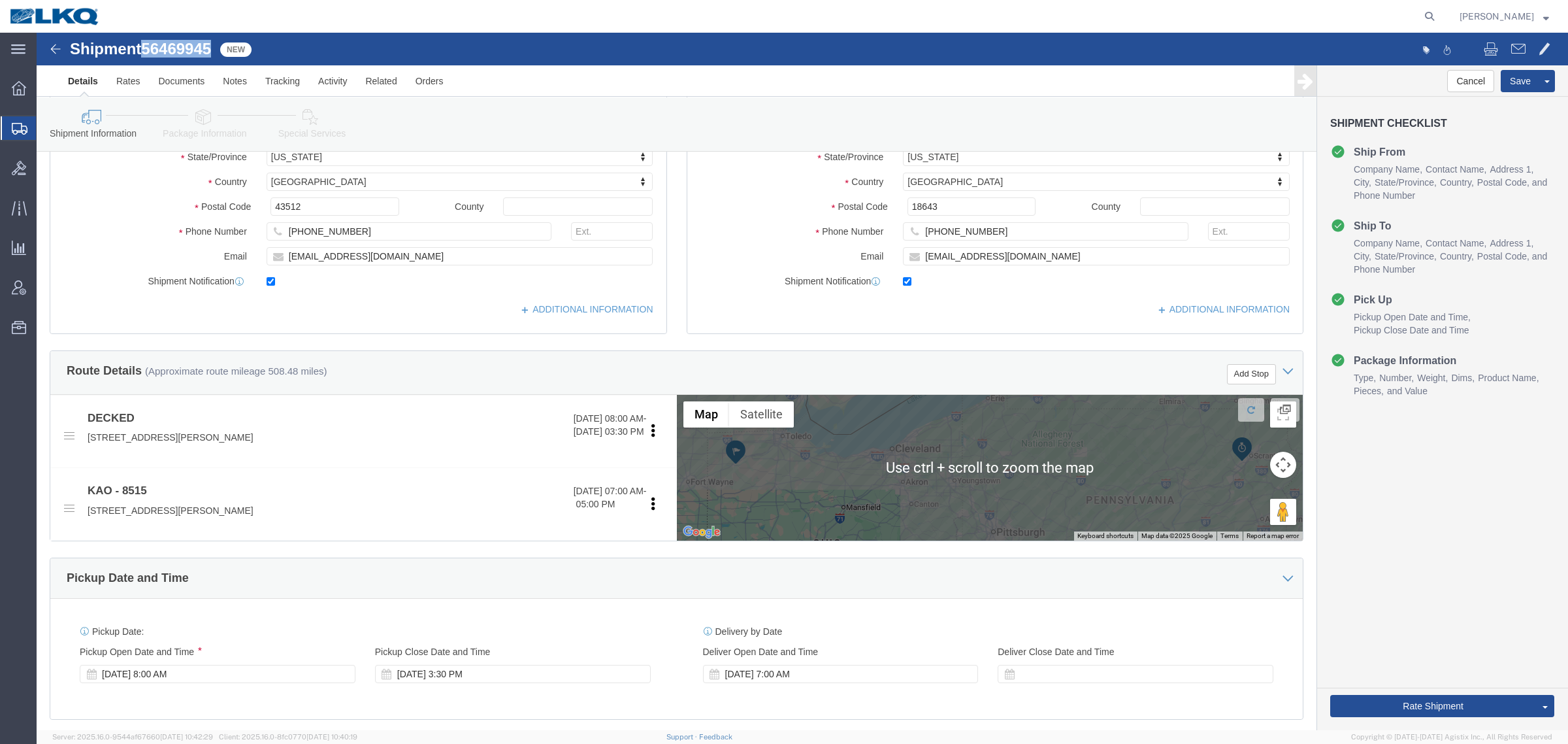
click link "Special Services"
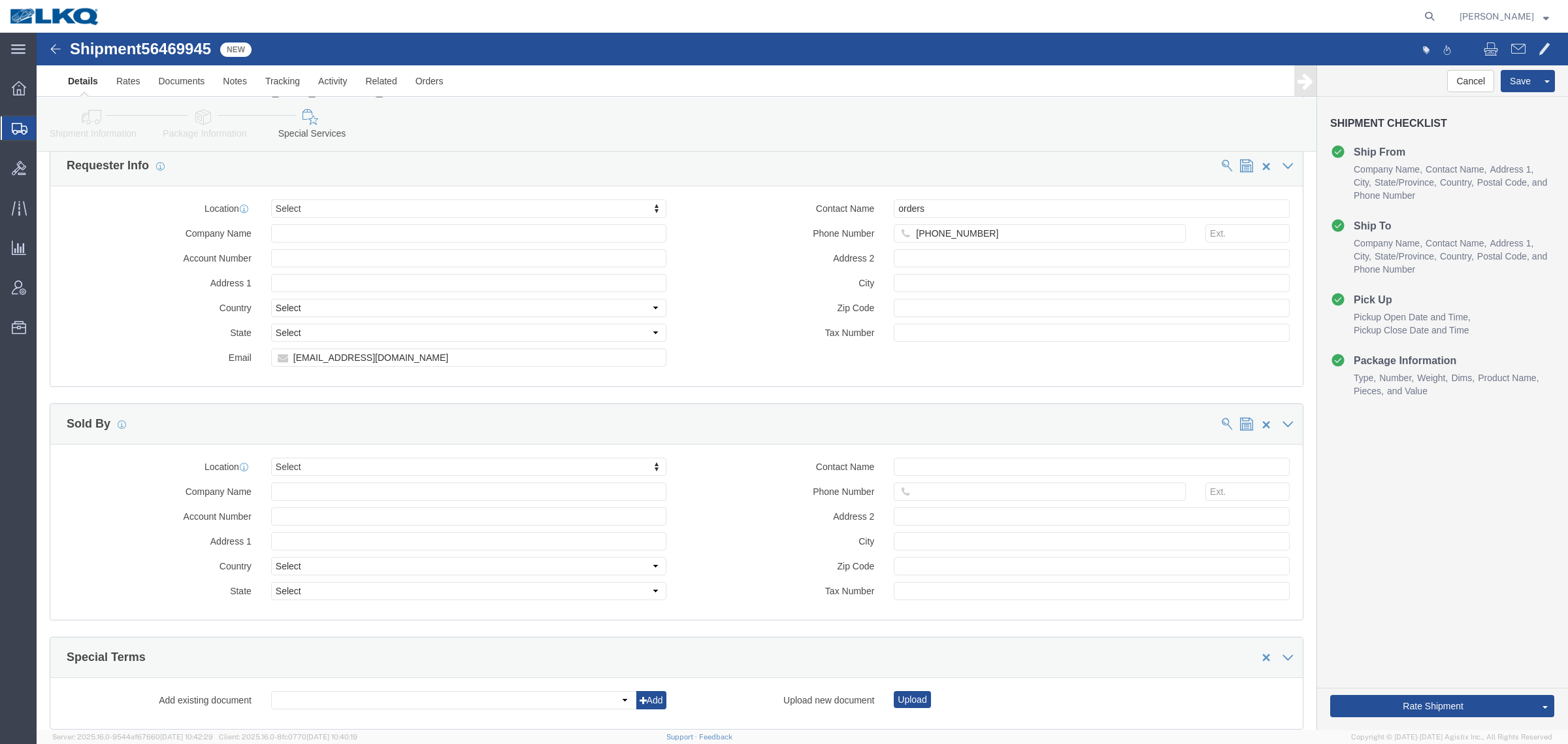
scroll to position [1286, 0]
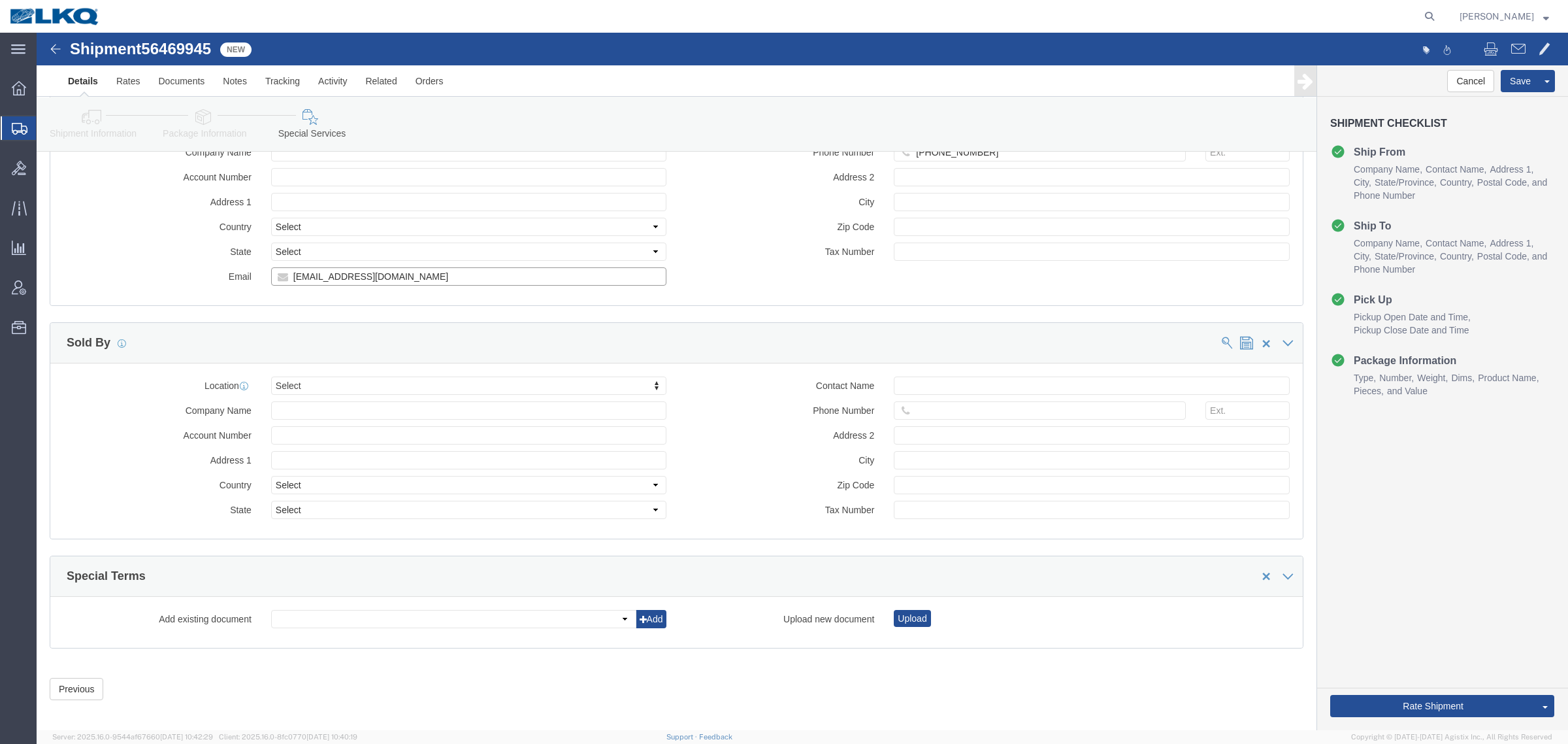
click input "[EMAIL_ADDRESS][DOMAIN_NAME]"
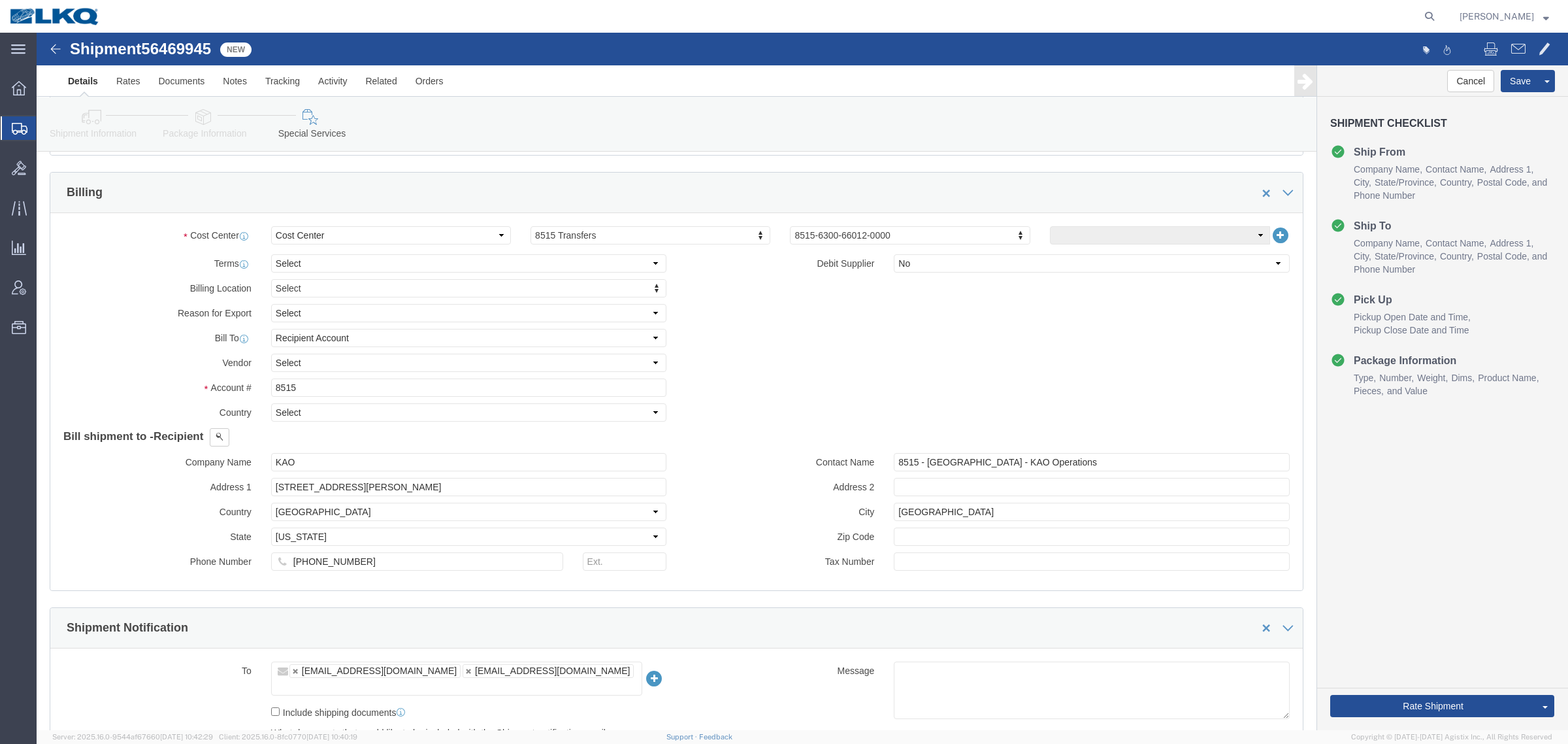
click icon
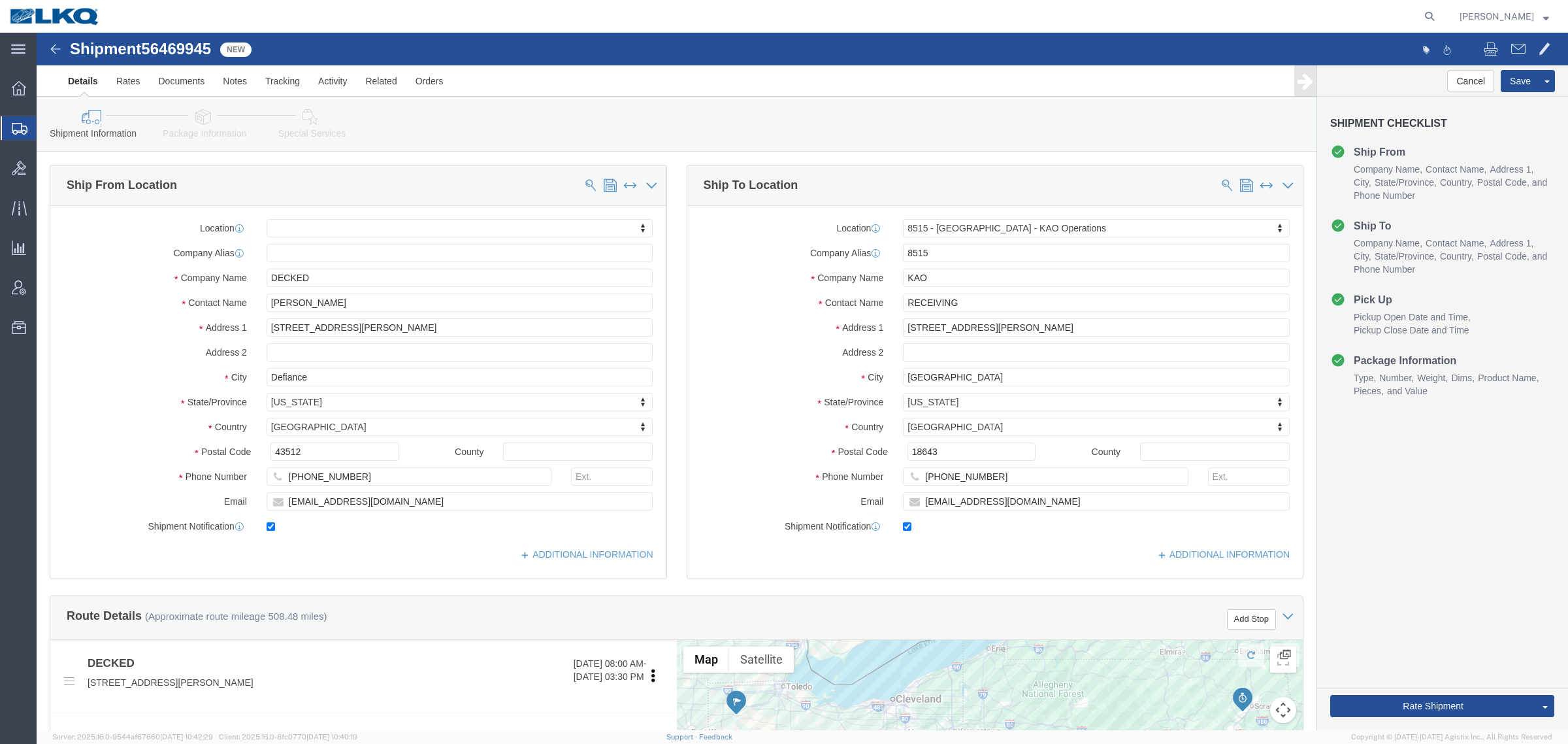
click div "Location 8515 - [GEOGRAPHIC_DATA] - KAO Operations My Profile Location 1100 - L…"
click input "[EMAIL_ADDRESS][DOMAIN_NAME]"
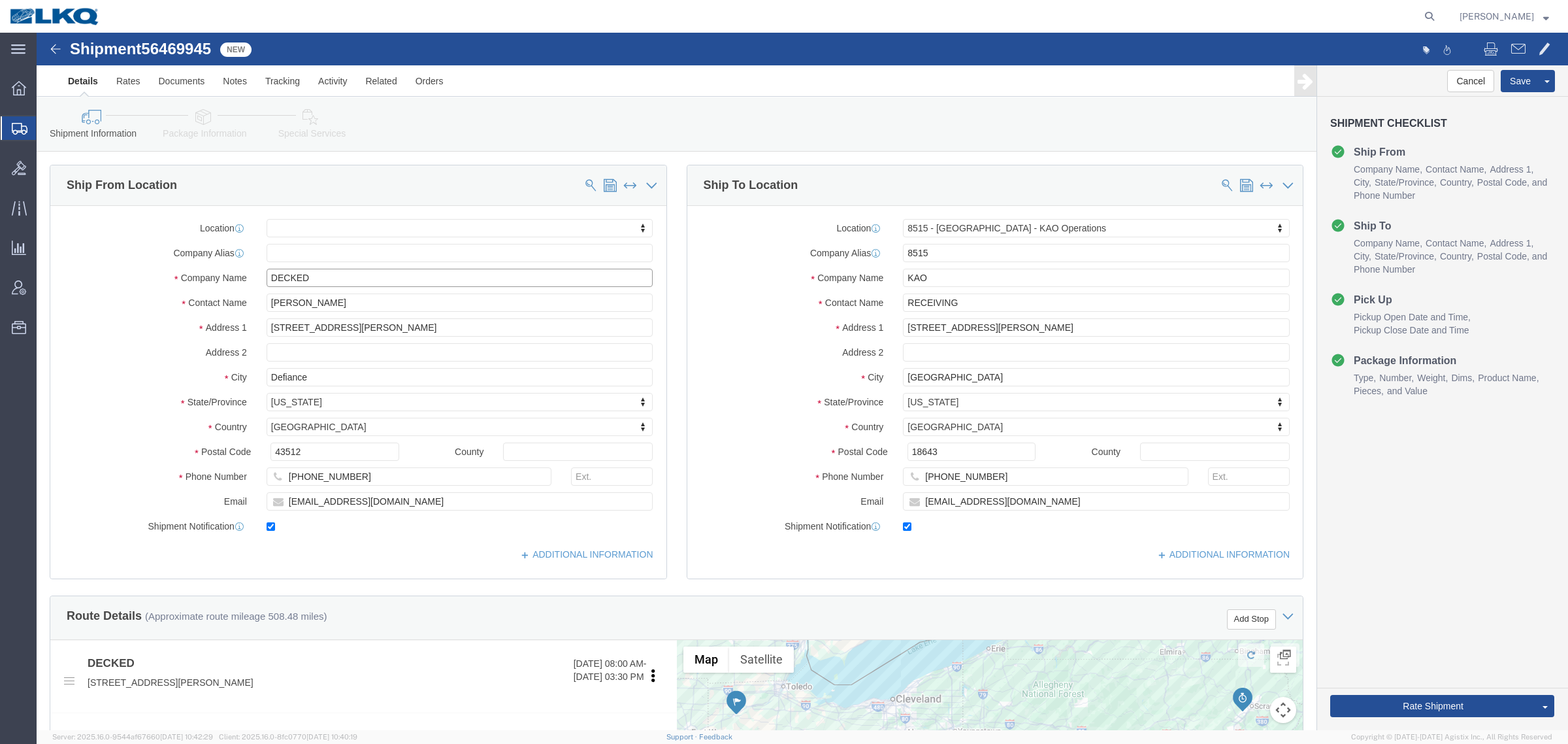
click input "DECKED"
click link "Notes"
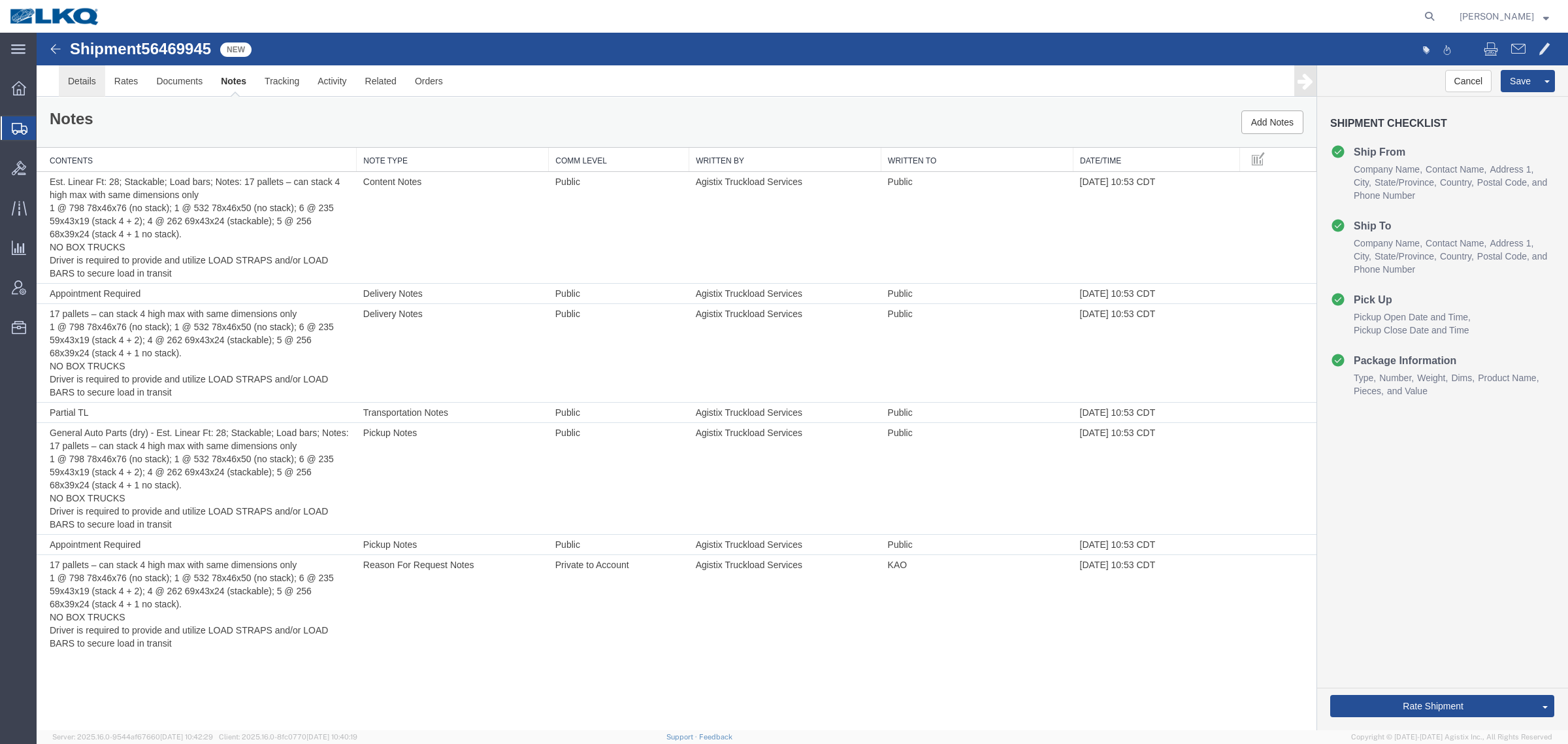
click at [88, 82] on link "Details" at bounding box center [82, 81] width 47 height 31
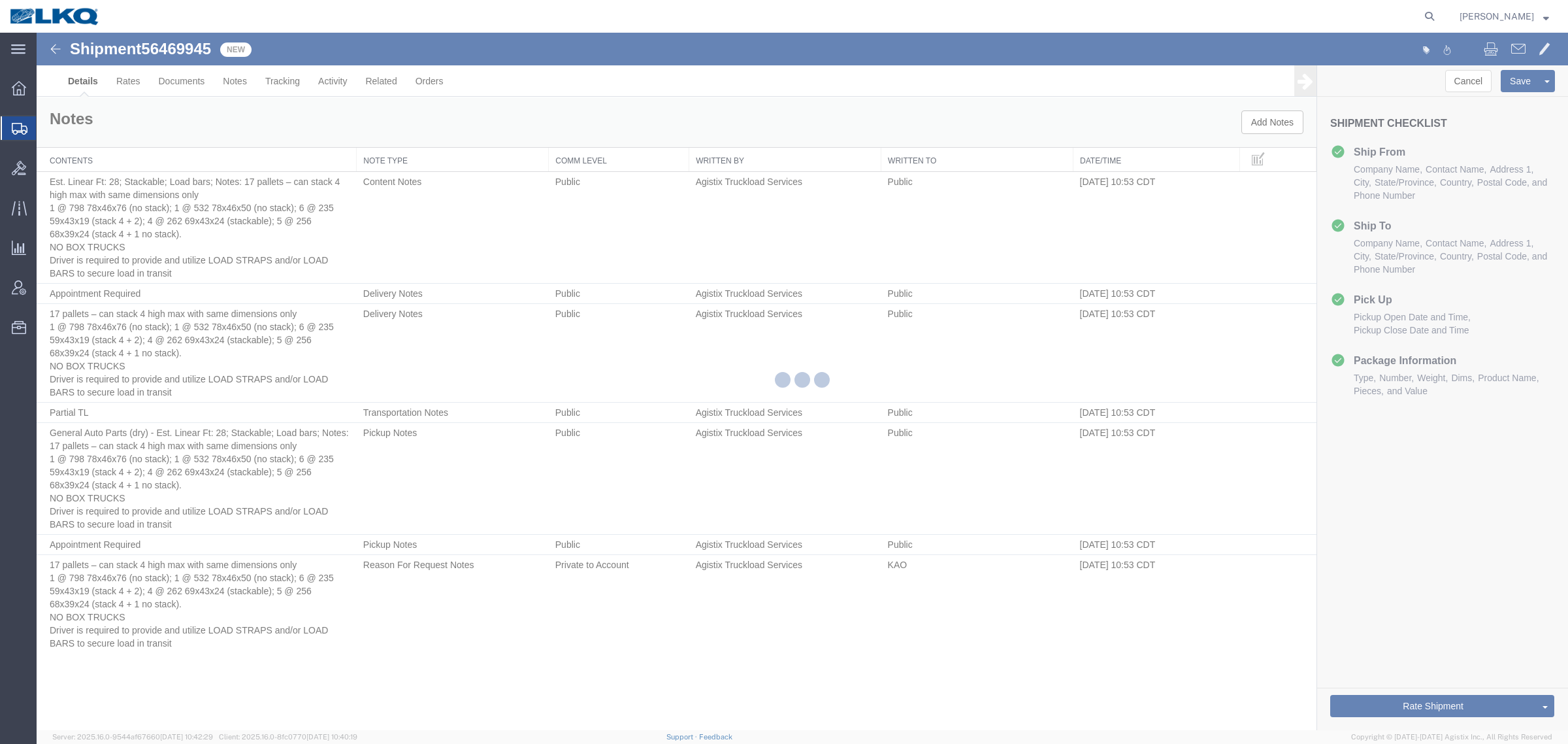
select select "30588"
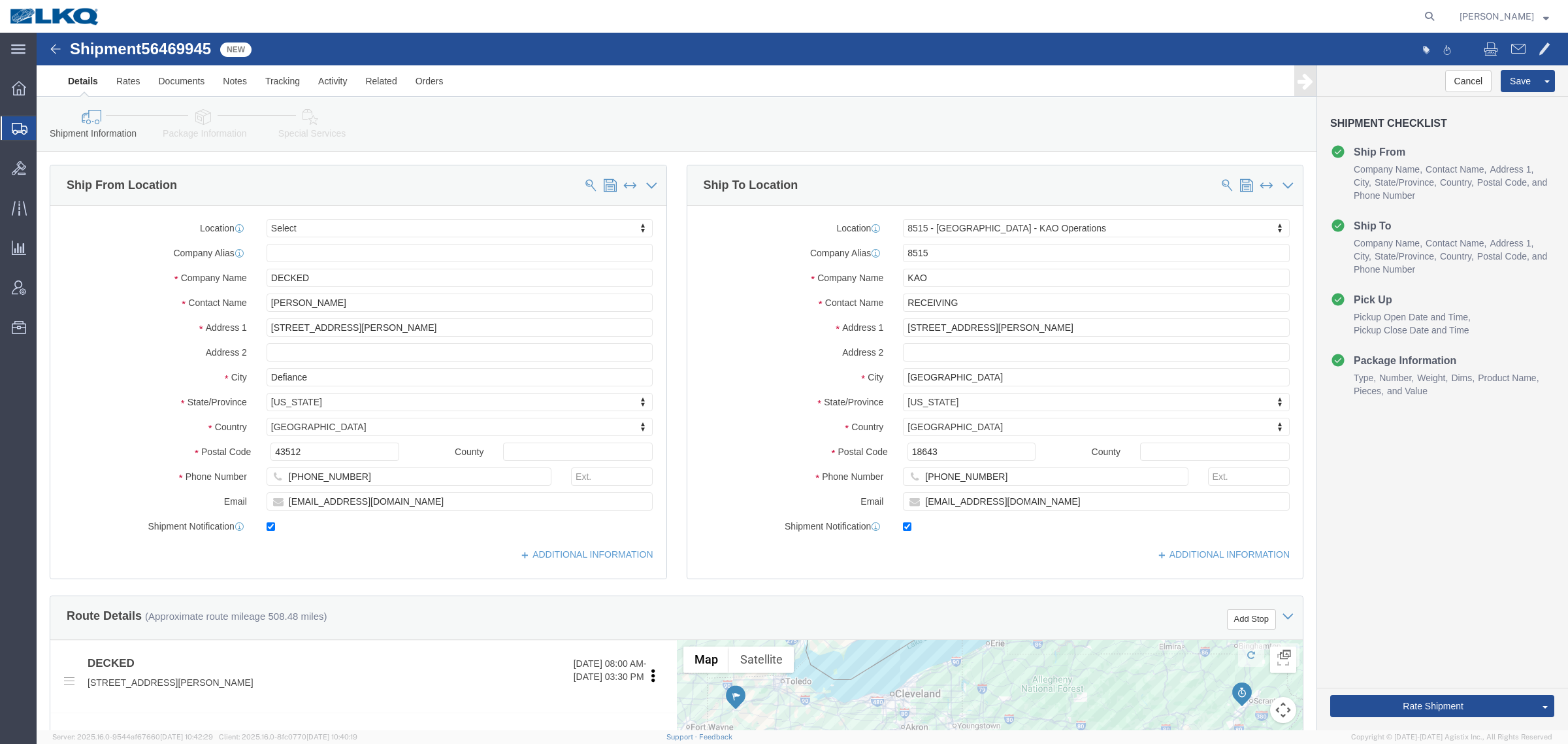
click icon
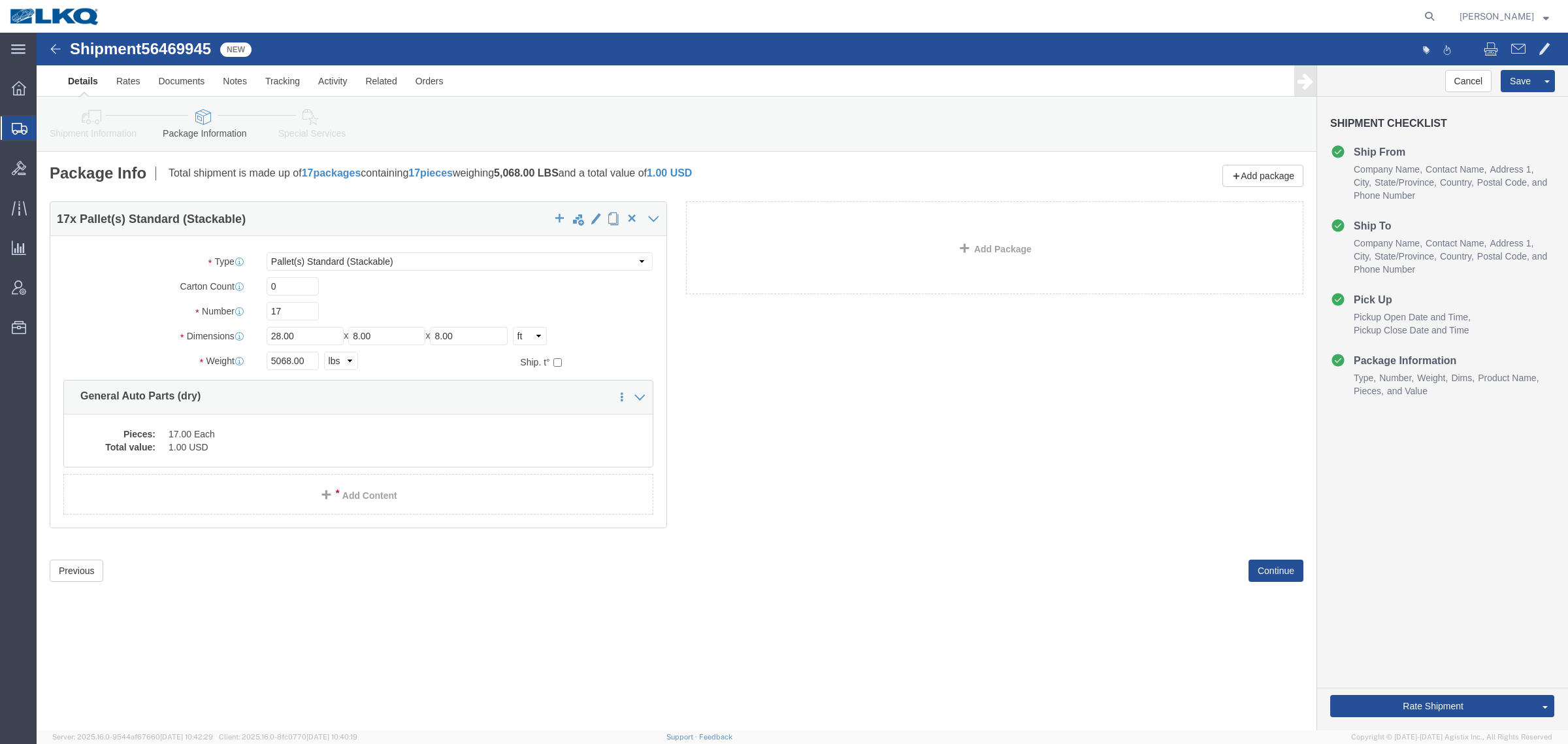
click link "Shipment Information"
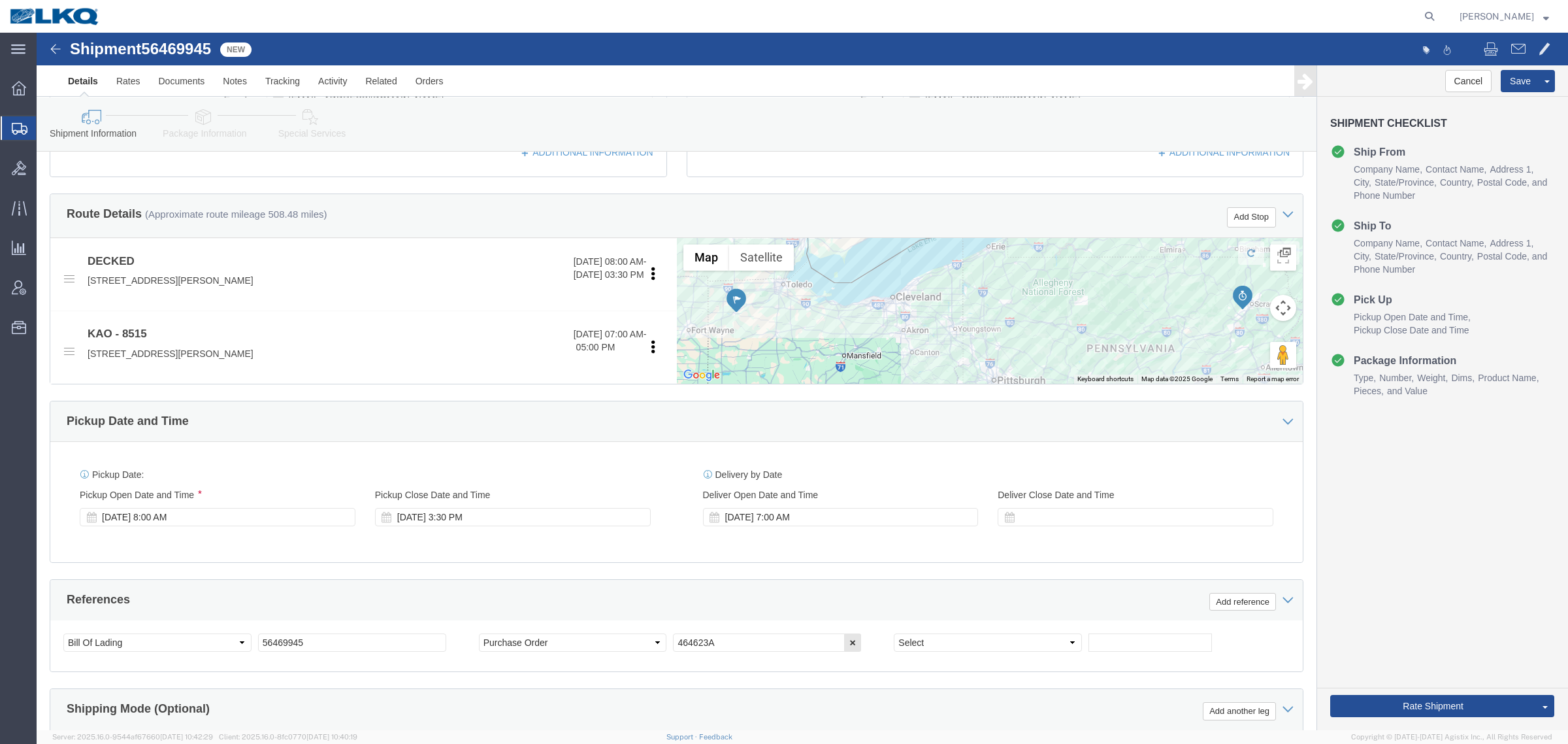
scroll to position [491, 0]
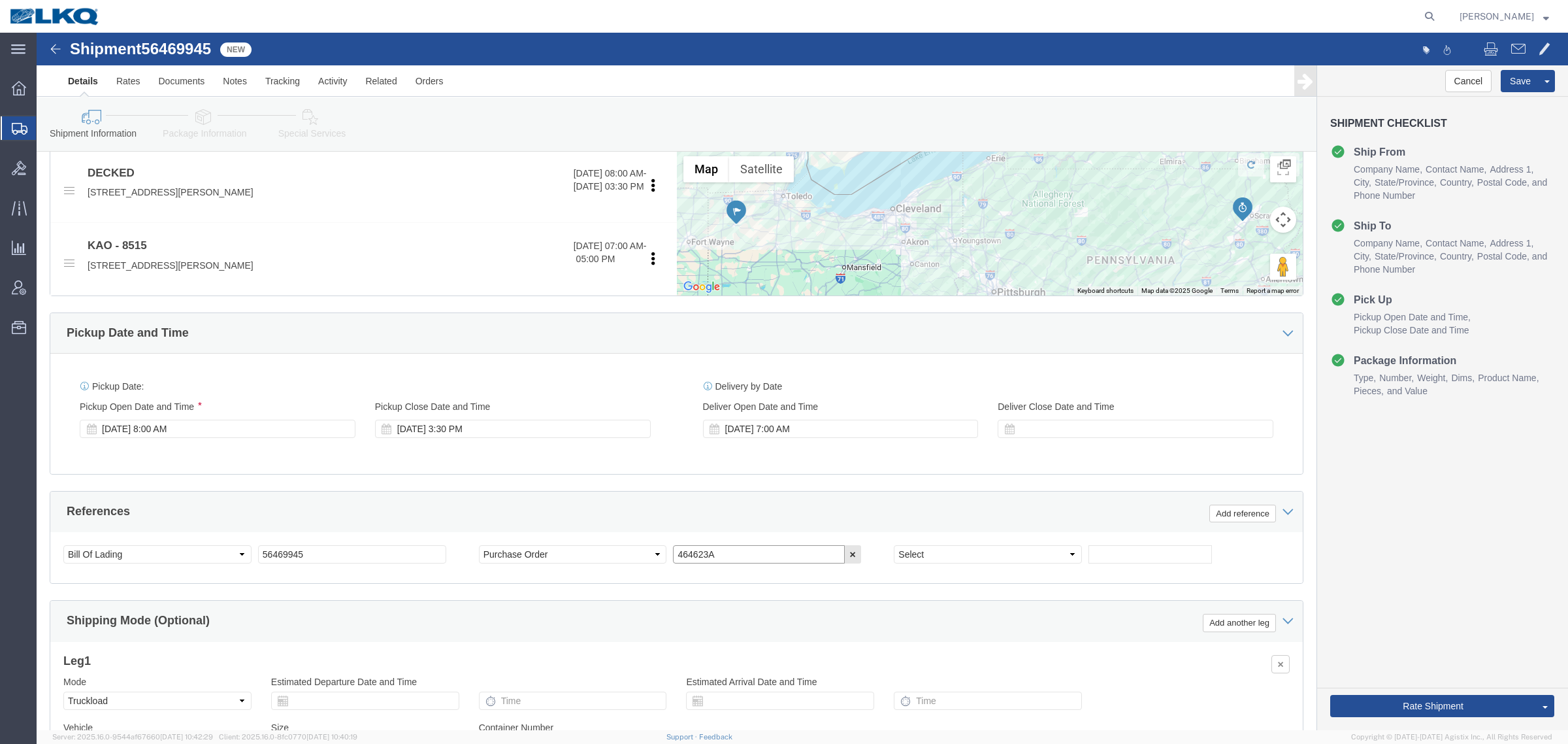
click input "464623A"
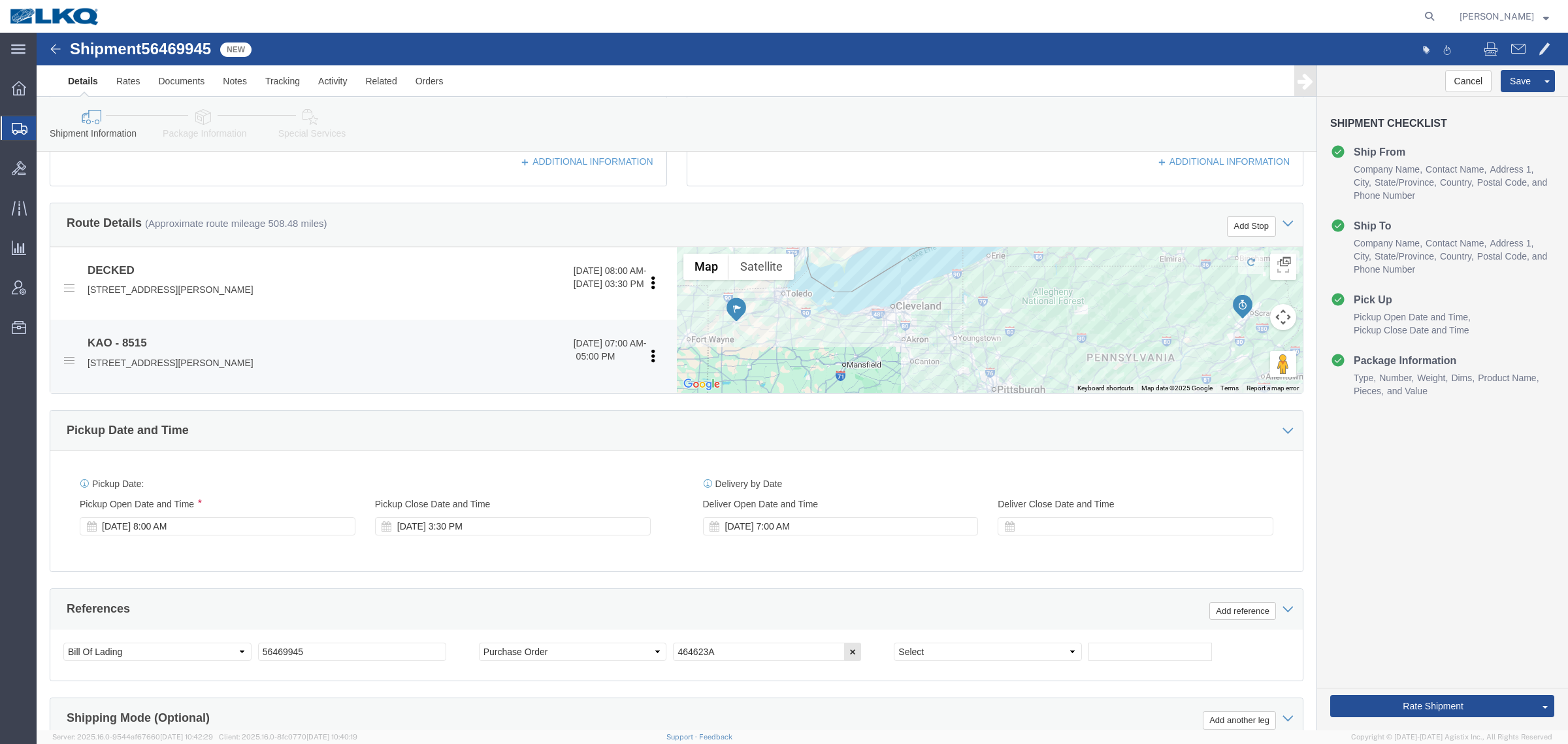
scroll to position [311, 0]
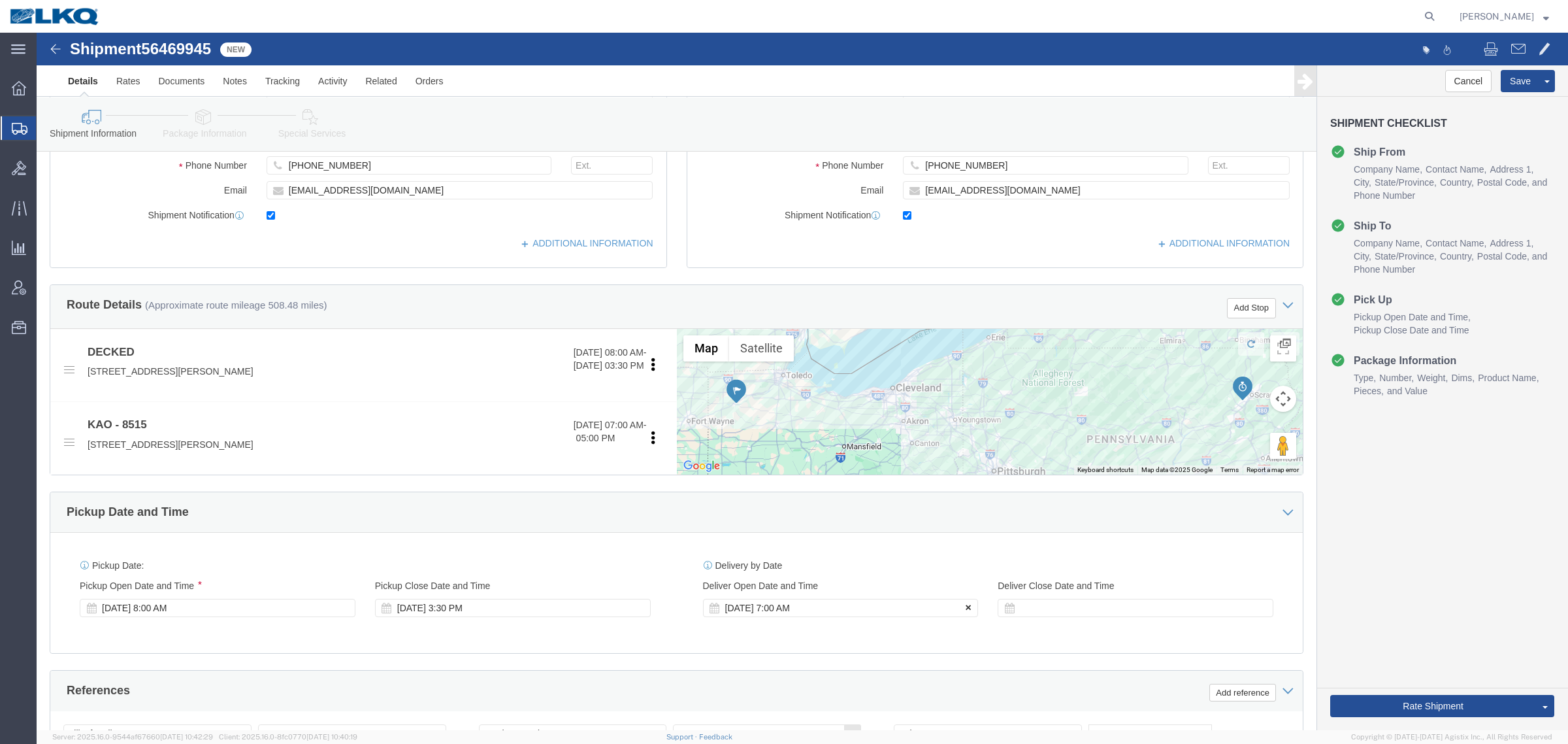
click icon
click div "Route Details (Approximate route mileage 508.48 miles) Add Stop"
click span "56469945"
copy span "56469945"
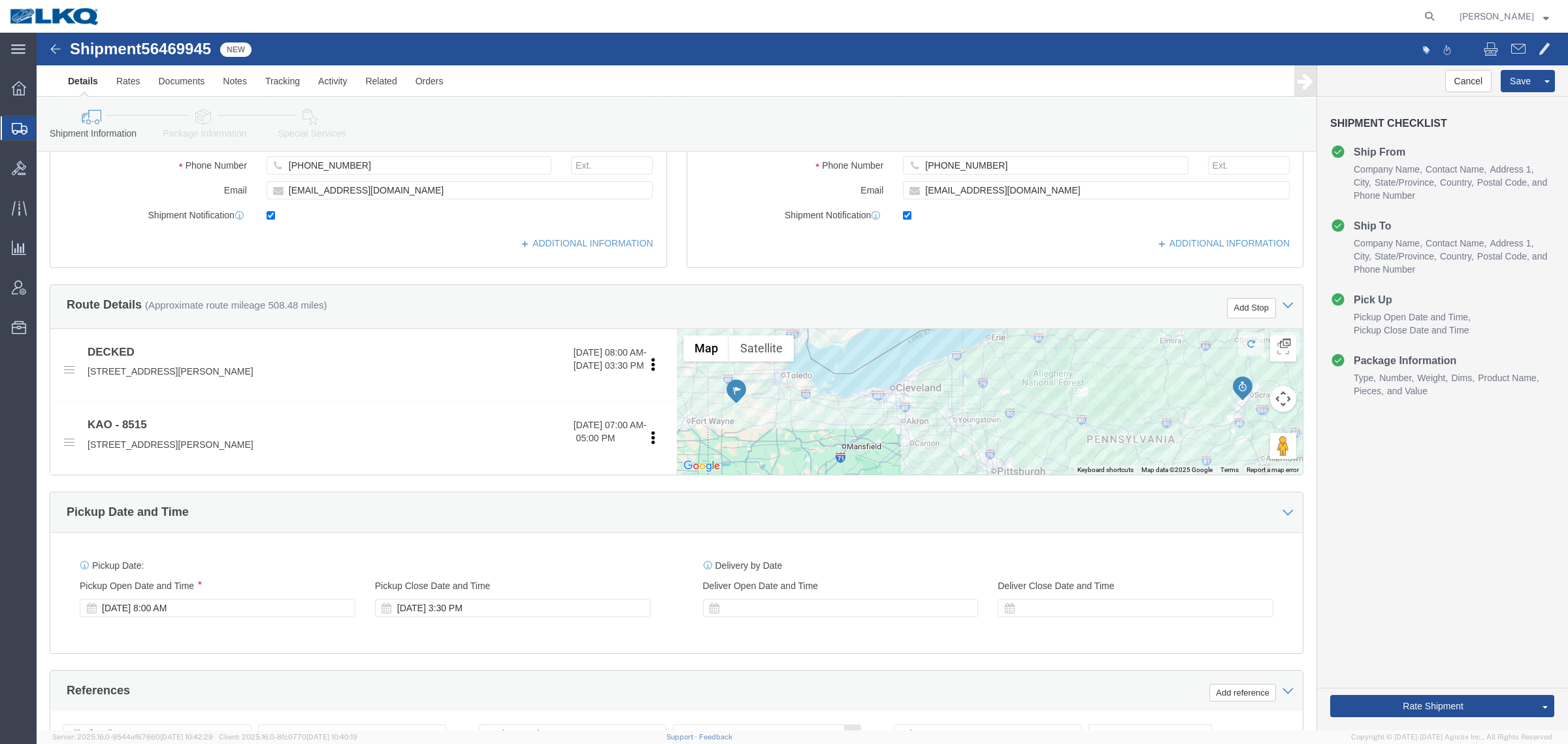
click div "Route Details (Approximate route mileage 508.48 miles) Add Stop"
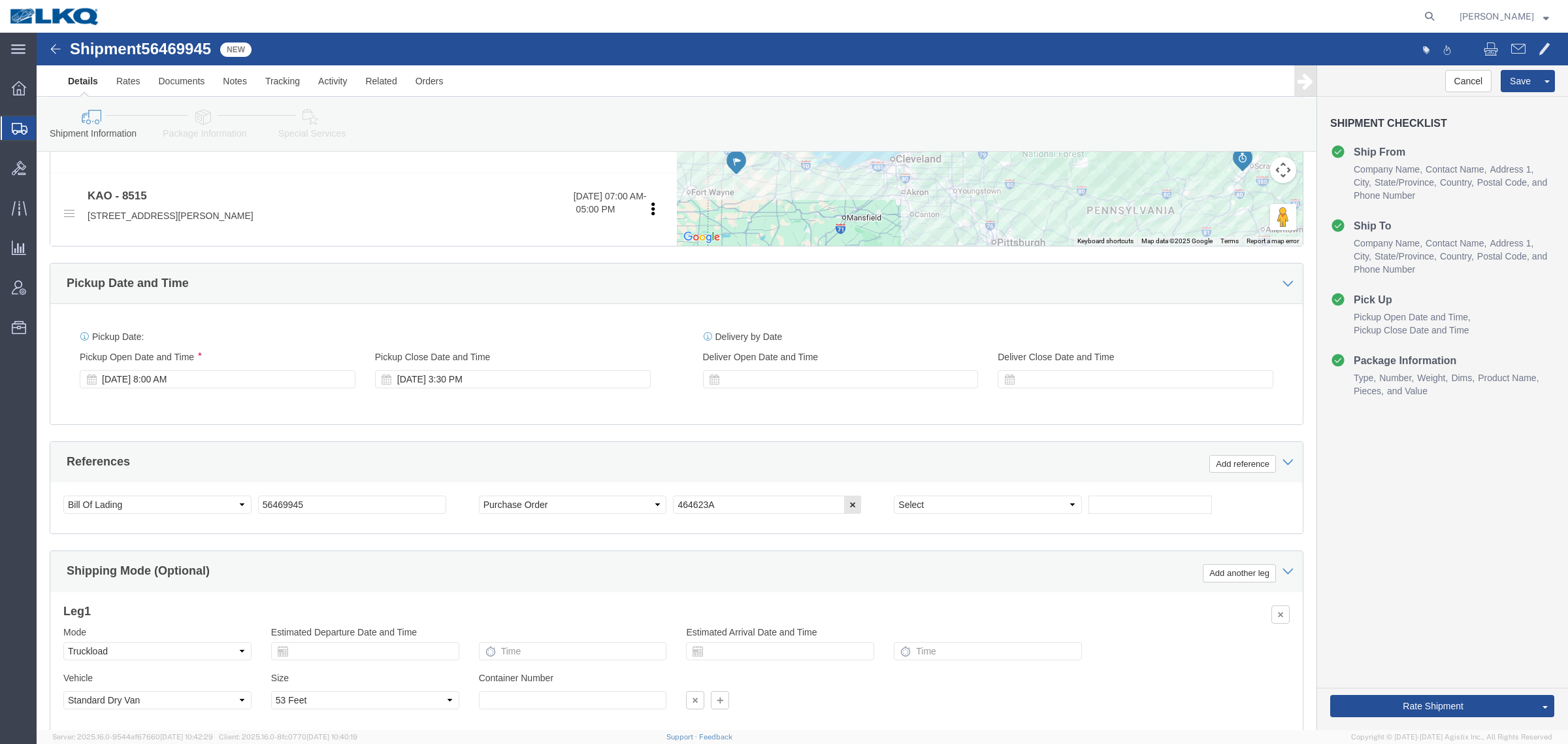
scroll to position [638, 0]
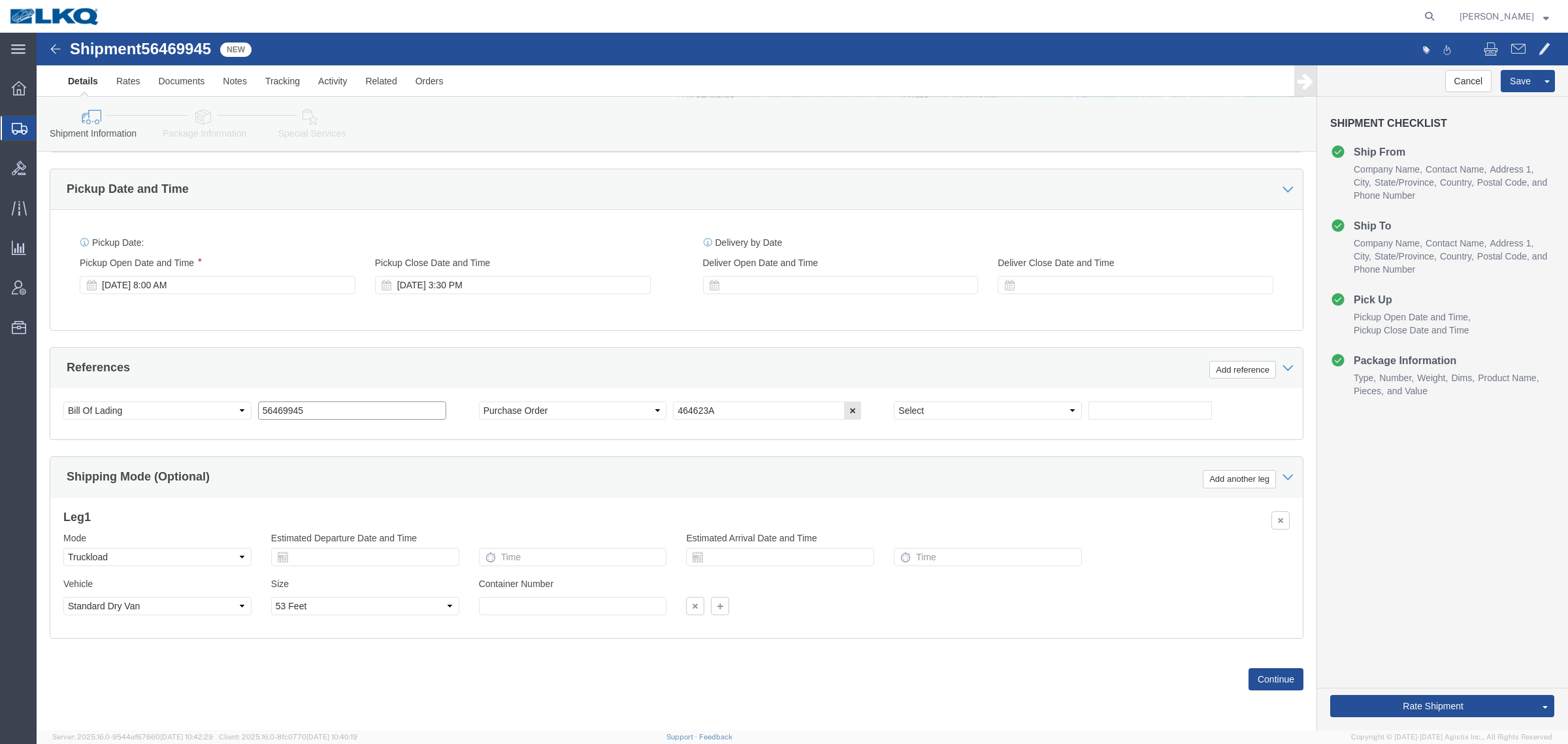
click input "56469945"
drag, startPoint x: 1080, startPoint y: 381, endPoint x: 1066, endPoint y: 381, distance: 14.0
click input "text"
paste input "56469945"
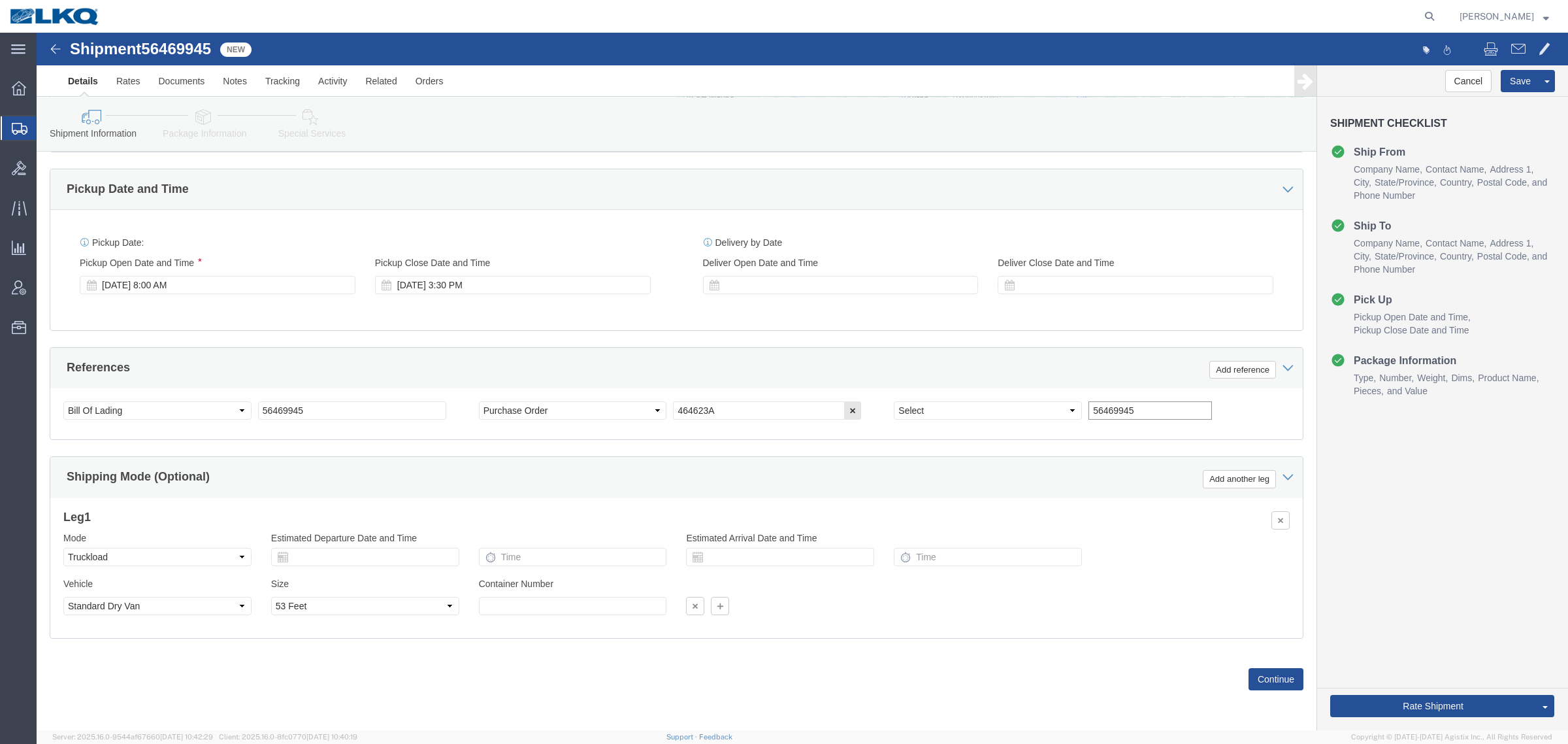
type input "56469945"
click input "56469945"
type input "x"
drag, startPoint x: 377, startPoint y: 312, endPoint x: 898, endPoint y: 265, distance: 523.1
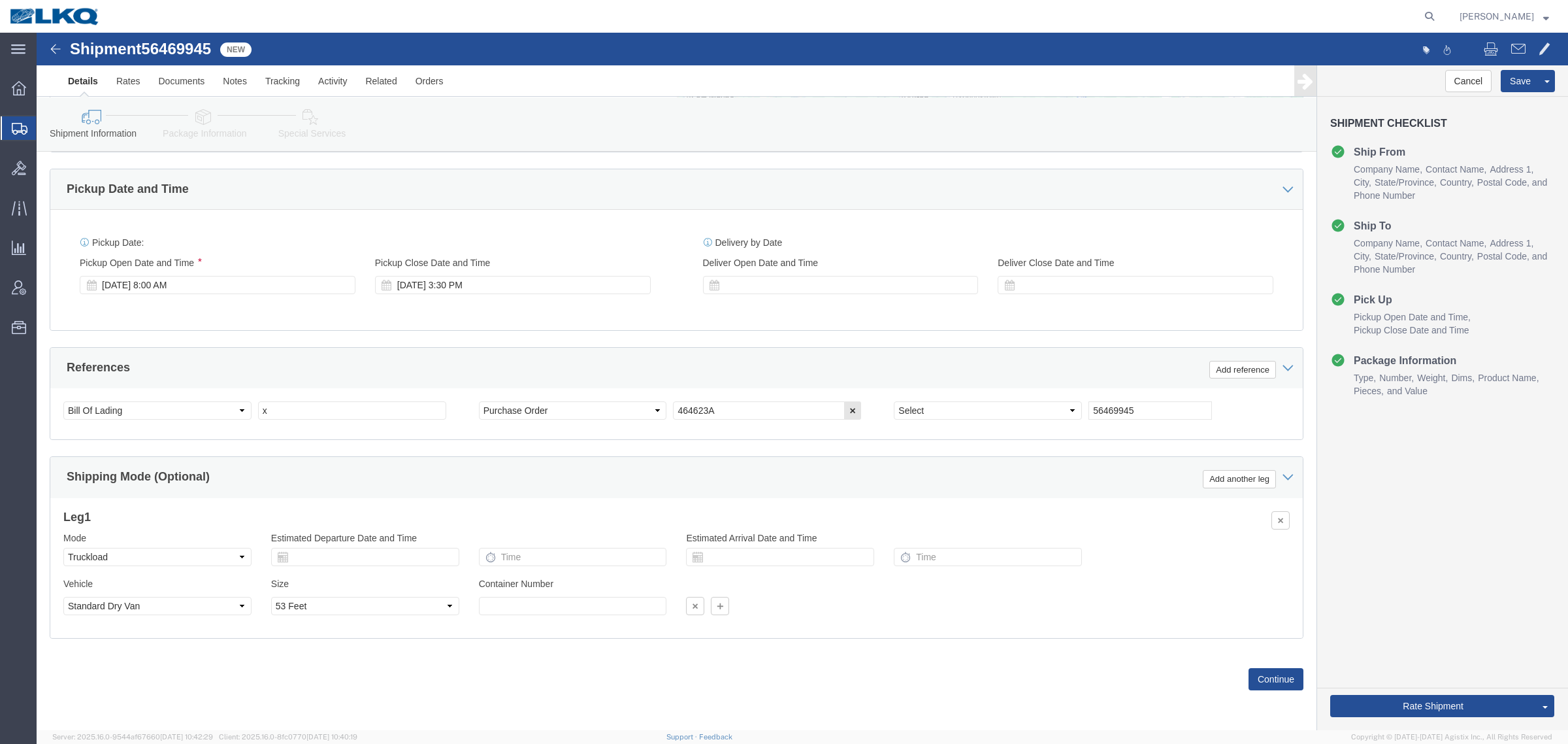
click div "Ship From Location Location Select Select My Profile Location 1100 - LKQ Crysta…"
click button "Save"
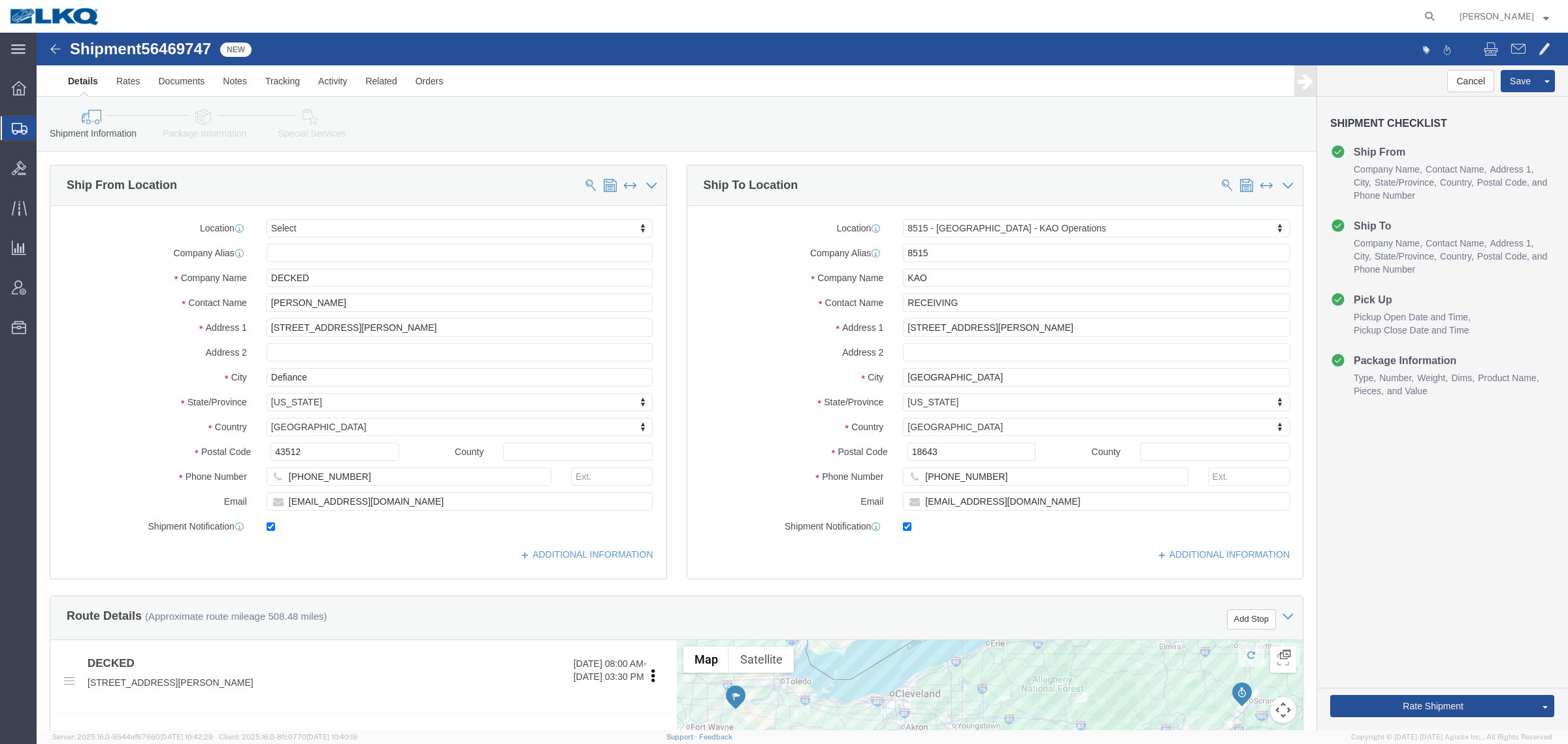
select select
select select "30588"
drag, startPoint x: 515, startPoint y: 61, endPoint x: 545, endPoint y: 68, distance: 30.8
click div "Details Rates Documents Notes Tracking Activity Related Orders Cancel Save Assi…"
click ul "Details Rates Documents Notes Tracking Activity Related Orders"
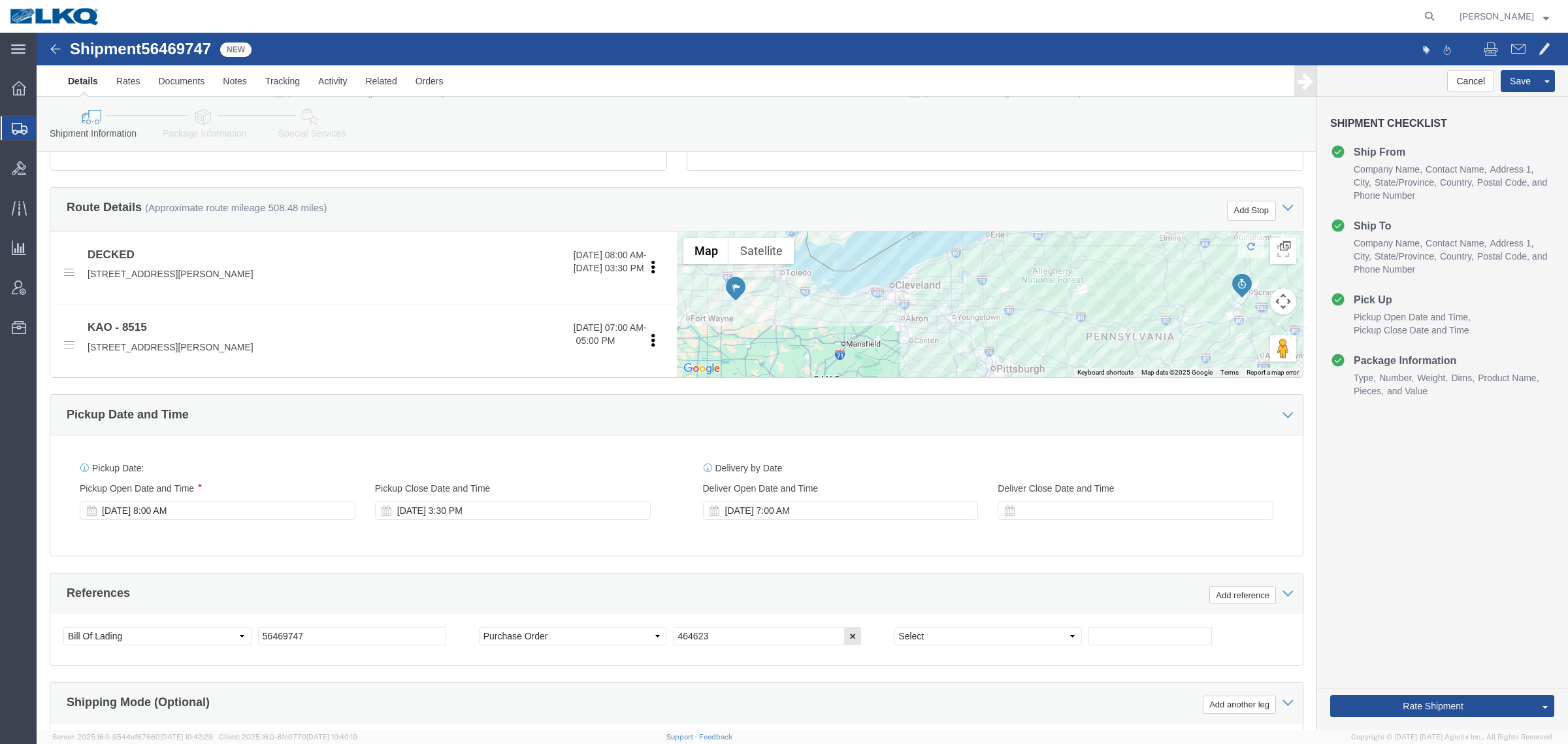
scroll to position [491, 0]
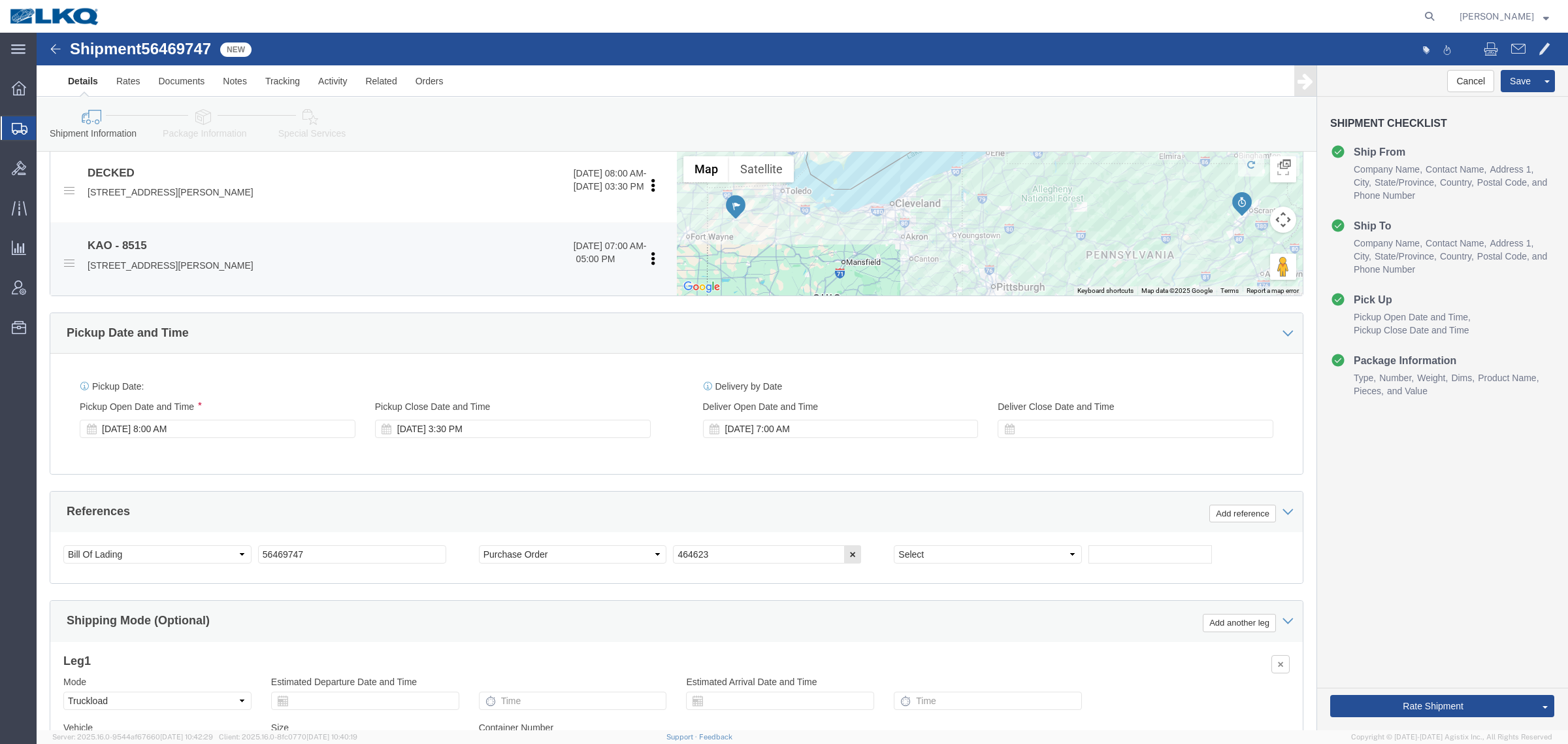
click p "[STREET_ADDRESS][PERSON_NAME]"
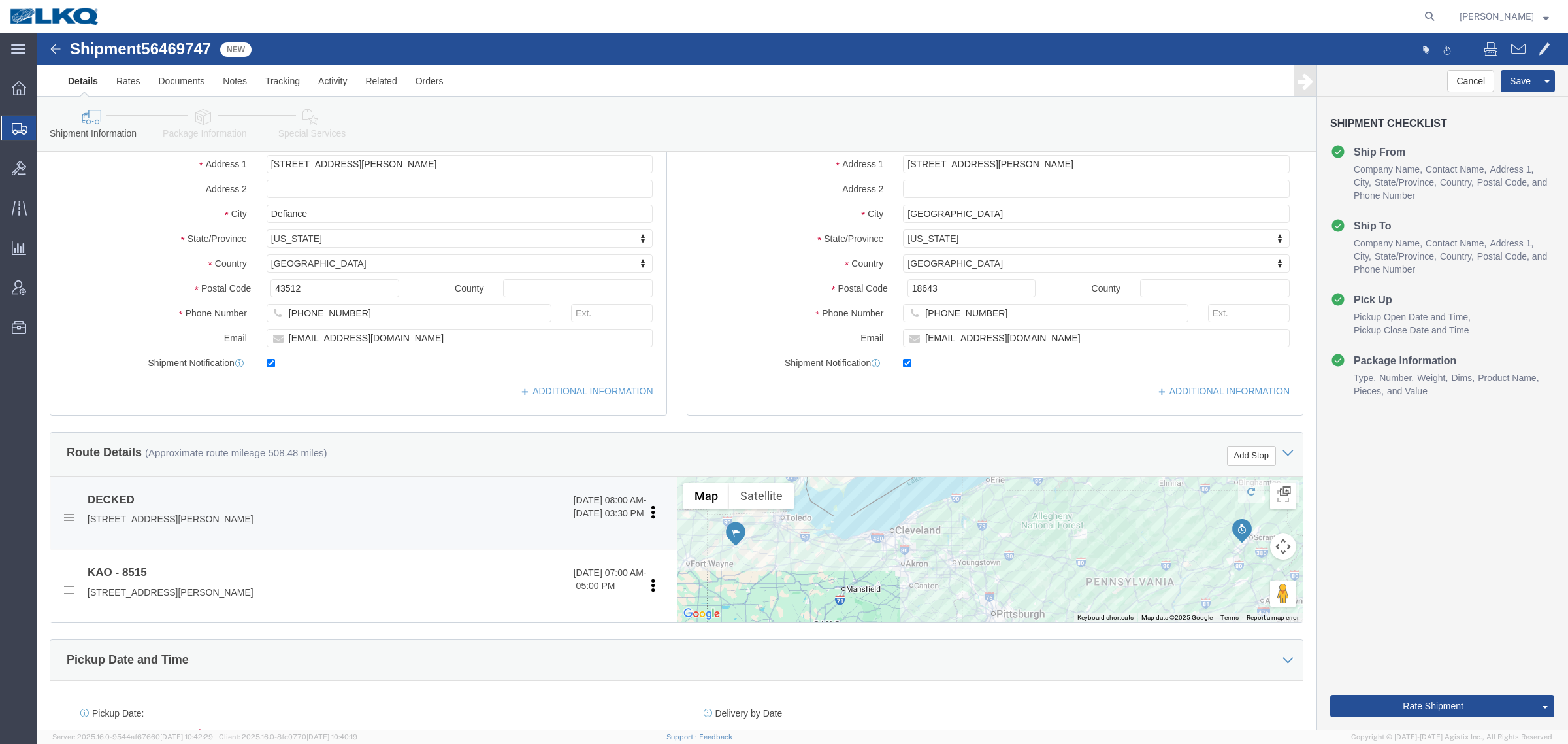
scroll to position [409, 0]
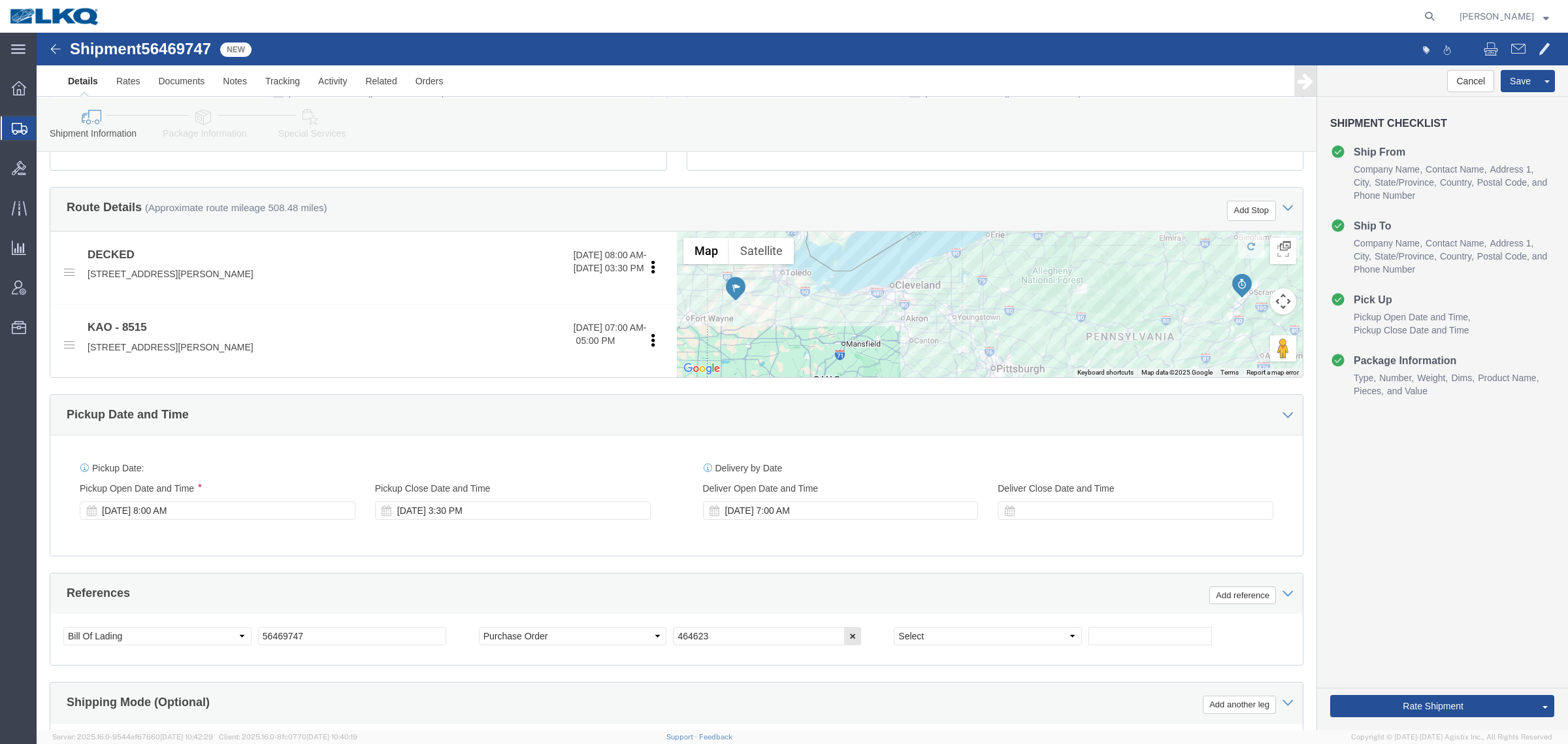
click span "56469747"
copy span "56469747"
click link "Special Services"
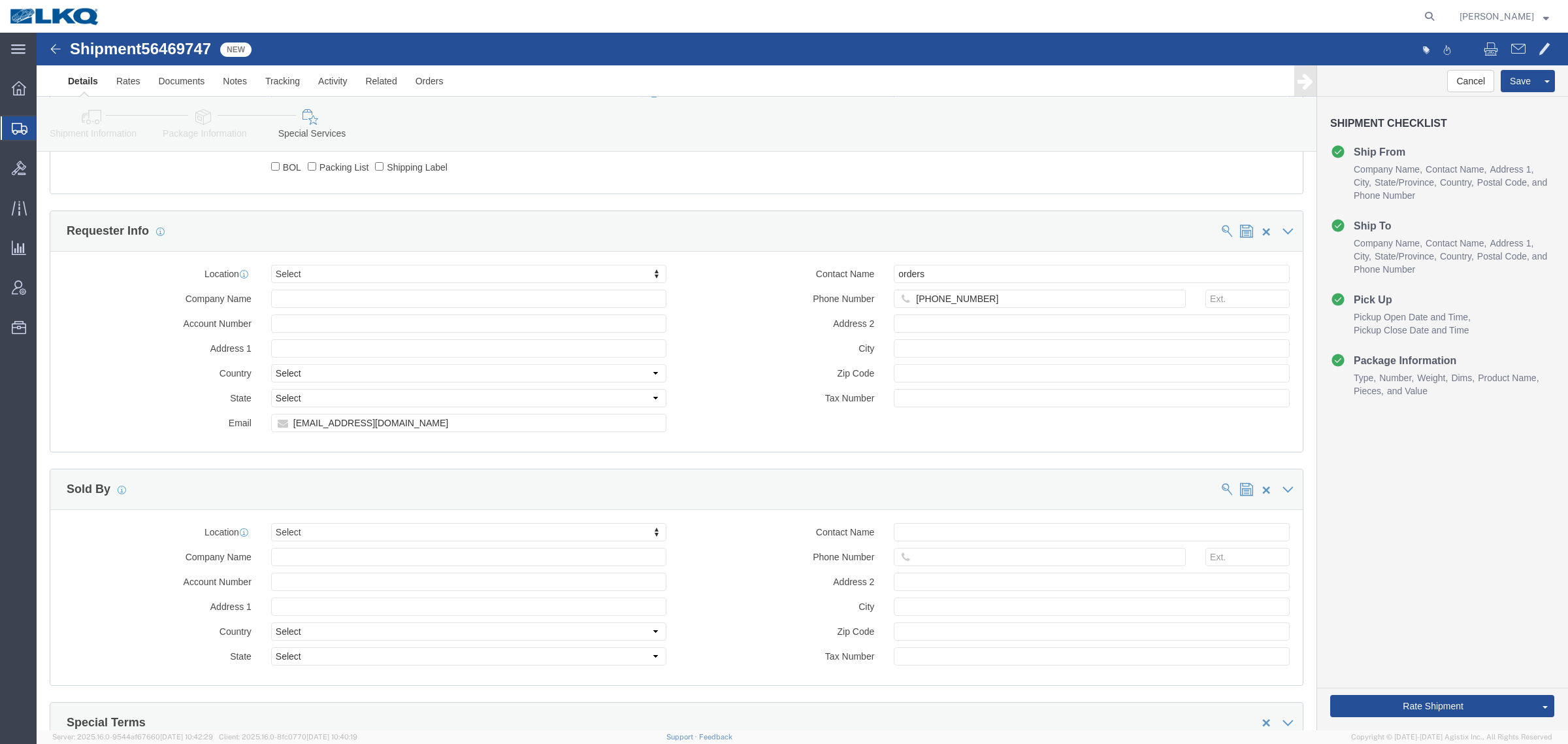
scroll to position [1286, 0]
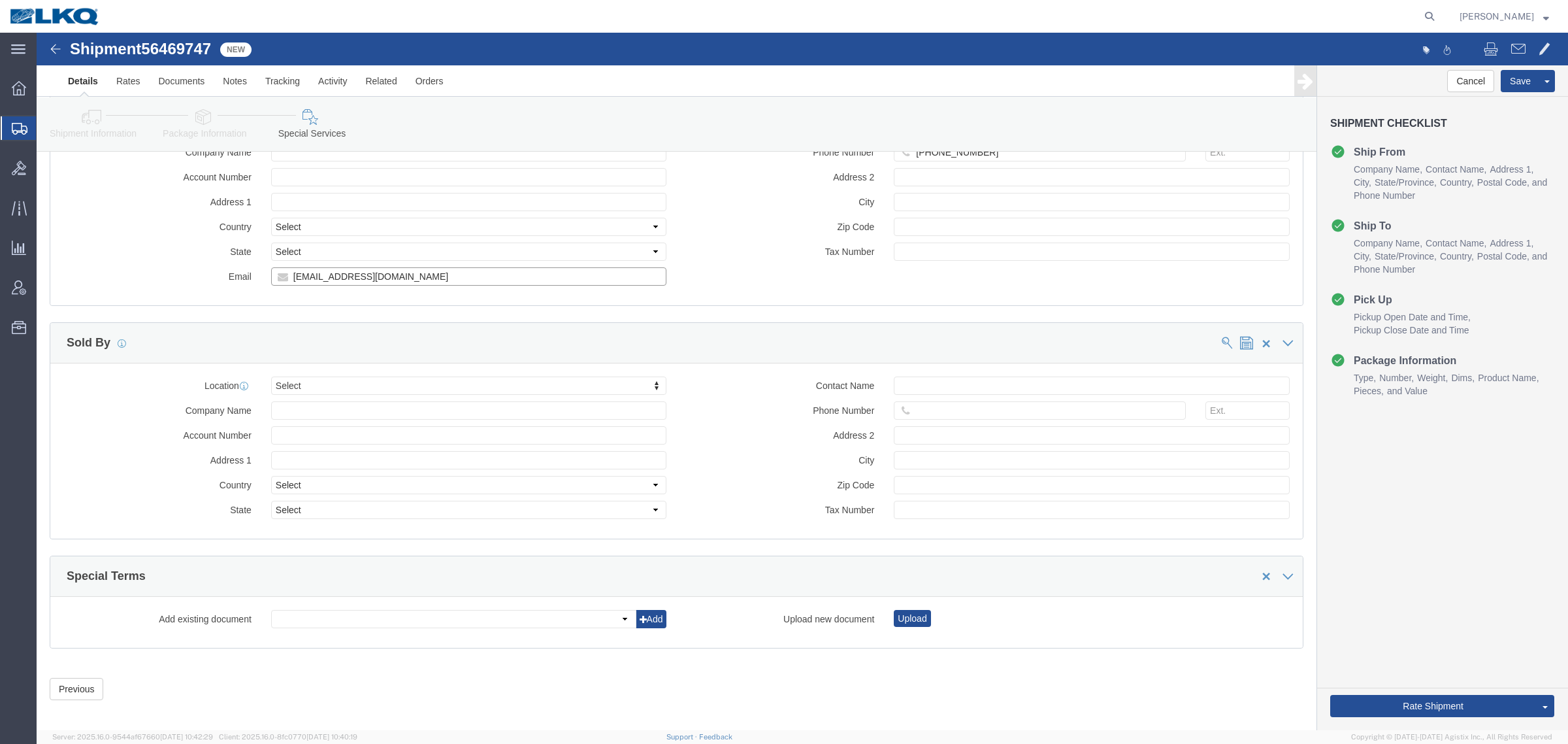
click input "[EMAIL_ADDRESS][DOMAIN_NAME]"
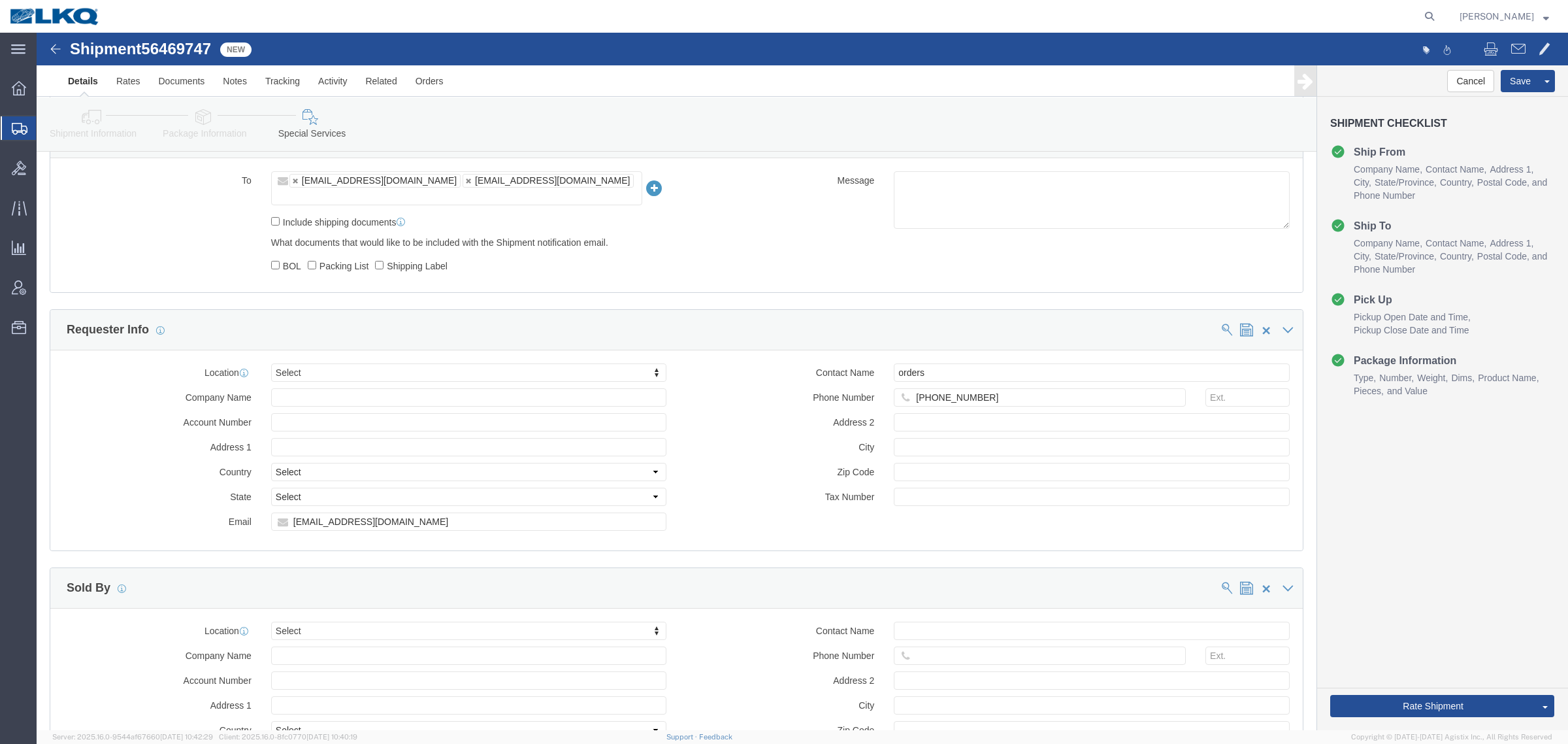
click icon
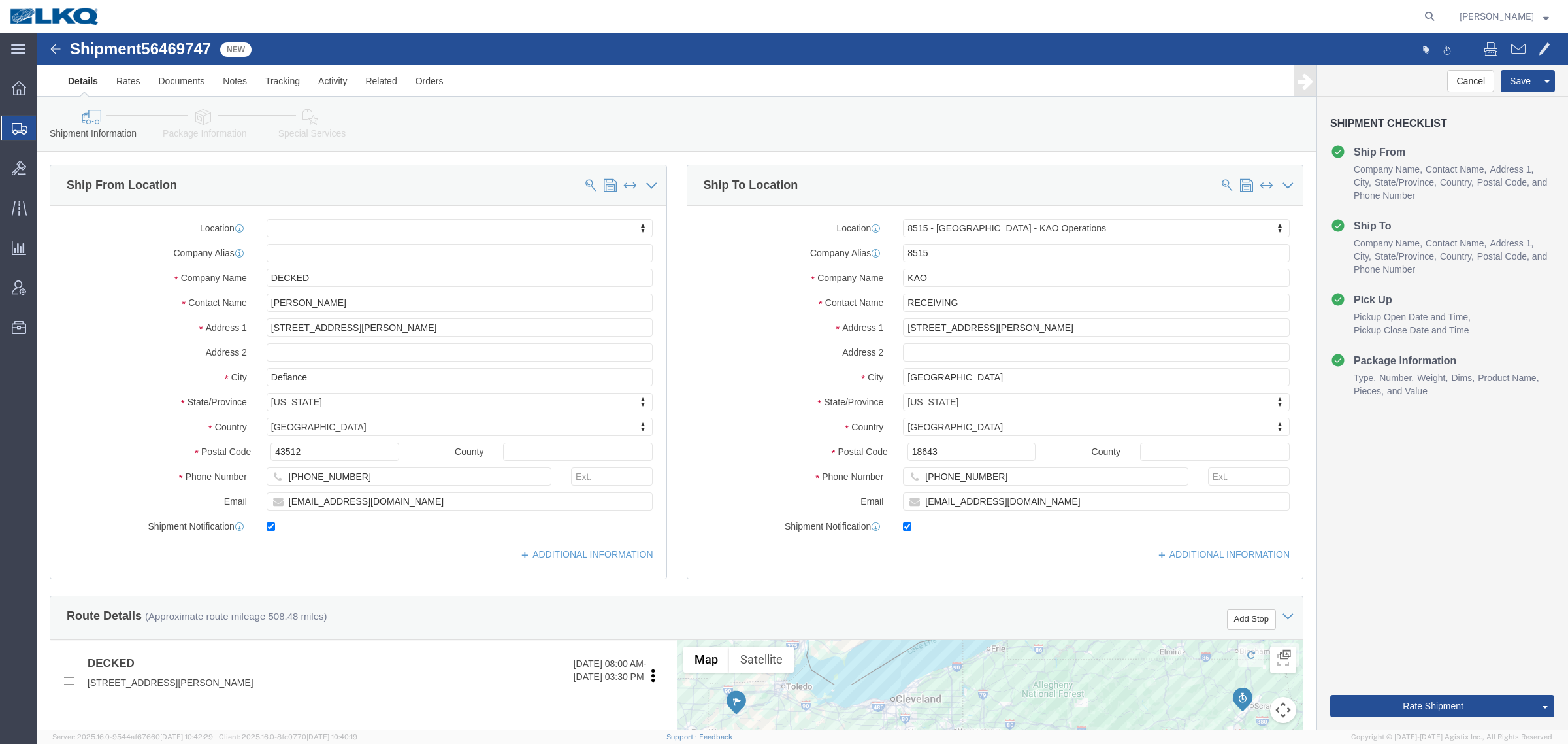
click div "[PHONE_NUMBER]"
click input "[EMAIL_ADDRESS][DOMAIN_NAME]"
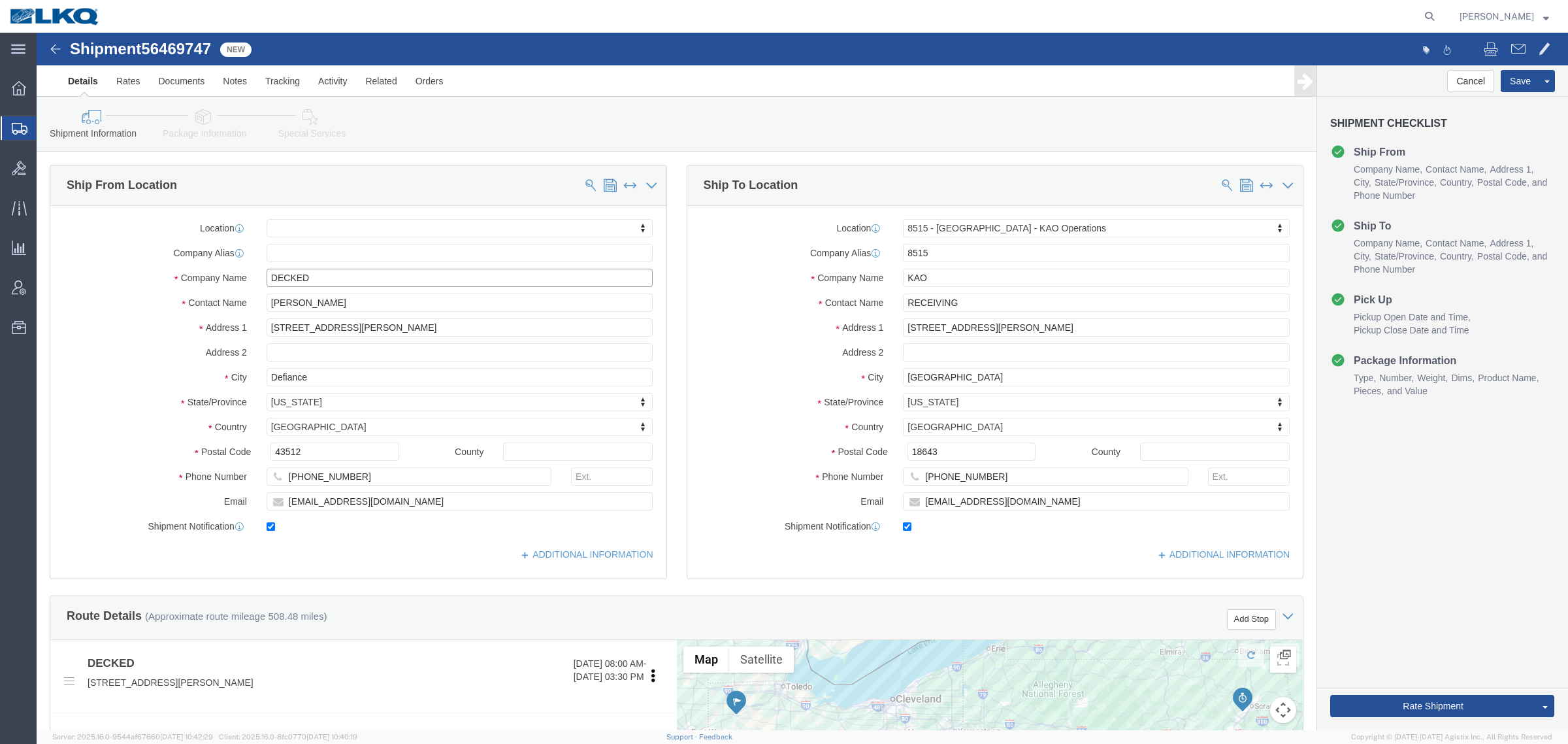
click input "DECKED"
click link "Package Information"
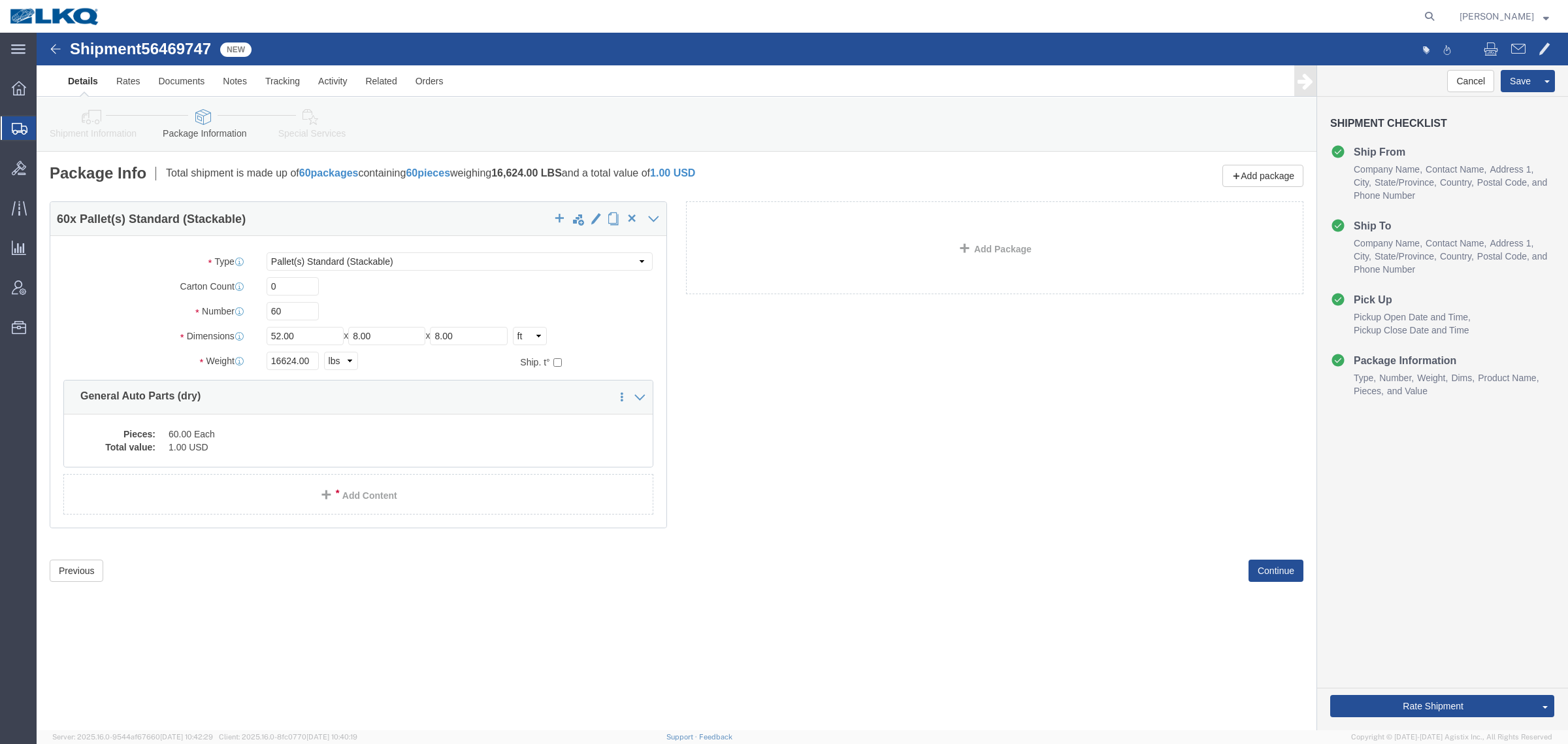
click icon
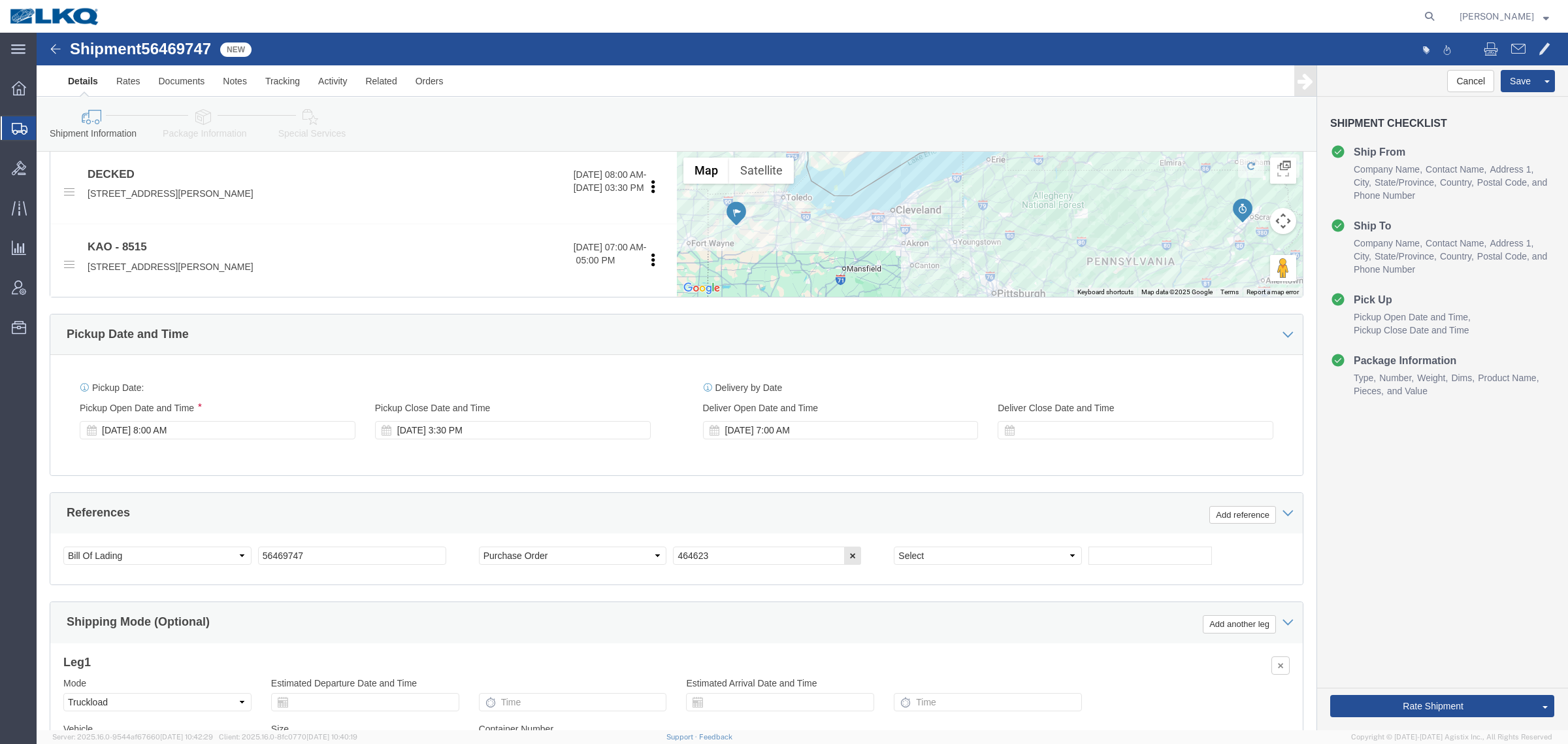
scroll to position [491, 0]
click input "464623"
click input "56469747"
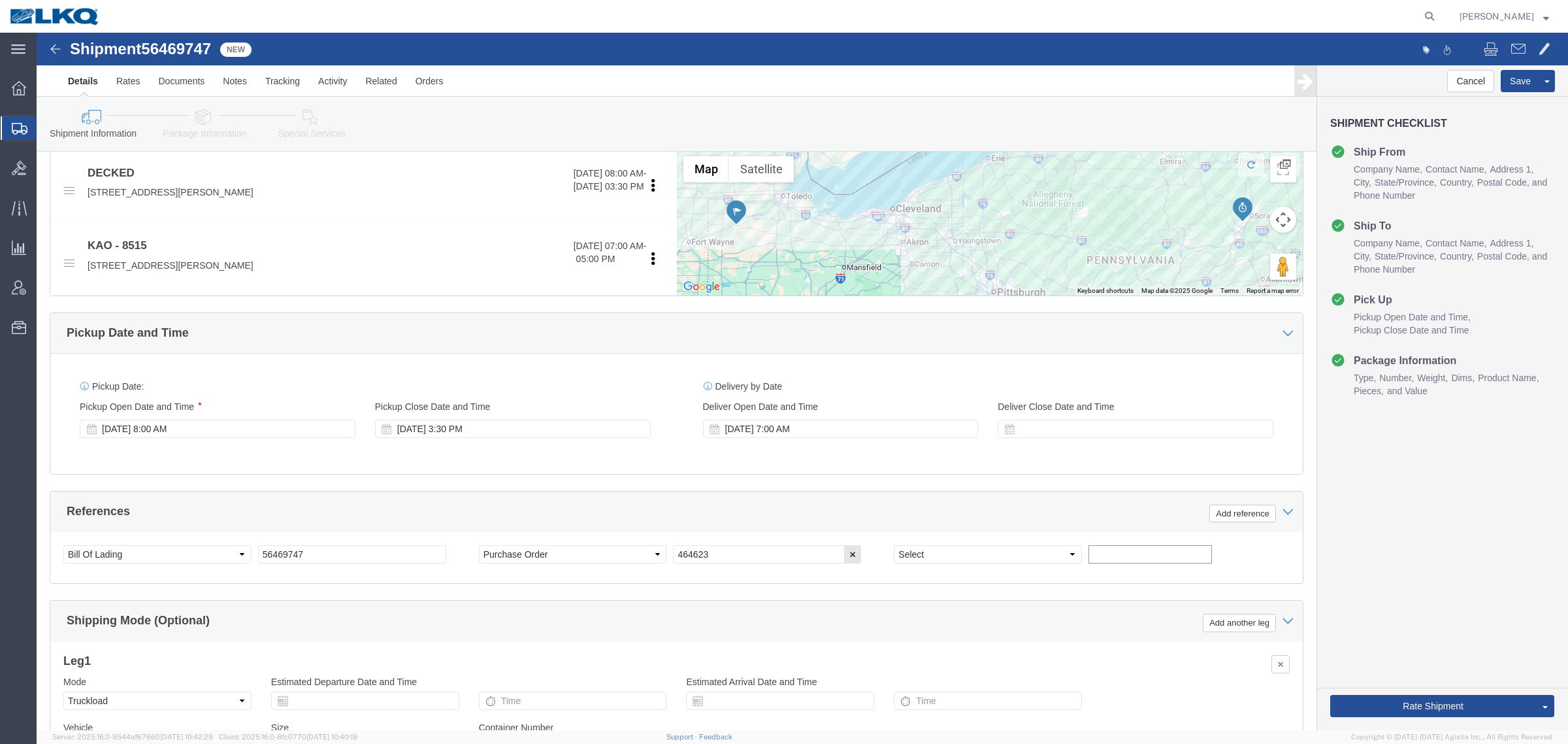
click input "text"
paste input "56469747"
type input "56469747"
click input "56469747"
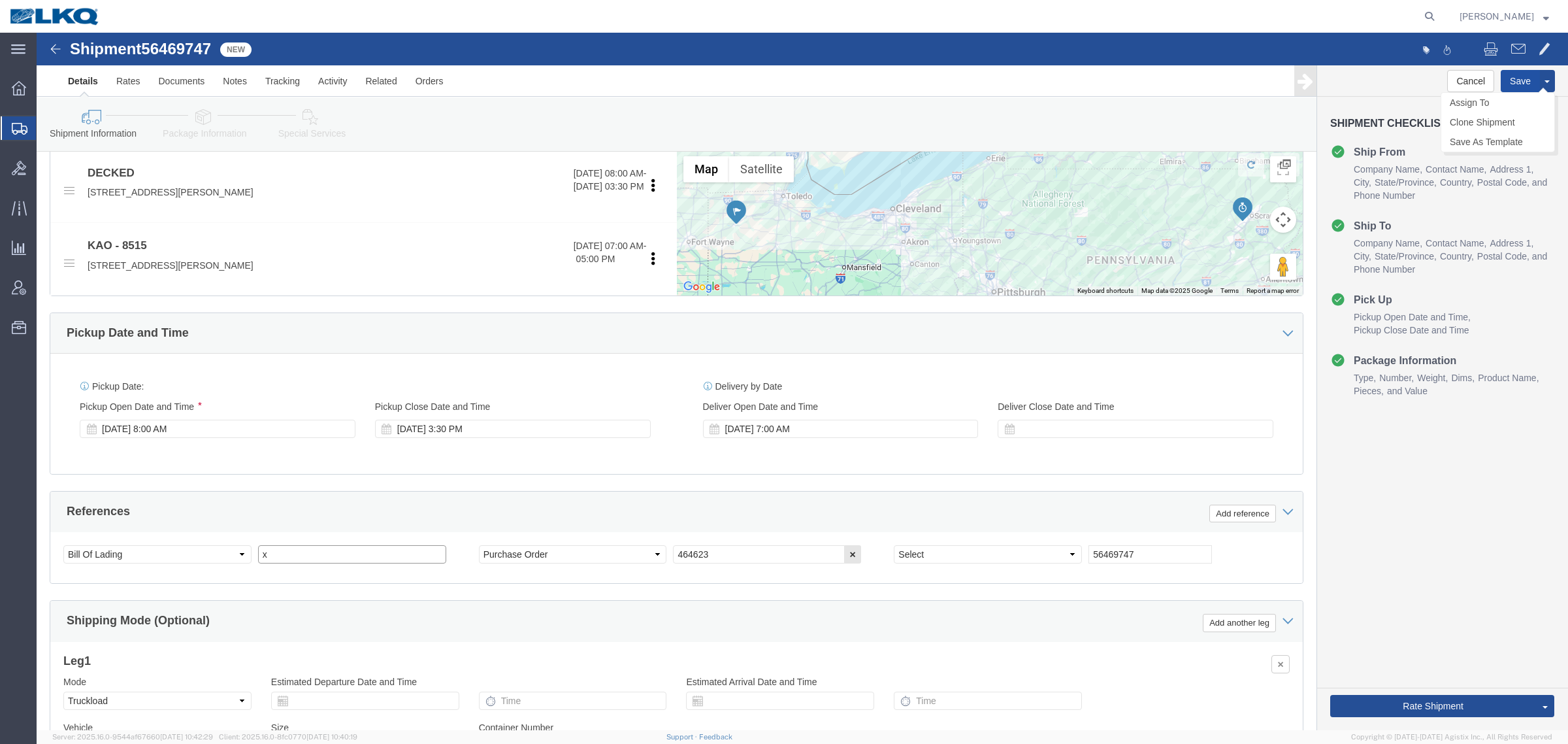
type input "x"
drag, startPoint x: 1468, startPoint y: 45, endPoint x: 1450, endPoint y: 62, distance: 24.8
click button "Save"
click div "Aug 20 2025 7:00 AM"
click icon
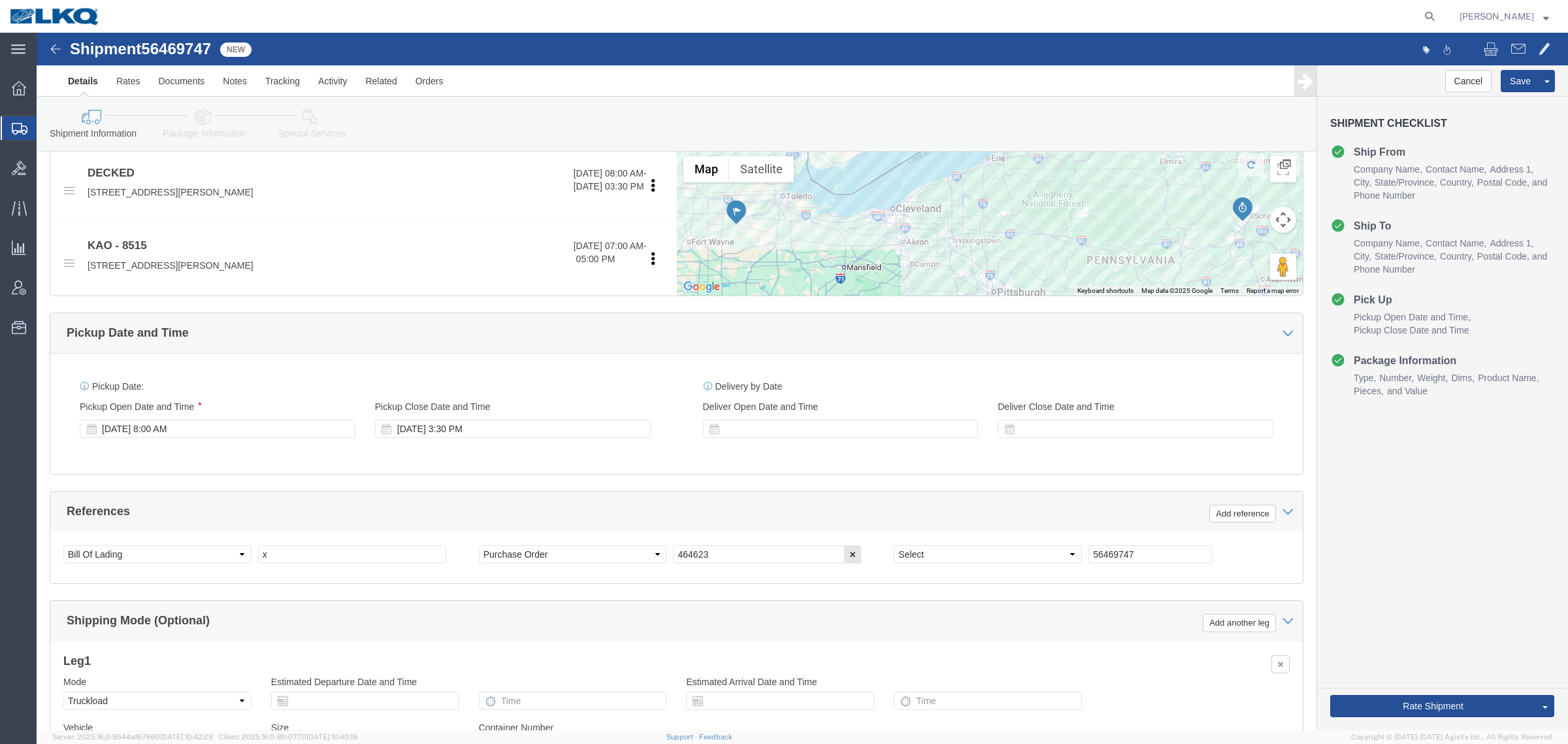
drag, startPoint x: 716, startPoint y: 334, endPoint x: 596, endPoint y: 338, distance: 120.1
click div "Pickup Date: Pickup Start Date Pickup Start Time Pickup Open Date and Time Aug …"
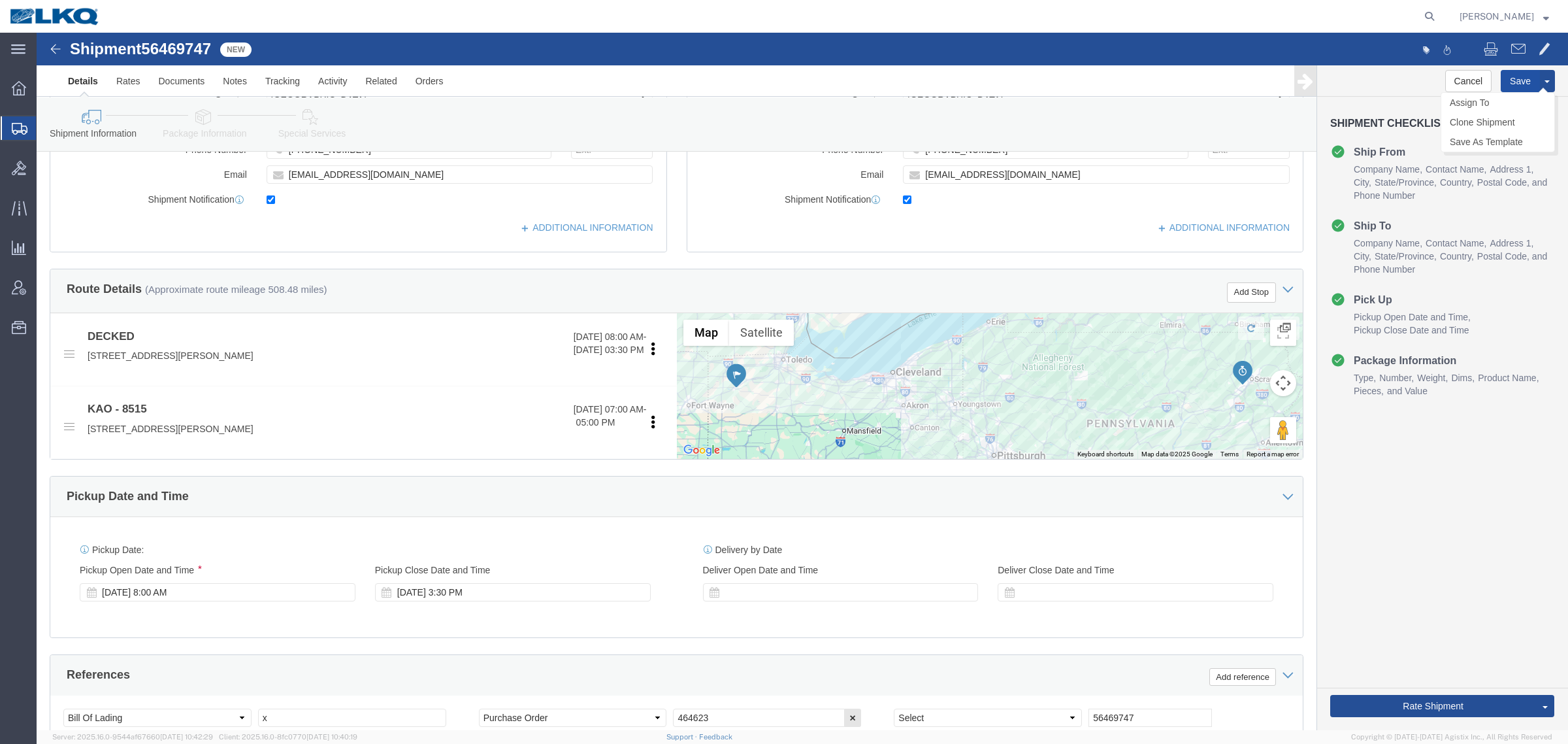
click button "Save"
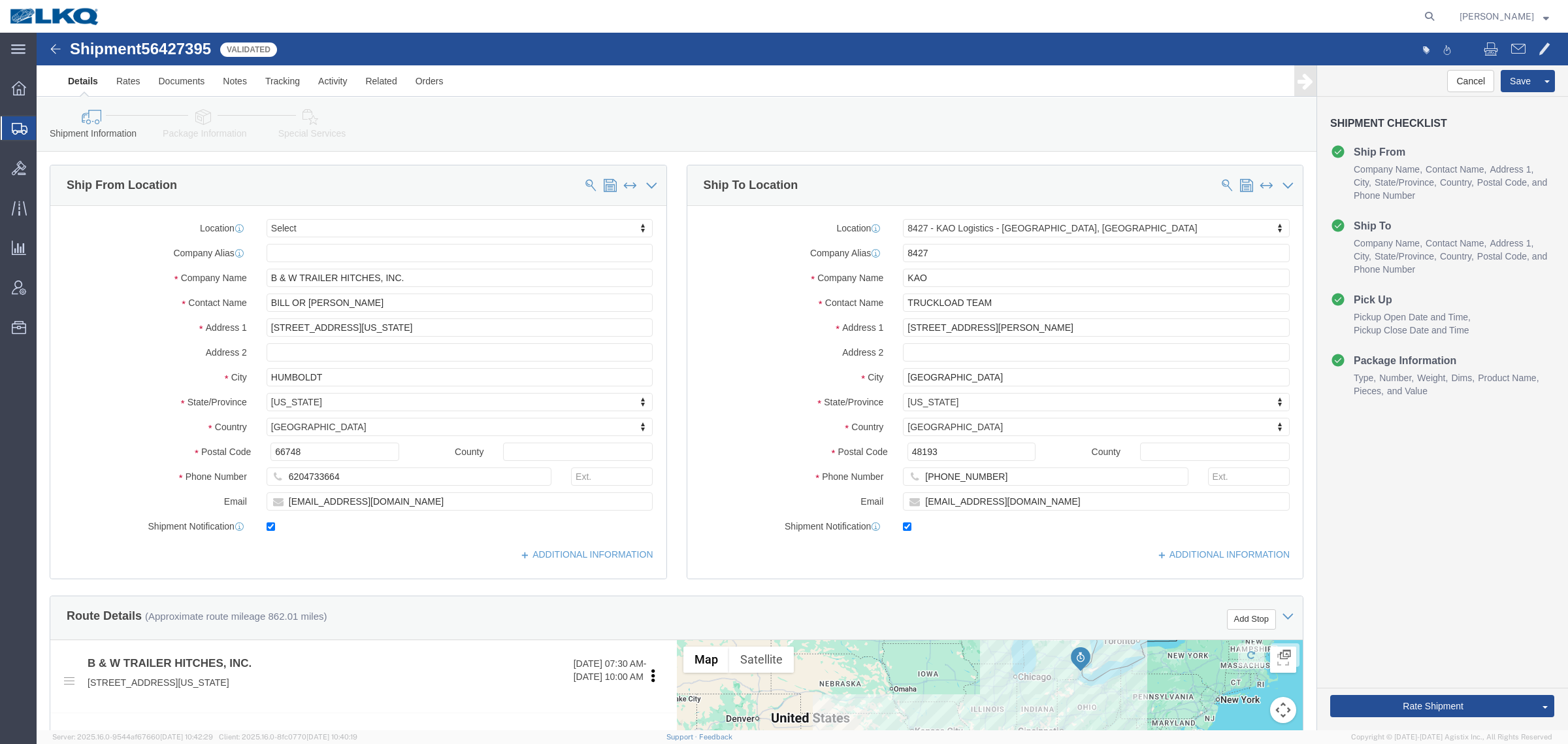
select select
select select "30543"
click link "Notes"
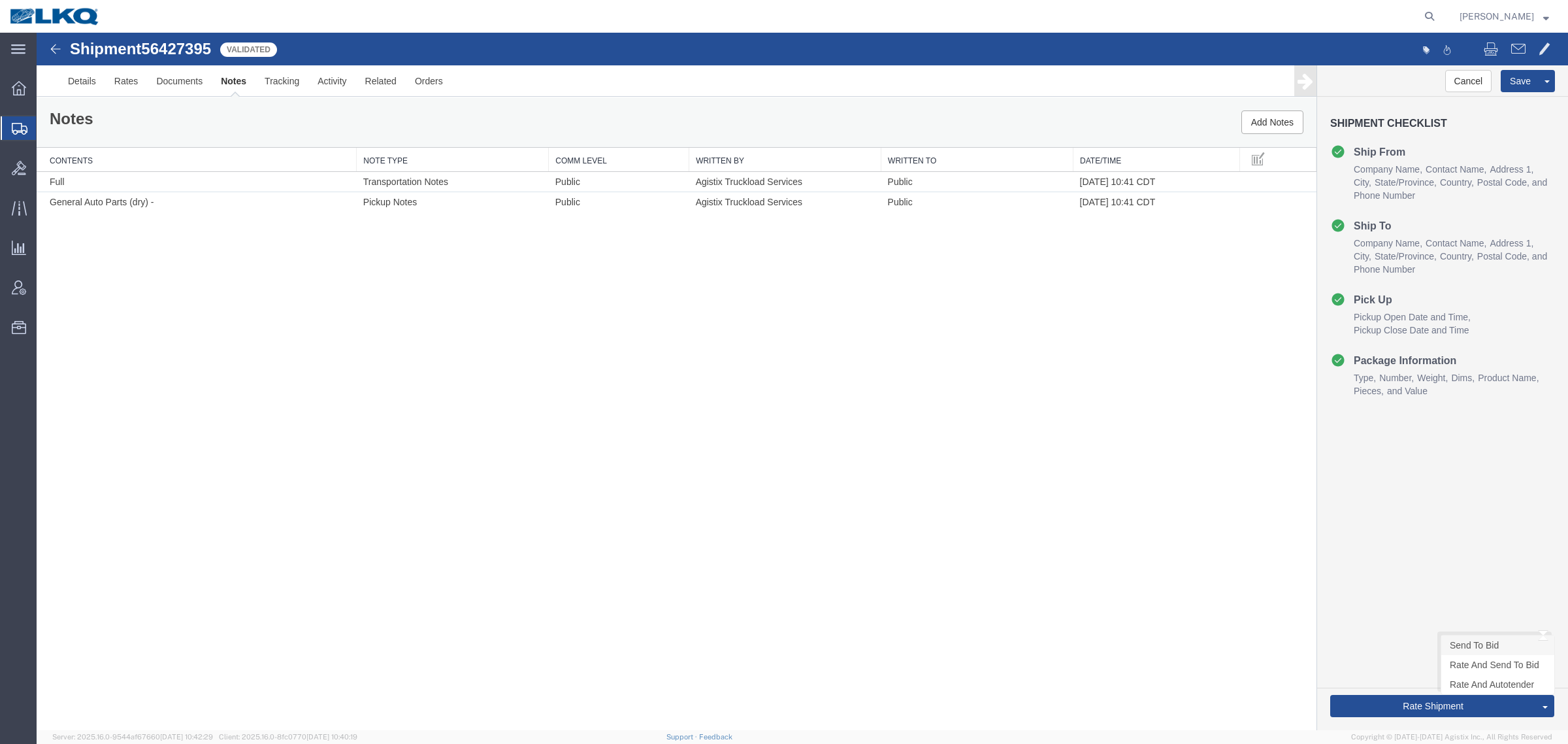
click at [1500, 645] on link "Send To Bid" at bounding box center [1498, 646] width 113 height 20
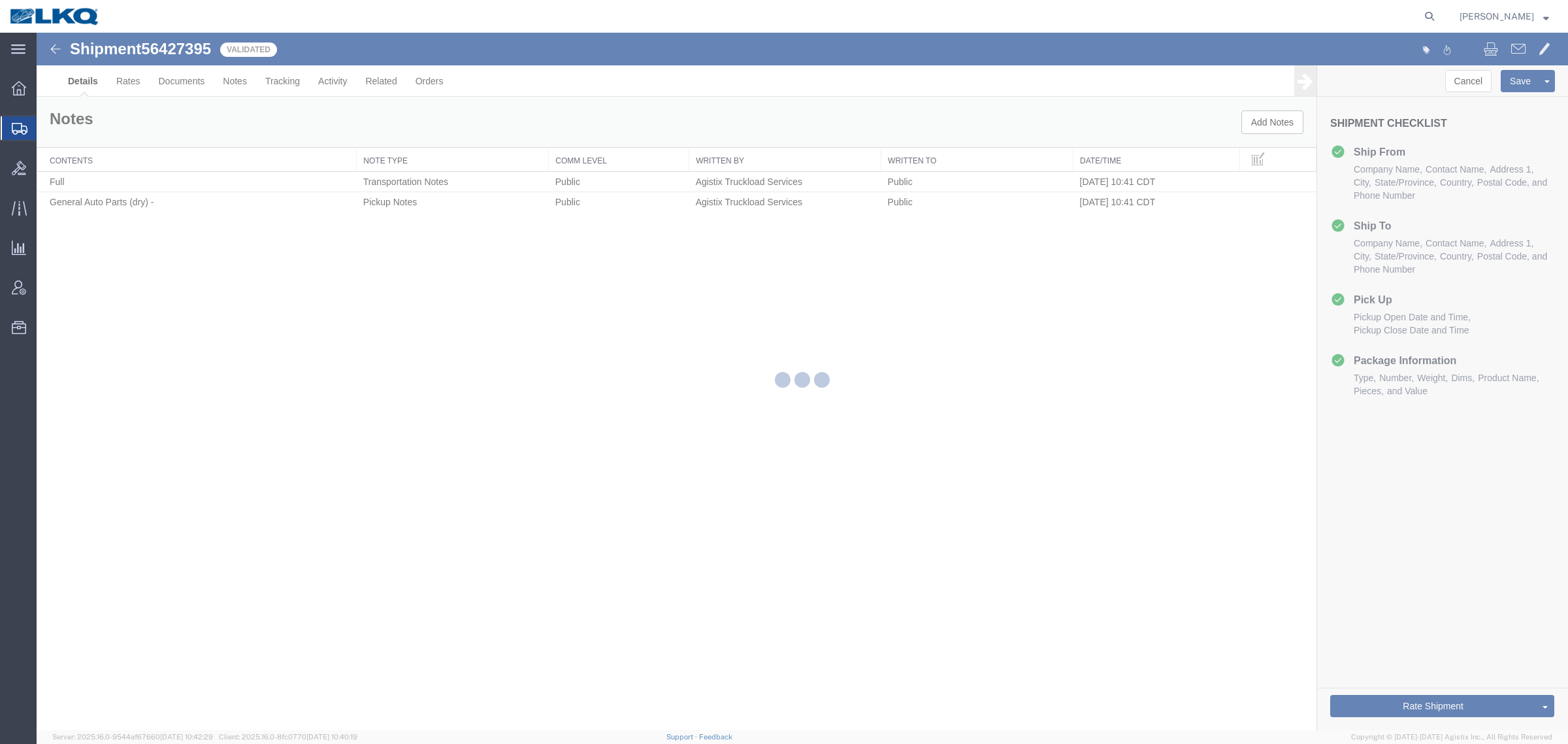
select select "30543"
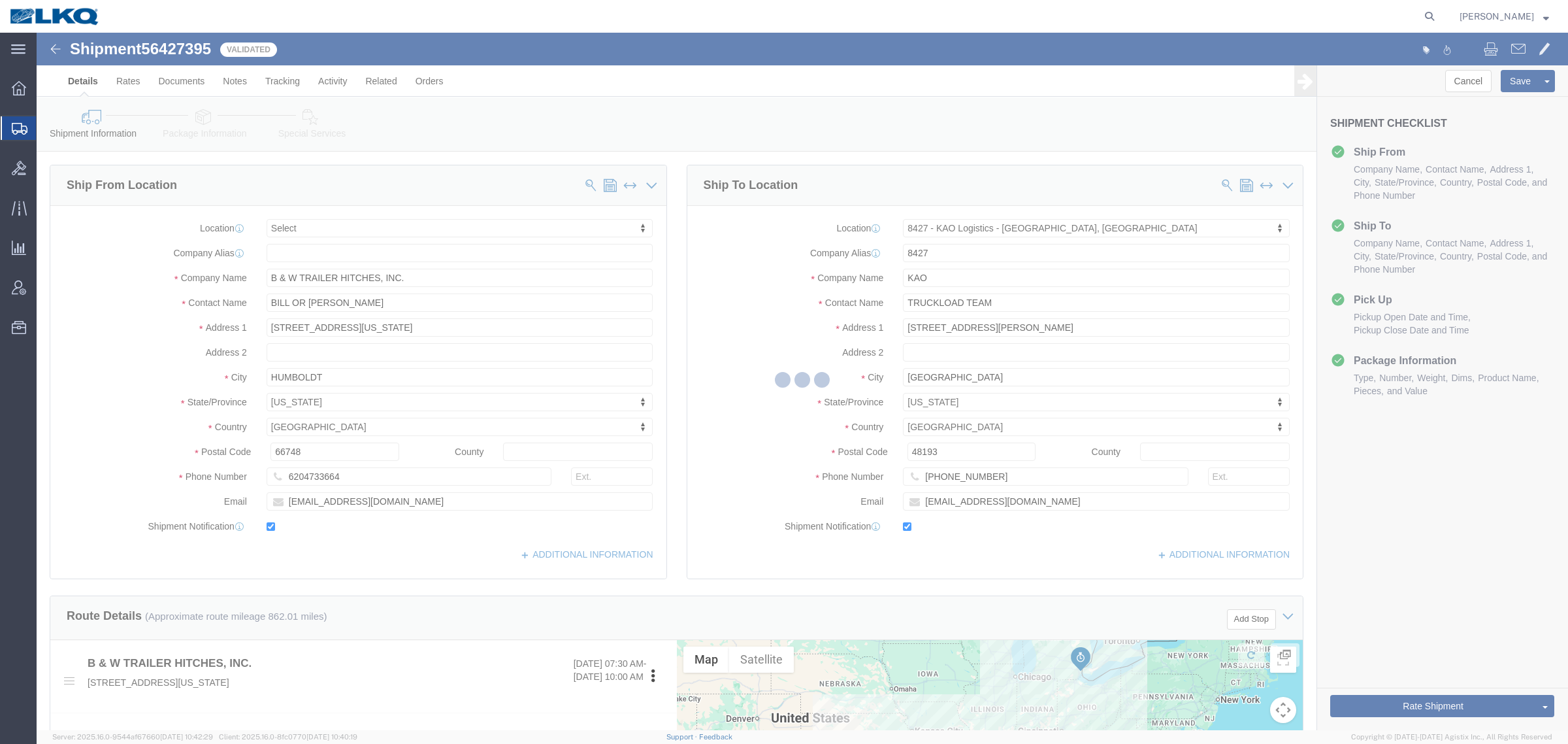
select select "TL"
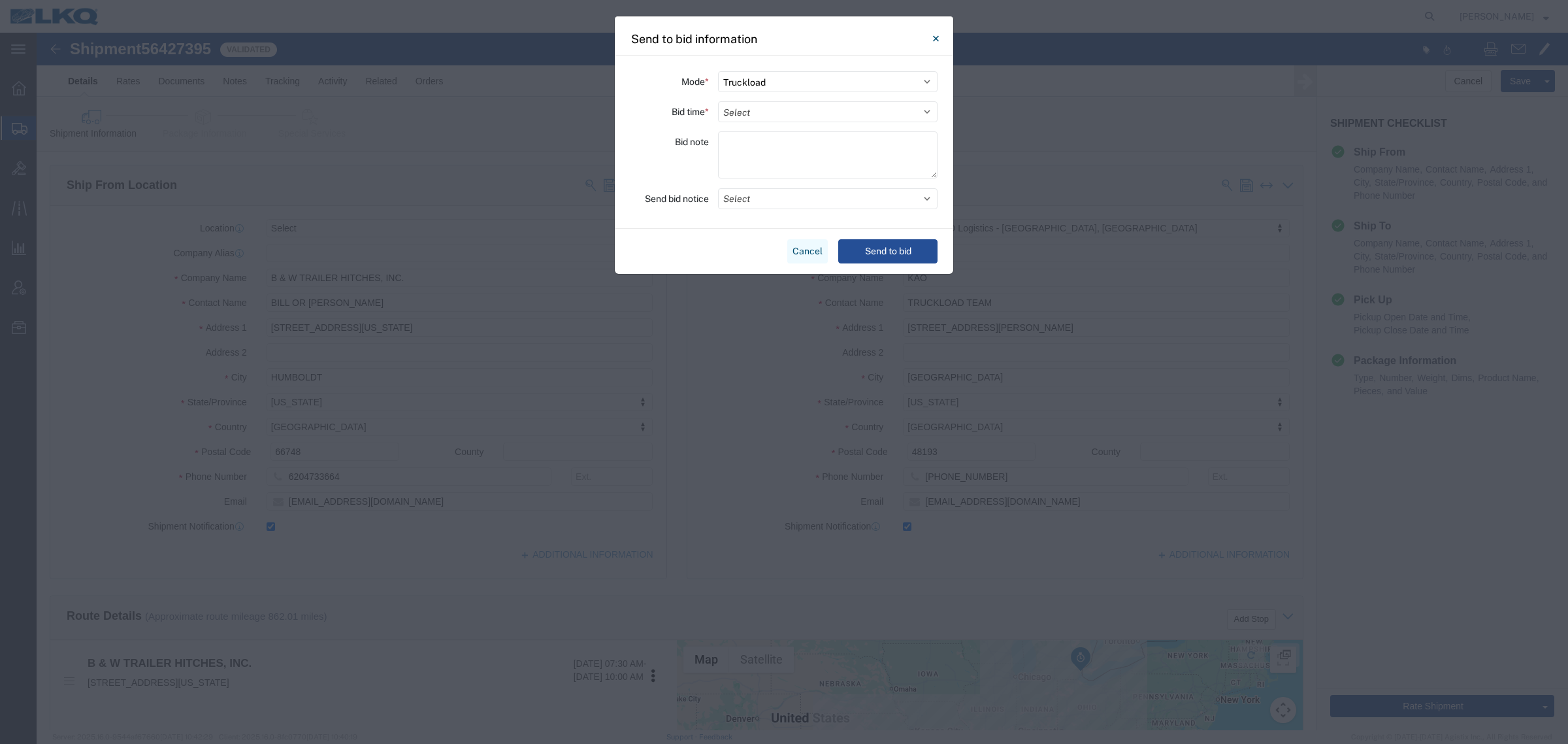
click at [805, 247] on button "Cancel" at bounding box center [808, 251] width 40 height 24
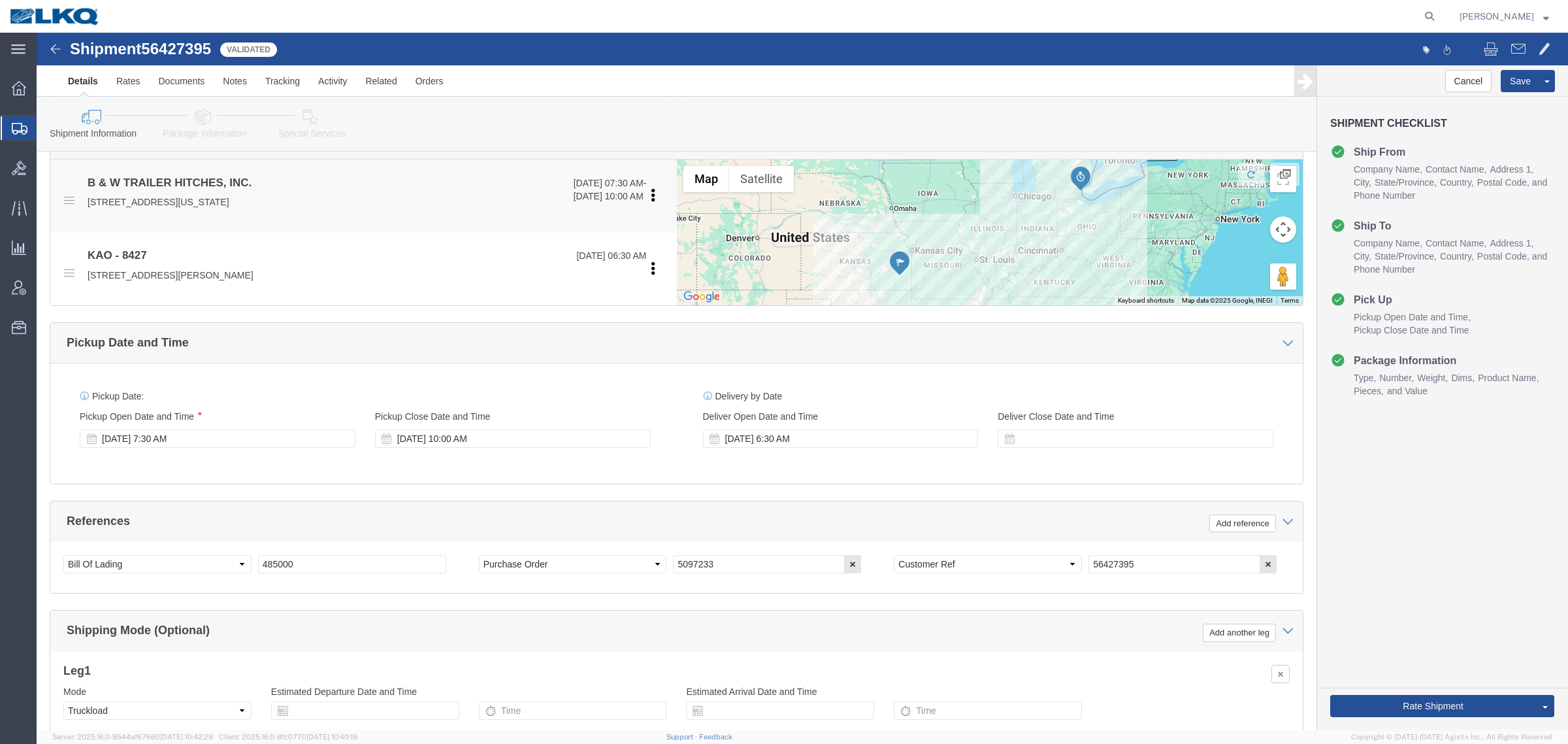
scroll to position [491, 0]
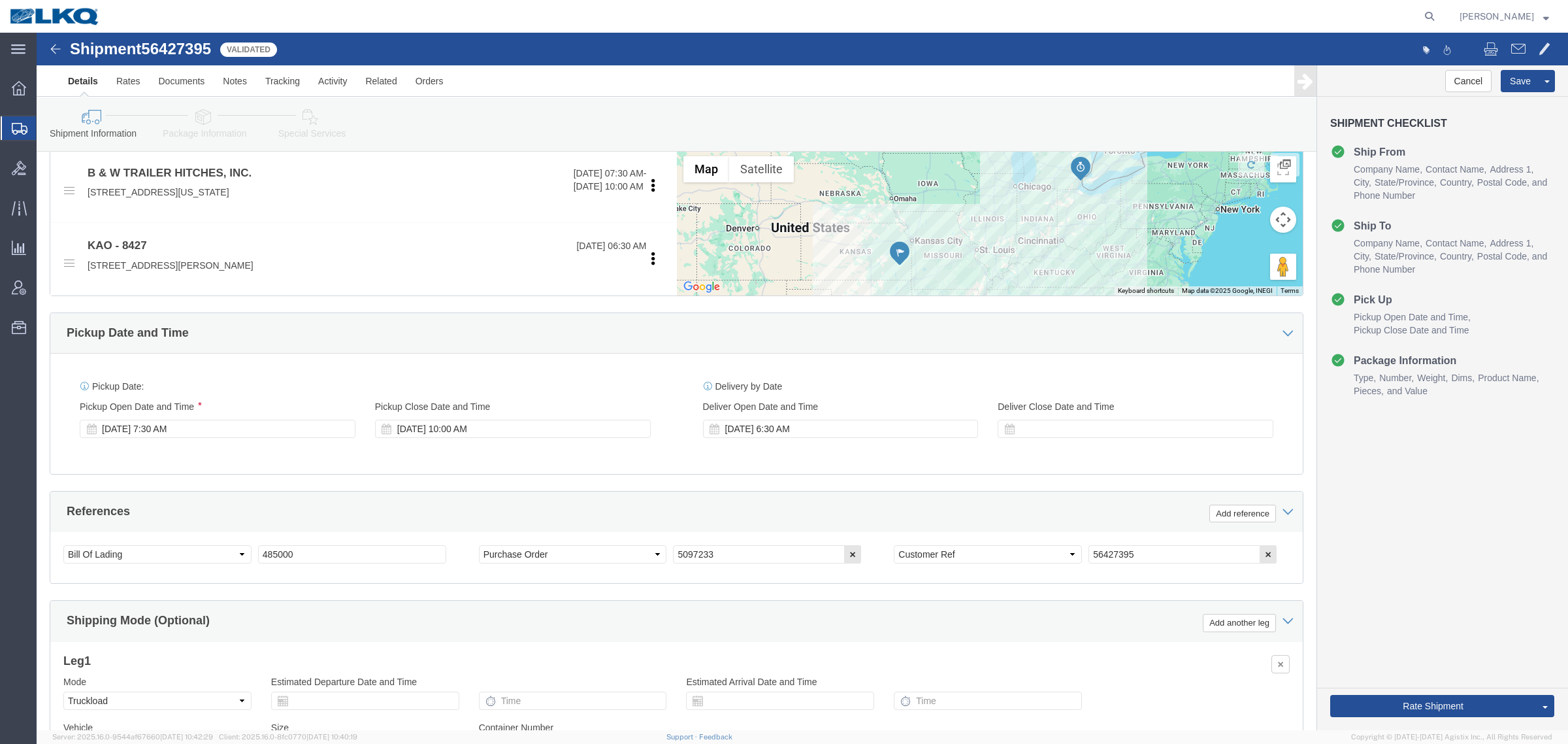
click link "Send To Bid"
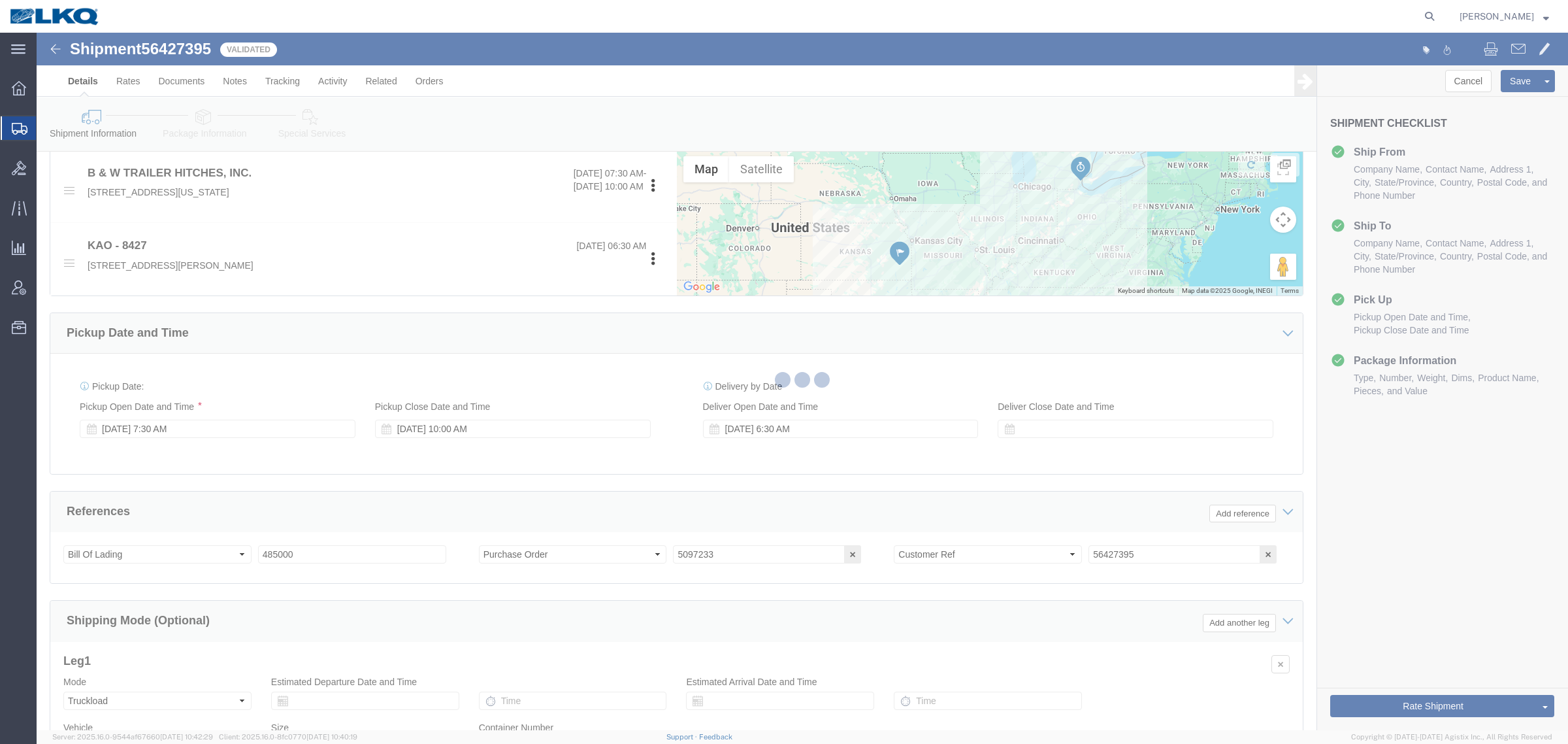
select select "TL"
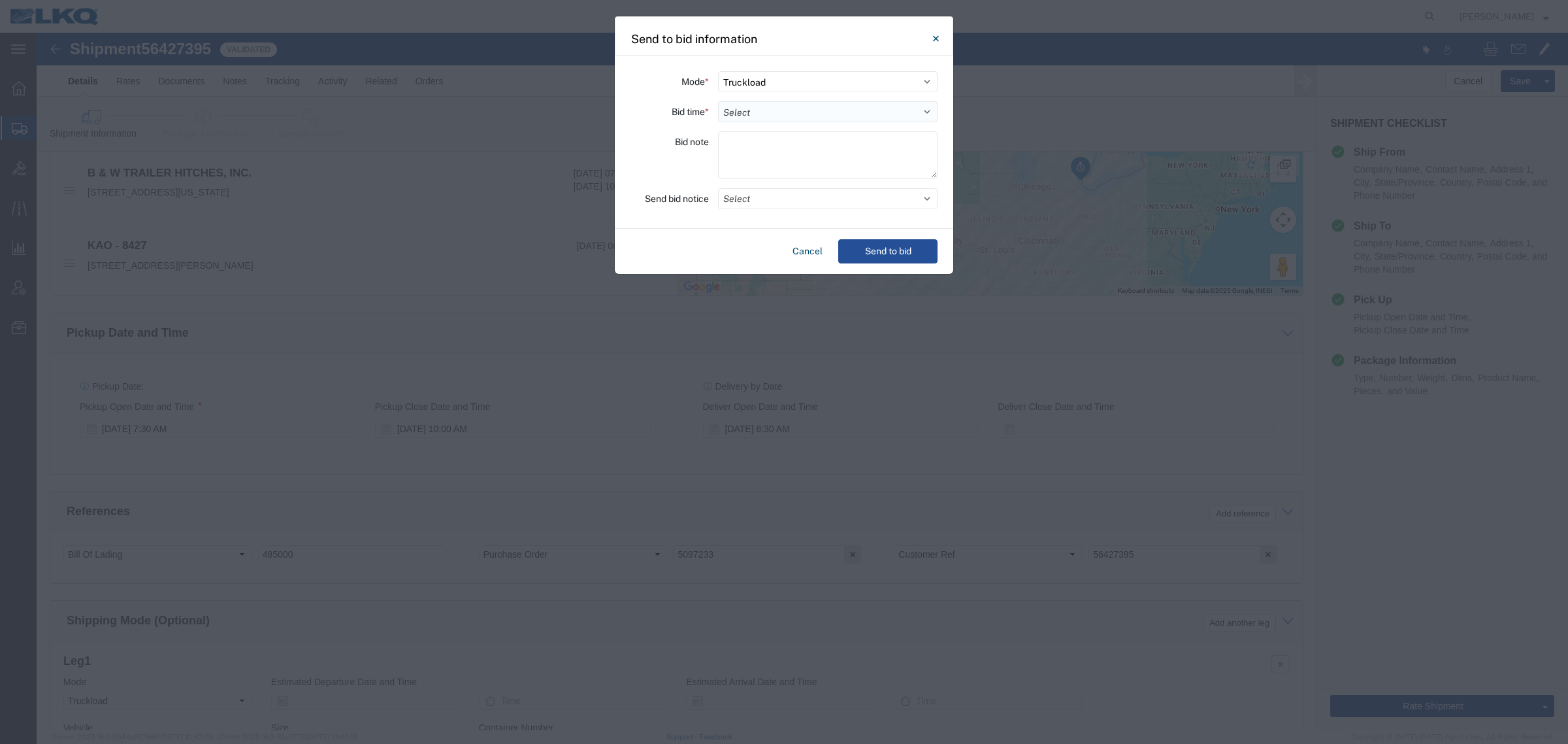
click at [786, 103] on select "Select 30 Min (Rush) 1 Hour (Rush) 2 Hours (Rush) 4 Hours (Rush) 8 Hours (Rush)…" at bounding box center [828, 112] width 220 height 21
select select "12"
click at [718, 101] on select "Select 30 Min (Rush) 1 Hour (Rush) 2 Hours (Rush) 4 Hours (Rush) 8 Hours (Rush)…" at bounding box center [828, 112] width 220 height 21
click at [904, 242] on button "Send to bid" at bounding box center [888, 251] width 99 height 24
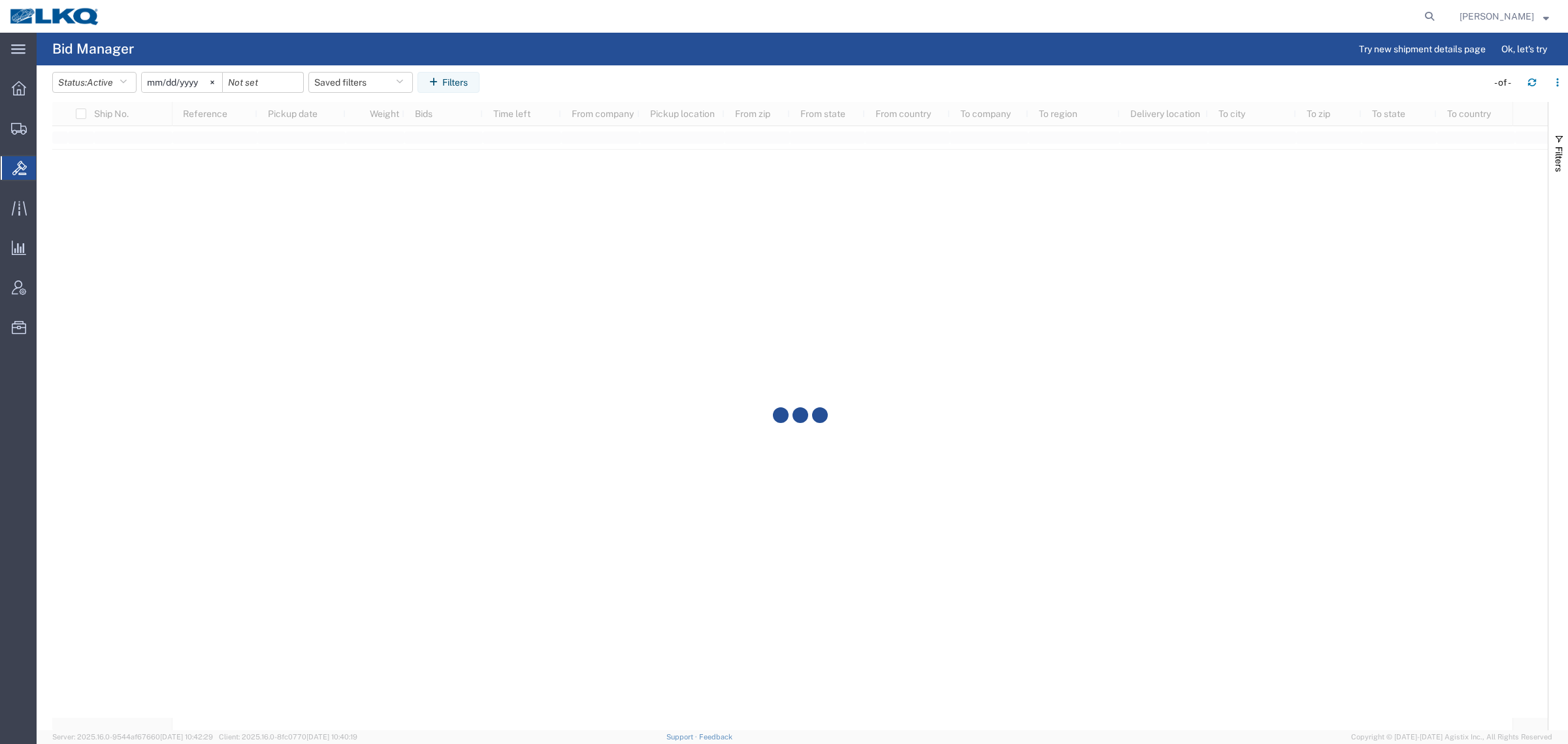
click at [443, 27] on div at bounding box center [775, 16] width 1331 height 33
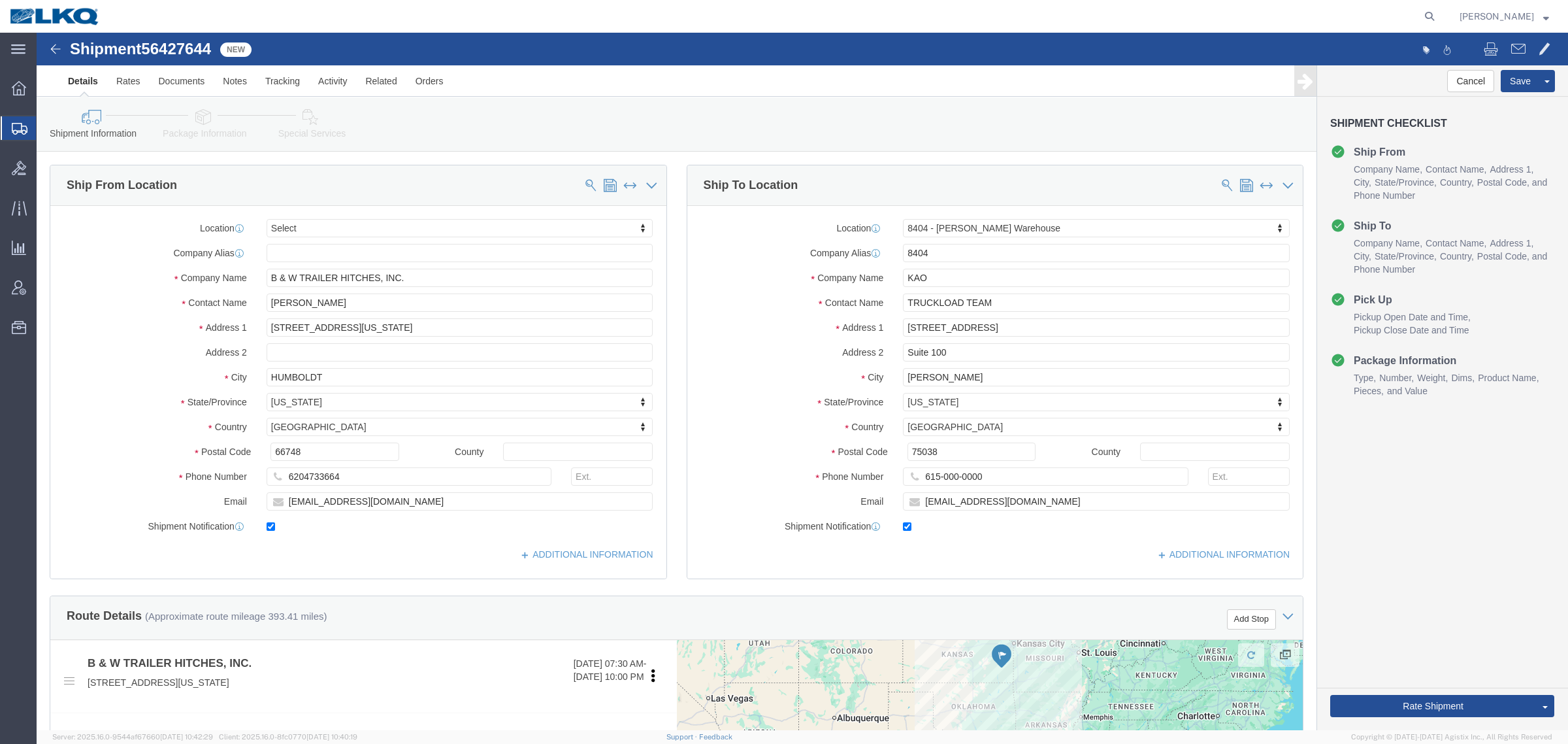
click div "Shipment 56427644 New Details Rates Documents Notes Tracking Activity Related O…"
click at [409, 30] on div at bounding box center [775, 16] width 1331 height 33
select select
select select "65991"
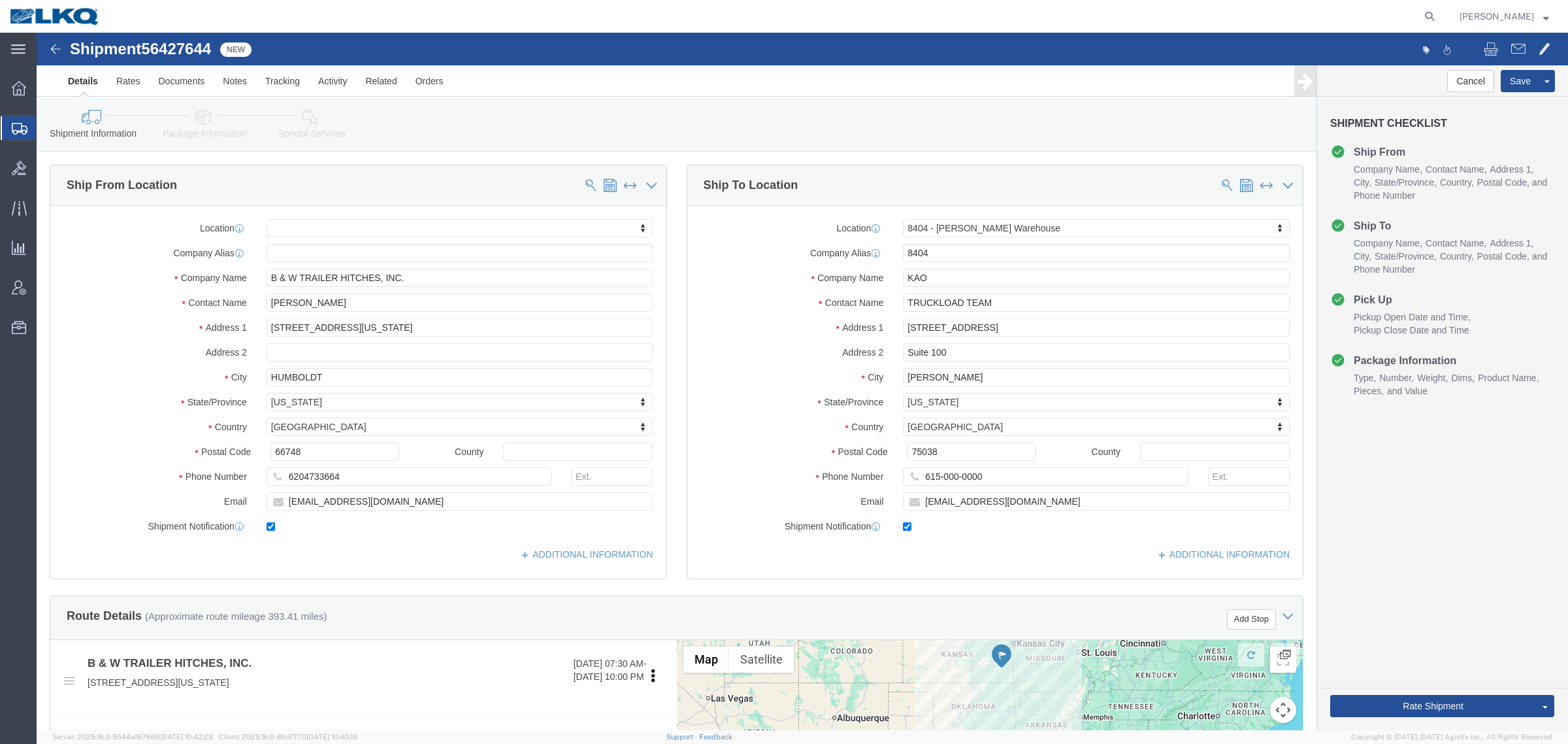
click span "56427644"
copy span "56427644"
click icon
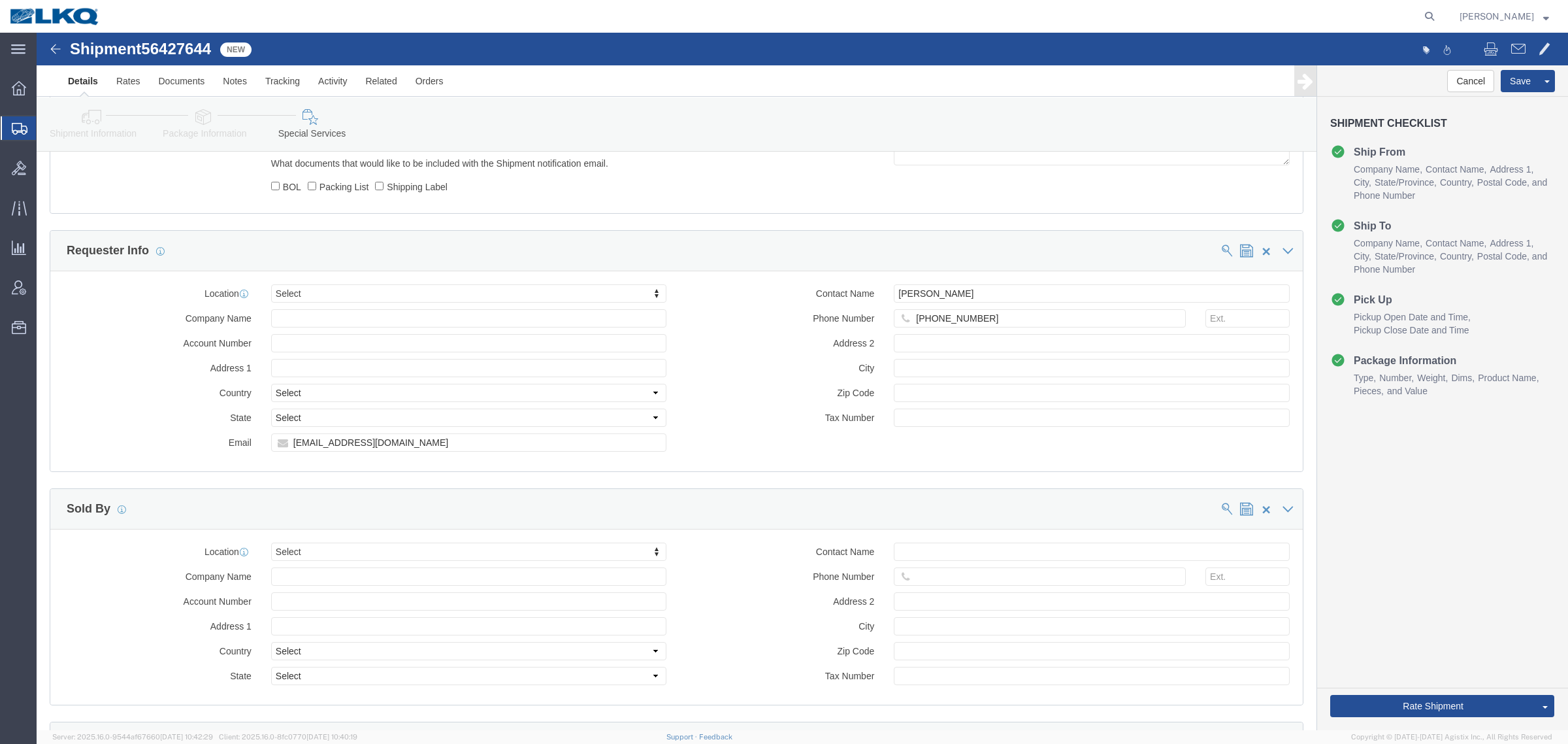
scroll to position [1226, 0]
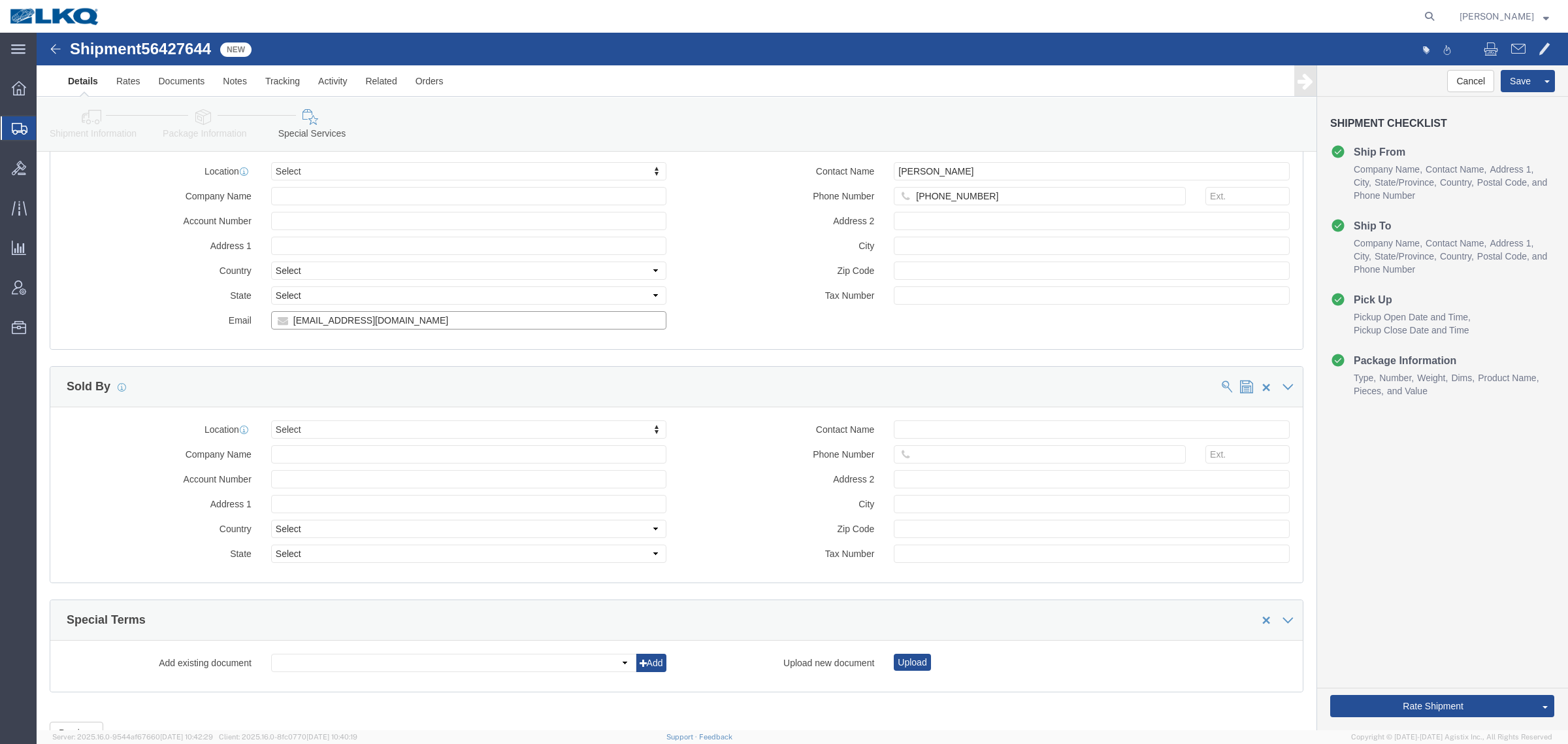
click input "traffic@turnoverball.com"
drag, startPoint x: 48, startPoint y: 83, endPoint x: 89, endPoint y: 100, distance: 44.4
click icon
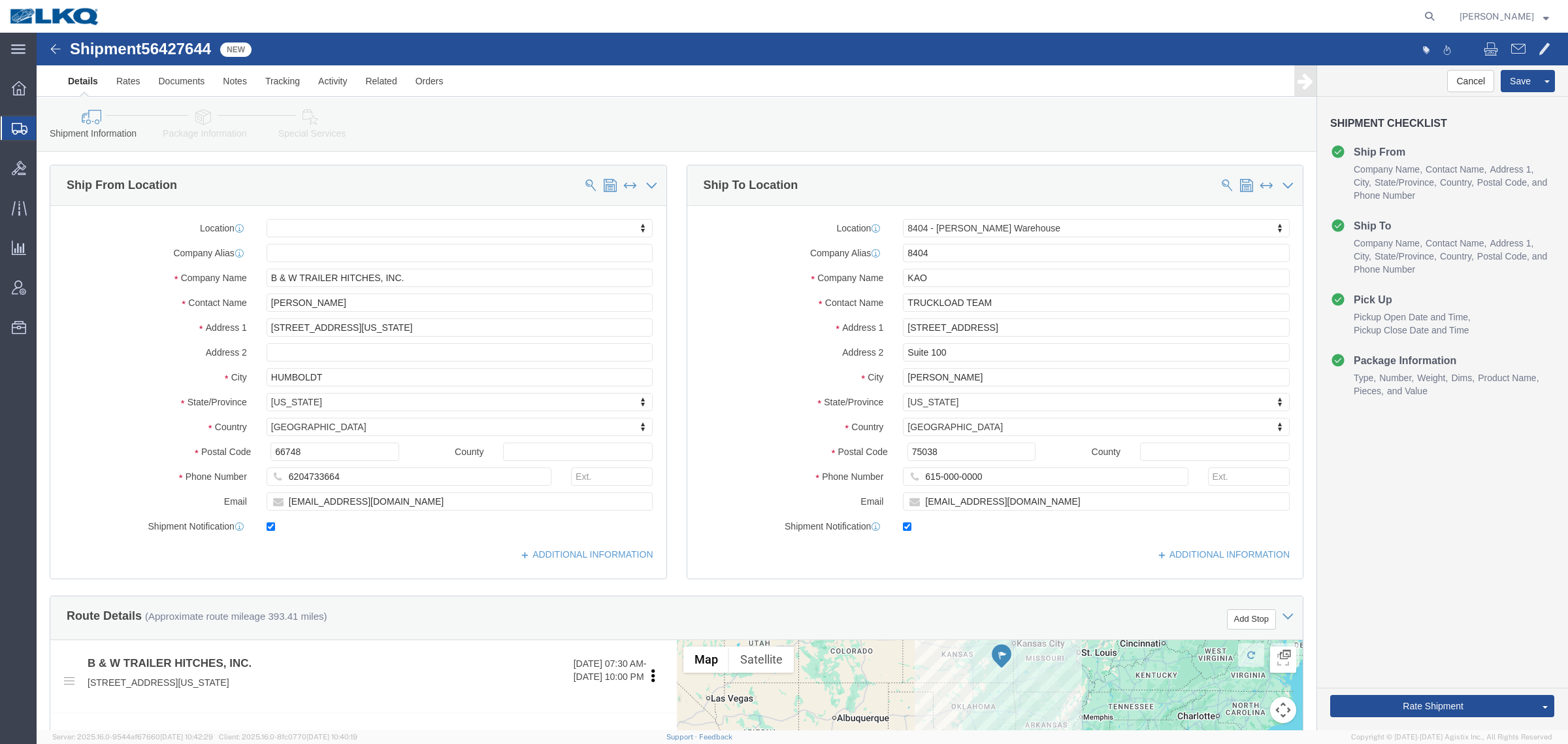
click div "Shipment Information Package Information Special Services Loading Routing"
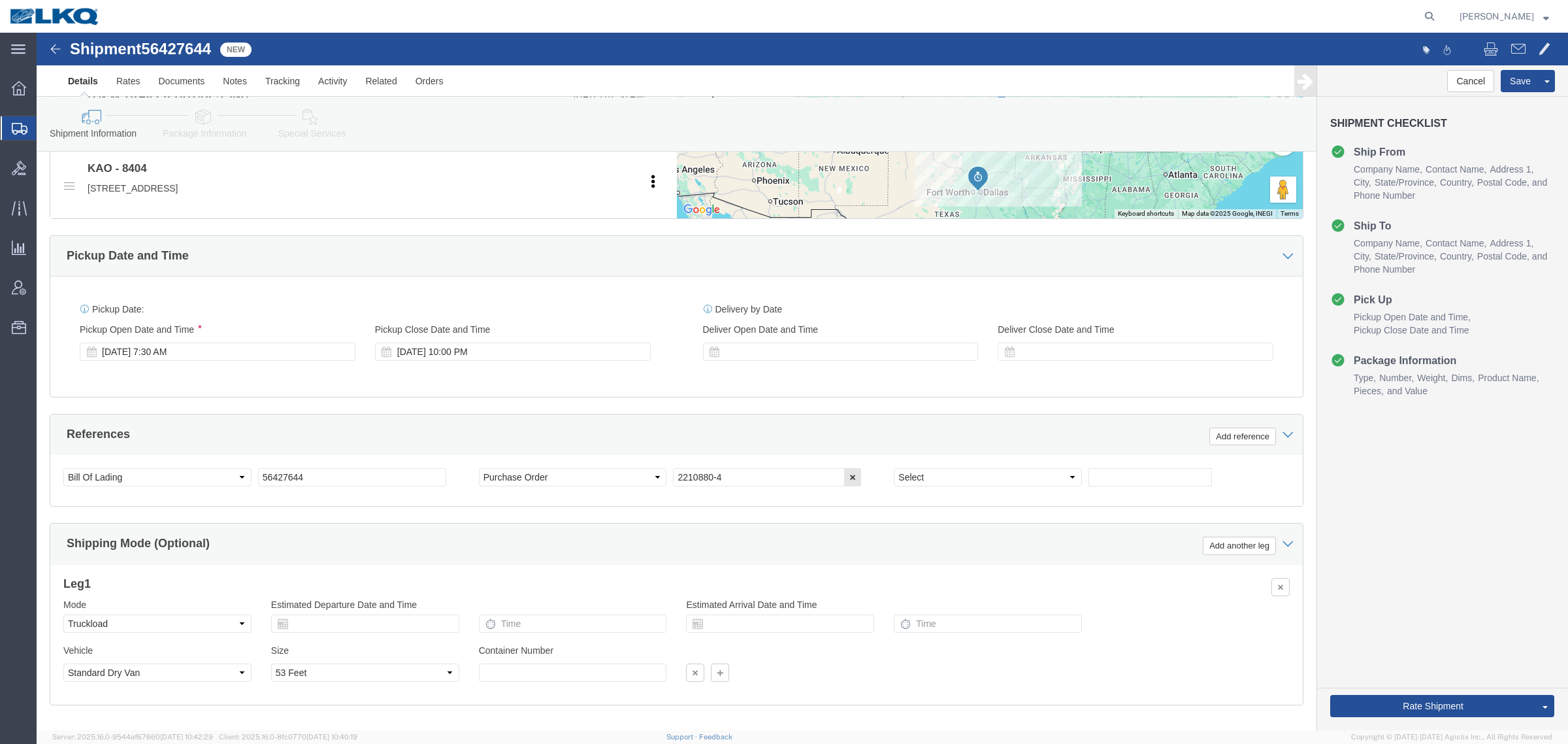
scroll to position [638, 0]
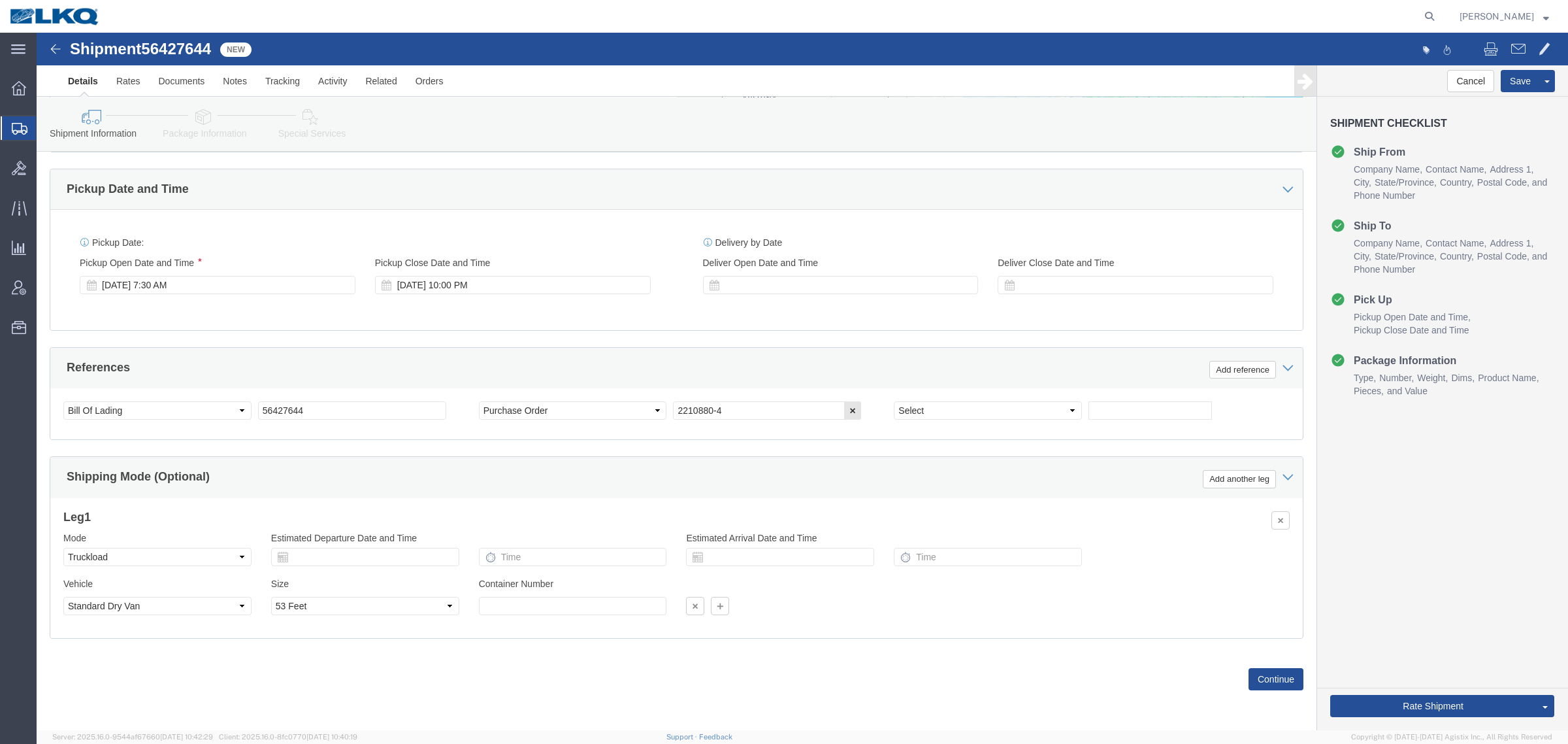
click div "References Add reference"
click icon
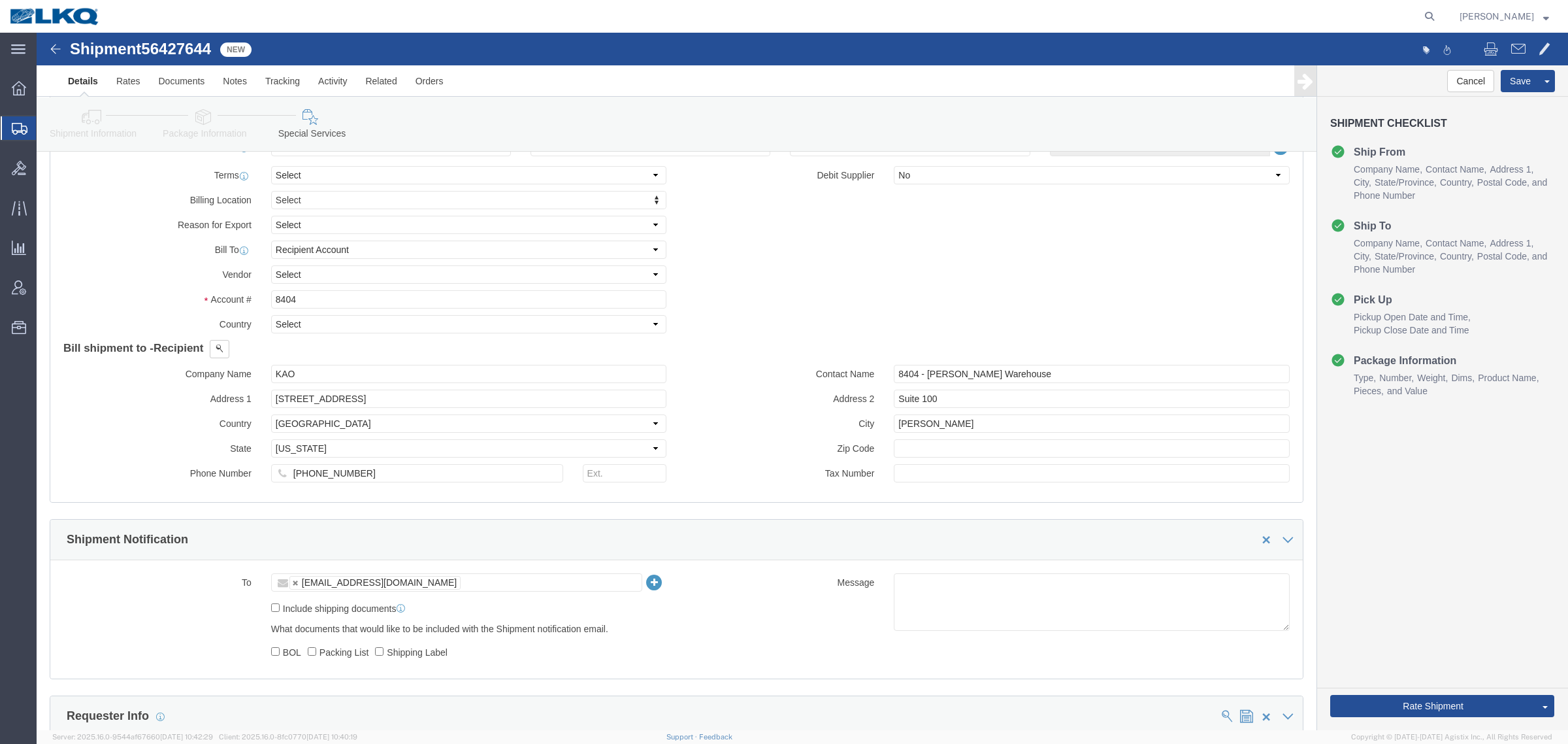
scroll to position [1286, 0]
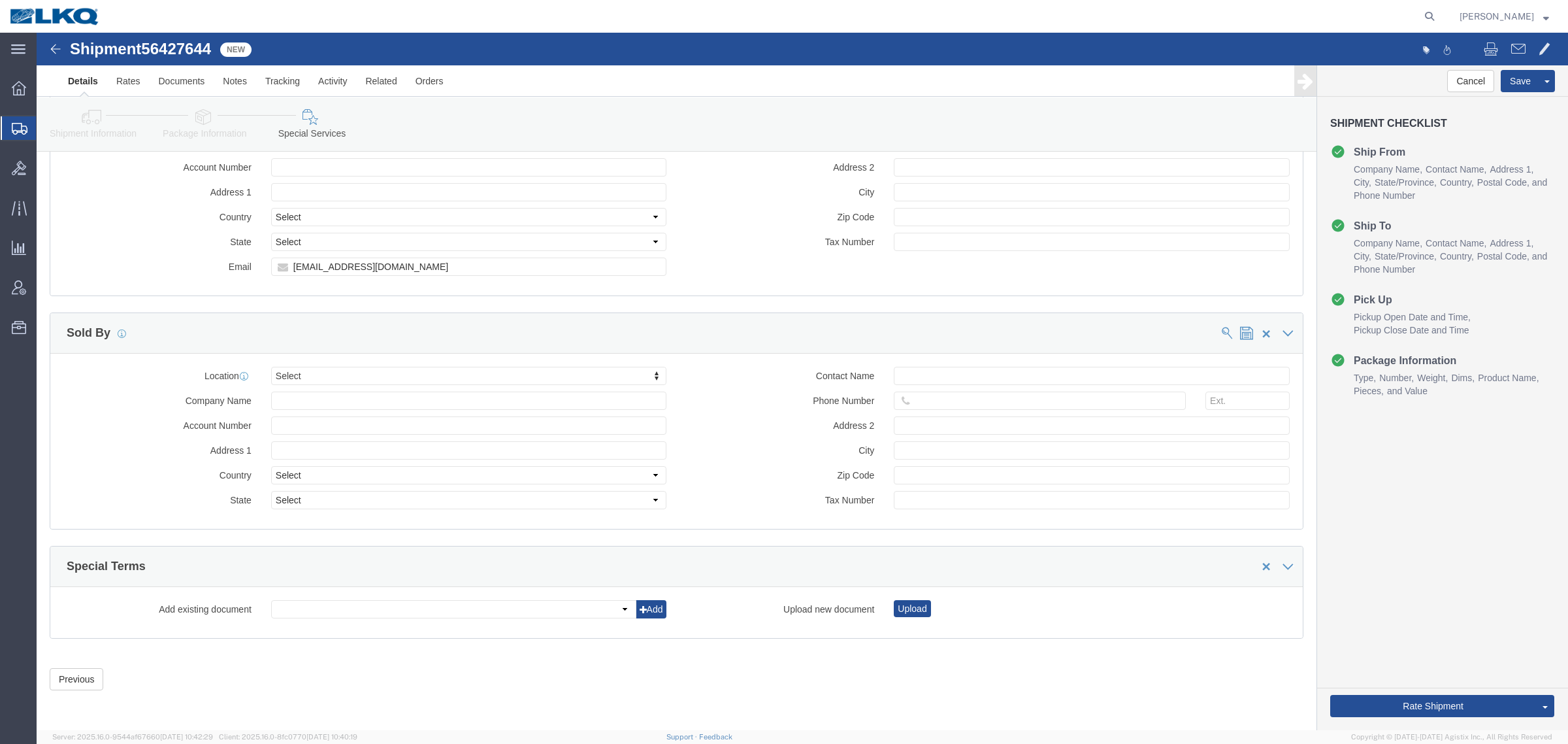
click icon
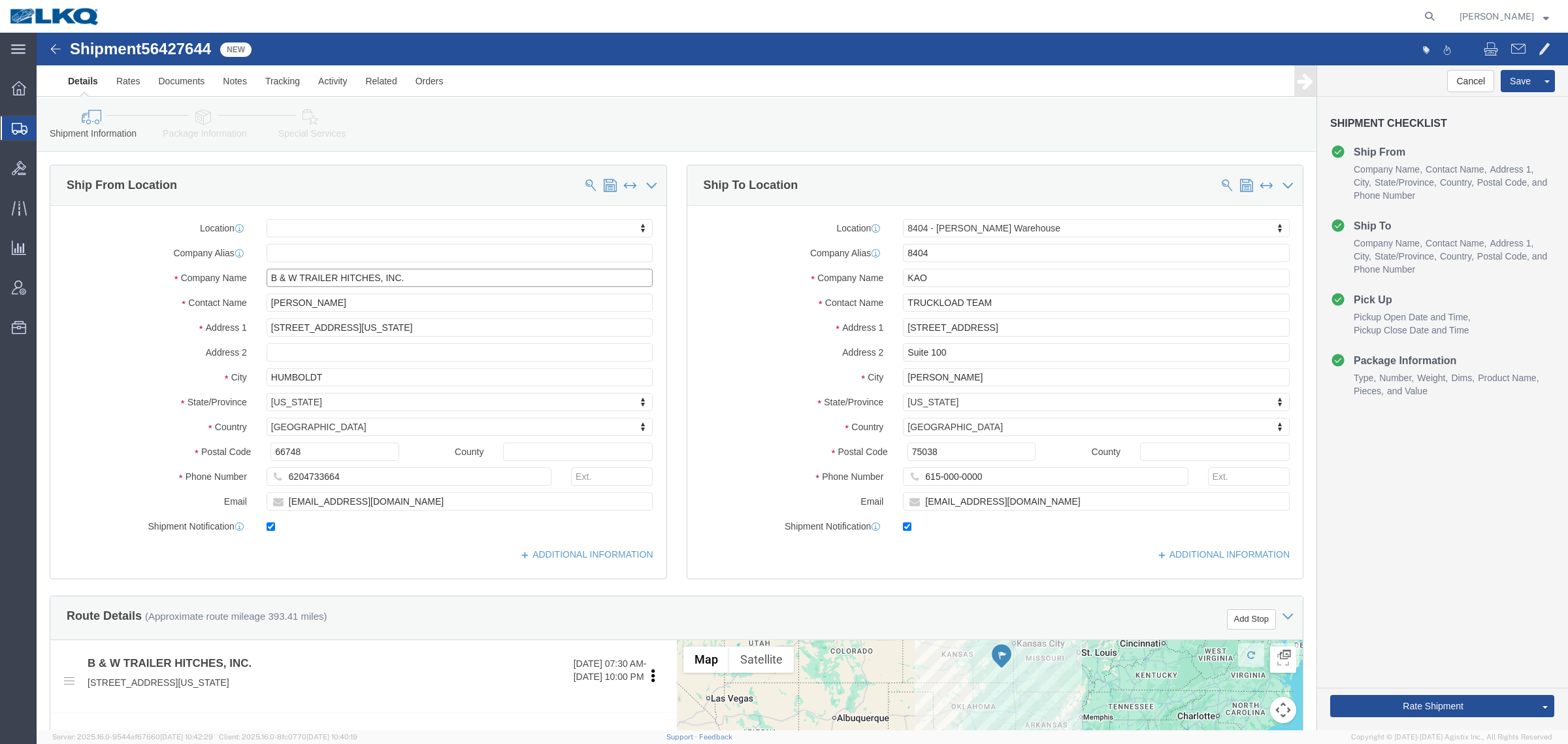
drag, startPoint x: 271, startPoint y: 246, endPoint x: 173, endPoint y: 245, distance: 98.0
click div "Company Name B & W TRAILER HITCHES, INC."
click link "Package Information"
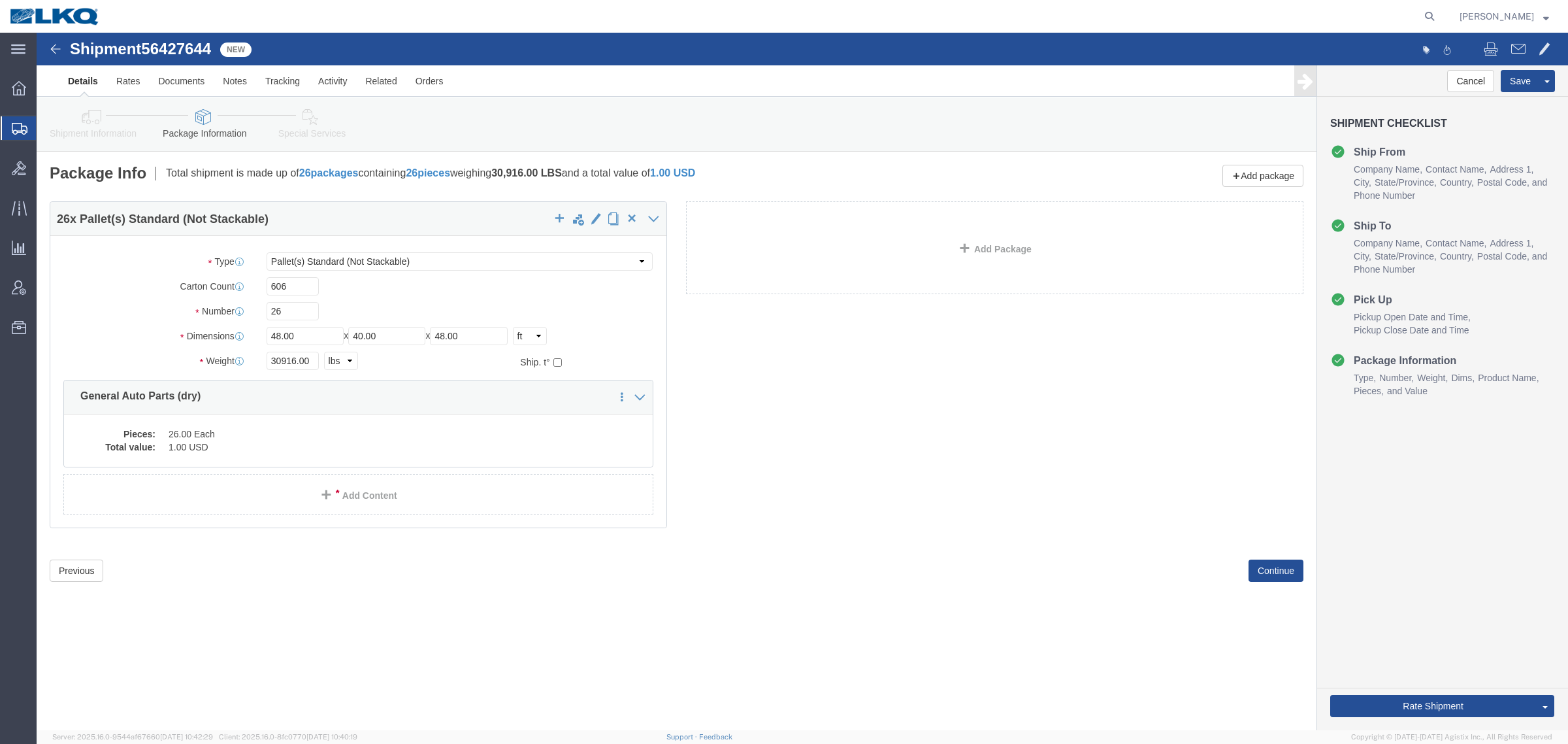
click icon
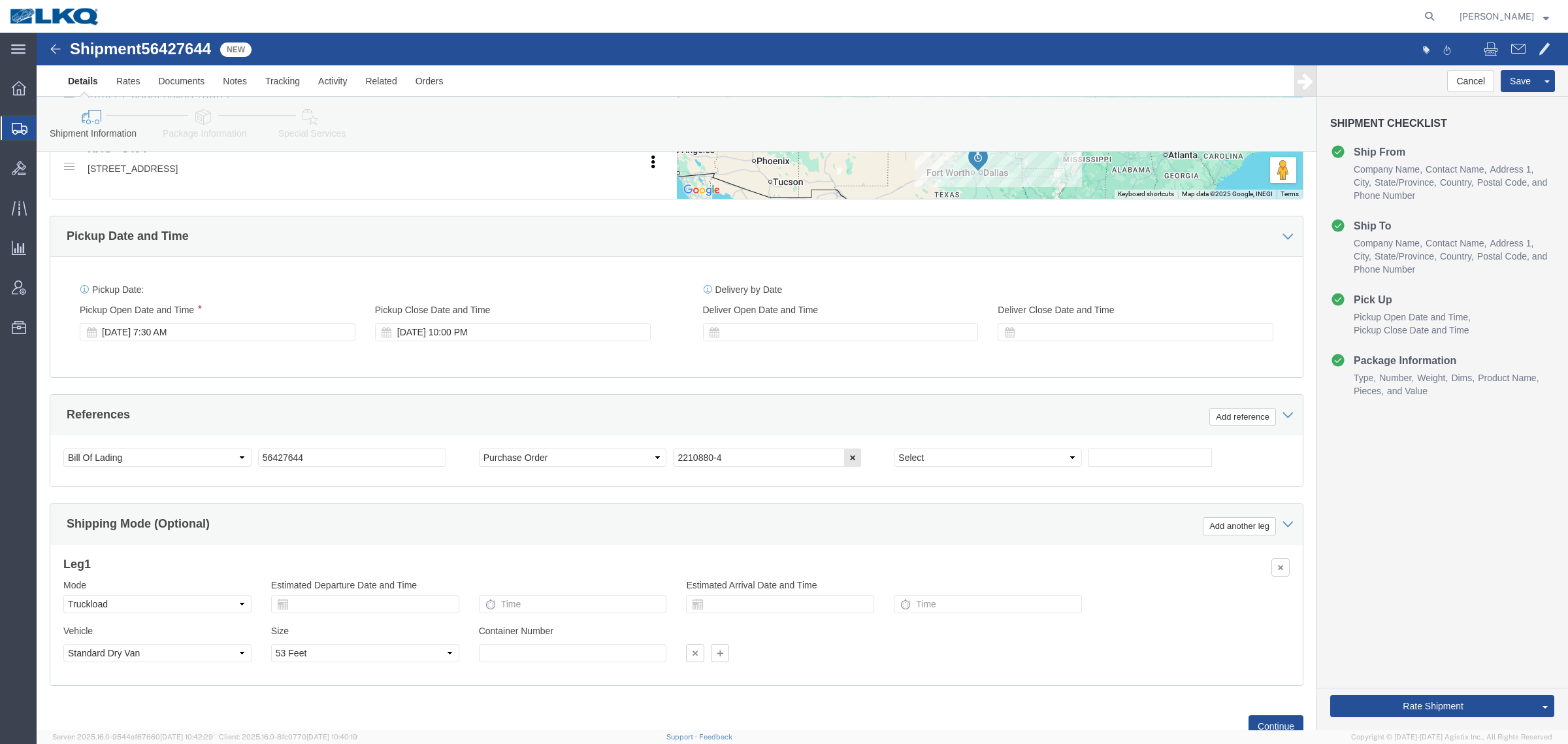
scroll to position [638, 0]
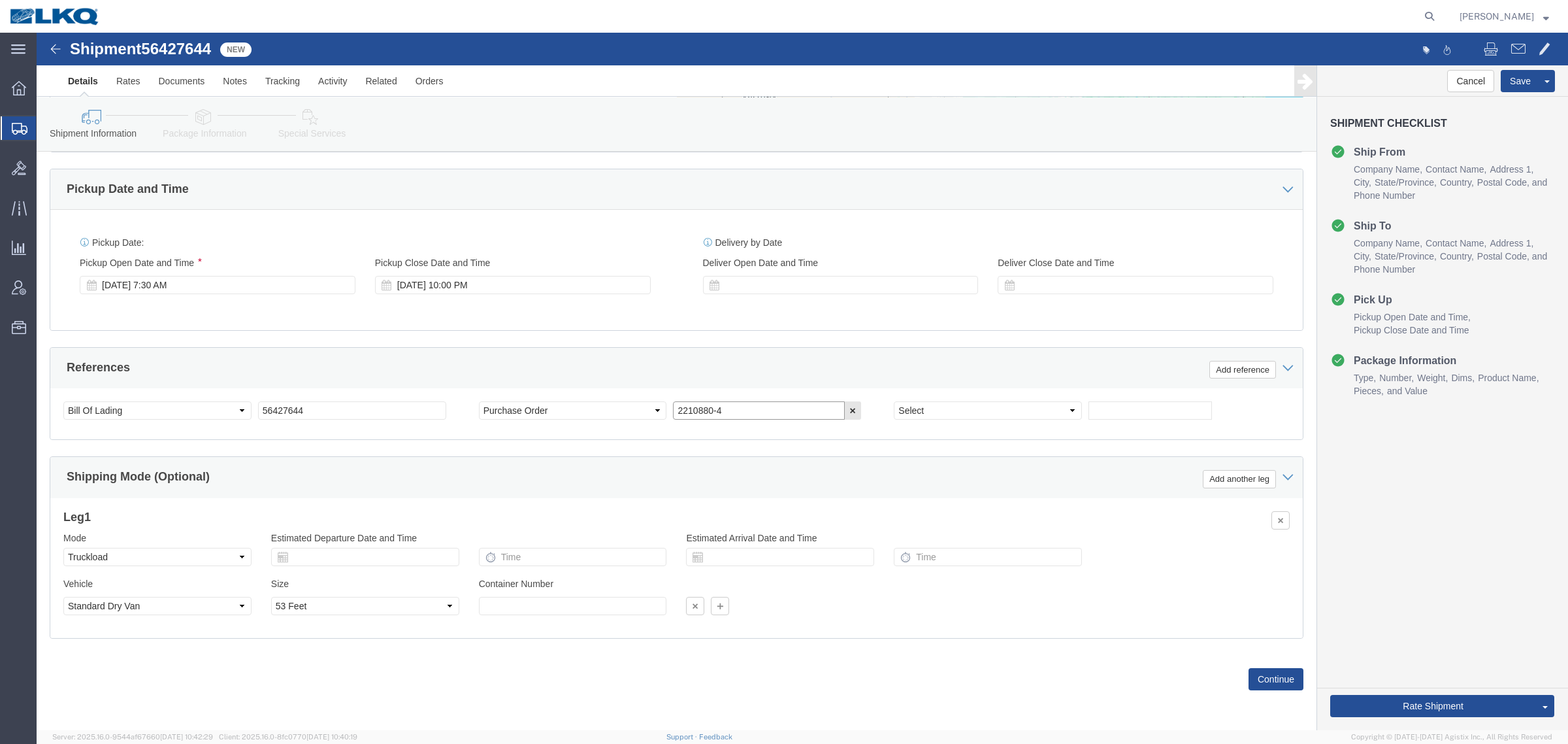
click input "2210880-4"
click div "References Add reference"
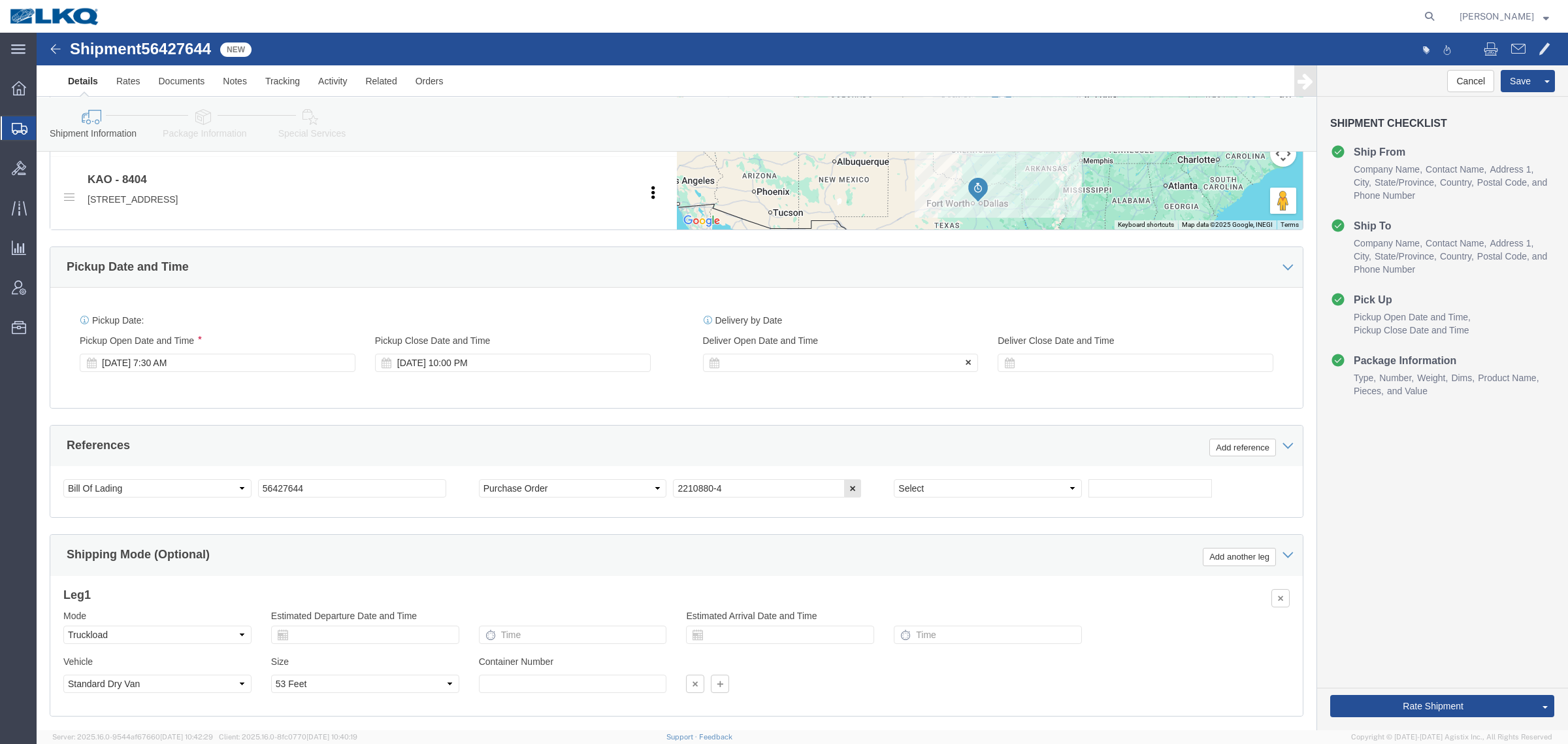
scroll to position [311, 0]
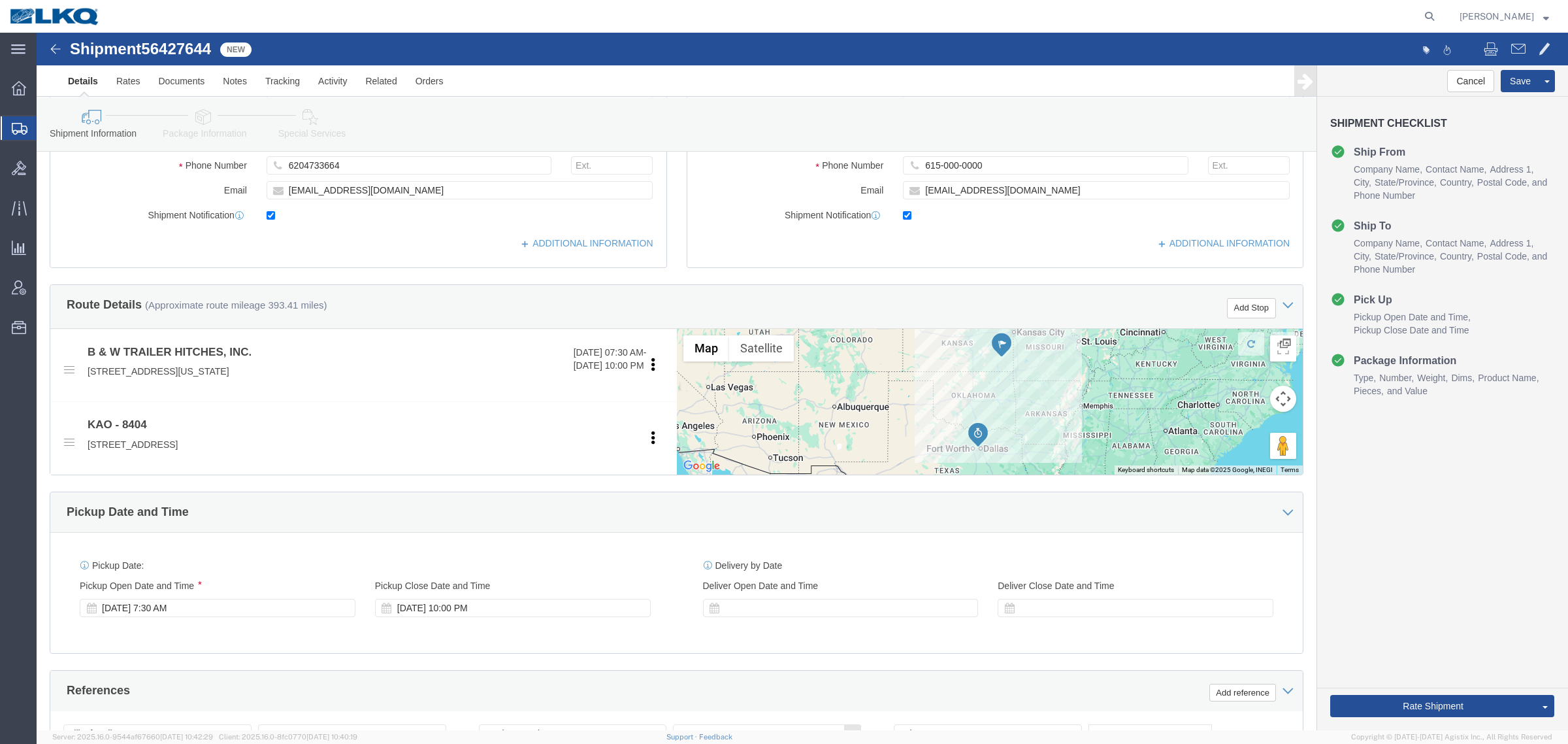
click div "Route Details (Approximate route mileage 393.41 miles) Add Stop"
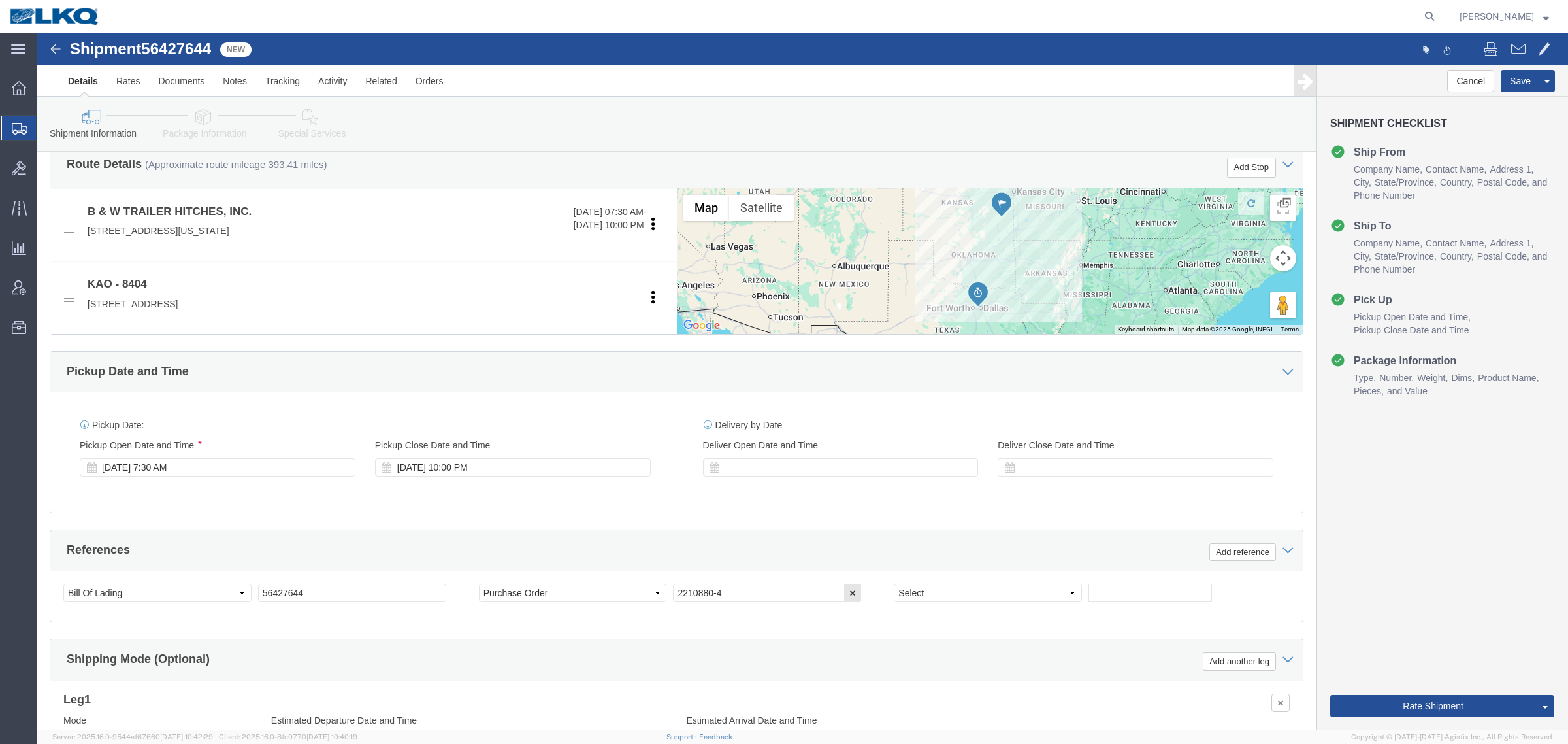
scroll to position [638, 0]
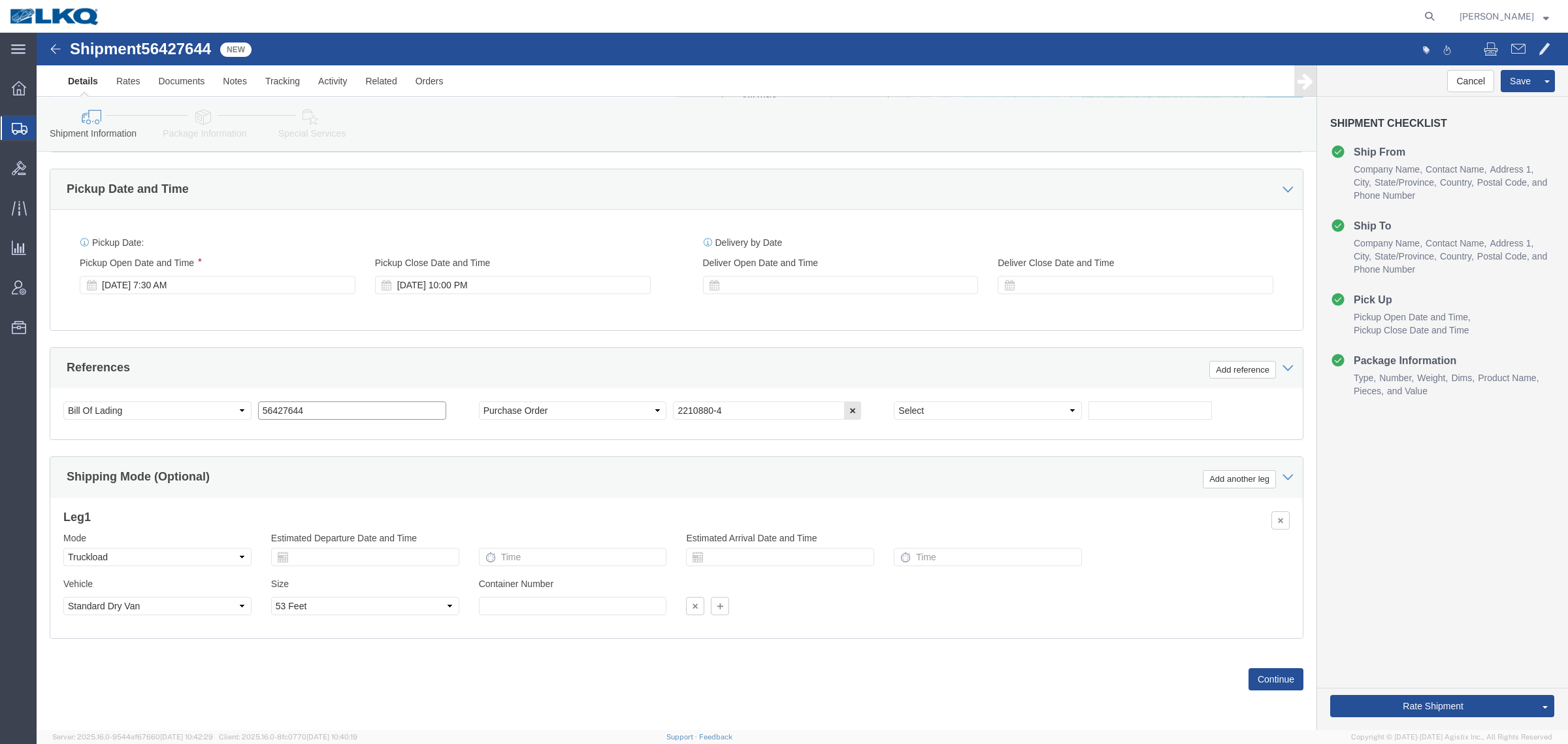
click input "56427644"
click input "text"
paste input "56427644"
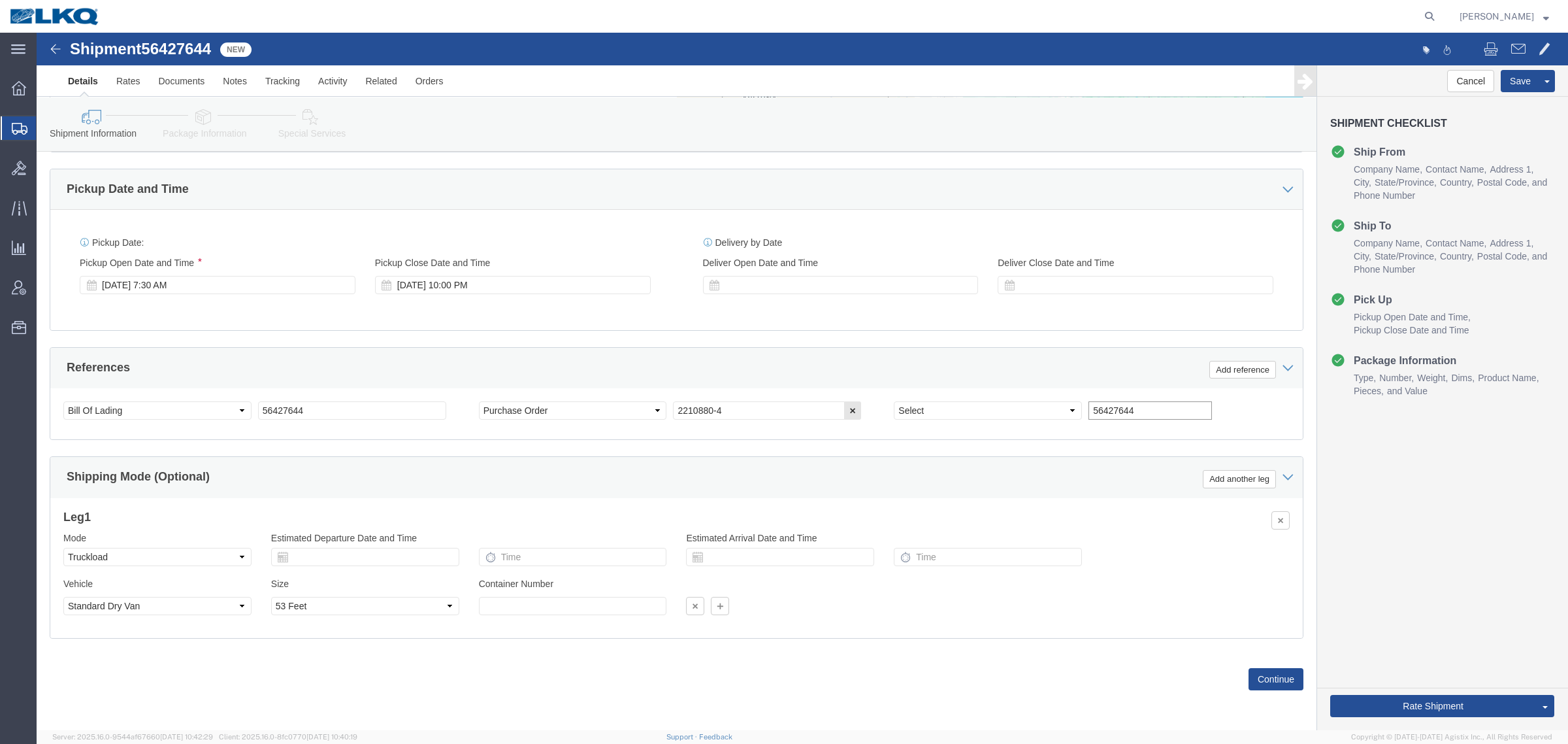
type input "56427644"
click input "56427644"
type input "x"
click button "Save"
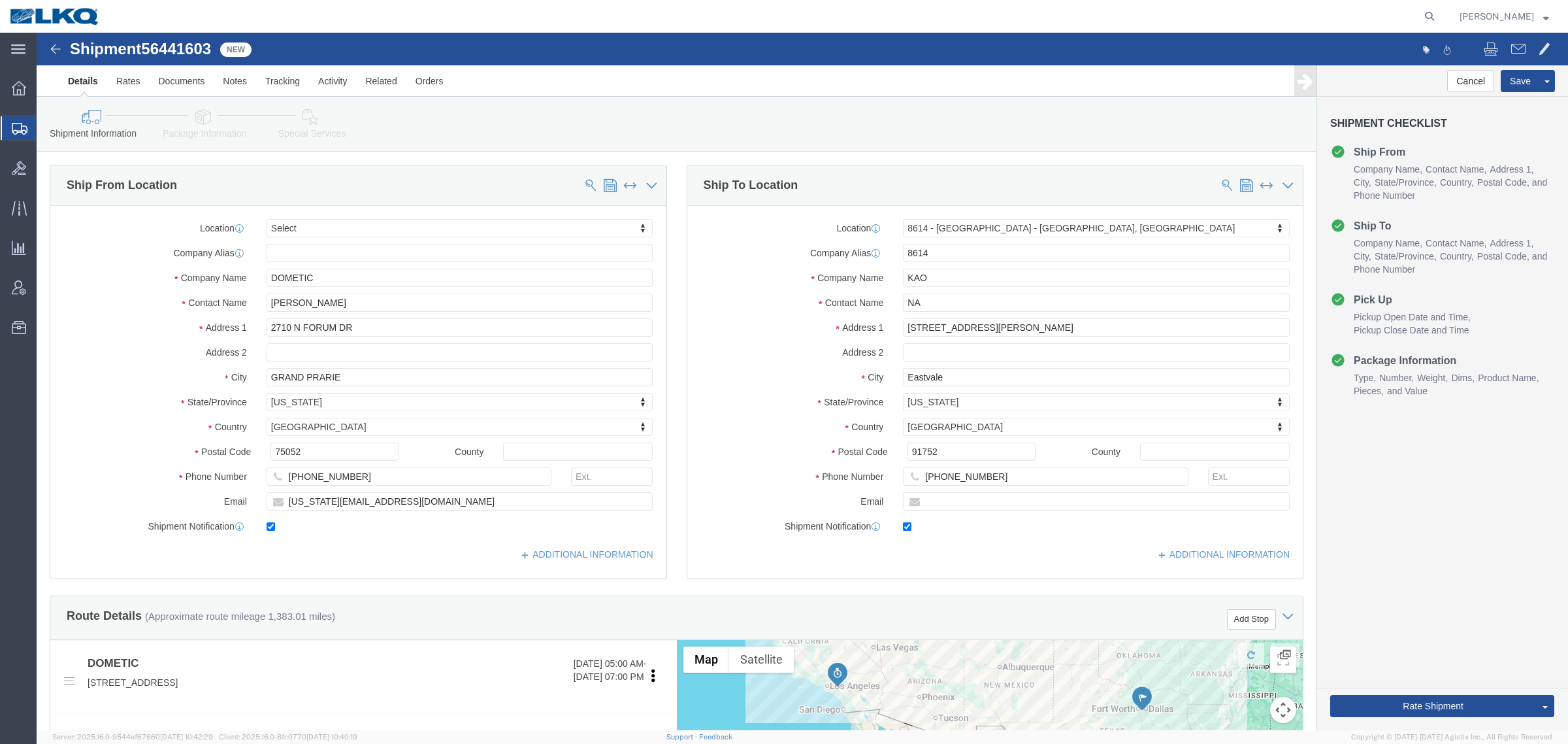
select select
select select "30605"
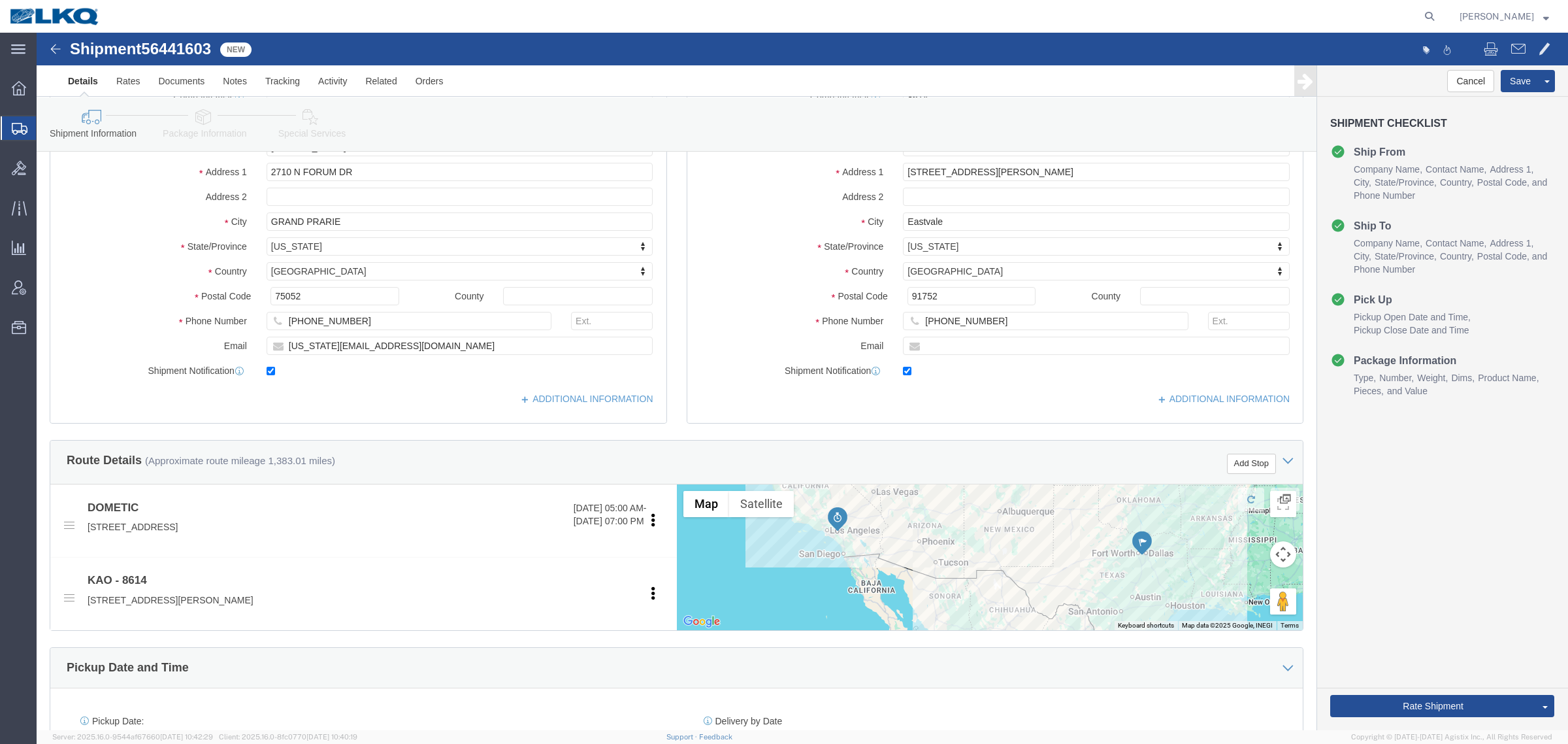
scroll to position [163, 0]
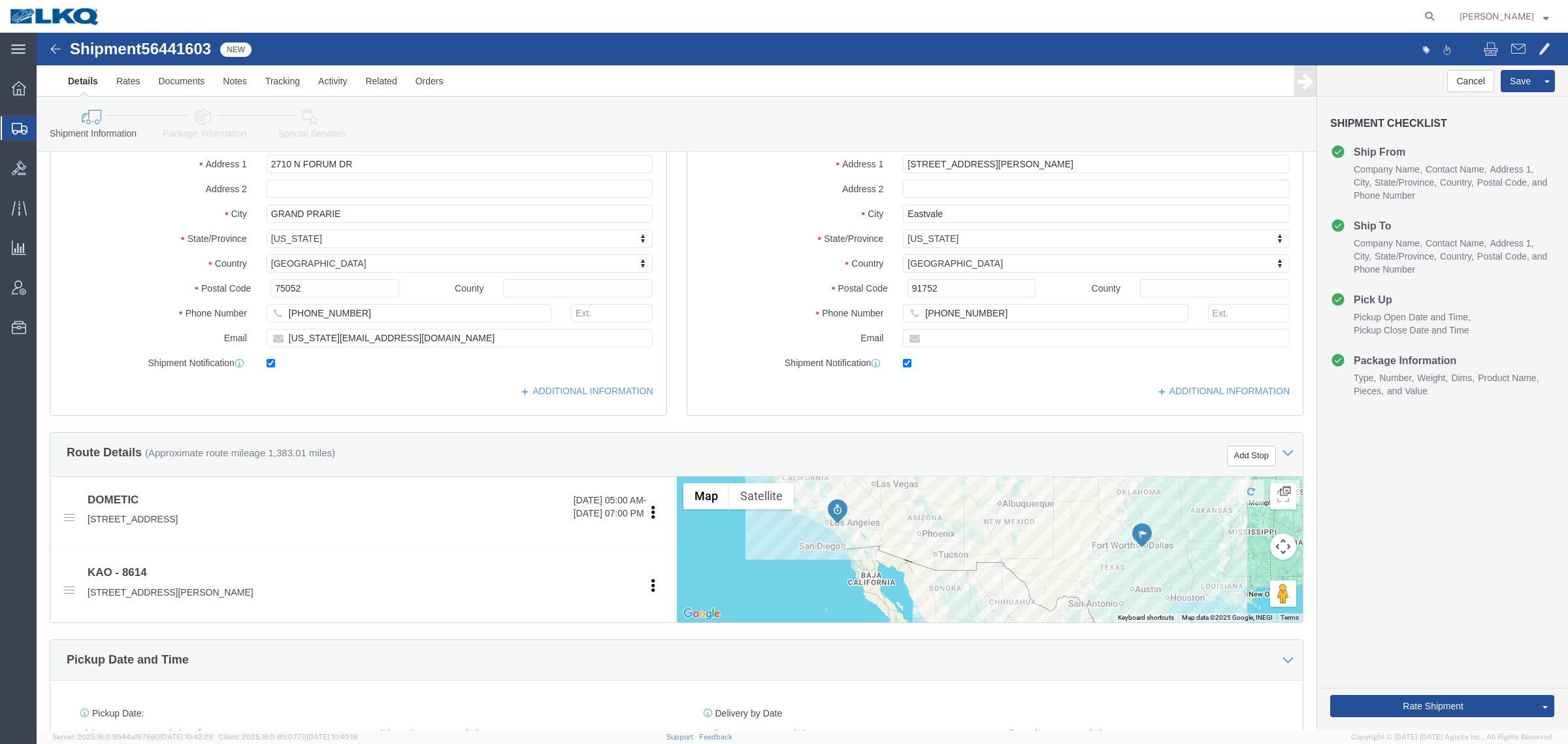
click span "56441603"
copy span "56441603"
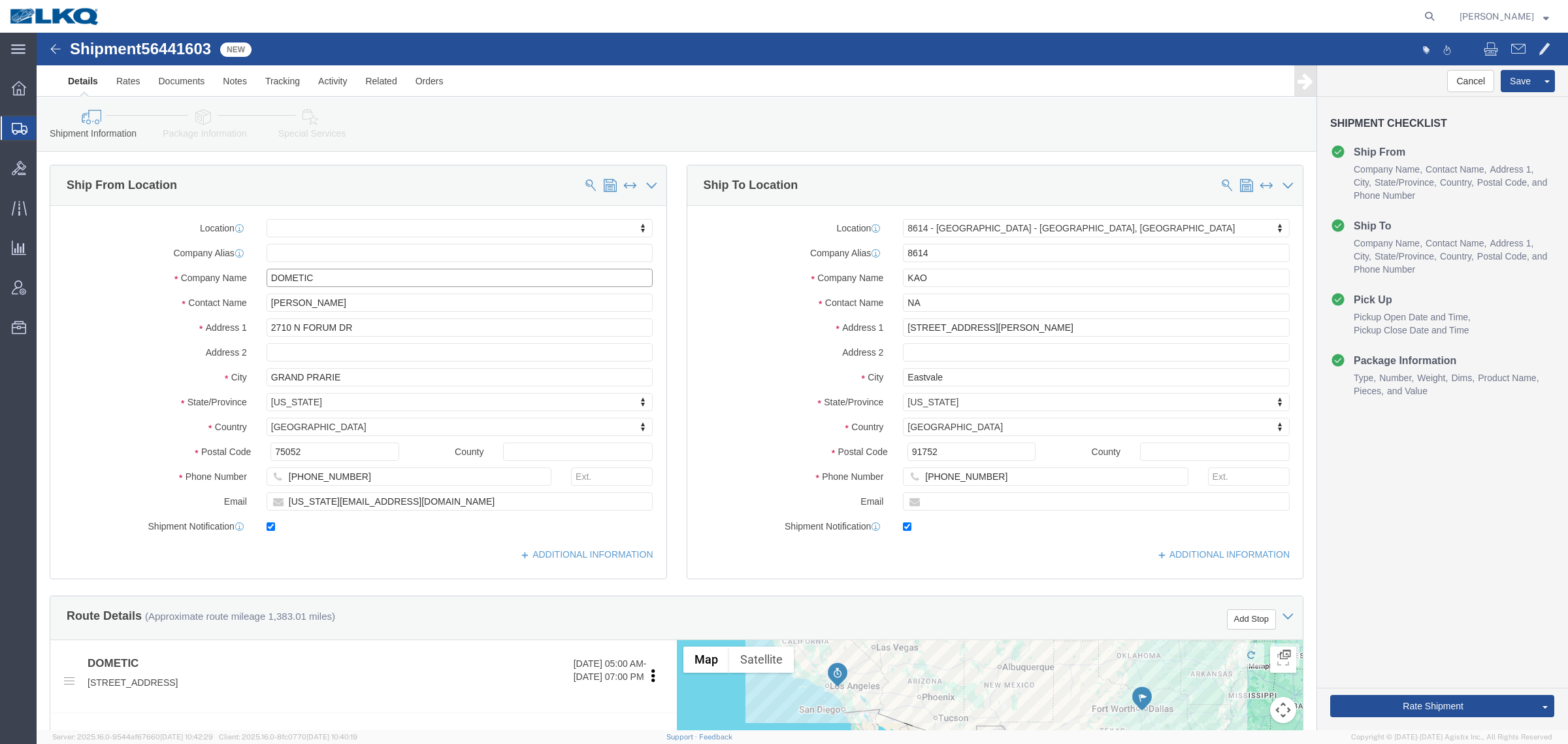
click input "DOMETIC"
click icon
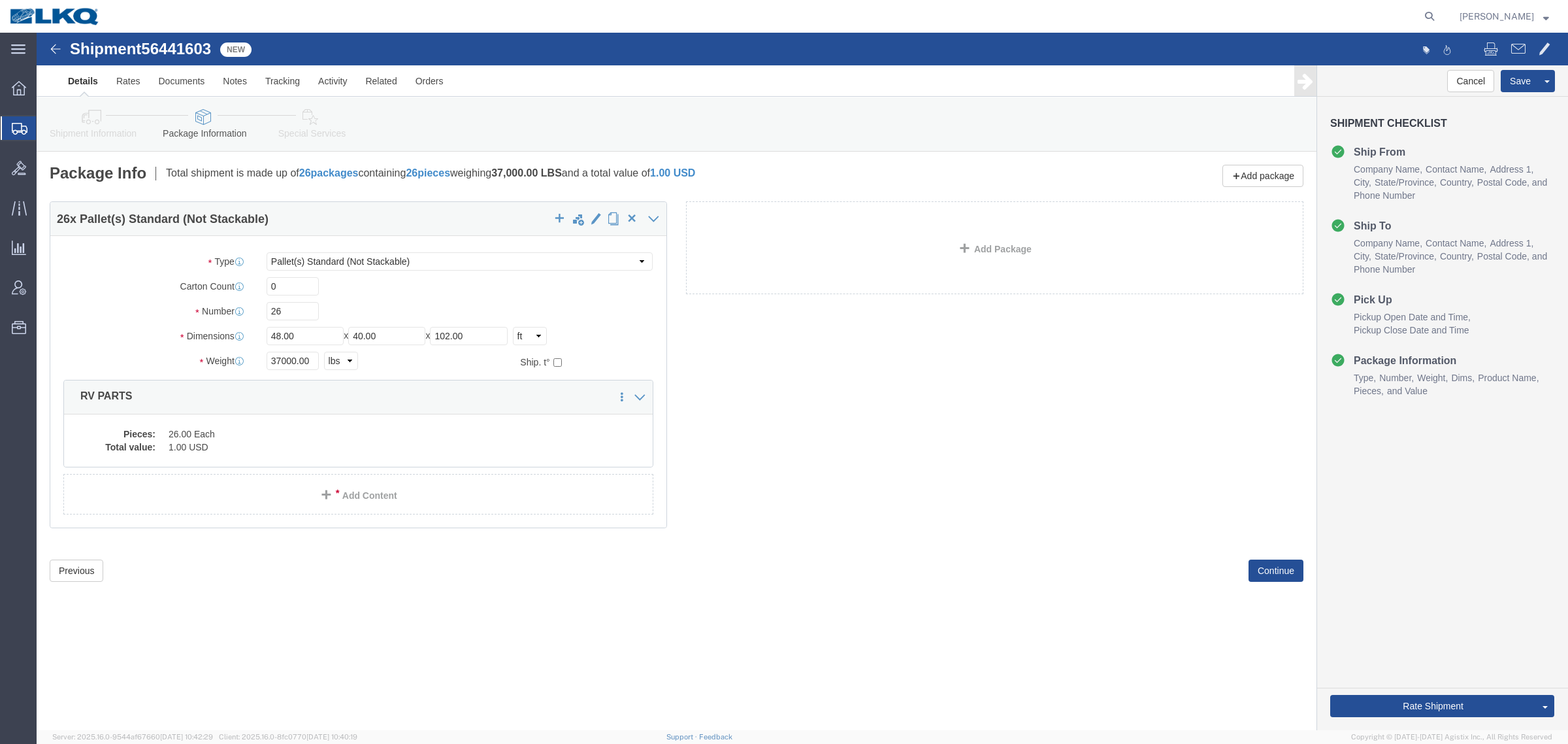
click icon
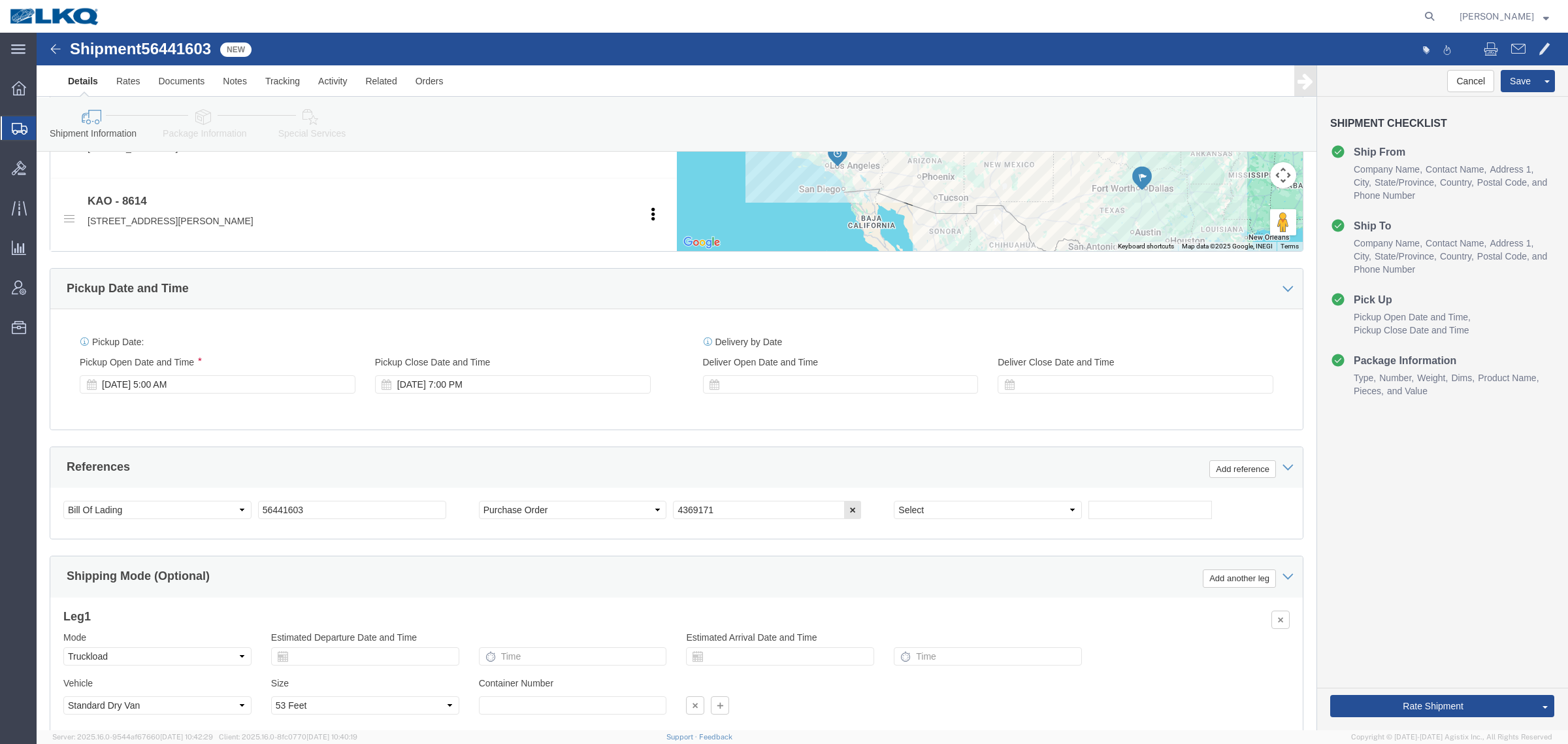
scroll to position [638, 0]
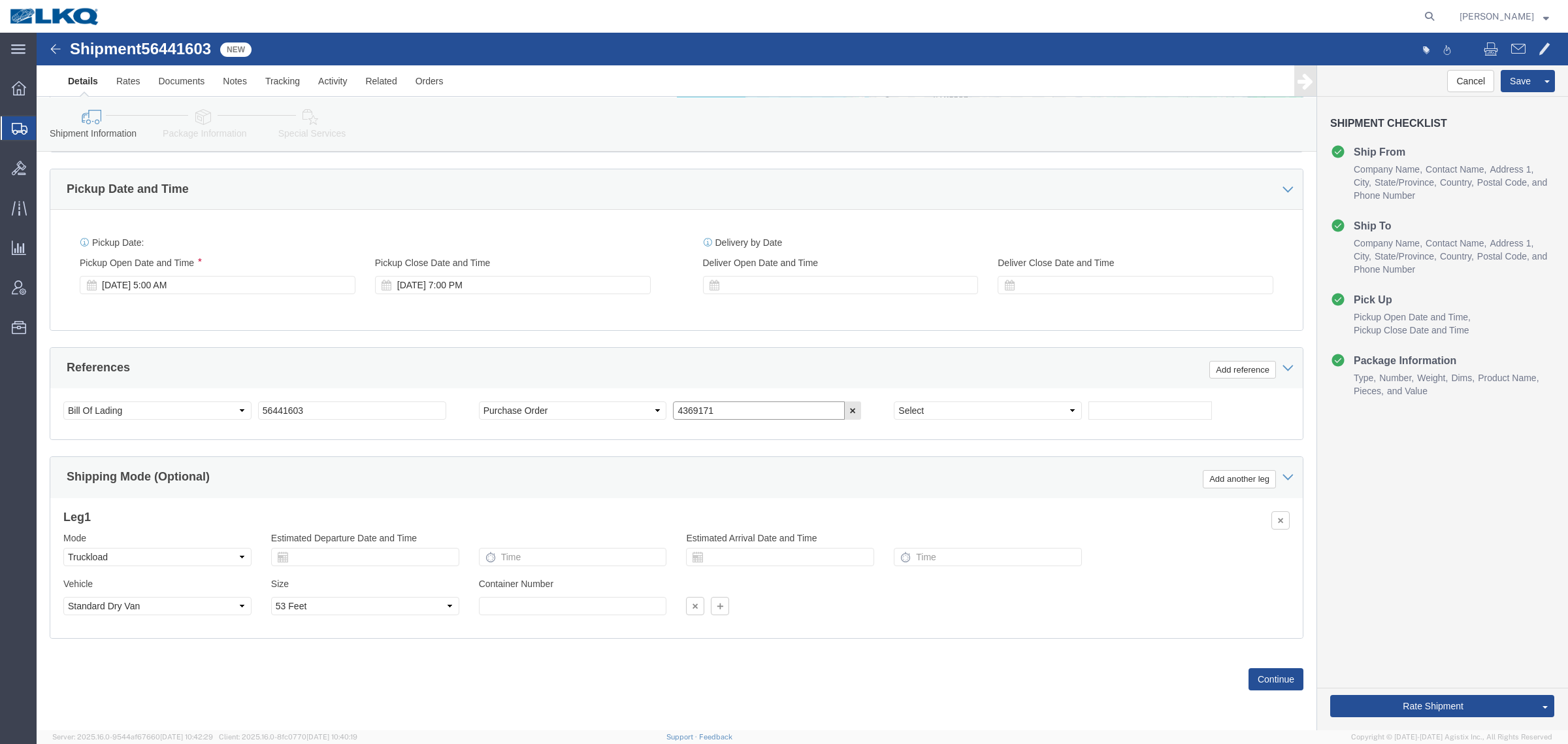
click input "4369171"
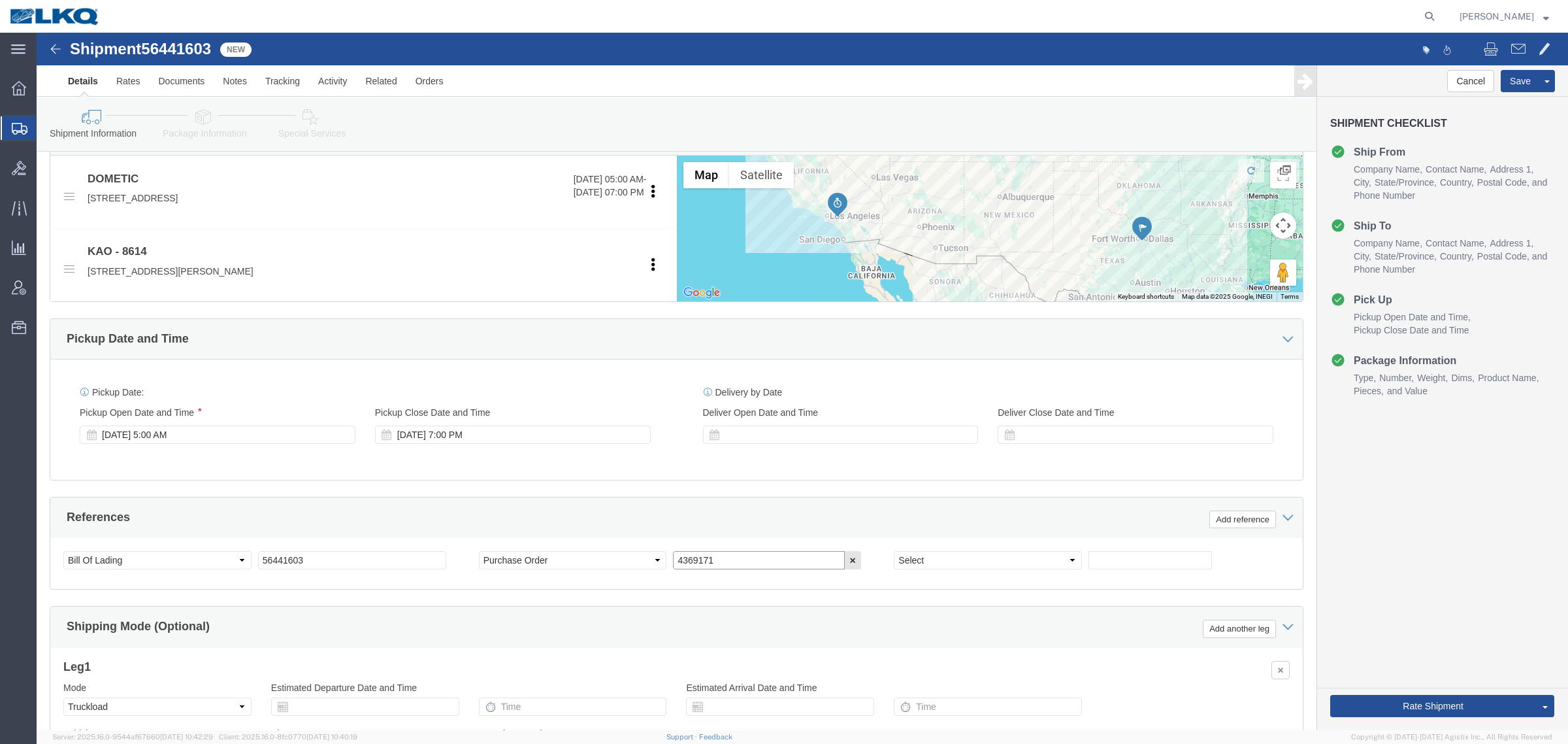
scroll to position [572, 0]
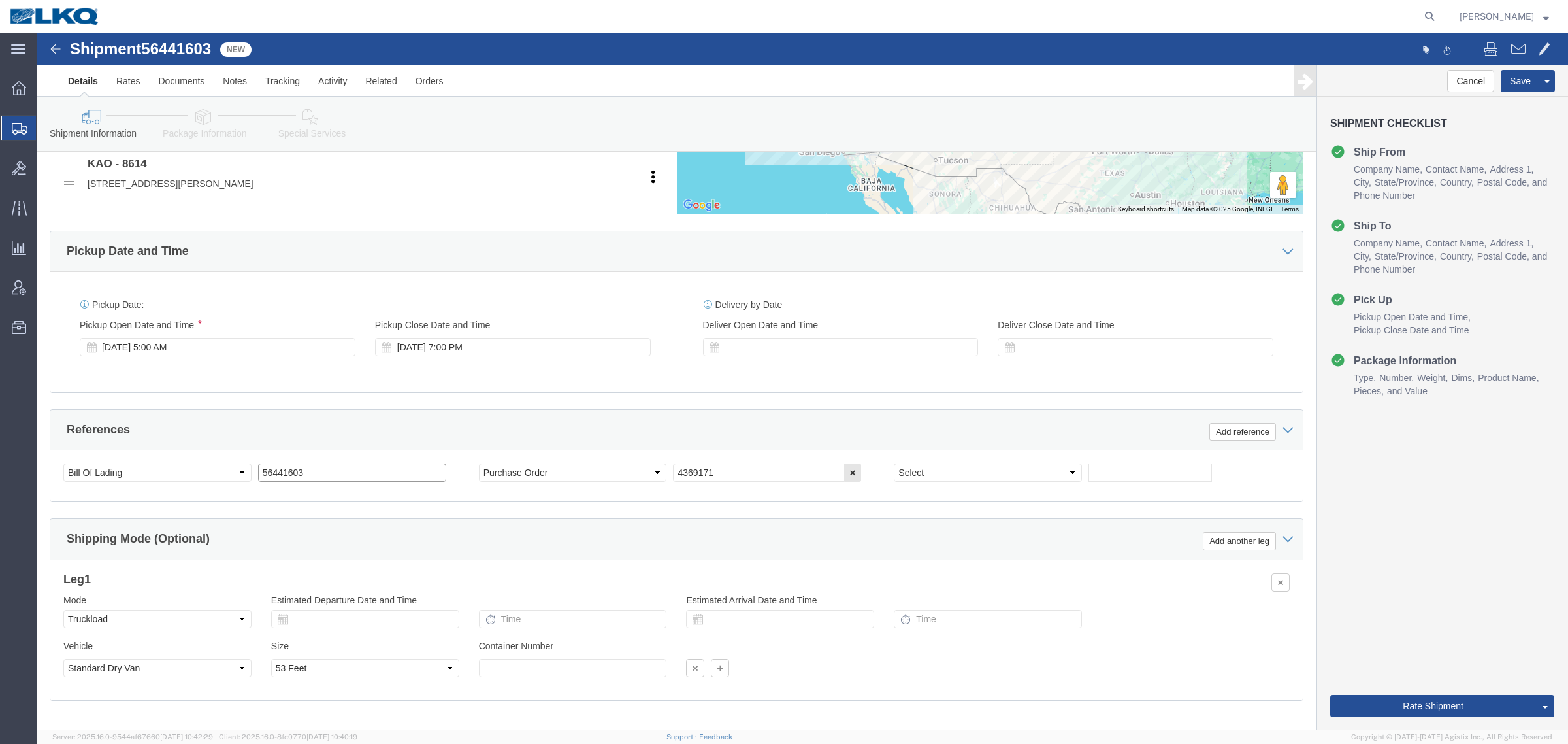
click input "56441603"
drag, startPoint x: 1076, startPoint y: 445, endPoint x: 1023, endPoint y: 445, distance: 53.0
click input "text"
paste input "56441603"
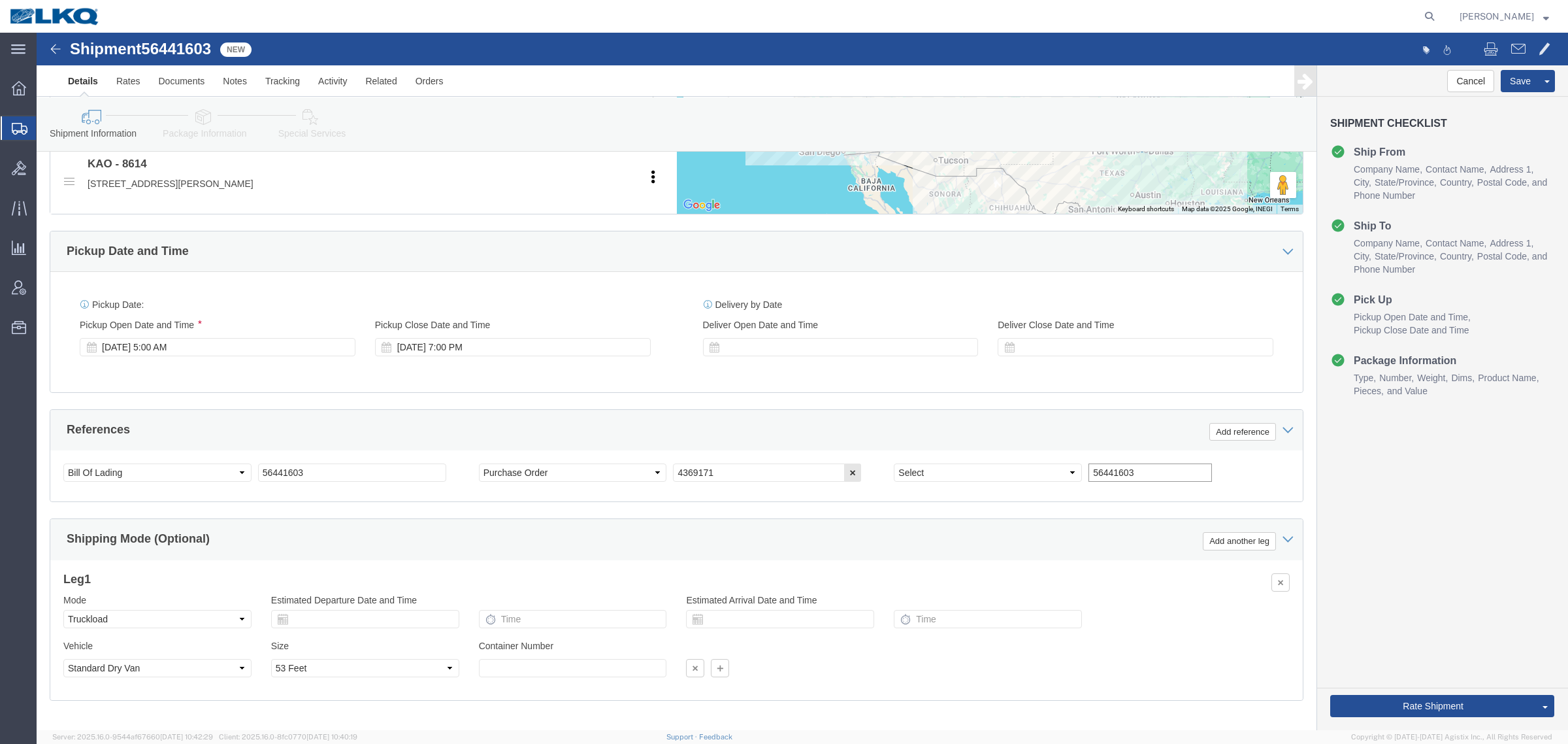
type input "56441603"
click input "56441603"
type input "x"
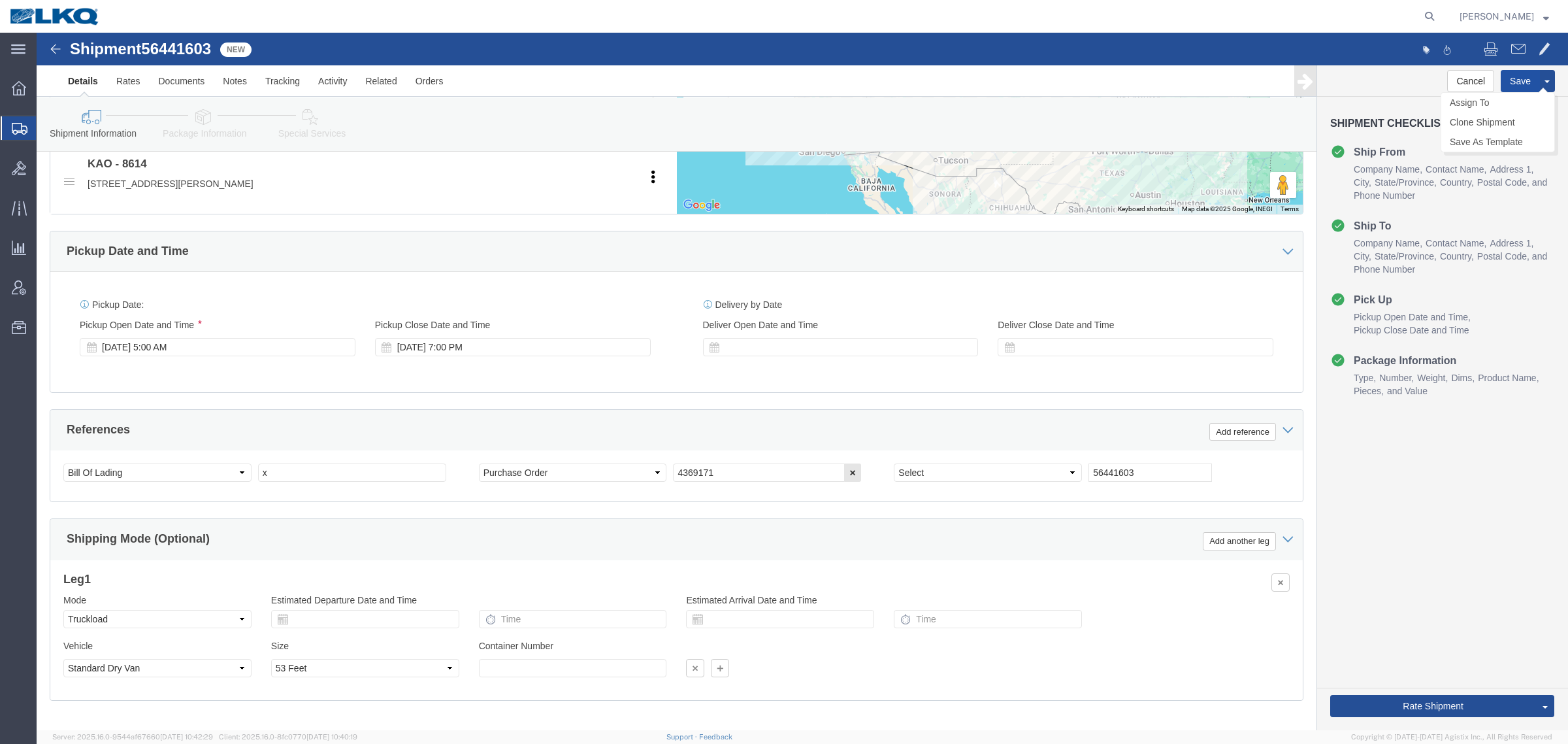
click button "Save"
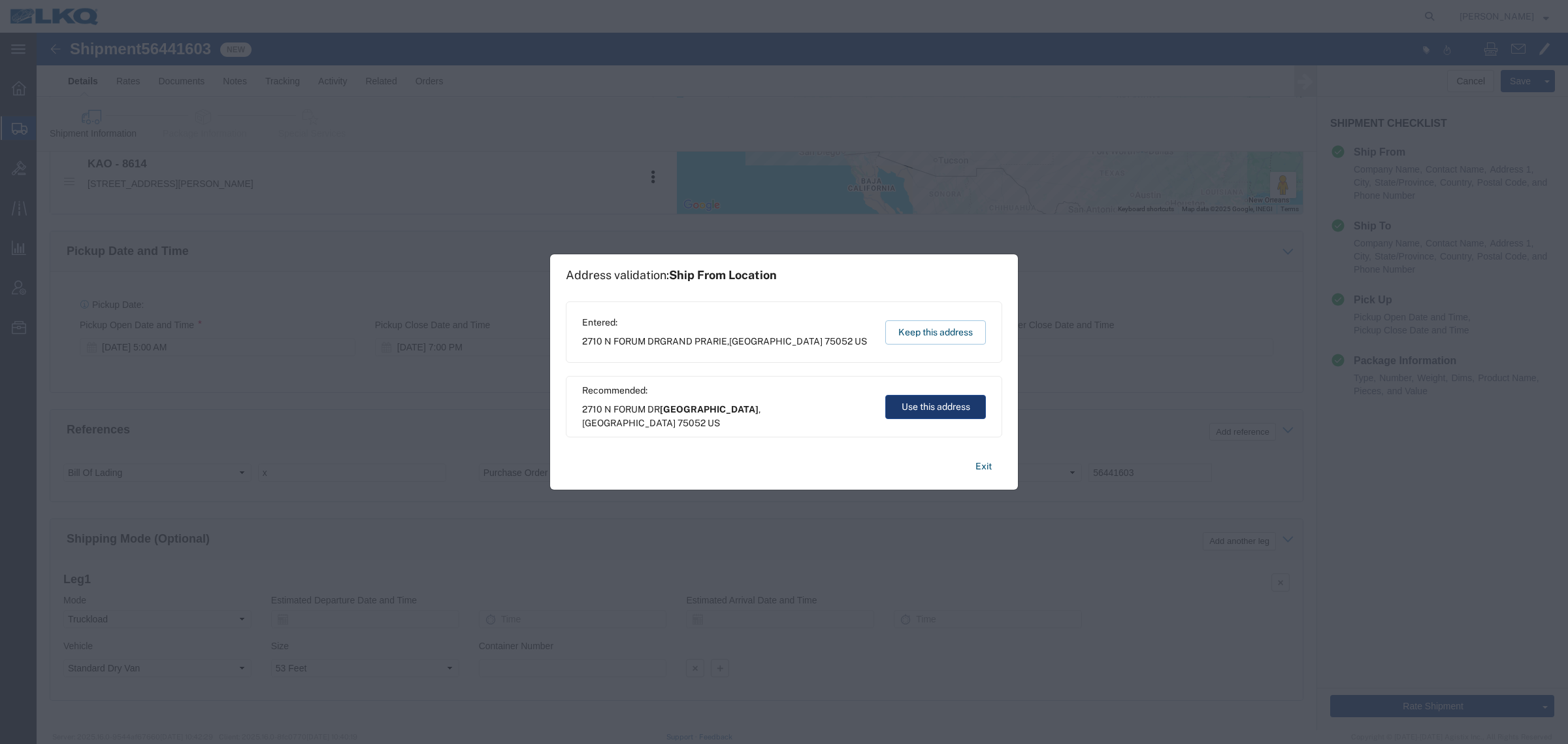
click at [930, 397] on div "Recommended: 2710 N FORUM DR Grand Prairie , TX 75052 US Use this address" at bounding box center [784, 407] width 437 height 61
click at [926, 409] on button "Use this address" at bounding box center [935, 407] width 100 height 24
type input "[GEOGRAPHIC_DATA]"
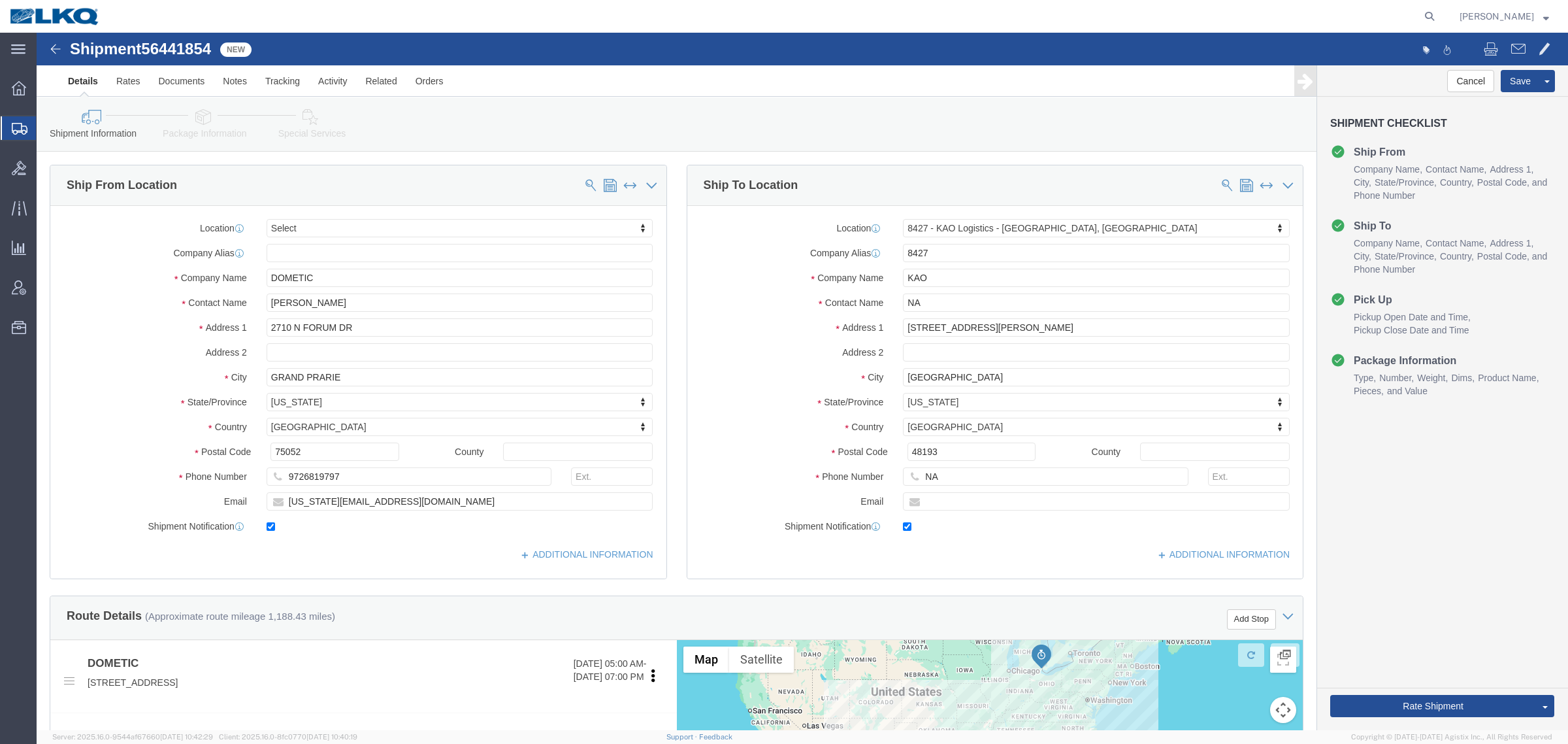
select select
select select "30543"
click div "Shipment 56441854 New"
click span "56441854"
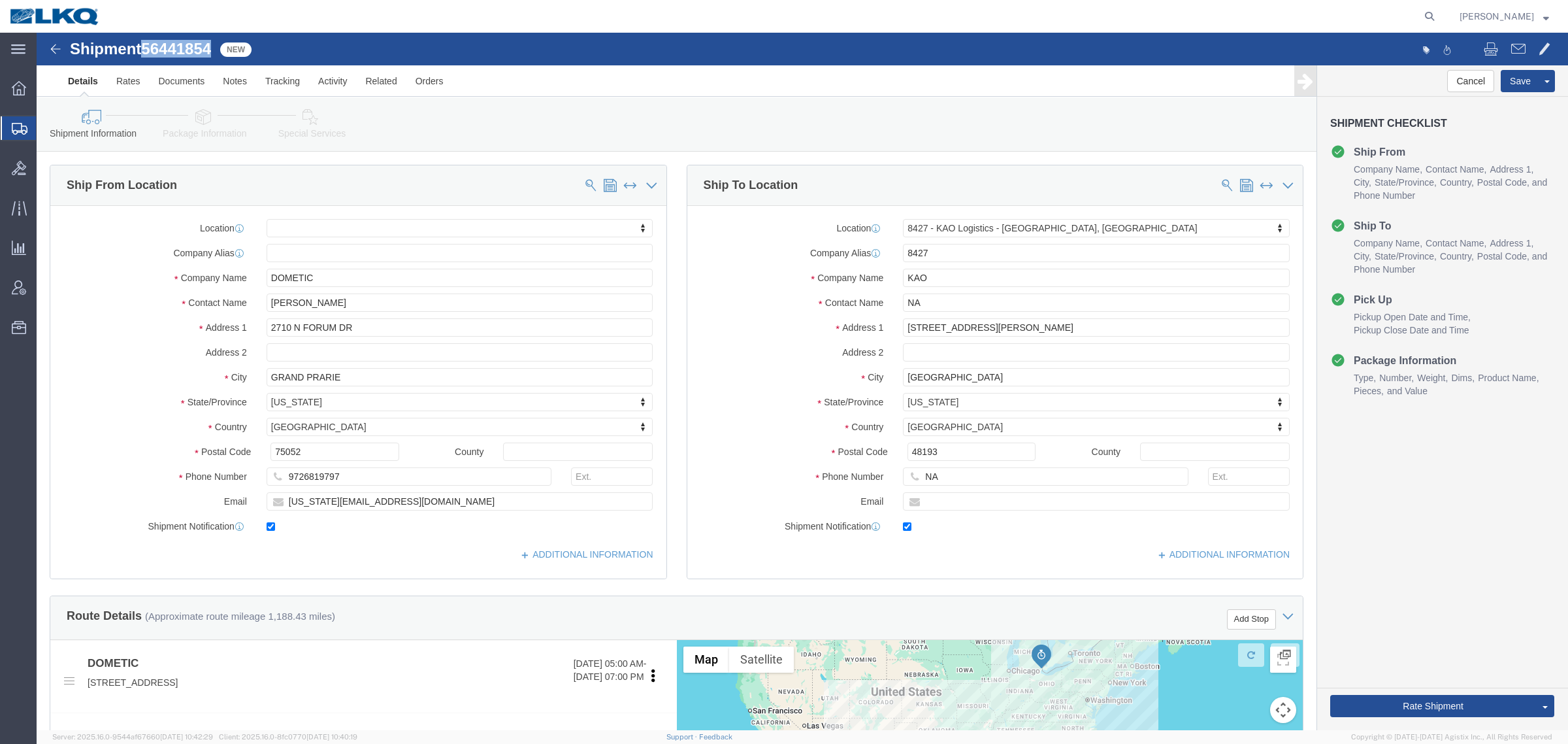
copy span "56441854"
click link "Special Services"
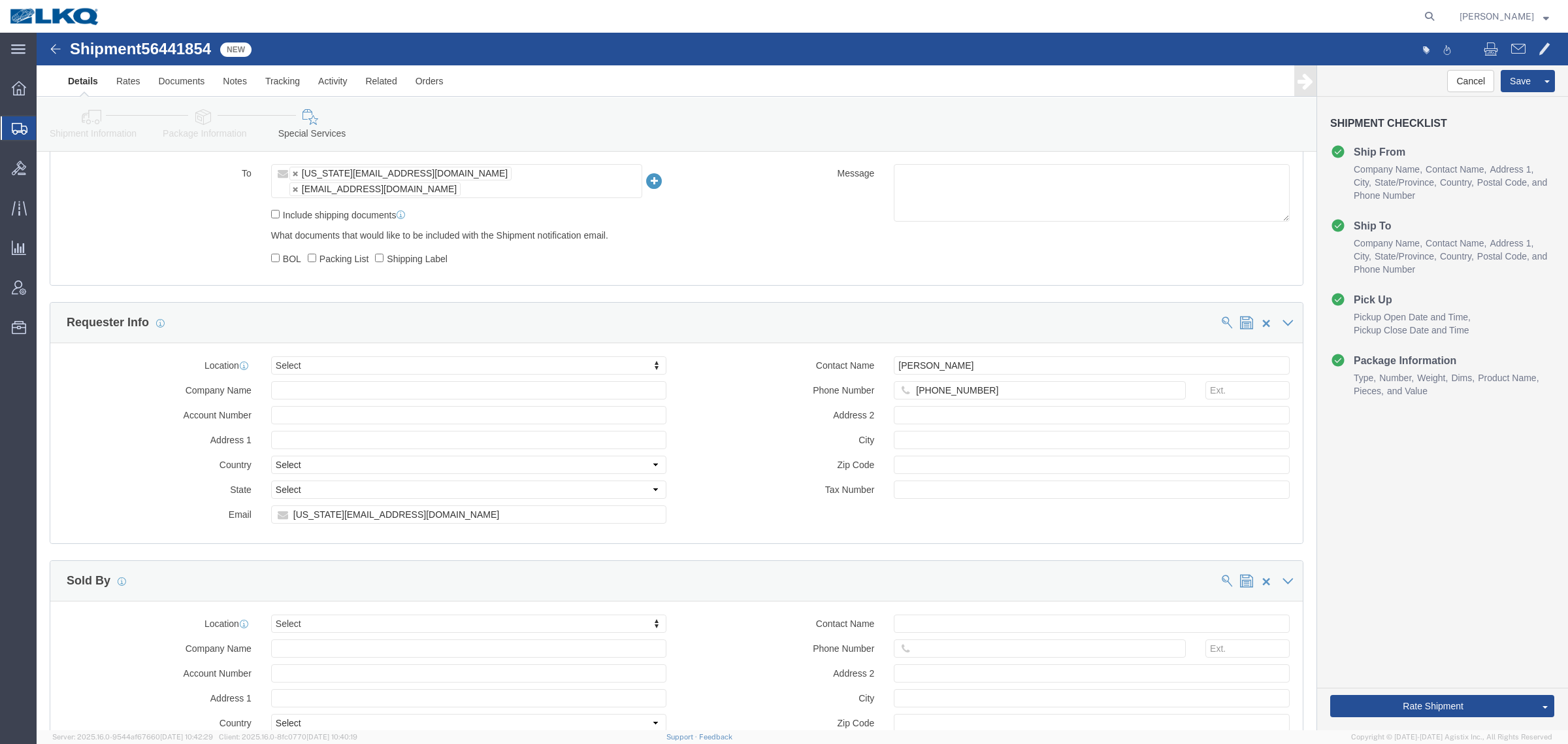
scroll to position [1226, 0]
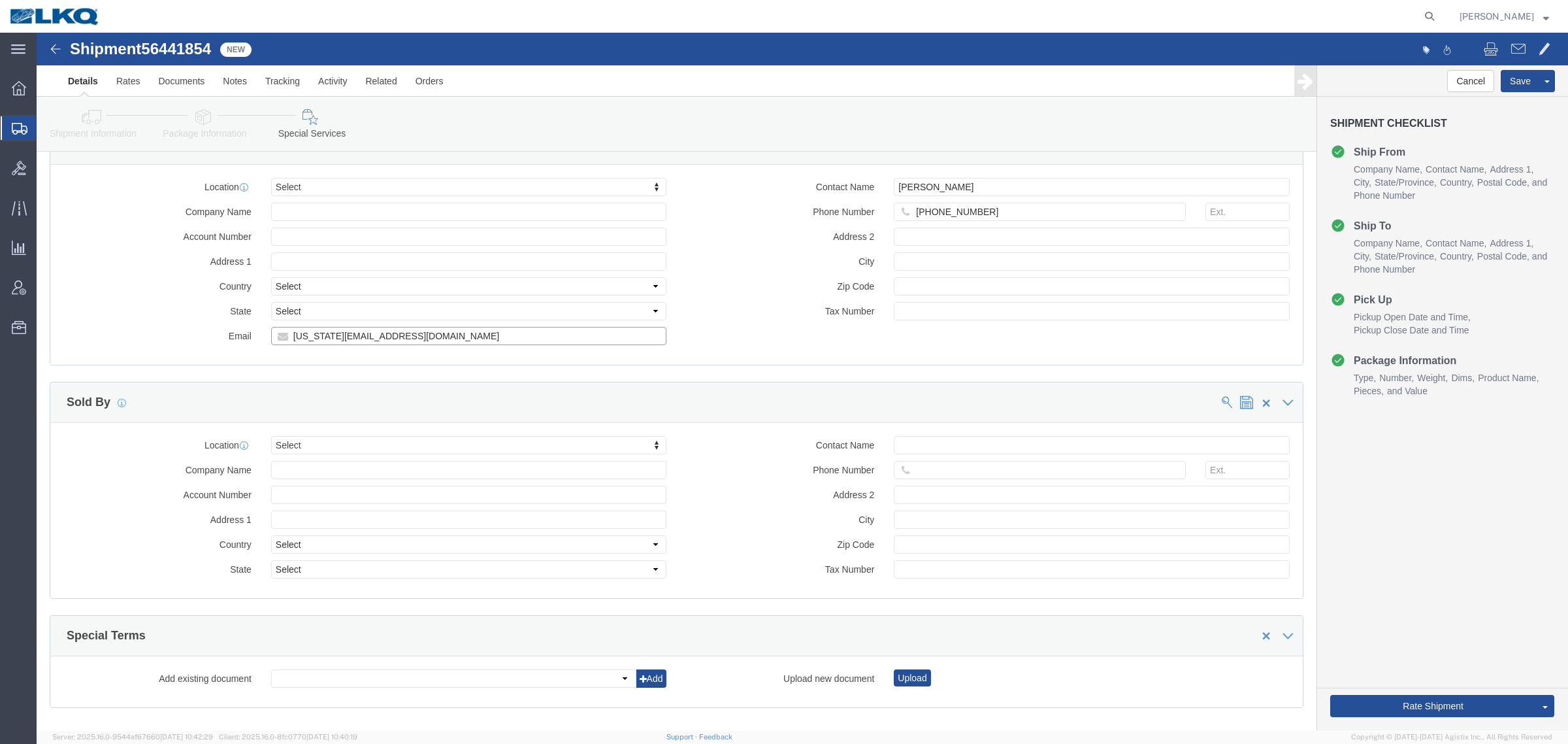
click input "[US_STATE][EMAIL_ADDRESS][DOMAIN_NAME]"
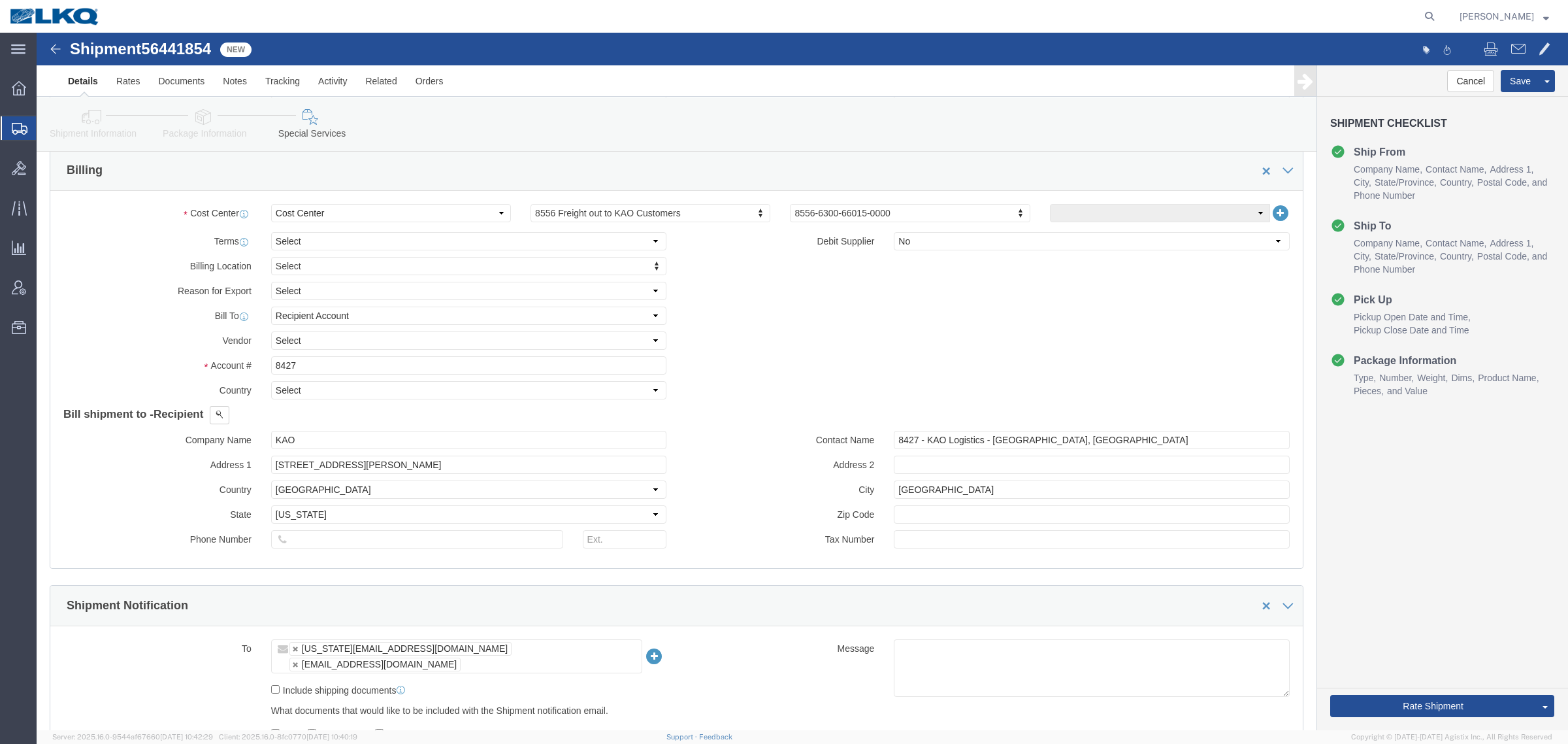
click icon
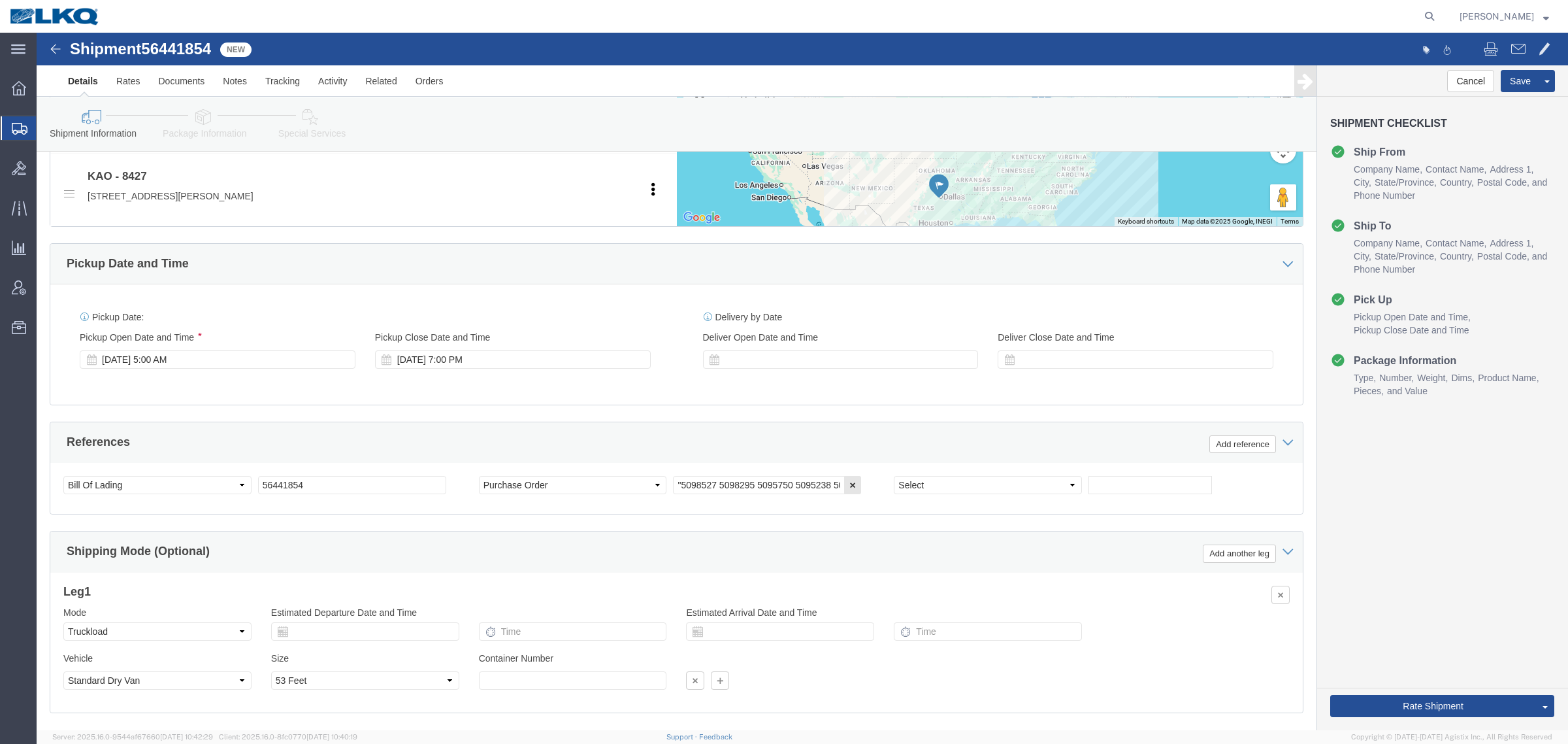
scroll to position [572, 0]
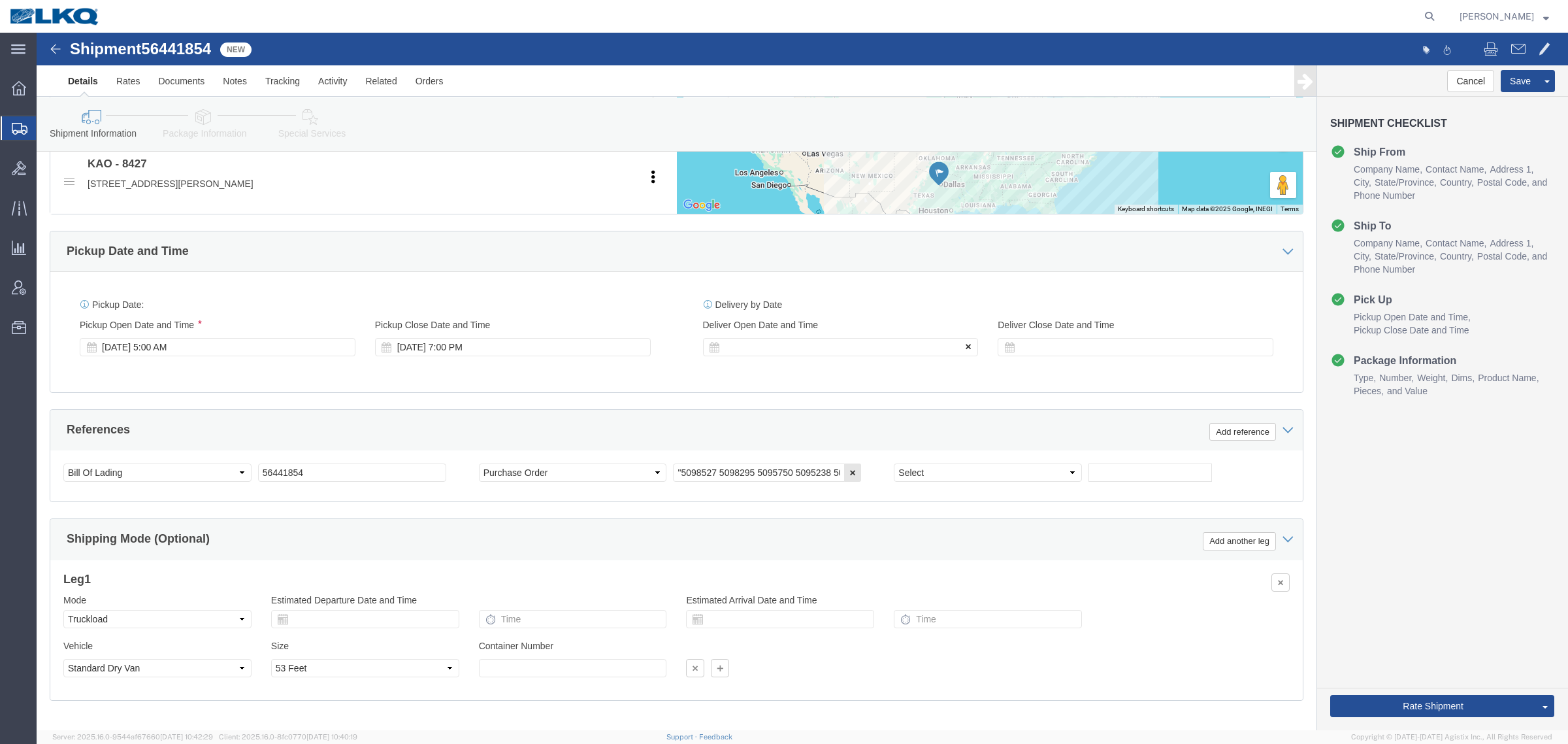
click icon
drag, startPoint x: 1000, startPoint y: 359, endPoint x: 1056, endPoint y: 373, distance: 57.7
click div "Ship From Location Location My Profile Location 1100 - LKQ Crystal River 1103 -…"
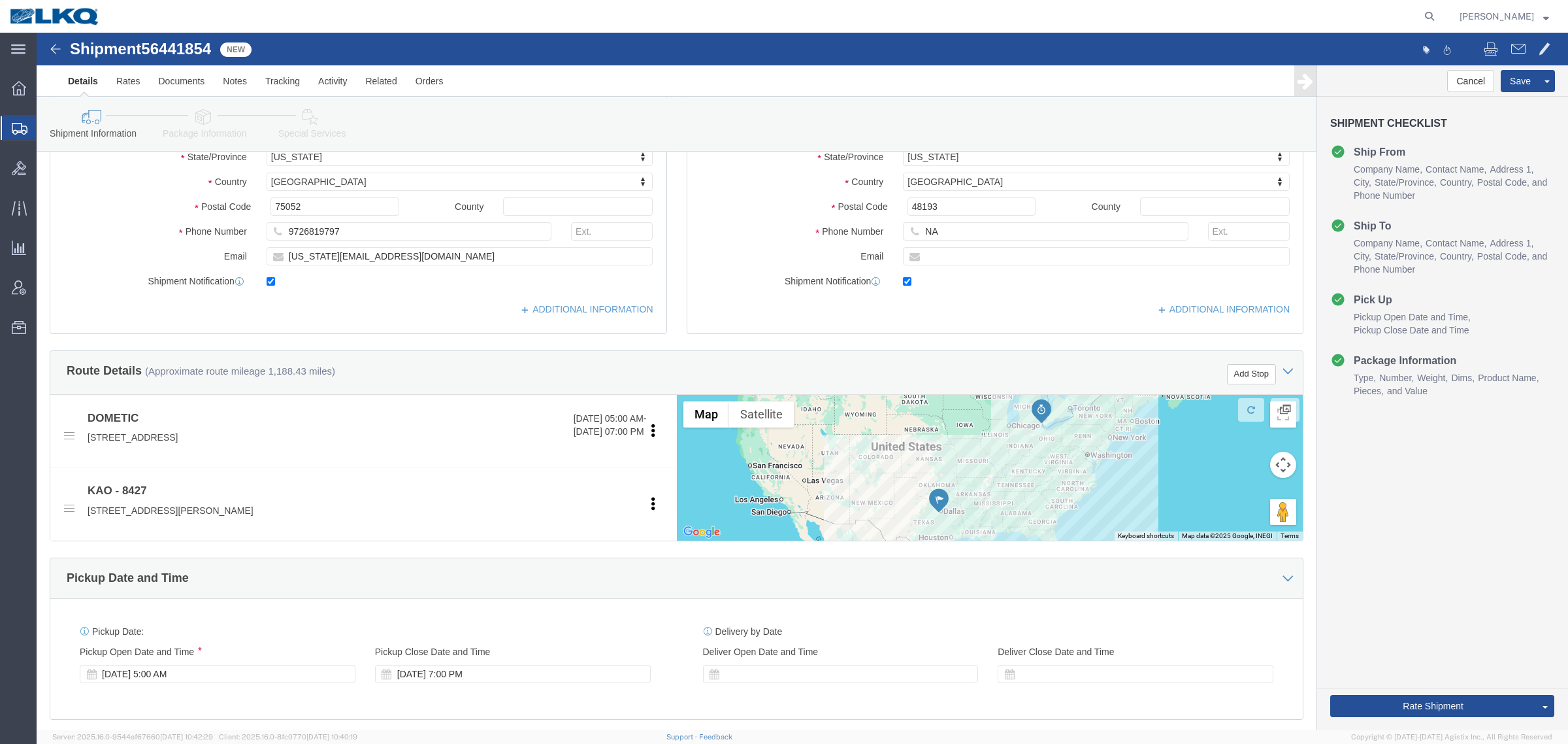
scroll to position [0, 0]
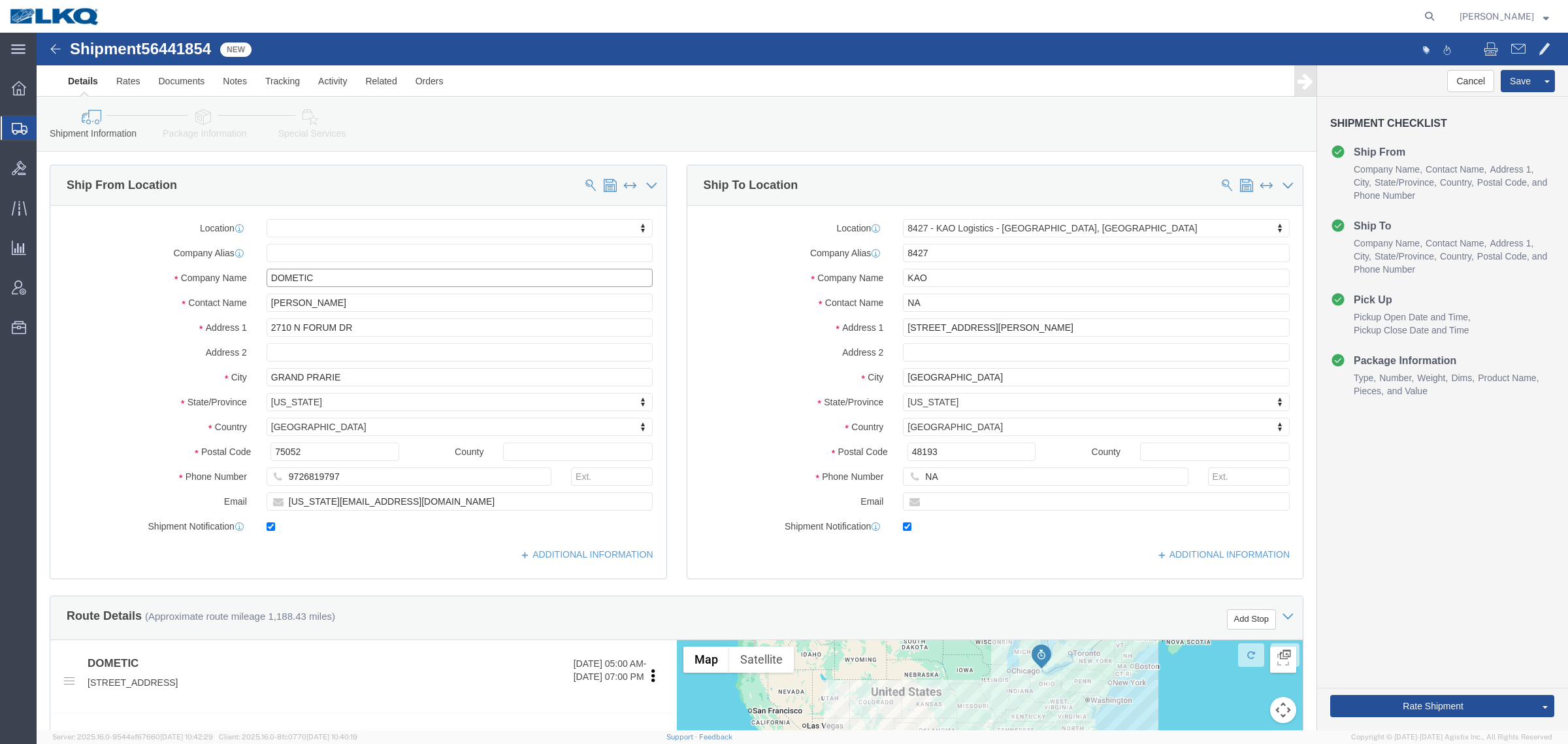
click input "DOMETIC"
click icon
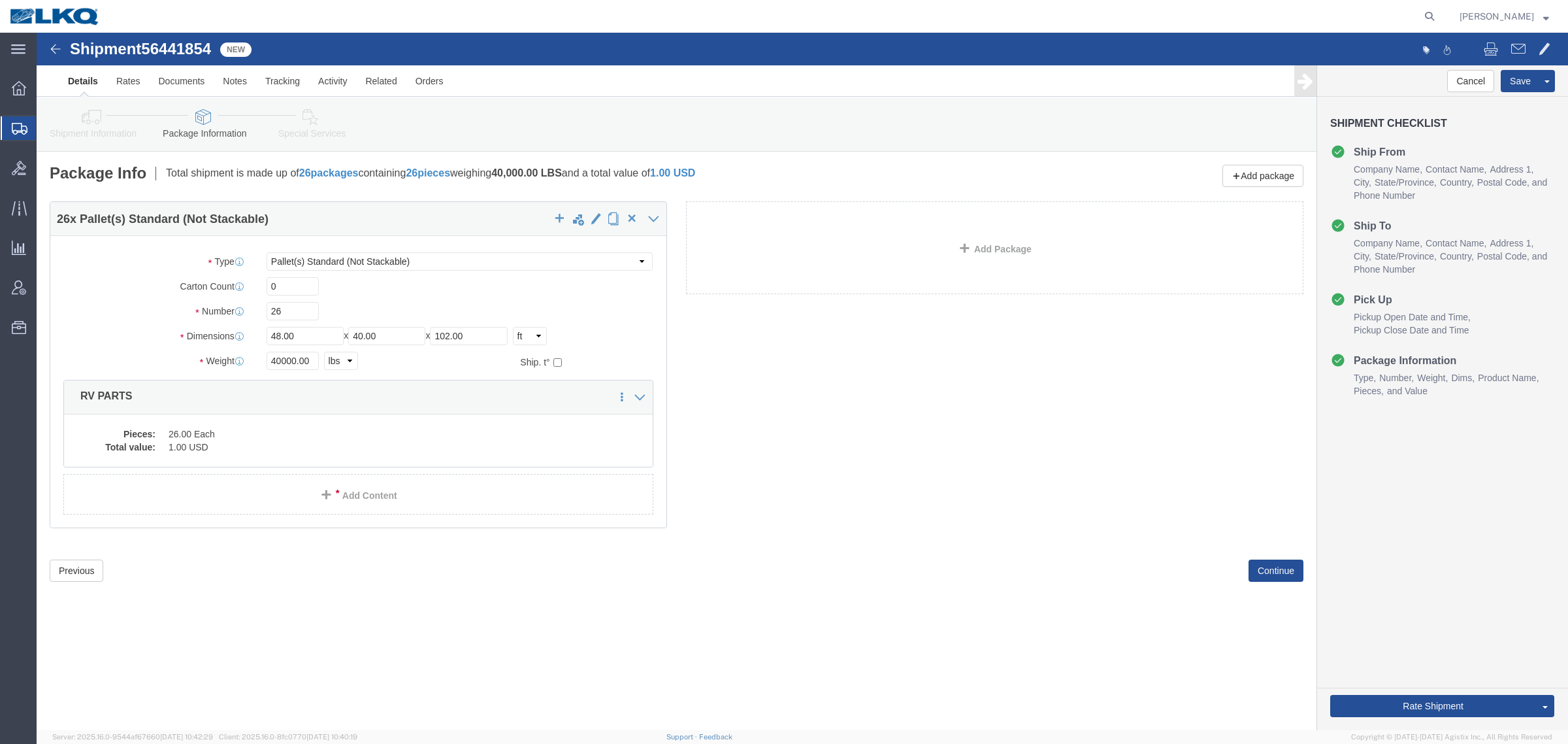
click icon
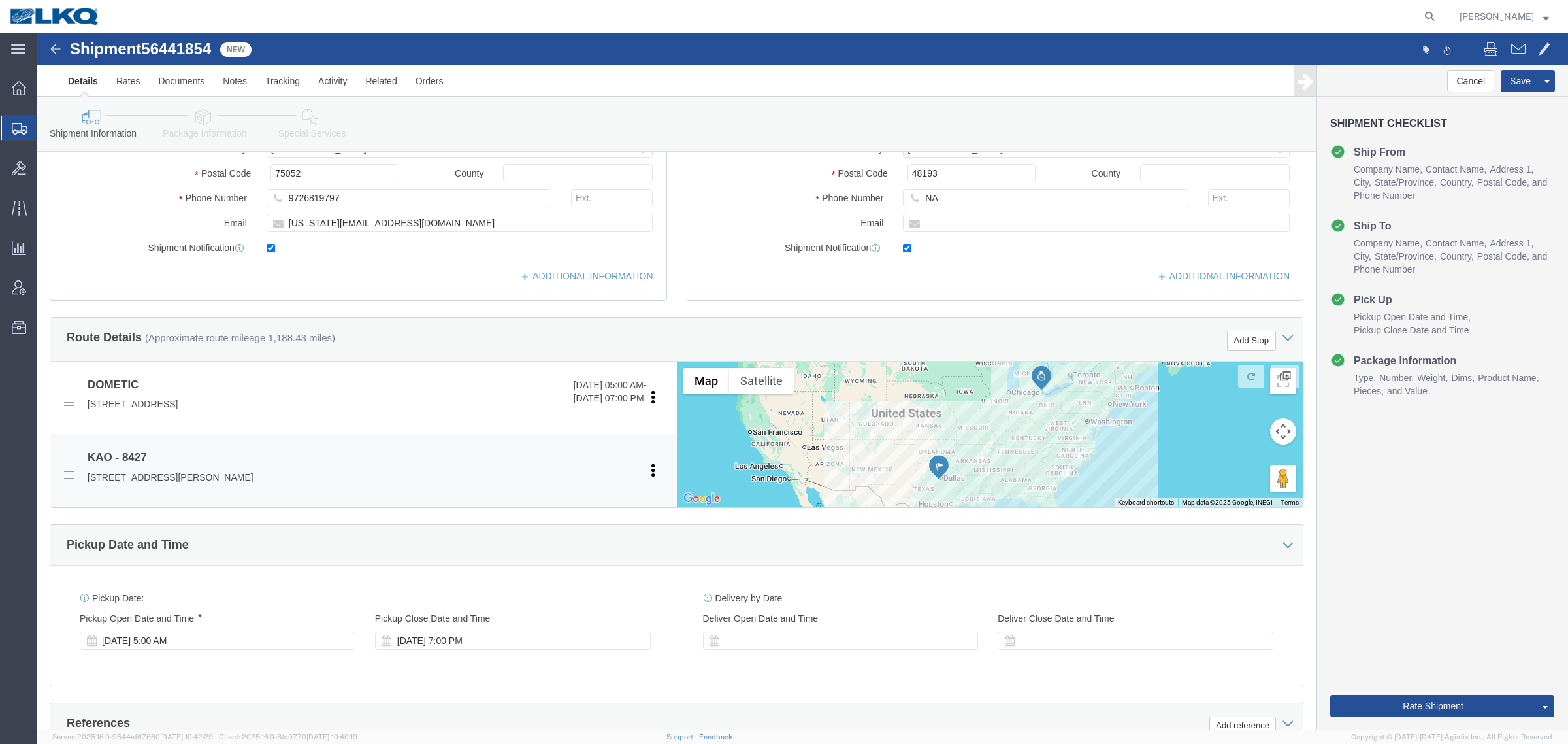
scroll to position [409, 0]
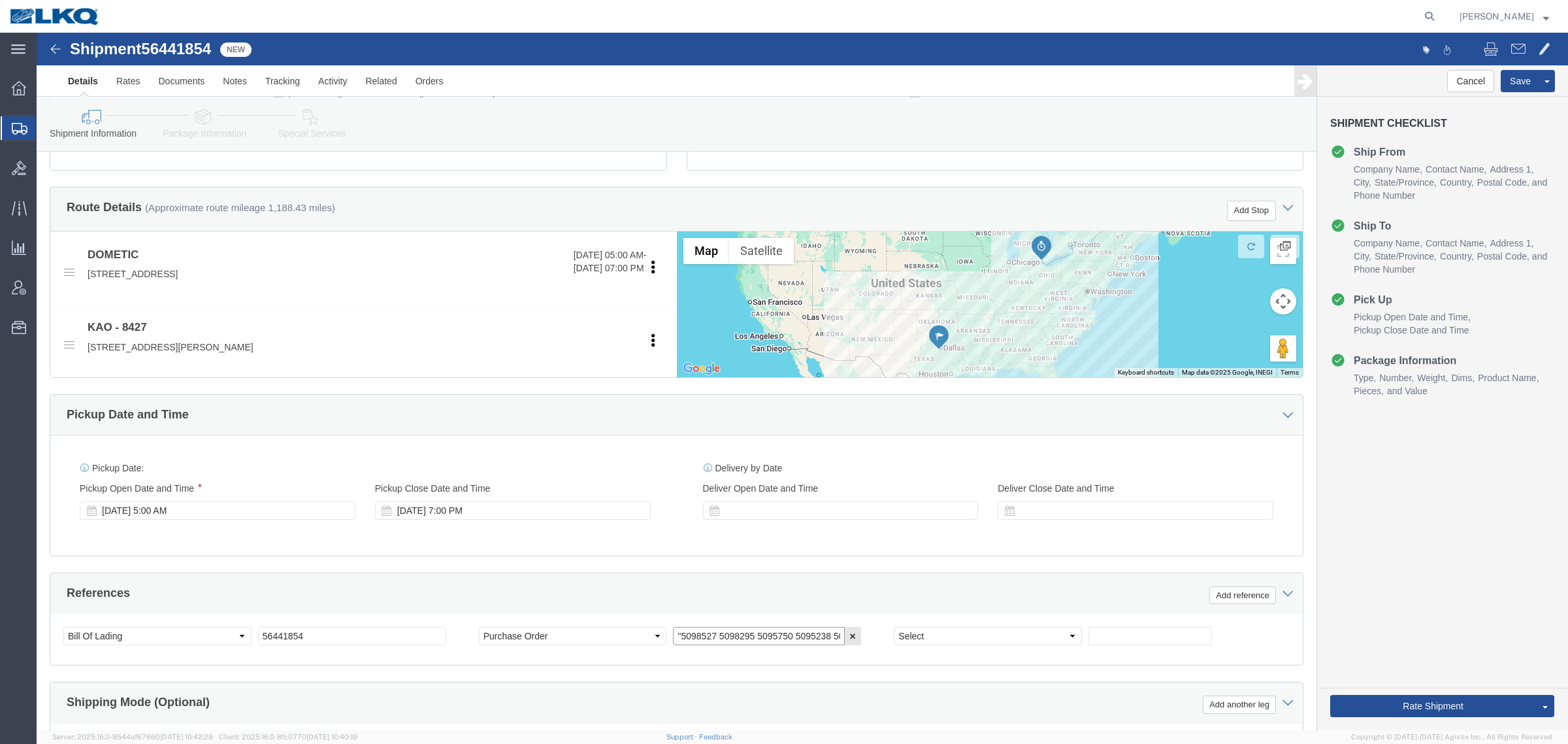
click input ""5098527 5098295 5095750 5095238 5093990 5098762""
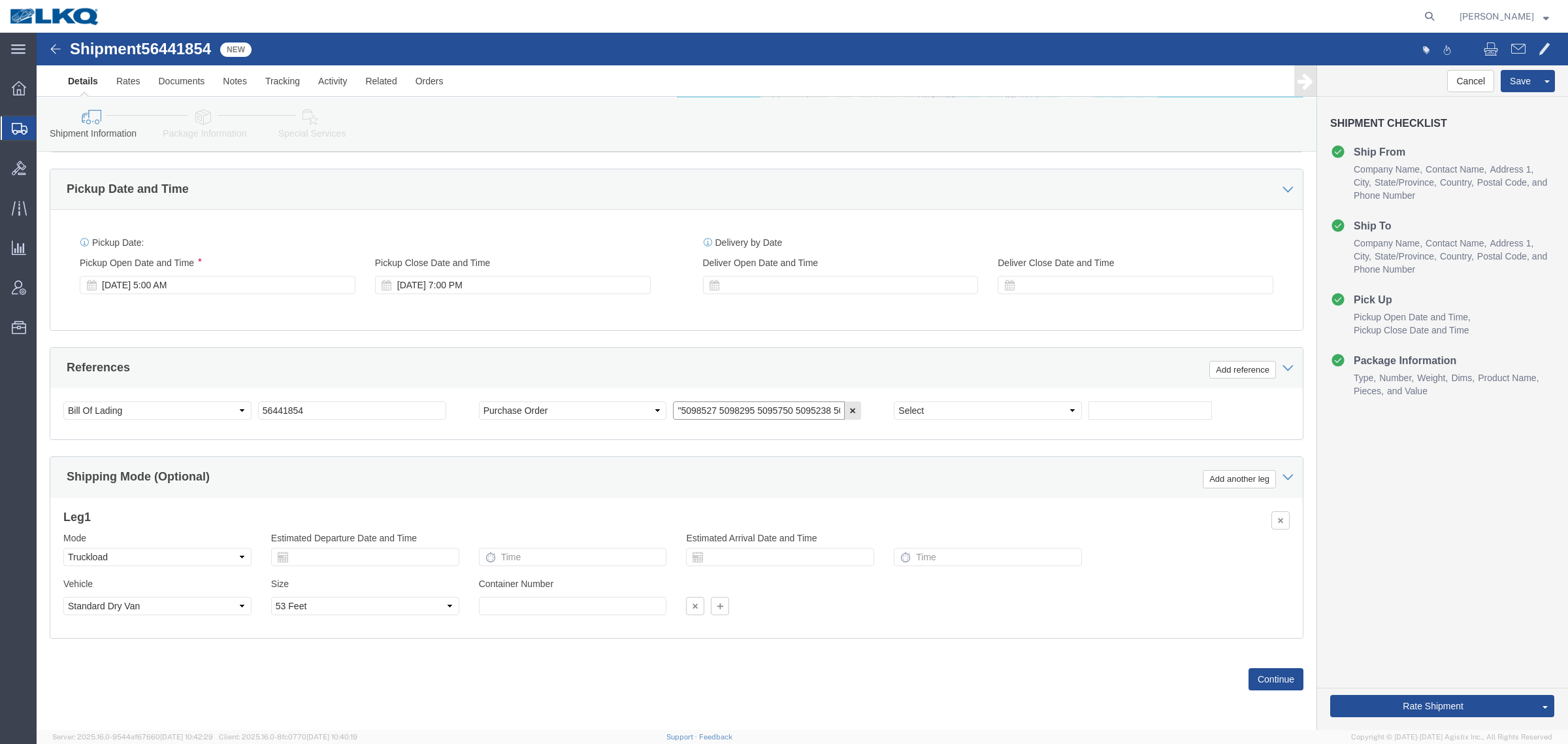
scroll to position [638, 0]
click div "Select Account Type Activity ID Airline Appointment Number ASN Batch Request # …"
click input "56441854"
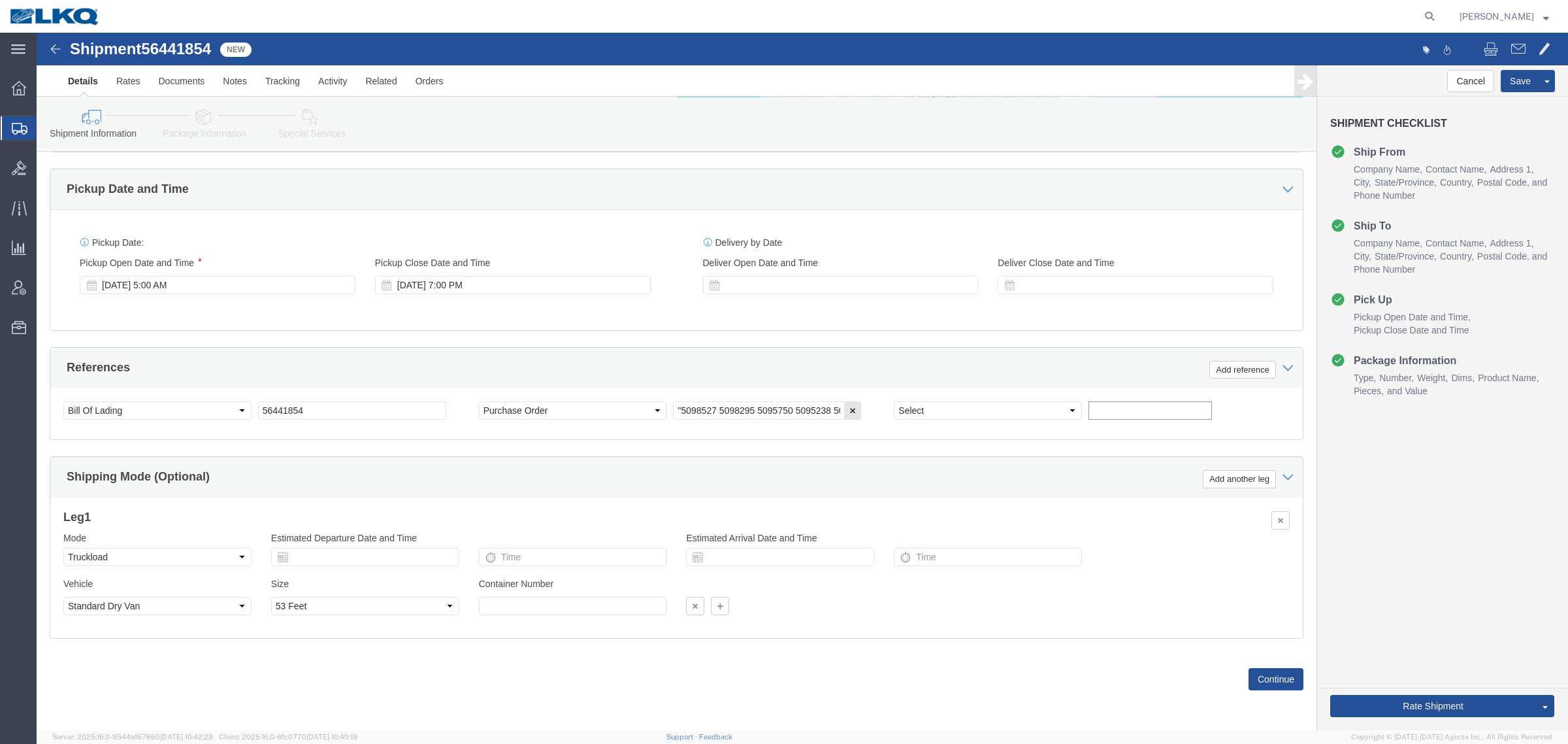
click input "text"
paste input "56441854"
type input "56441854"
click input "56441854"
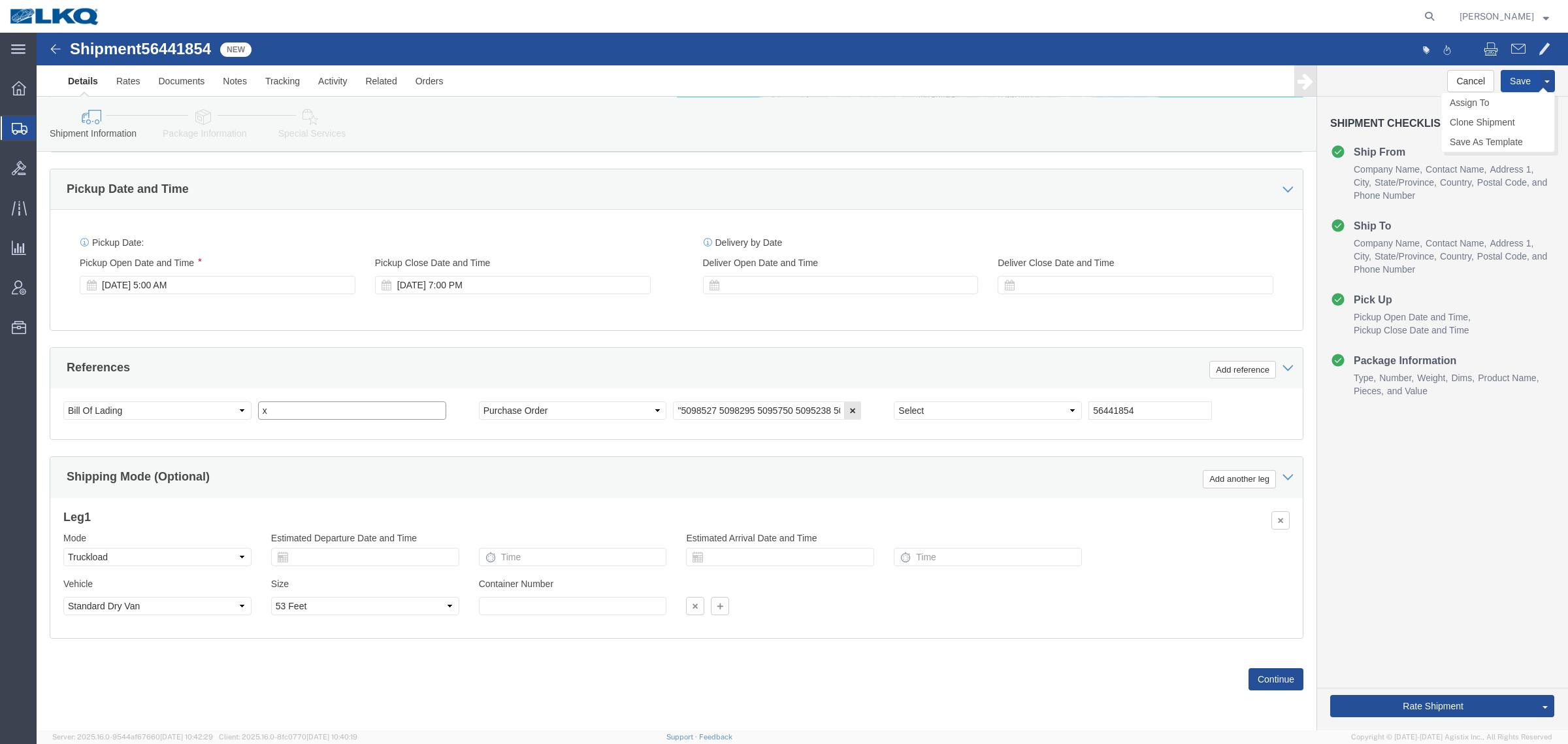
type input "x"
click button "Save"
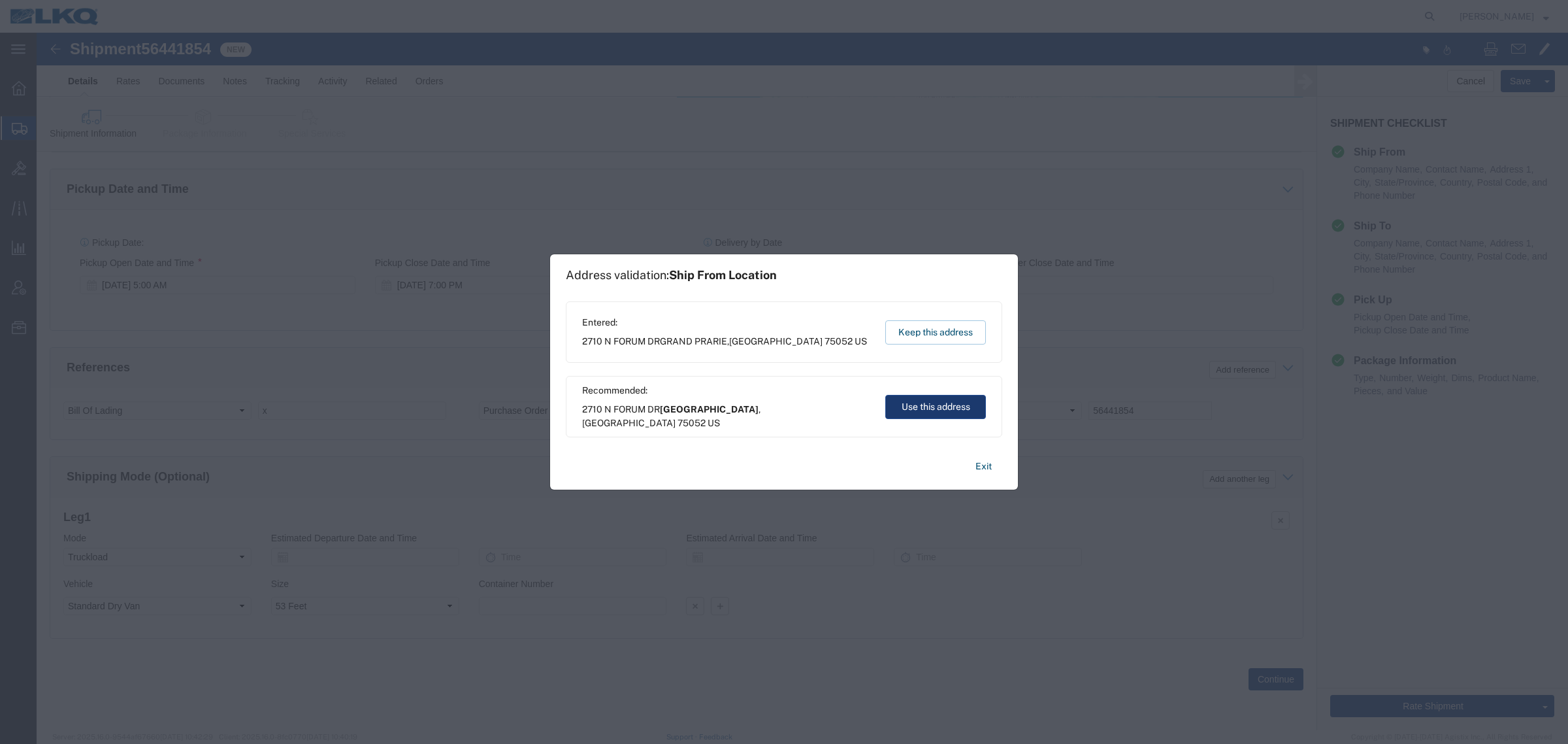
click at [919, 410] on button "Use this address" at bounding box center [935, 407] width 100 height 24
type input "Grand Prairie"
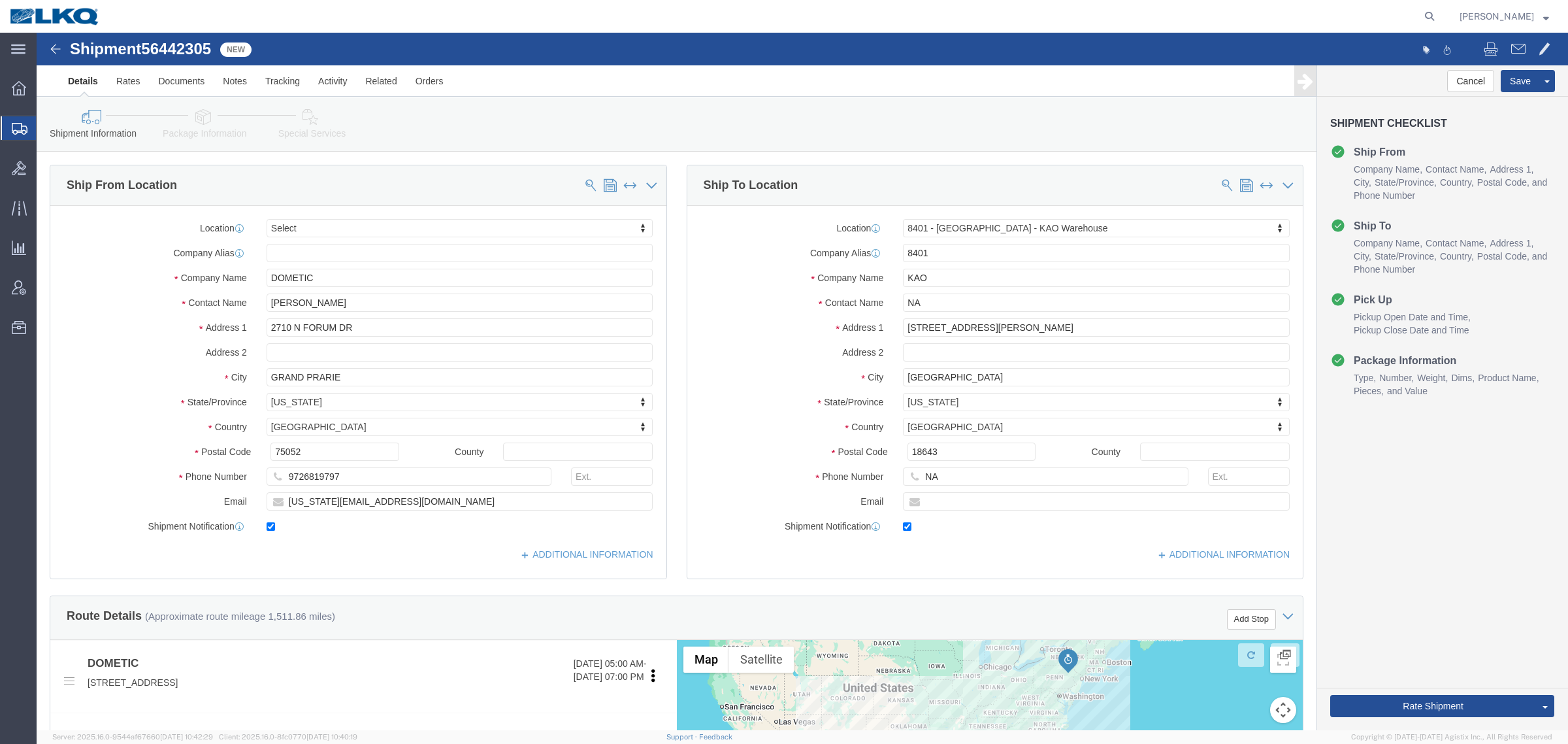
click span "56442305"
select select
select select "30522"
copy span "56442305"
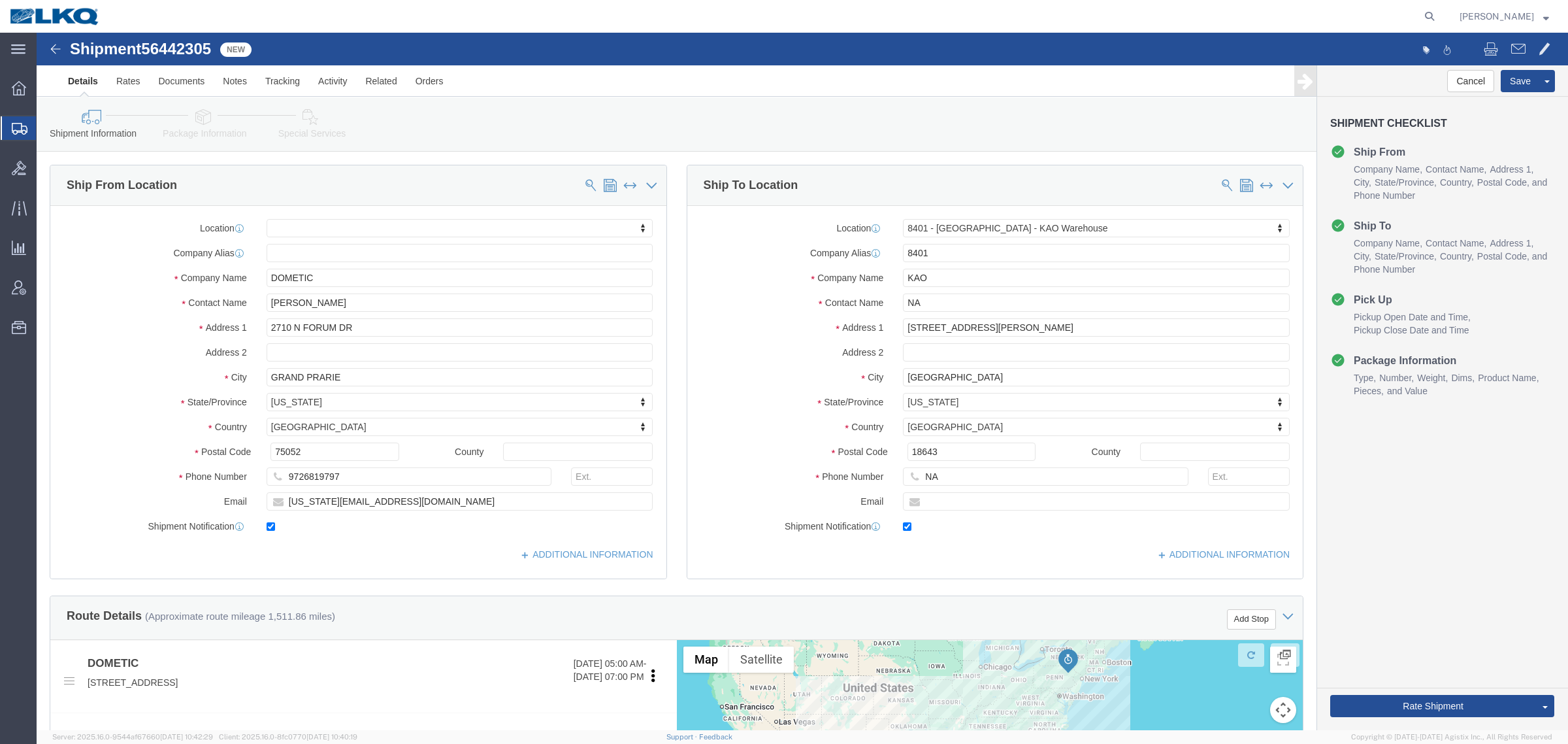
click div "Ship From Location"
click div "Shipment Information Package Information Special Services Loading Routing"
click input "DOMETIC"
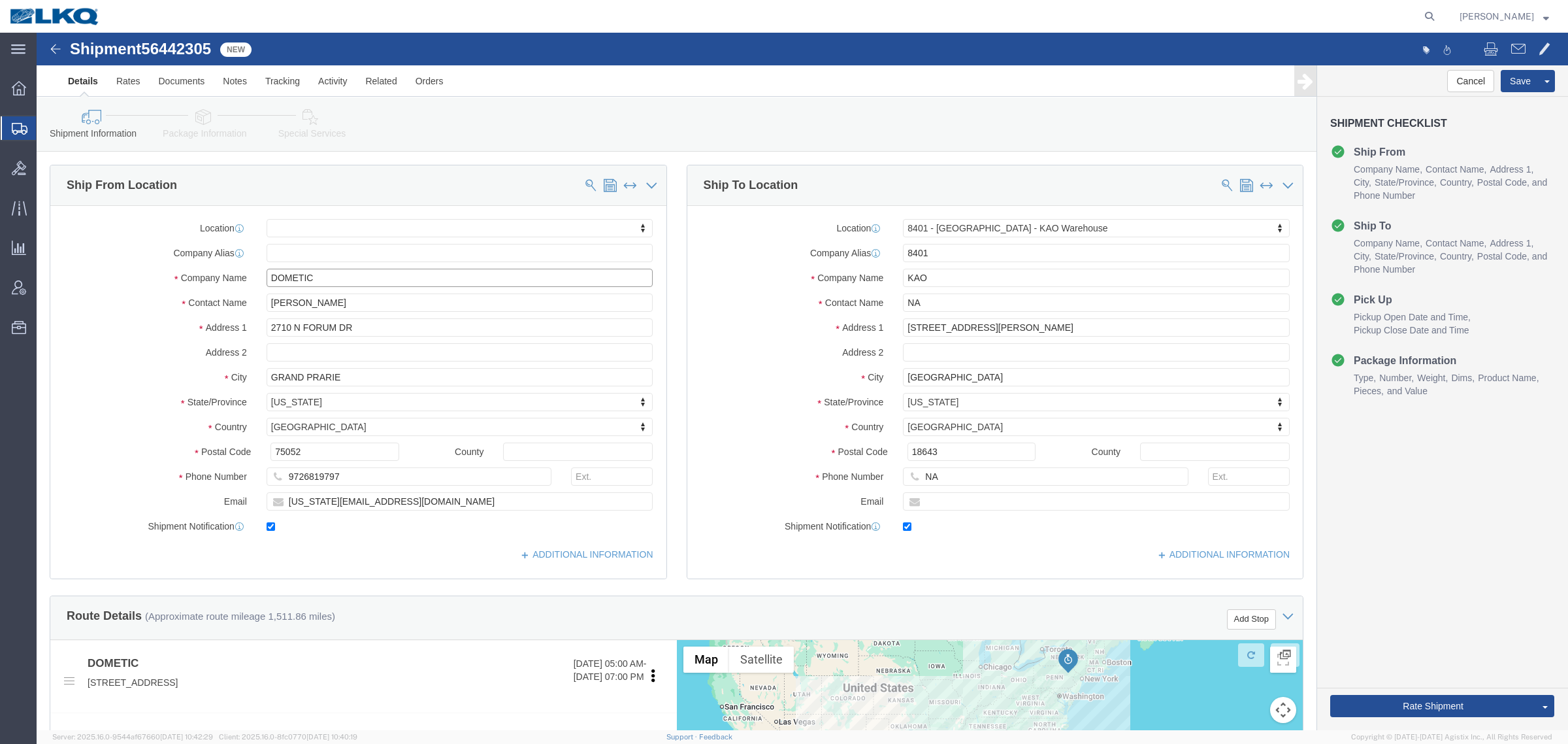
click input "DOMETIC"
click icon
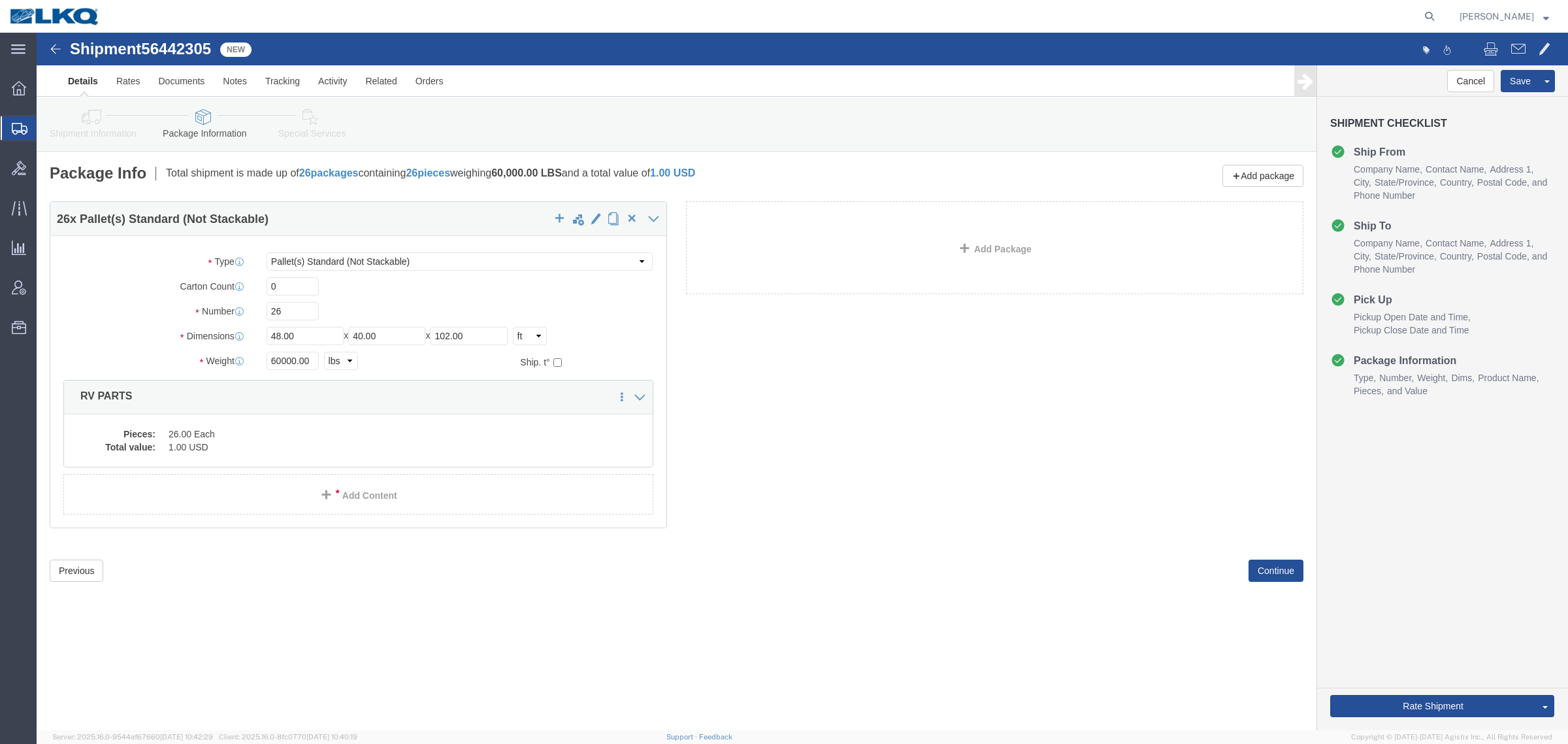
click icon
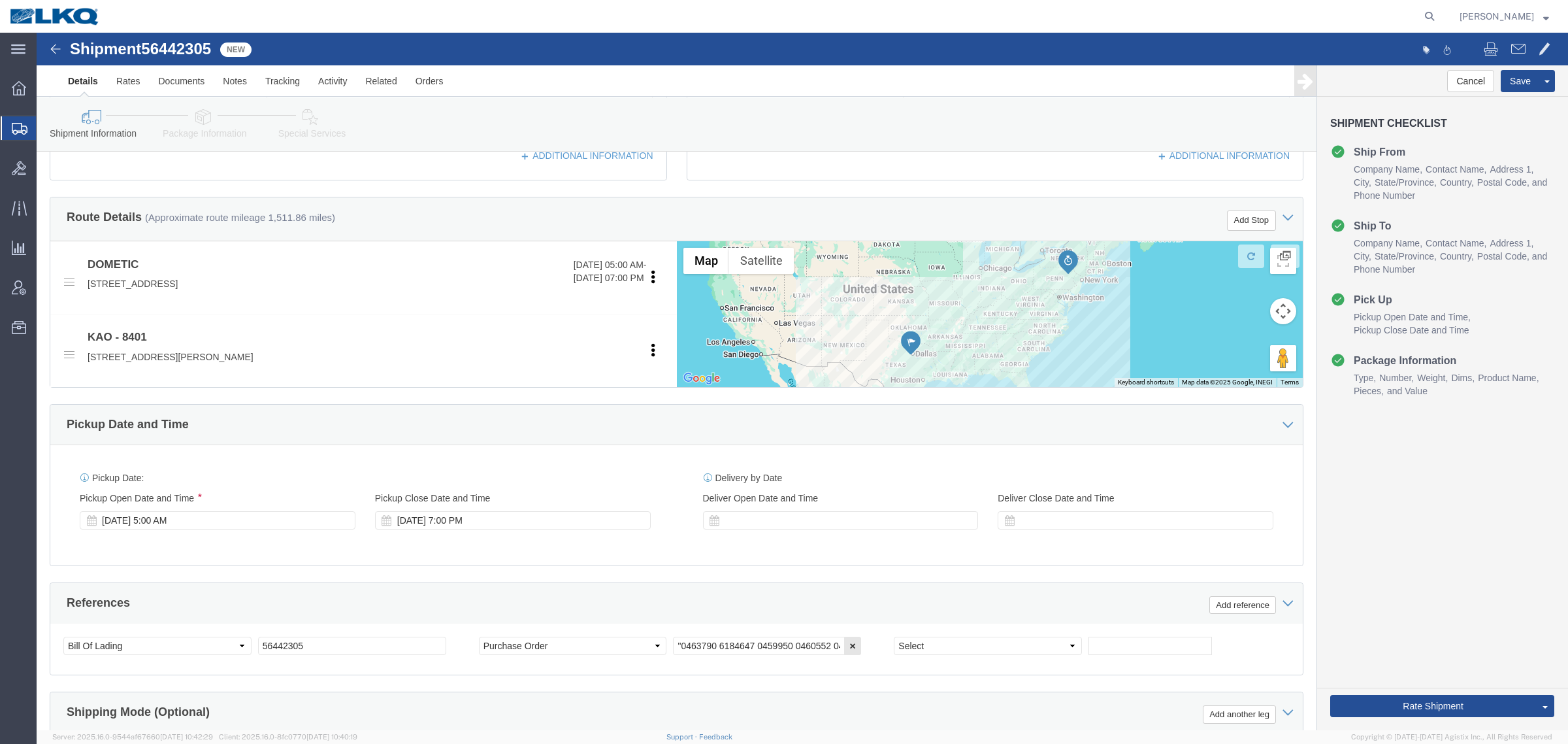
scroll to position [491, 0]
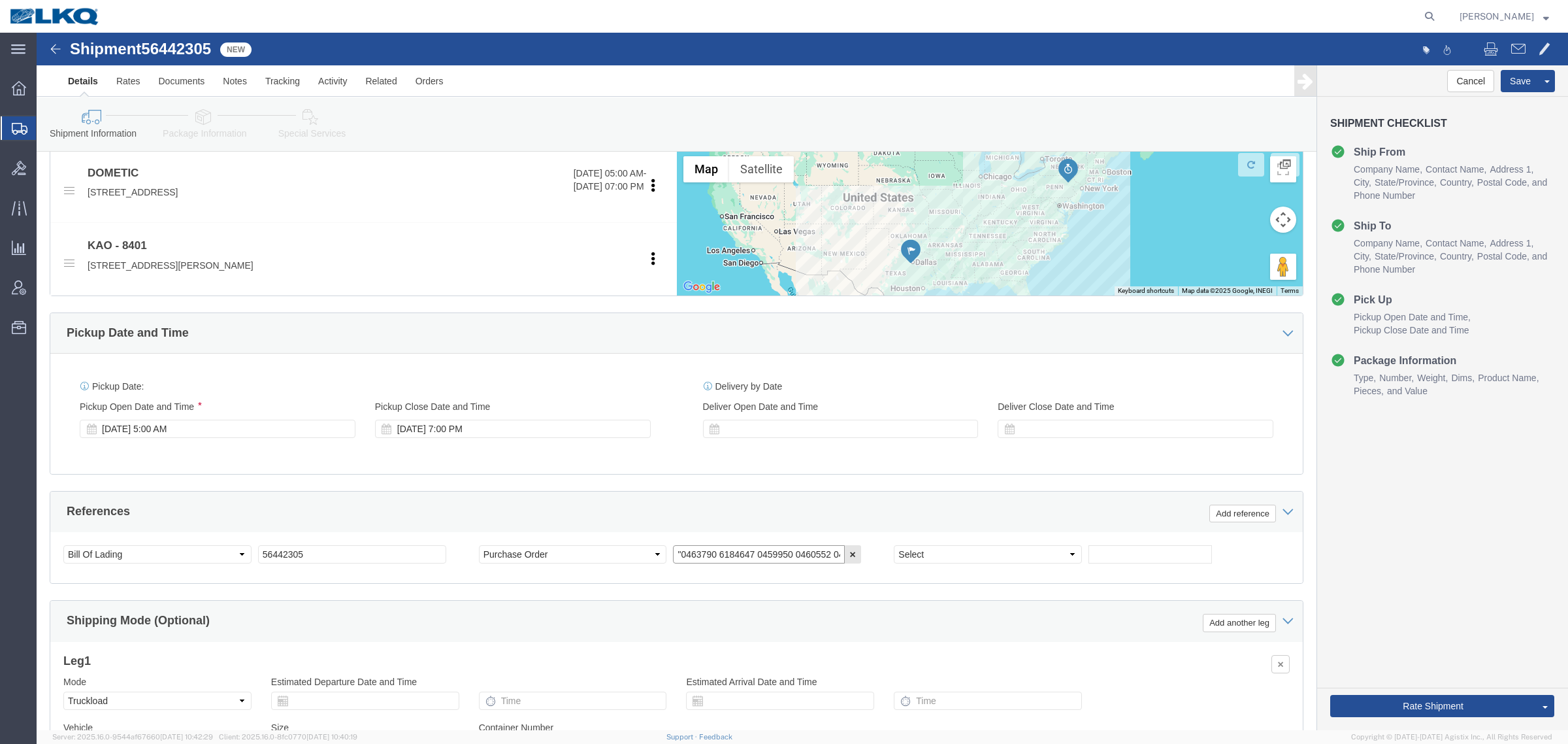
click input ""0463790 6184647 0459950 0460552 0459260 618440 0464471 0462538 0464059 ""
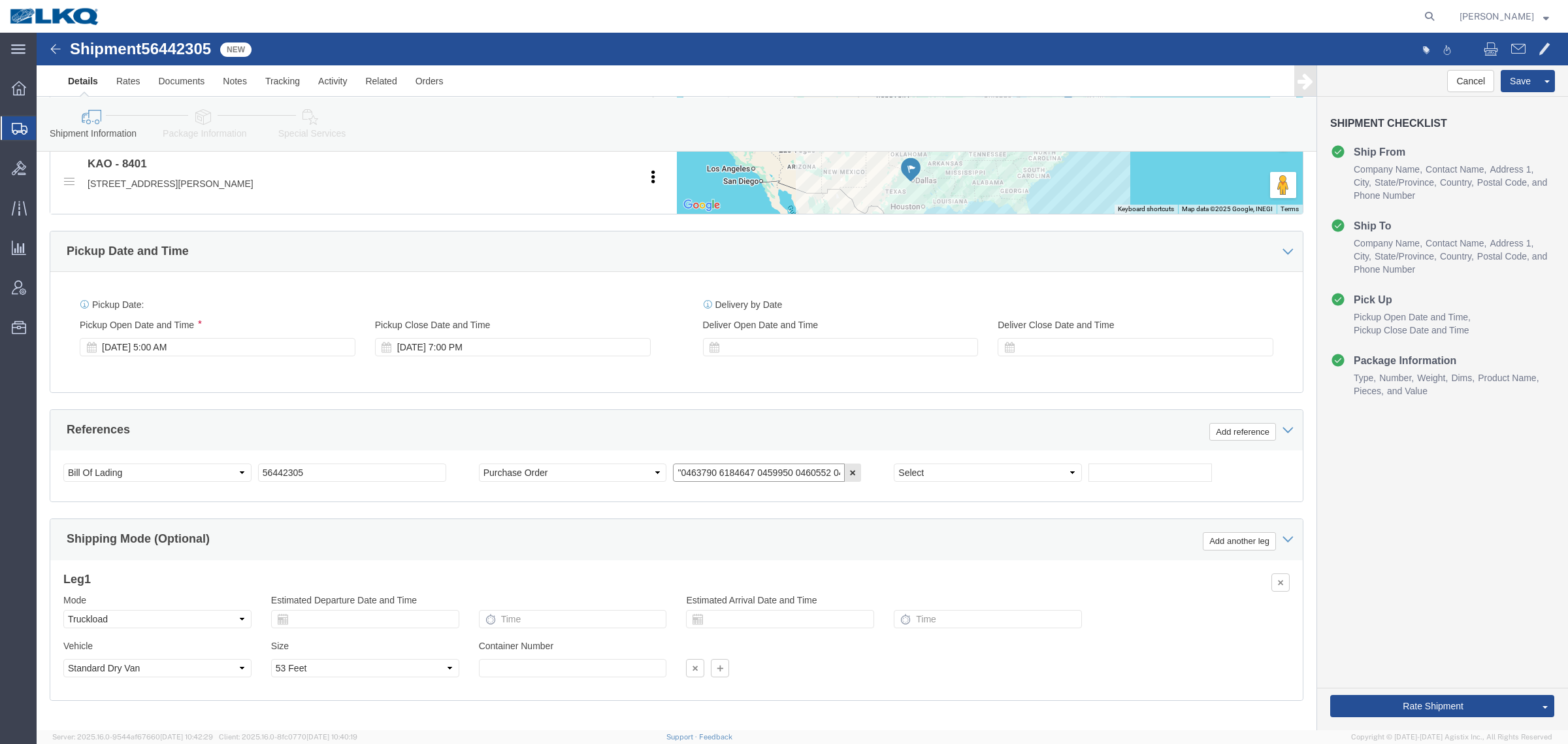
scroll to position [638, 0]
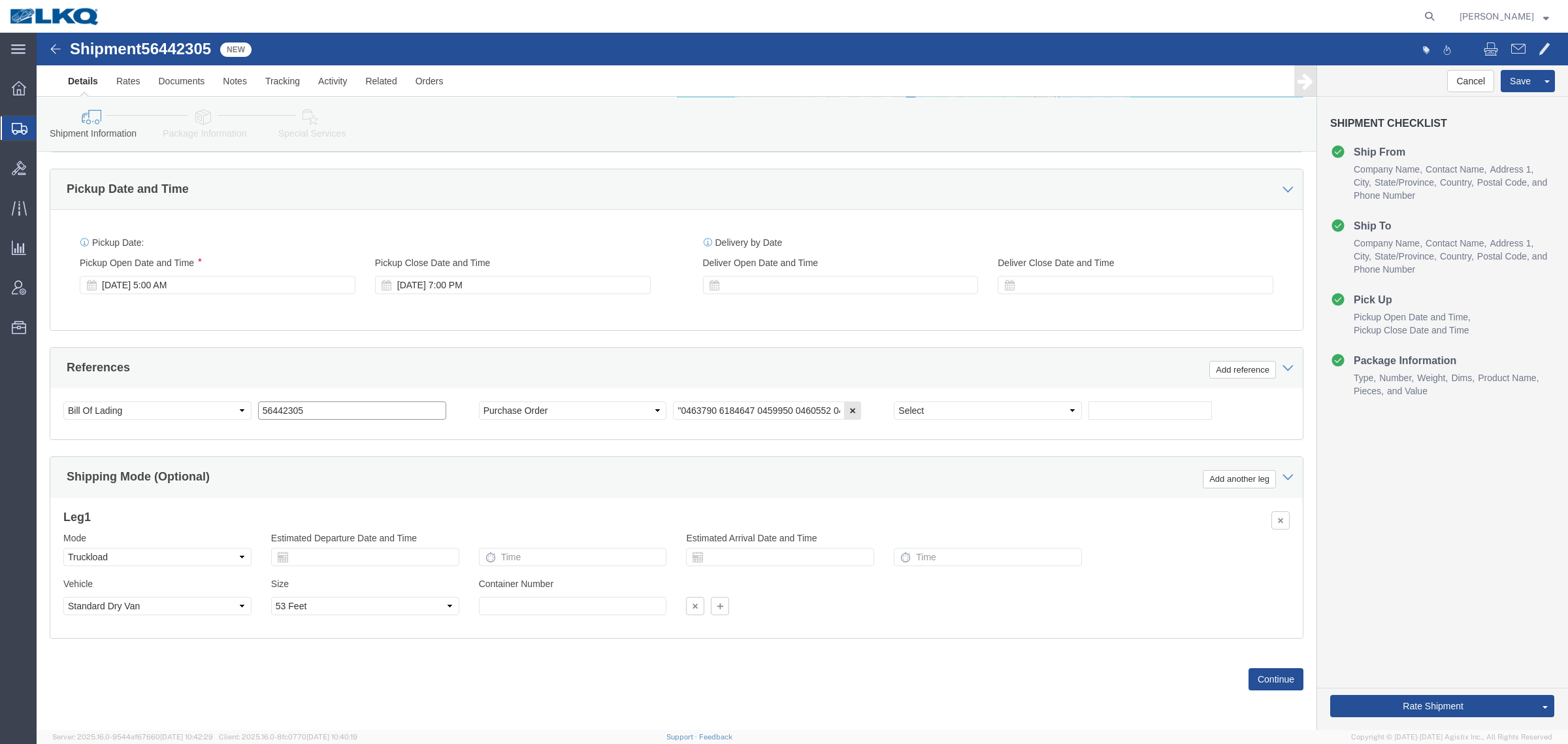
click input "56442305"
click input "text"
paste input "56442305"
type input "56442305"
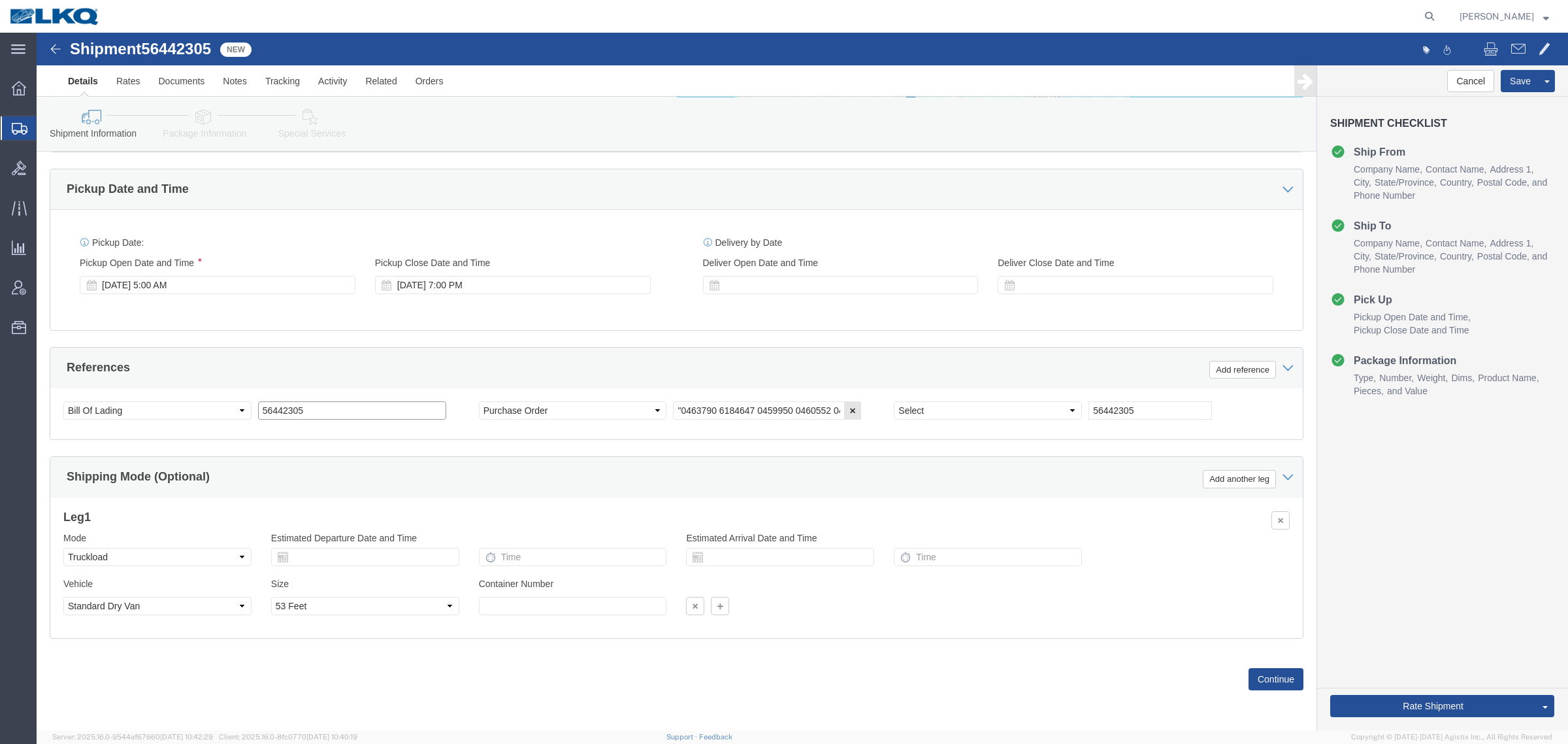
click input "56442305"
type input "x"
drag, startPoint x: 1484, startPoint y: 49, endPoint x: 1518, endPoint y: 60, distance: 35.7
click button "Save"
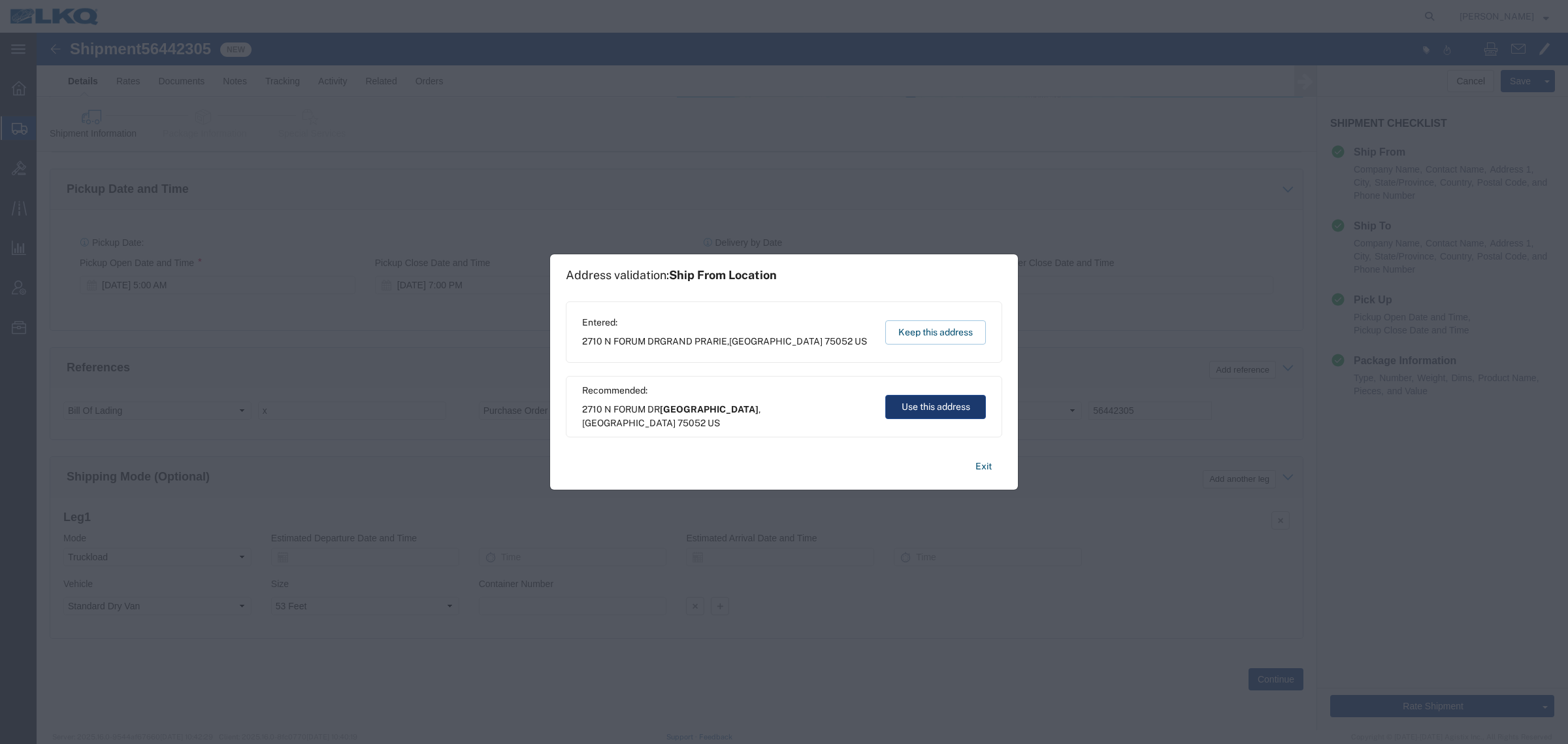
click at [947, 404] on button "Use this address" at bounding box center [935, 407] width 100 height 24
type input "[GEOGRAPHIC_DATA]"
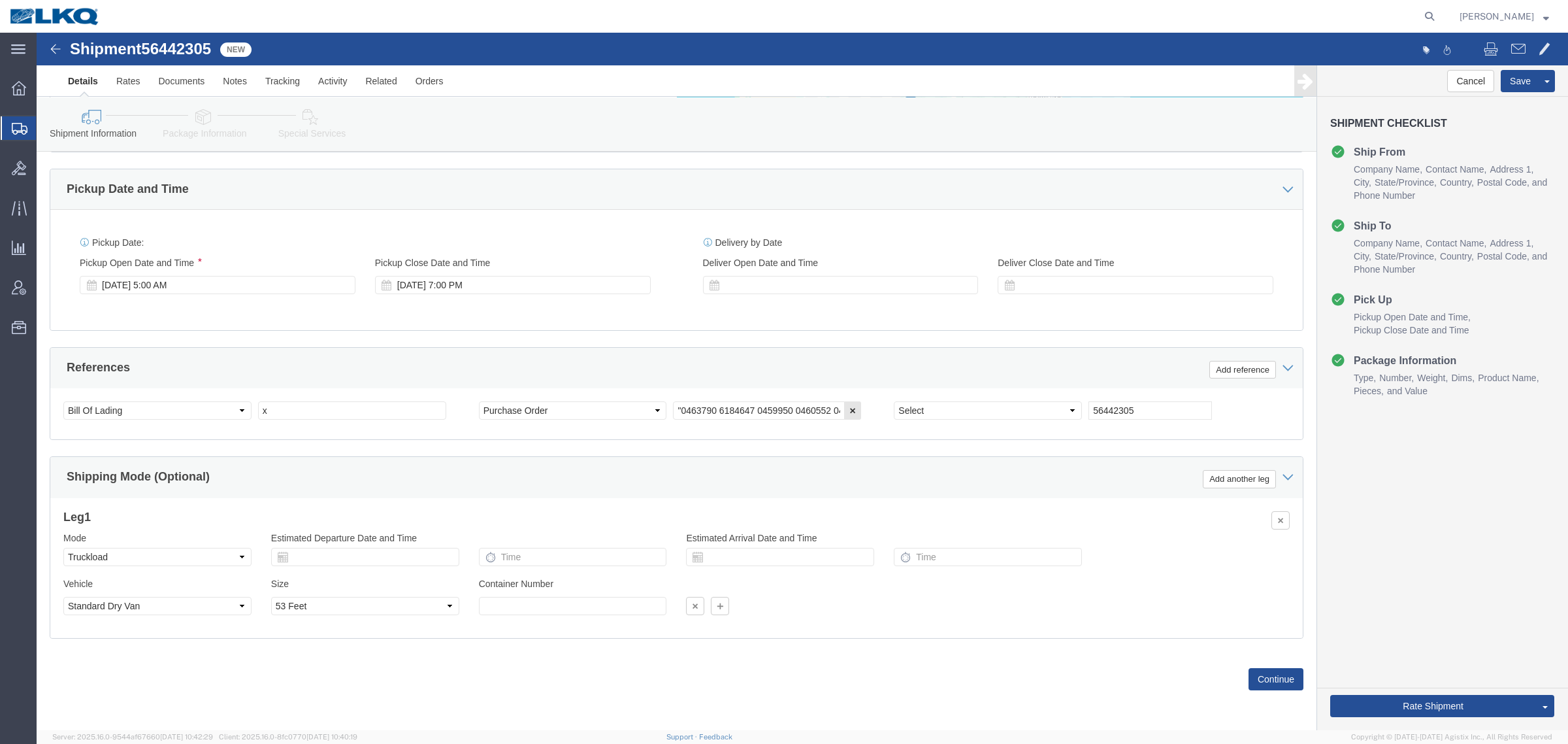
drag, startPoint x: 642, startPoint y: 184, endPoint x: 657, endPoint y: 198, distance: 20.5
click div "Pickup Date: Pickup Start Date Pickup Start Time Pickup Open Date and Time Aug …"
click button "Save"
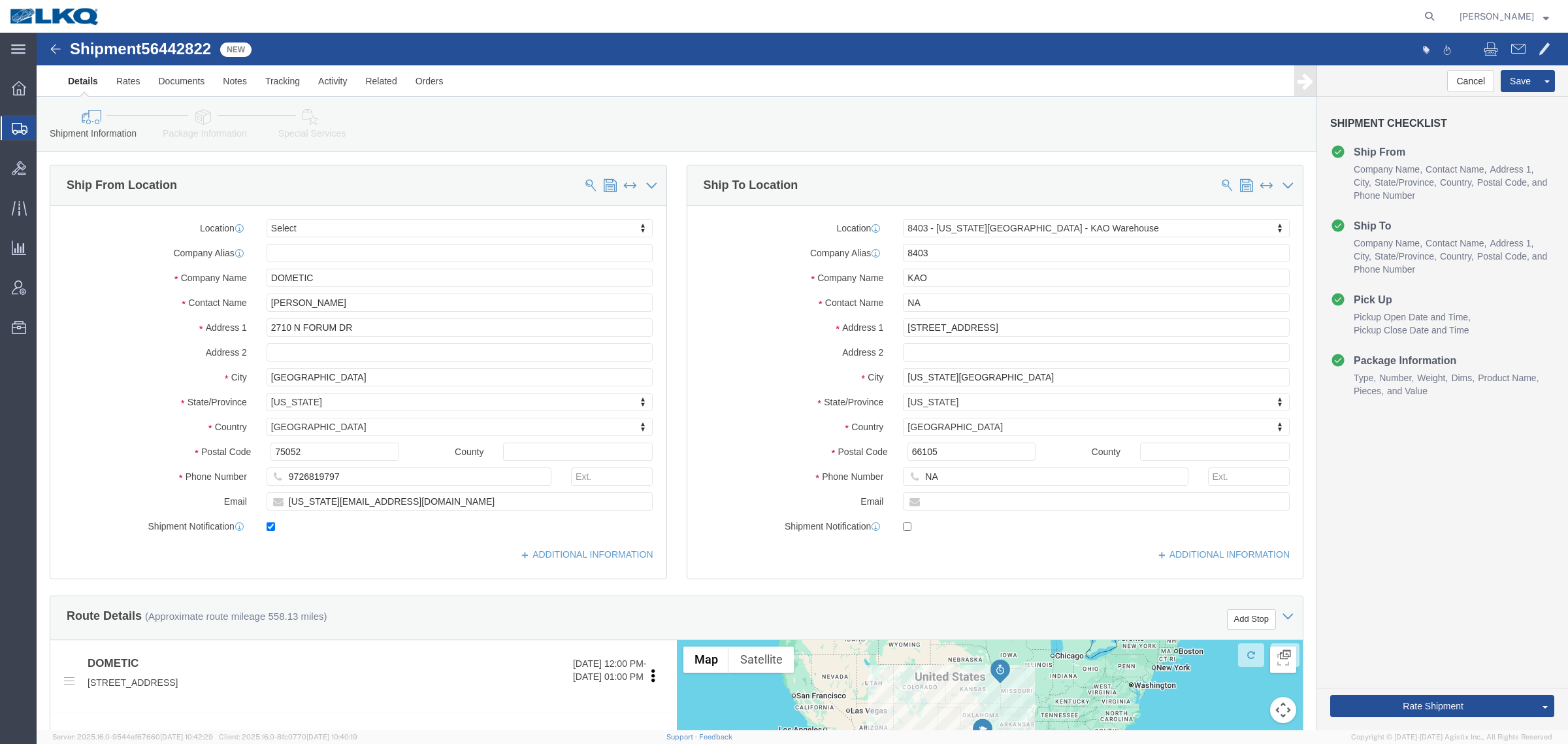
click span "56442822"
select select
select select "30524"
copy span "56442822"
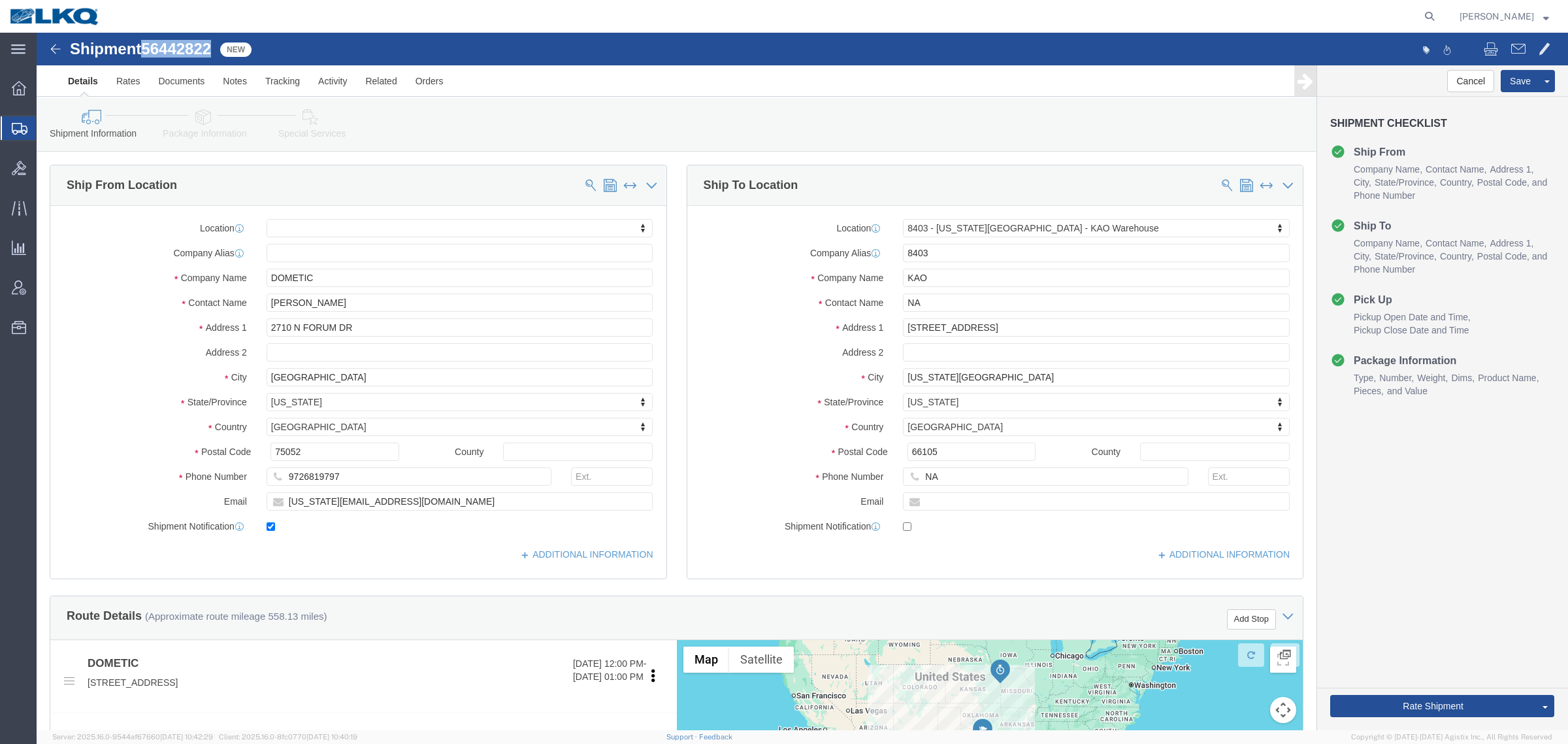
click icon
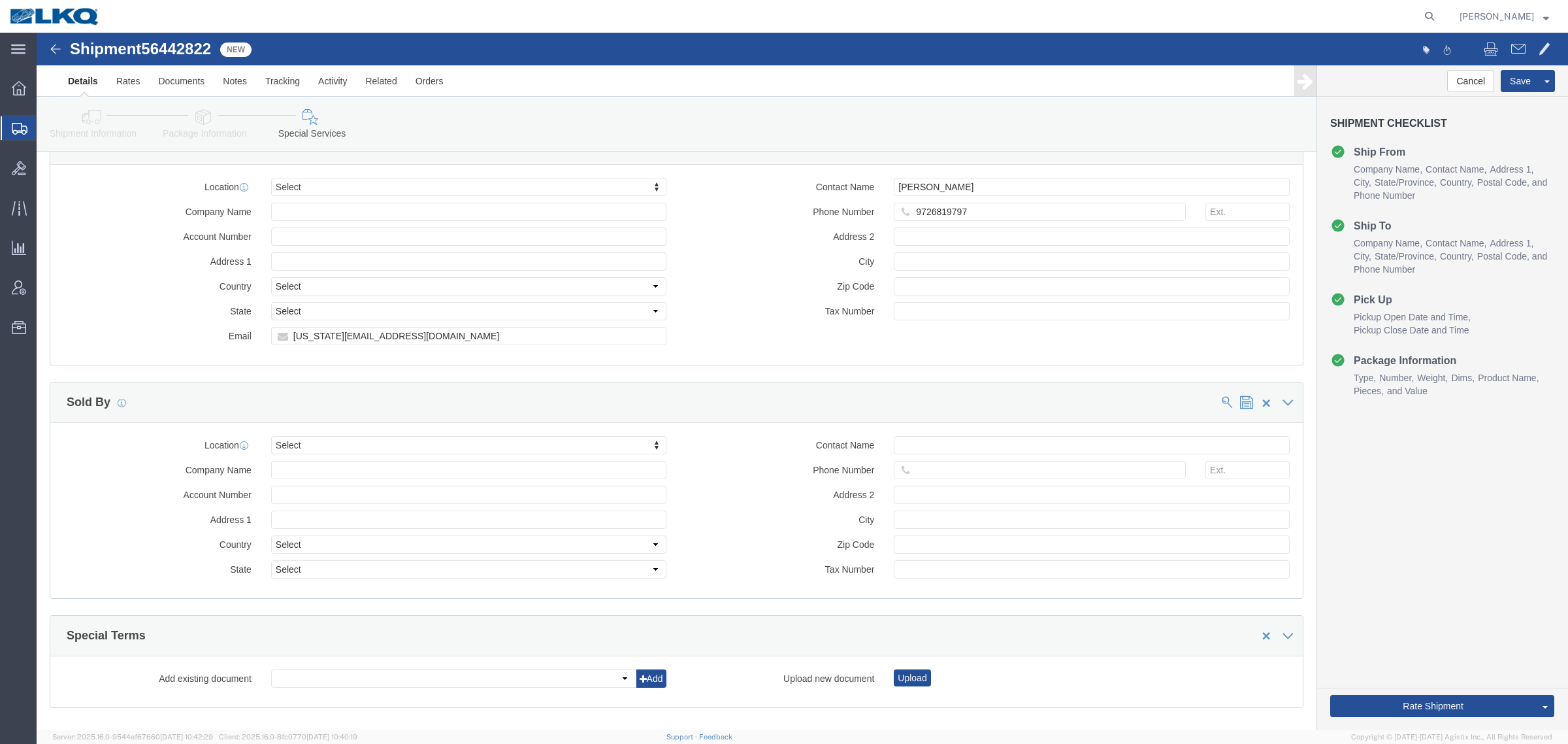
scroll to position [1286, 0]
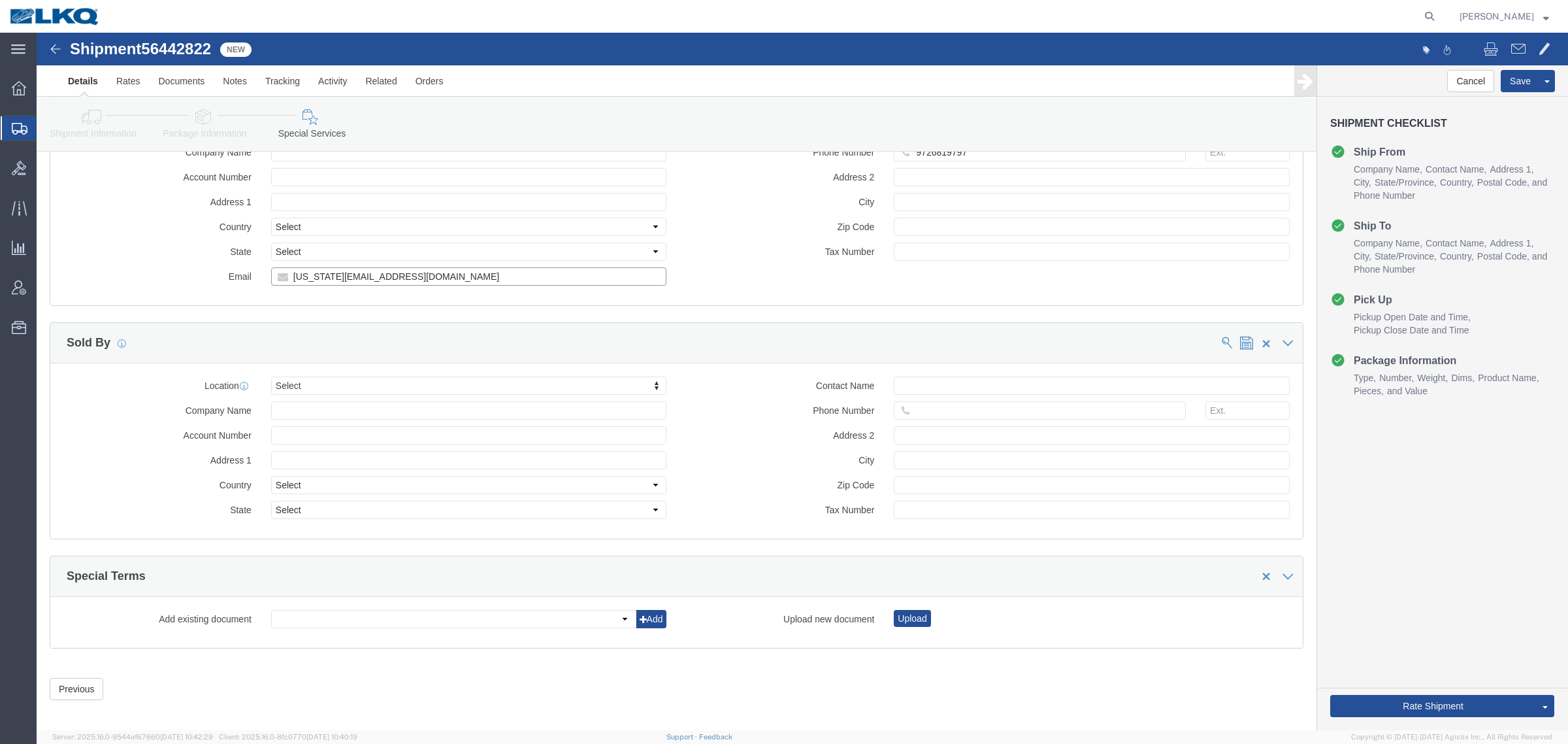
click input "[US_STATE][EMAIL_ADDRESS][DOMAIN_NAME]"
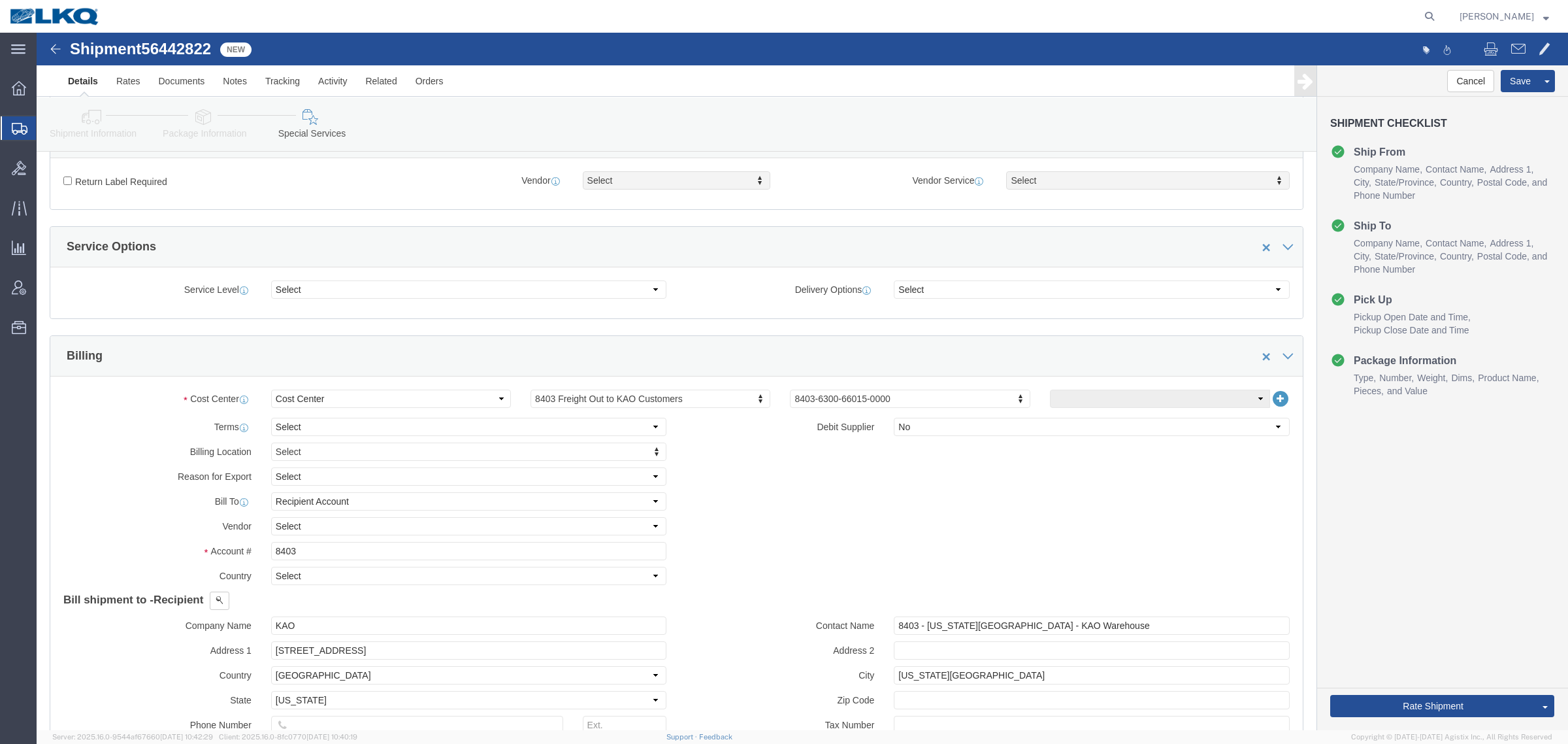
click link "Shipment Information"
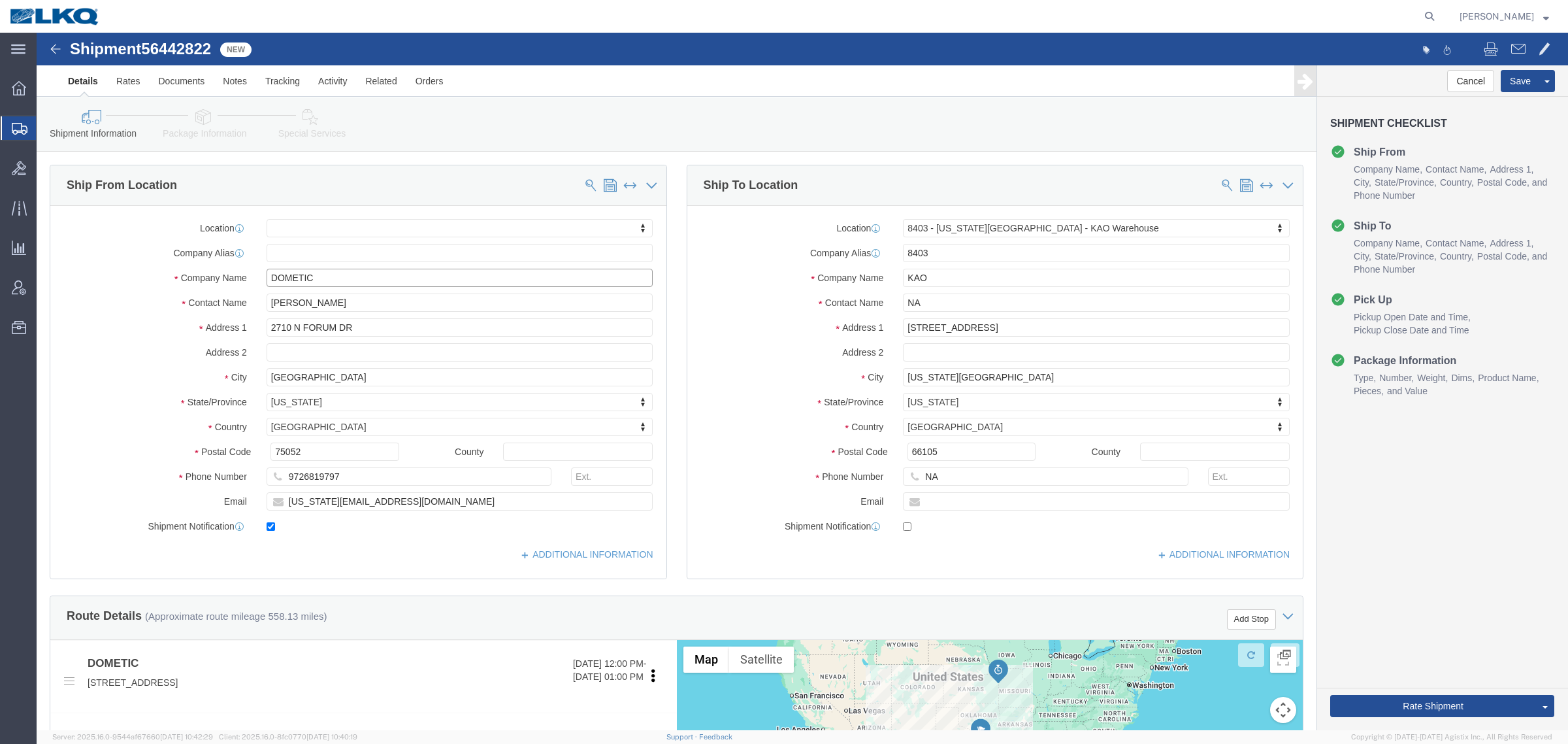
drag, startPoint x: 261, startPoint y: 237, endPoint x: 255, endPoint y: 244, distance: 9.2
click input "DOMETIC"
click icon
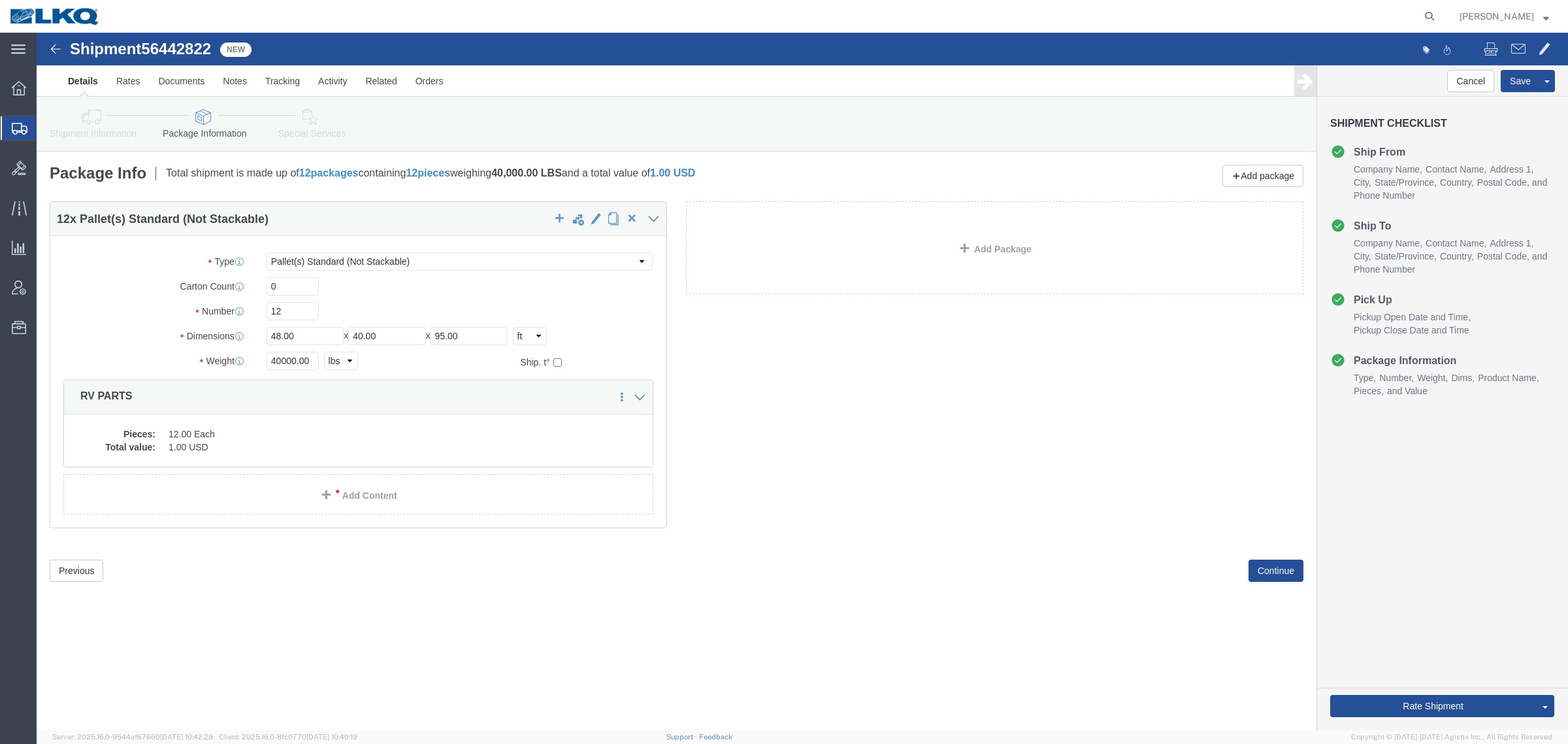
click link "Shipment Information"
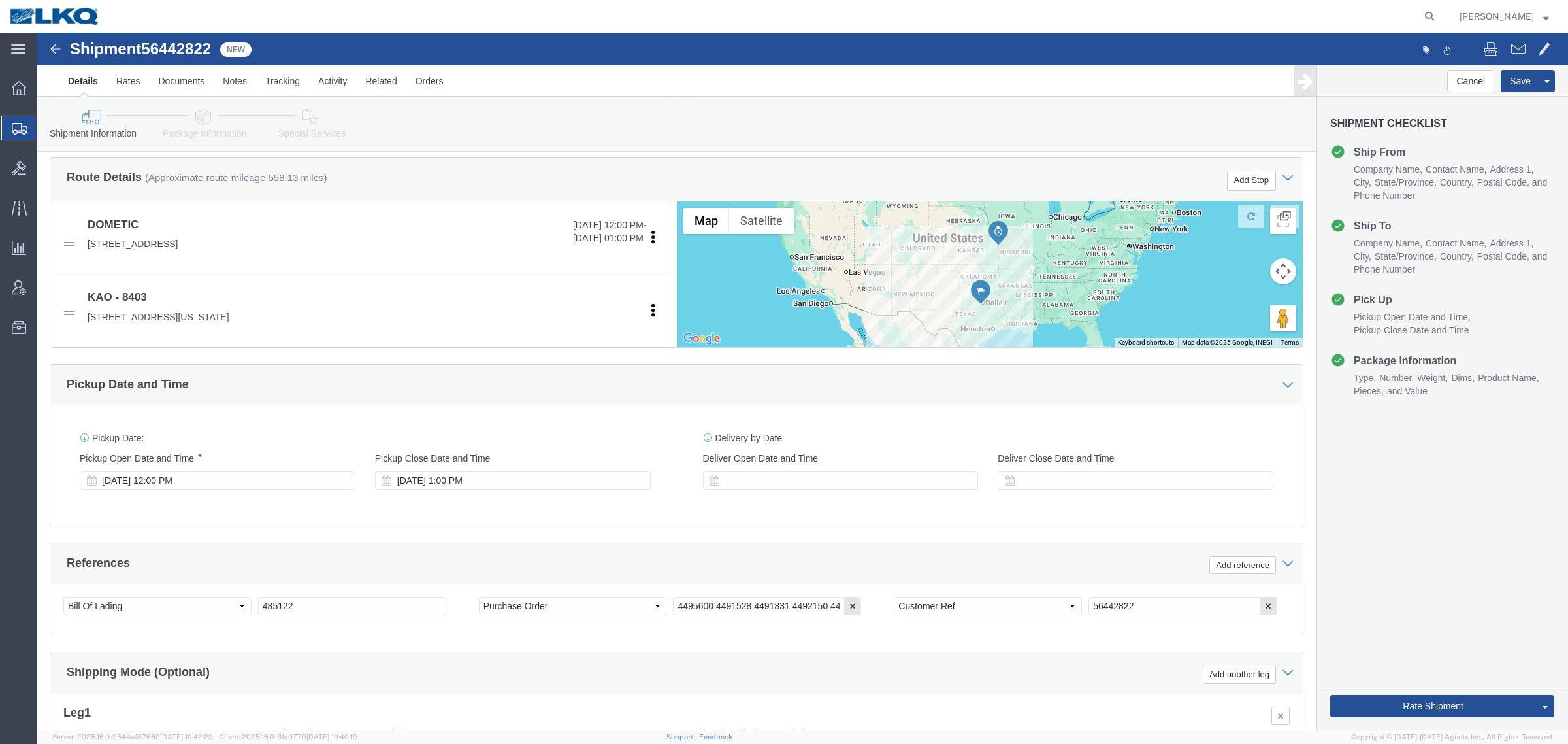
scroll to position [572, 0]
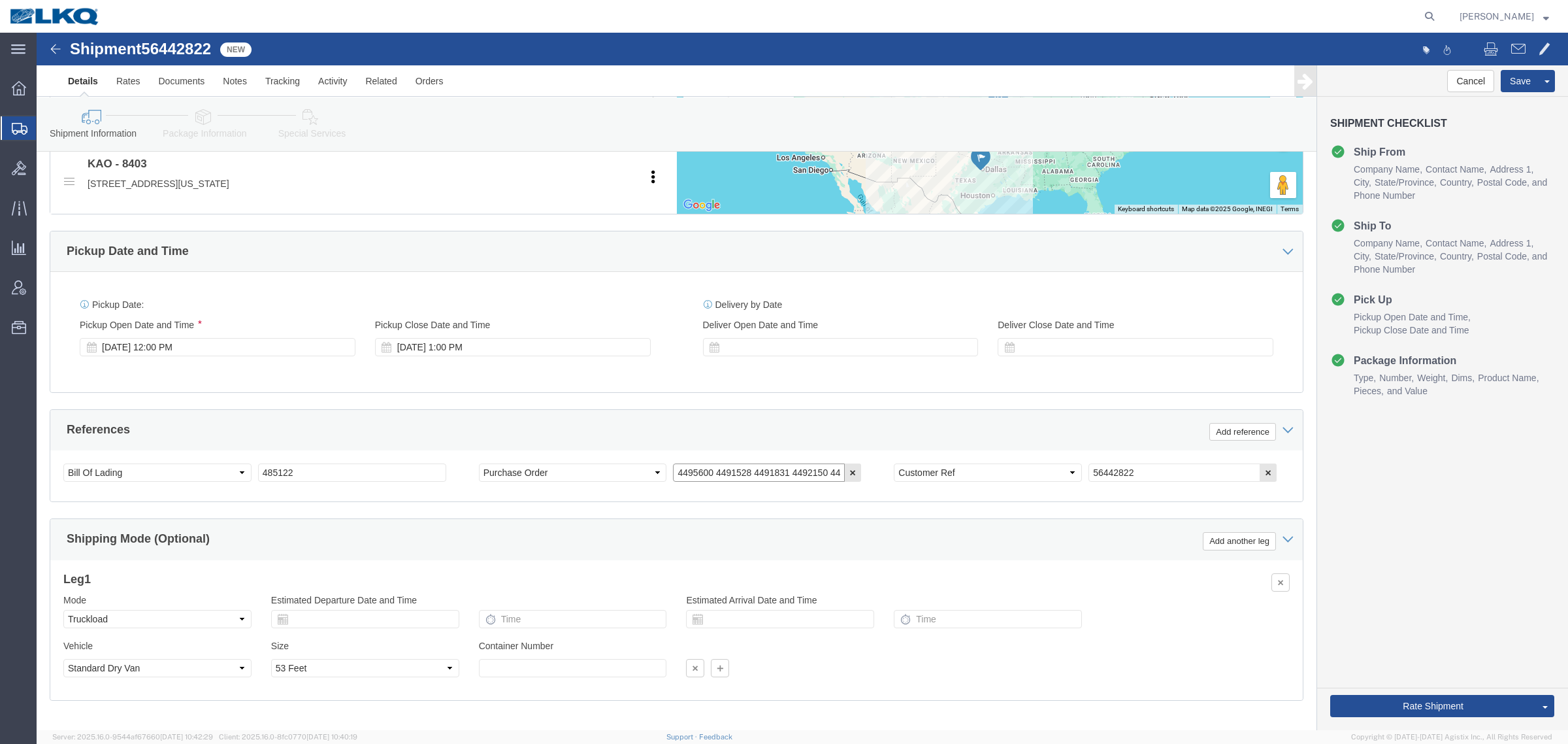
click input "4495600 4491528 4491831 4492150 4492498 4492906 4493369"
click link "Special Services"
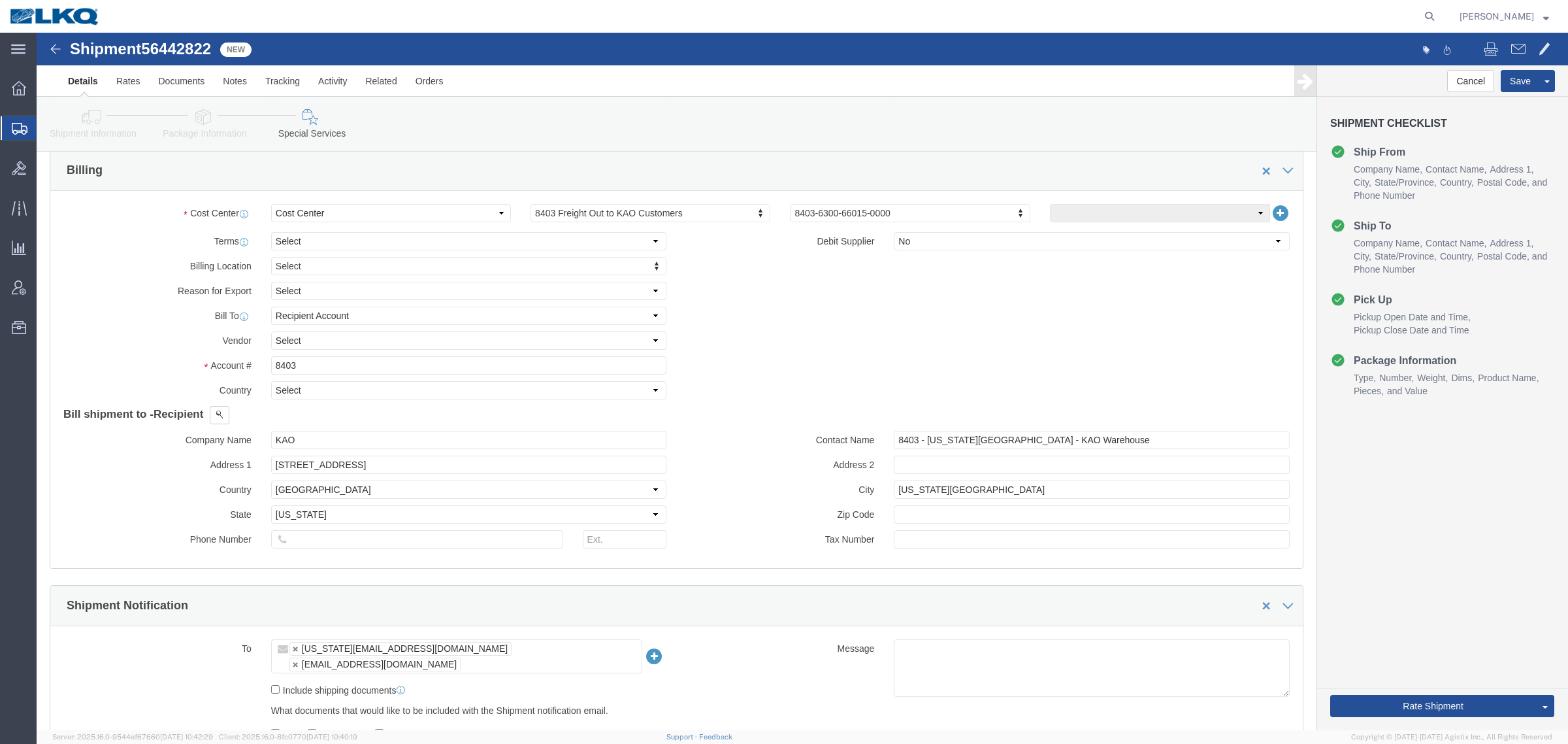
scroll to position [1219, 0]
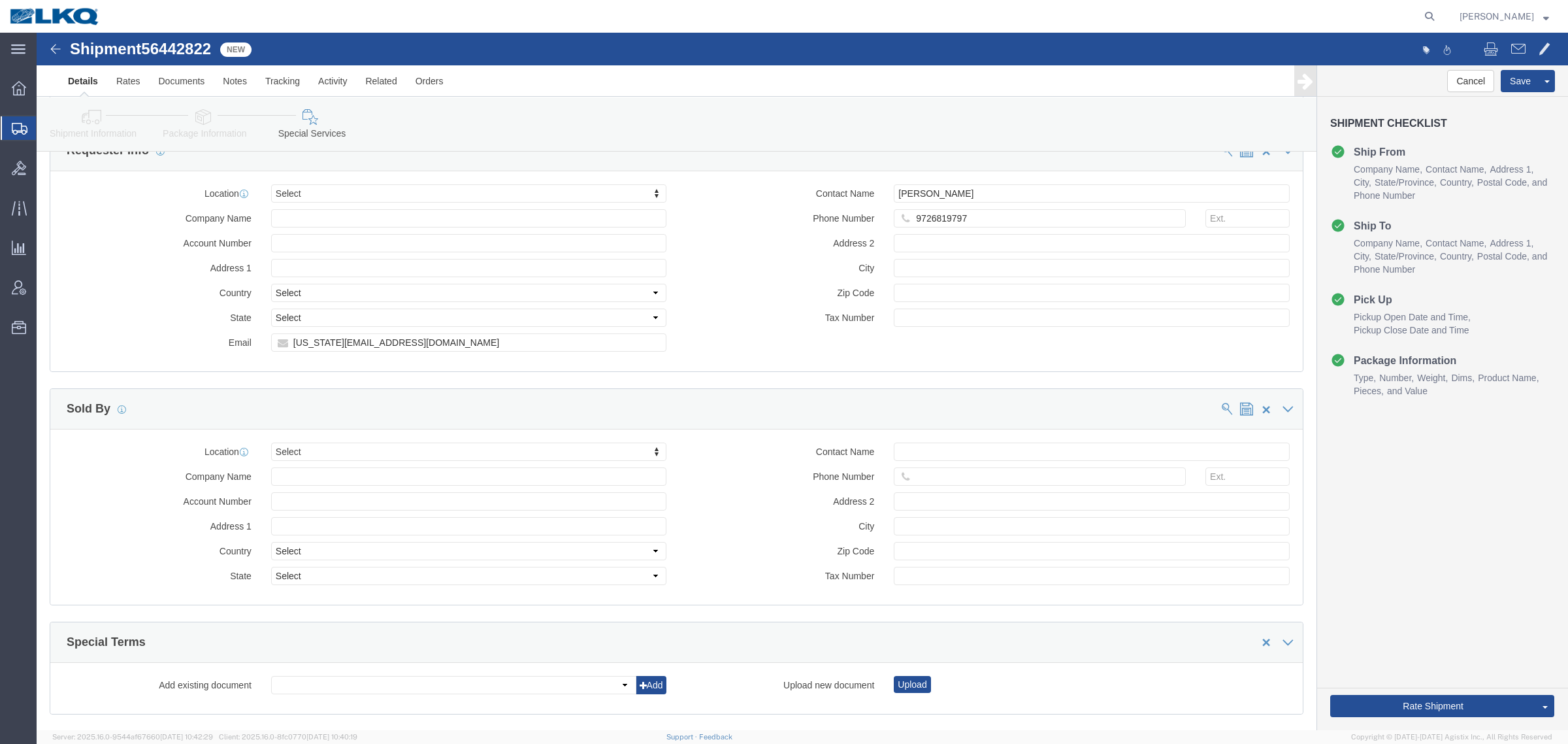
drag, startPoint x: 70, startPoint y: 91, endPoint x: 232, endPoint y: 223, distance: 209.0
click link "Shipment Information"
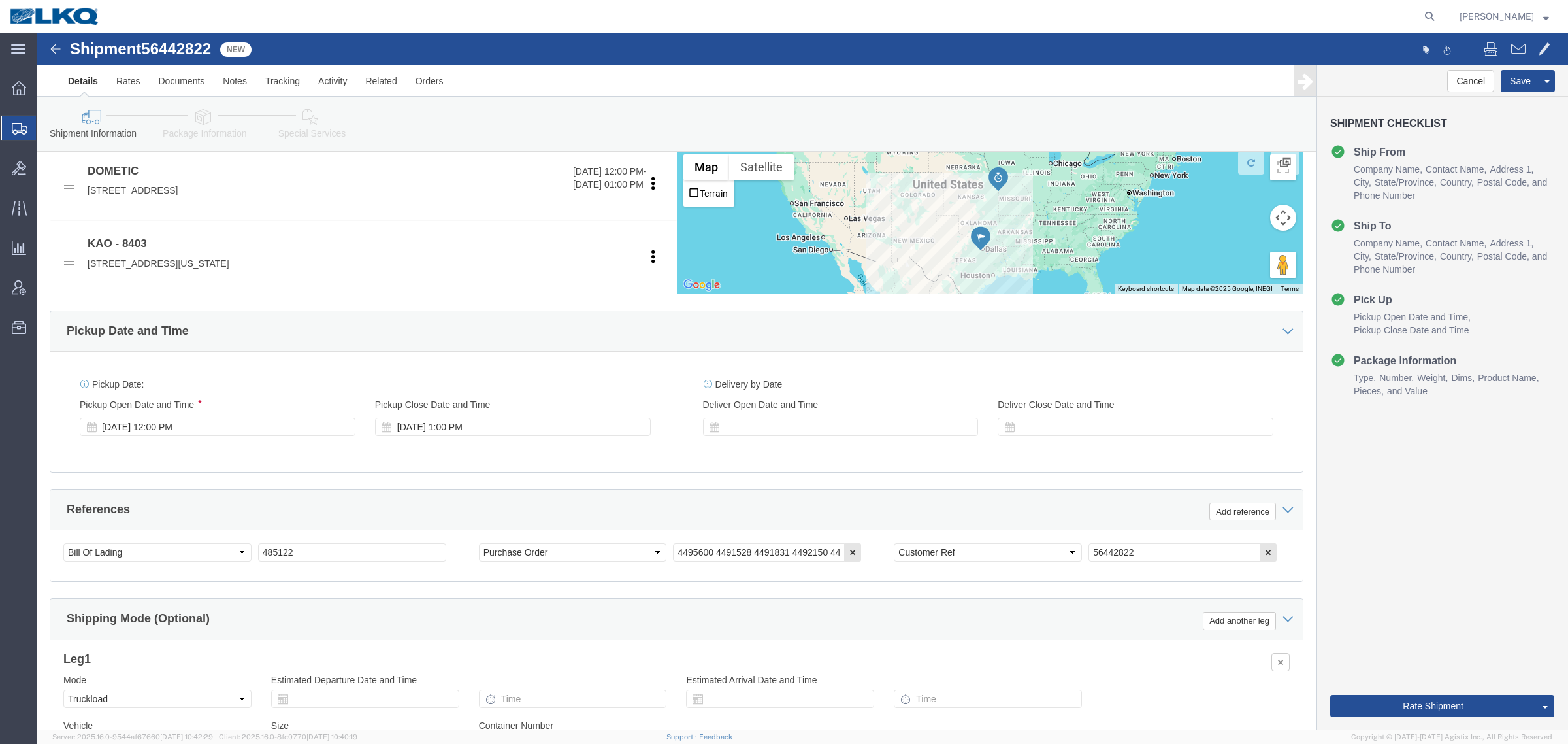
scroll to position [572, 0]
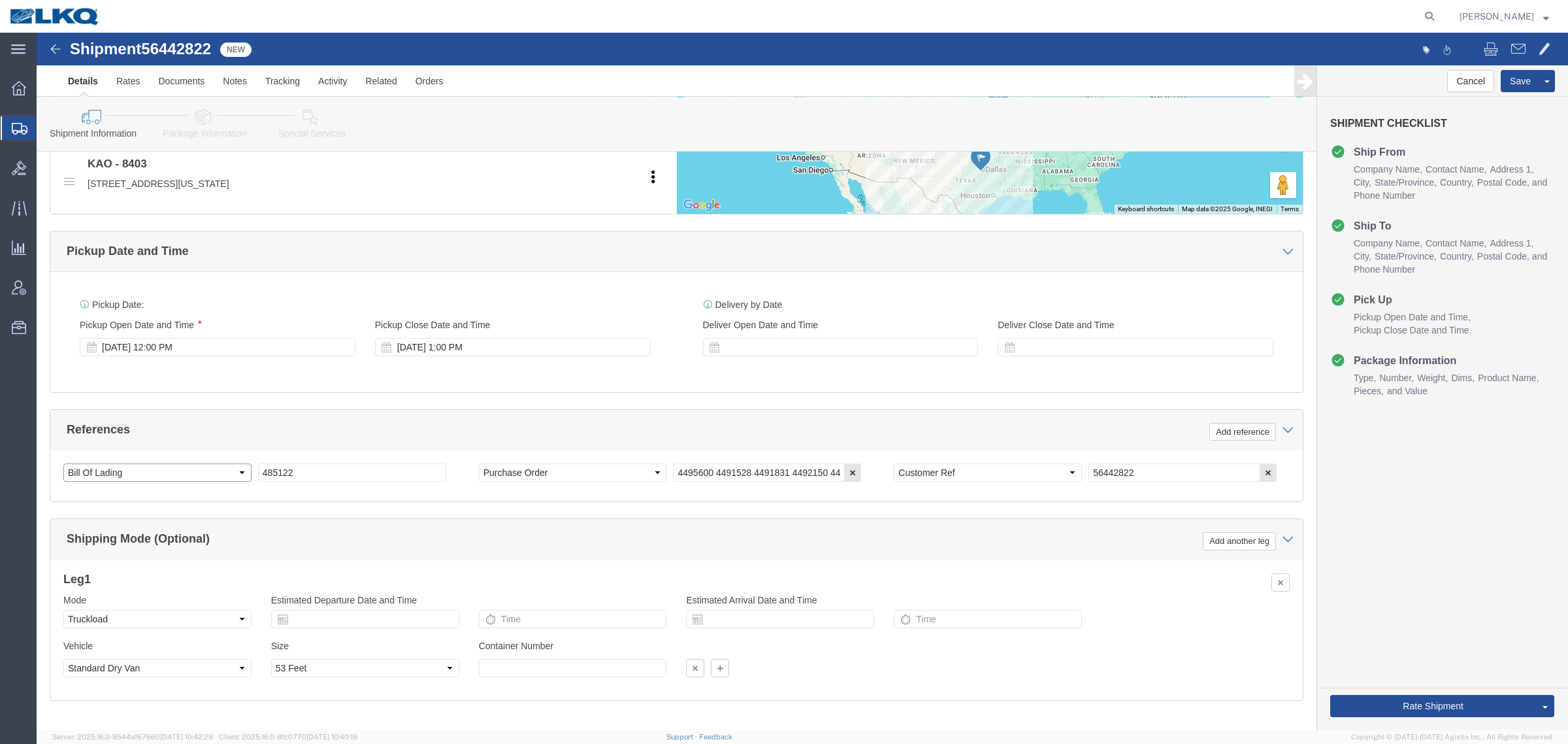
click select "Select Account Type Activity ID Airline Appointment Number ASN Batch Request # …"
click div "References Add reference"
click link "Send To Bid"
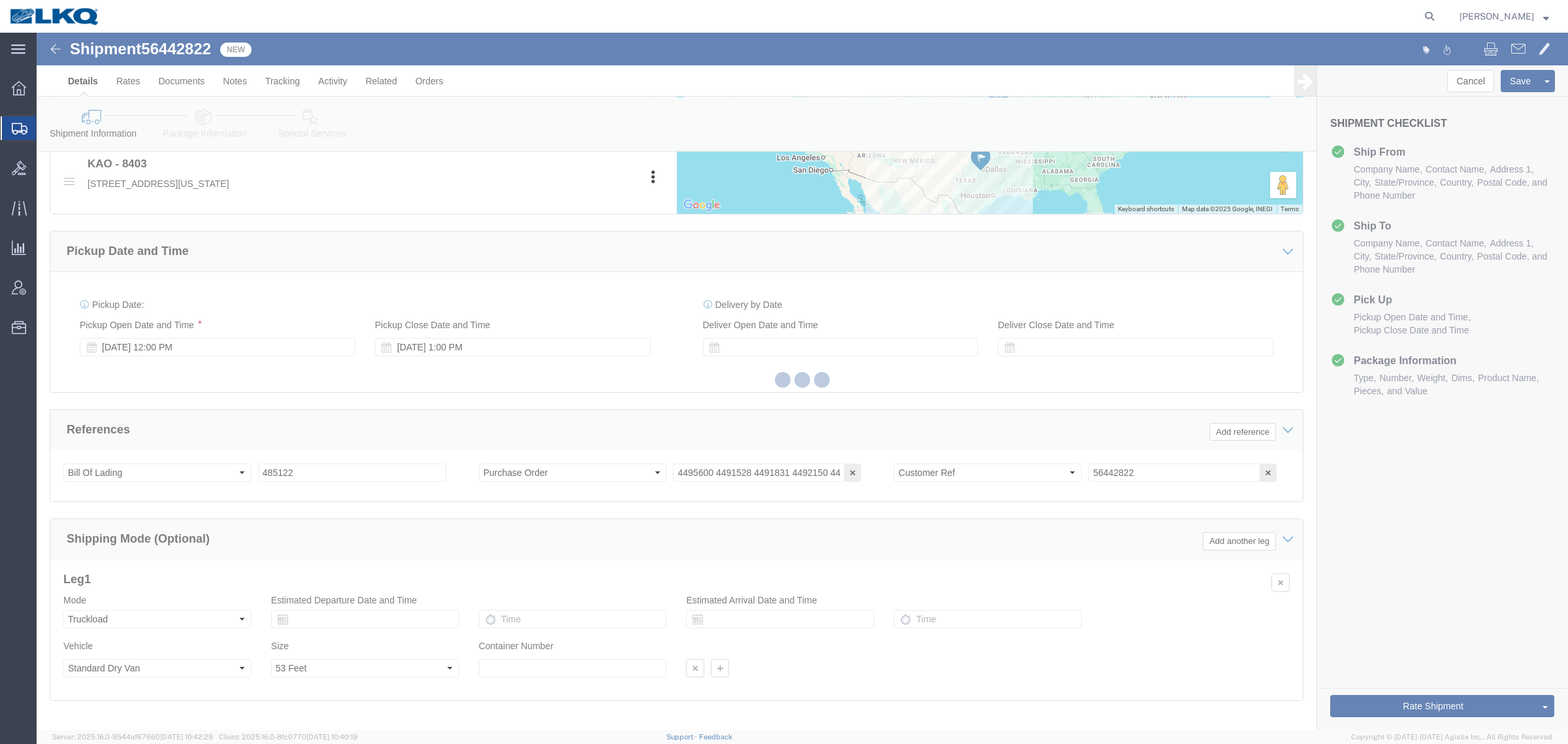
select select "30524"
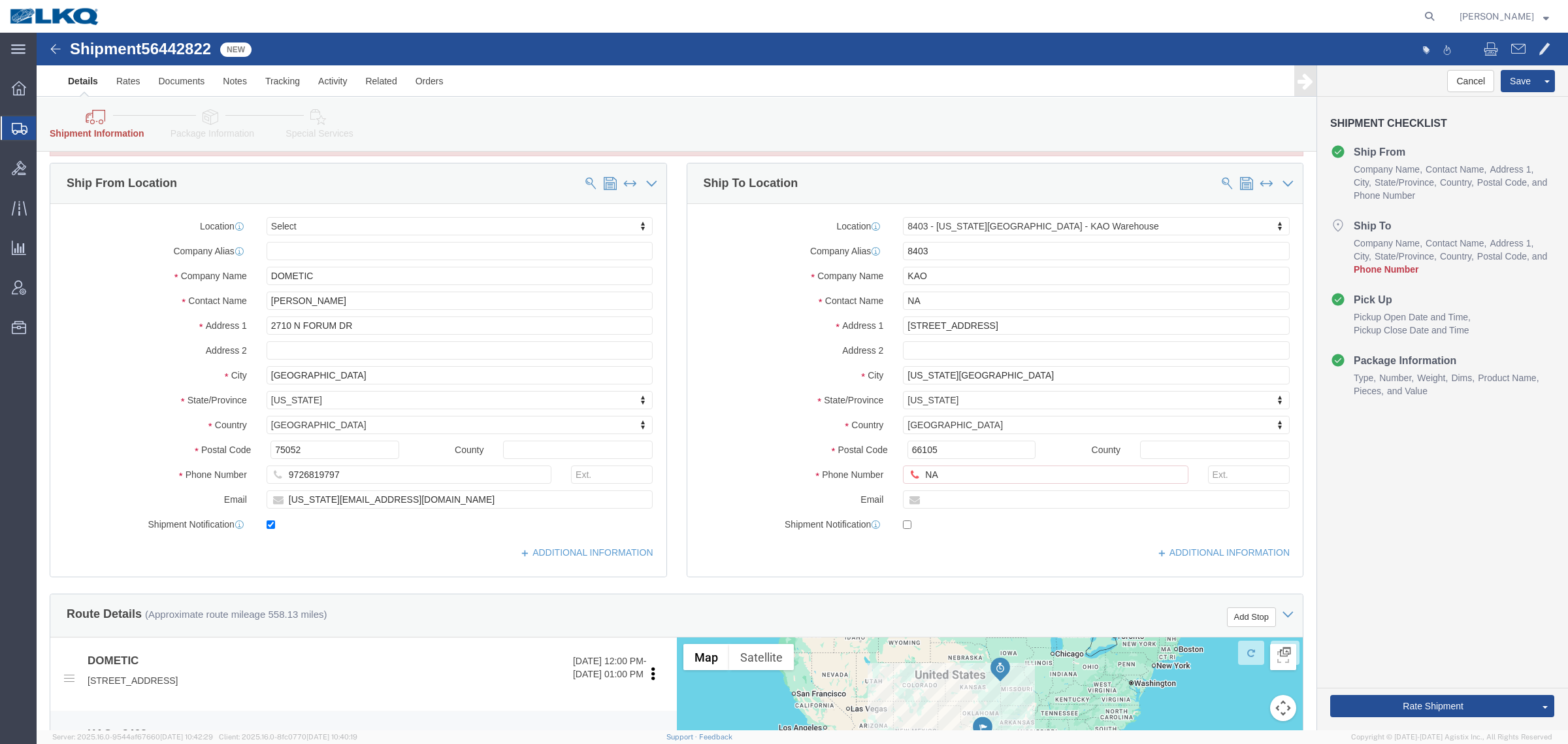
scroll to position [0, 0]
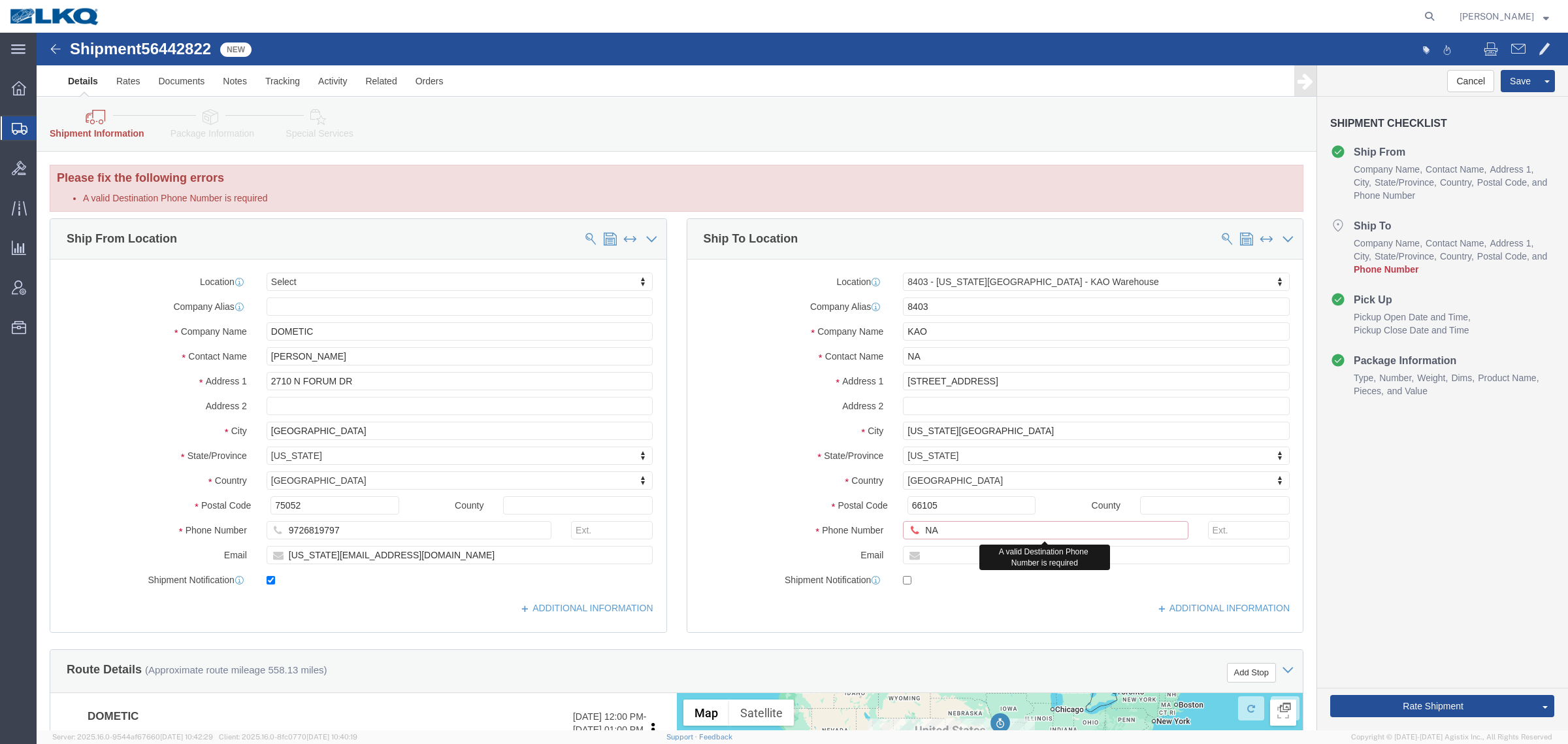
click input "NA"
type input "N"
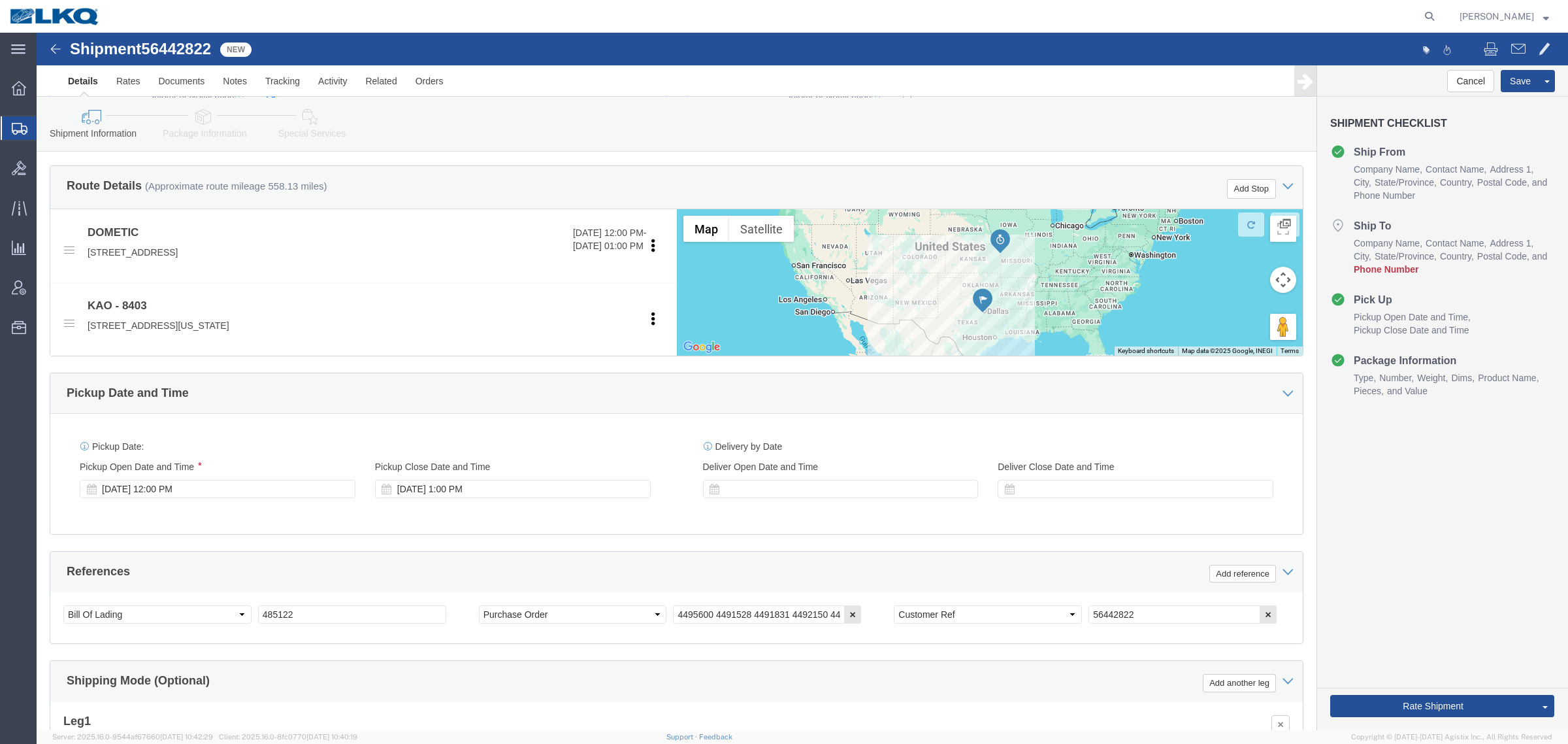
scroll to position [654, 0]
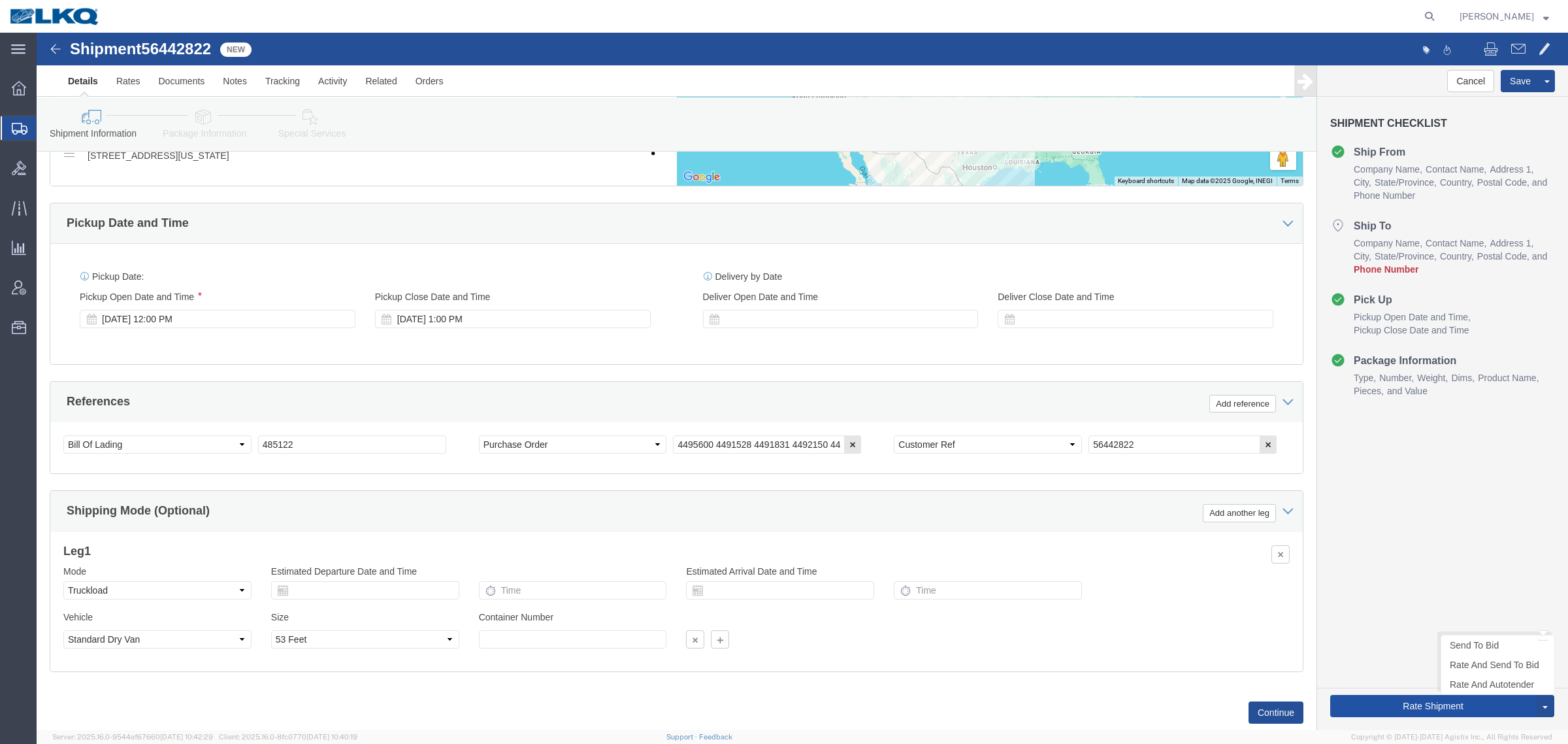
click button "Rate Shipment"
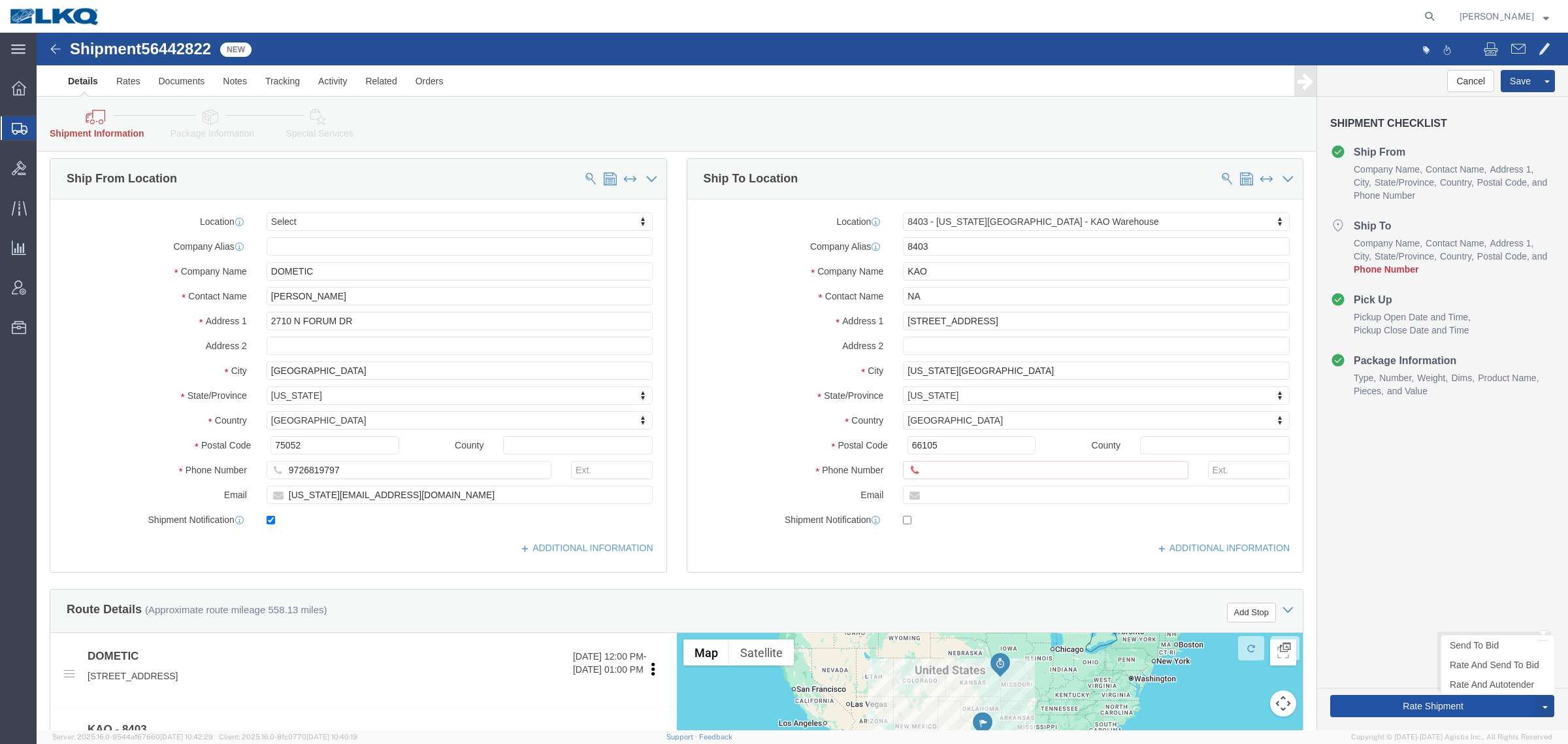
scroll to position [0, 0]
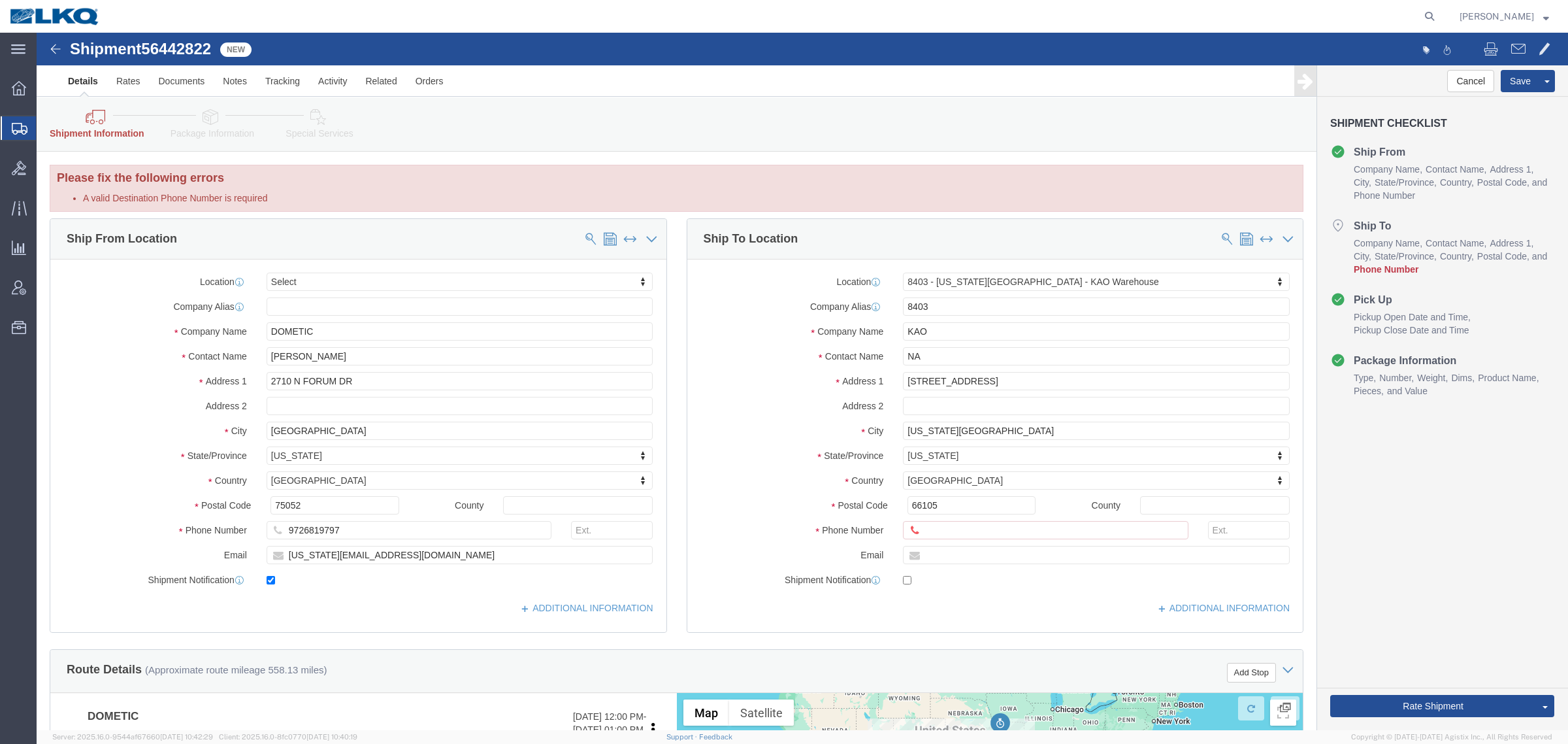
click div
click input "text"
type input "61500000000"
drag, startPoint x: 1373, startPoint y: 576, endPoint x: 1377, endPoint y: 590, distance: 14.6
click div "Cancel Save Assign To Clone Shipment Save As Template Shipment Checklist Ship F…"
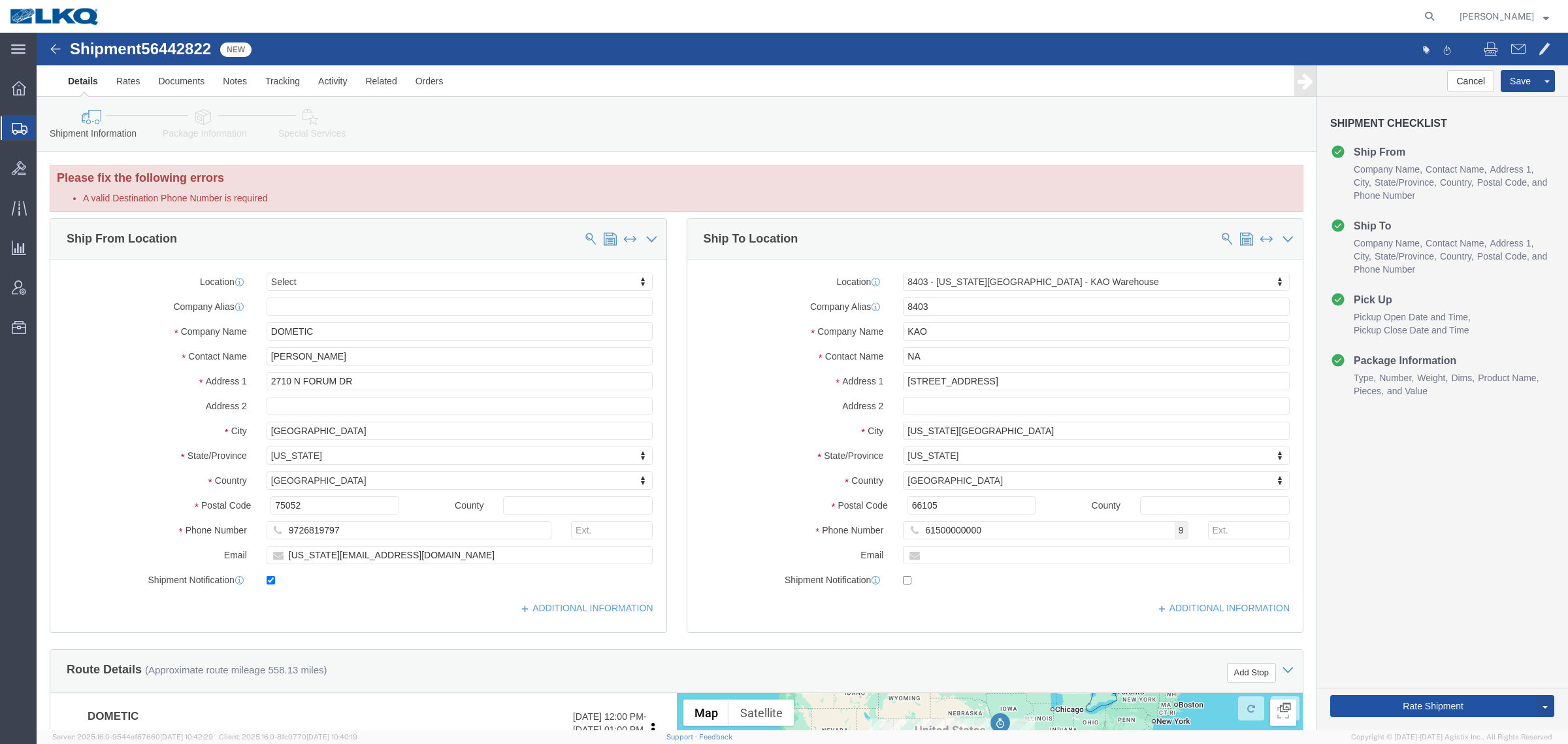
drag, startPoint x: 1361, startPoint y: 675, endPoint x: 1354, endPoint y: 674, distance: 7.1
click button "Rate Shipment"
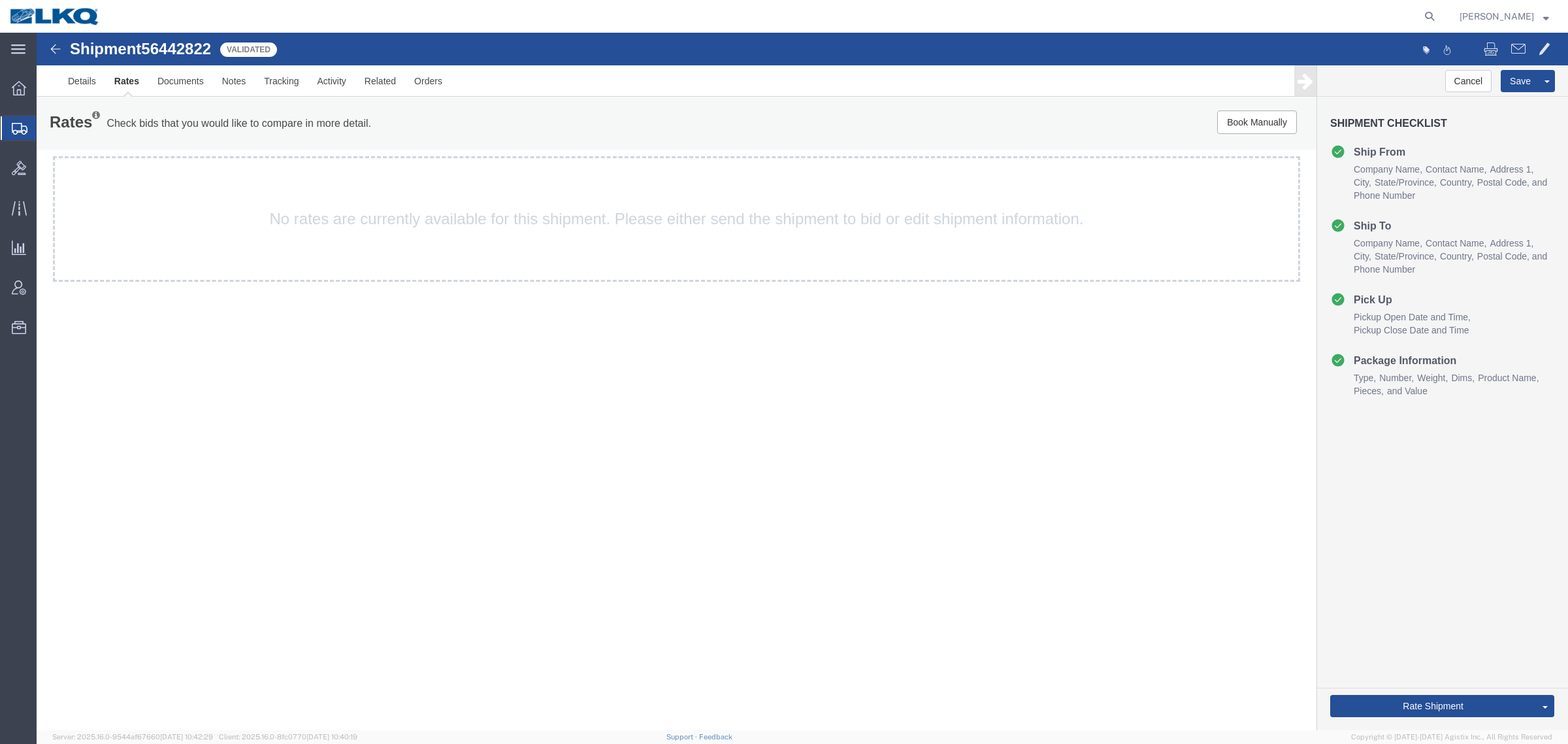
drag, startPoint x: 539, startPoint y: 139, endPoint x: 517, endPoint y: 132, distance: 23.1
click at [539, 139] on div "Rates Check bids that you would like to compare in more detail. Compare Filter …" at bounding box center [676, 124] width 1280 height 52
click at [75, 88] on link "Details" at bounding box center [82, 81] width 47 height 31
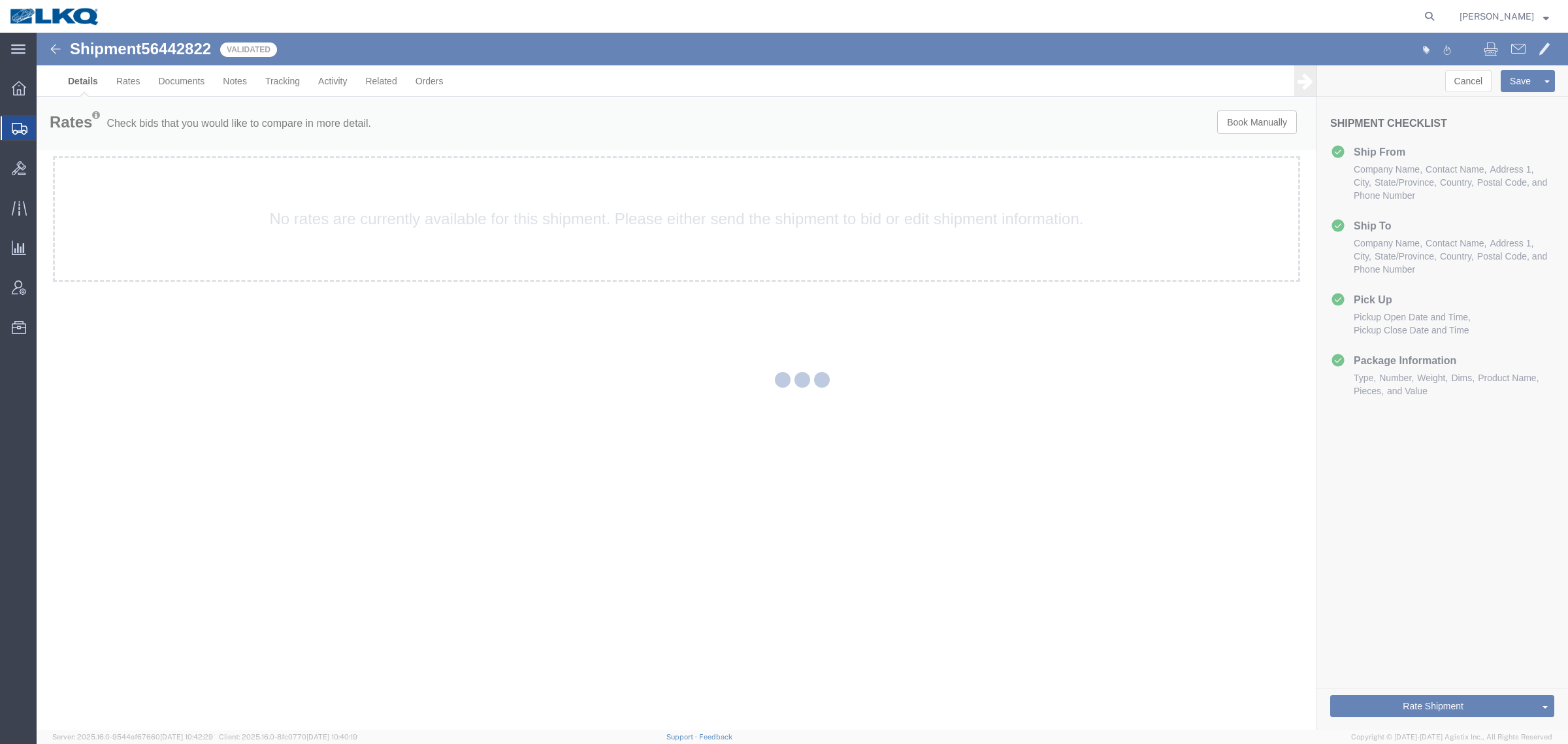
select select "30524"
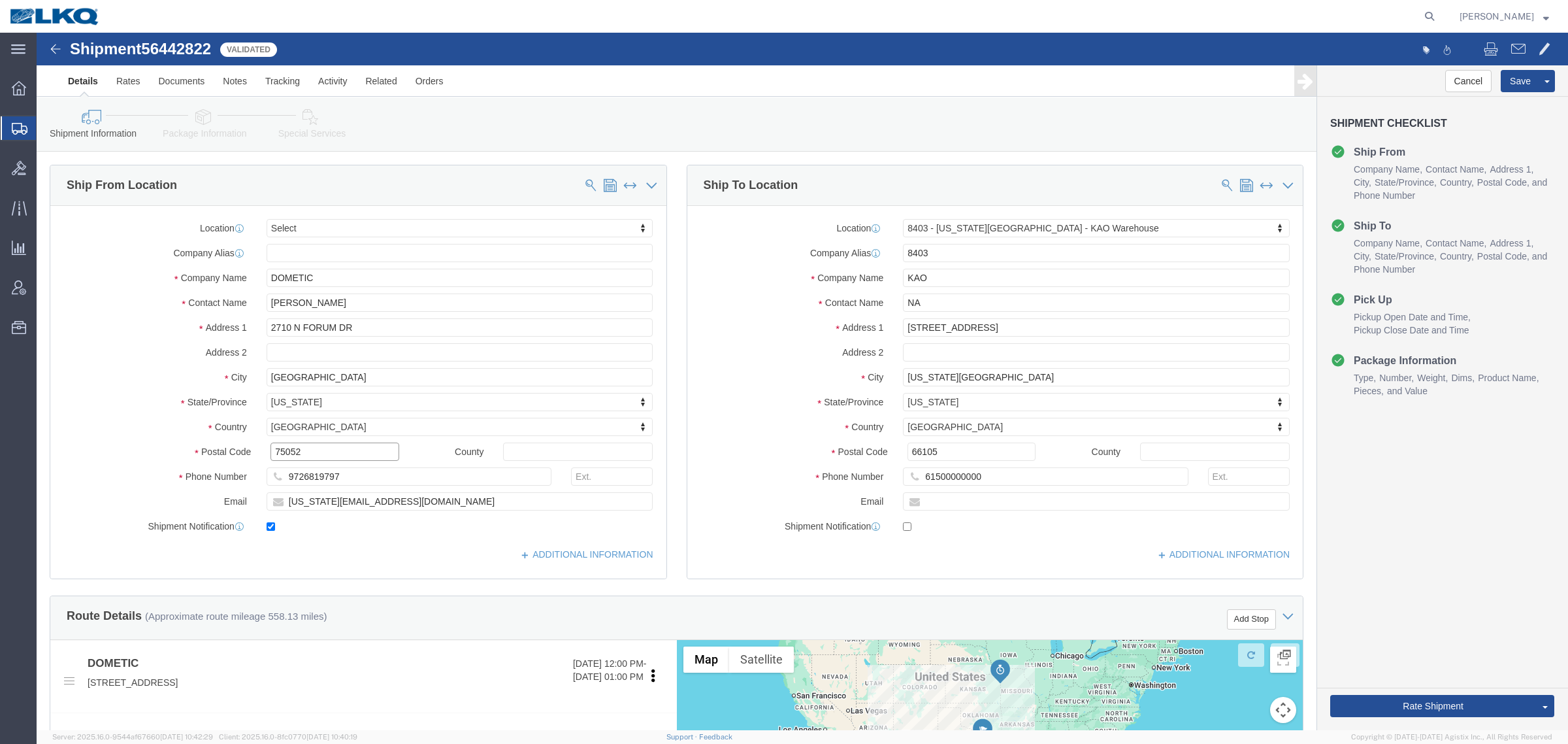
click input "75052"
click input "66105"
click link "Notes"
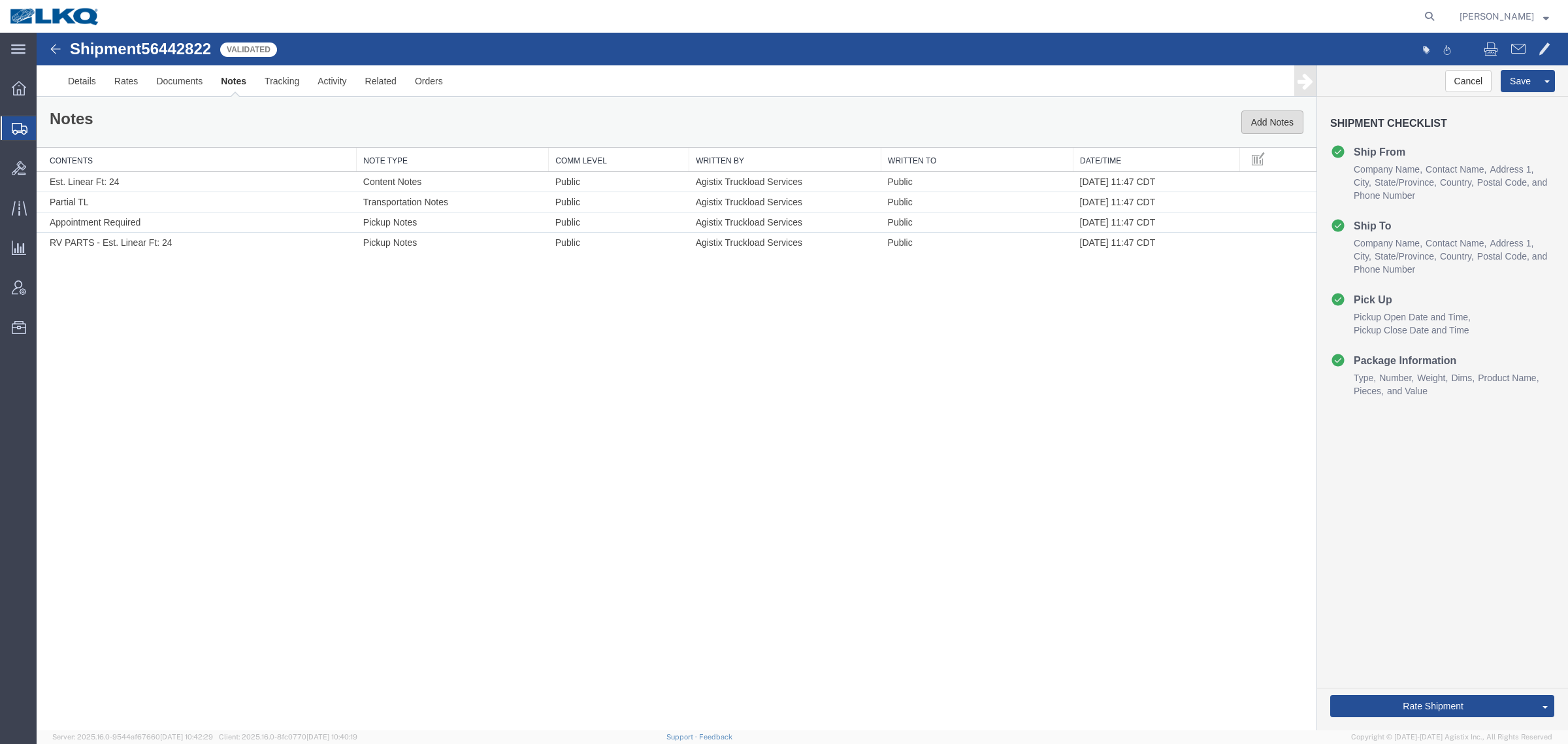
click at [1276, 126] on button "Add Notes" at bounding box center [1272, 122] width 62 height 24
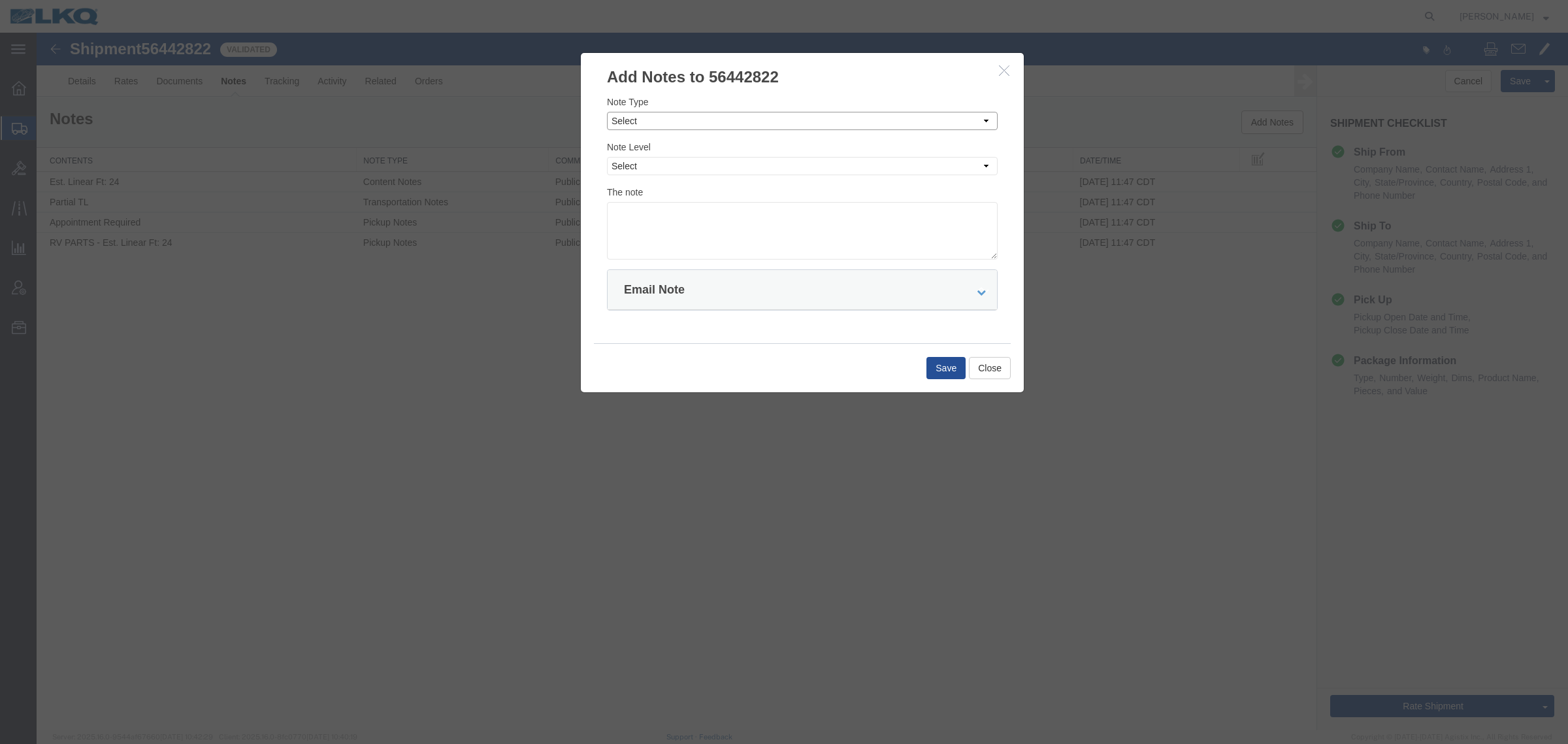
click at [778, 128] on select "Select Approval Bid Notes Carrier Change Notes Claim Notes Content Hazmat Notes…" at bounding box center [802, 121] width 391 height 18
select select "BID_NOTES"
click at [607, 112] on select "Select Approval Bid Notes Carrier Change Notes Claim Notes Content Hazmat Notes…" at bounding box center [802, 121] width 391 height 18
click at [821, 167] on select "Select Private to Account Private to Vendor Public" at bounding box center [802, 166] width 391 height 18
select select "PRIVATE_TO_ACCOUNT"
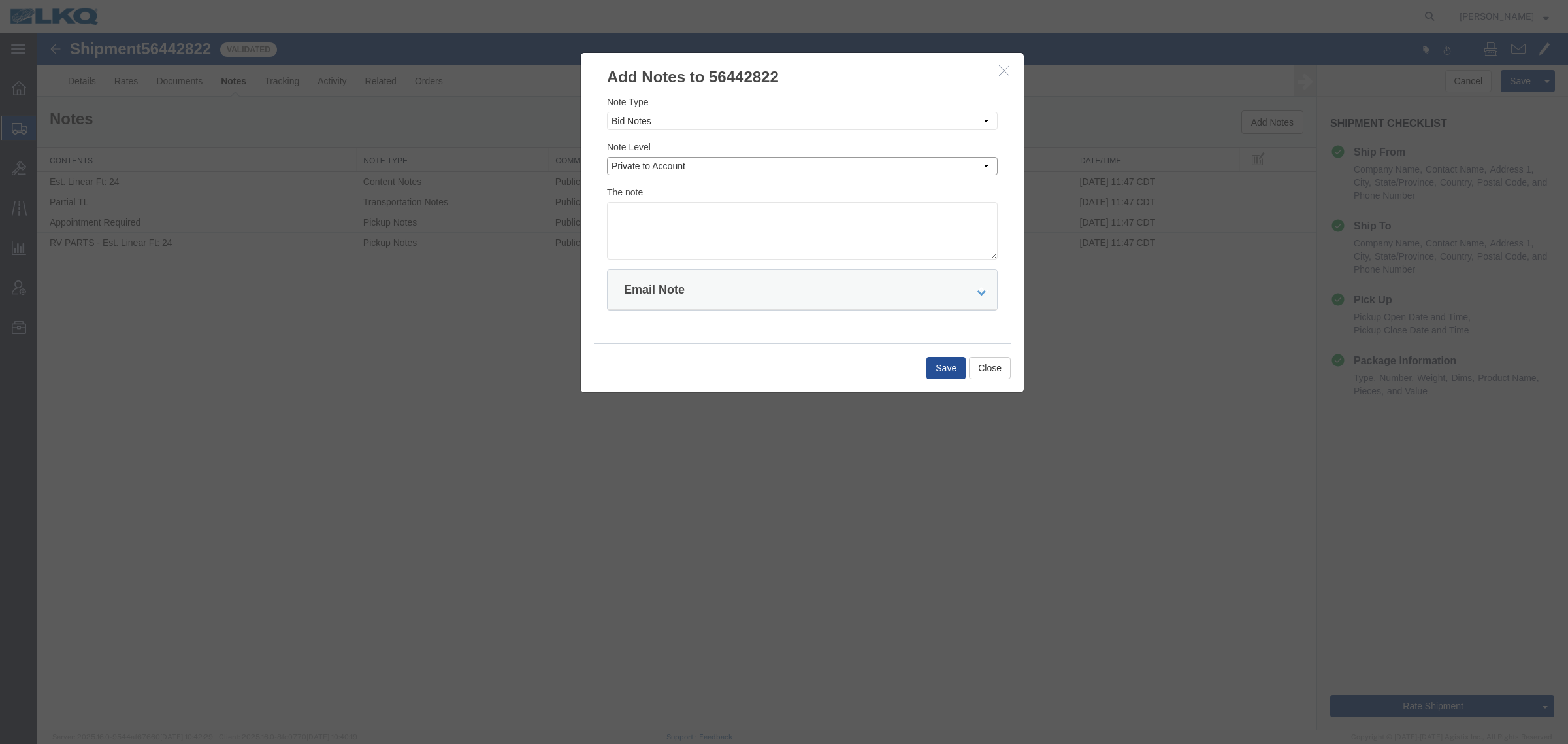
click at [607, 157] on select "Select Private to Account Private to Vendor Public" at bounding box center [802, 166] width 391 height 18
click at [821, 230] on textarea at bounding box center [802, 230] width 391 height 57
type textarea "DAT: $1200"
click at [949, 363] on button "Save" at bounding box center [946, 369] width 39 height 22
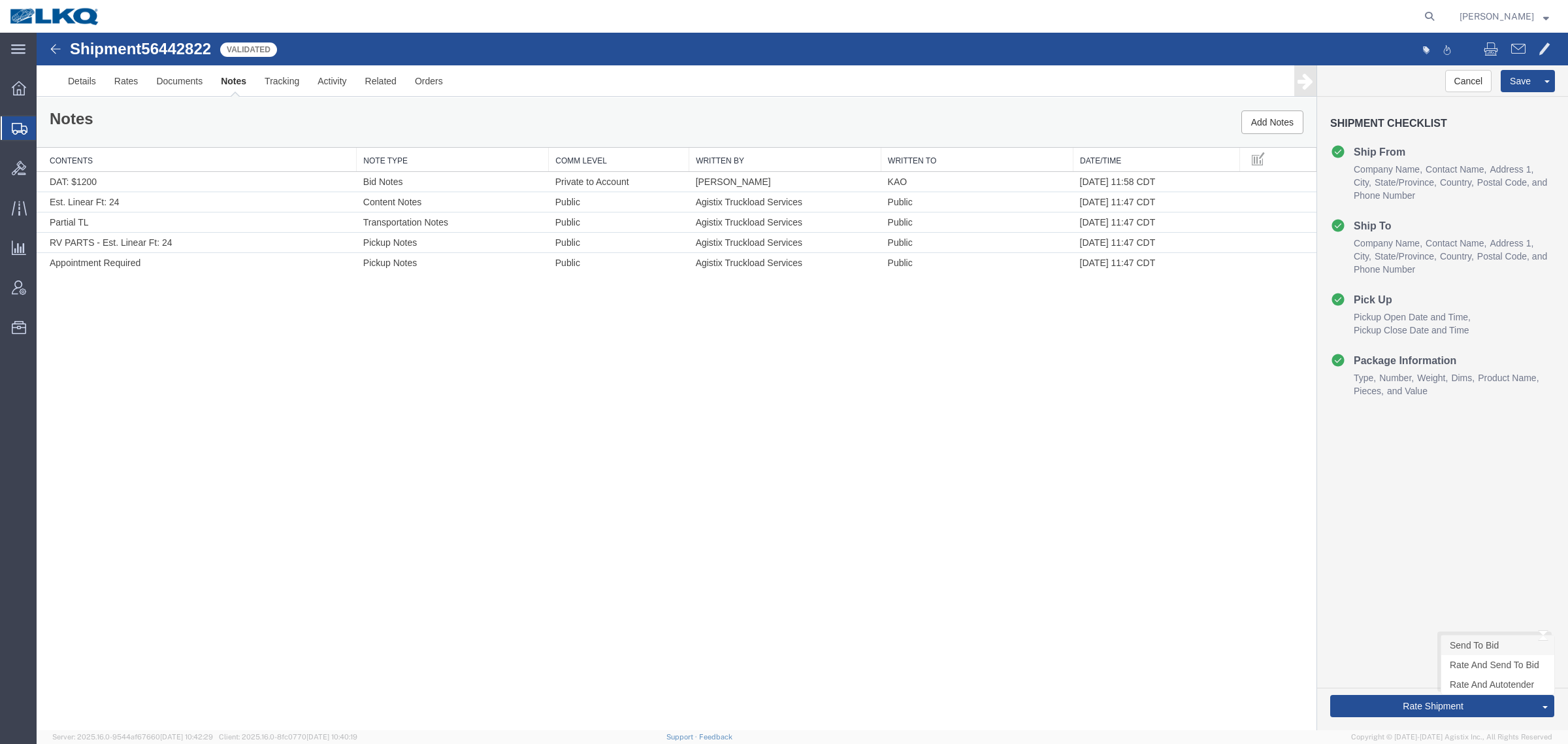
click at [1494, 649] on link "Send To Bid" at bounding box center [1498, 646] width 113 height 20
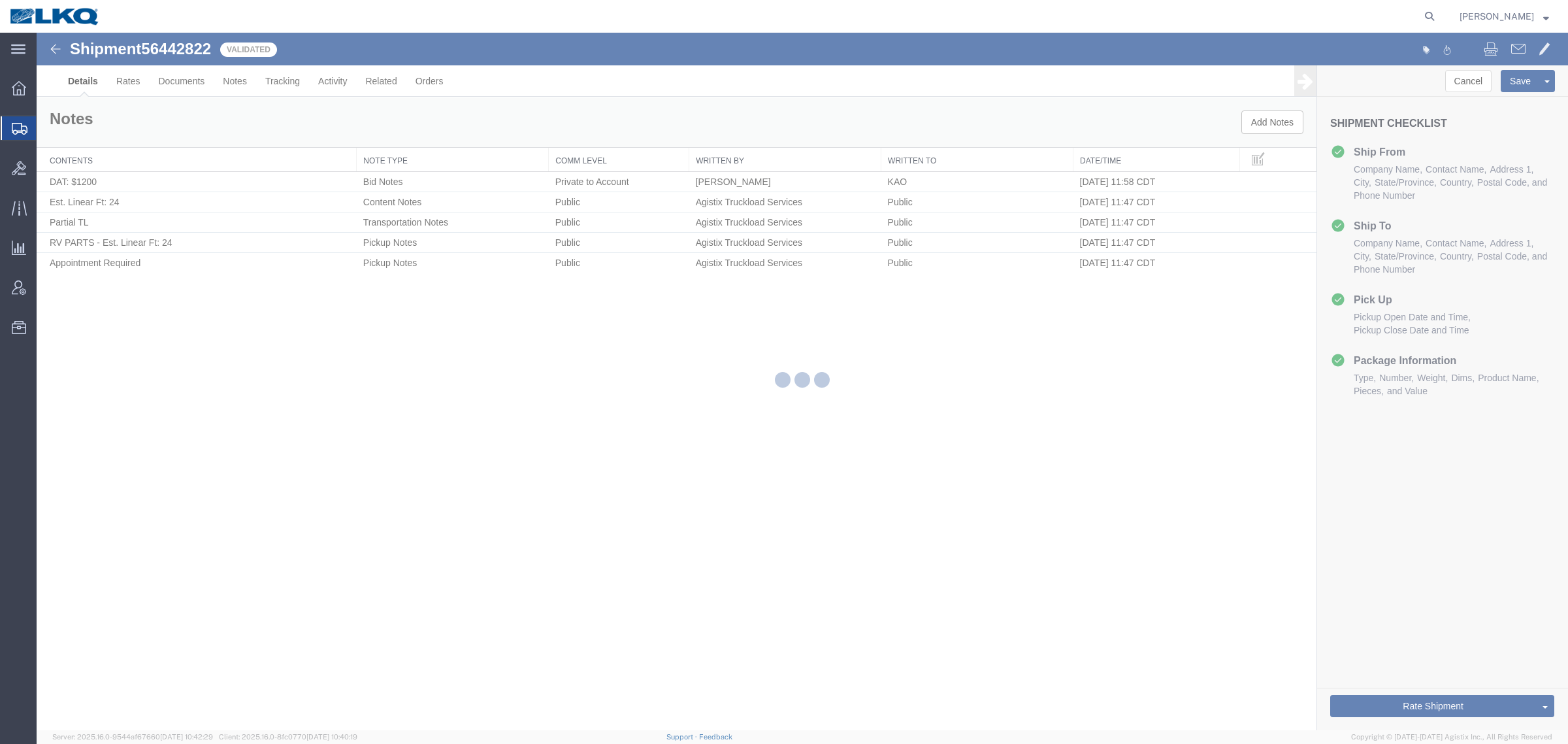
select select "30524"
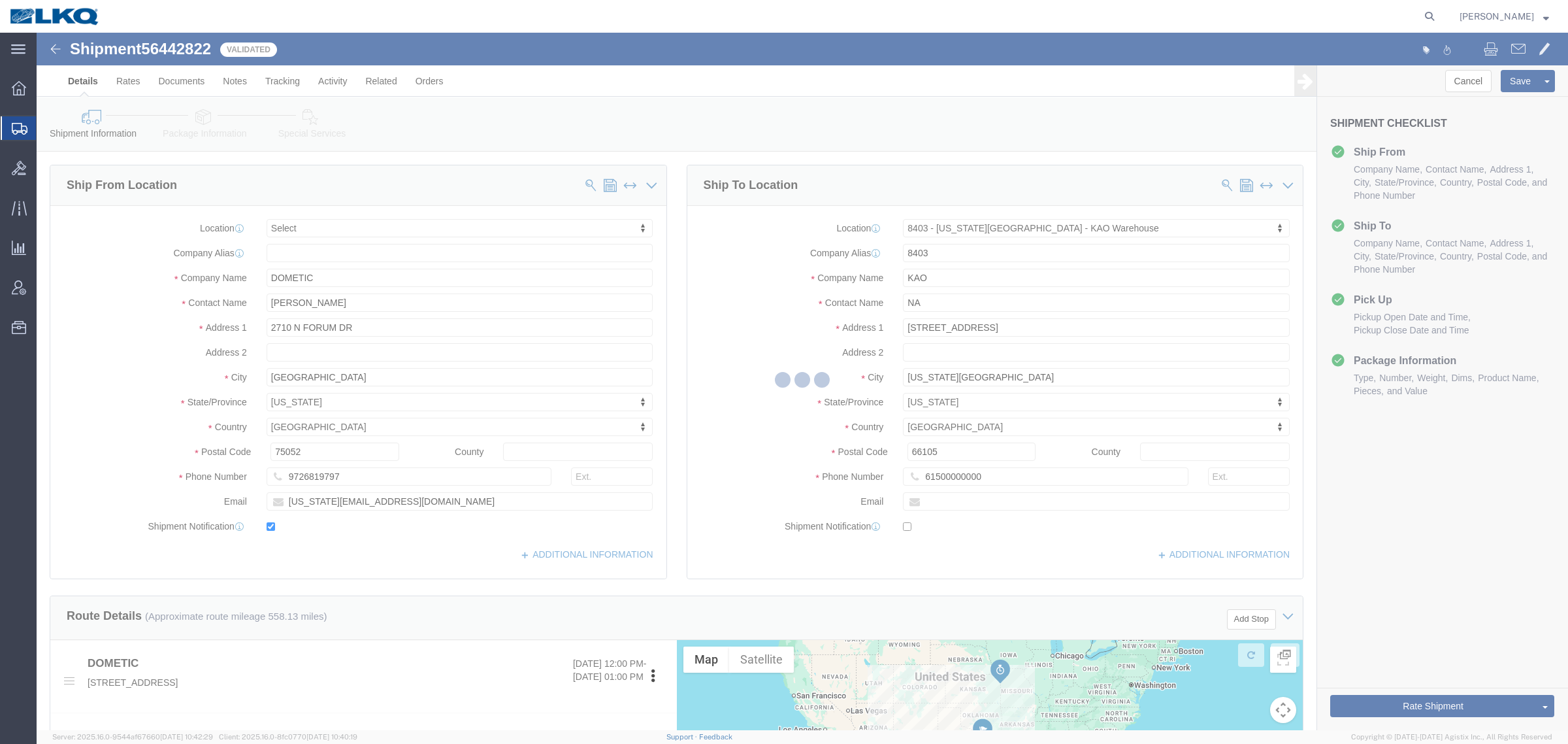
select select "TL"
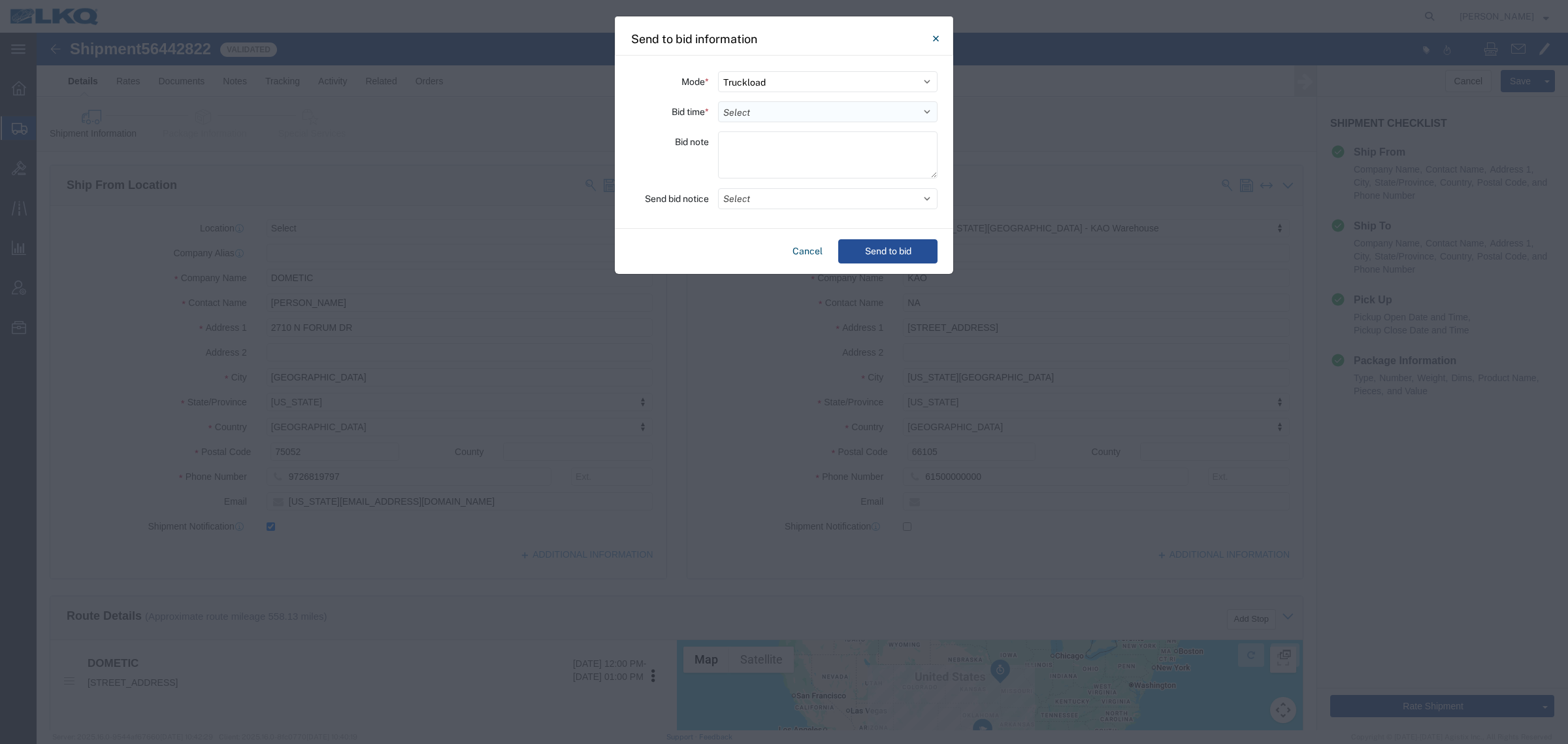
click at [787, 113] on select "Select 30 Min (Rush) 1 Hour (Rush) 2 Hours (Rush) 4 Hours (Rush) 8 Hours (Rush)…" at bounding box center [828, 112] width 220 height 21
select select "12"
click at [718, 101] on select "Select 30 Min (Rush) 1 Hour (Rush) 2 Hours (Rush) 4 Hours (Rush) 8 Hours (Rush)…" at bounding box center [828, 112] width 220 height 21
click at [886, 255] on button "Send to bid" at bounding box center [888, 251] width 99 height 24
click at [1159, 202] on div "Send to bid information Mode * Select Small Parcel Truckload Air Rail Less than…" at bounding box center [784, 372] width 1568 height 744
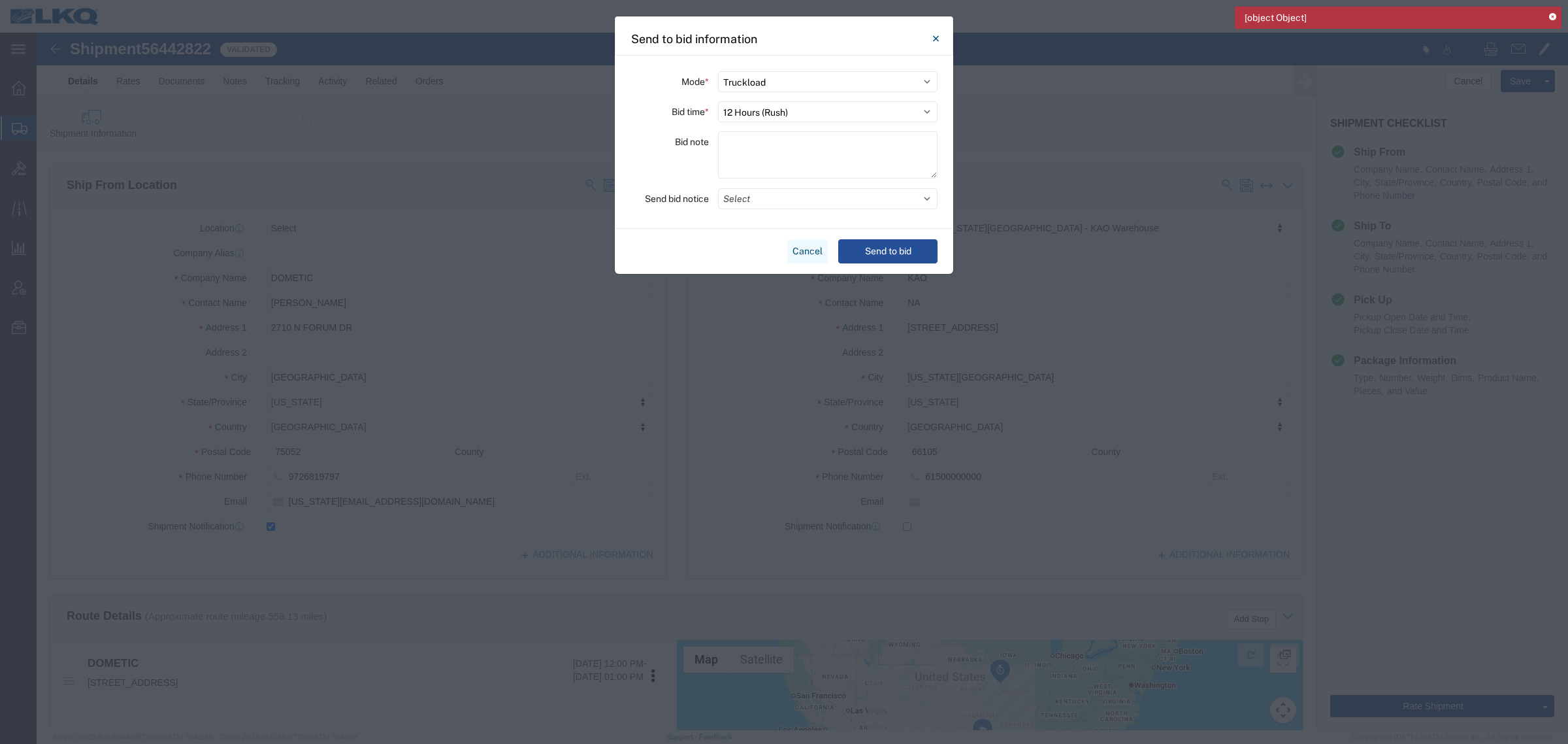
click at [804, 251] on button "Cancel" at bounding box center [808, 251] width 40 height 24
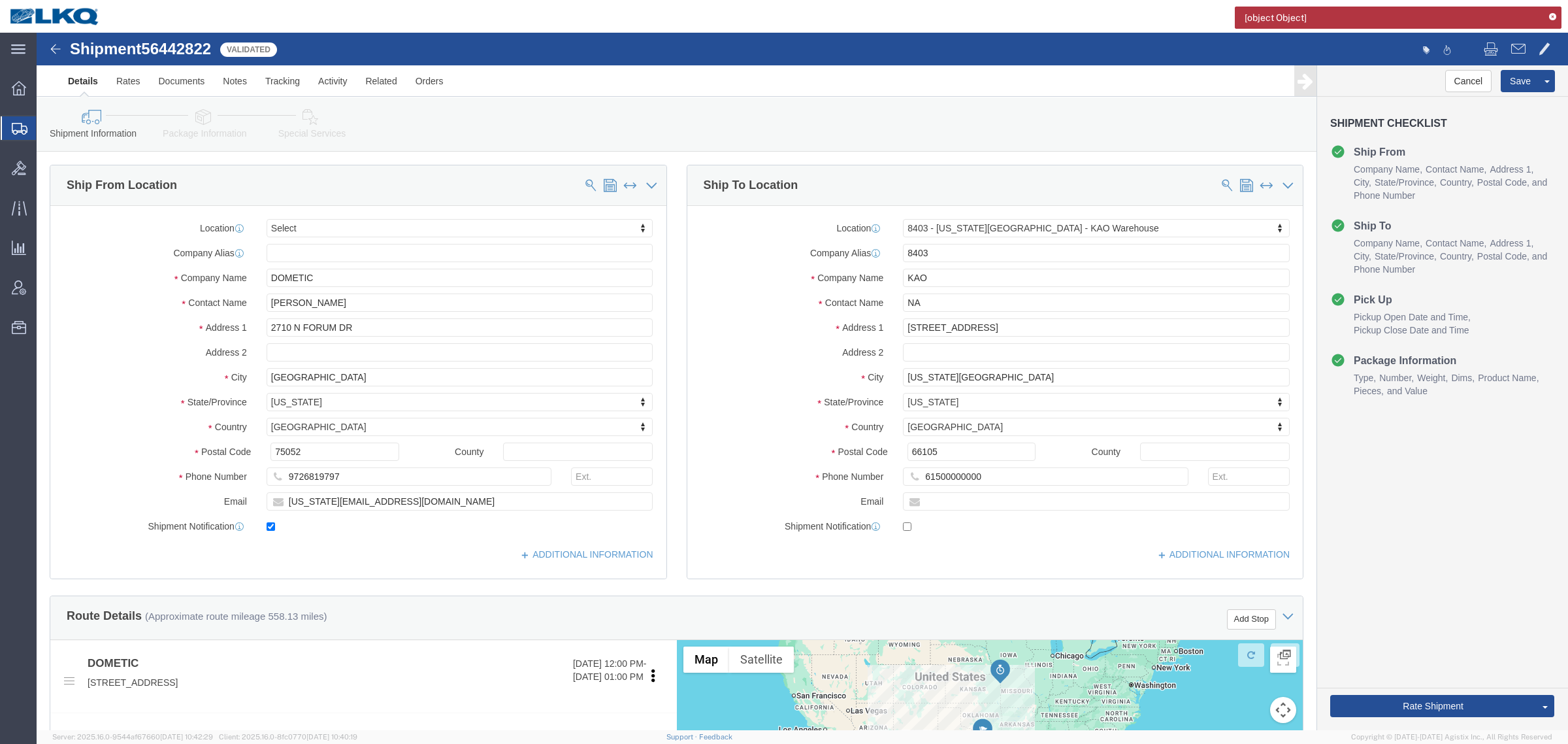
click link "Special Services"
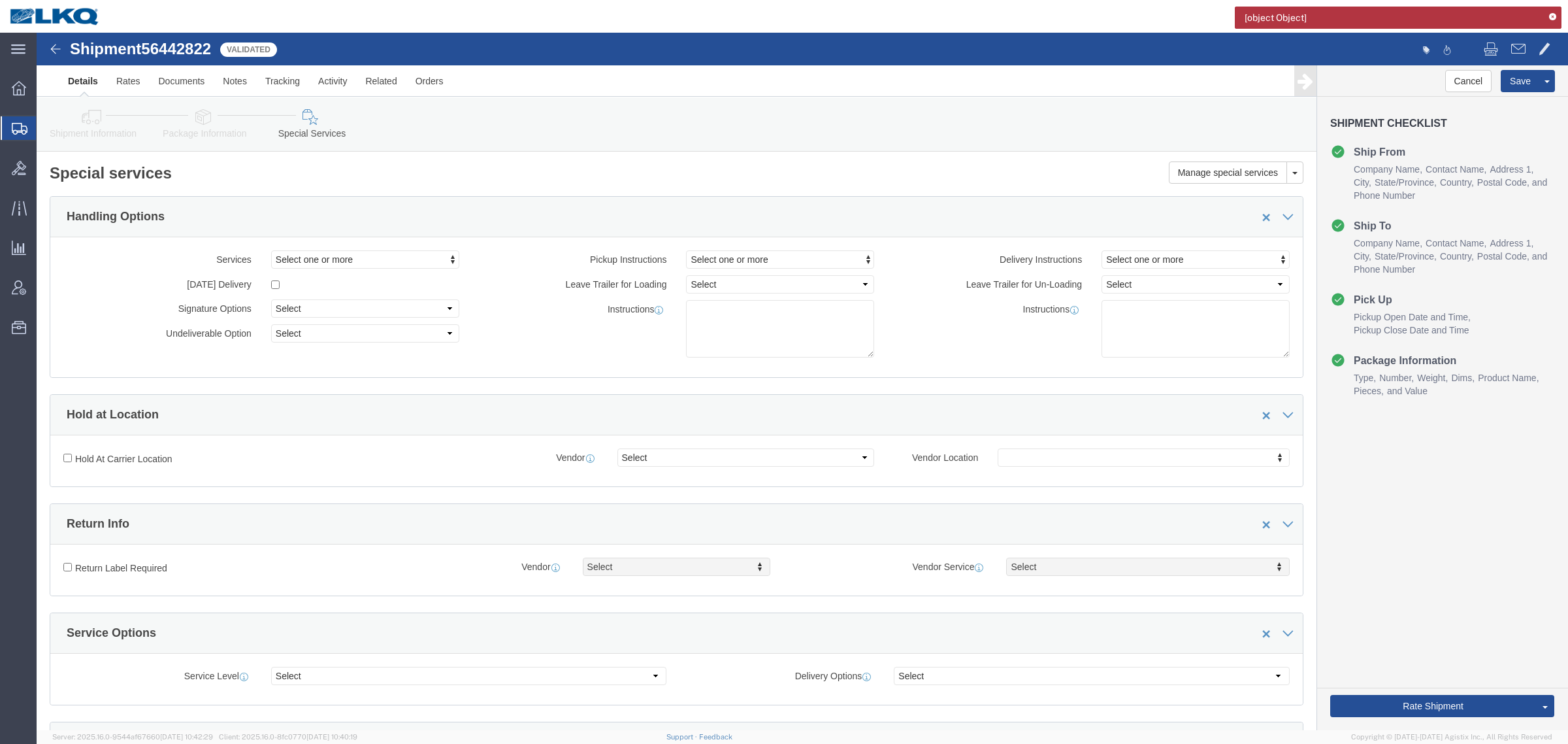
click icon
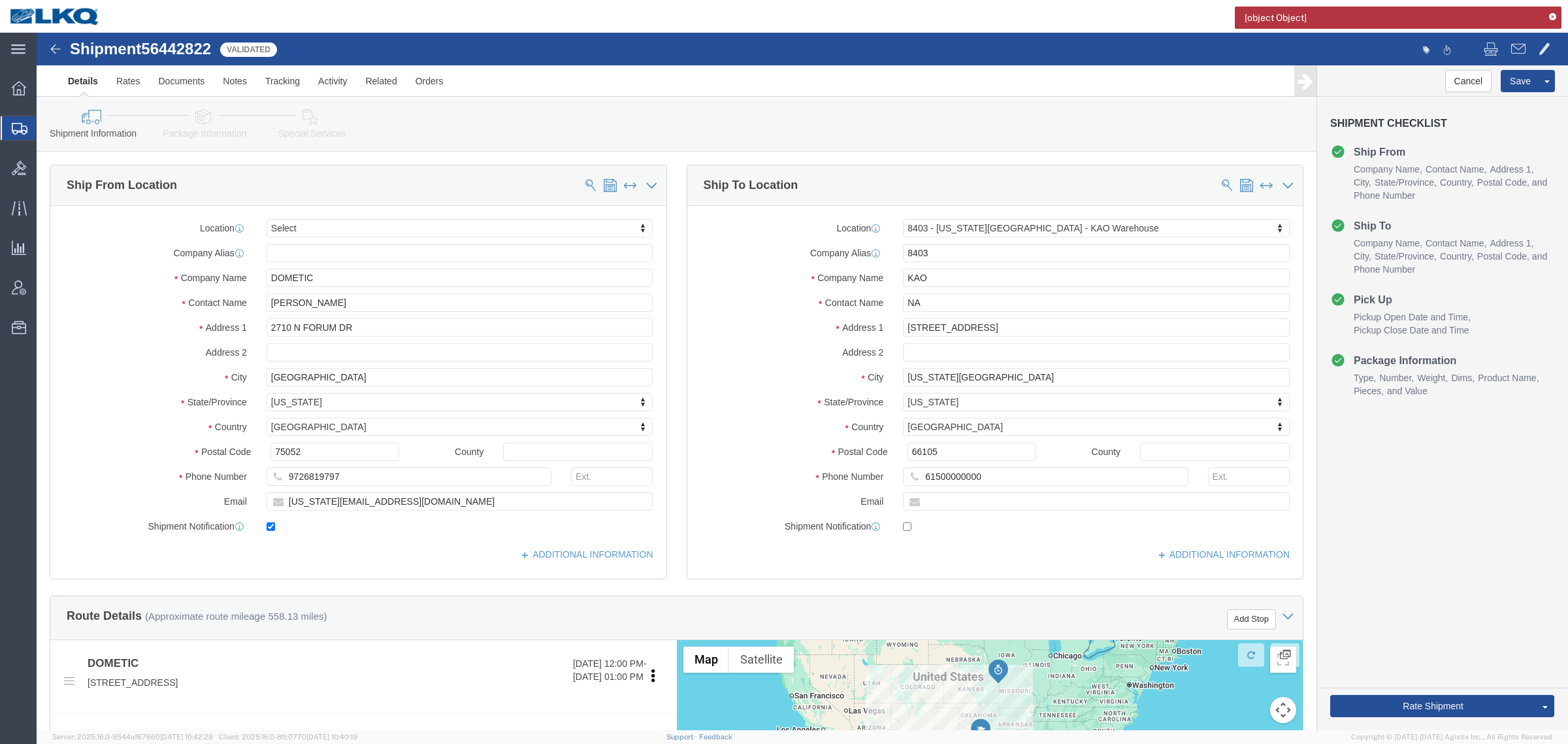
scroll to position [409, 0]
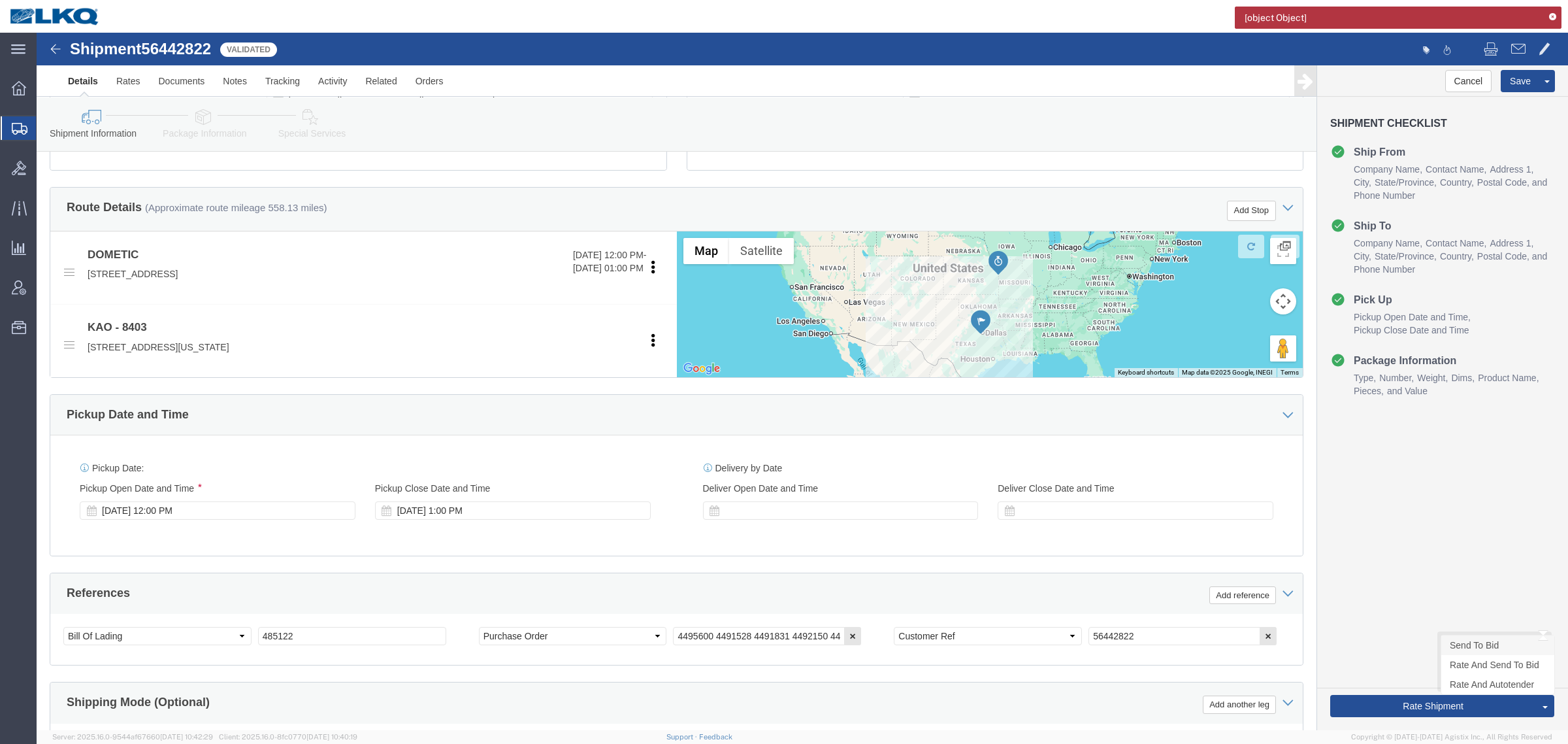
click link "Send To Bid"
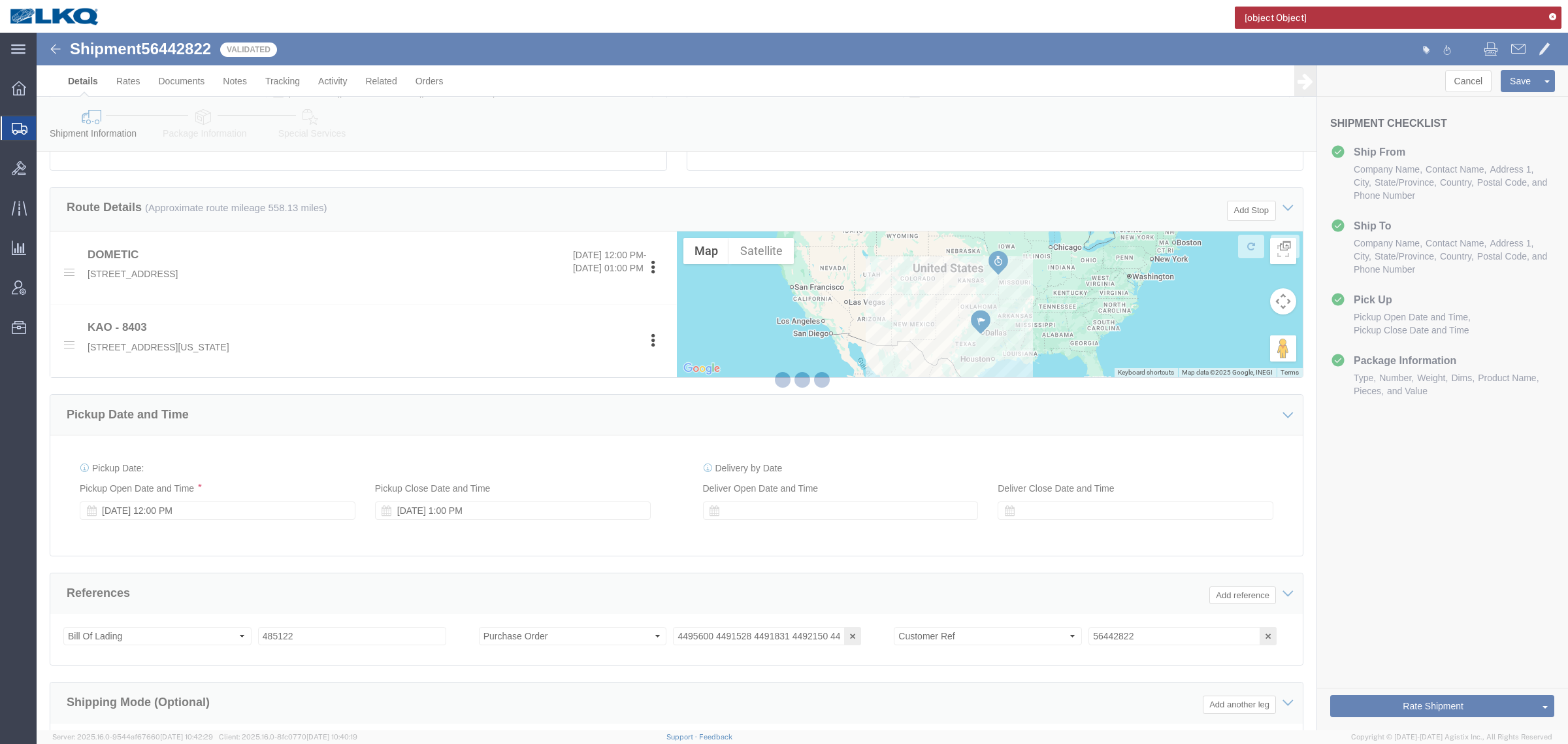
select select "TL"
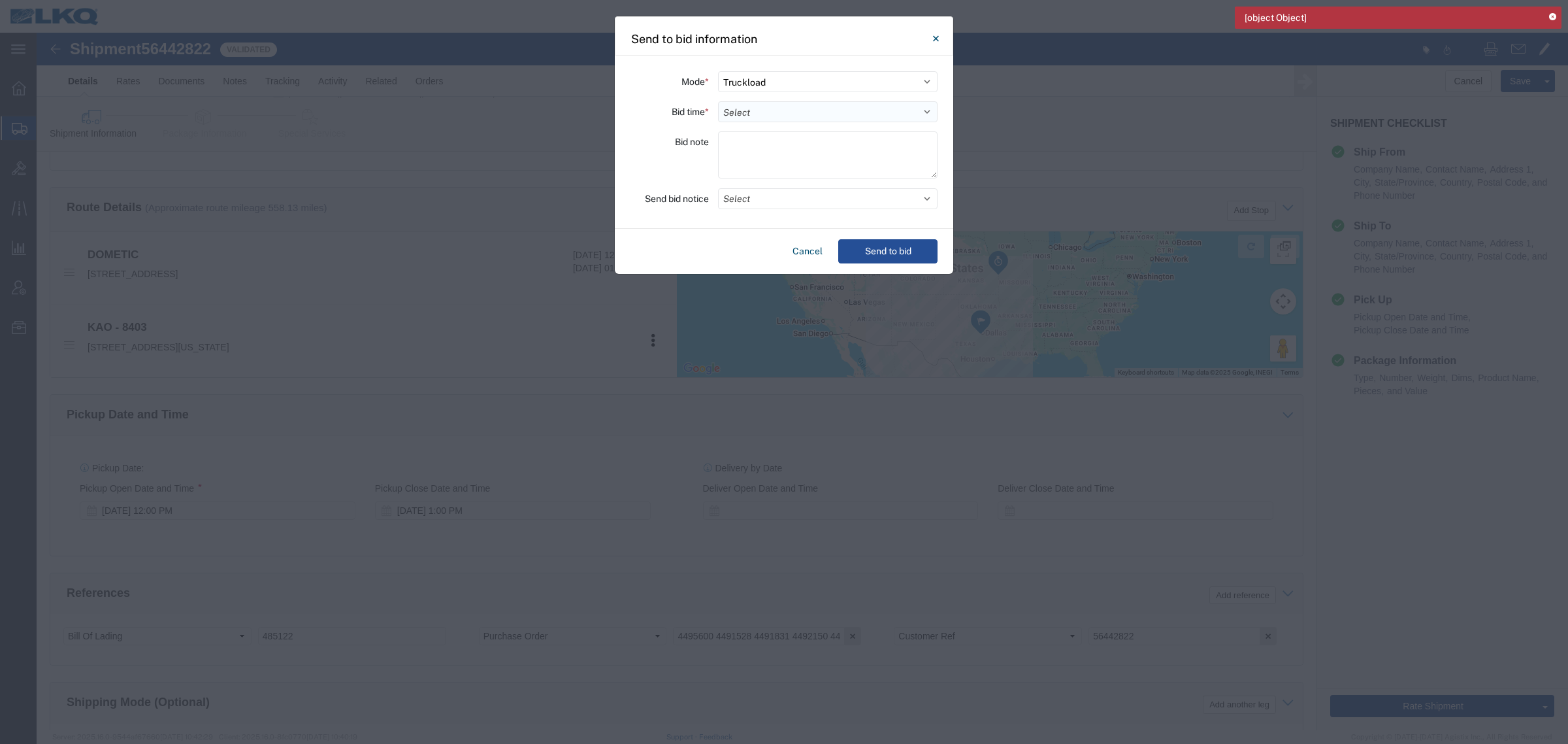
click at [769, 105] on select "Select 30 Min (Rush) 1 Hour (Rush) 2 Hours (Rush) 4 Hours (Rush) 8 Hours (Rush)…" at bounding box center [828, 112] width 220 height 21
select select "12"
click at [718, 101] on select "Select 30 Min (Rush) 1 Hour (Rush) 2 Hours (Rush) 4 Hours (Rush) 8 Hours (Rush)…" at bounding box center [828, 112] width 220 height 21
click at [889, 247] on button "Send to bid" at bounding box center [888, 251] width 99 height 24
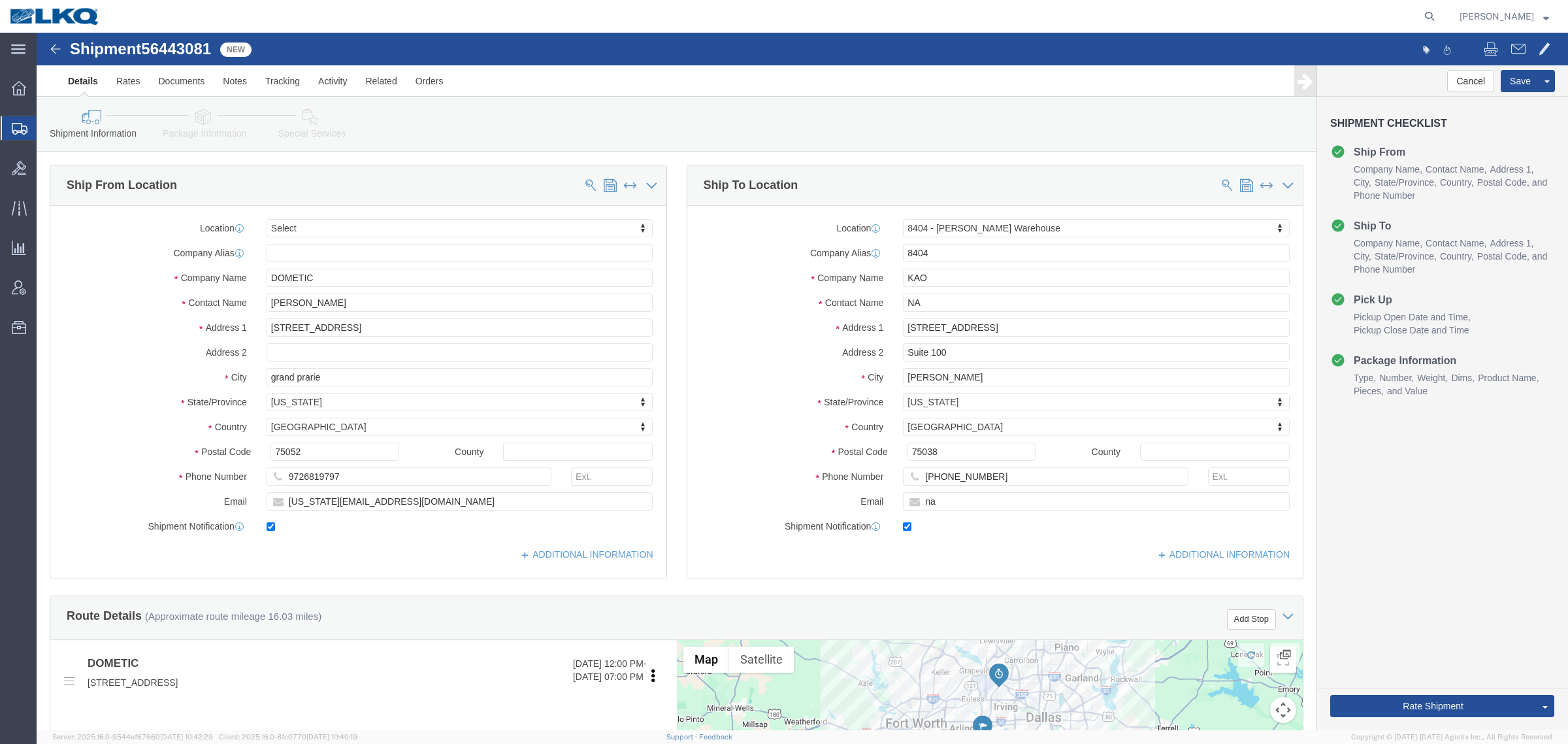
click div "Shipment Information Package Information Special Services Loading Routing"
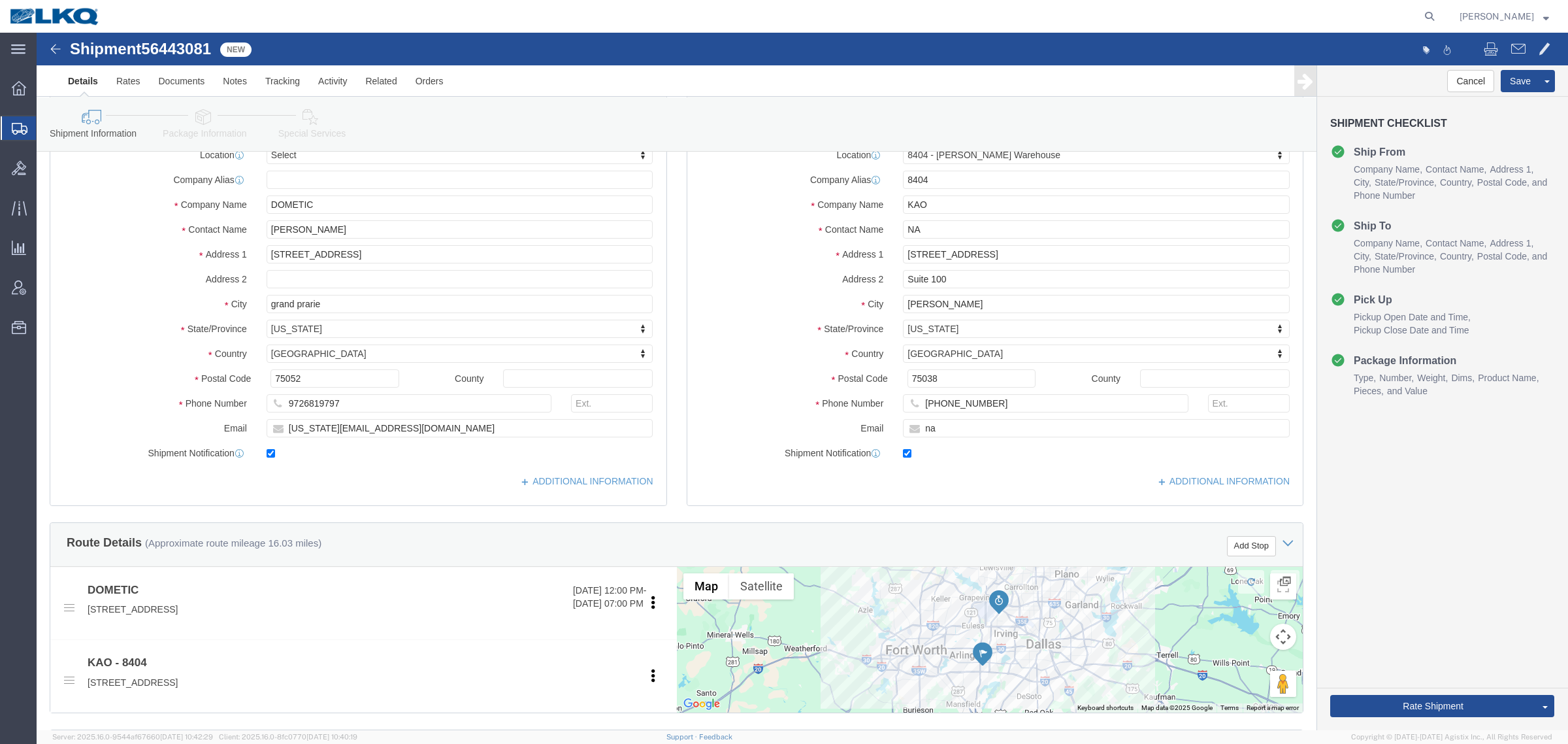
select select
select select "65991"
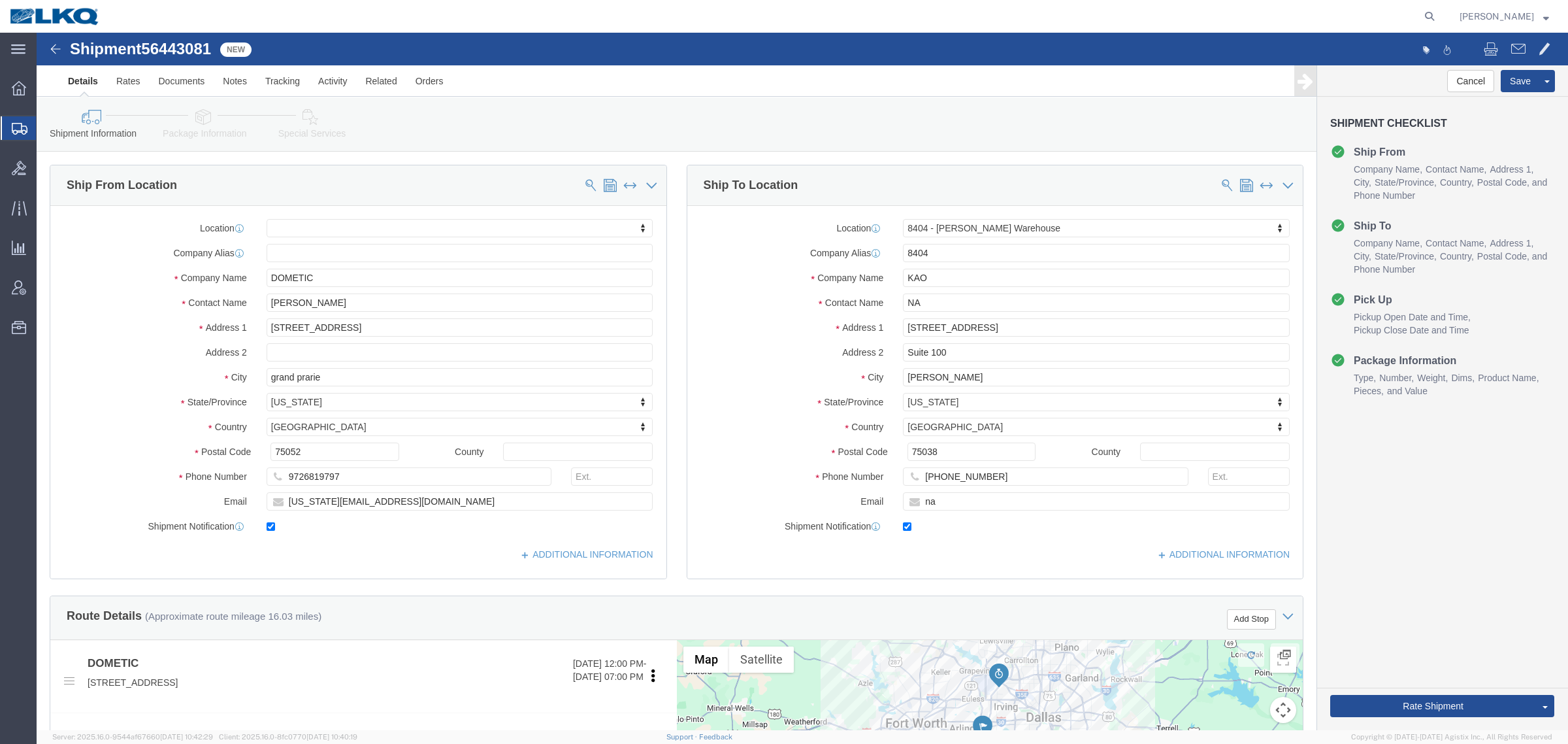
click span "56443081"
copy span "56443081"
click link "Special Services"
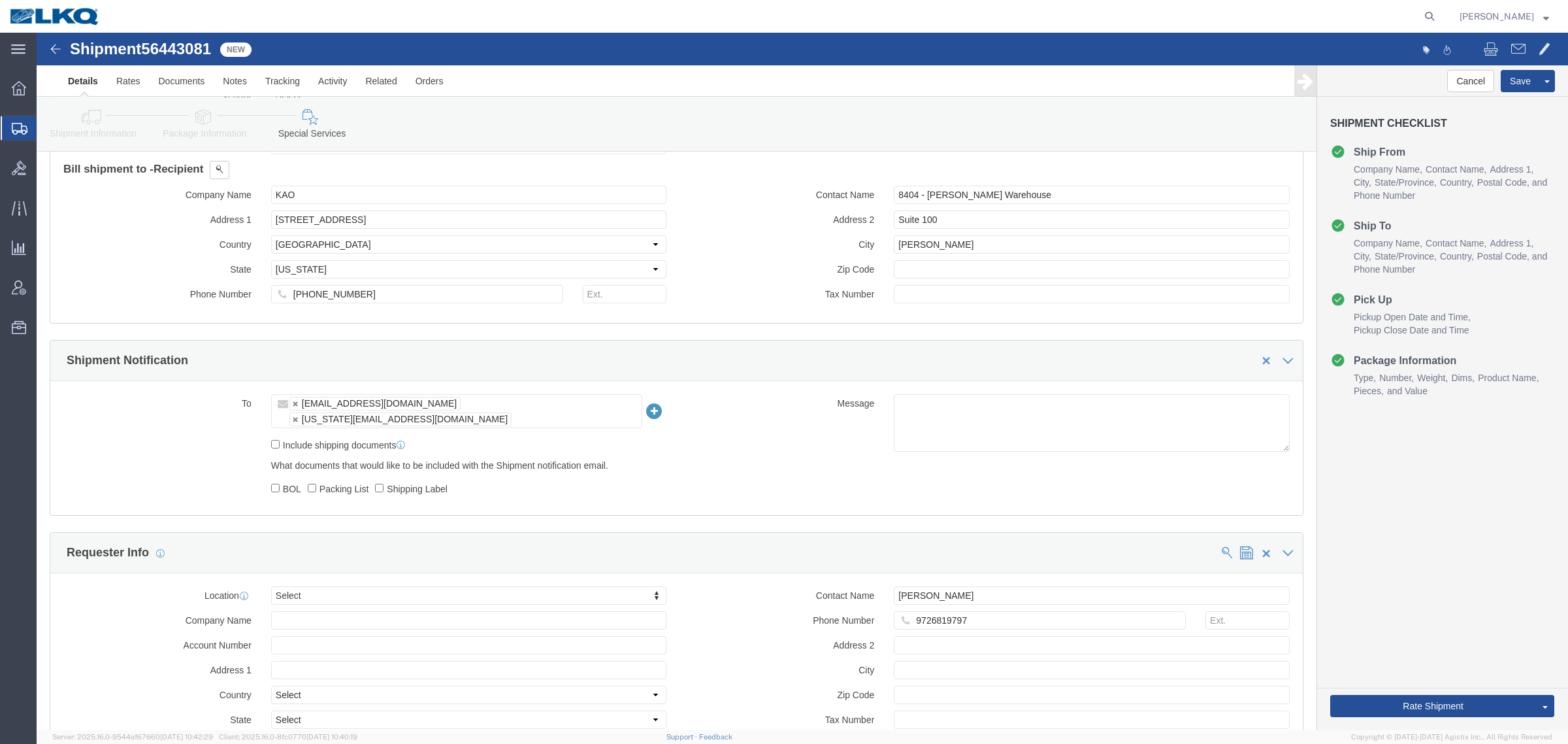
scroll to position [1062, 0]
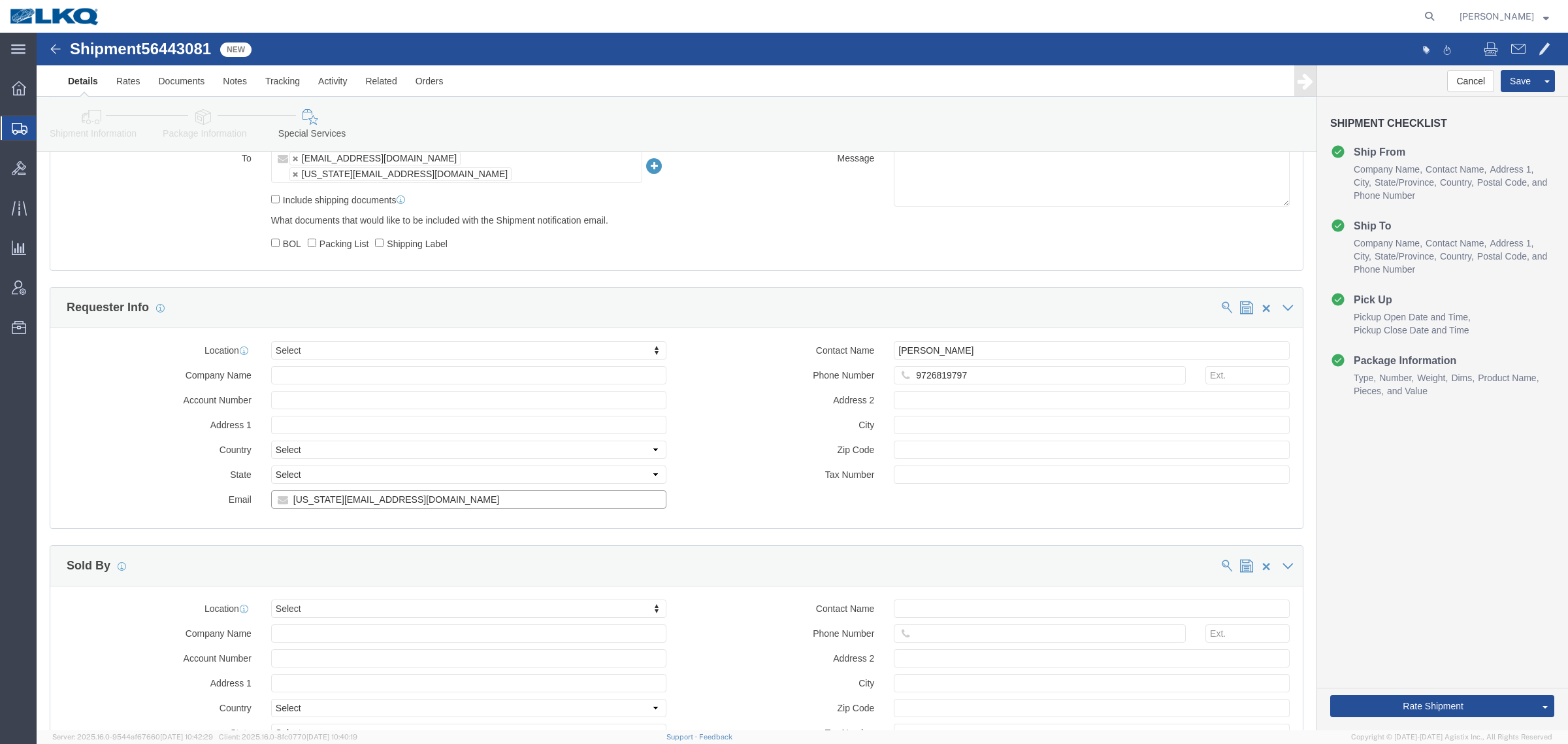
click input "[US_STATE][EMAIL_ADDRESS][DOMAIN_NAME]"
click icon
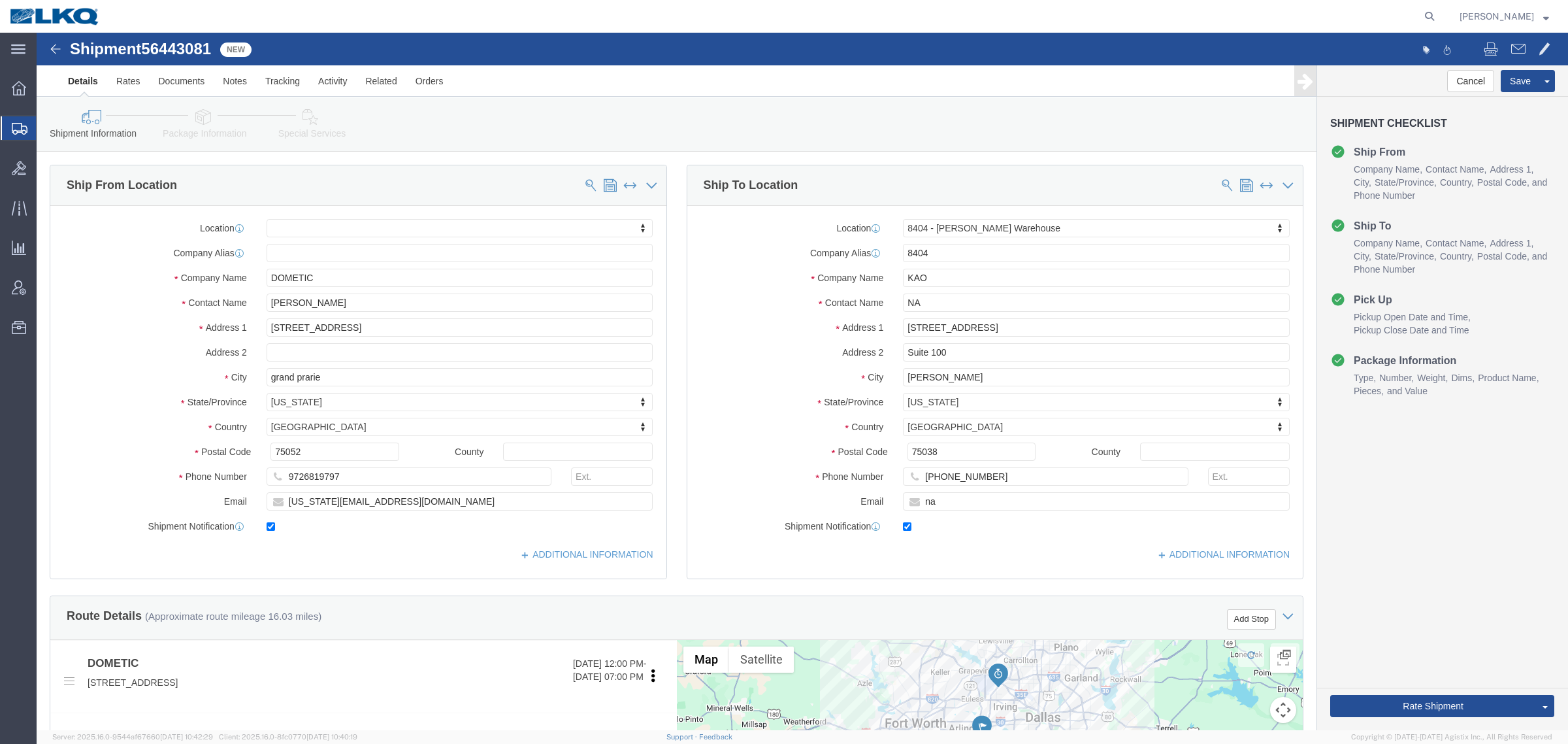
click div "Shipment Information Package Information Special Services Loading Routing"
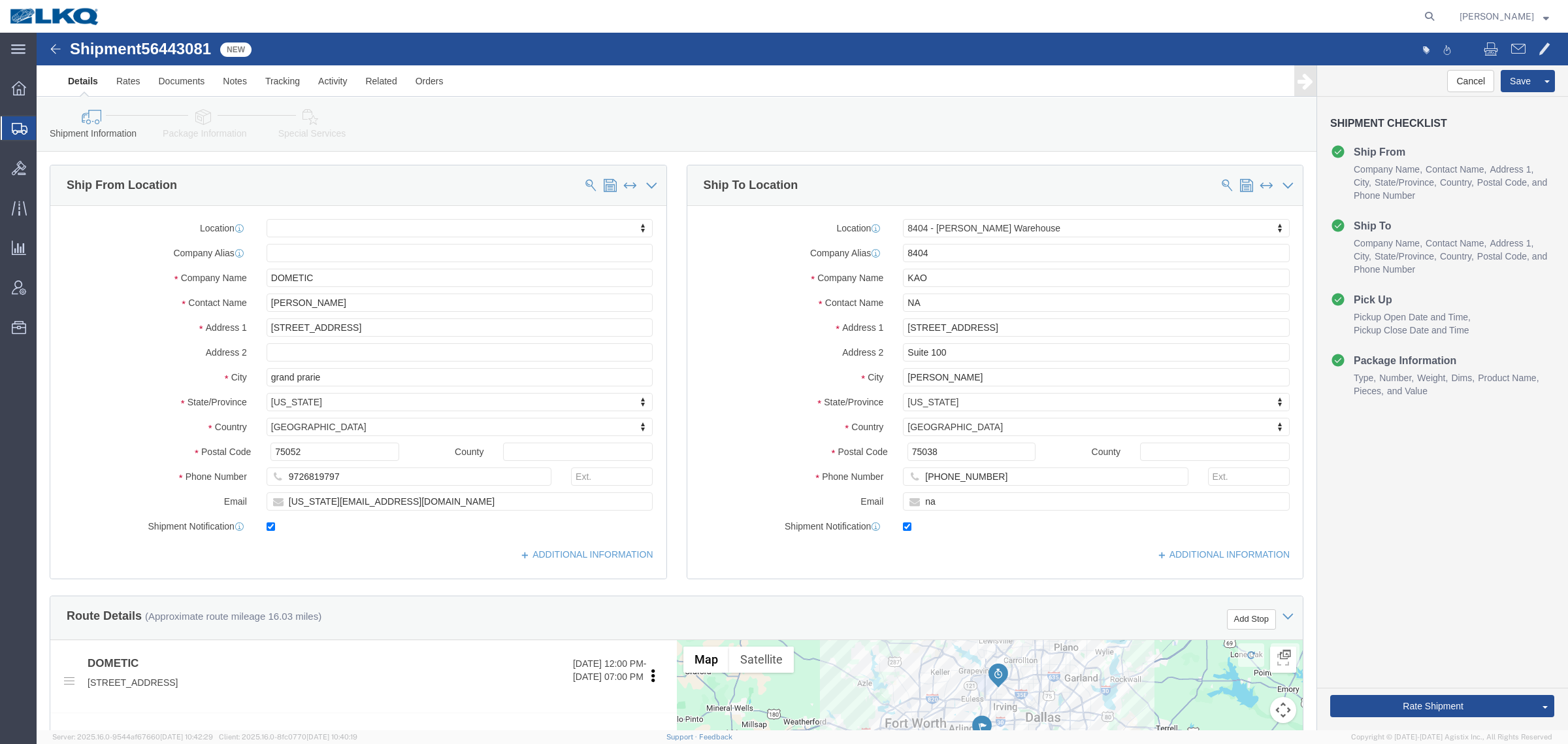
click div "Shipment Information Package Information Special Services Loading Routing"
click input "DOMETIC"
drag, startPoint x: 165, startPoint y: 89, endPoint x: 266, endPoint y: 119, distance: 105.4
click icon
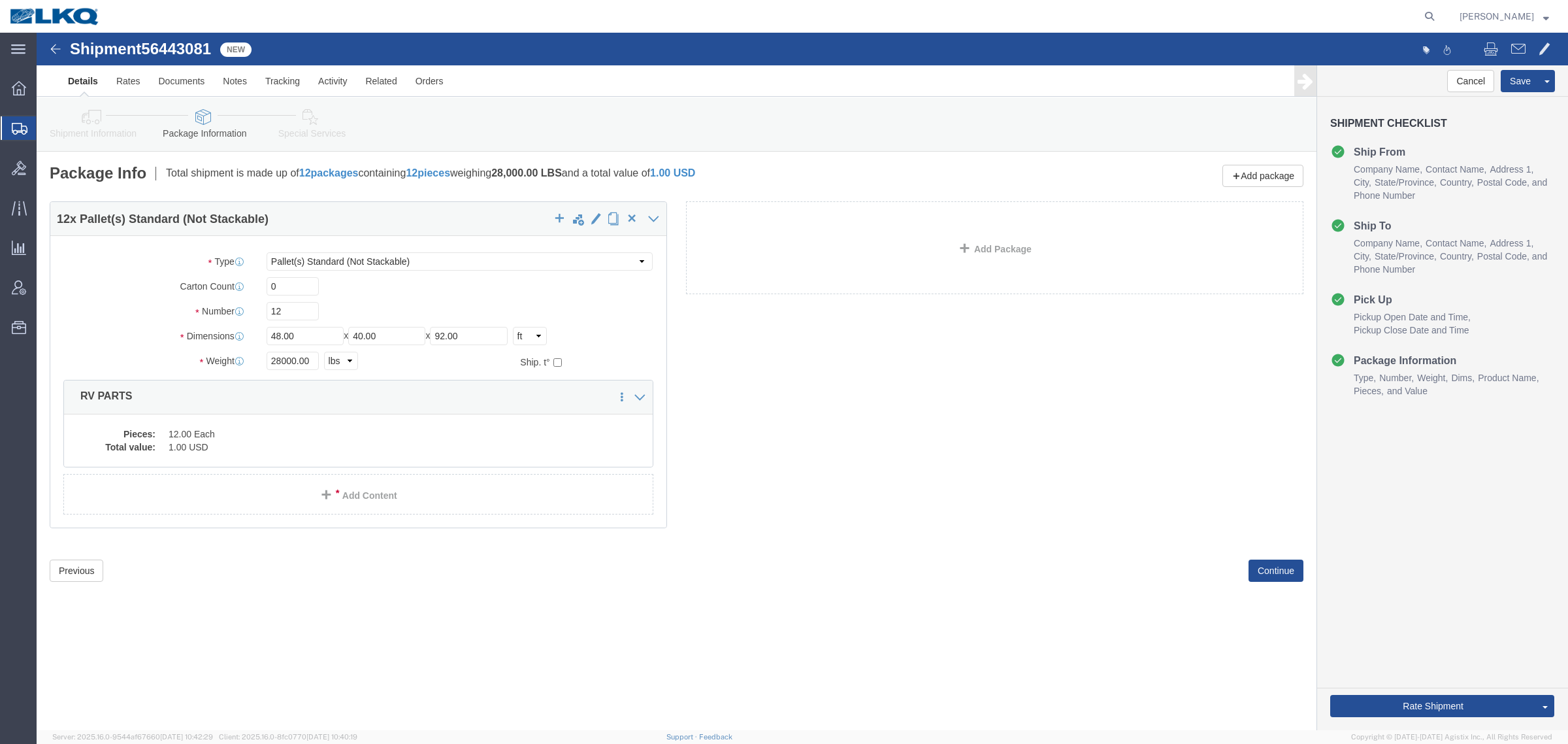
click icon
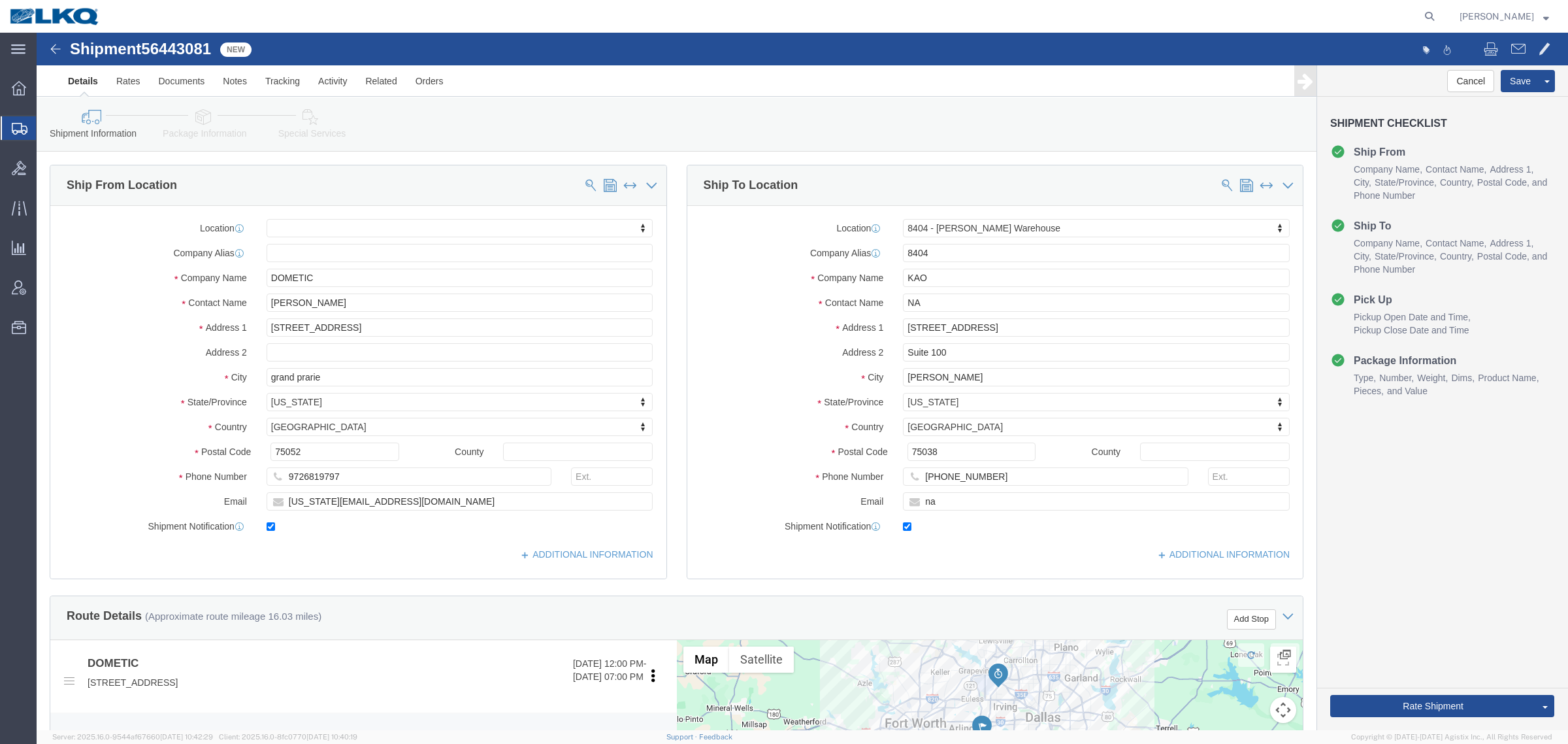
scroll to position [491, 0]
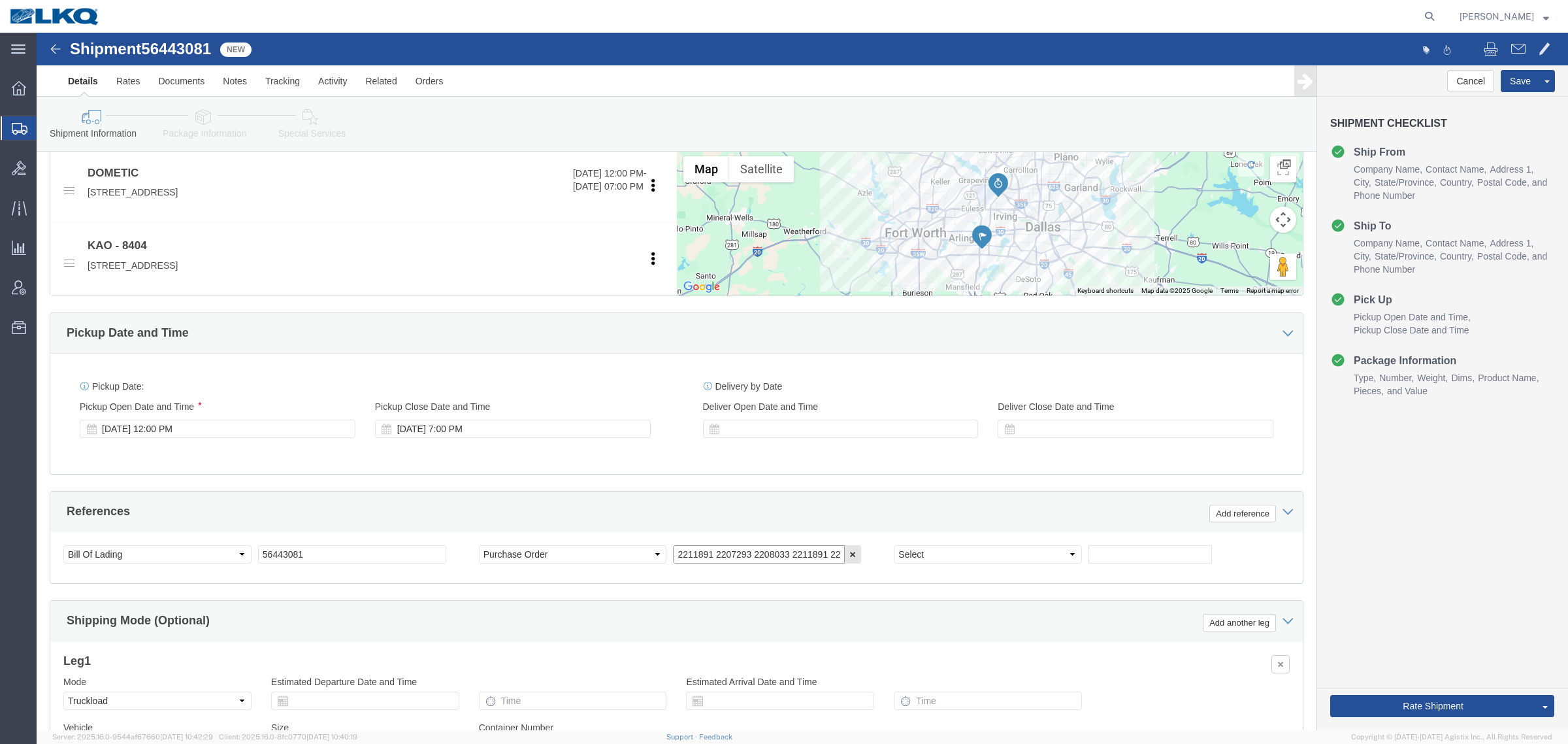
click input "2211891 2207293 2208033 2211891 2211493 2210250 2209412 2208937 2208435 2212424"
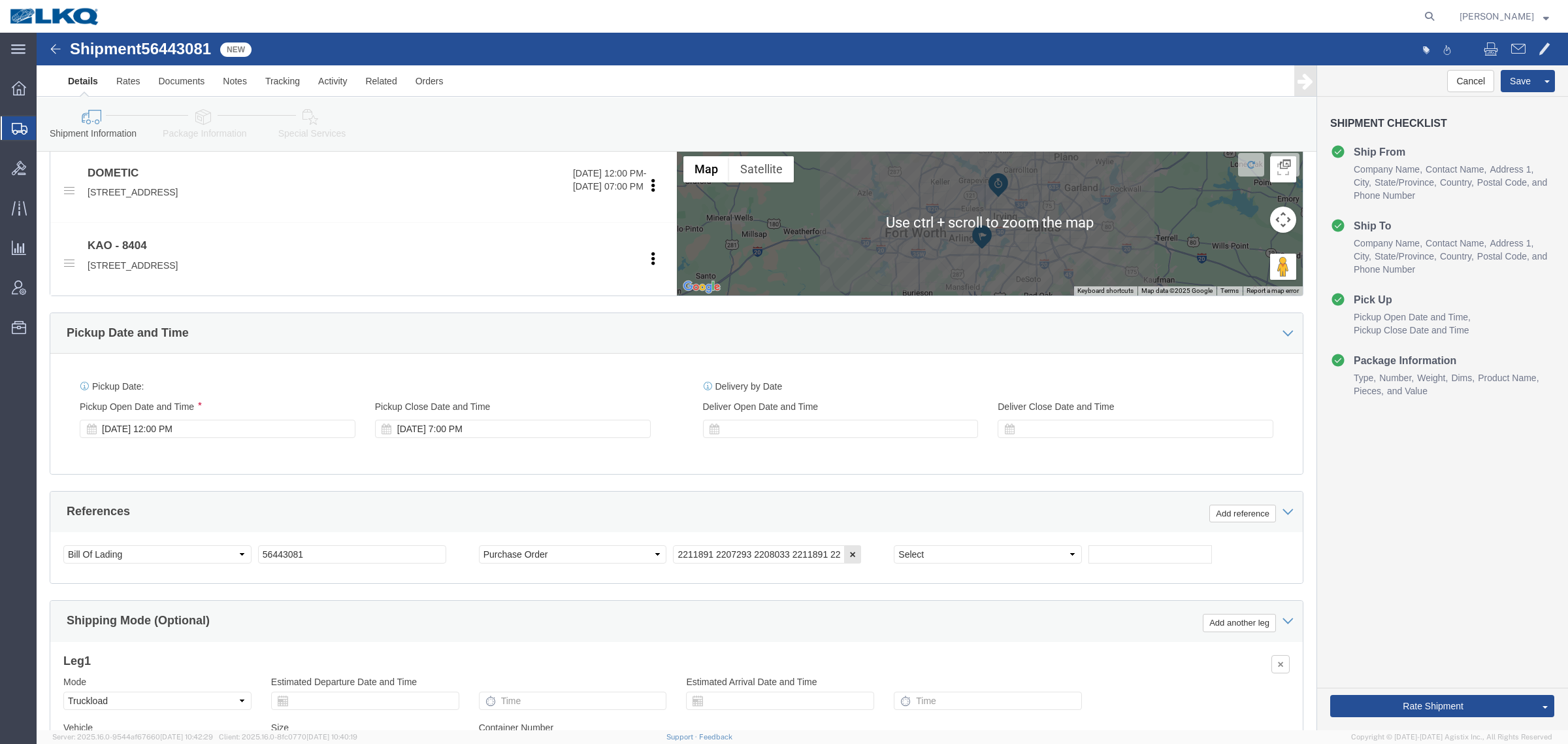
click div "References Add reference"
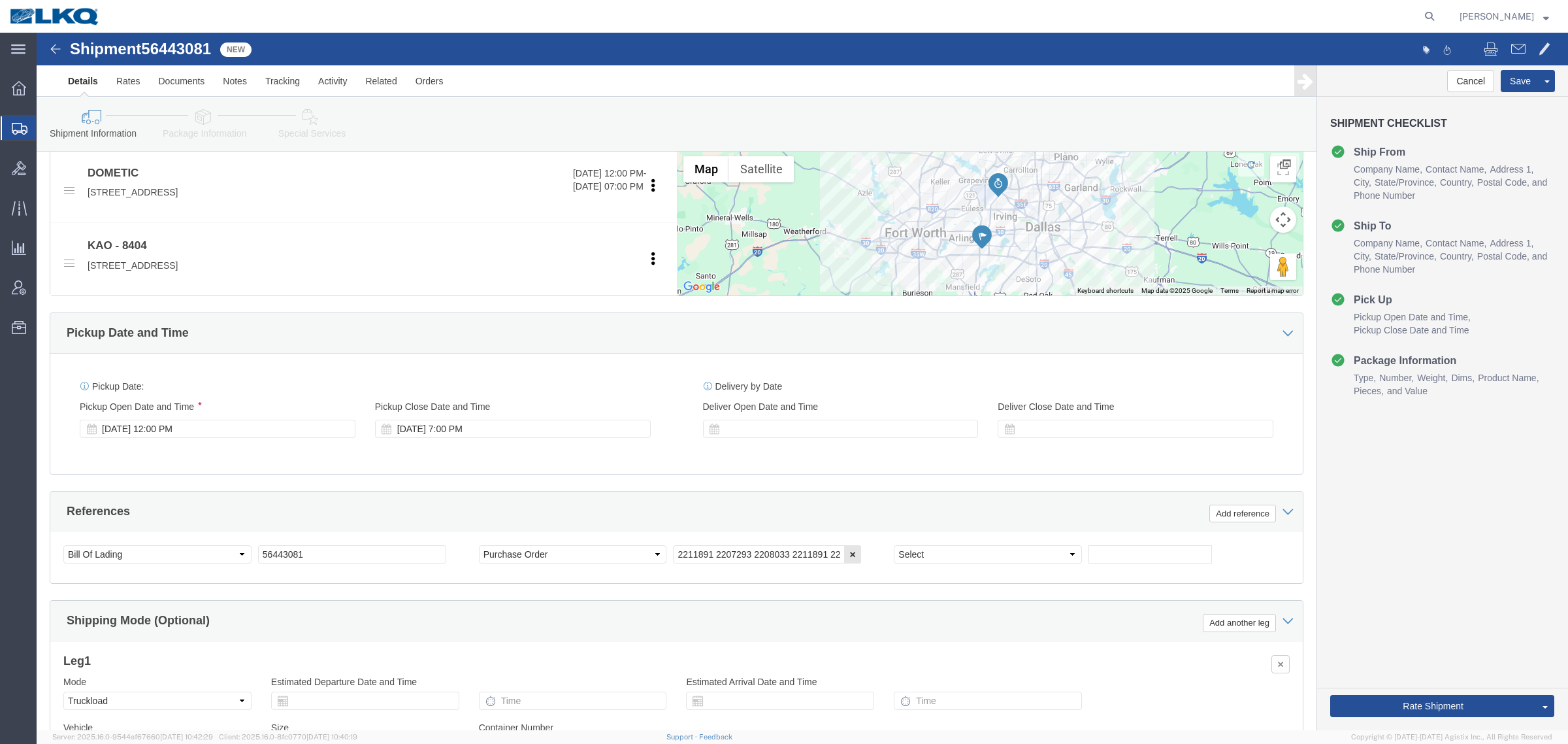
click div "Rate Shipment Send To Bid Rate And Send To Bid Rate And Autotender"
click button "Rate Shipment"
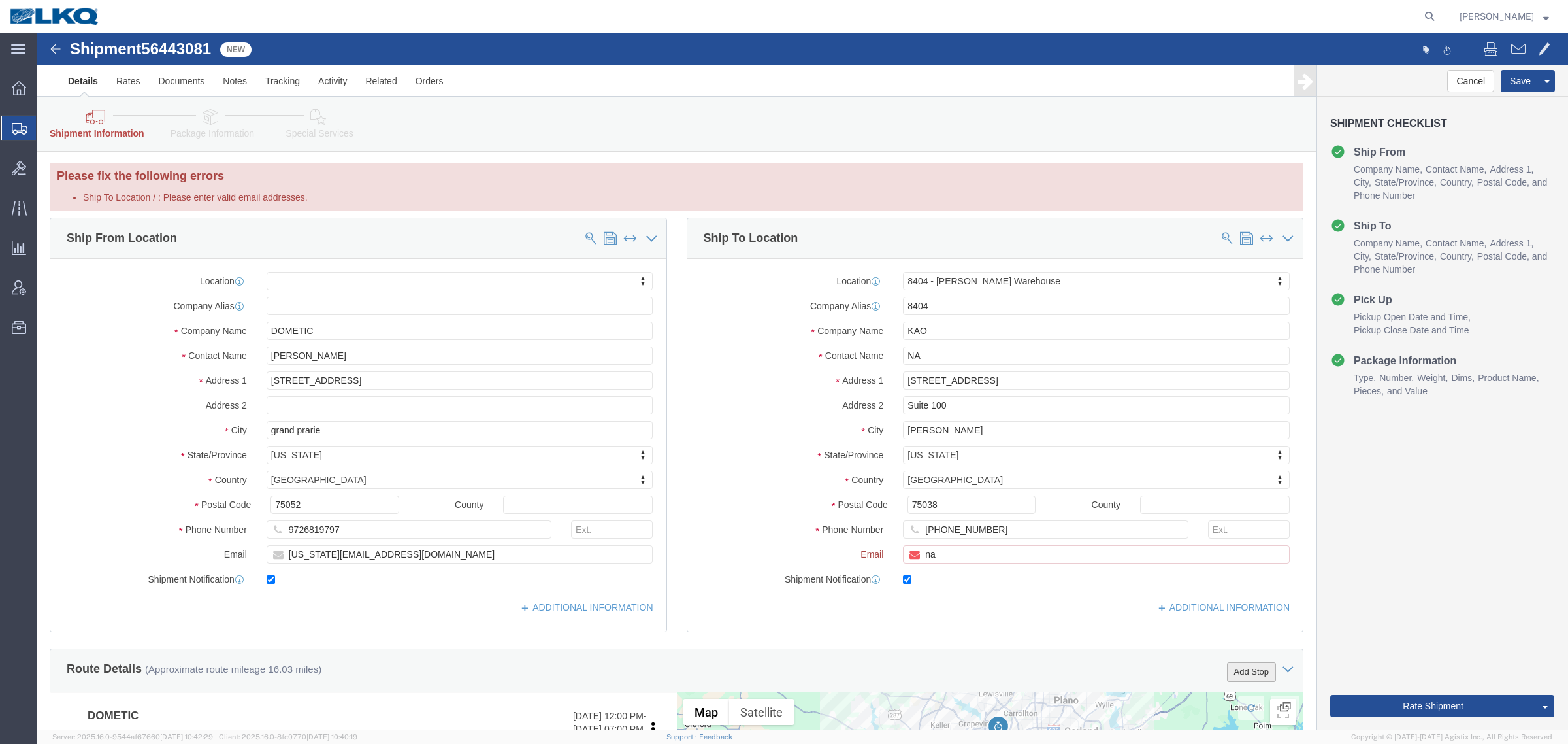
scroll to position [0, 0]
click div "Location 8404 - [GEOGRAPHIC_DATA][PERSON_NAME] Warehouse My Profile Location 11…"
click input "na"
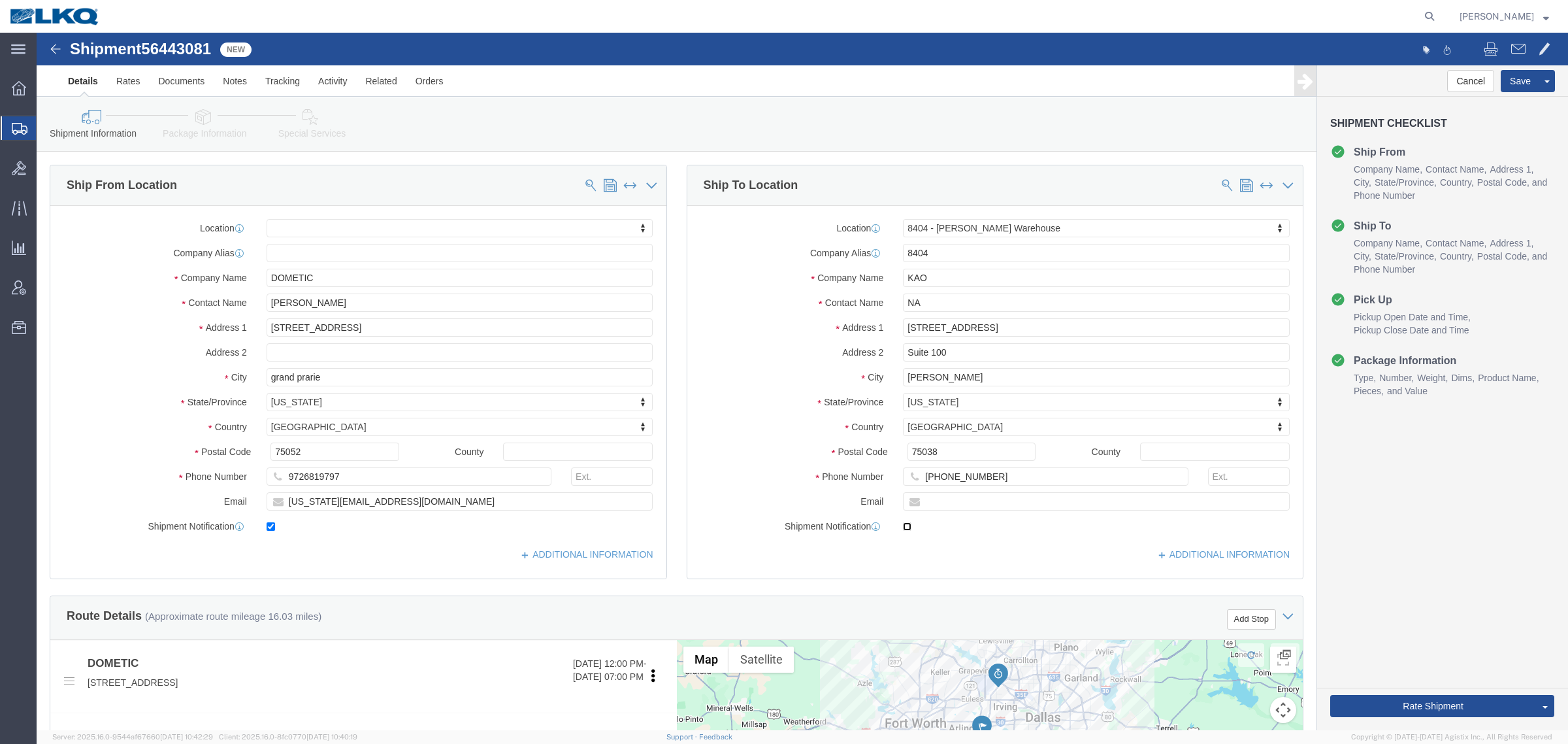
checkbox input "false"
click div "Cancel Save Assign To Clone Shipment Save As Template Shipment Checklist Ship F…"
click button "Rate Shipment"
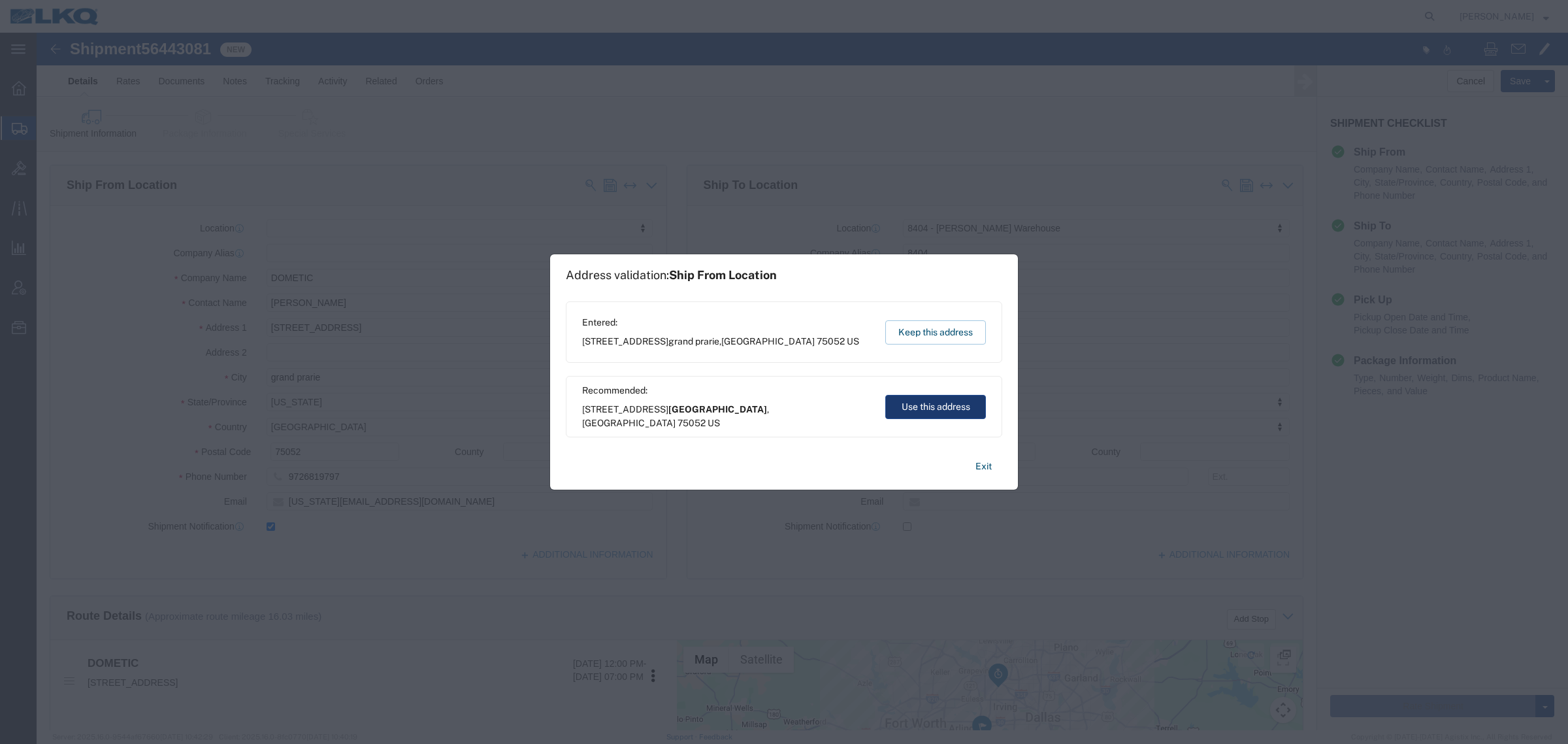
click at [917, 416] on button "Use this address" at bounding box center [935, 407] width 100 height 24
type input "[GEOGRAPHIC_DATA]"
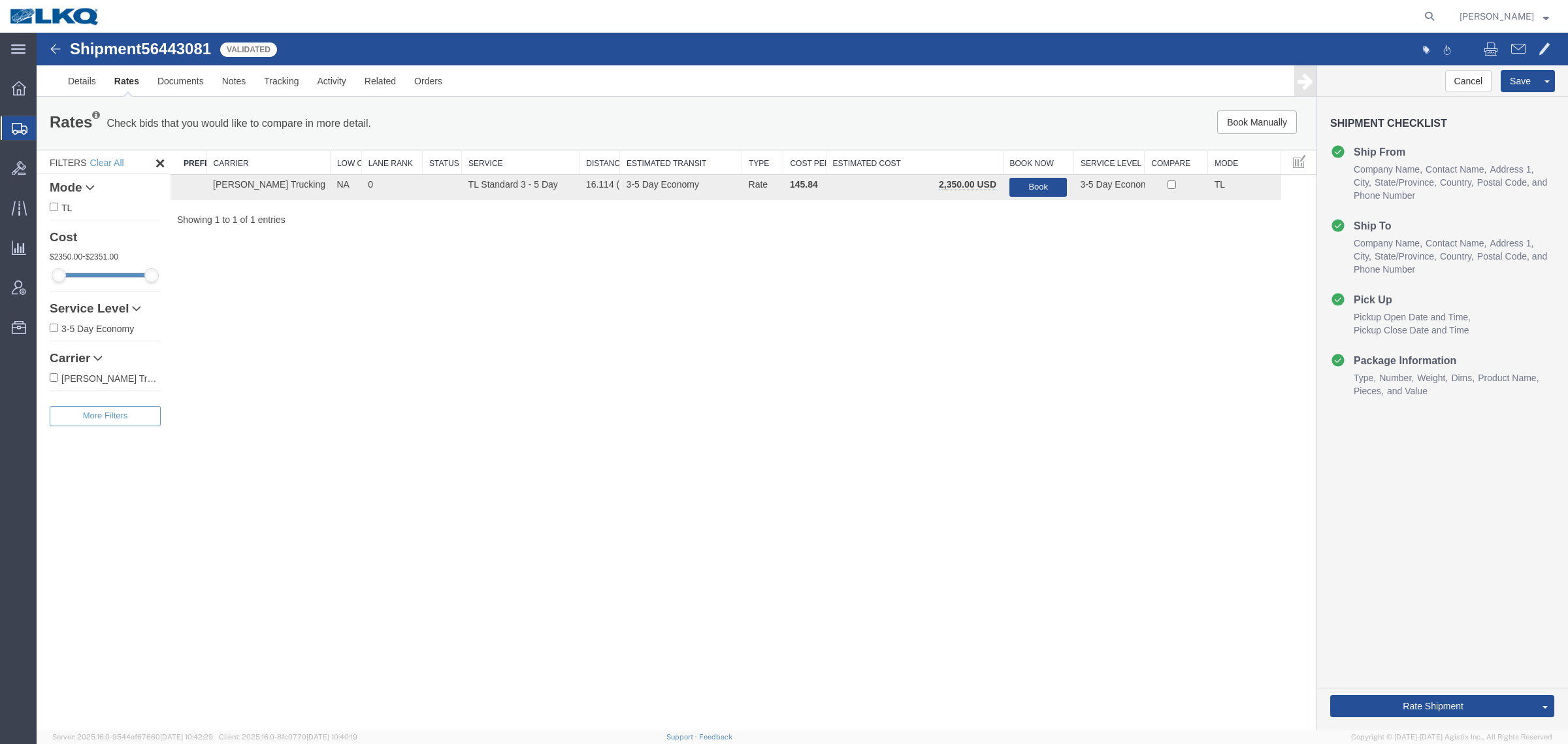
click at [740, 299] on div "Shipment 56443081 1 of 1 Validated Details Rates Documents Notes Tracking Activ…" at bounding box center [802, 382] width 1532 height 698
click at [243, 85] on link "Notes" at bounding box center [234, 81] width 43 height 31
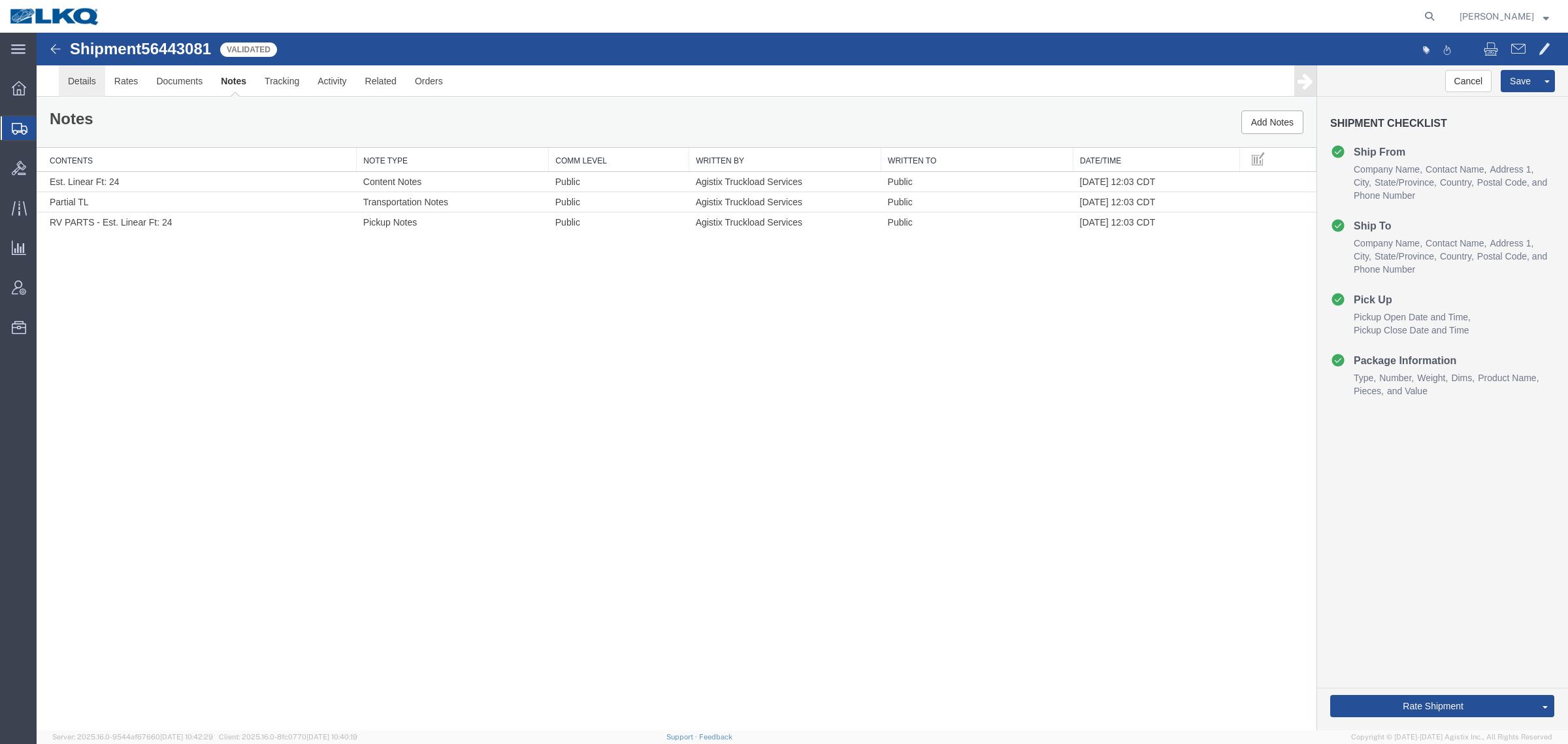
click at [67, 79] on link "Details" at bounding box center [82, 81] width 47 height 31
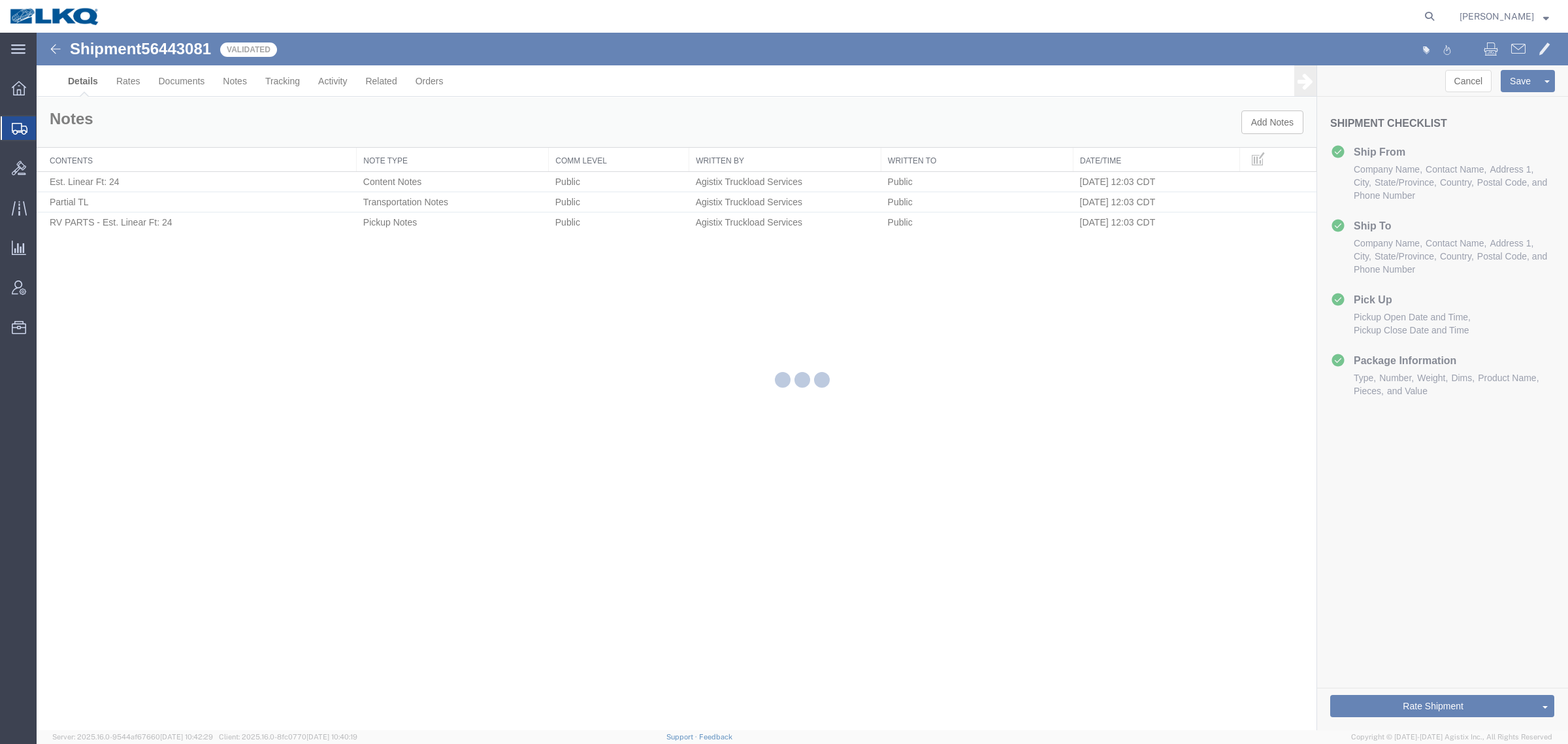
select select "65991"
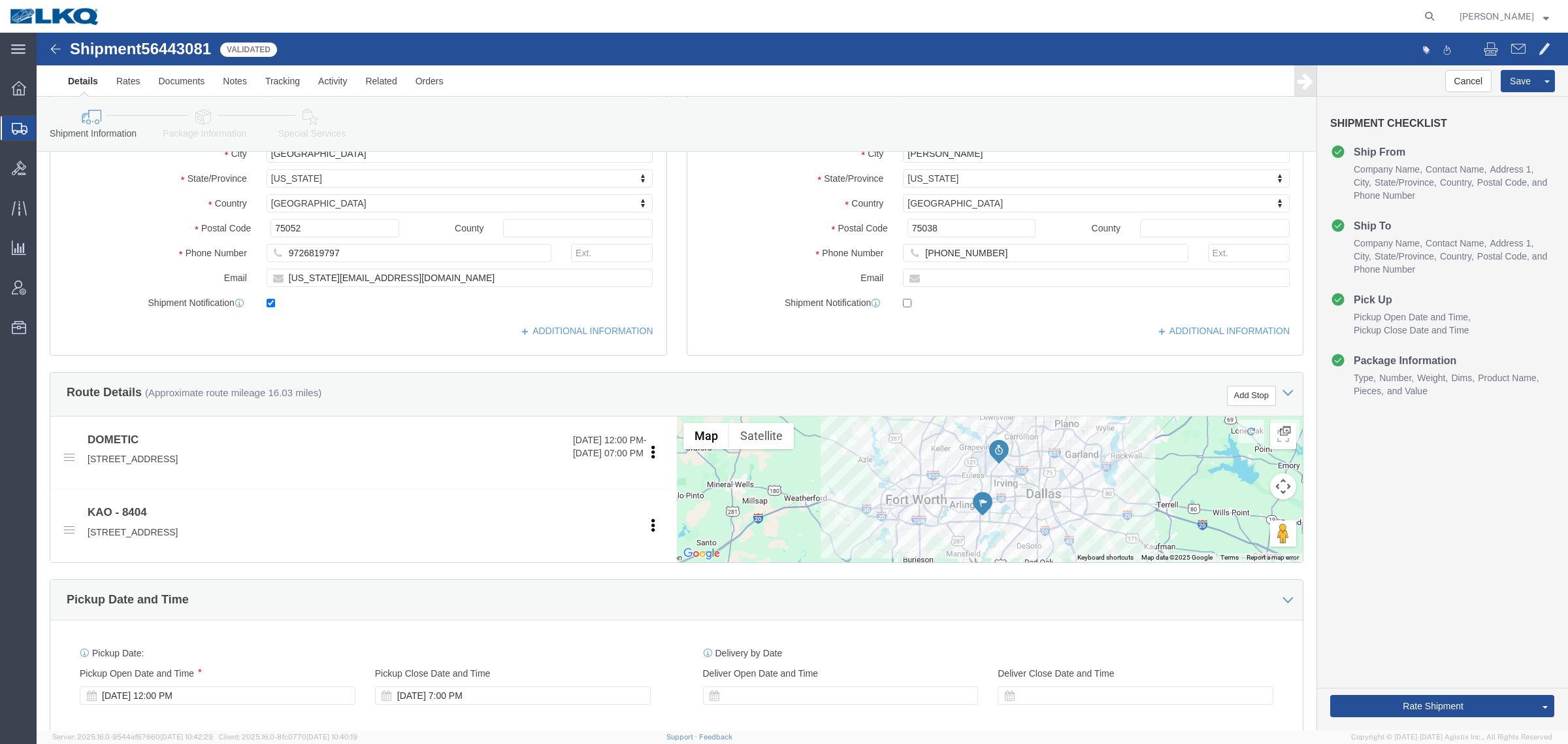
scroll to position [245, 0]
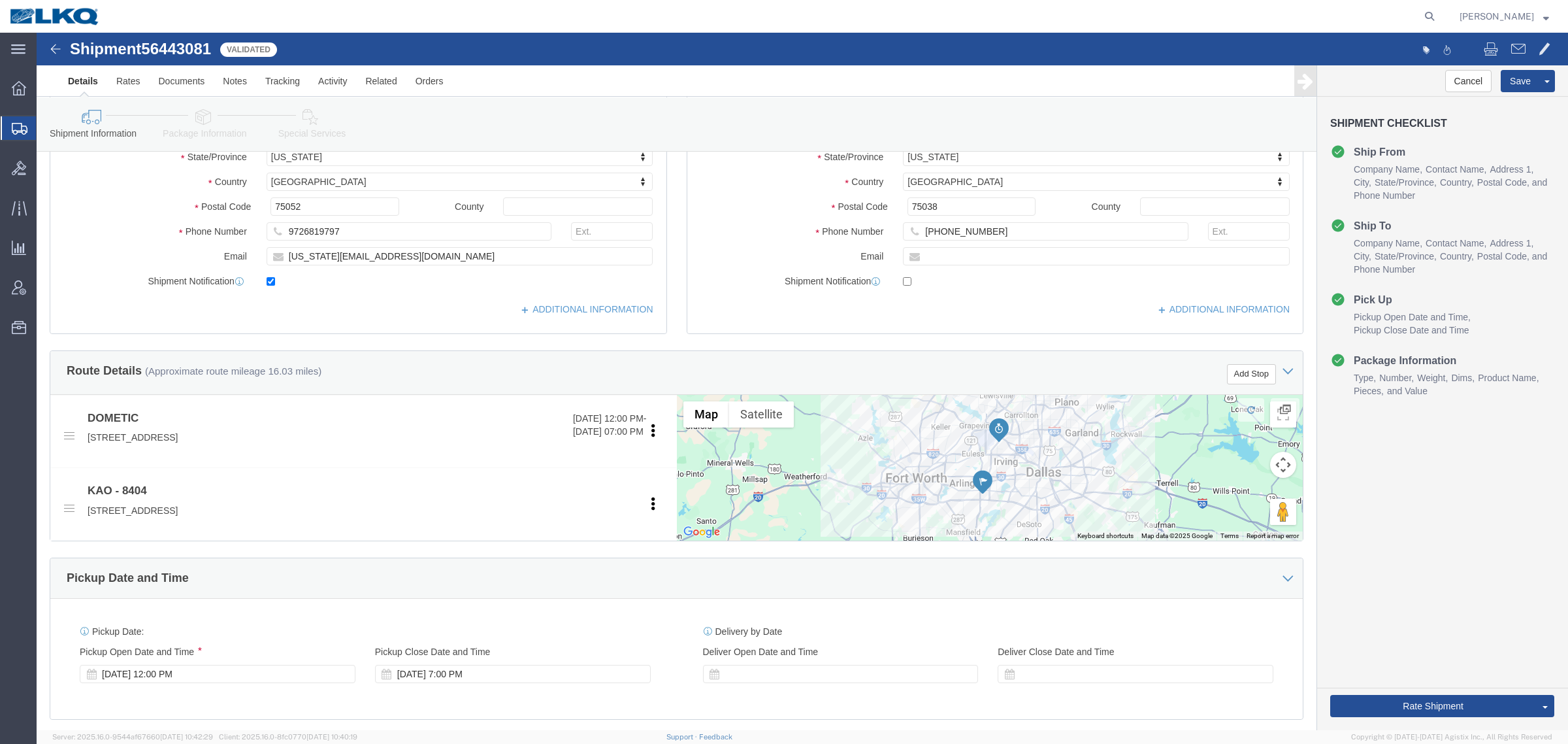
click span "56443081"
copy span "56443081"
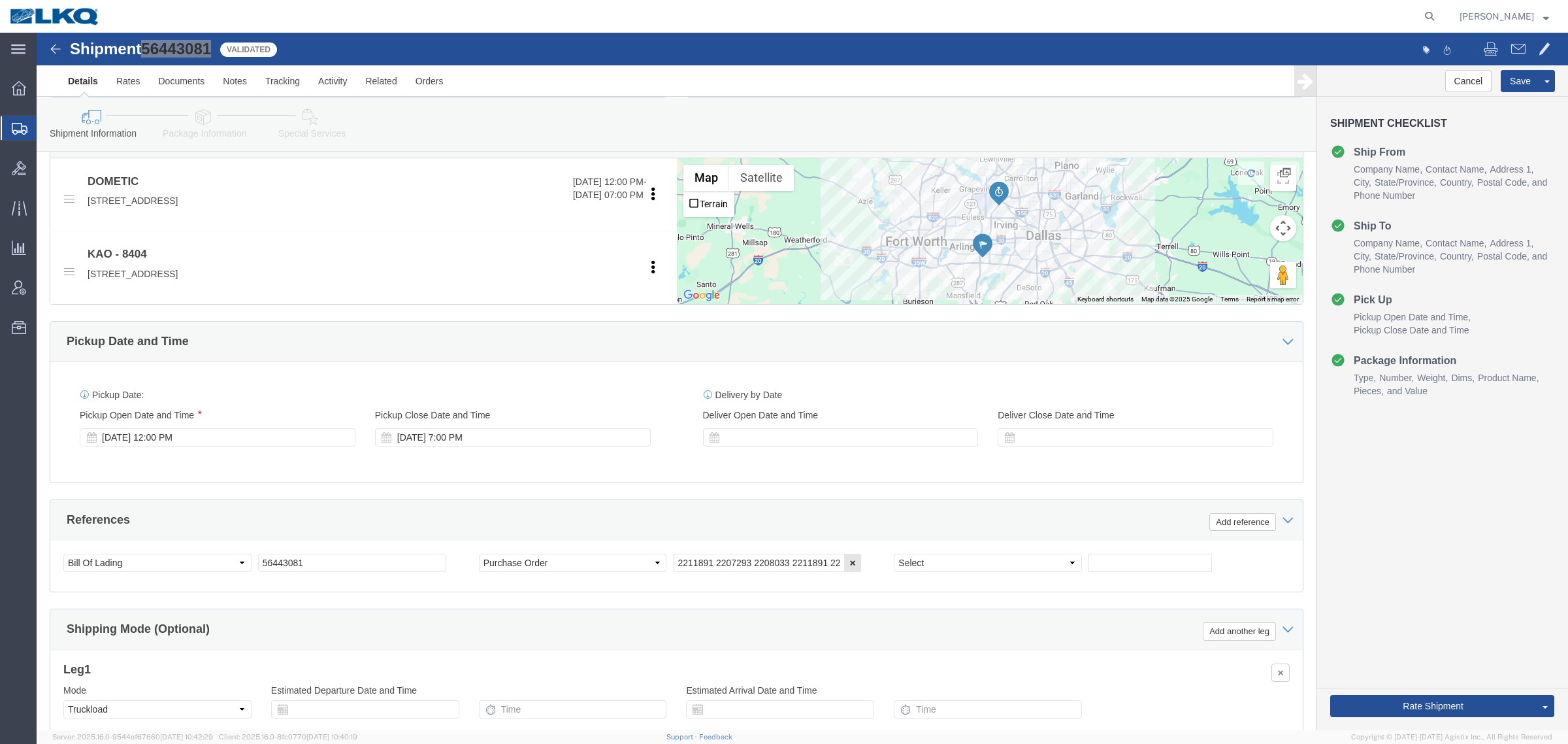
scroll to position [491, 0]
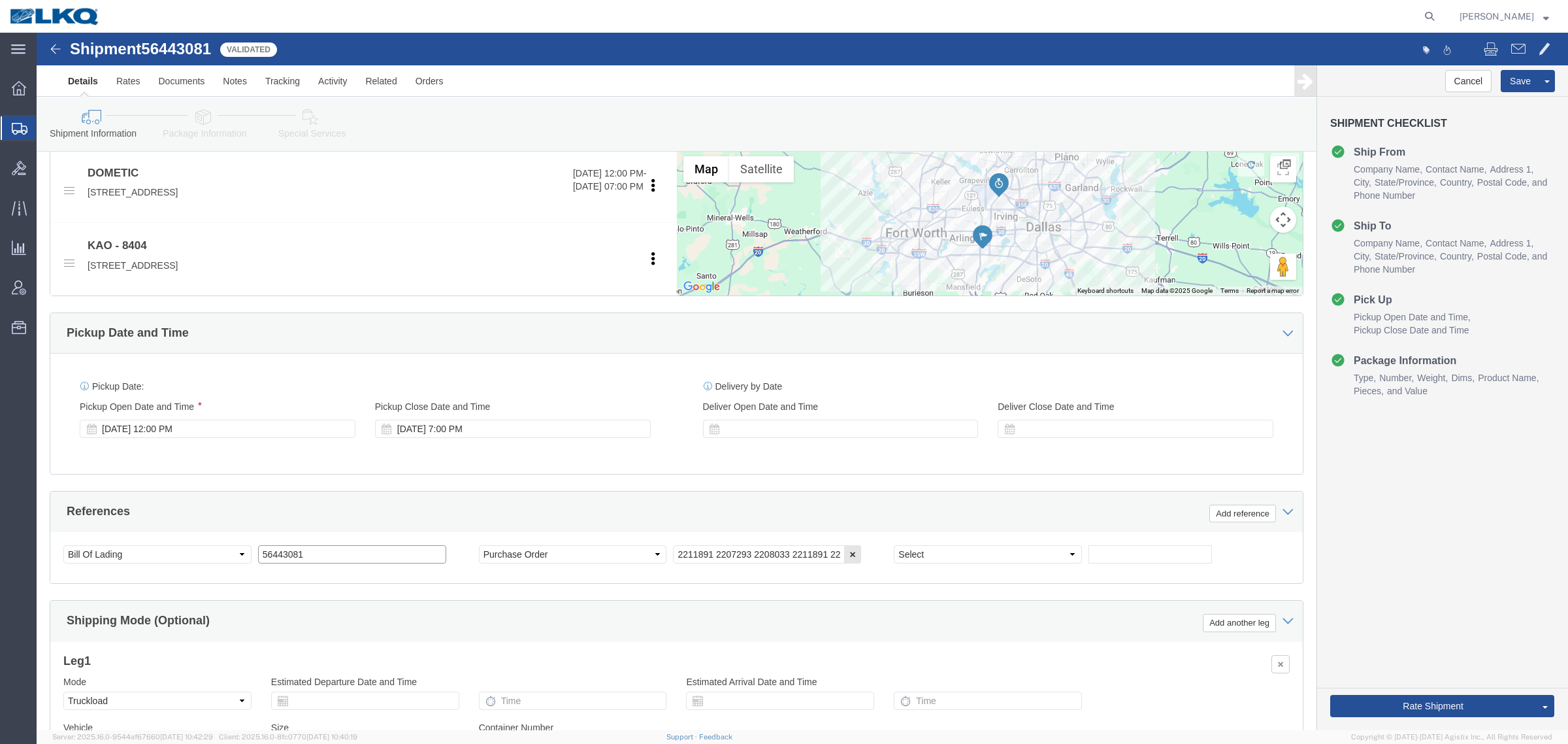
click input "56443081"
click div "Select Account Type Activity ID Airline Appointment Number ASN Batch Request # …"
click input "text"
paste input "56443081"
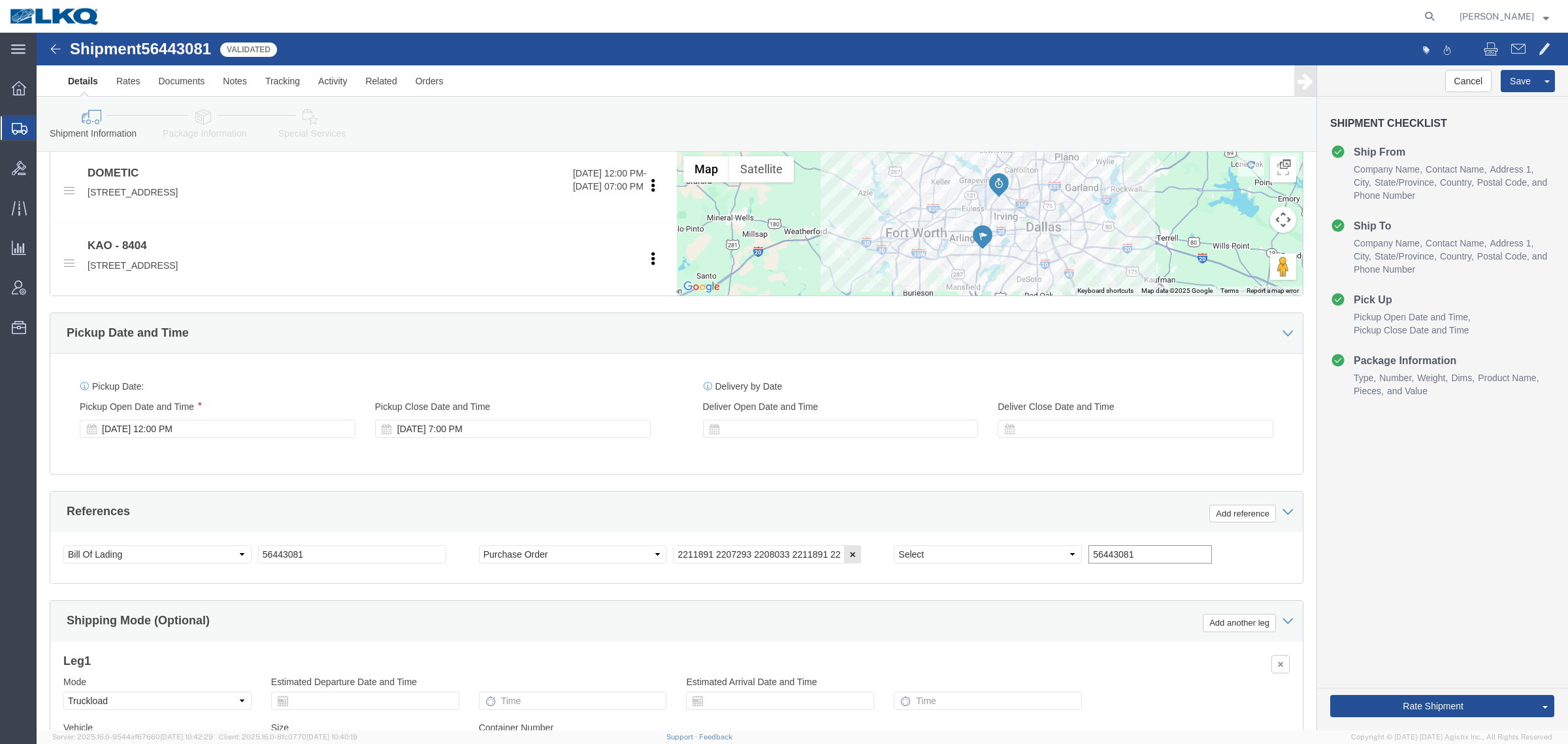
type input "56443081"
click input "56443081"
type input "x"
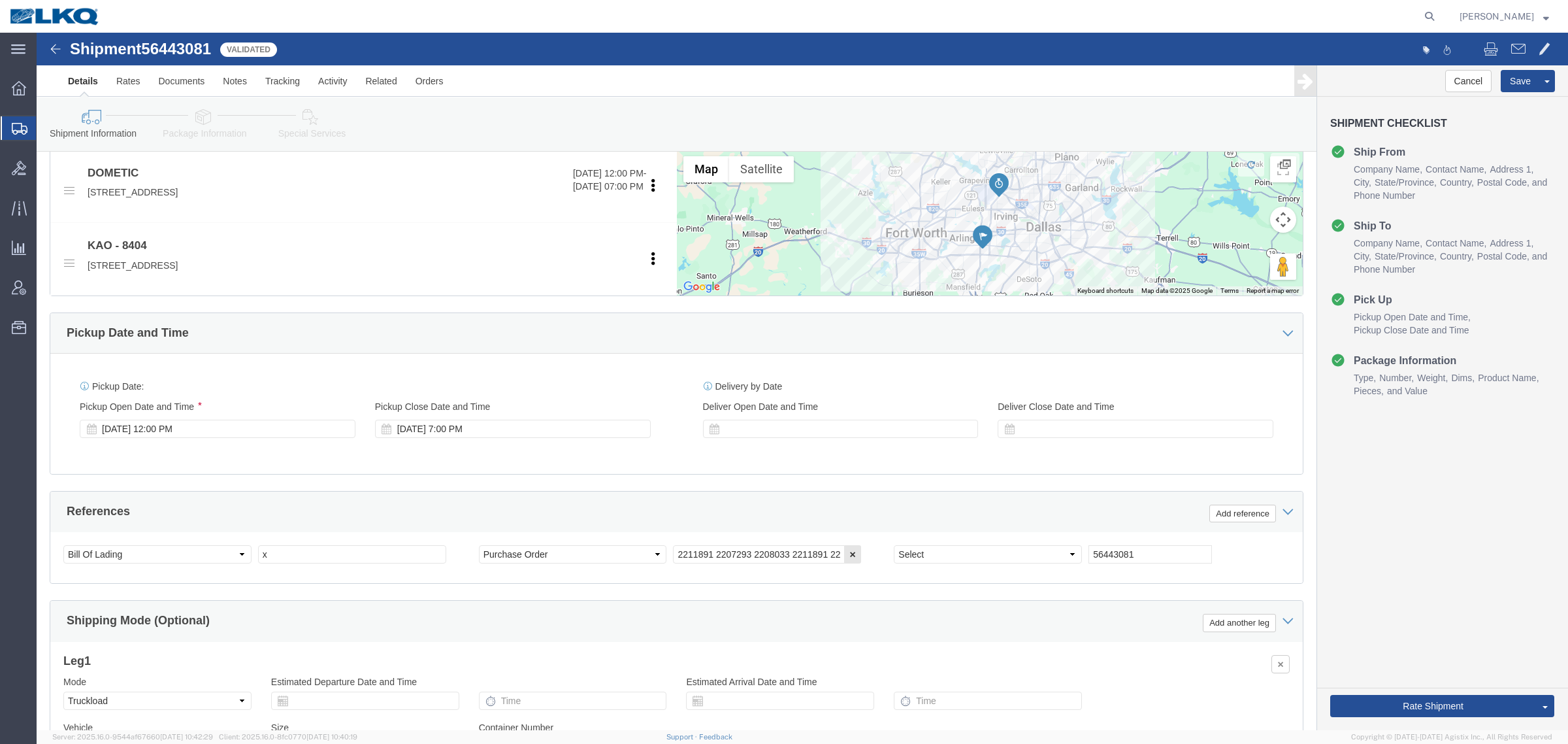
click div "References Add reference"
click button "Save"
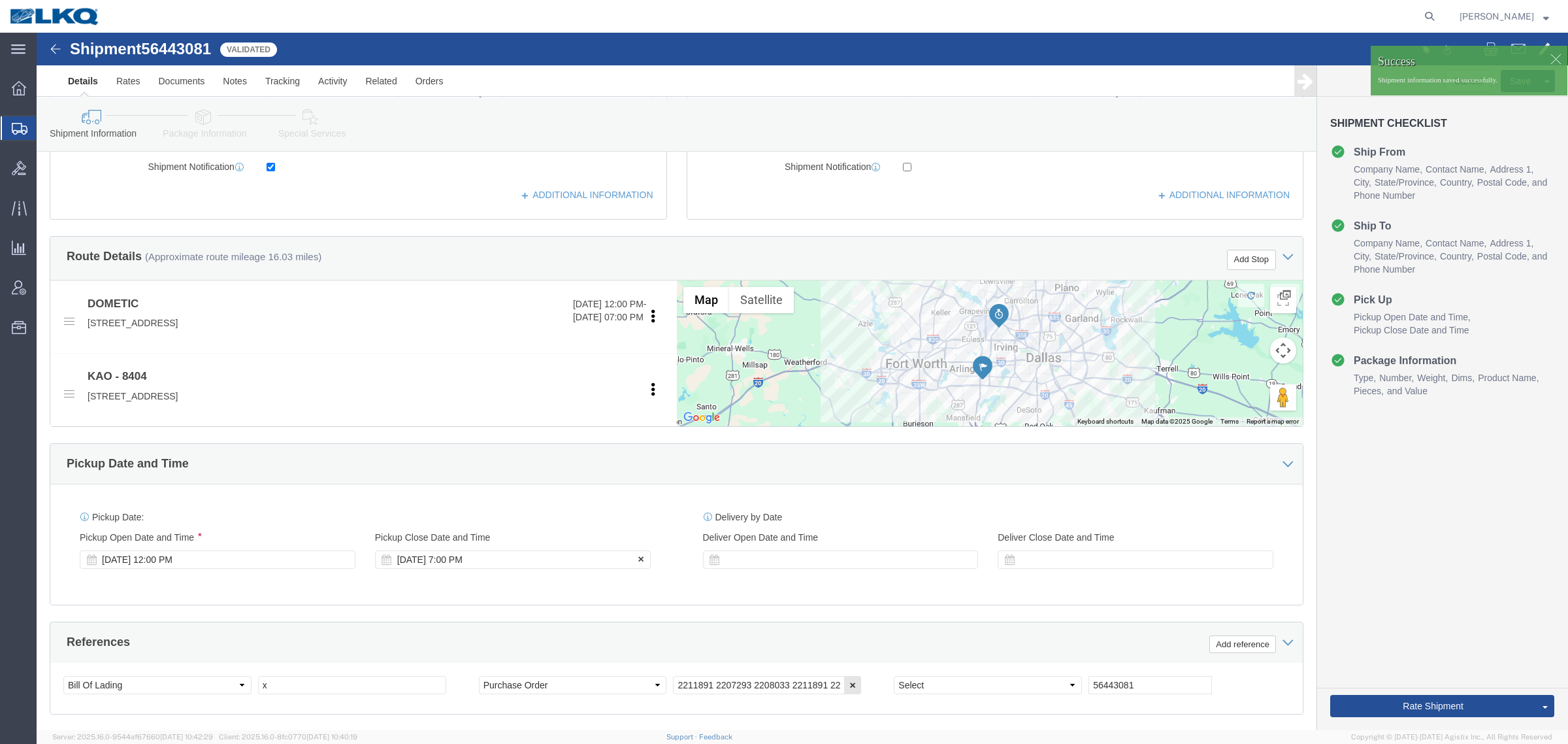
scroll to position [245, 0]
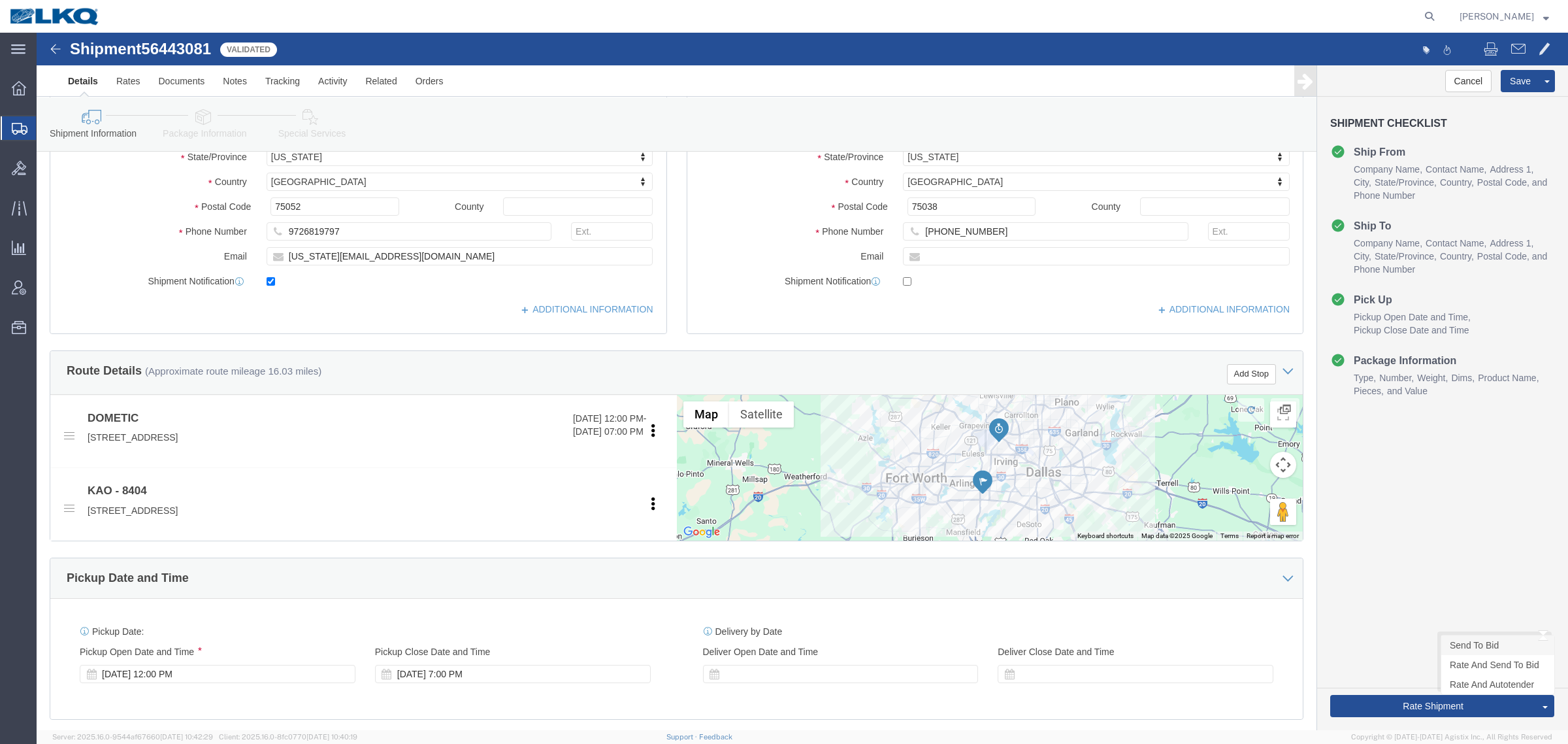
click link "Send To Bid"
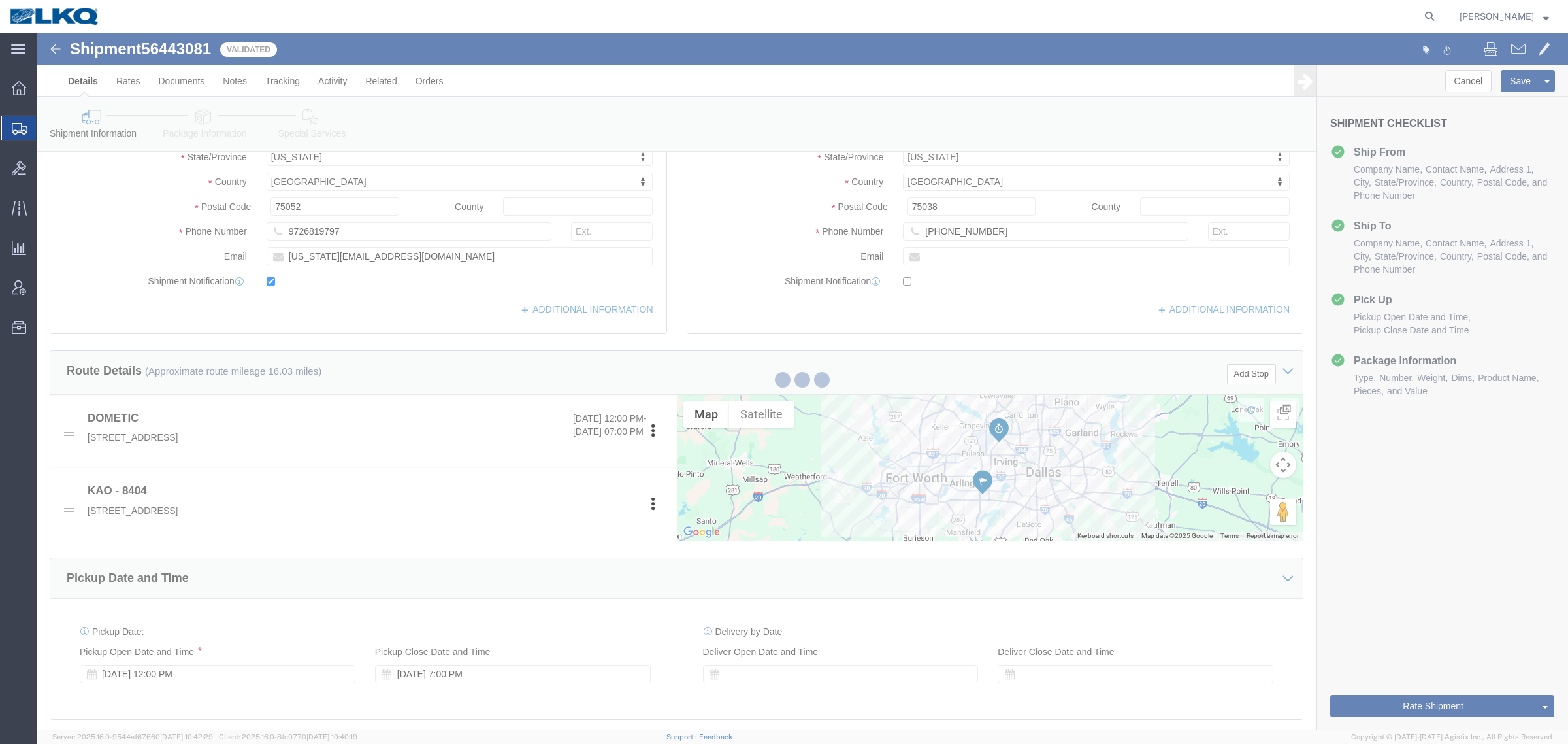
select select "TL"
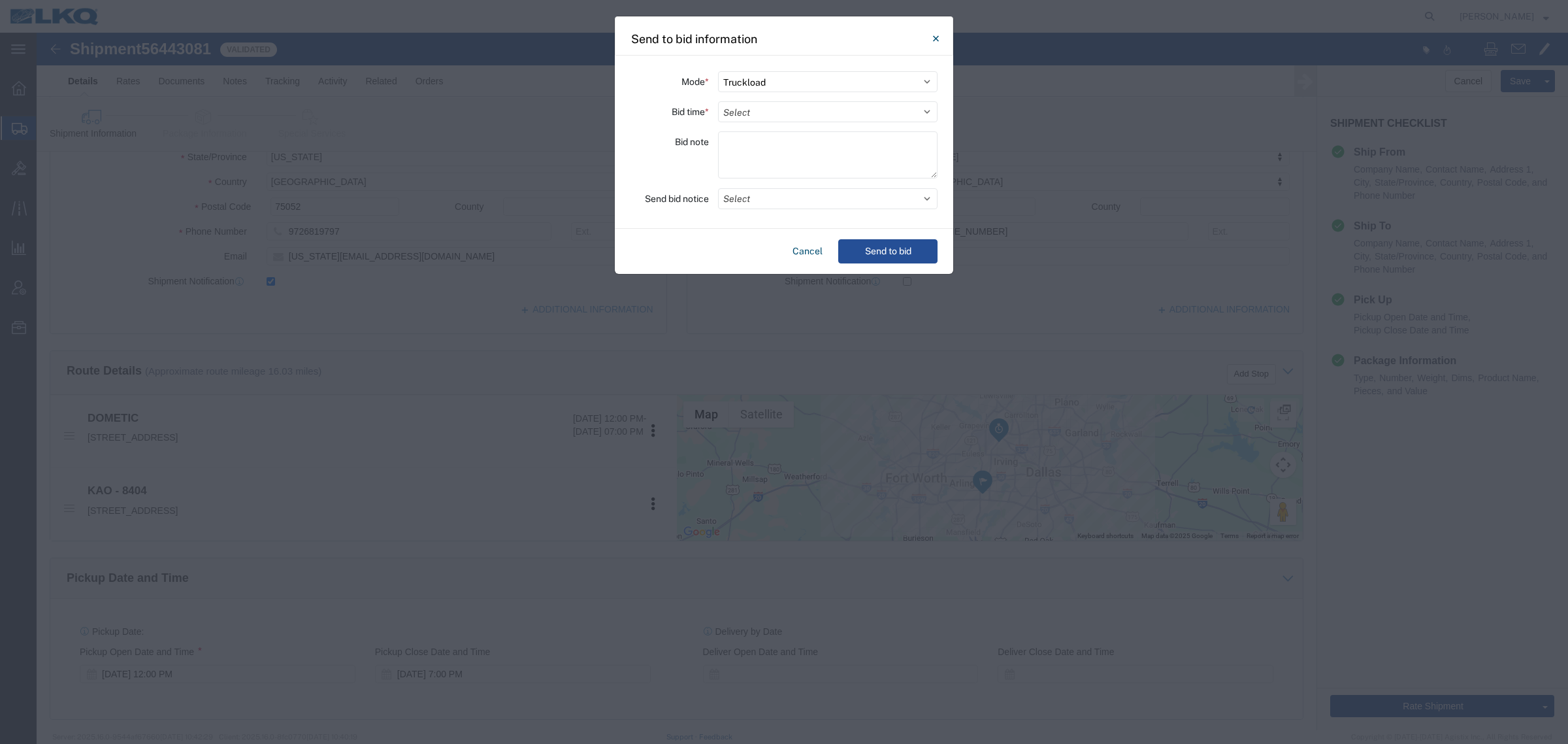
click at [776, 100] on div "Mode * Select Small Parcel Truckload Air Rail Less than Truckload Ocean Freight…" at bounding box center [784, 142] width 338 height 173
click at [773, 105] on select "Select 30 Min (Rush) 1 Hour (Rush) 2 Hours (Rush) 4 Hours (Rush) 8 Hours (Rush)…" at bounding box center [828, 112] width 220 height 21
select select "12"
click at [718, 101] on select "Select 30 Min (Rush) 1 Hour (Rush) 2 Hours (Rush) 4 Hours (Rush) 8 Hours (Rush)…" at bounding box center [828, 112] width 220 height 21
click at [863, 249] on button "Send to bid" at bounding box center [888, 251] width 99 height 24
